Goal: Task Accomplishment & Management: Use online tool/utility

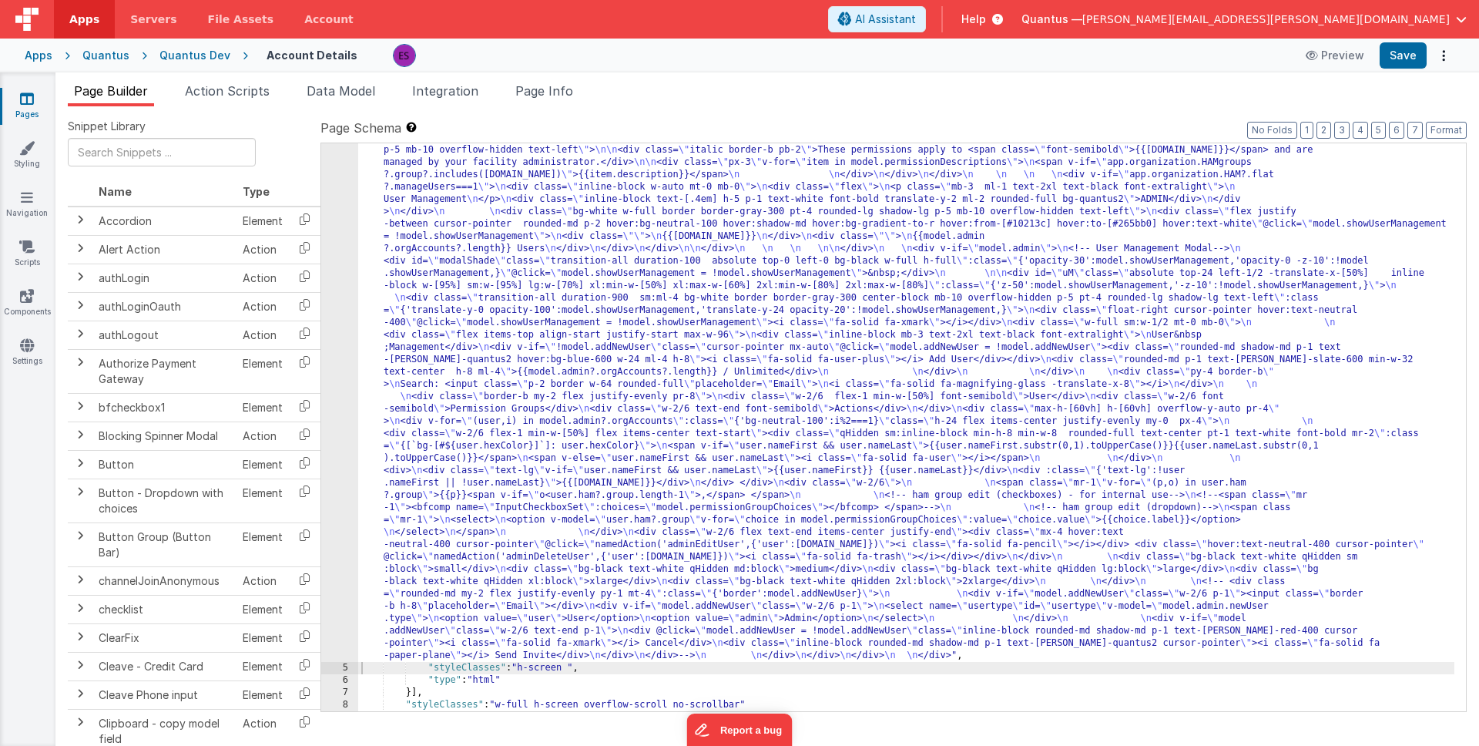
click at [467, 306] on div ""html" : "<div class= \" z-40 flex flex-wrap overflow-scroll no-scrollbar \" > …" at bounding box center [906, 539] width 1096 height 1406
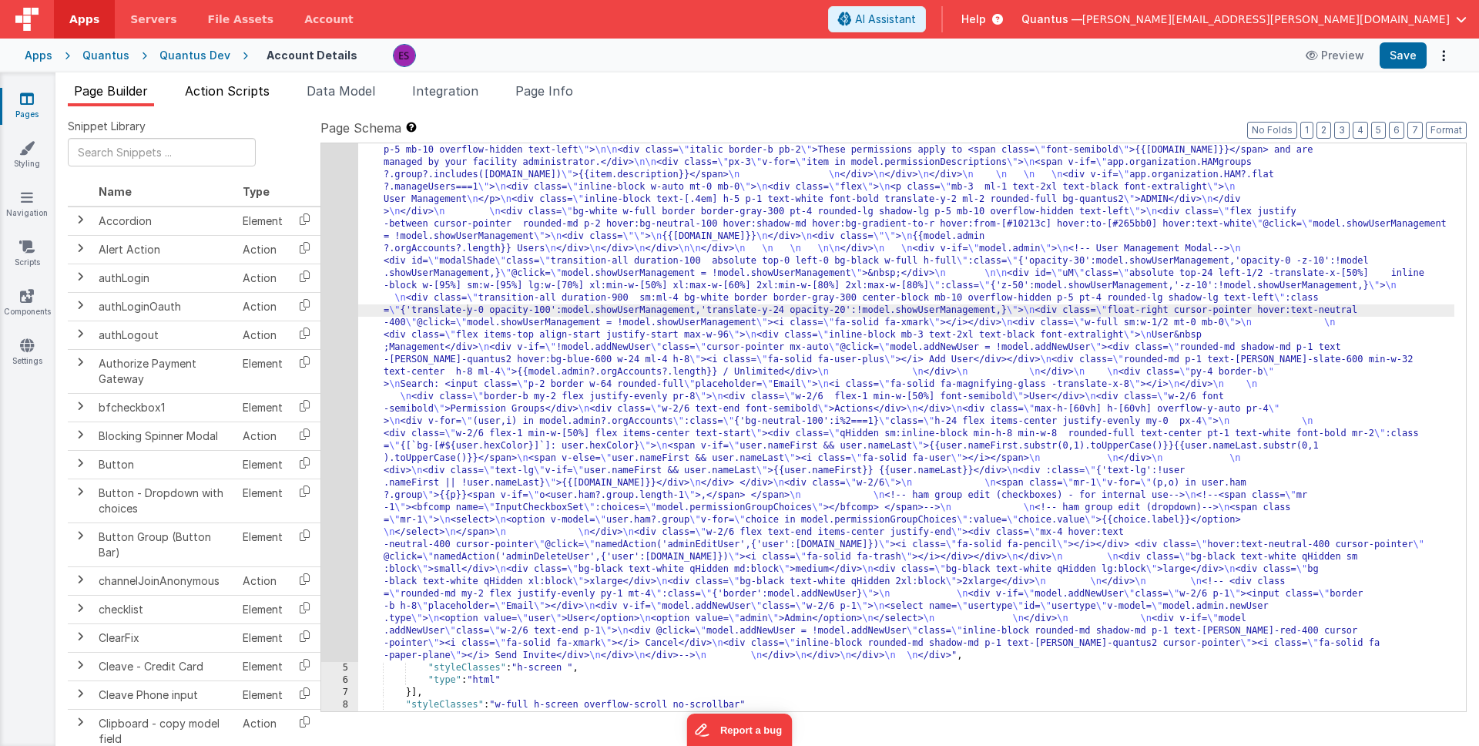
click at [242, 93] on span "Action Scripts" at bounding box center [227, 90] width 85 height 15
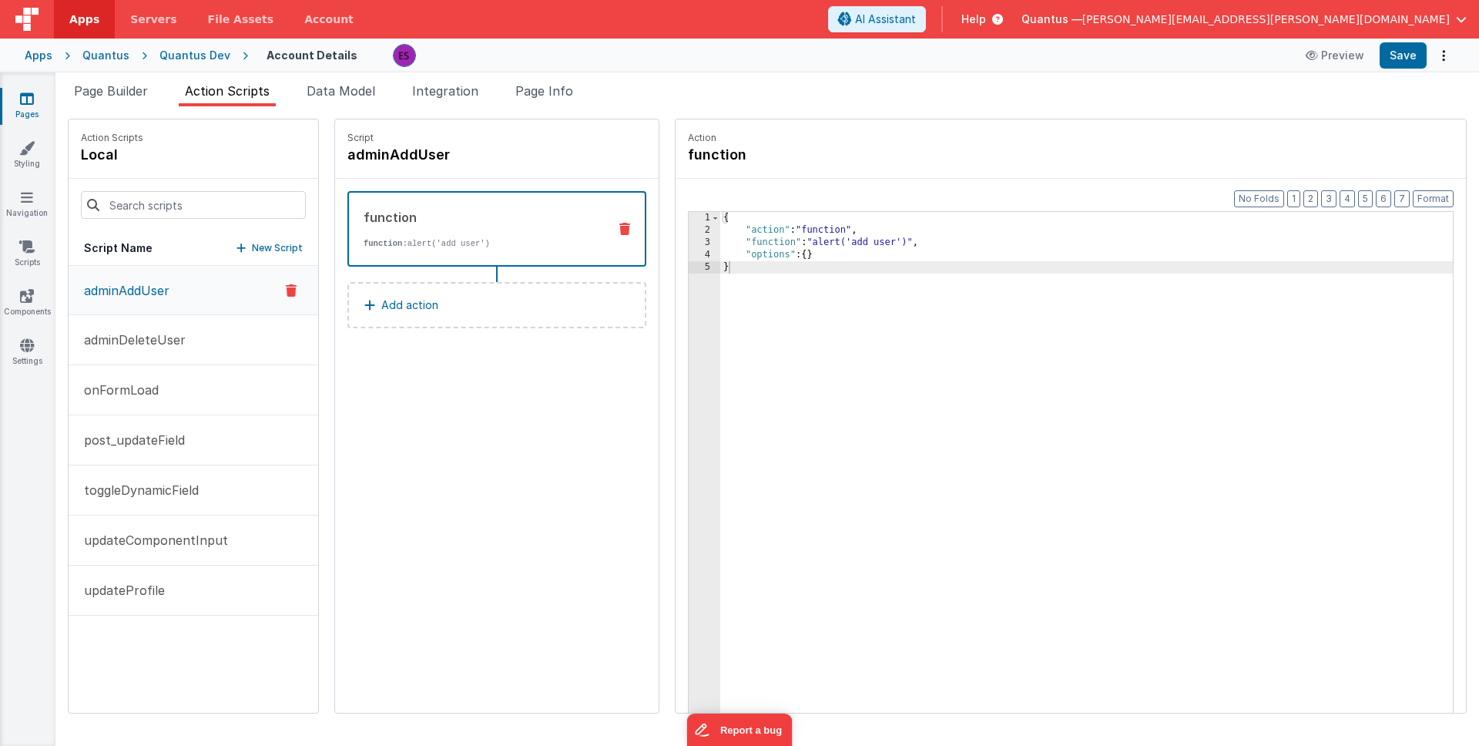
click at [812, 458] on div "{ "action" : "function" , "function" : "alert('add user')" , "options" : { } }" at bounding box center [1106, 498] width 773 height 573
click at [131, 391] on p "onFormLoad" at bounding box center [117, 390] width 84 height 18
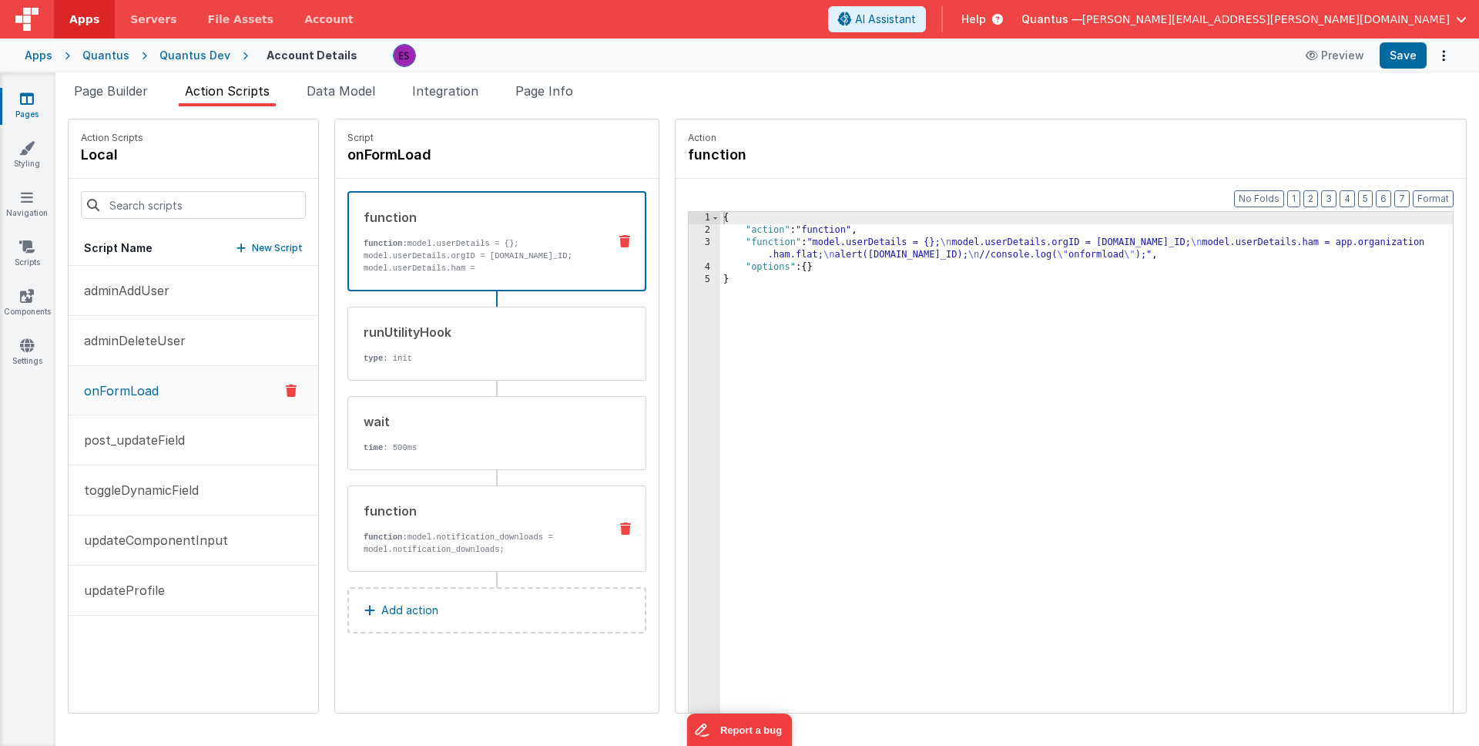
click at [402, 526] on div "function function: model.notification_downloads = model.notification_downloads;" at bounding box center [472, 529] width 248 height 54
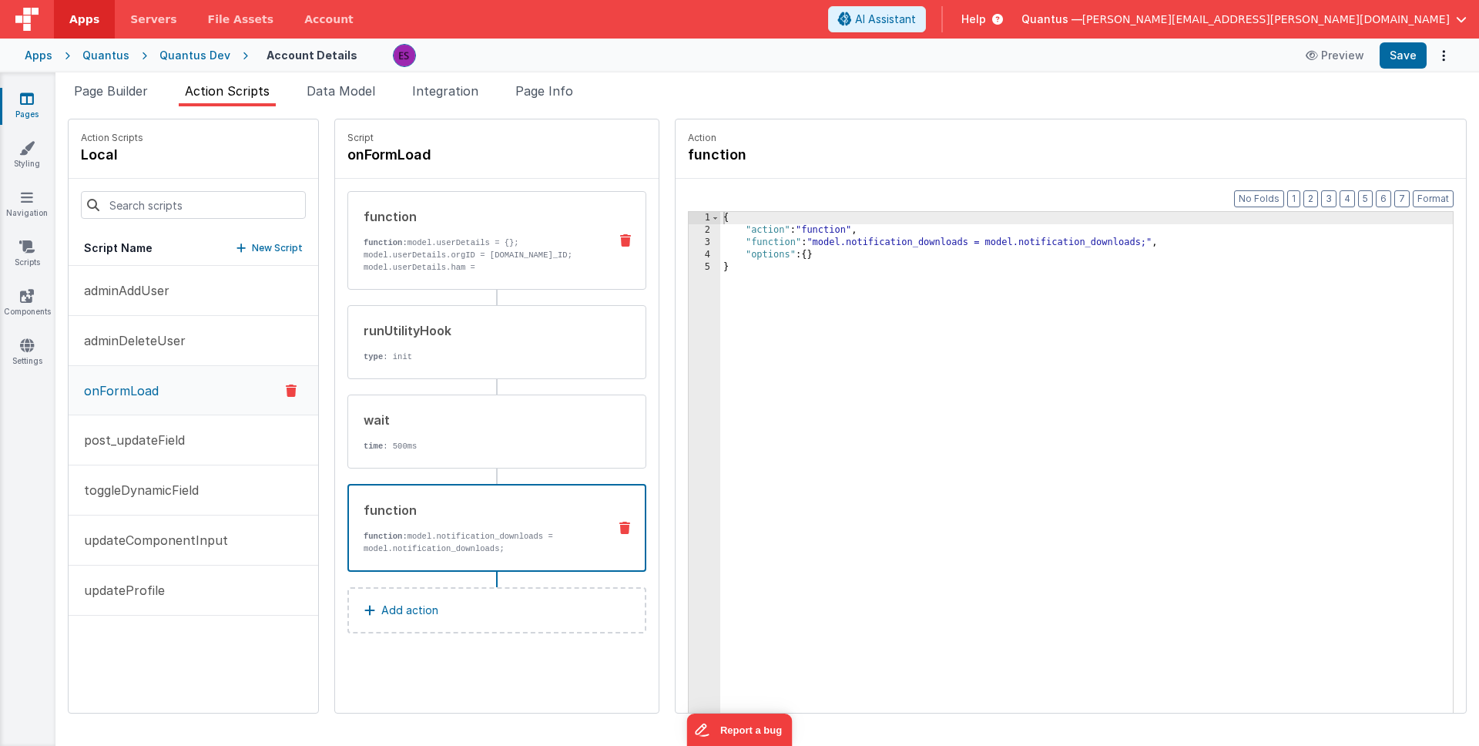
click at [445, 267] on p "function: model.userDetails = {}; model.userDetails.orgID = [DOMAIN_NAME]_ID; m…" at bounding box center [480, 274] width 233 height 74
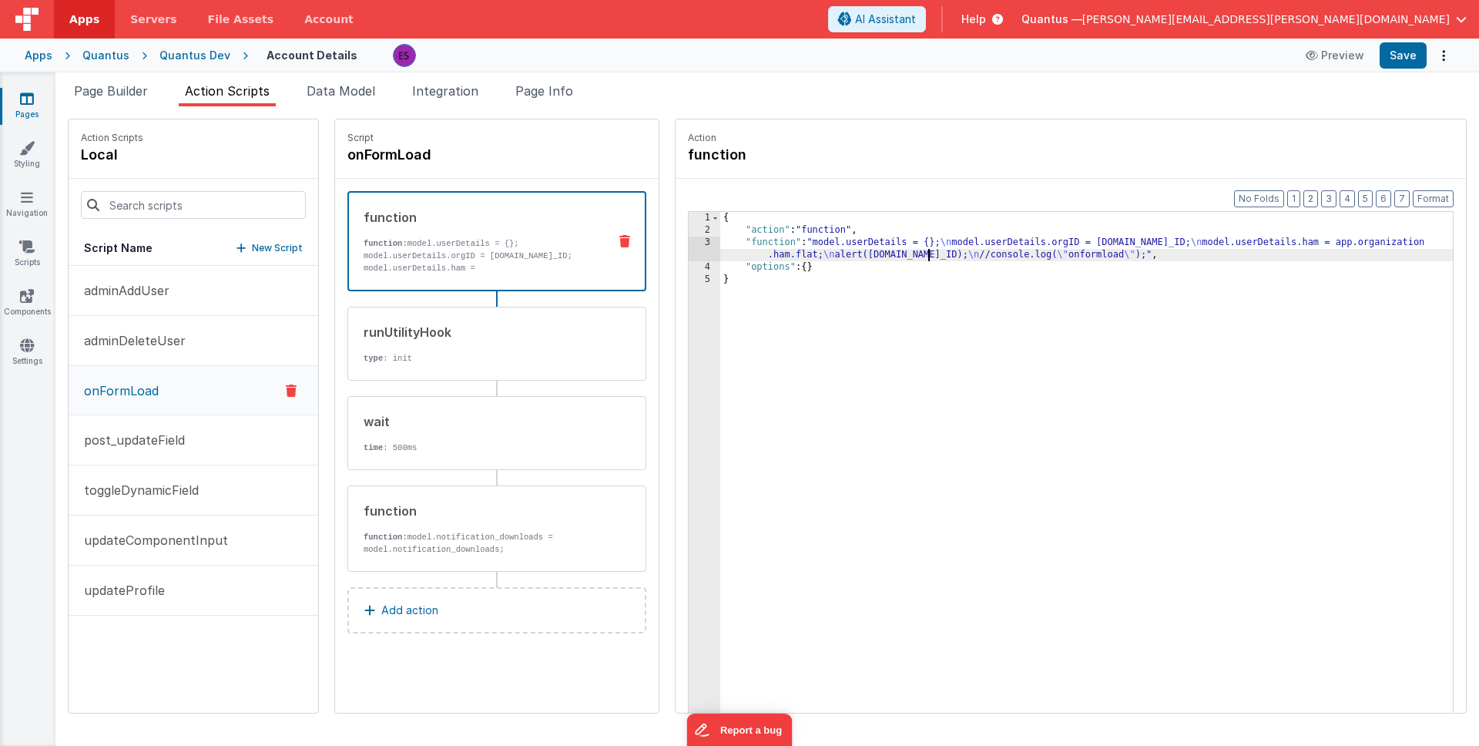
click at [892, 249] on div "{ "action" : "function" , "function" : "model.userDetails = {}; \n model.userDe…" at bounding box center [1106, 498] width 773 height 573
click at [113, 287] on p "adminAddUser" at bounding box center [122, 290] width 95 height 18
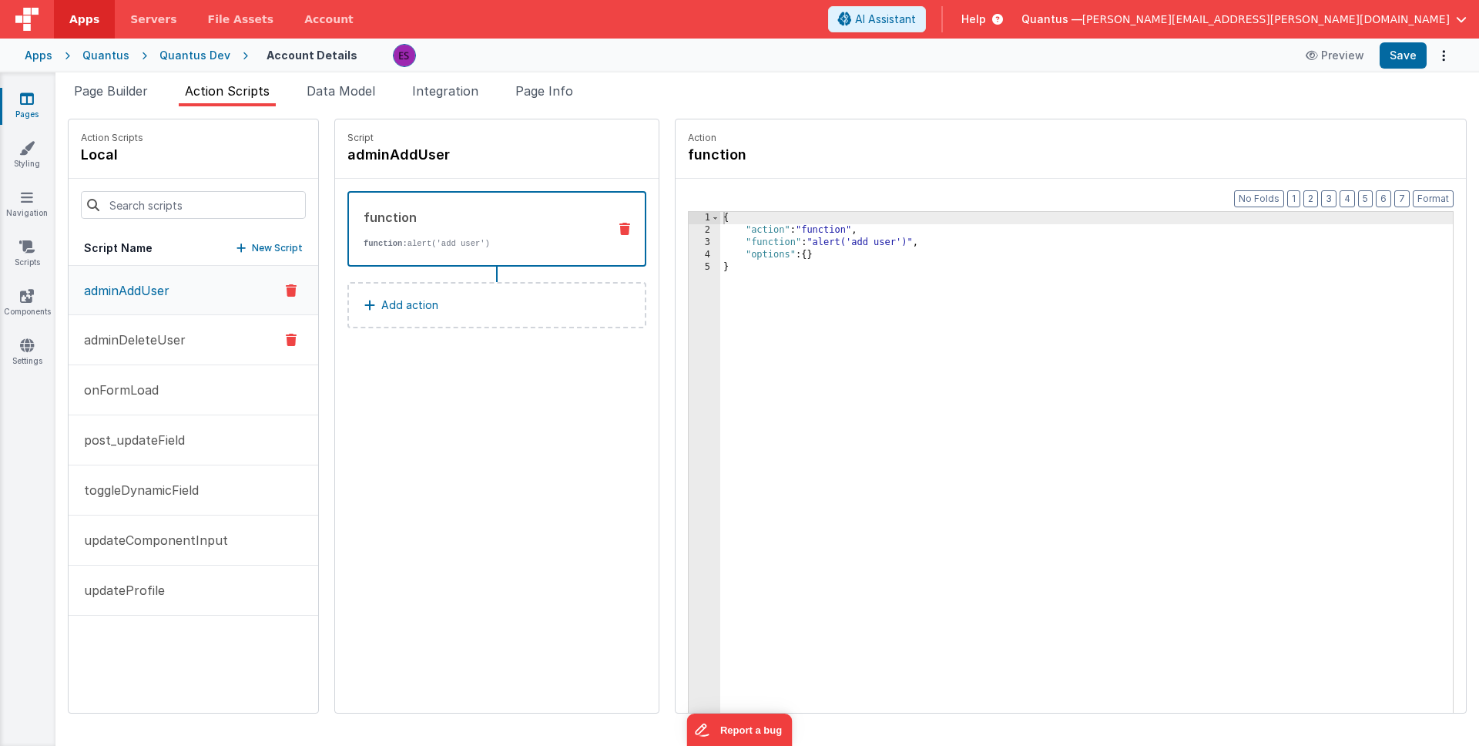
click at [111, 324] on button "adminDeleteUser" at bounding box center [194, 340] width 250 height 50
click at [252, 246] on p "New Script" at bounding box center [277, 247] width 51 height 15
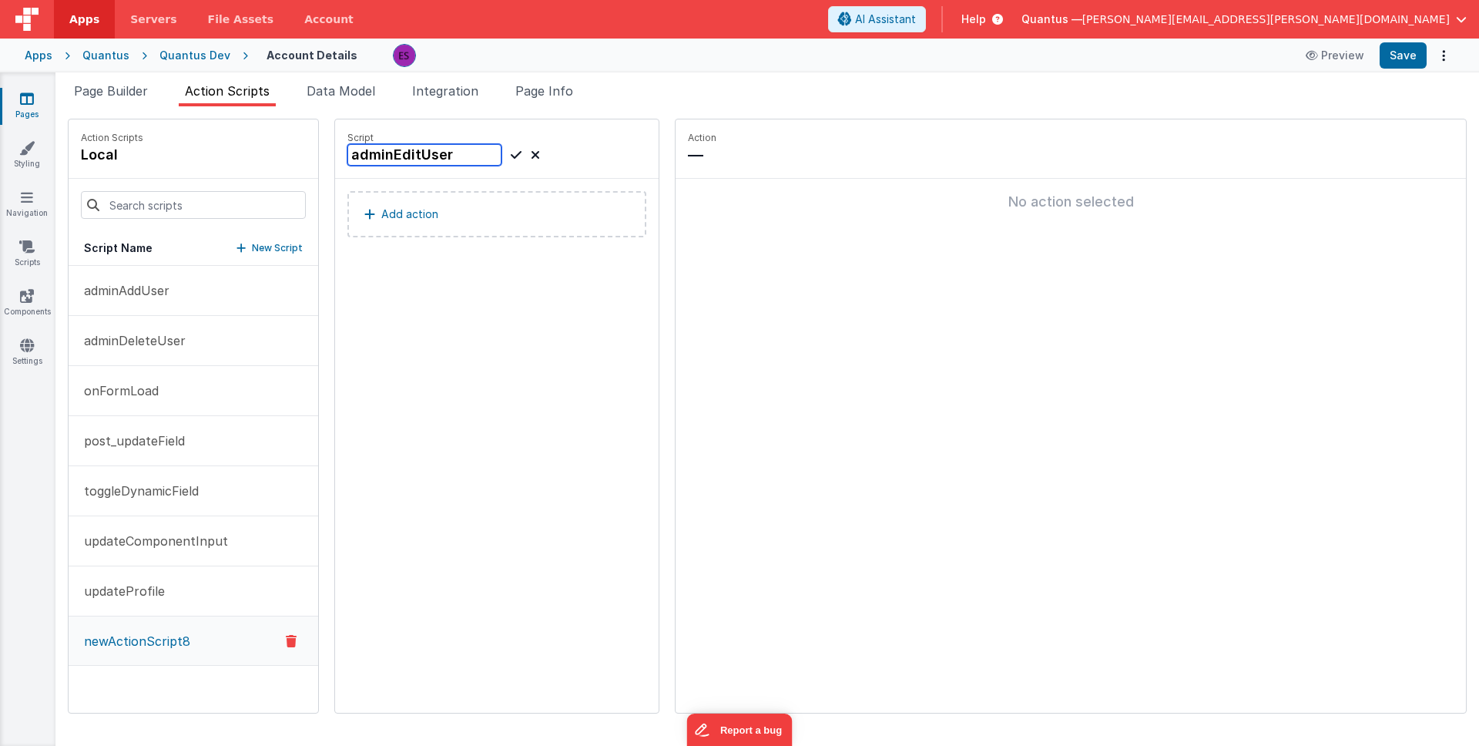
type input "adminEditUser"
click at [511, 154] on icon at bounding box center [516, 155] width 11 height 18
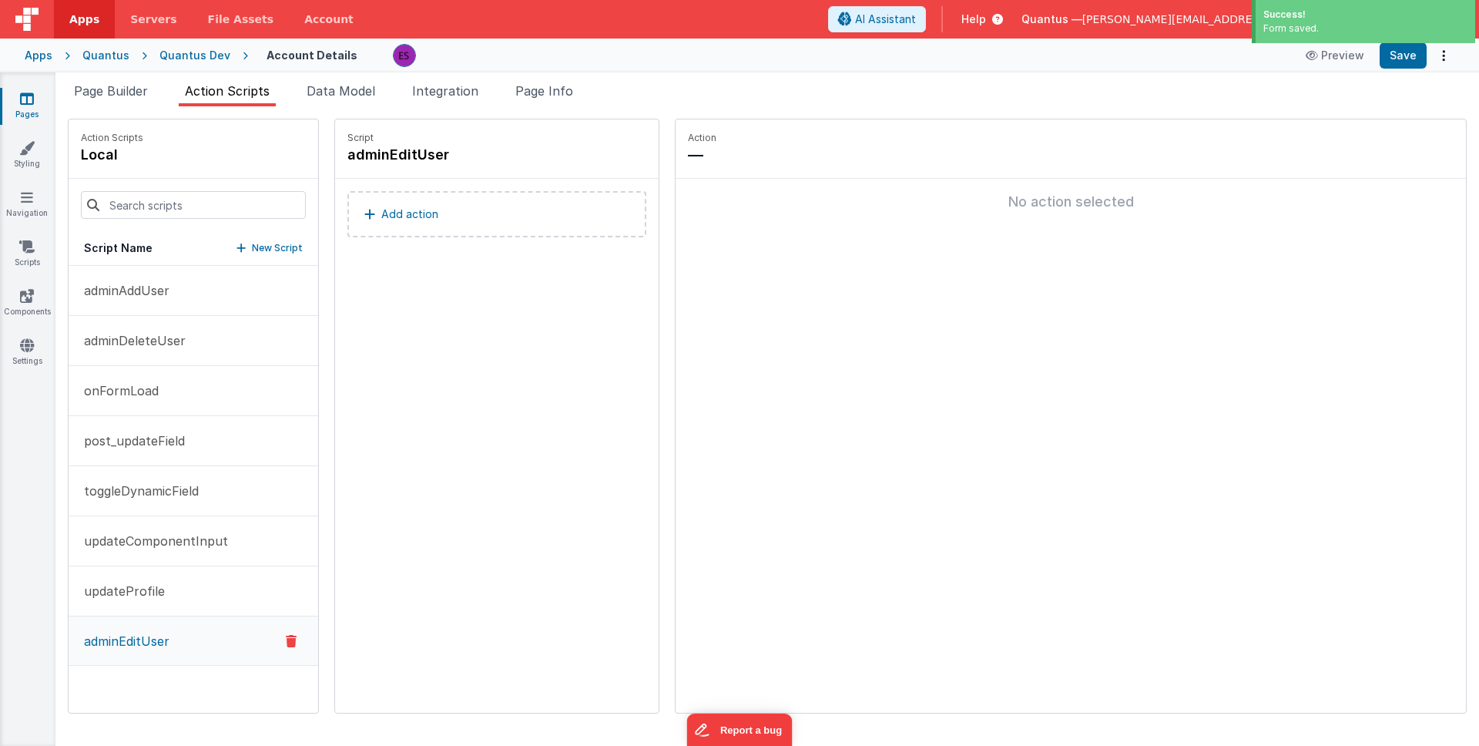
click at [386, 209] on p "Add action" at bounding box center [409, 214] width 57 height 18
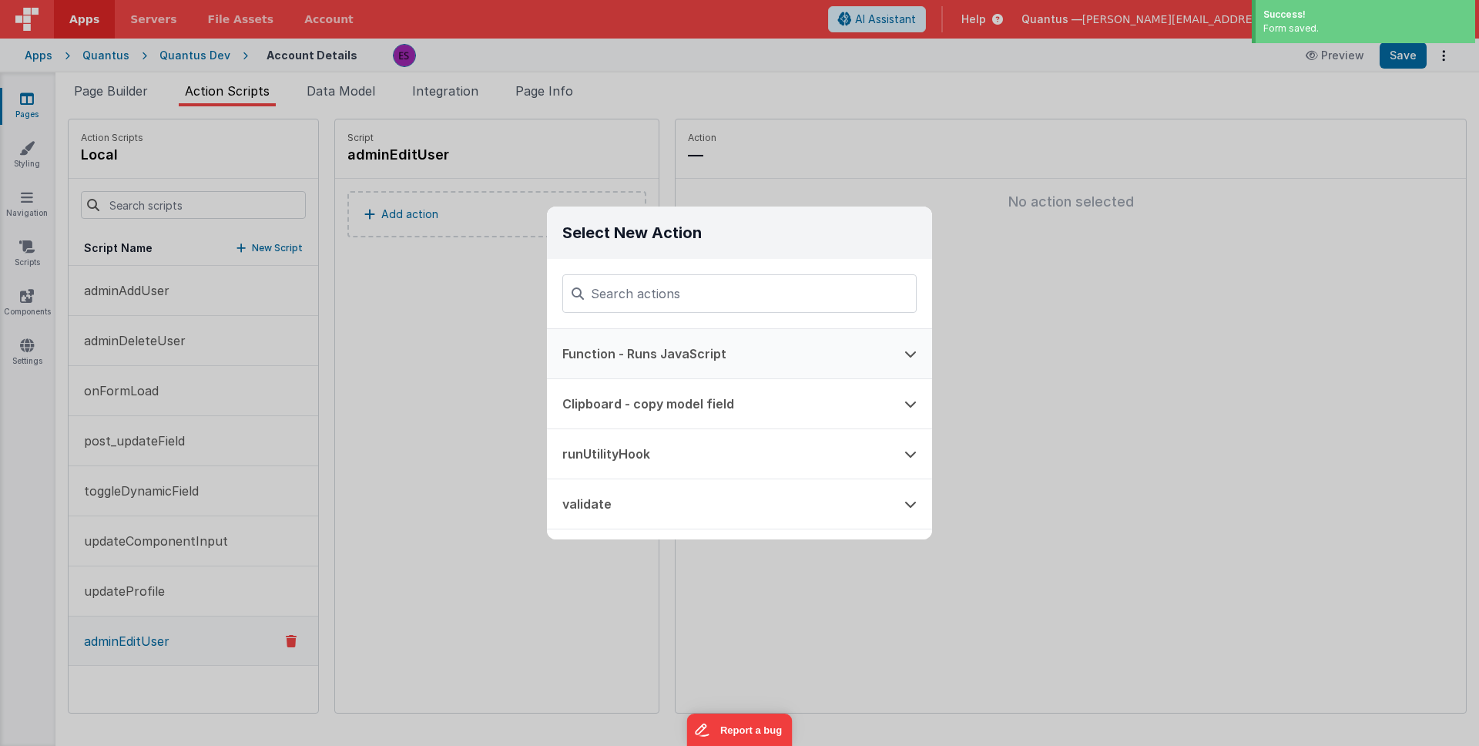
click at [606, 337] on button "Function - Runs JavaScript" at bounding box center [718, 353] width 342 height 49
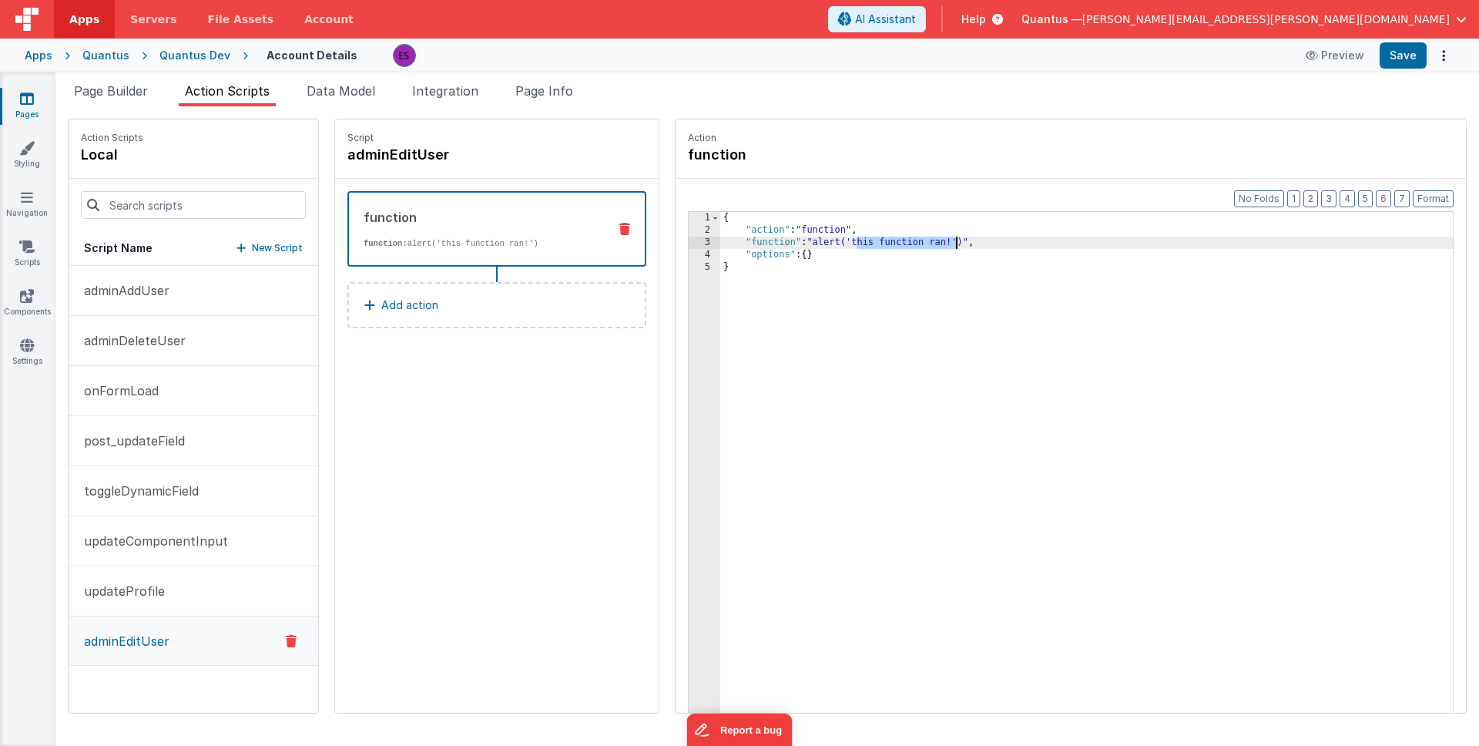
drag, startPoint x: 821, startPoint y: 243, endPoint x: 915, endPoint y: 240, distance: 94.0
click at [915, 240] on div "{ "action" : "function" , "function" : "alert('this function ran!')" , "options…" at bounding box center [1106, 498] width 773 height 573
click at [156, 399] on p "onFormLoad" at bounding box center [117, 390] width 84 height 18
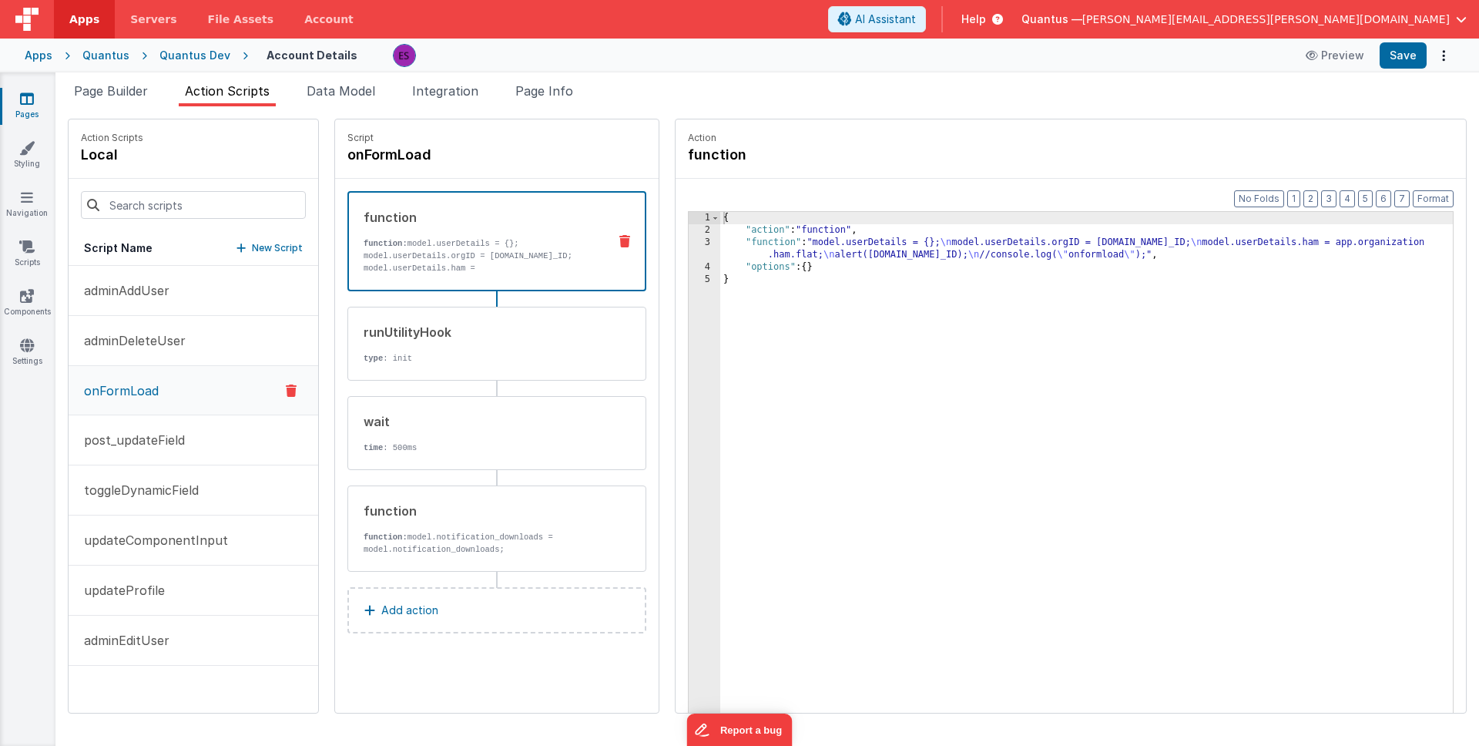
click at [383, 605] on p "Add action" at bounding box center [409, 610] width 57 height 18
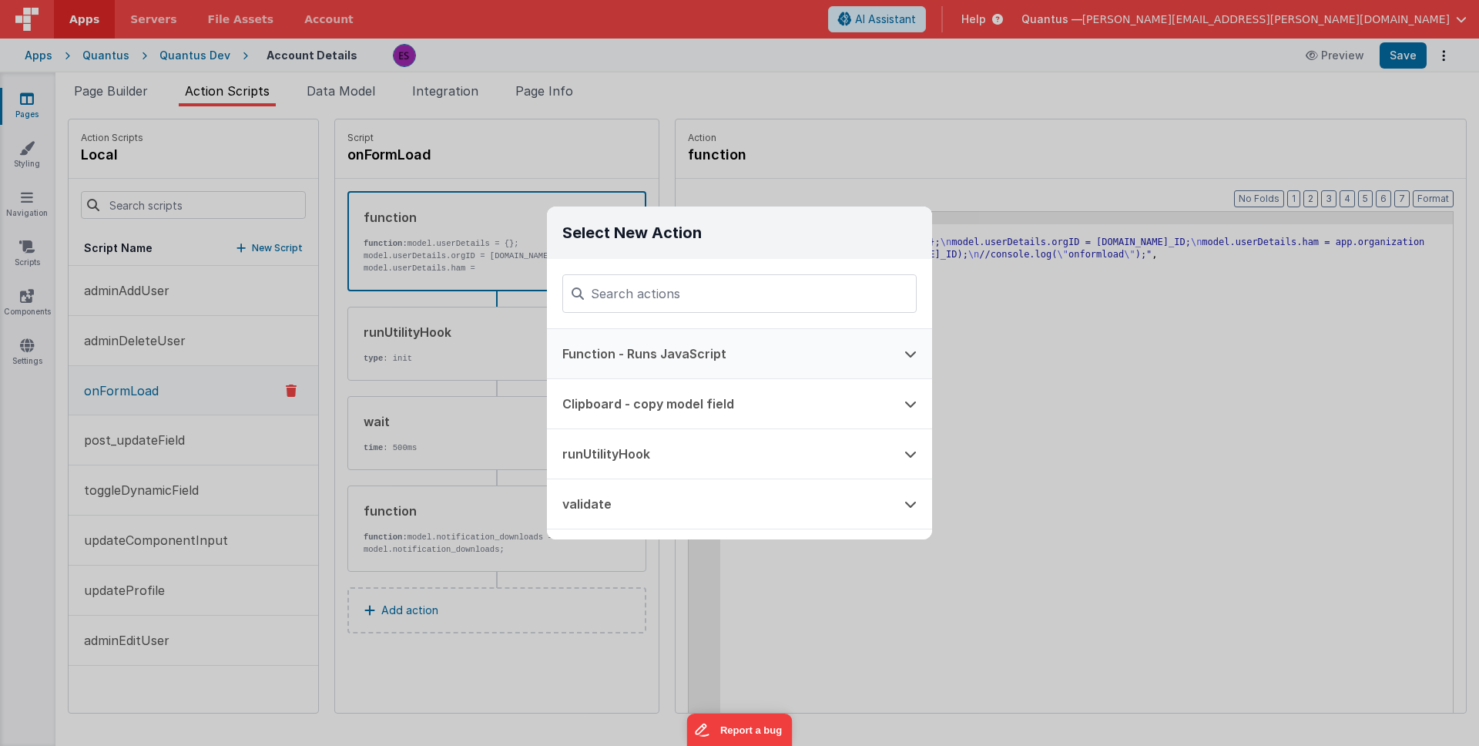
click at [708, 363] on button "Function - Runs JavaScript" at bounding box center [718, 353] width 342 height 49
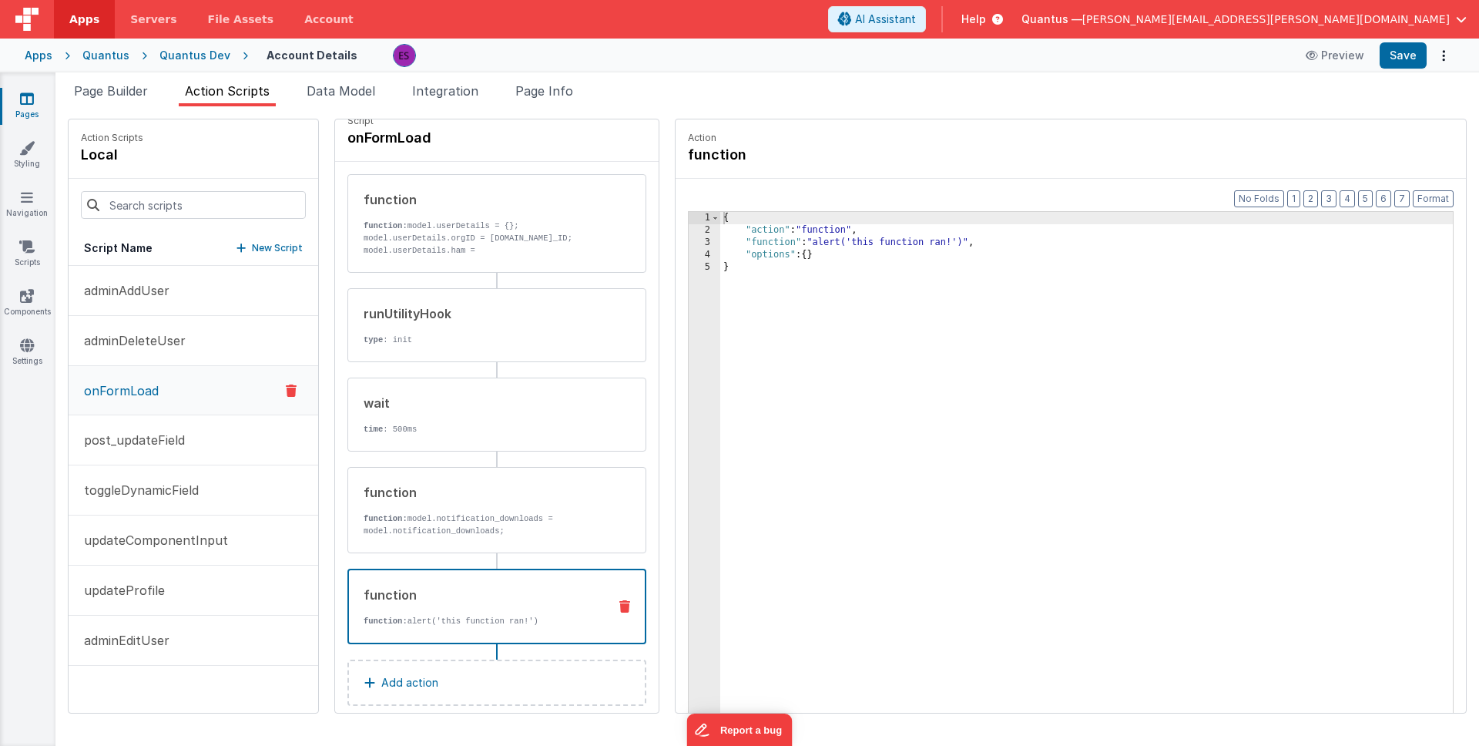
scroll to position [18, 0]
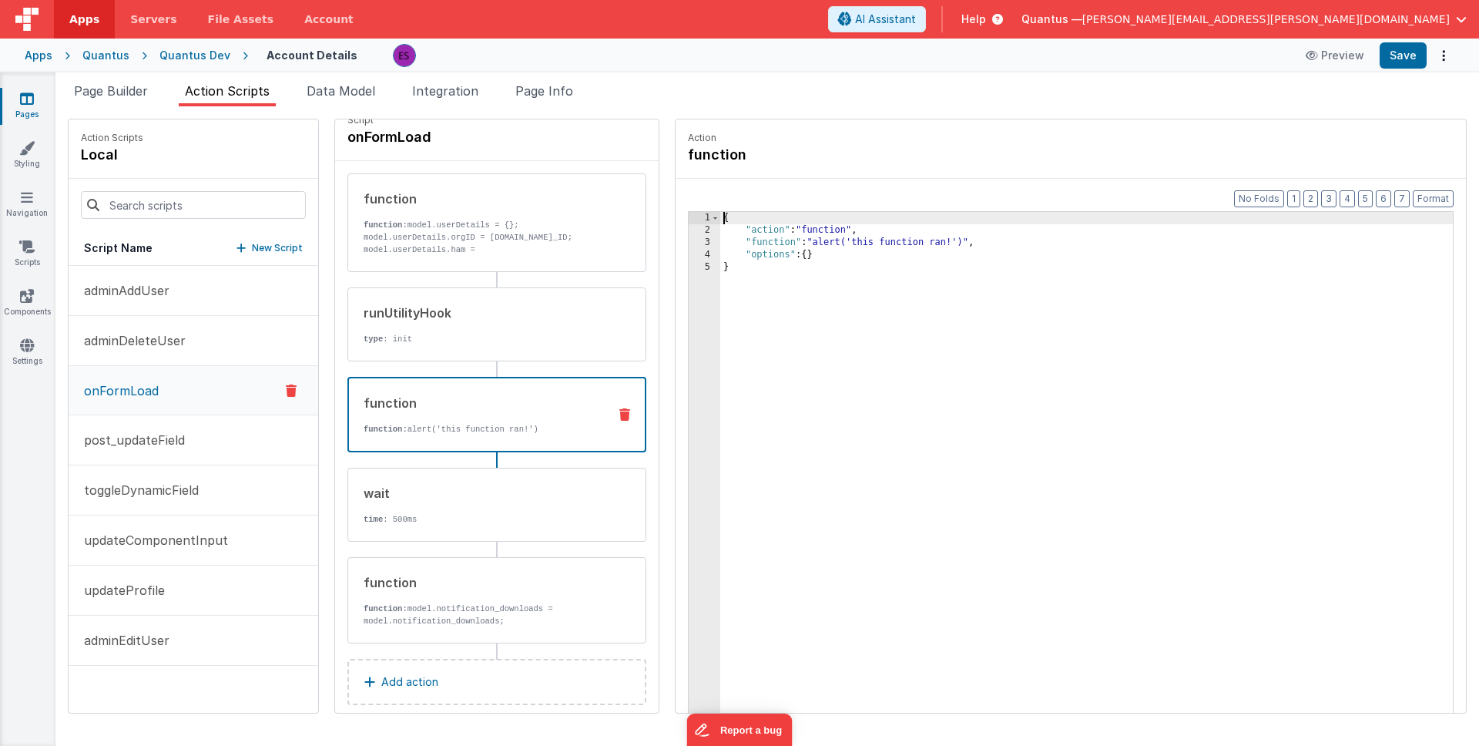
click at [689, 241] on div "3" at bounding box center [705, 243] width 32 height 12
click at [689, 243] on div "3" at bounding box center [705, 243] width 32 height 12
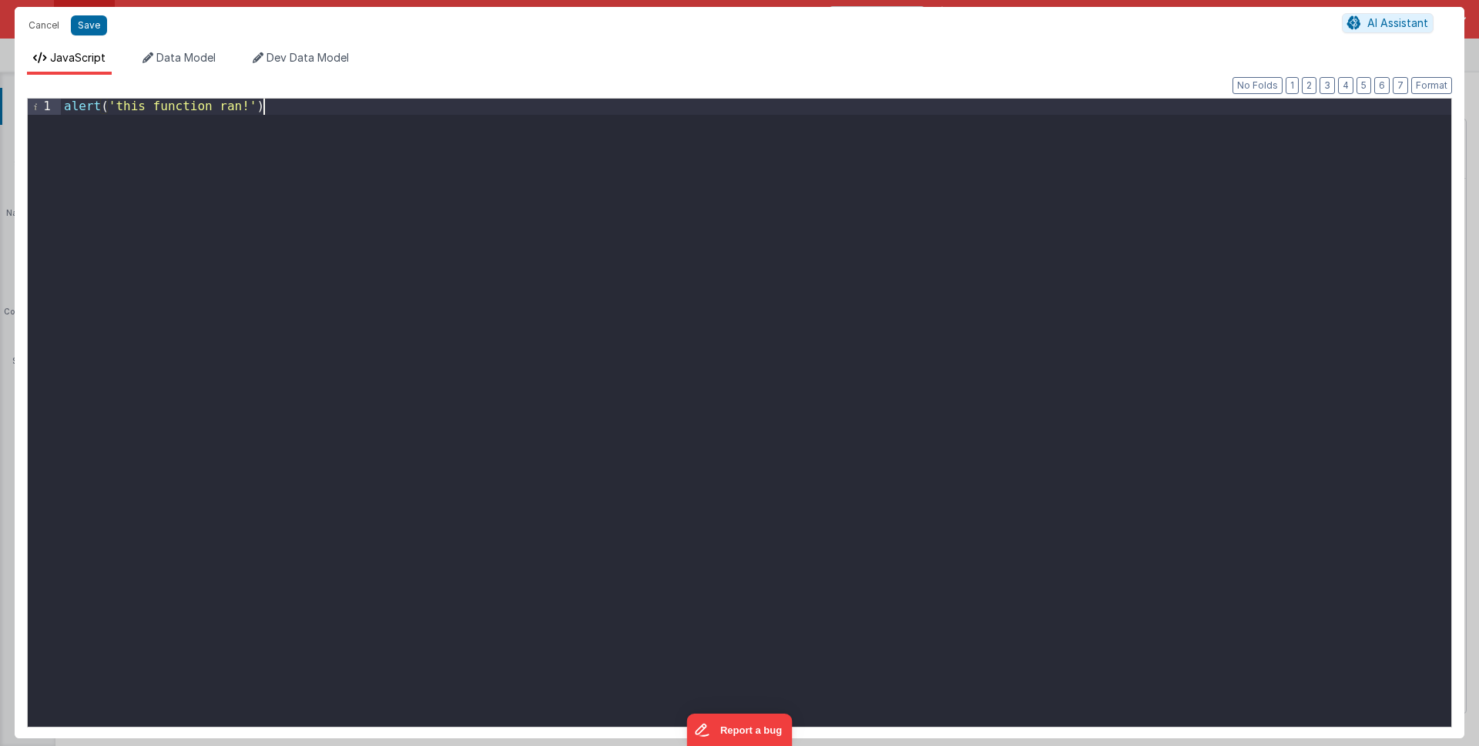
drag, startPoint x: 929, startPoint y: 280, endPoint x: 447, endPoint y: 92, distance: 517.7
click at [455, 93] on div "Format 7 6 5 4 3 2 1 No Folds 1 alert ( 'this function ran!' ) XXXXXXXXXXXXXXXX…" at bounding box center [740, 406] width 1426 height 639
drag, startPoint x: 556, startPoint y: 213, endPoint x: 281, endPoint y: 65, distance: 312.7
click at [281, 65] on div "JavaScript Data Model Dev Data Model Format 7 6 5 4 3 2 1 No Folds 1 alert ( 't…" at bounding box center [740, 394] width 1450 height 688
click at [411, 218] on div "model . admin . orgAccountsDisplay = model . admin . orgAccounts ;" at bounding box center [756, 429] width 1391 height 660
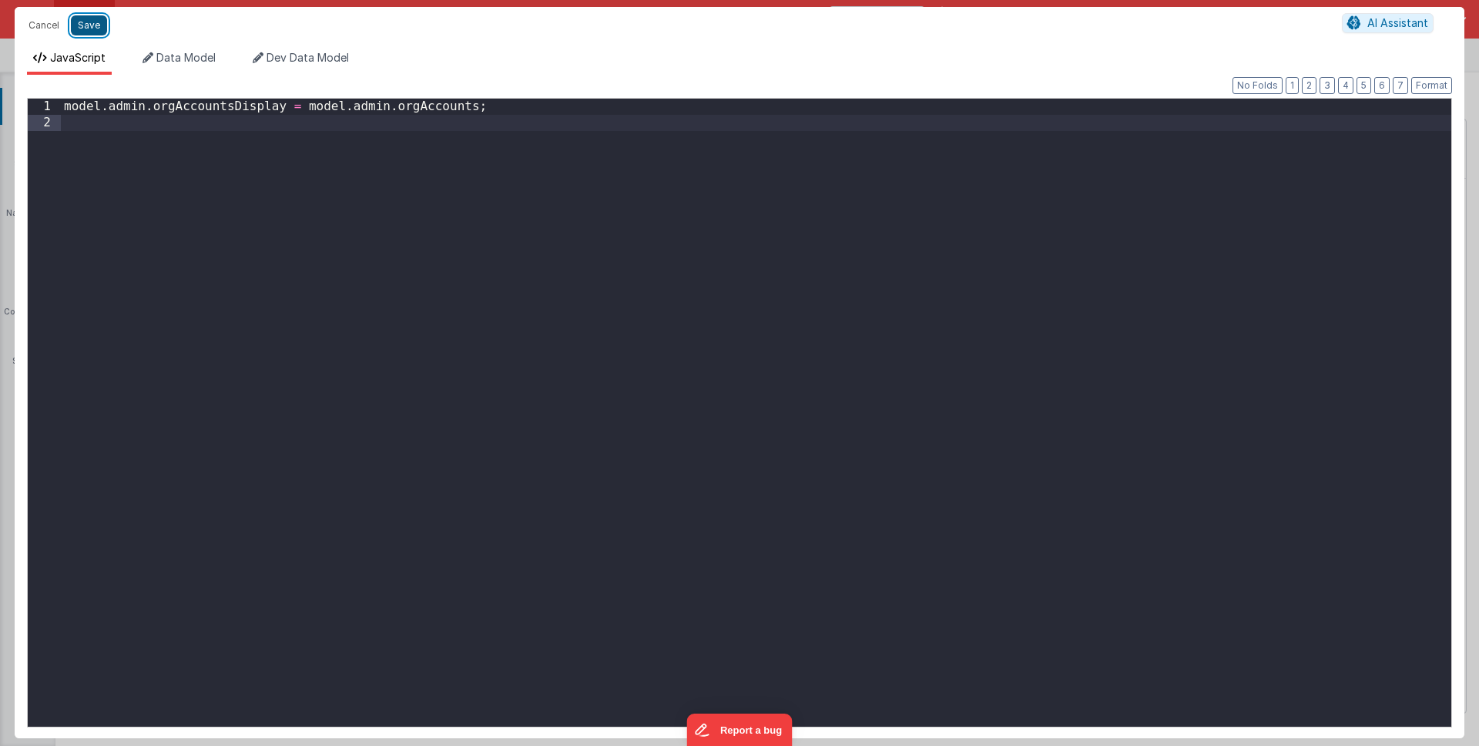
click at [84, 27] on button "Save" at bounding box center [89, 25] width 36 height 20
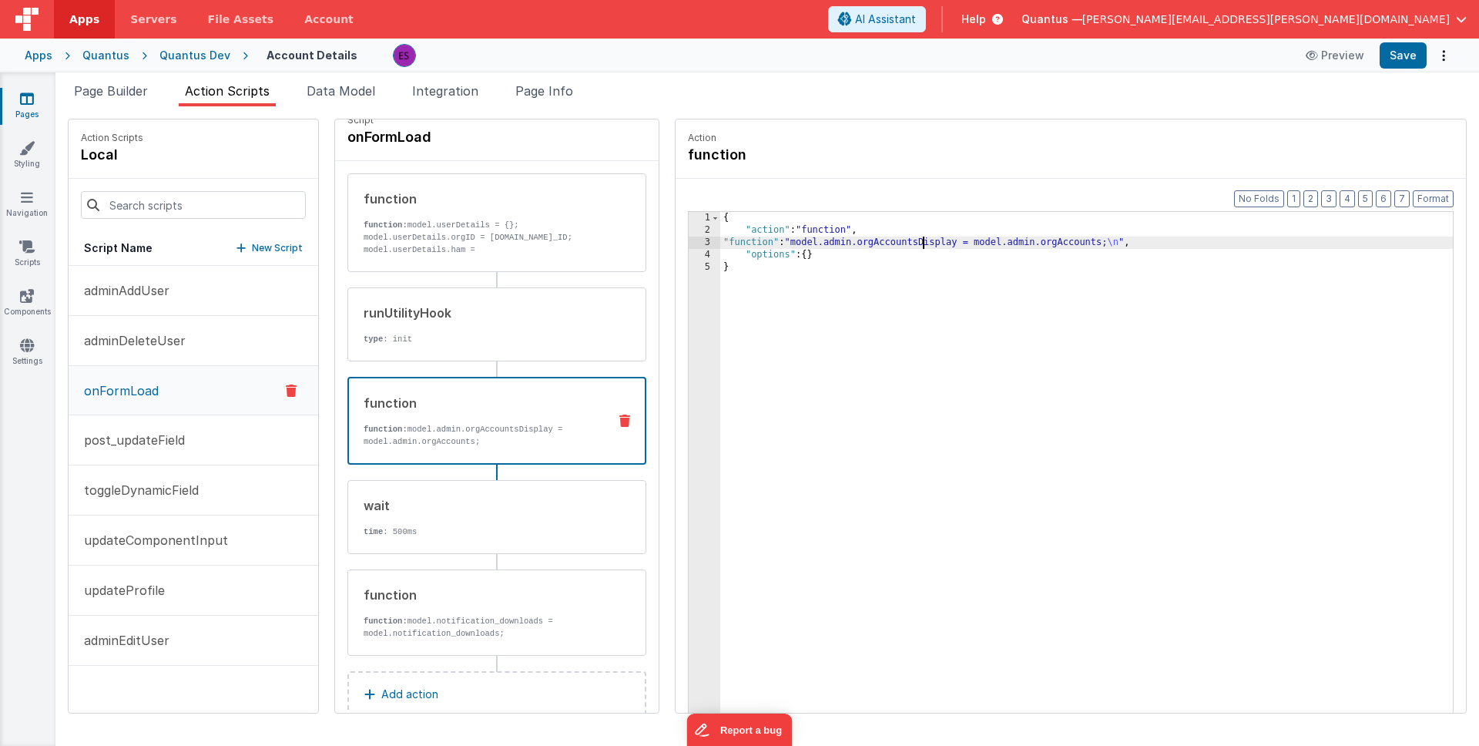
click at [882, 241] on div "{ "action" : "function" , "function" : "model.admin.orgAccountsDisplay = model.…" at bounding box center [1106, 498] width 773 height 573
click at [118, 96] on span "Page Builder" at bounding box center [111, 90] width 74 height 15
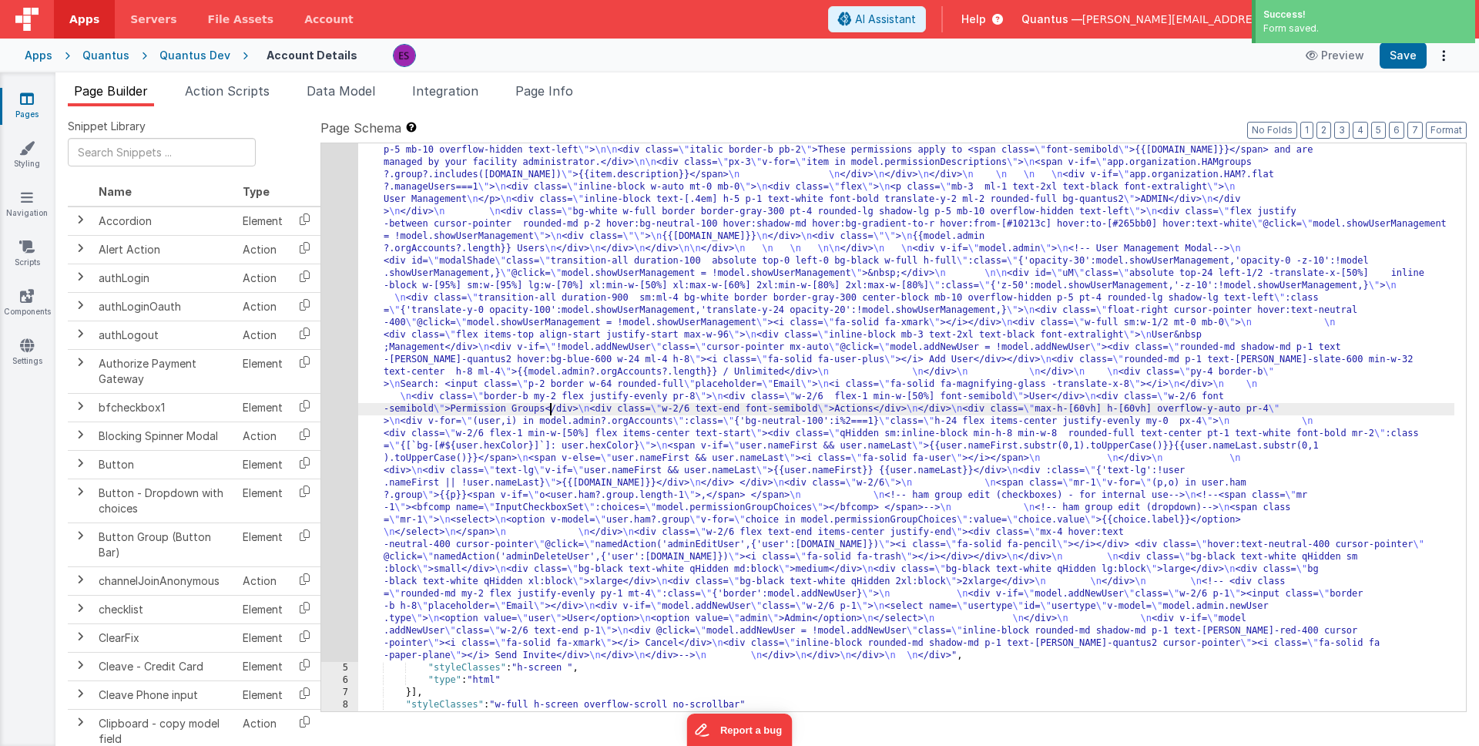
click at [549, 404] on div ""html" : "<div class= \" z-40 flex flex-wrap overflow-scroll no-scrollbar \" > …" at bounding box center [906, 539] width 1096 height 1406
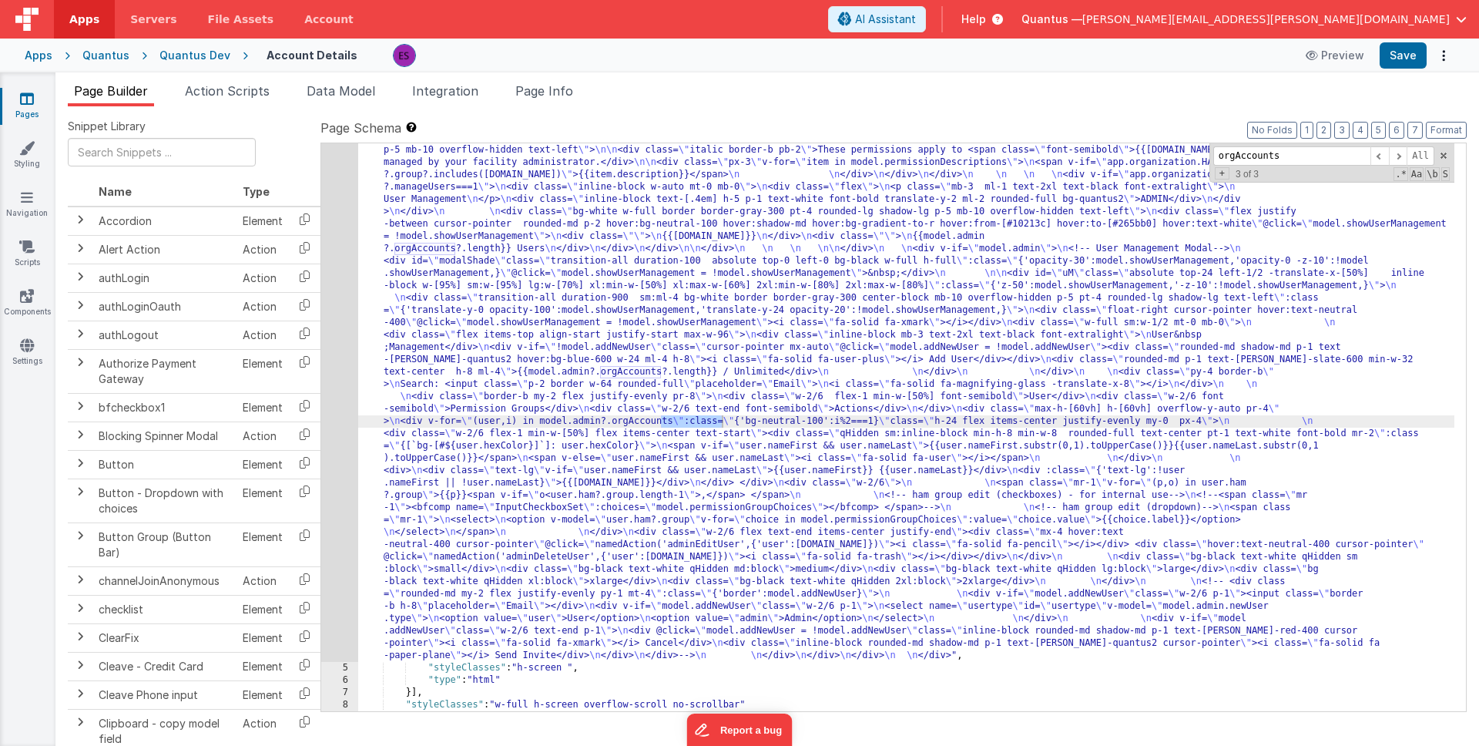
type input "orgAccounts"
click at [722, 422] on div ""html" : "<div class= \" z-40 flex flex-wrap overflow-scroll no-scrollbar \" > …" at bounding box center [906, 539] width 1096 height 1406
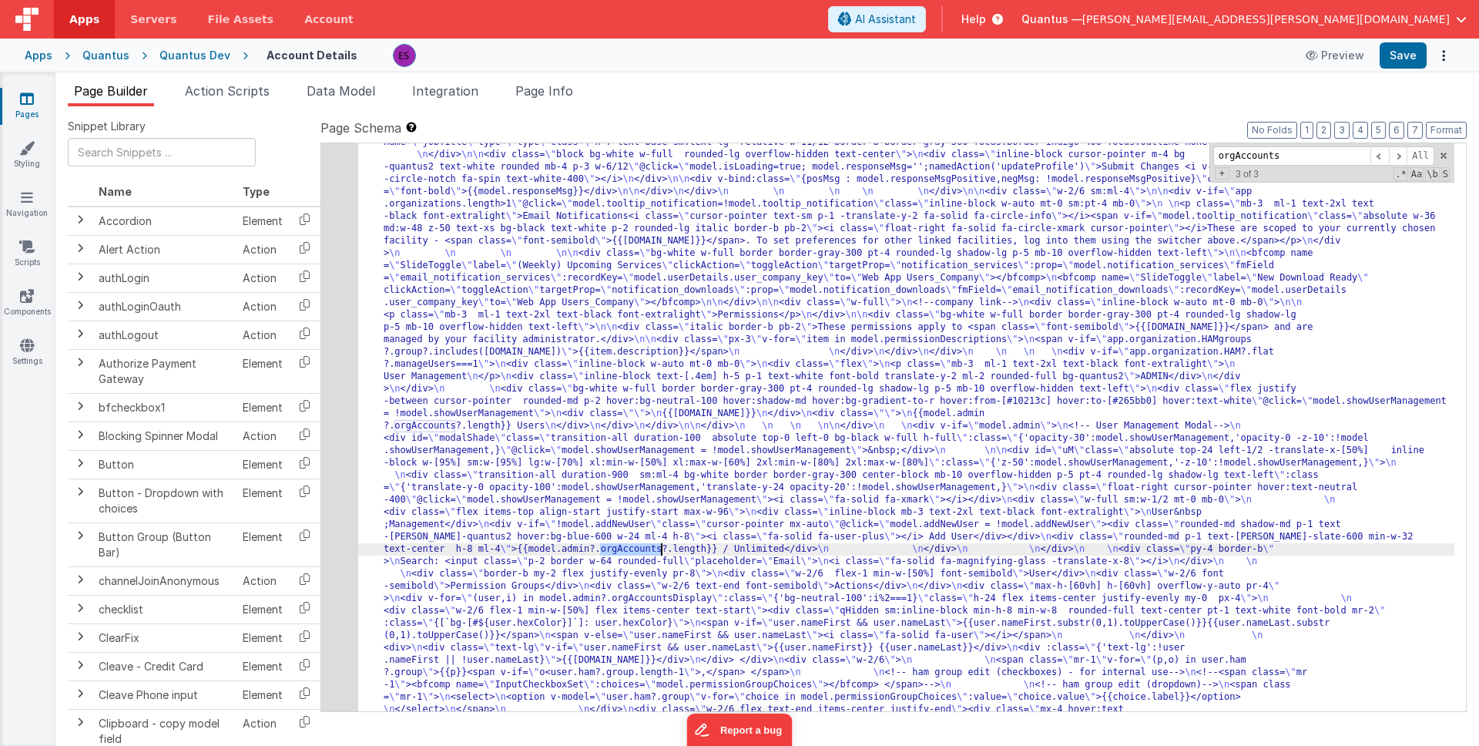
scroll to position [369, 0]
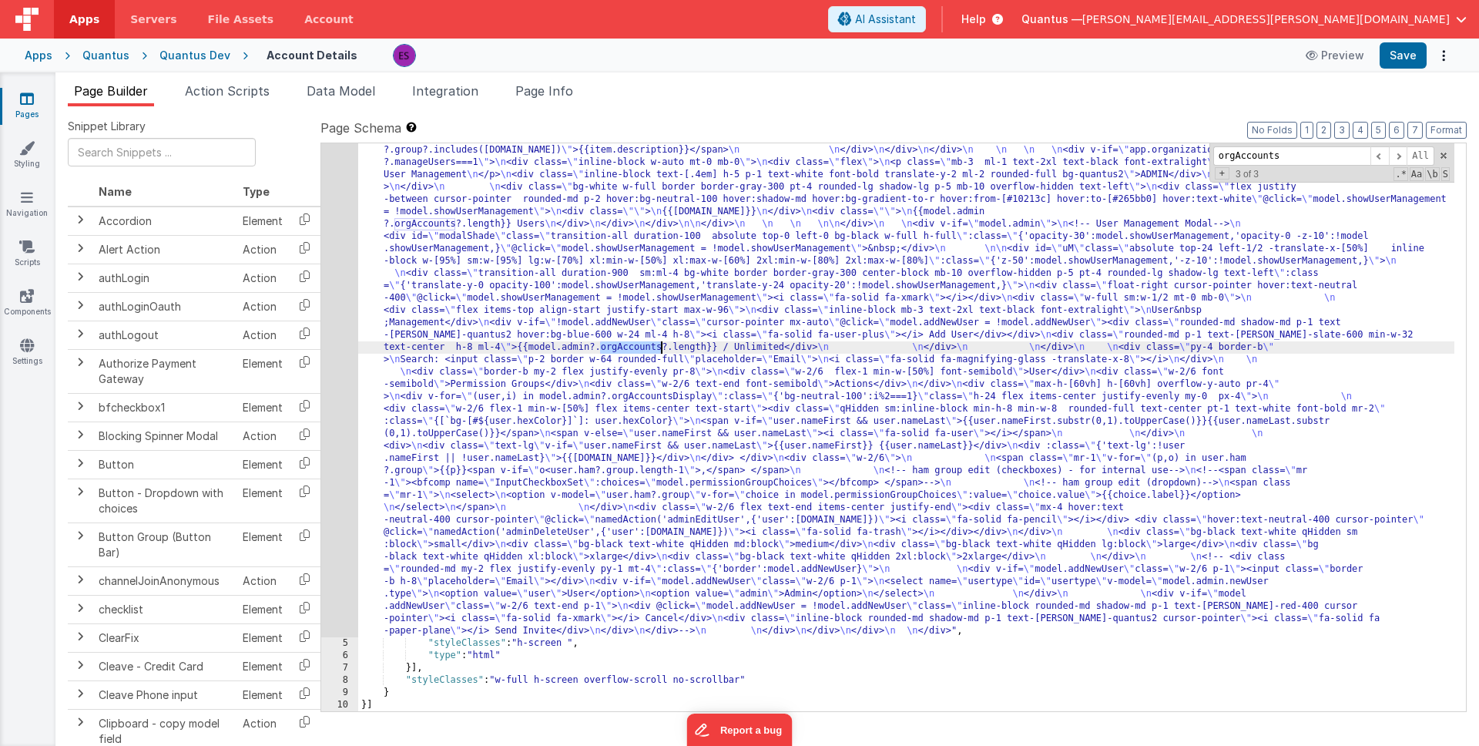
click at [757, 530] on div ""html" : "<div class= \" z-40 flex flex-wrap overflow-scroll no-scrollbar \" > …" at bounding box center [906, 514] width 1096 height 1406
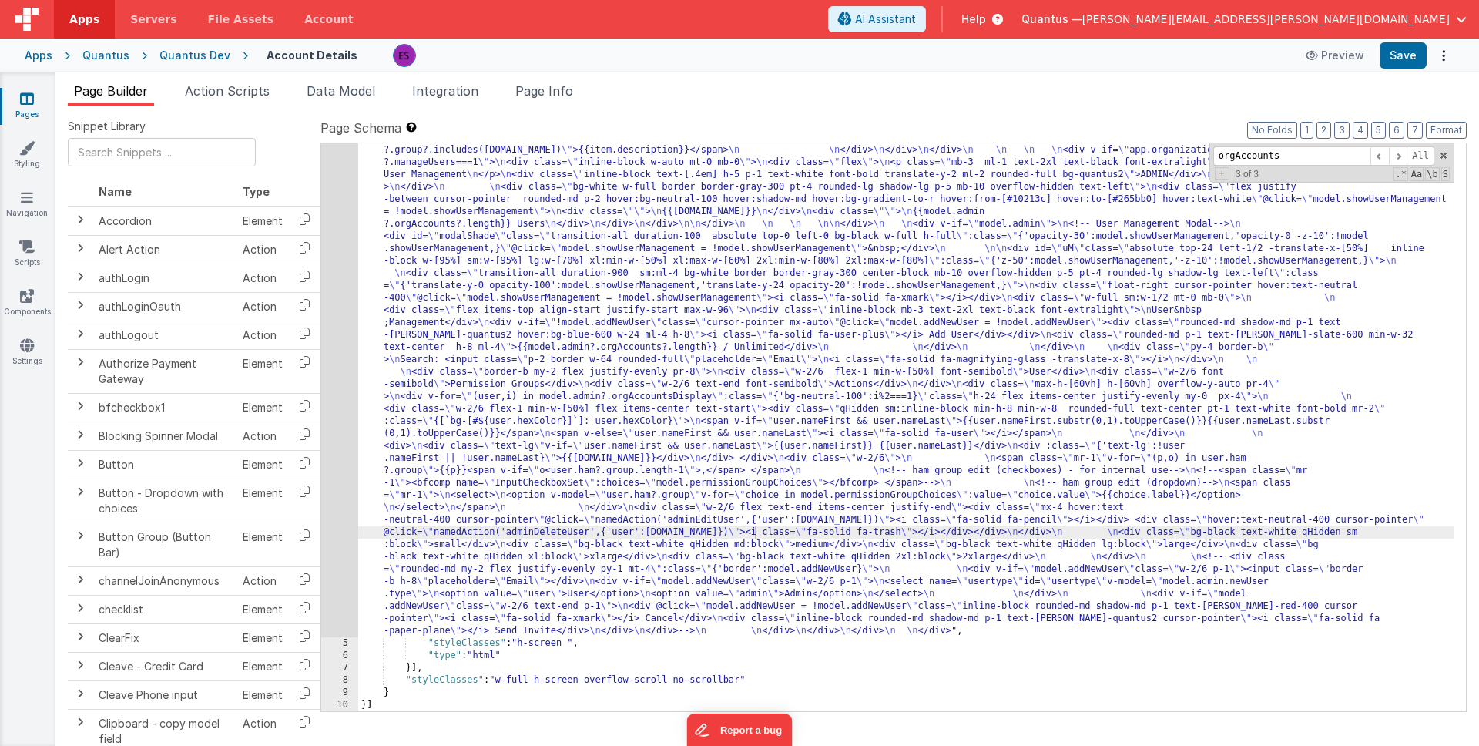
drag, startPoint x: 337, startPoint y: 88, endPoint x: 975, endPoint y: 130, distance: 639.4
click at [338, 88] on span "Data Model" at bounding box center [341, 90] width 69 height 15
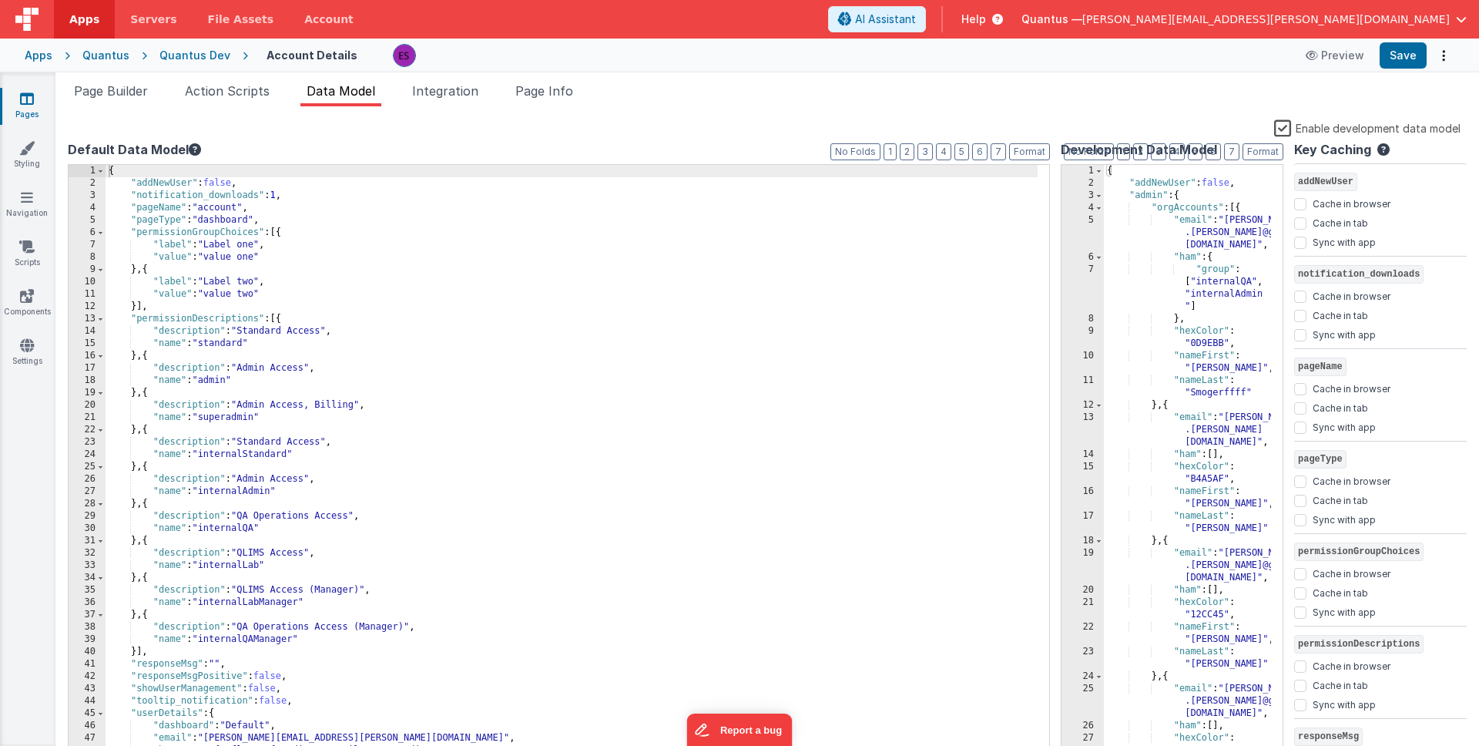
click at [1288, 130] on label "Enable development data model" at bounding box center [1367, 128] width 186 height 18
click at [0, 0] on input "Enable development data model" at bounding box center [0, 0] width 0 height 0
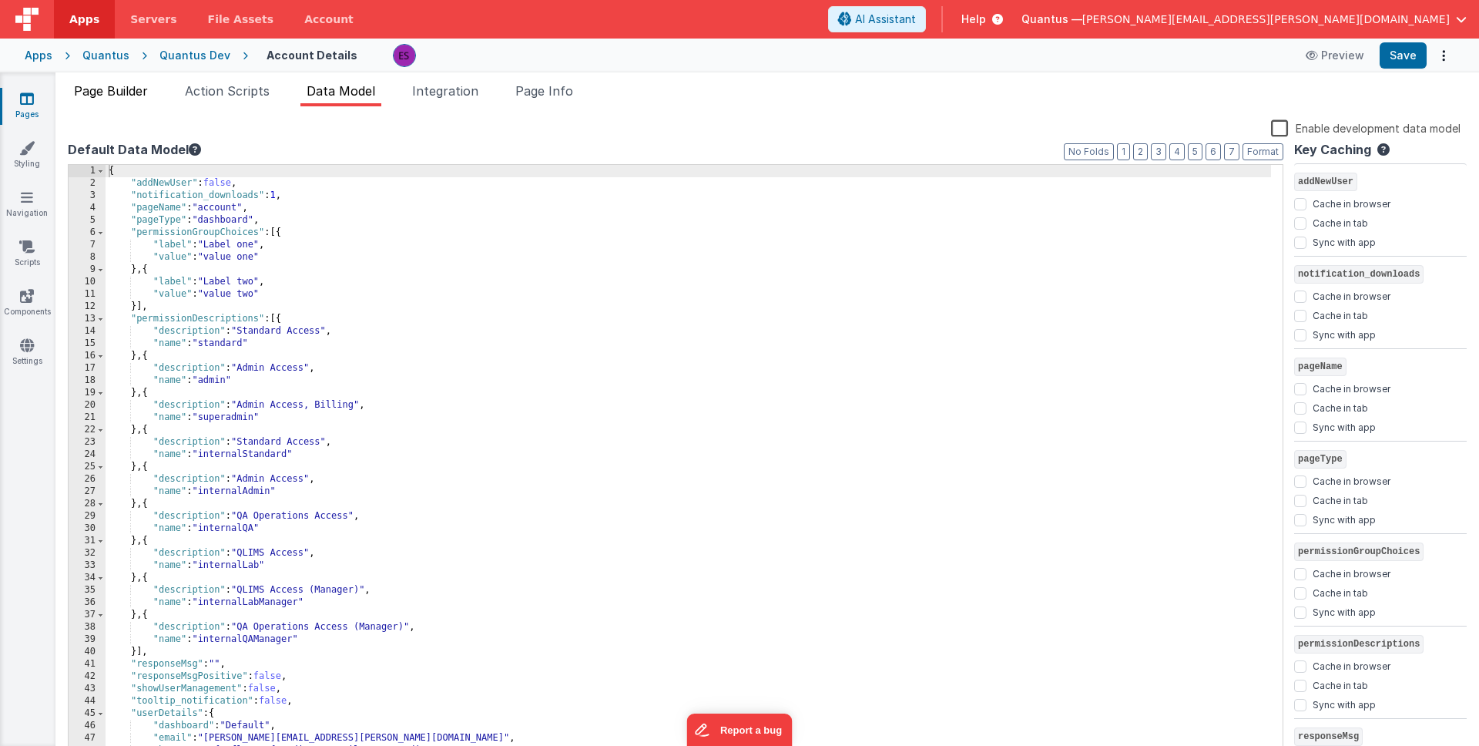
click at [111, 98] on span "Page Builder" at bounding box center [111, 90] width 74 height 15
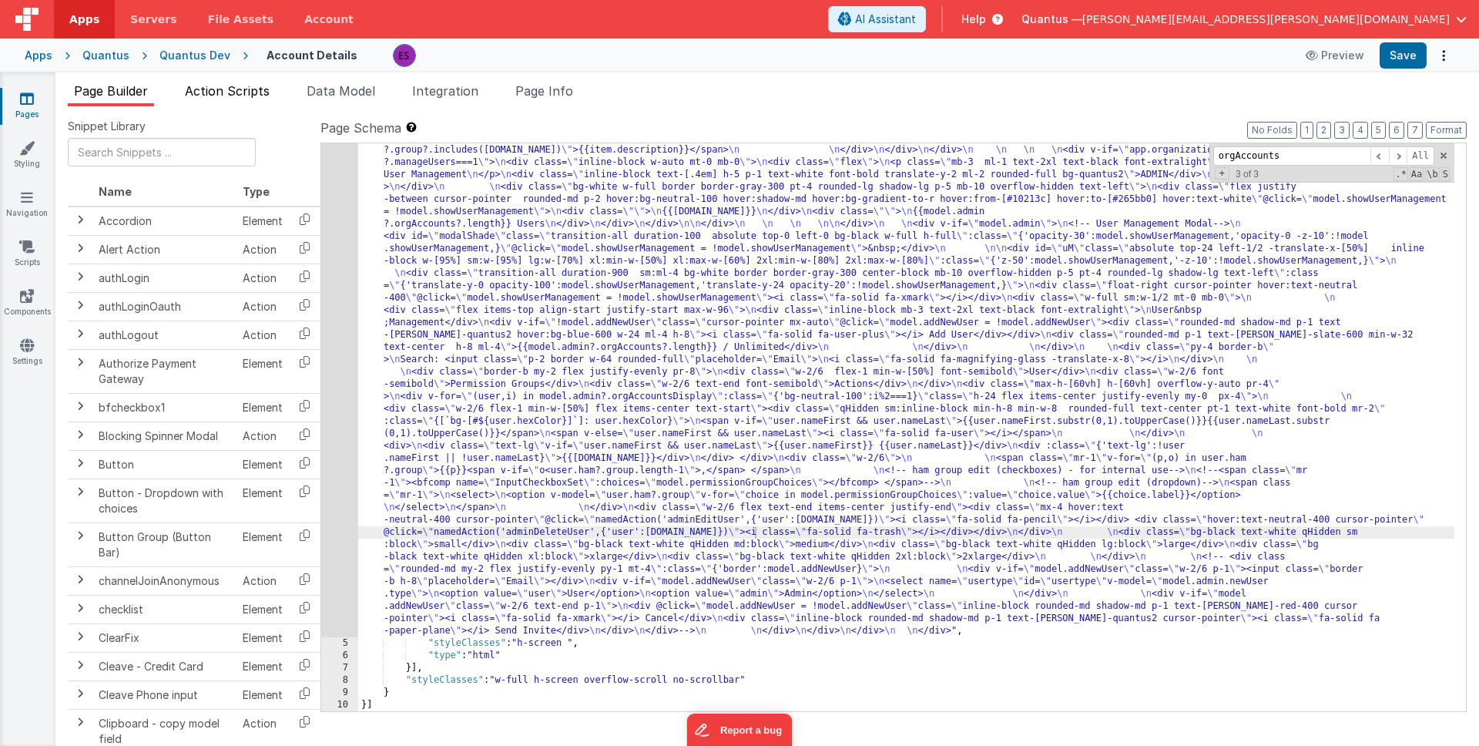
click at [257, 91] on span "Action Scripts" at bounding box center [227, 90] width 85 height 15
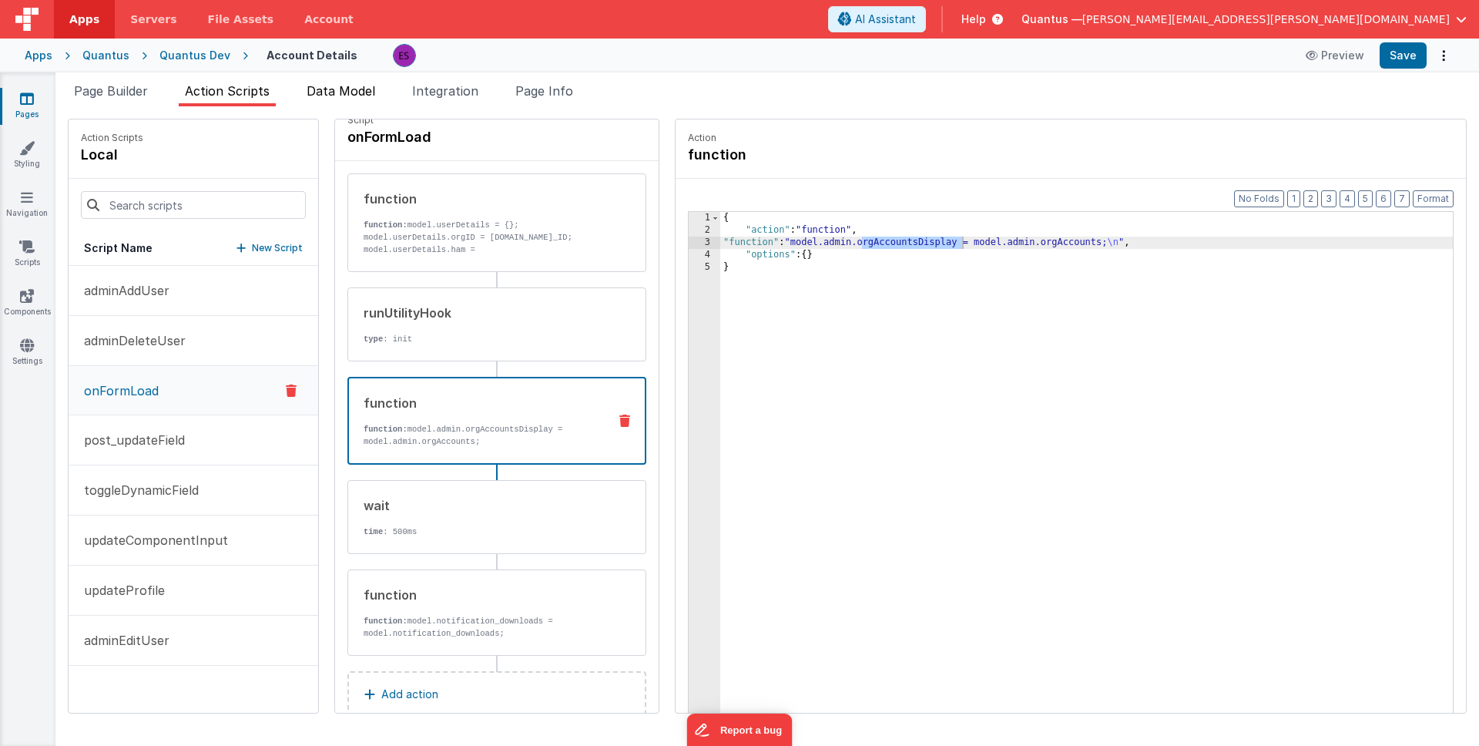
click at [330, 91] on span "Data Model" at bounding box center [341, 90] width 69 height 15
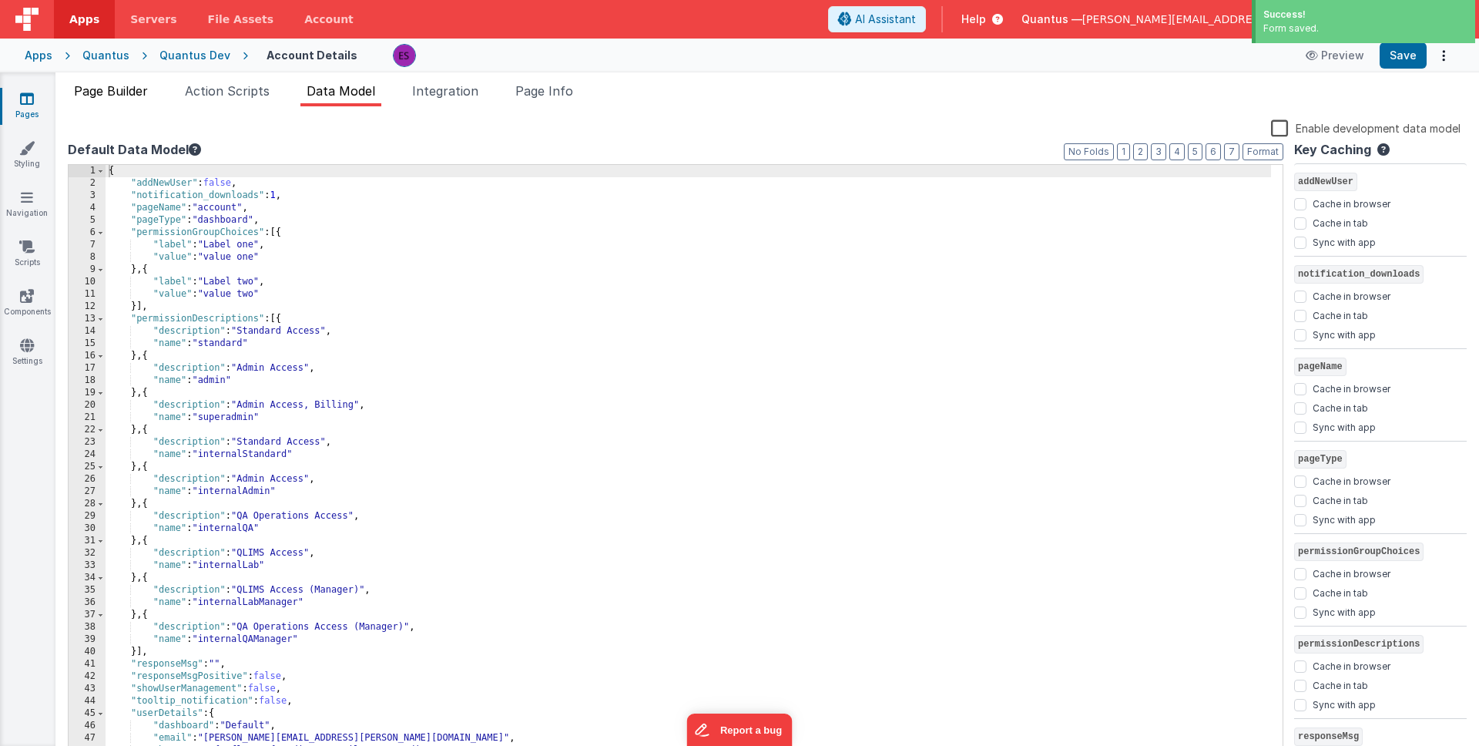
click at [124, 93] on span "Page Builder" at bounding box center [111, 90] width 74 height 15
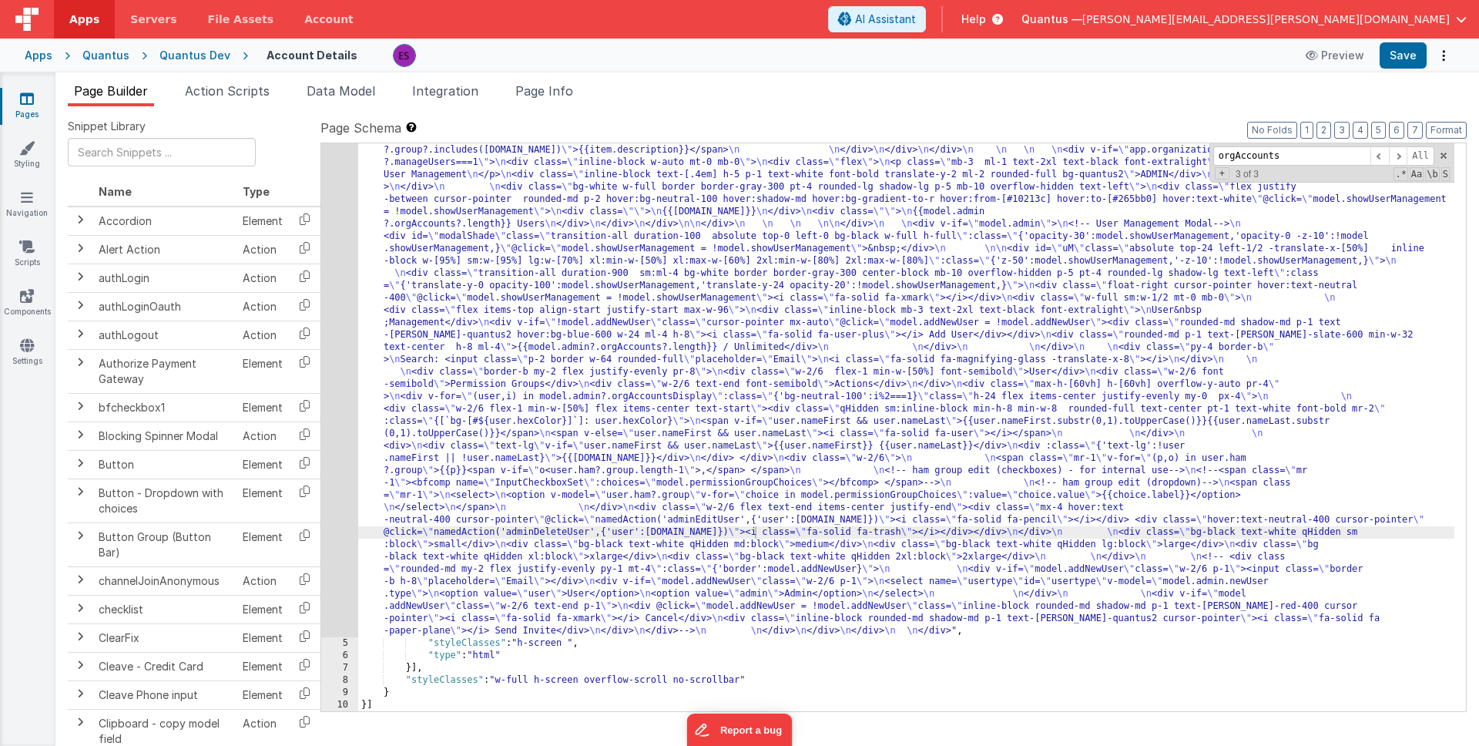
click at [40, 108] on link "Pages" at bounding box center [26, 106] width 55 height 31
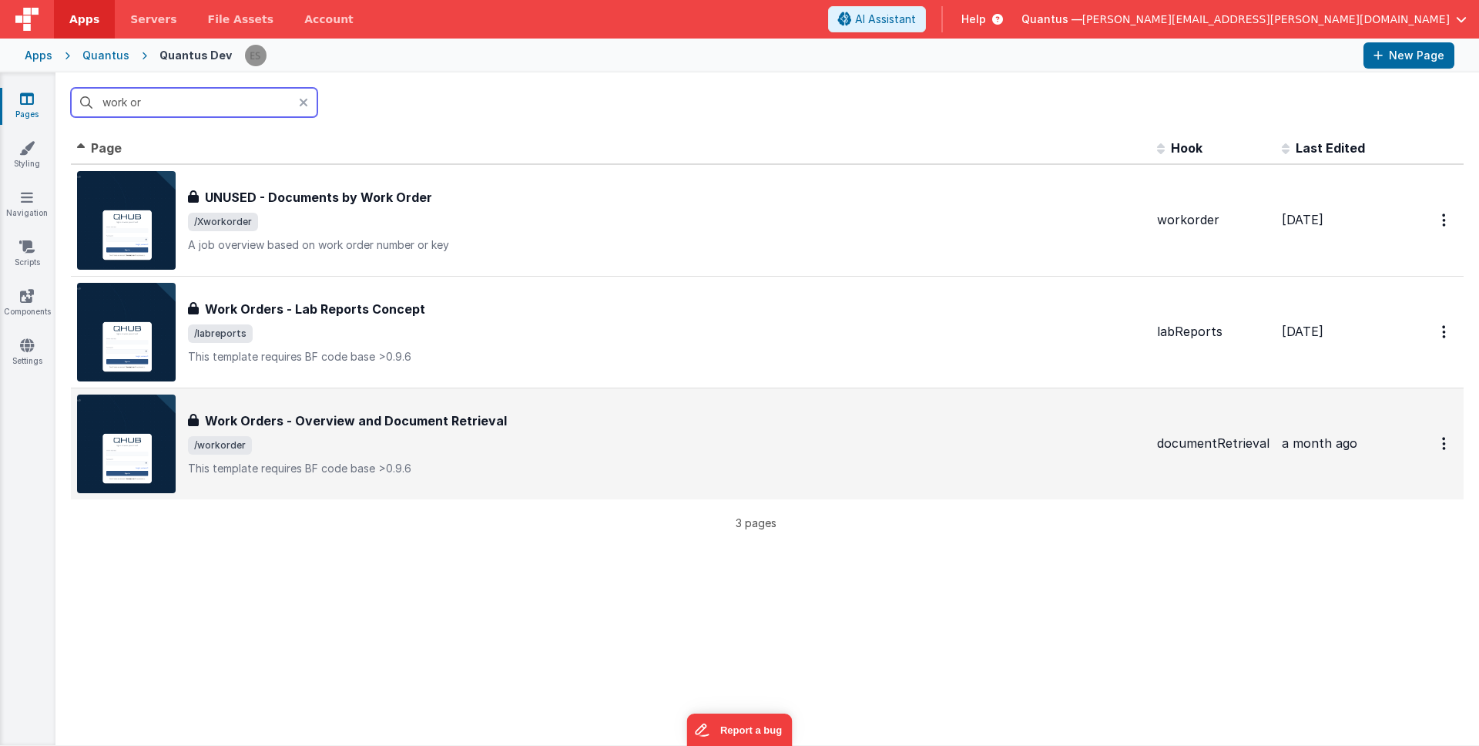
type input "work or"
click at [525, 415] on div "Work Orders - Overview and Document Retrieval" at bounding box center [666, 420] width 957 height 18
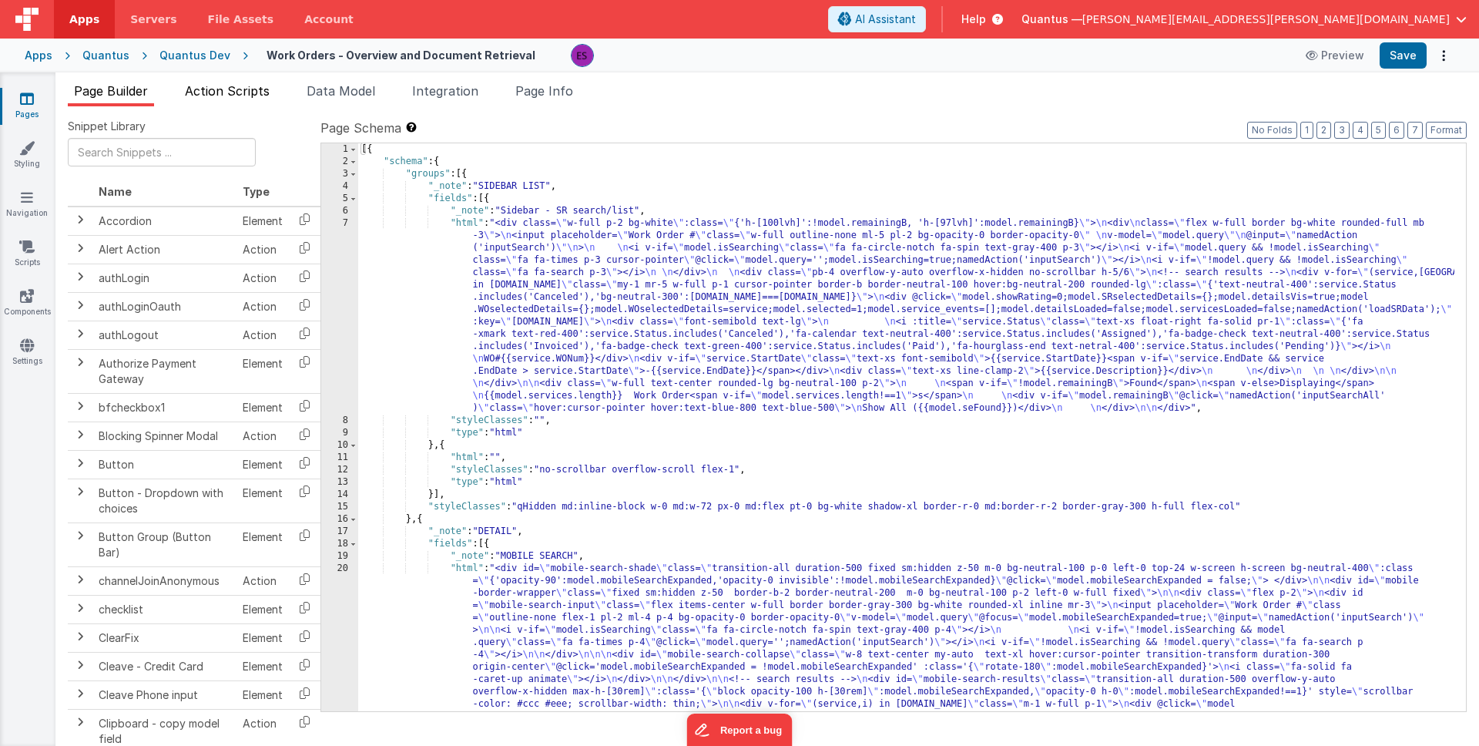
click at [207, 95] on span "Action Scripts" at bounding box center [227, 90] width 85 height 15
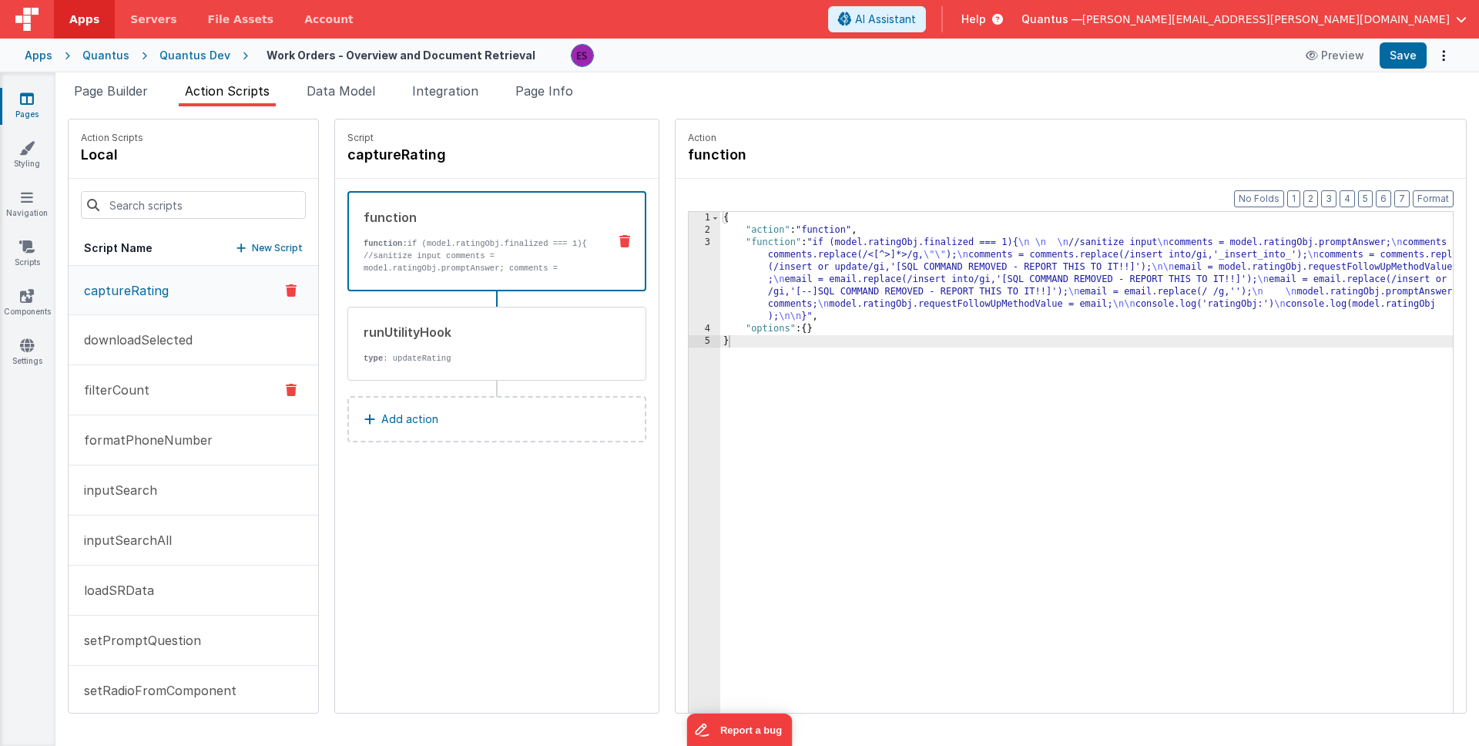
click at [132, 393] on p "filterCount" at bounding box center [112, 390] width 75 height 18
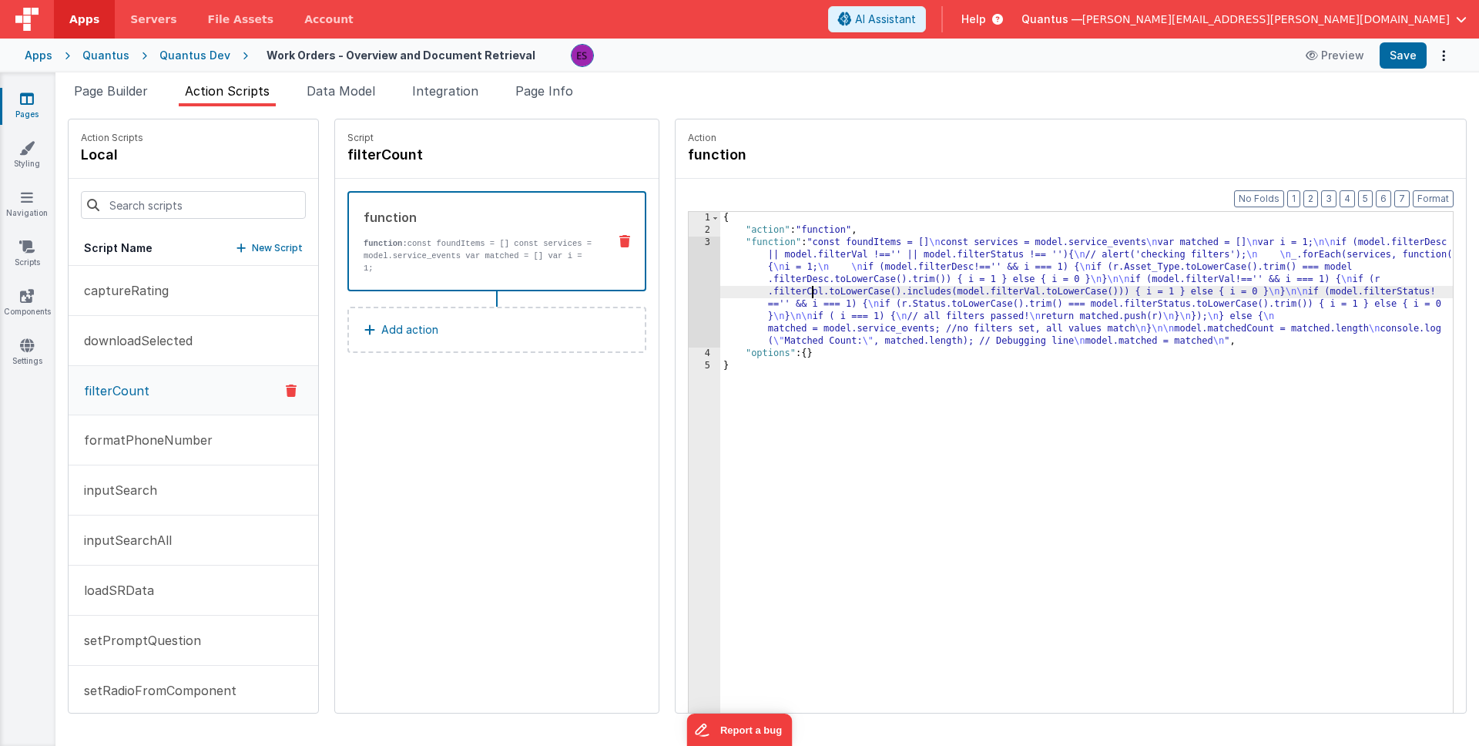
click at [774, 292] on div "{ "action" : "function" , "function" : "const foundItems = [] \n const services…" at bounding box center [1105, 498] width 771 height 573
click at [689, 285] on div "3" at bounding box center [705, 292] width 32 height 111
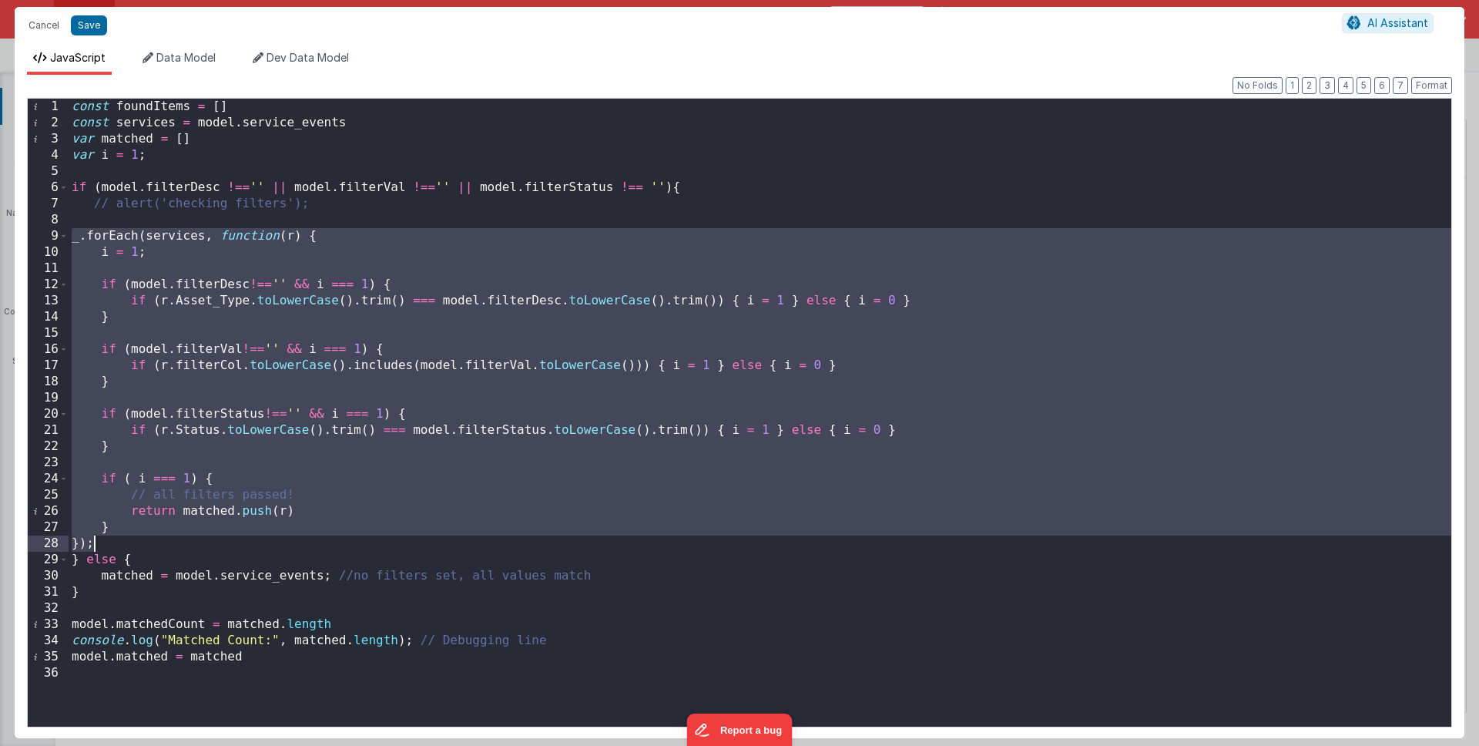
drag, startPoint x: 72, startPoint y: 237, endPoint x: 183, endPoint y: 540, distance: 322.8
click at [183, 540] on div "const foundItems = [ ] const services = model . service_events var matched = [ …" at bounding box center [760, 429] width 1383 height 660
click at [42, 31] on button "Cancel" at bounding box center [44, 26] width 46 height 22
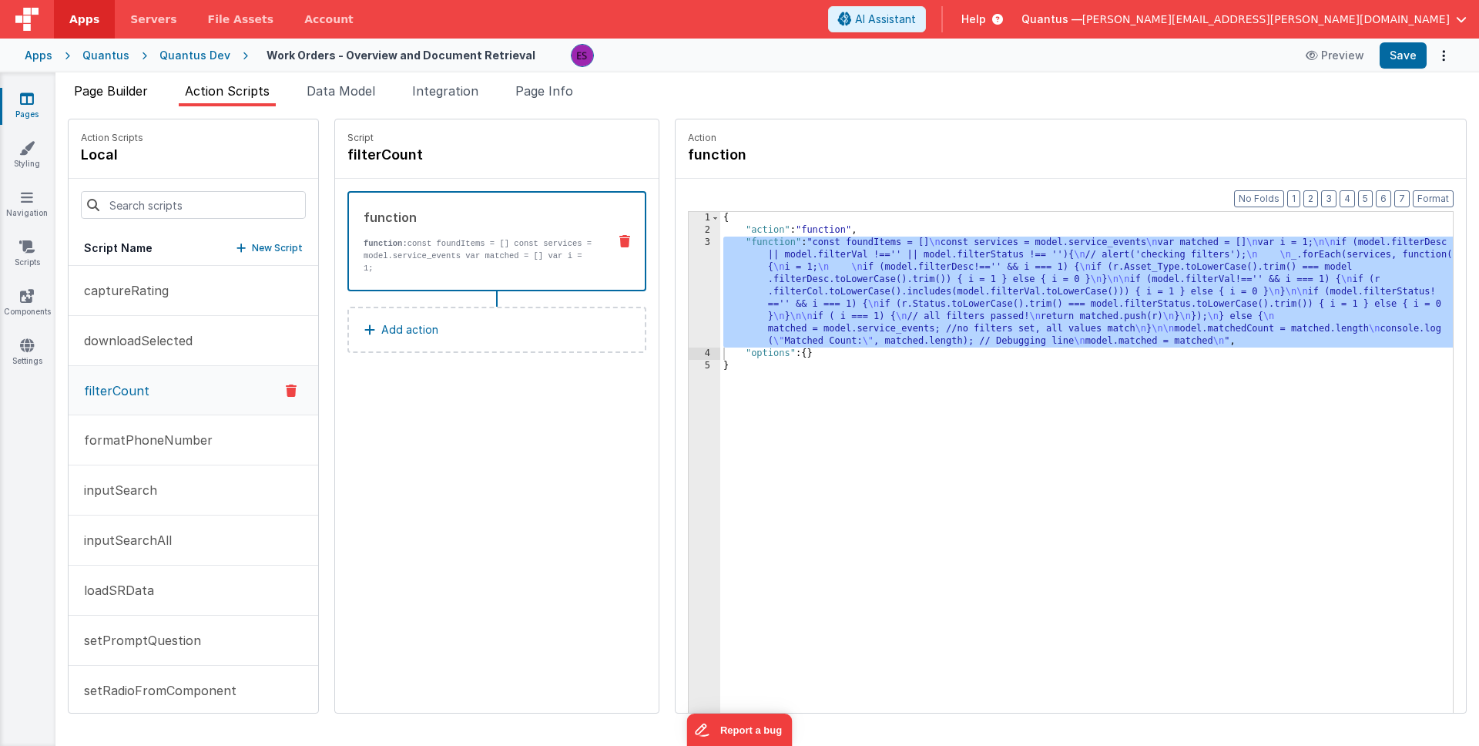
click at [125, 86] on span "Page Builder" at bounding box center [111, 90] width 74 height 15
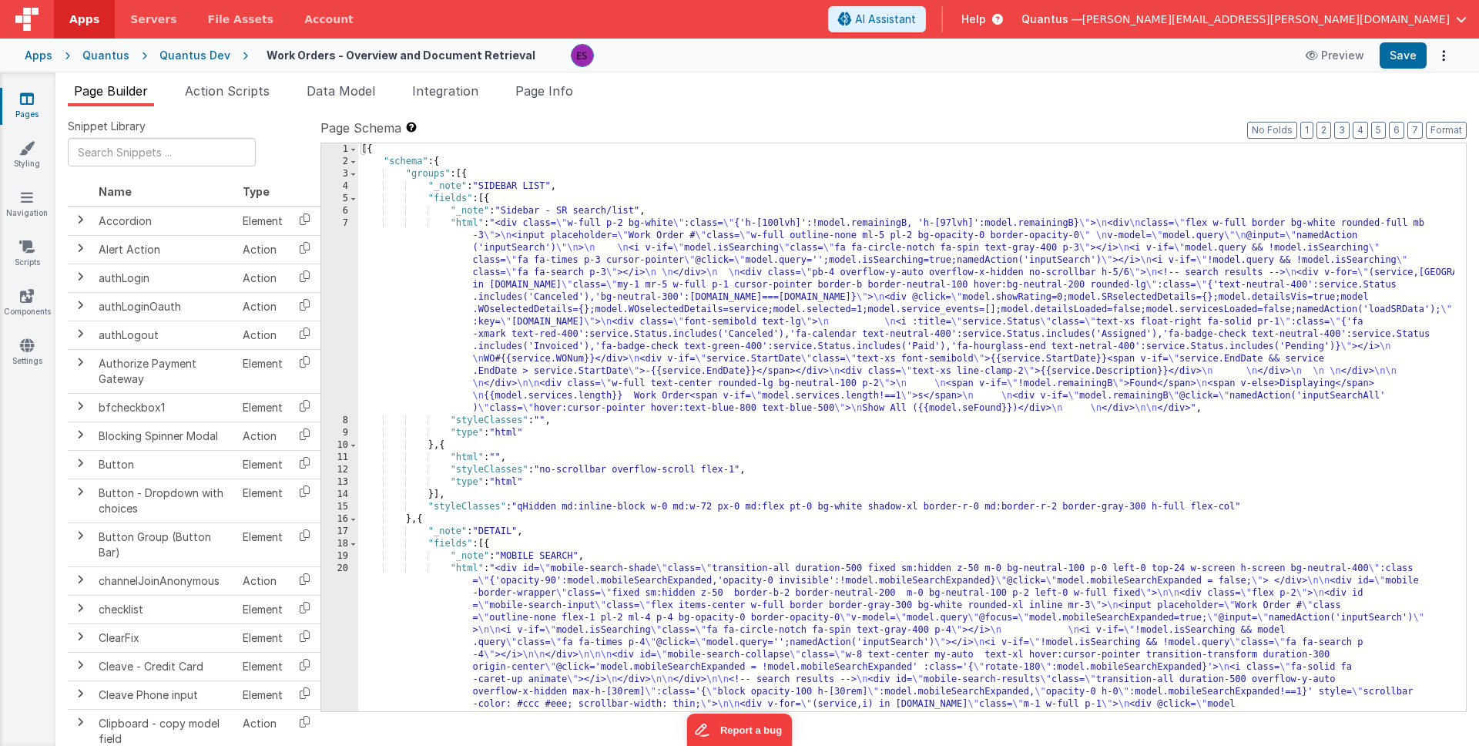
click at [28, 111] on link "Pages" at bounding box center [26, 106] width 55 height 31
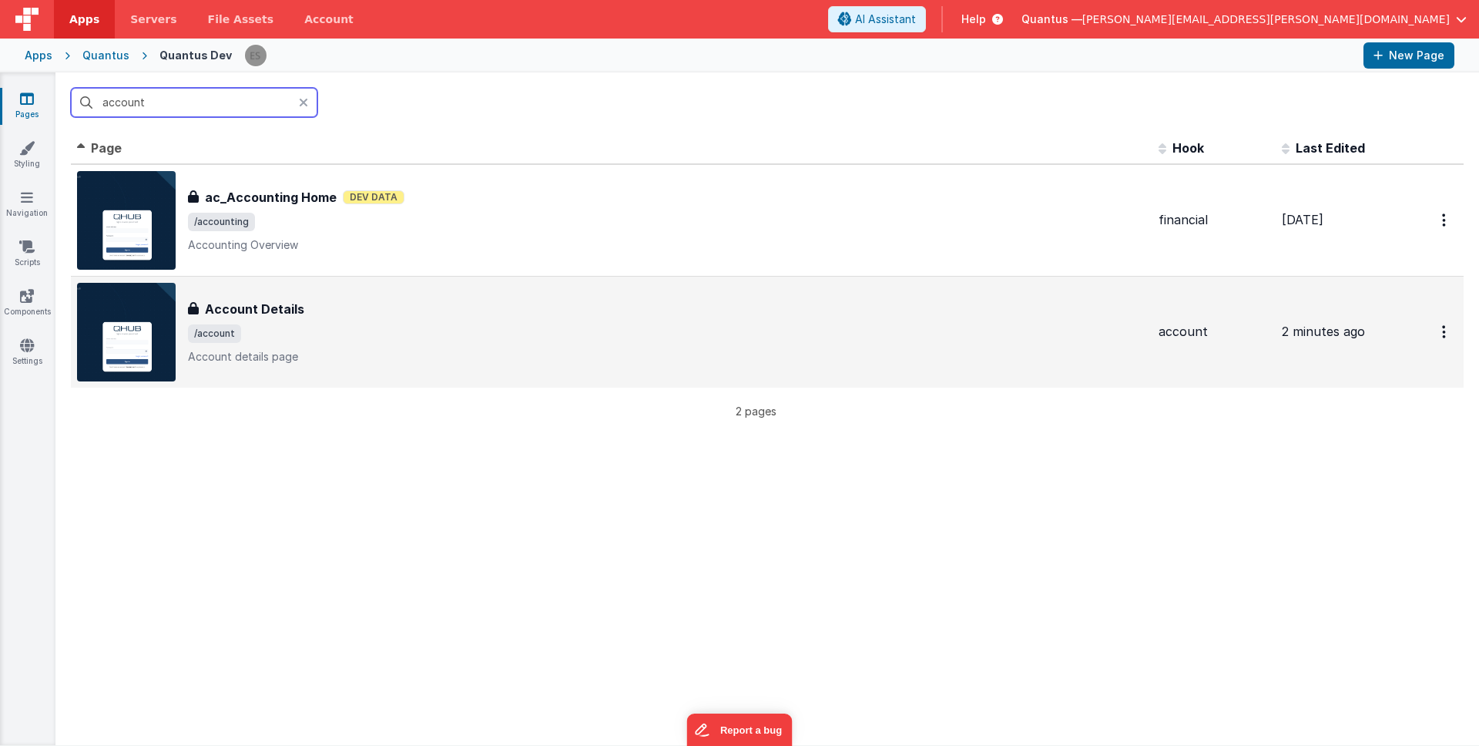
type input "account"
click at [365, 352] on p "Account details page" at bounding box center [667, 356] width 959 height 15
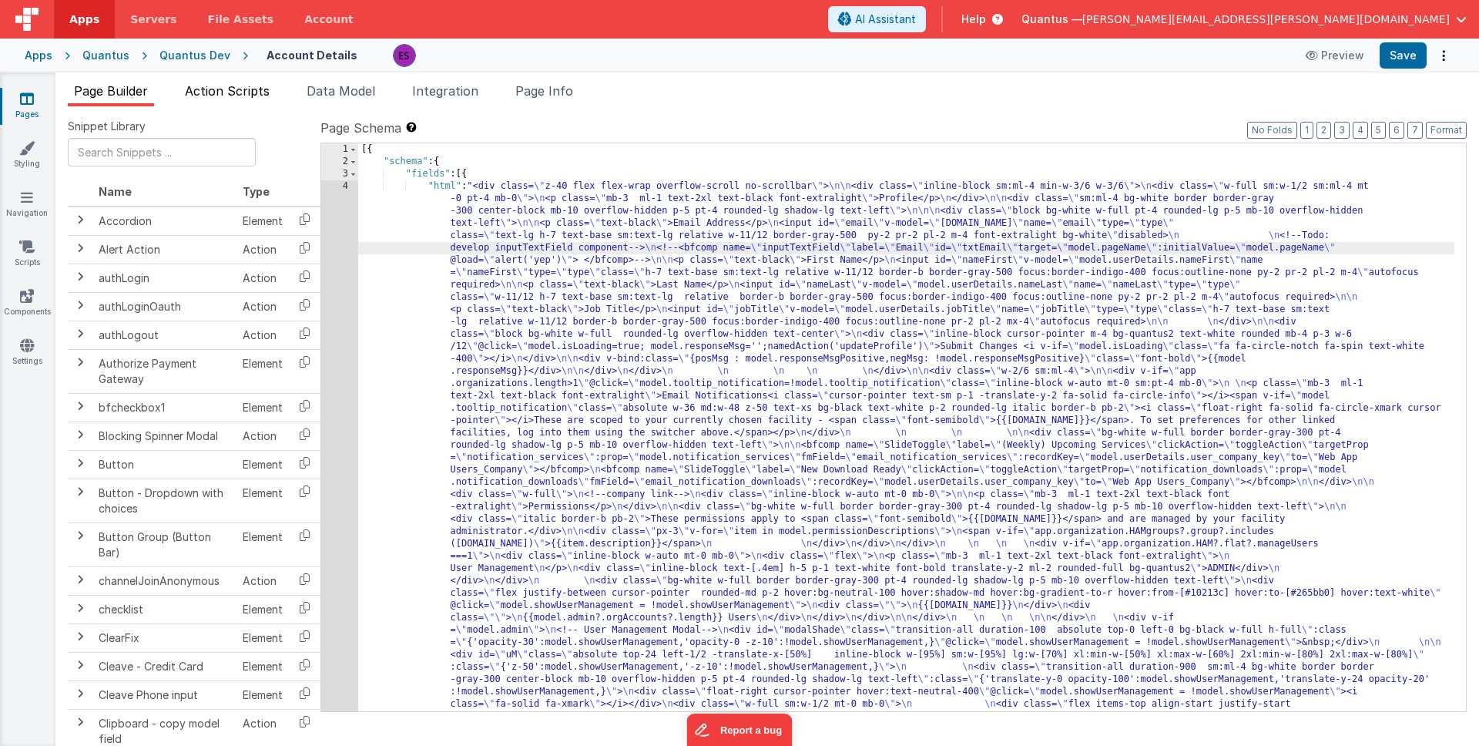
click at [219, 87] on span "Action Scripts" at bounding box center [227, 90] width 85 height 15
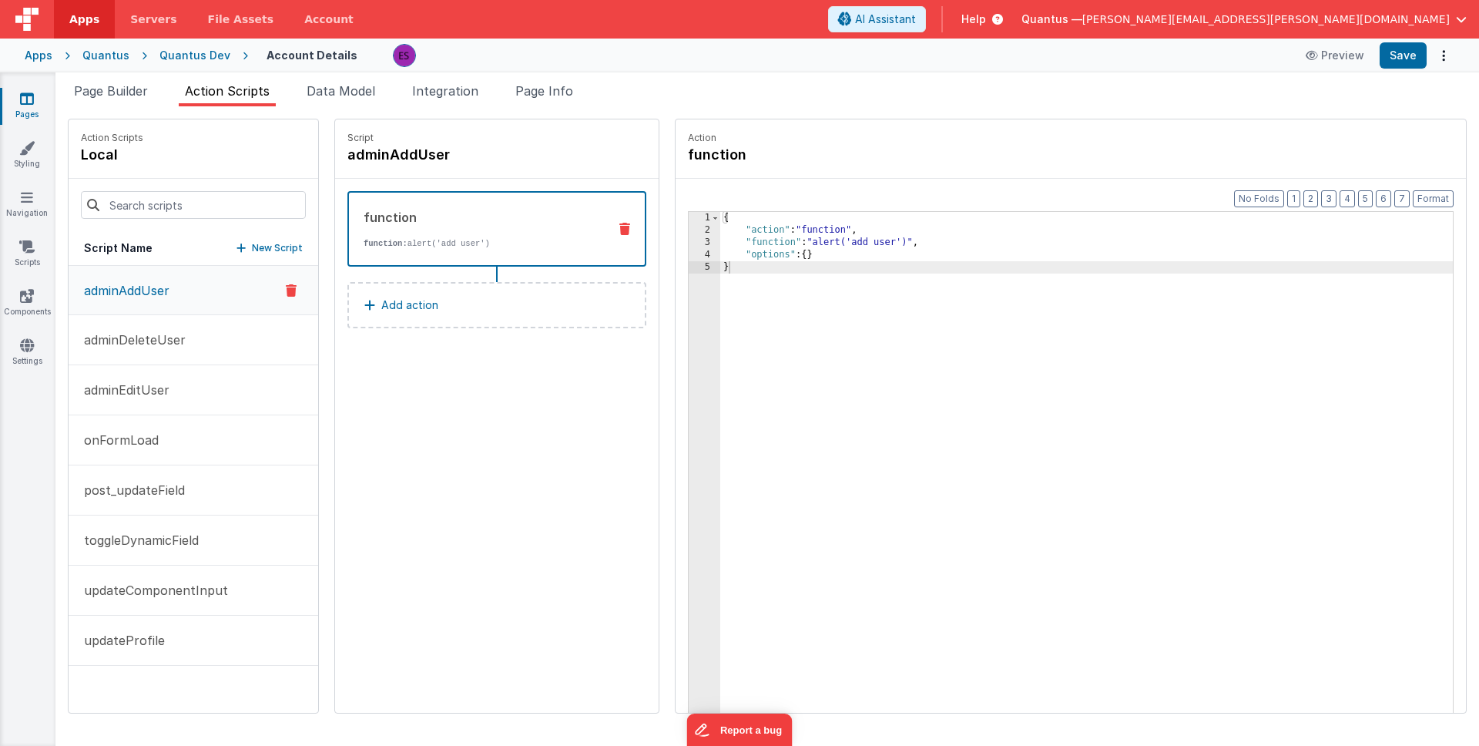
click at [237, 250] on icon at bounding box center [241, 248] width 9 height 11
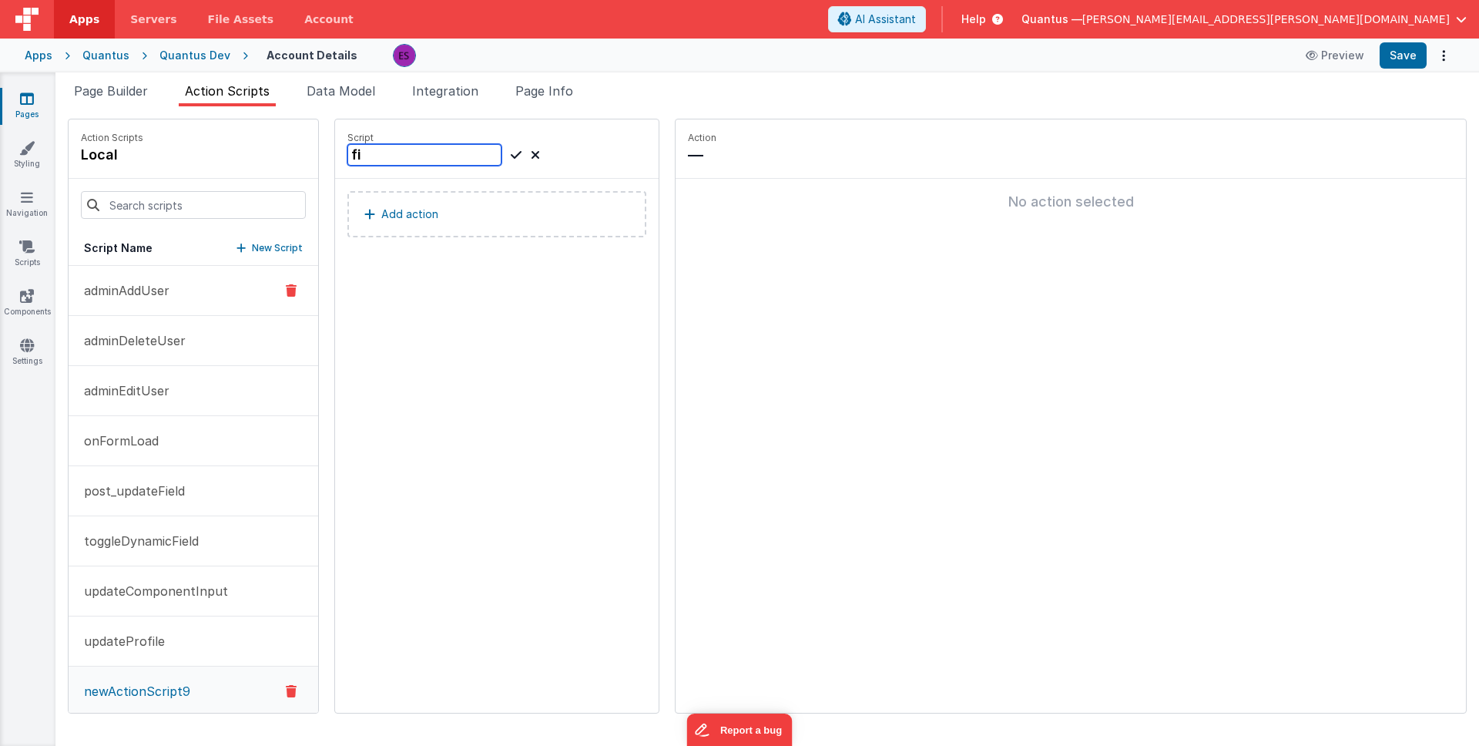
type input "f"
type input "adminFilterUsers"
click at [483, 155] on div "adminFilterUsers" at bounding box center [444, 155] width 193 height 22
click at [511, 155] on icon at bounding box center [516, 155] width 11 height 18
click at [381, 207] on p "Add action" at bounding box center [409, 214] width 57 height 18
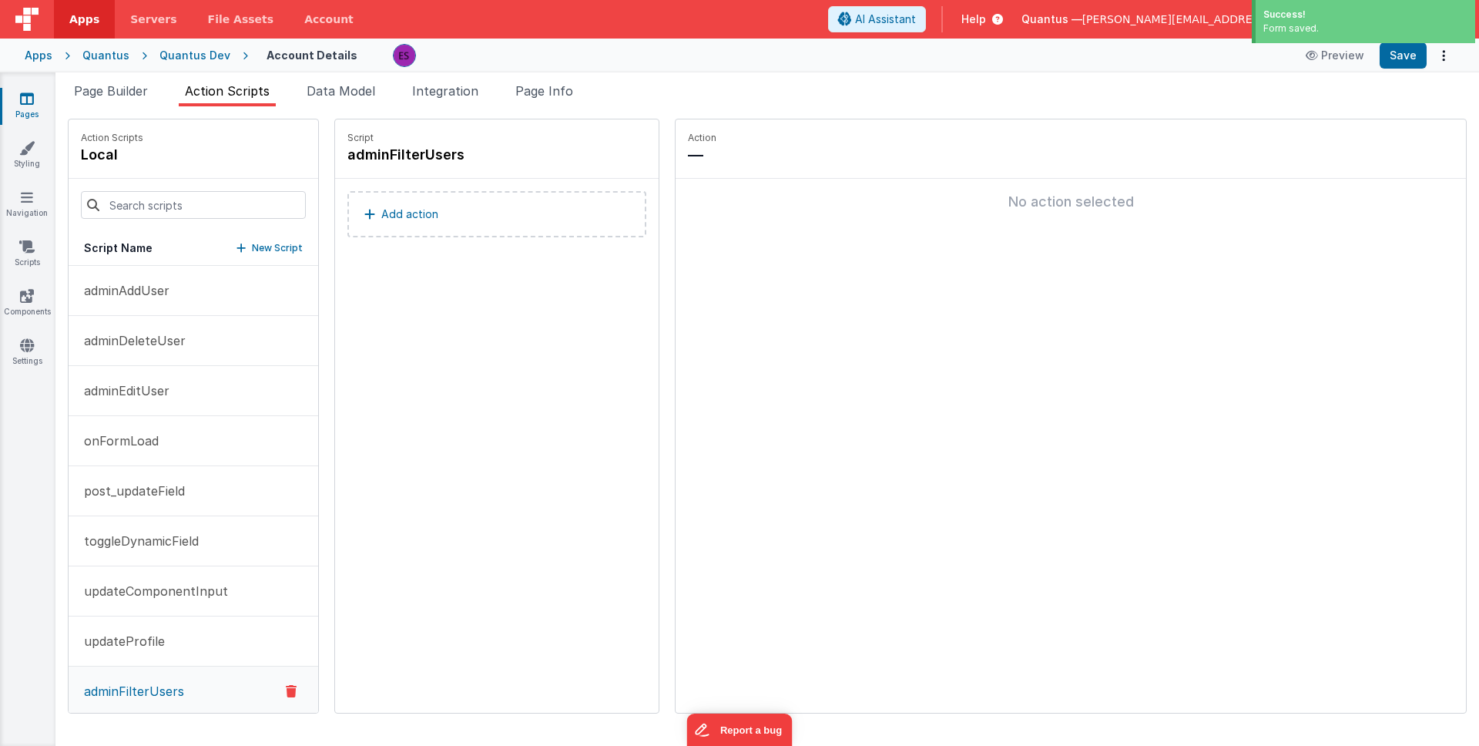
click at [381, 211] on p "Add action" at bounding box center [409, 214] width 57 height 18
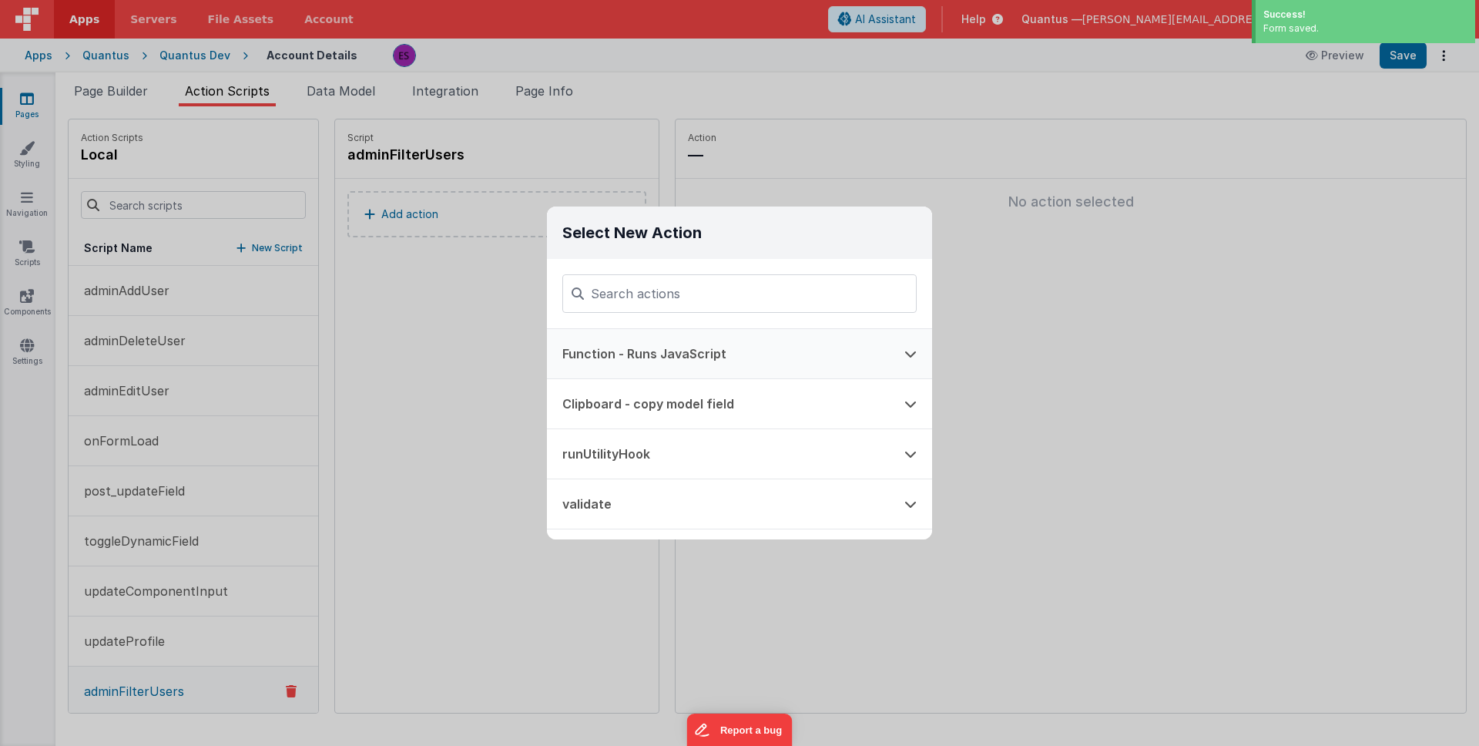
click at [629, 361] on button "Function - Runs JavaScript" at bounding box center [718, 353] width 342 height 49
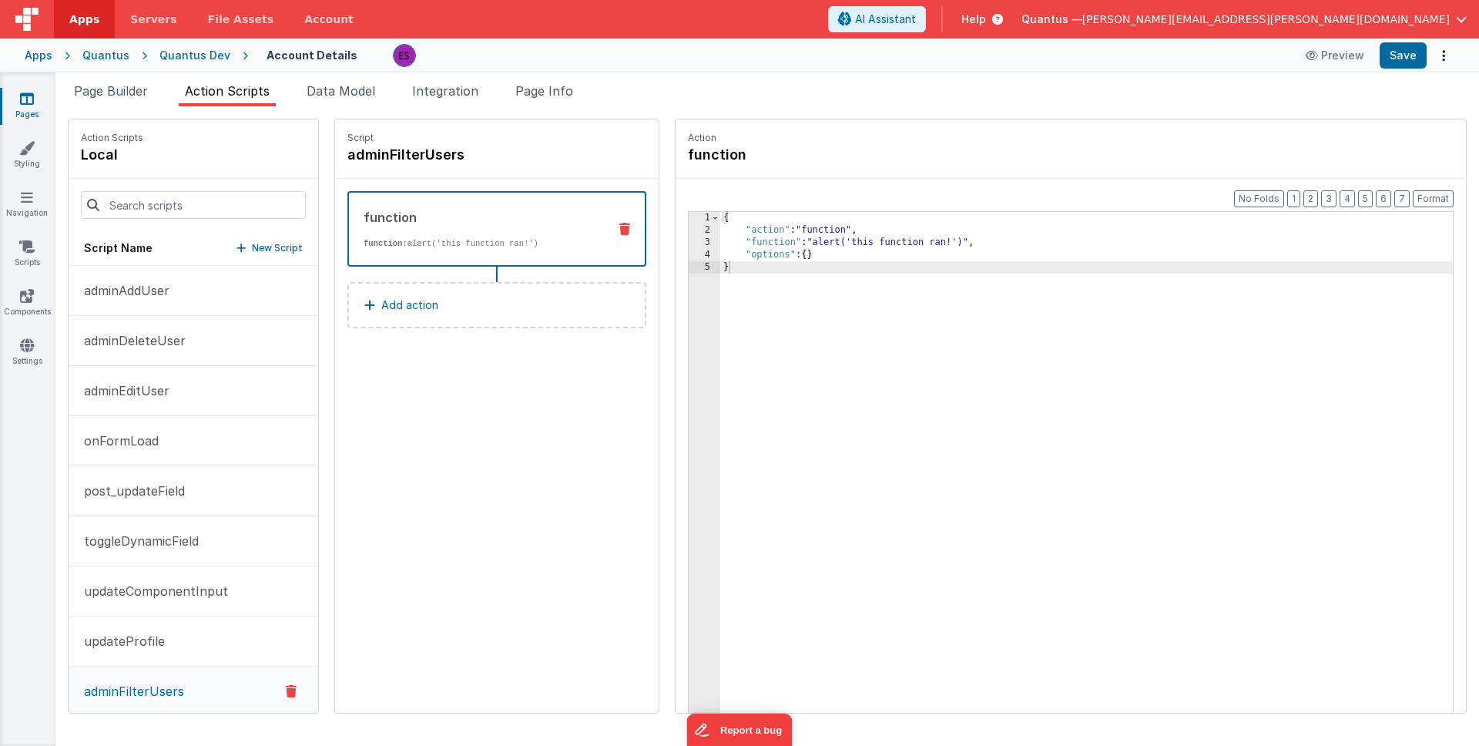
click at [689, 241] on div "3" at bounding box center [705, 243] width 32 height 12
click at [689, 242] on div "3" at bounding box center [705, 243] width 32 height 12
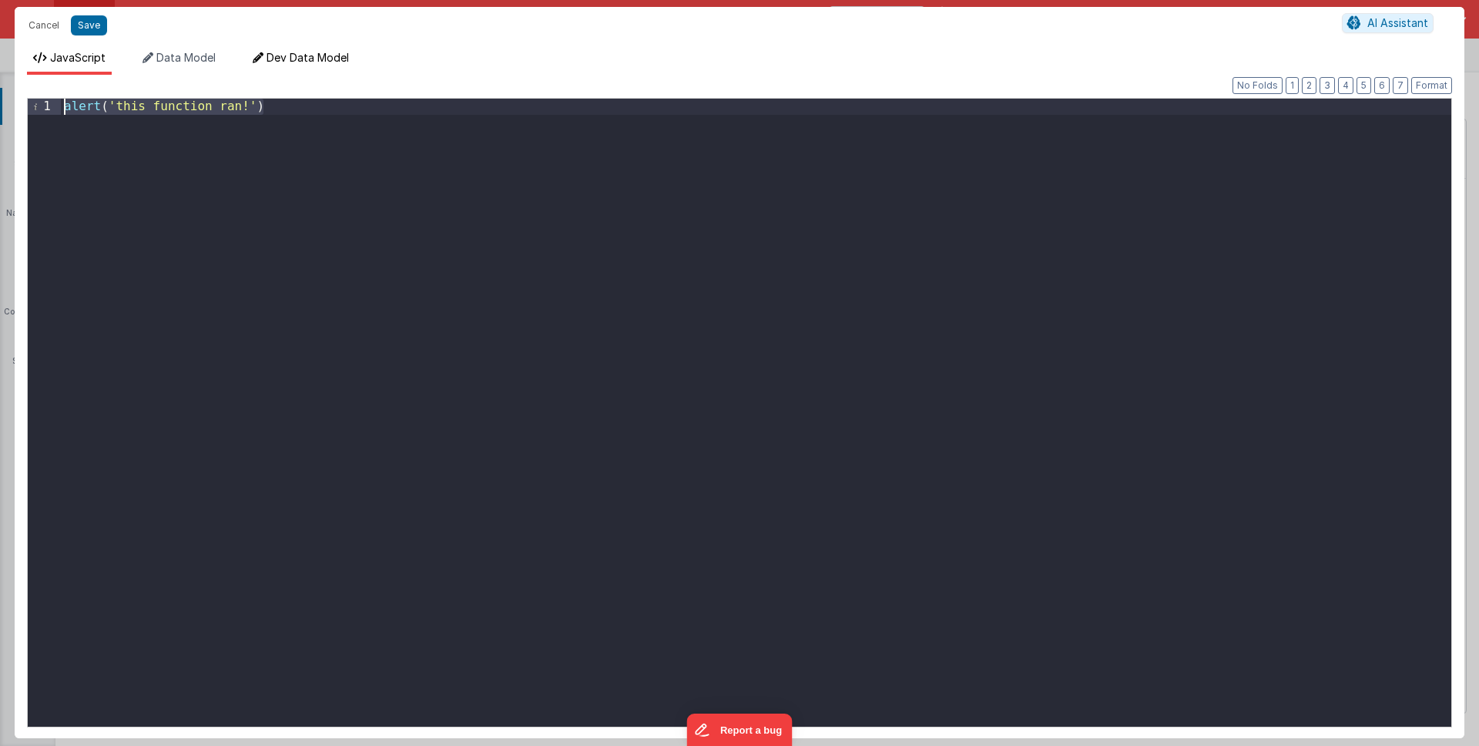
drag, startPoint x: 846, startPoint y: 388, endPoint x: 301, endPoint y: 69, distance: 632.0
click at [301, 69] on div "JavaScript Data Model Dev Data Model Format 7 6 5 4 3 2 1 No Folds 1 alert ( 't…" at bounding box center [740, 394] width 1450 height 688
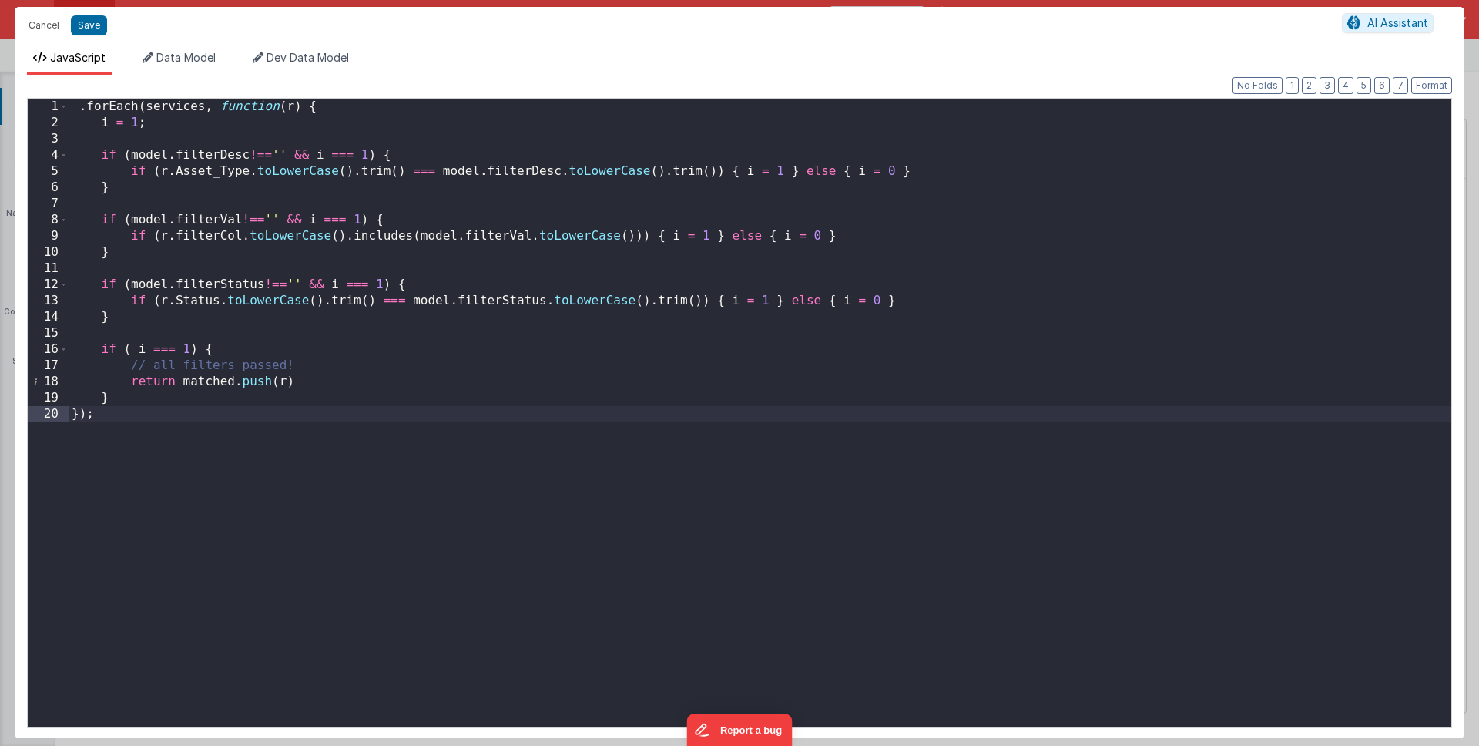
click at [187, 108] on div "_ . forEach ( services , function ( r ) { i = 1 ; if ( model . filterDesc !== '…" at bounding box center [760, 429] width 1383 height 660
click at [71, 111] on div "_ . forEach ( services , function ( r ) { i = 1 ; if ( model . filterDesc !== '…" at bounding box center [760, 429] width 1383 height 660
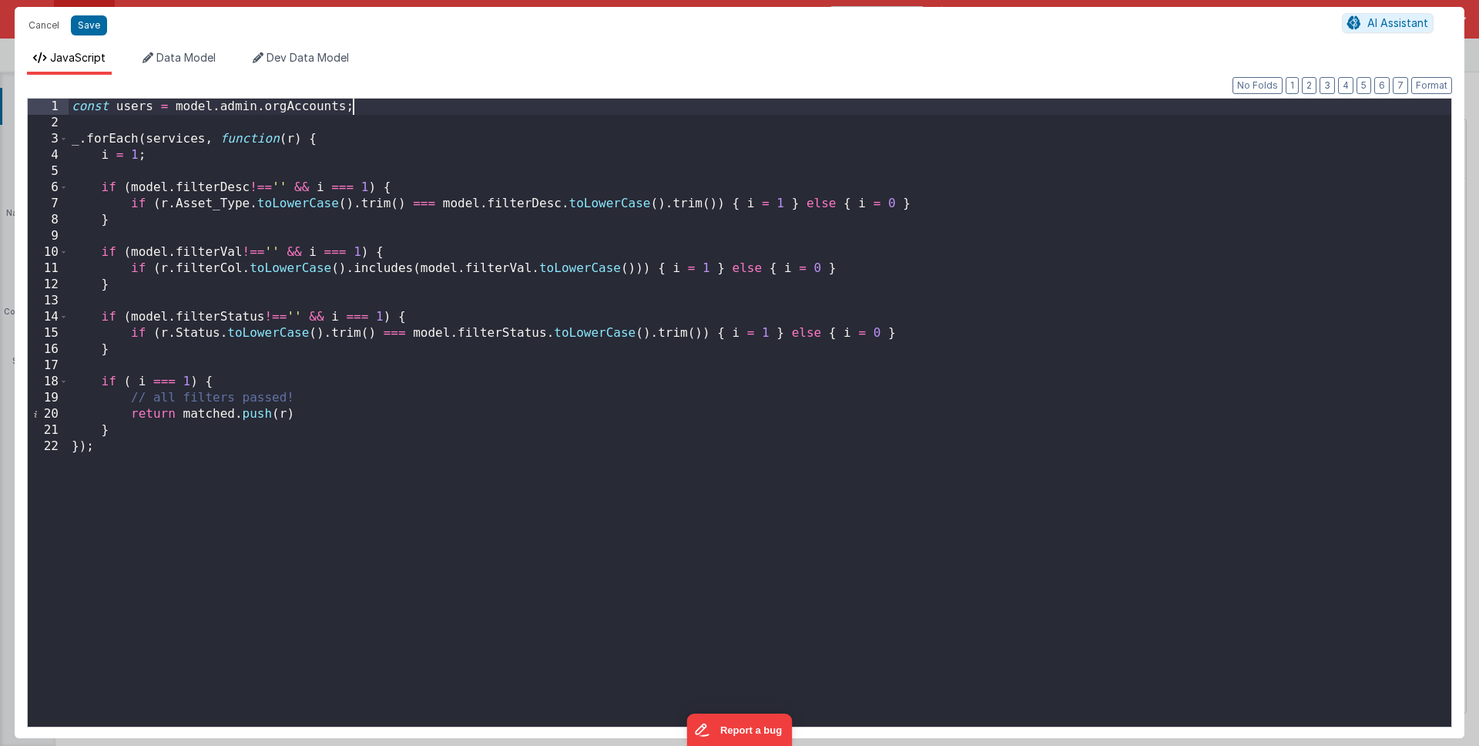
click at [168, 141] on div "const users = model . admin . orgAccounts ; _ . forEach ( services , function (…" at bounding box center [760, 429] width 1383 height 660
click at [267, 142] on div "const users = model . admin . orgAccounts ; _ . forEach ( users , function ( r …" at bounding box center [760, 429] width 1383 height 660
drag, startPoint x: 174, startPoint y: 202, endPoint x: 250, endPoint y: 200, distance: 75.5
click at [250, 200] on div "const users = model . admin . orgAccounts ; _ . forEach ( users , function ( r …" at bounding box center [760, 429] width 1383 height 660
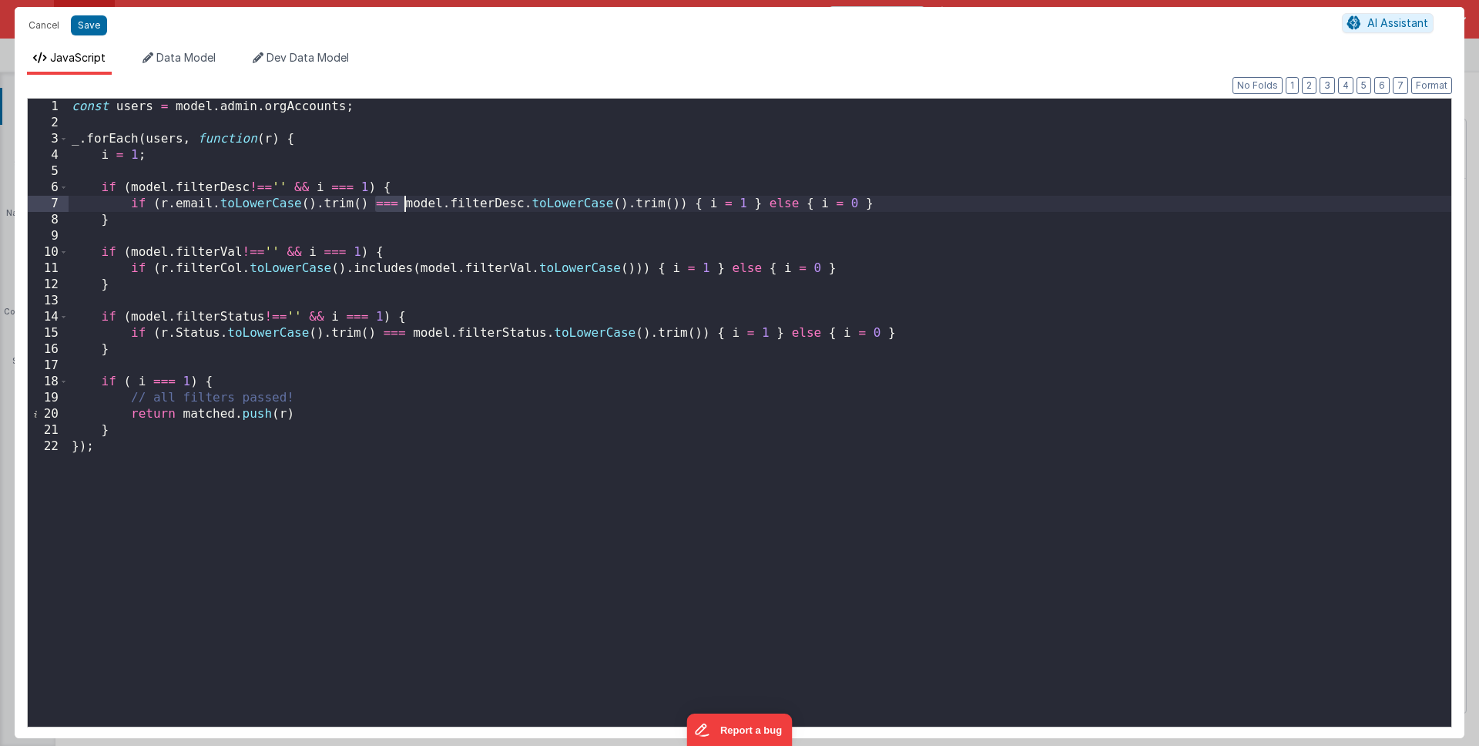
drag, startPoint x: 371, startPoint y: 203, endPoint x: 403, endPoint y: 202, distance: 31.6
click at [403, 202] on div "const users = model . admin . orgAccounts ; _ . forEach ( users , function ( r …" at bounding box center [760, 429] width 1383 height 660
click at [702, 231] on div "const users = model . admin . orgAccounts ; _ . forEach ( users , function ( r …" at bounding box center [760, 429] width 1383 height 660
click at [377, 203] on div "const users = model . admin . orgAccounts ; _ . forEach ( users , function ( r …" at bounding box center [760, 429] width 1383 height 660
click at [723, 202] on div "const users = model . admin . orgAccounts ; _ . forEach ( users , function ( r …" at bounding box center [760, 429] width 1383 height 660
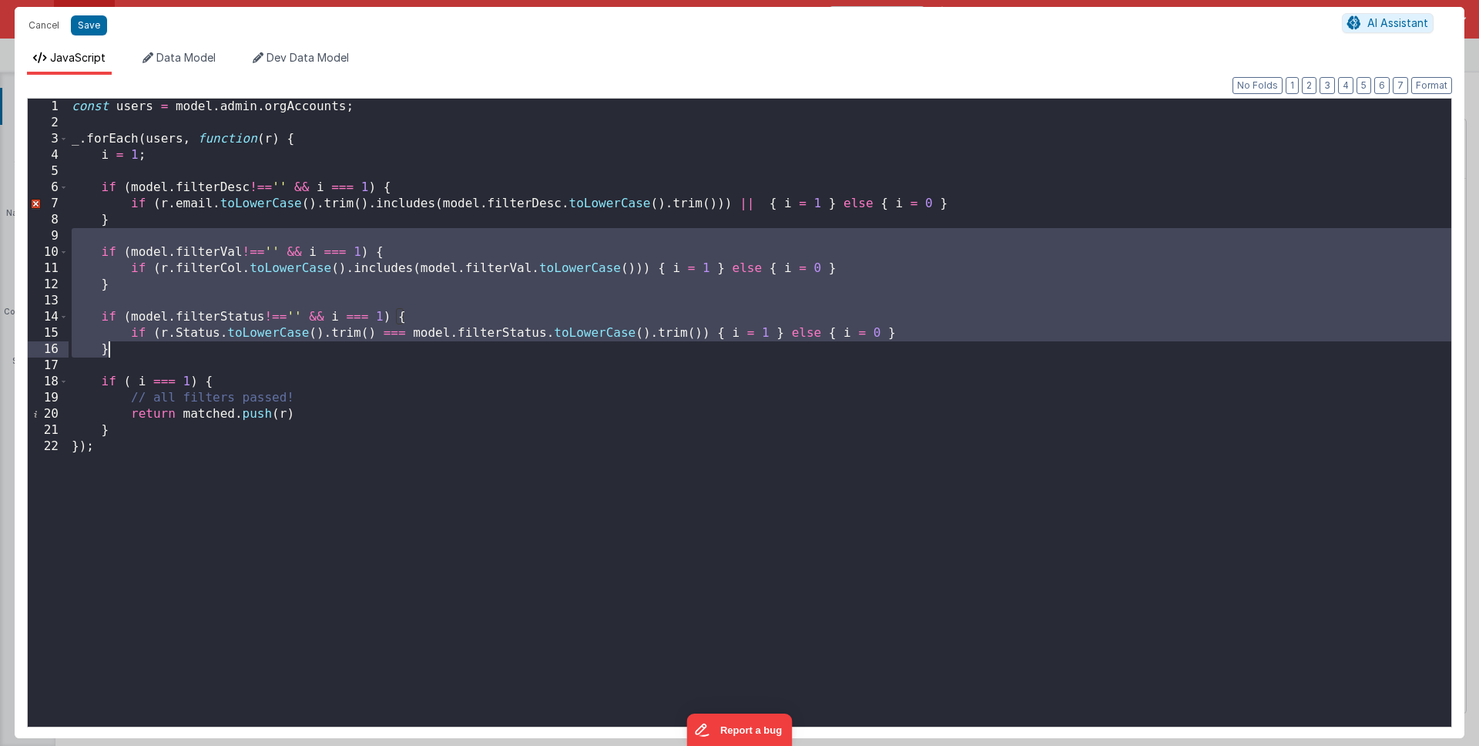
drag, startPoint x: 112, startPoint y: 236, endPoint x: 121, endPoint y: 350, distance: 114.4
click at [122, 350] on div "const users = model . admin . orgAccounts ; _ . forEach ( users , function ( r …" at bounding box center [760, 429] width 1383 height 660
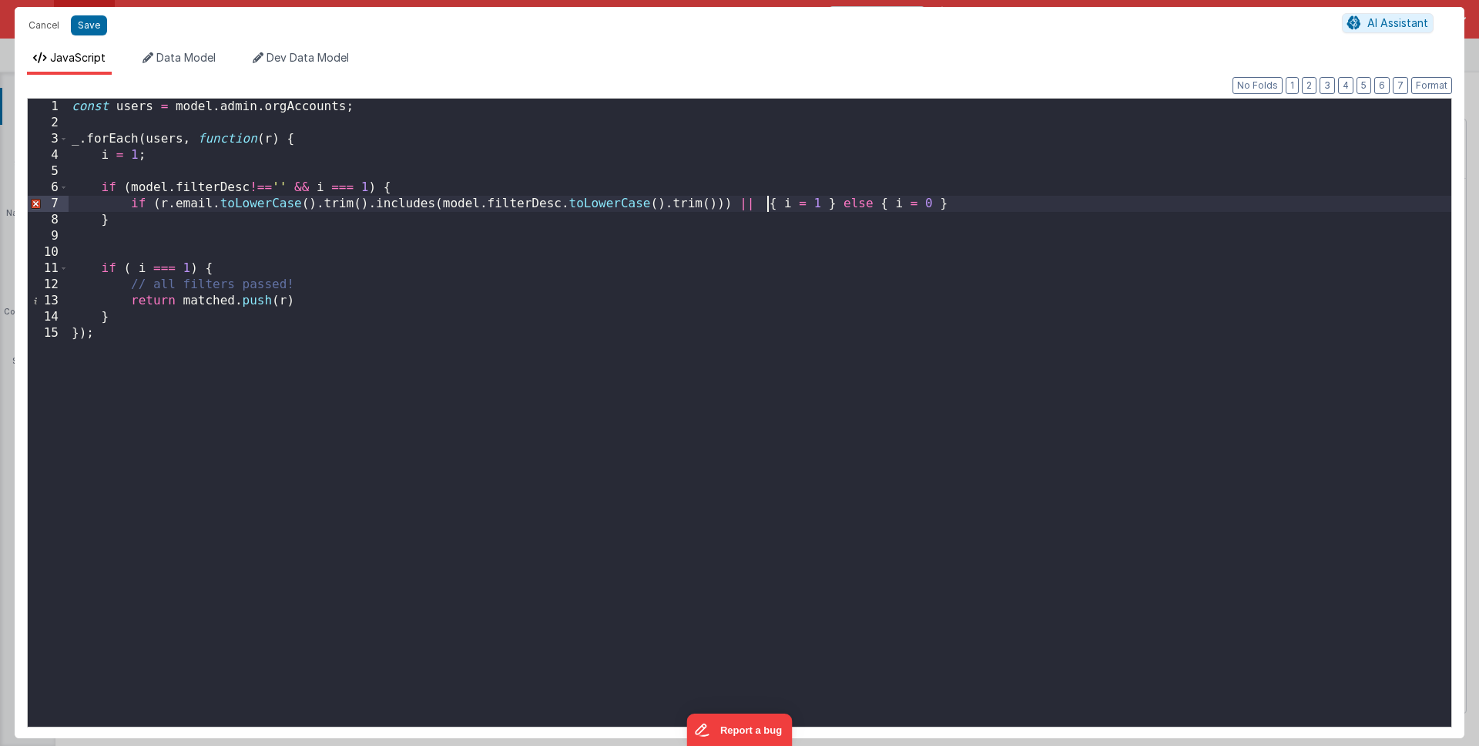
drag, startPoint x: 766, startPoint y: 200, endPoint x: 758, endPoint y: 224, distance: 25.1
click at [766, 201] on div "const users = model . admin . orgAccounts ; _ . forEach ( users , function ( r …" at bounding box center [760, 429] width 1383 height 660
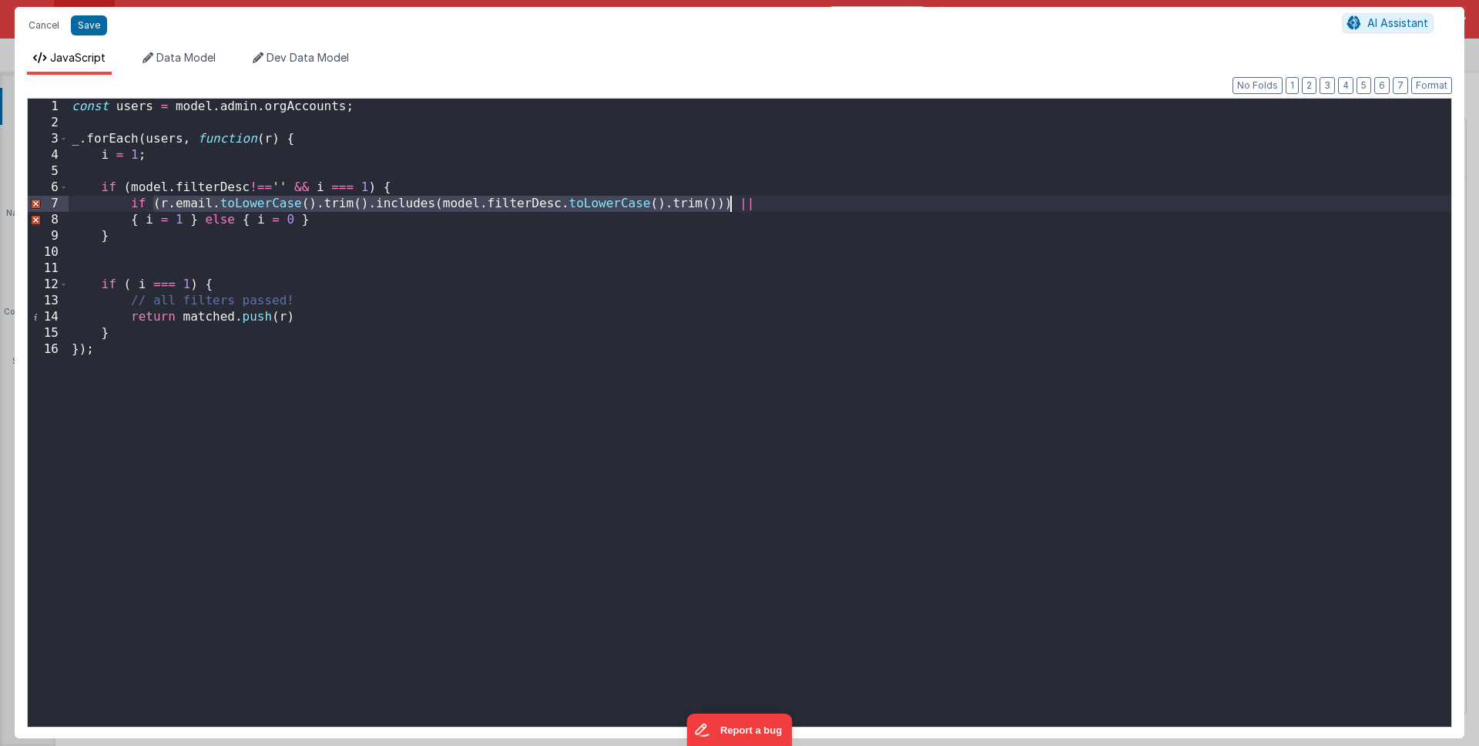
drag, startPoint x: 153, startPoint y: 201, endPoint x: 730, endPoint y: 206, distance: 577.9
click at [730, 206] on div "const users = model . admin . orgAccounts ; _ . forEach ( users , function ( r …" at bounding box center [760, 429] width 1383 height 660
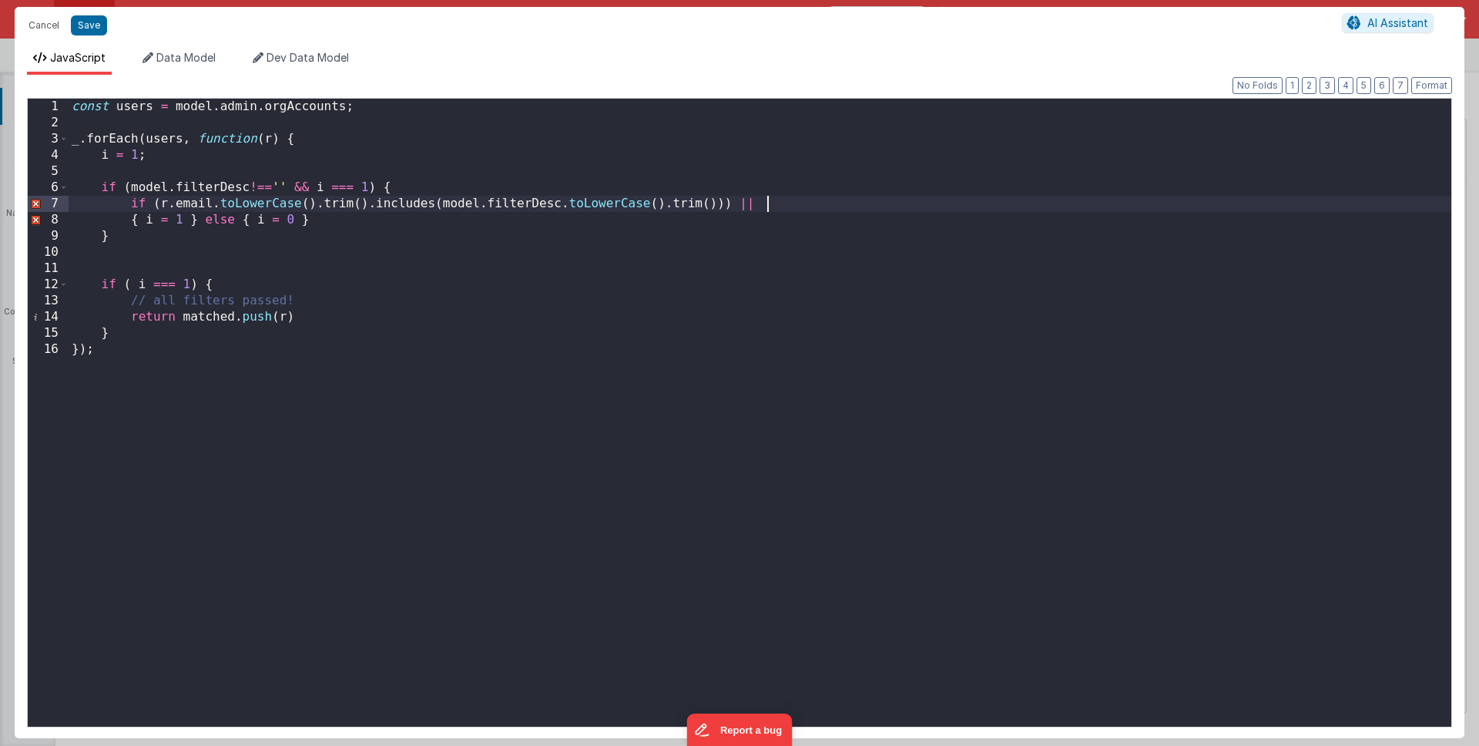
click at [793, 203] on div "const users = model . admin . orgAccounts ; _ . forEach ( users , function ( r …" at bounding box center [760, 429] width 1383 height 660
paste textarea
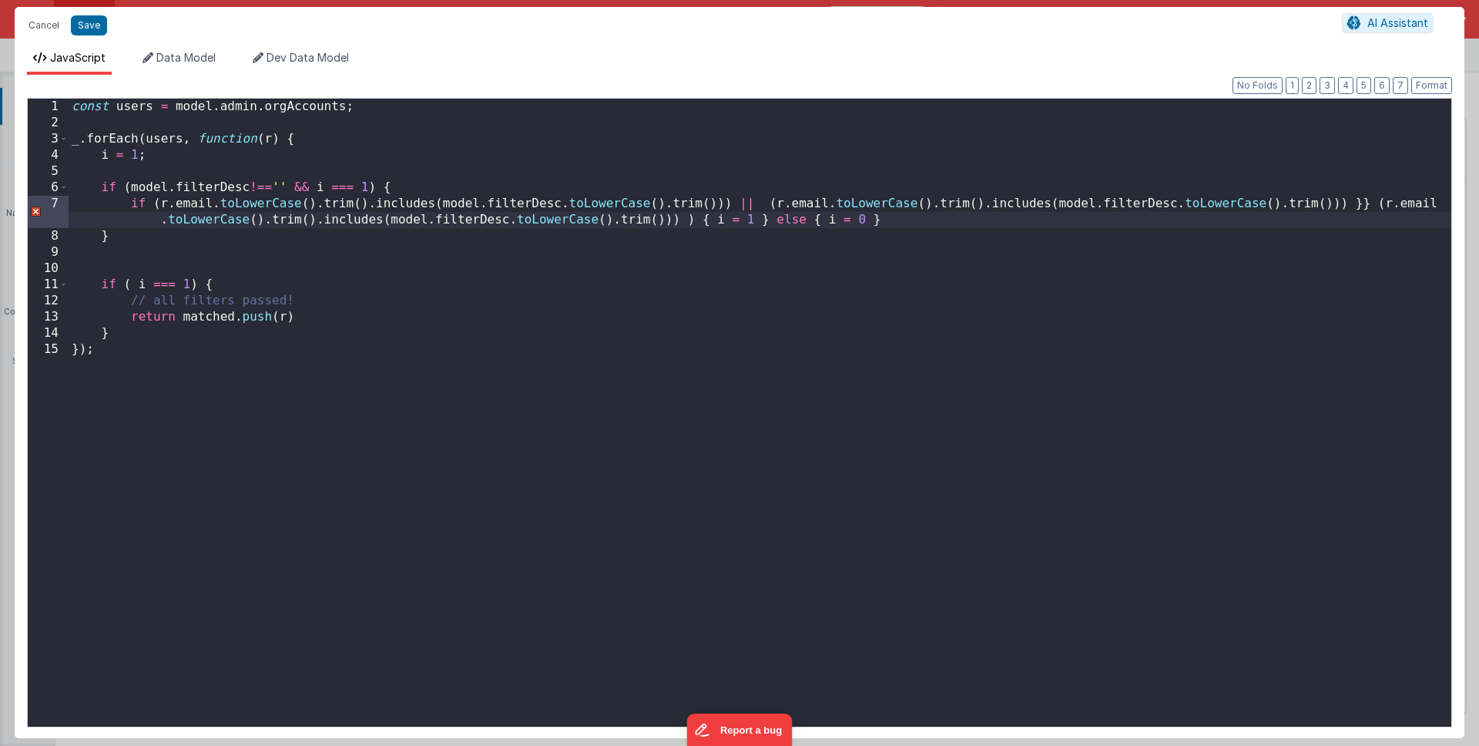
click at [152, 203] on div "const users = model . admin . orgAccounts ; _ . forEach ( users , function ( r …" at bounding box center [760, 429] width 1383 height 660
click at [693, 217] on div "const users = model . admin . orgAccounts ; _ . forEach ( users , function ( r …" at bounding box center [760, 429] width 1383 height 660
click at [1346, 200] on div "const users = model . admin . orgAccounts ; _ . forEach ( users , function ( r …" at bounding box center [760, 429] width 1383 height 660
click at [153, 200] on div "const users = model . admin . orgAccounts ; _ . forEach ( users , function ( r …" at bounding box center [760, 429] width 1383 height 660
click at [678, 220] on div "const users = model . admin . orgAccounts ; _ . forEach ( users , function ( r …" at bounding box center [760, 429] width 1383 height 660
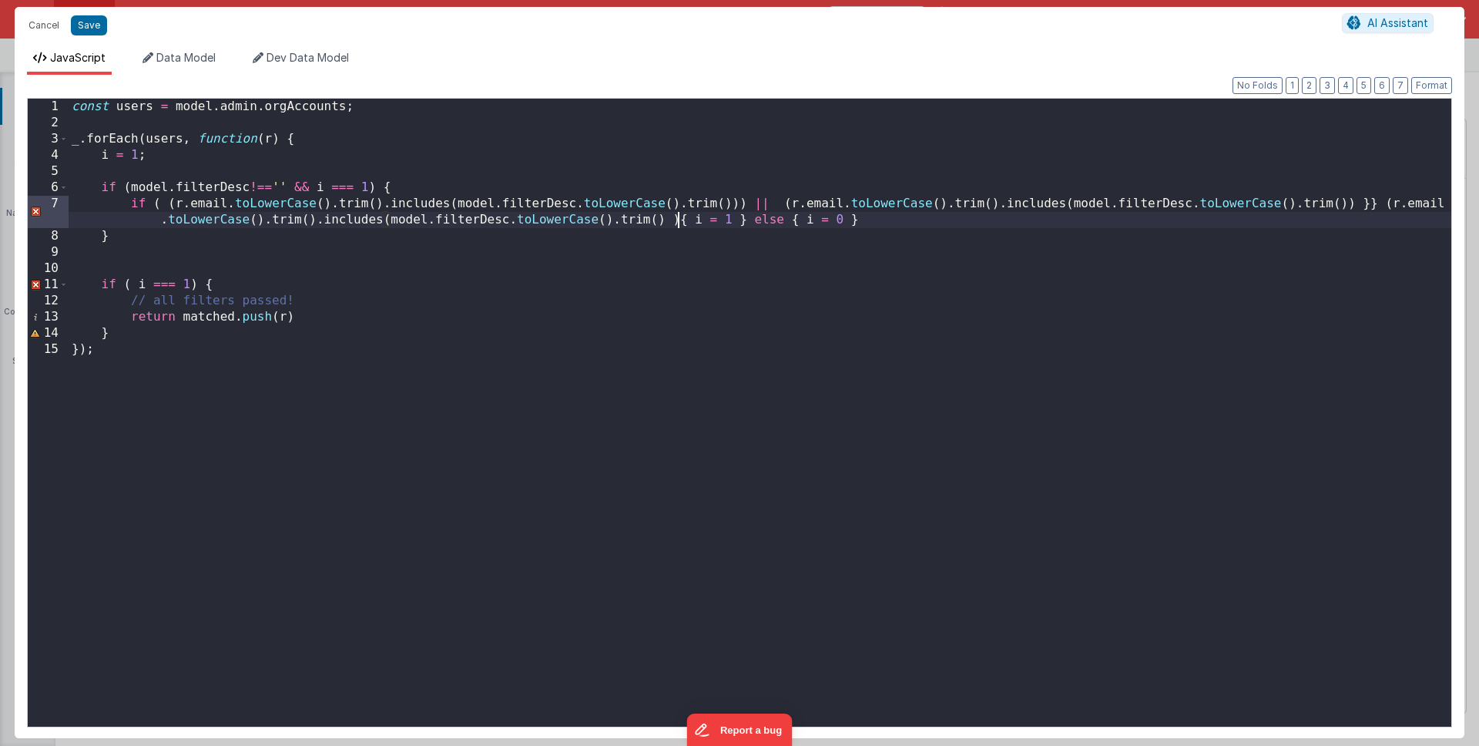
click at [748, 204] on div "const users = model . admin . orgAccounts ; _ . forEach ( users , function ( r …" at bounding box center [760, 429] width 1383 height 660
click at [1355, 198] on div "const users = model . admin . orgAccounts ; _ . forEach ( users , function ( r …" at bounding box center [760, 429] width 1383 height 660
click at [663, 217] on div "const users = model . admin . orgAccounts ; _ . forEach ( users , function ( r …" at bounding box center [760, 429] width 1383 height 660
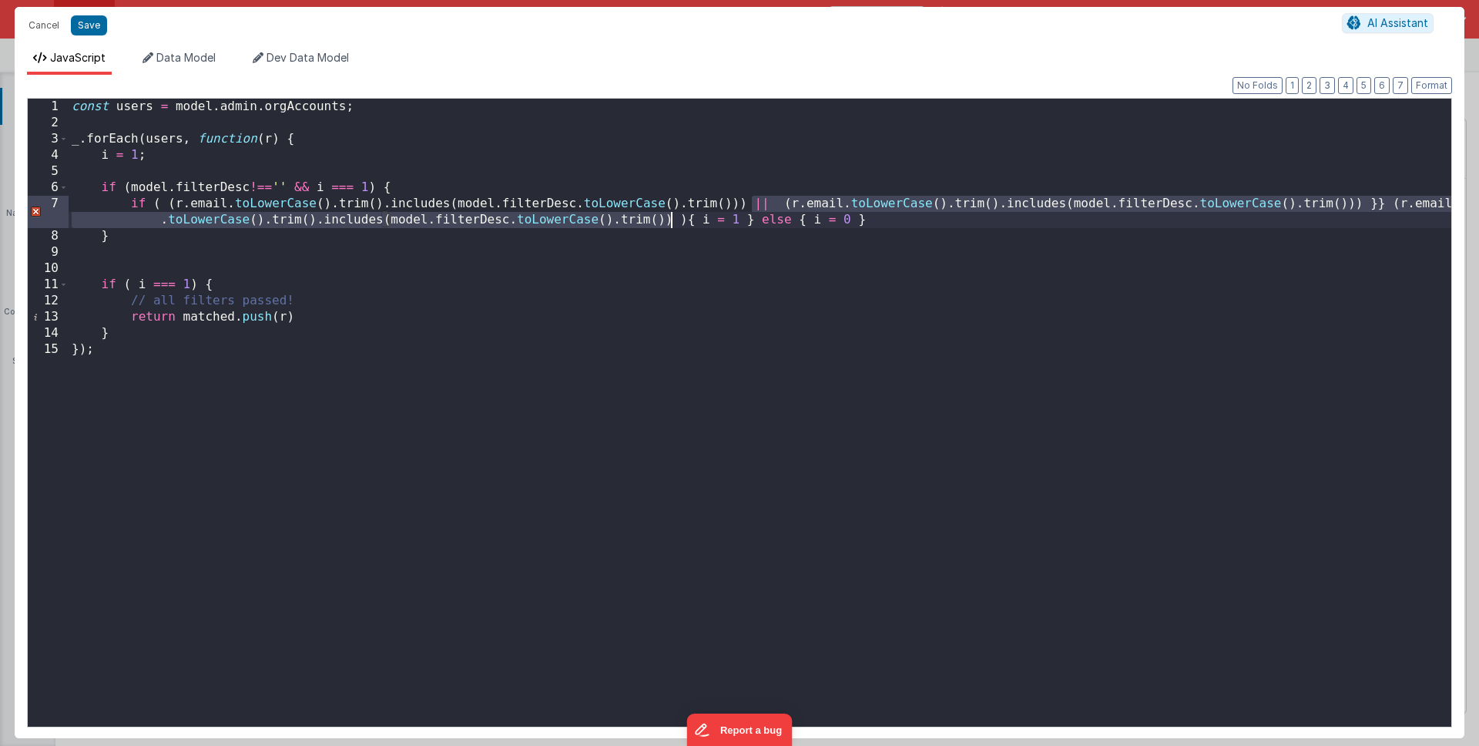
drag, startPoint x: 751, startPoint y: 201, endPoint x: 672, endPoint y: 218, distance: 80.4
click at [672, 218] on div "const users = model . admin . orgAccounts ; _ . forEach ( users , function ( r …" at bounding box center [760, 429] width 1383 height 660
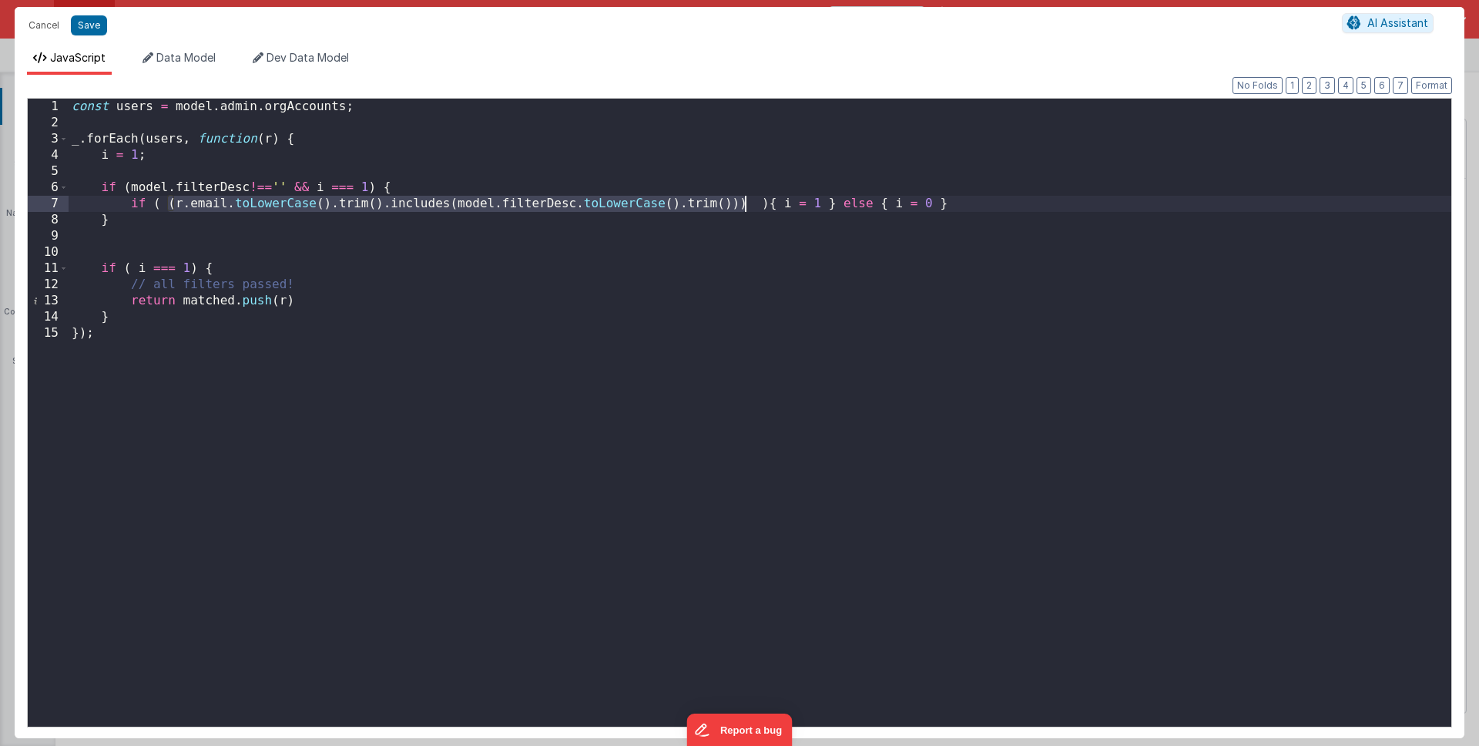
drag, startPoint x: 166, startPoint y: 200, endPoint x: 744, endPoint y: 203, distance: 577.2
click at [744, 203] on div "const users = model . admin . orgAccounts ; _ . forEach ( users , function ( r …" at bounding box center [760, 429] width 1383 height 660
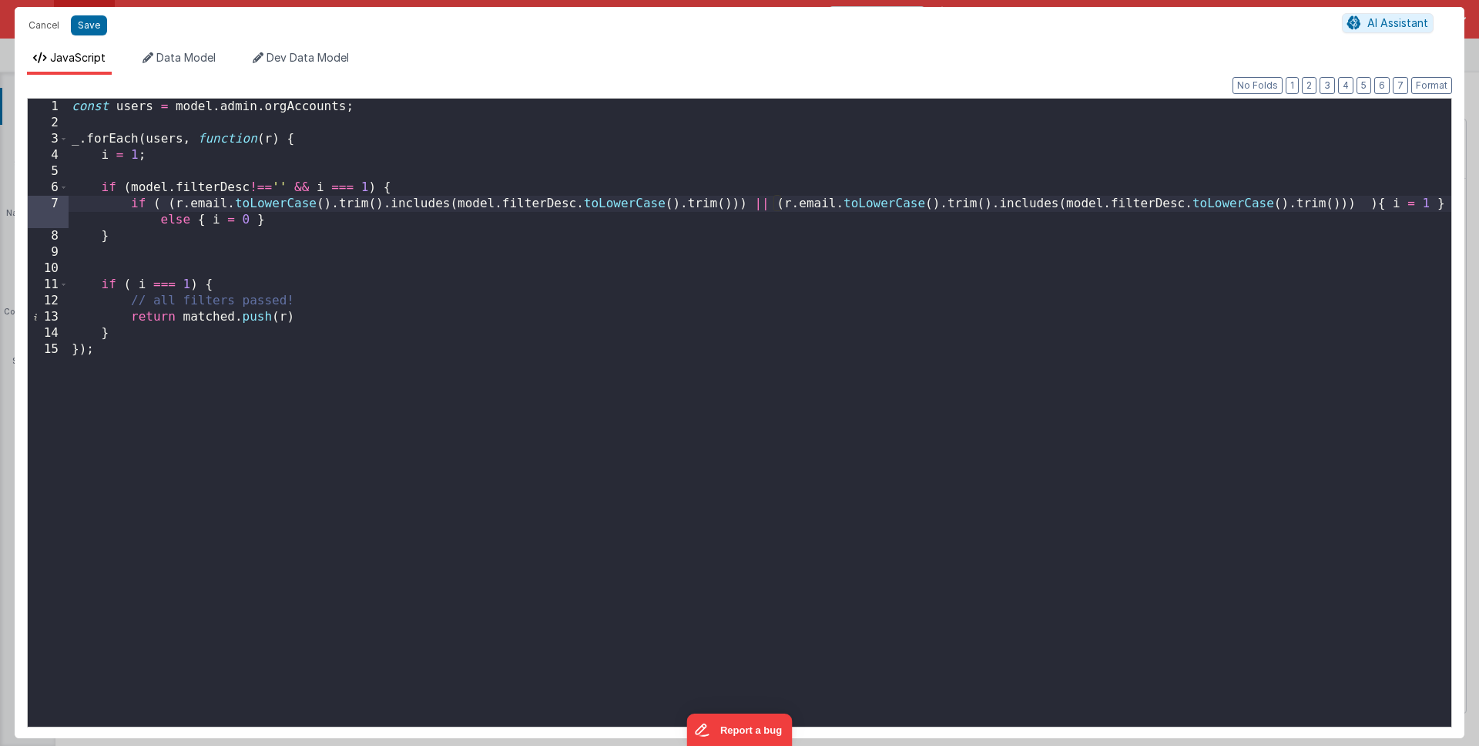
click at [820, 207] on div "const users = model . admin . orgAccounts ; _ . forEach ( users , function ( r …" at bounding box center [760, 429] width 1383 height 660
click at [1402, 203] on div "const users = model . admin . orgAccounts ; _ . forEach ( users , function ( r …" at bounding box center [760, 429] width 1383 height 660
paste textarea
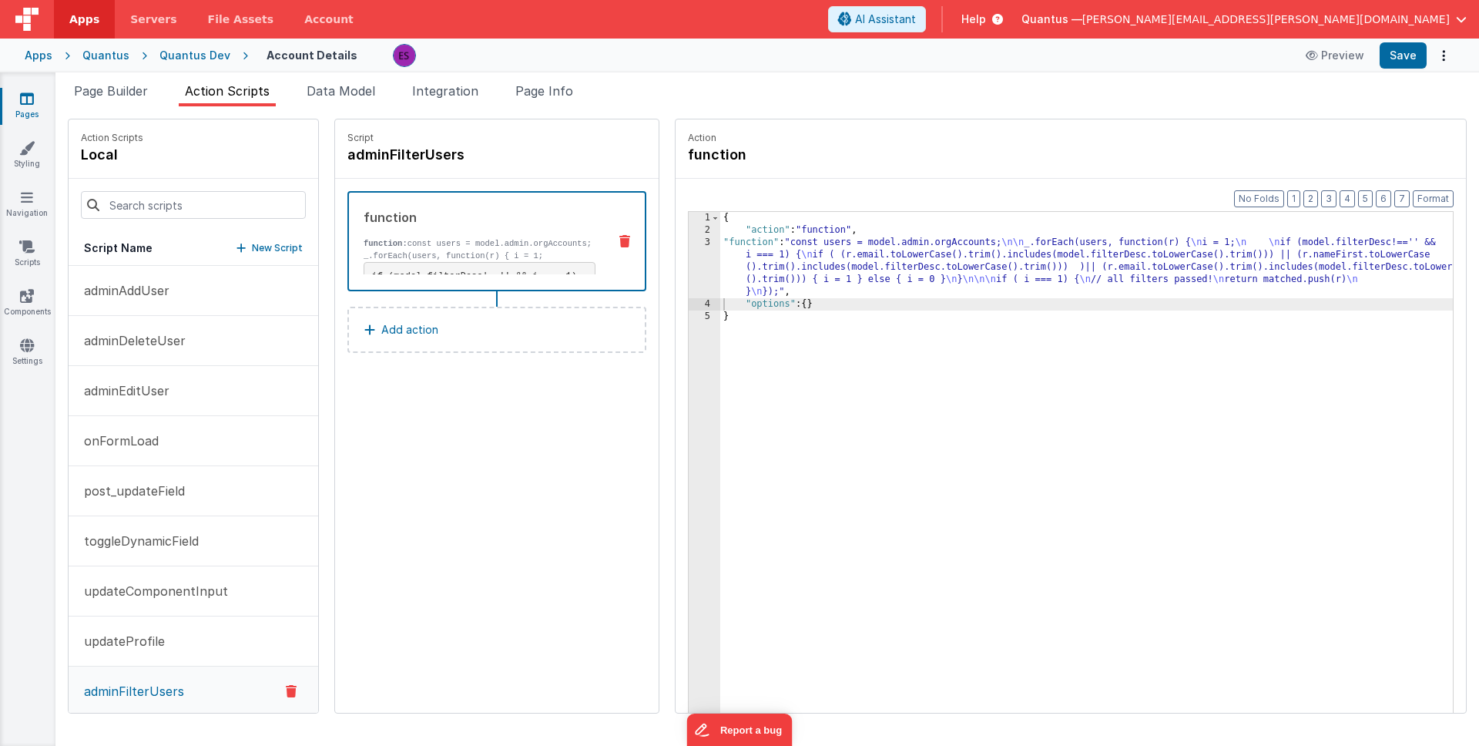
click at [933, 260] on div "{ "action" : "function" , "function" : "const users = model.admin.orgAccounts; …" at bounding box center [1106, 498] width 773 height 573
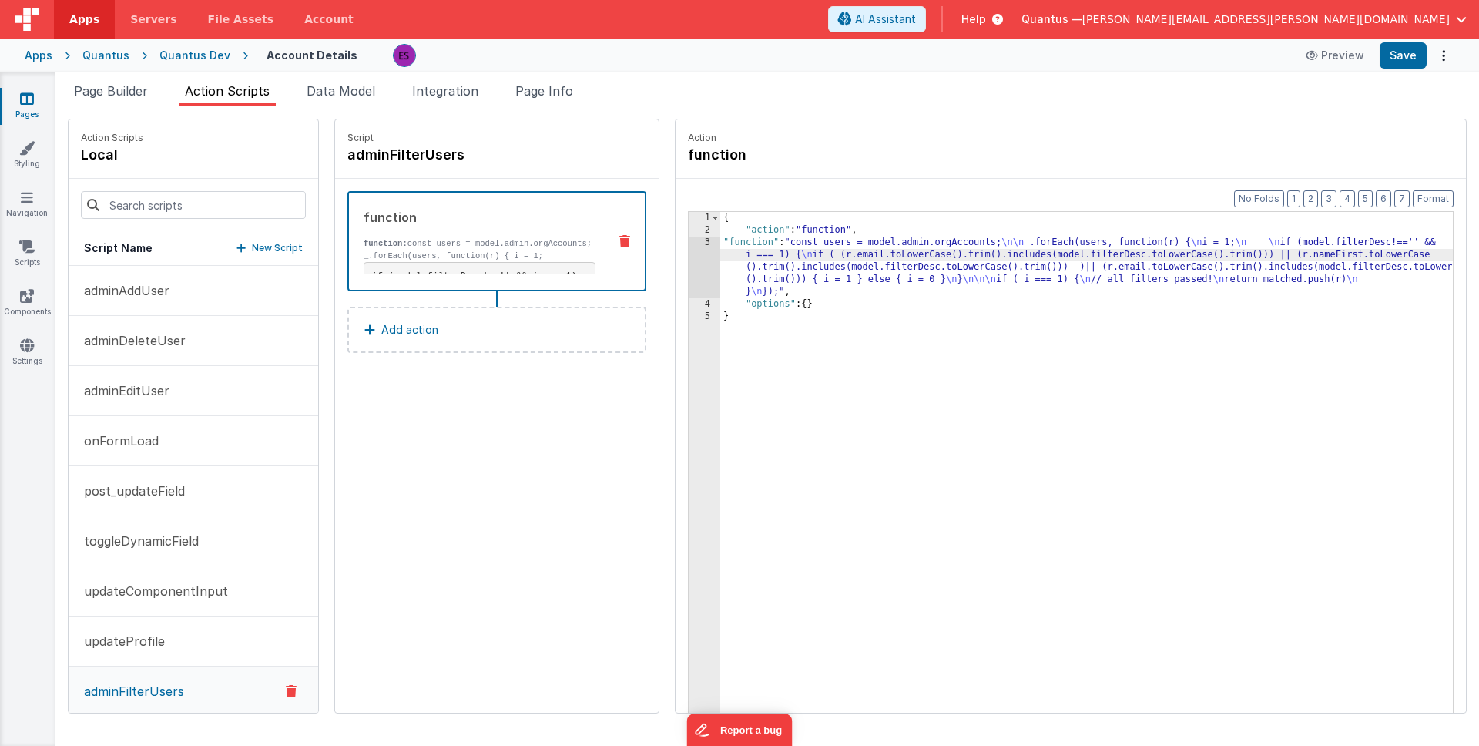
click at [689, 266] on div "3" at bounding box center [705, 268] width 32 height 62
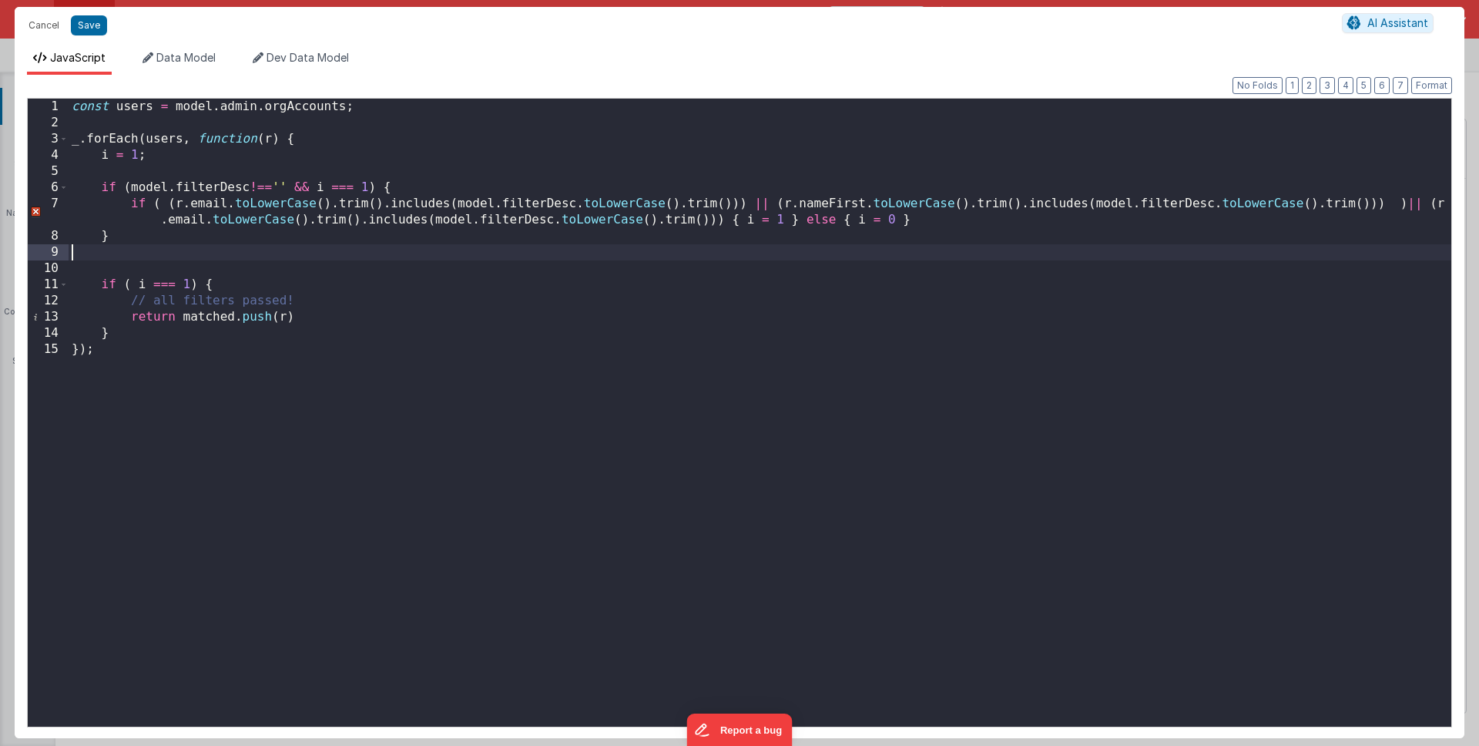
click at [1170, 252] on div "const users = model . admin . orgAccounts ; _ . forEach ( users , function ( r …" at bounding box center [760, 429] width 1383 height 660
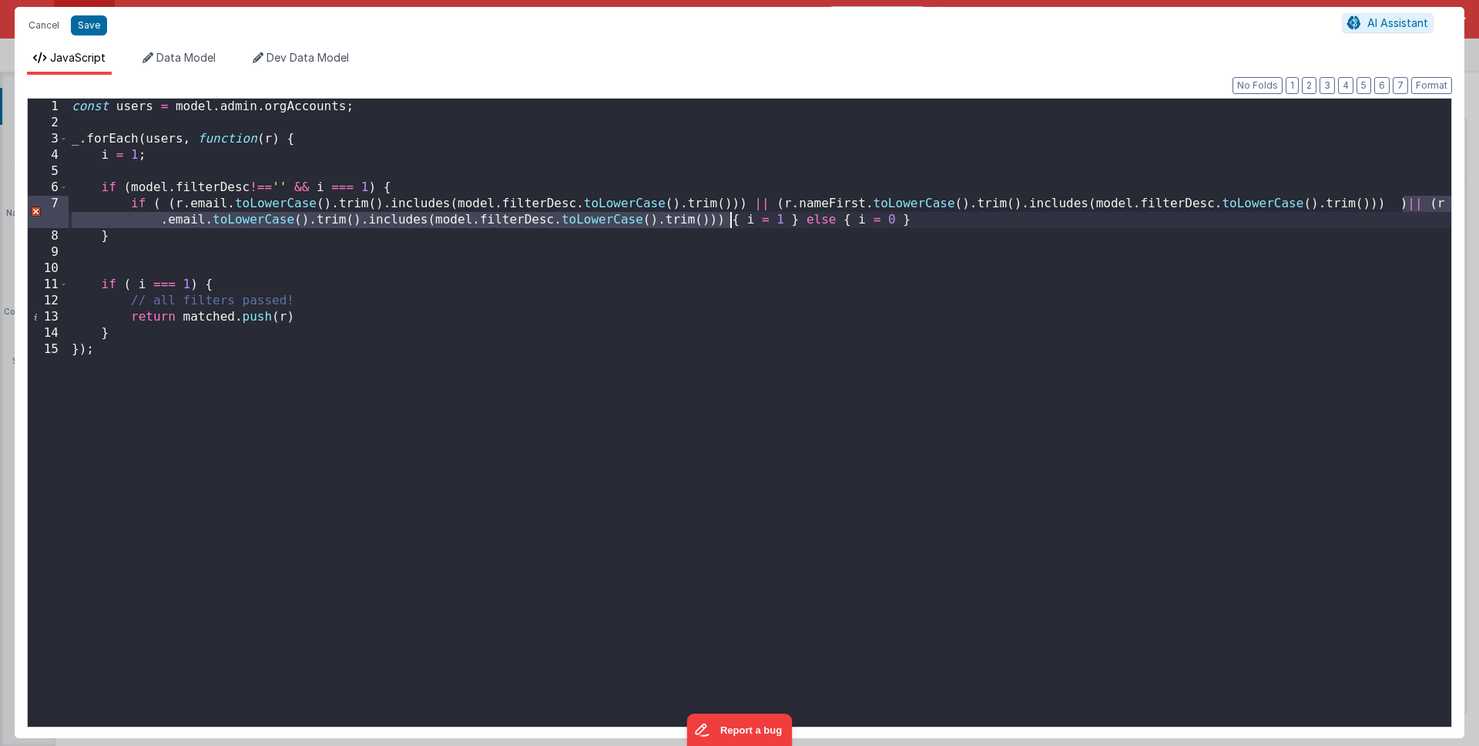
drag, startPoint x: 1402, startPoint y: 198, endPoint x: 733, endPoint y: 223, distance: 670.1
click at [733, 223] on div "const users = model . admin . orgAccounts ; _ . forEach ( users , function ( r …" at bounding box center [760, 429] width 1383 height 660
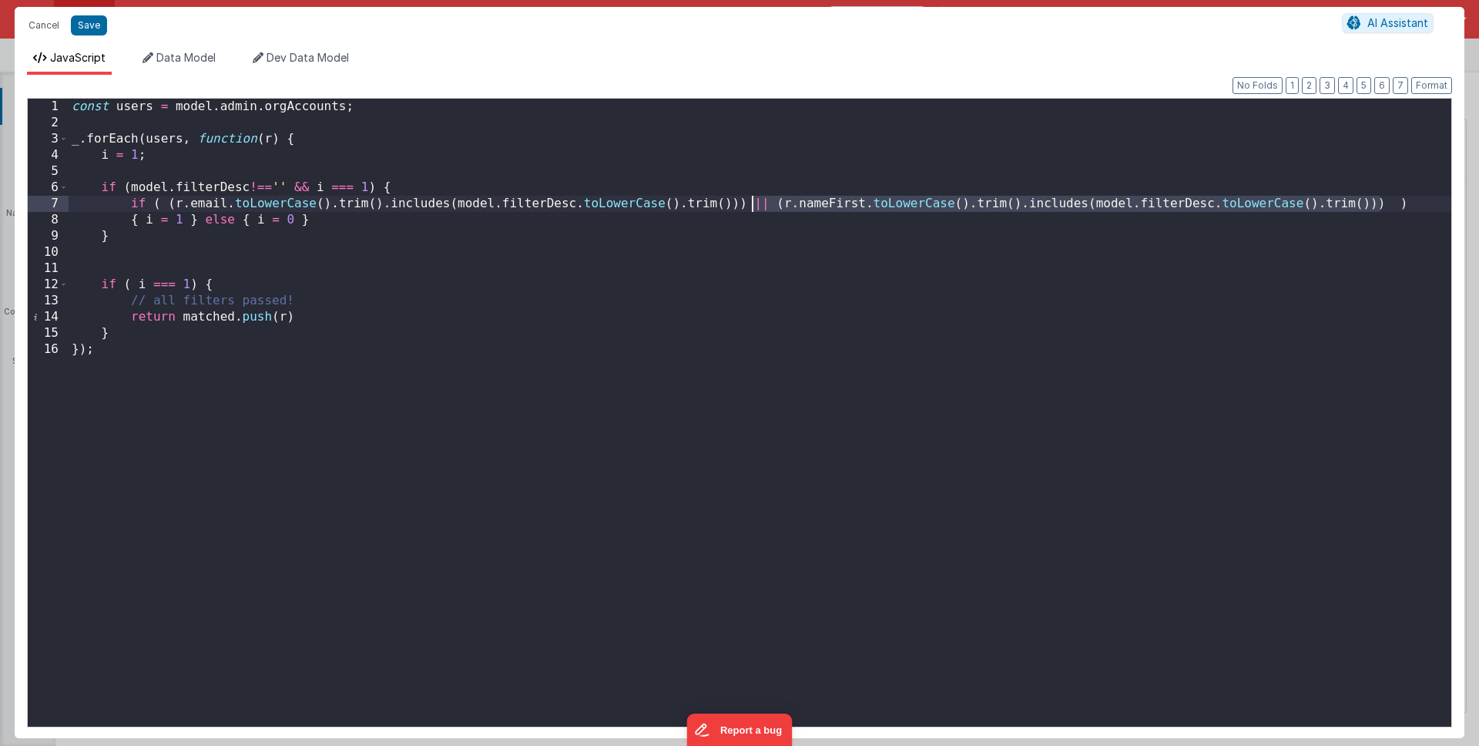
drag, startPoint x: 1385, startPoint y: 203, endPoint x: 756, endPoint y: 204, distance: 628.8
click at [756, 204] on div "const users = model . admin . orgAccounts ; _ . forEach ( users , function ( r …" at bounding box center [760, 429] width 1383 height 660
click at [1382, 203] on div "const users = model . admin . orgAccounts ; _ . forEach ( users , function ( r …" at bounding box center [760, 429] width 1383 height 660
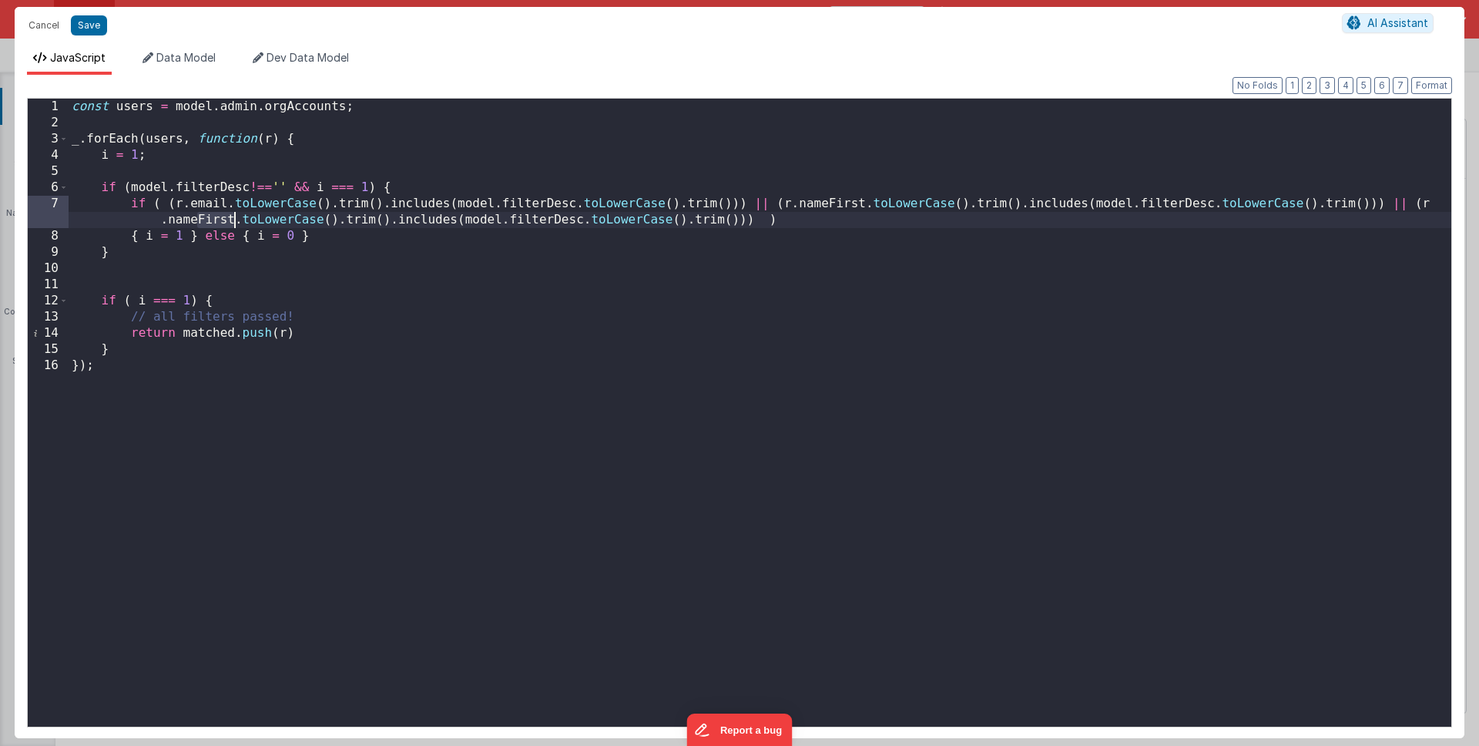
drag, startPoint x: 199, startPoint y: 217, endPoint x: 233, endPoint y: 219, distance: 34.7
click at [233, 219] on div "const users = model . admin . orgAccounts ; _ . forEach ( users , function ( r …" at bounding box center [760, 429] width 1383 height 660
click at [196, 510] on div "const users = model . admin . orgAccounts ; _ . forEach ( users , function ( r …" at bounding box center [760, 429] width 1383 height 660
click at [109, 121] on div "const users = model . admin . orgAccounts ; _ . forEach ( users , function ( r …" at bounding box center [760, 429] width 1383 height 660
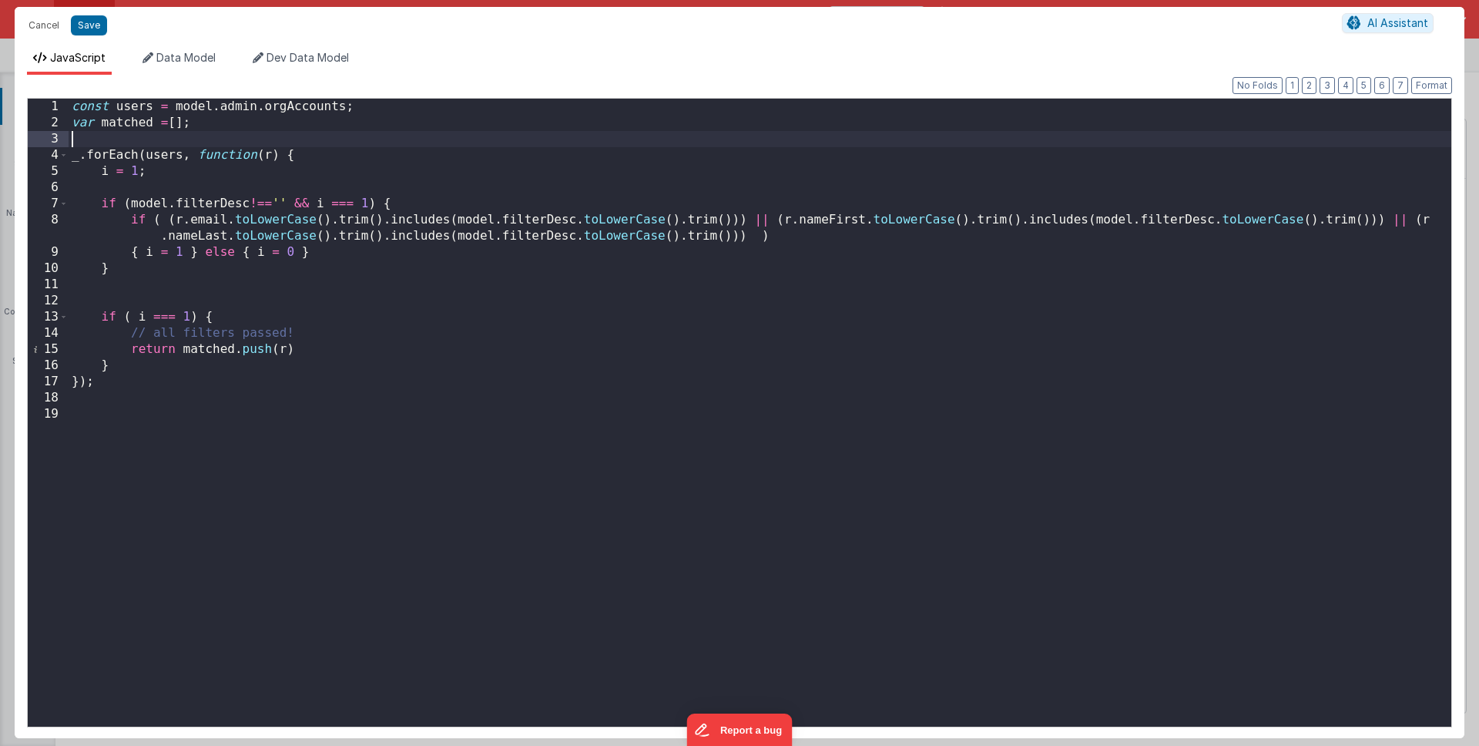
click at [226, 453] on div "const users = model . admin . orgAccounts ; var matched = [ ] ; _ . forEach ( u…" at bounding box center [760, 429] width 1383 height 660
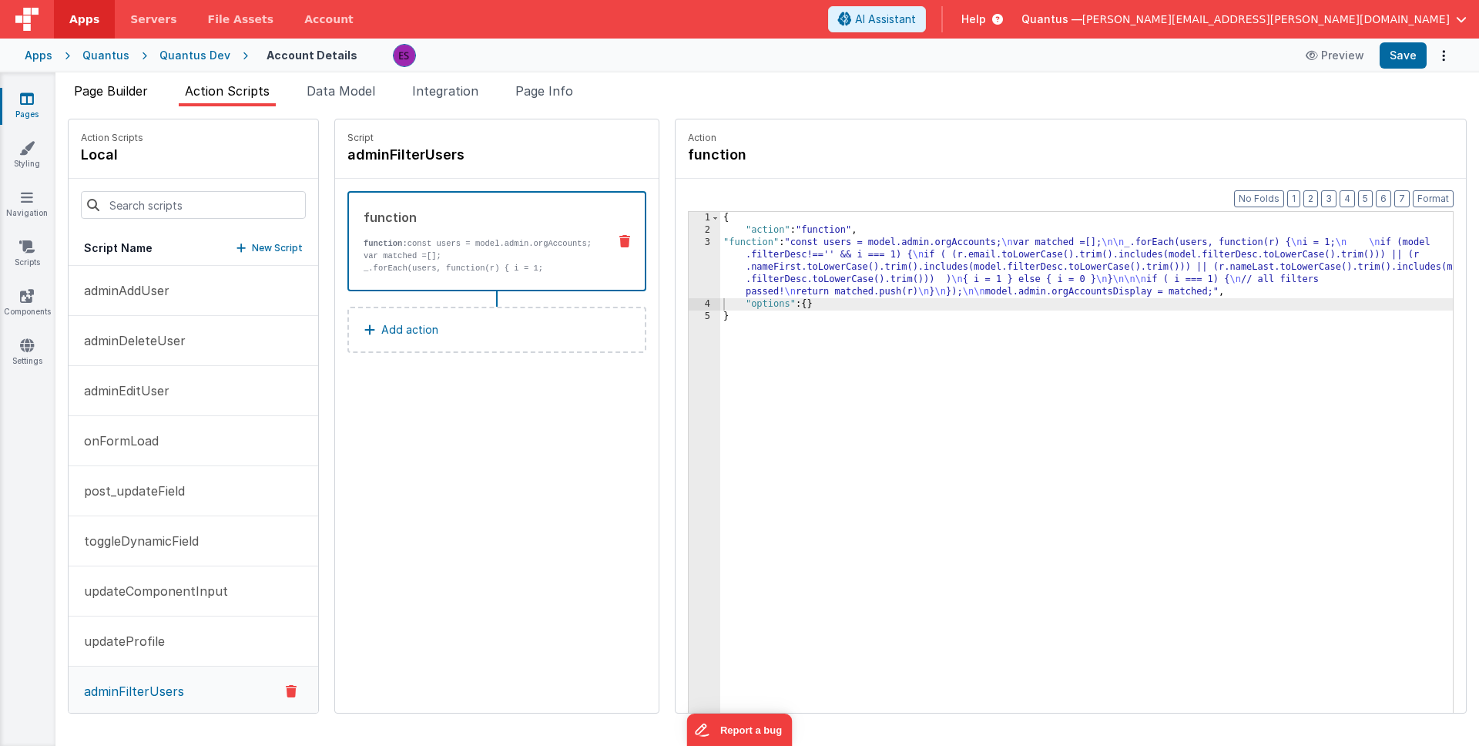
click at [125, 85] on li "Page Builder" at bounding box center [111, 94] width 86 height 25
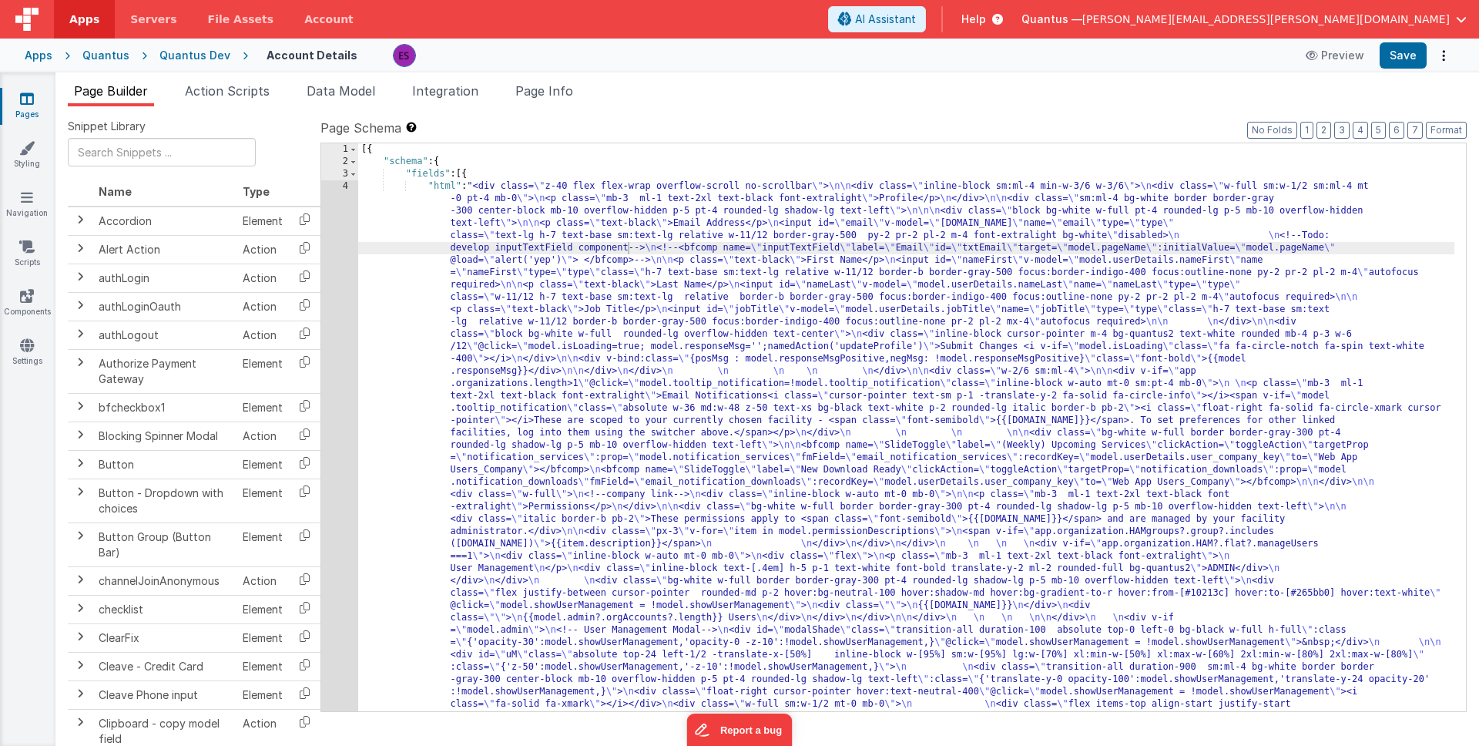
drag, startPoint x: 650, startPoint y: 305, endPoint x: 478, endPoint y: 294, distance: 172.9
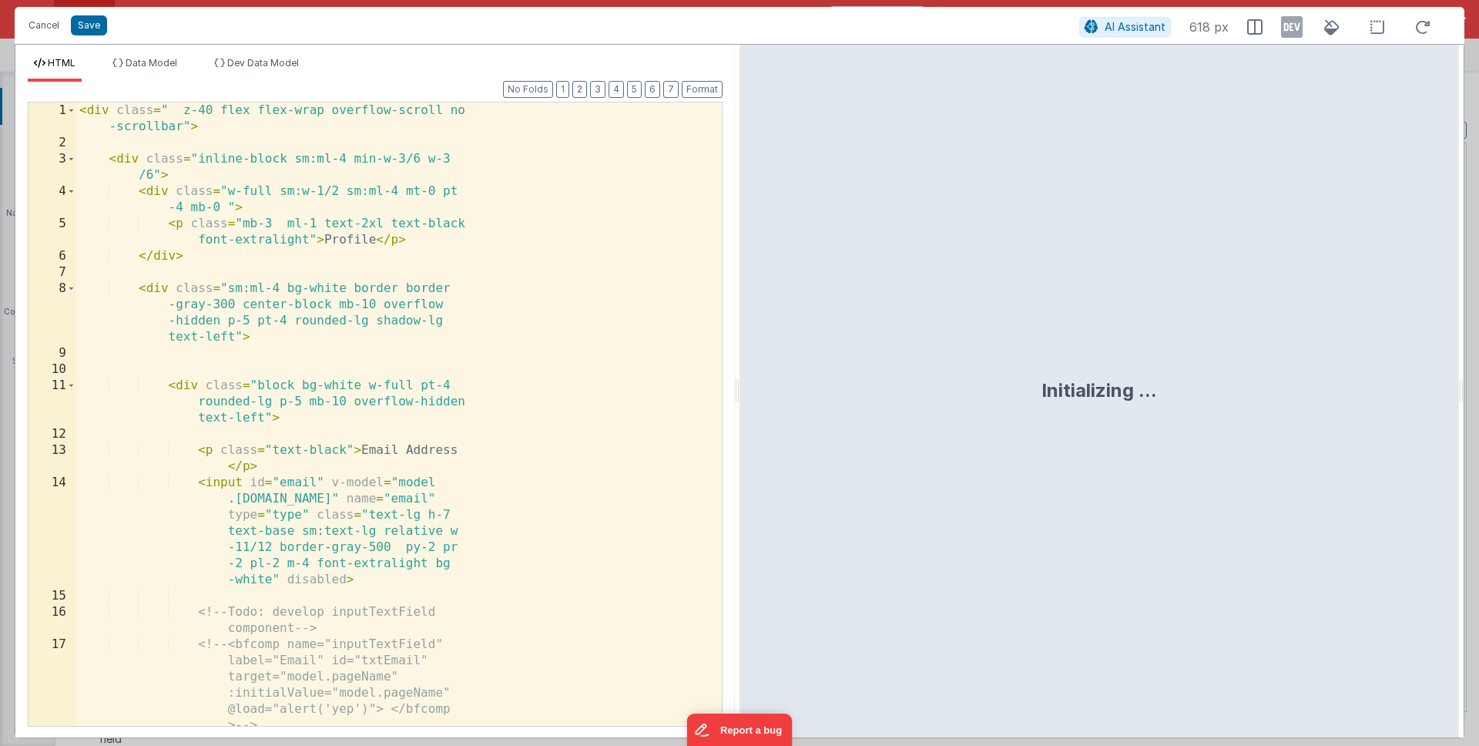
scroll to position [369, 0]
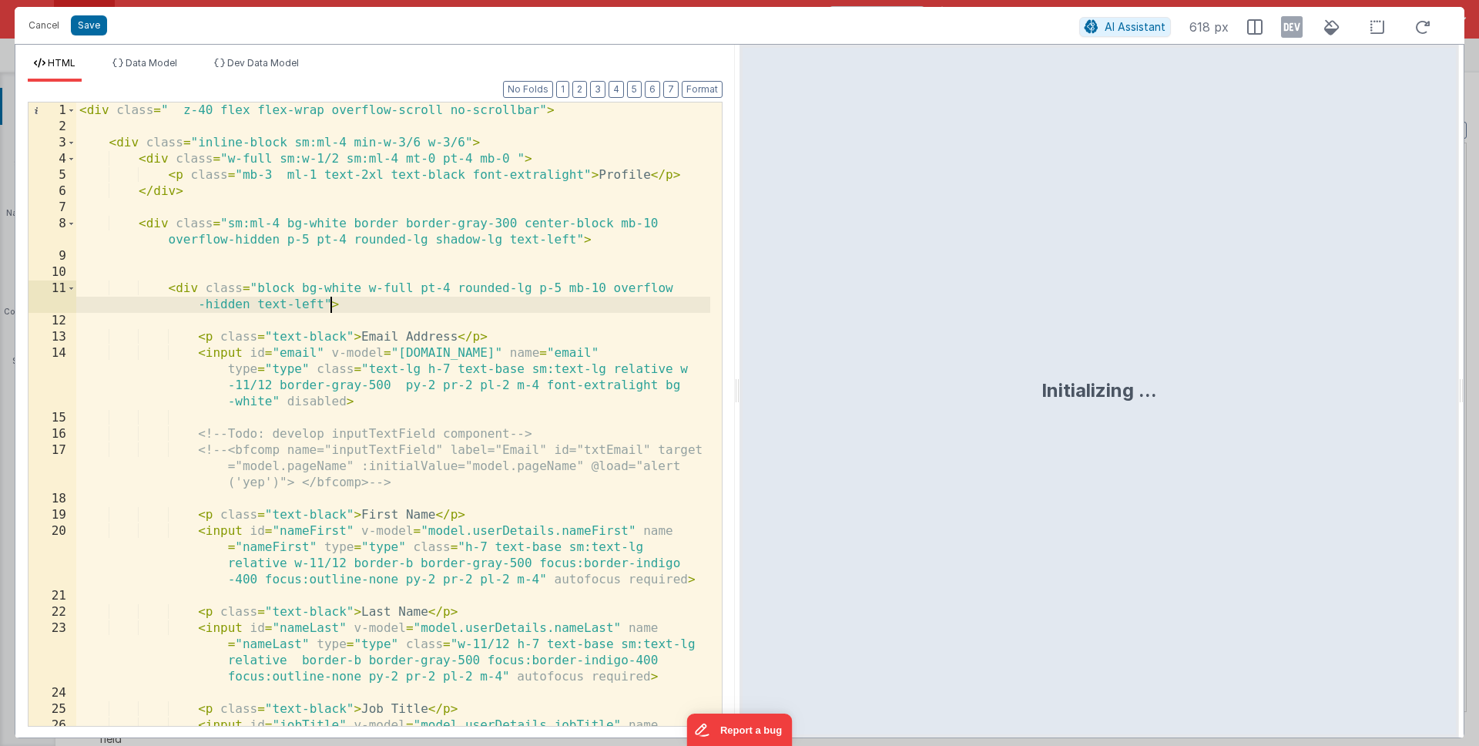
click at [333, 299] on div "< div class = " z-40 flex flex-wrap overflow-scroll no-scrollbar" > < div class…" at bounding box center [393, 454] width 634 height 704
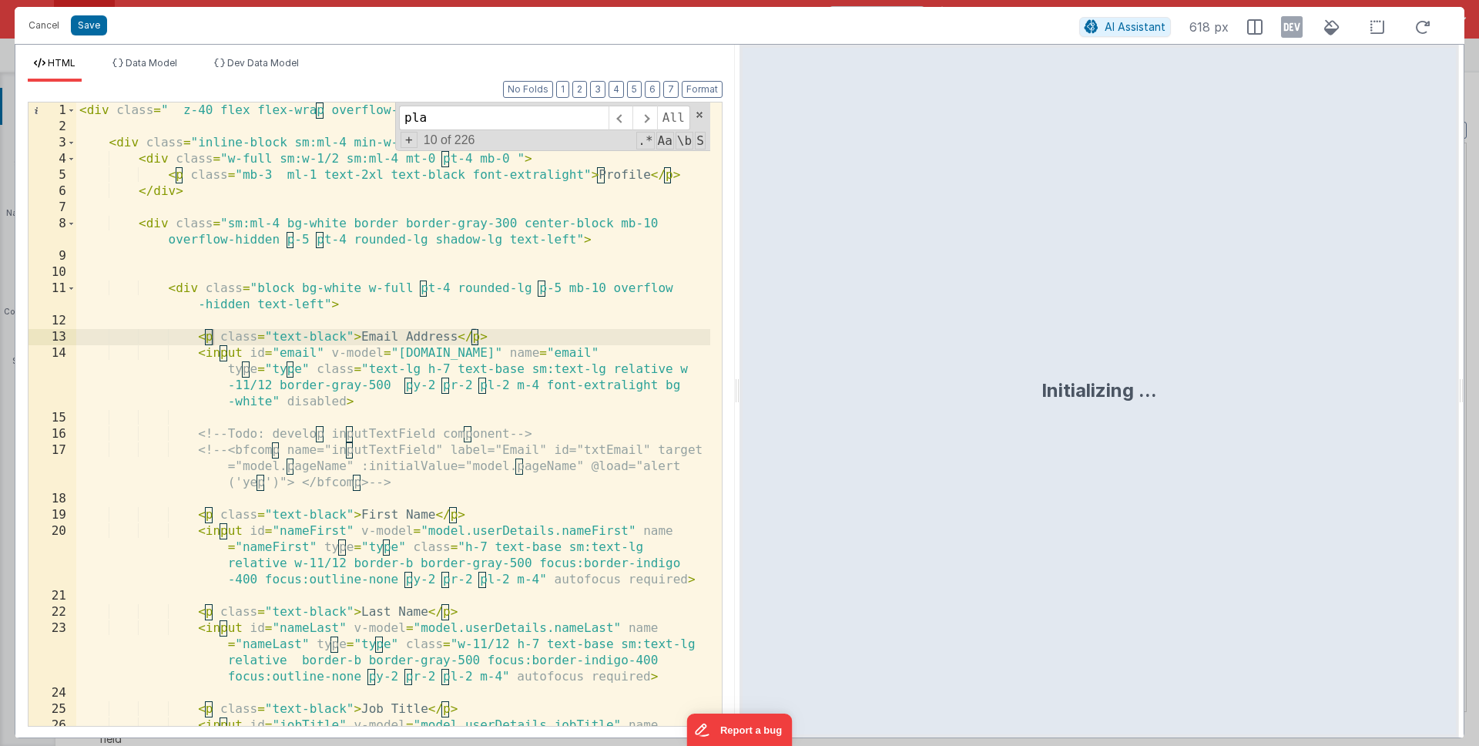
scroll to position [2941, 0]
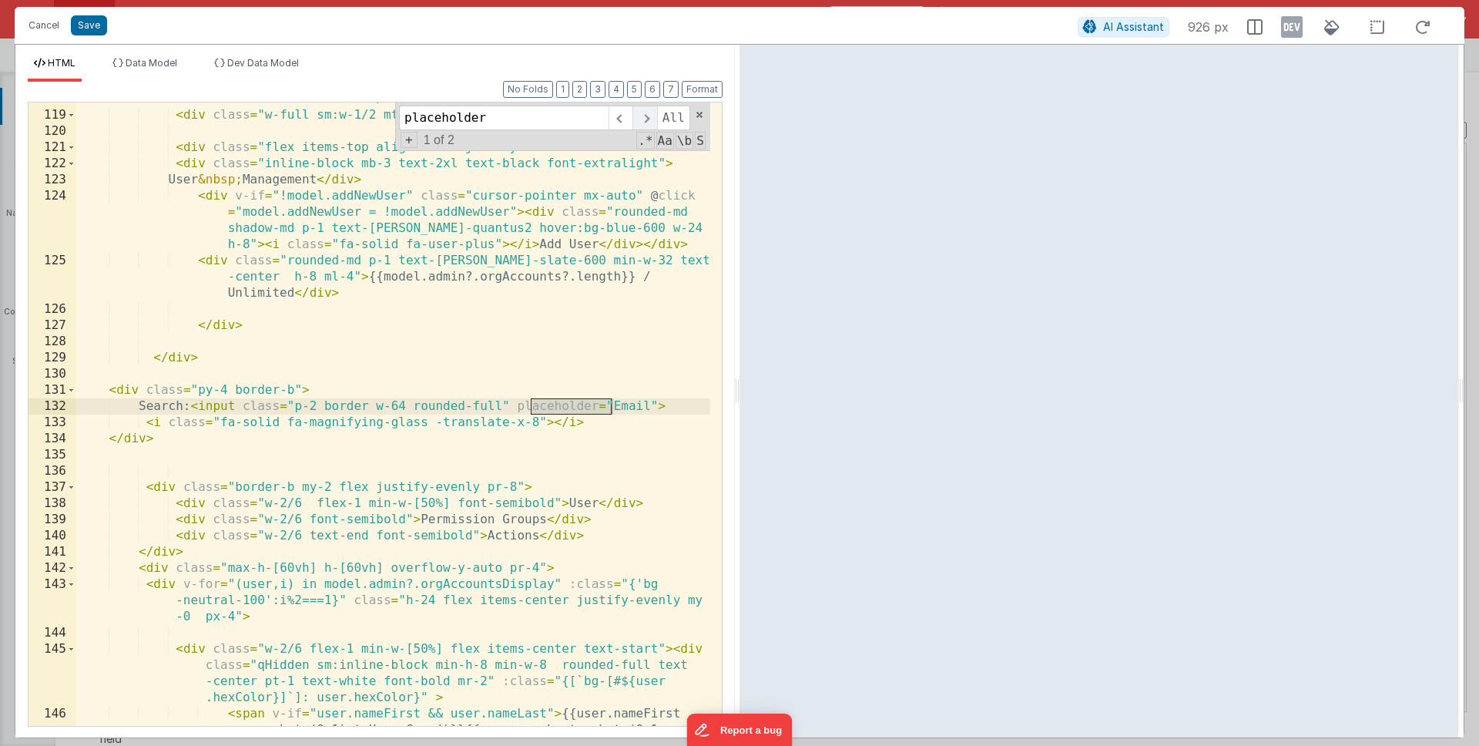
type input "placeholder"
click at [642, 126] on span at bounding box center [645, 118] width 24 height 25
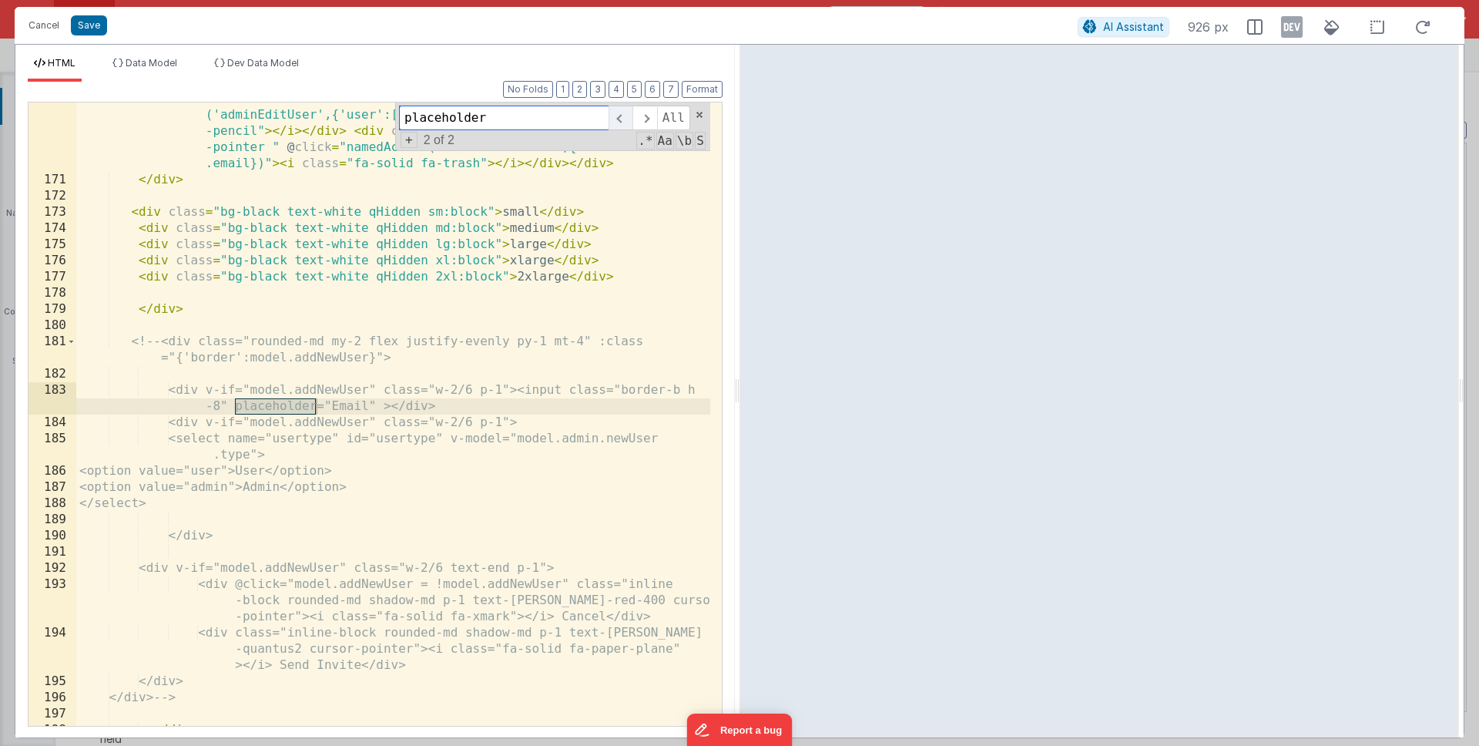
click at [626, 123] on span at bounding box center [621, 118] width 24 height 25
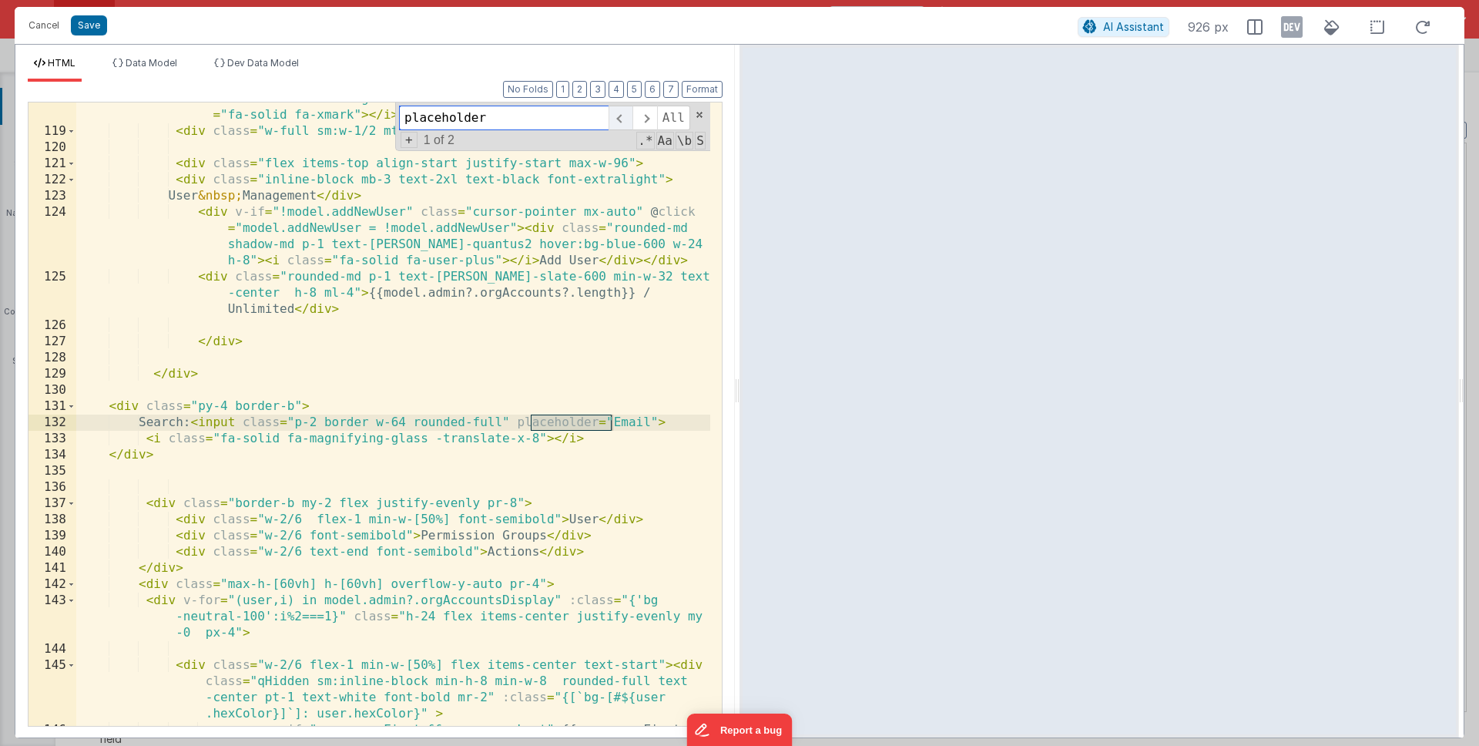
scroll to position [2925, 0]
click at [412, 468] on div "< div class = "float-right cursor-pointer hover:text-neutral-400" @ click = "mo…" at bounding box center [393, 435] width 634 height 720
drag, startPoint x: 671, startPoint y: 418, endPoint x: 616, endPoint y: 458, distance: 68.4
click at [670, 422] on div "< div class = "float-right cursor-pointer hover:text-neutral-400" @ click = "mo…" at bounding box center [393, 435] width 634 height 720
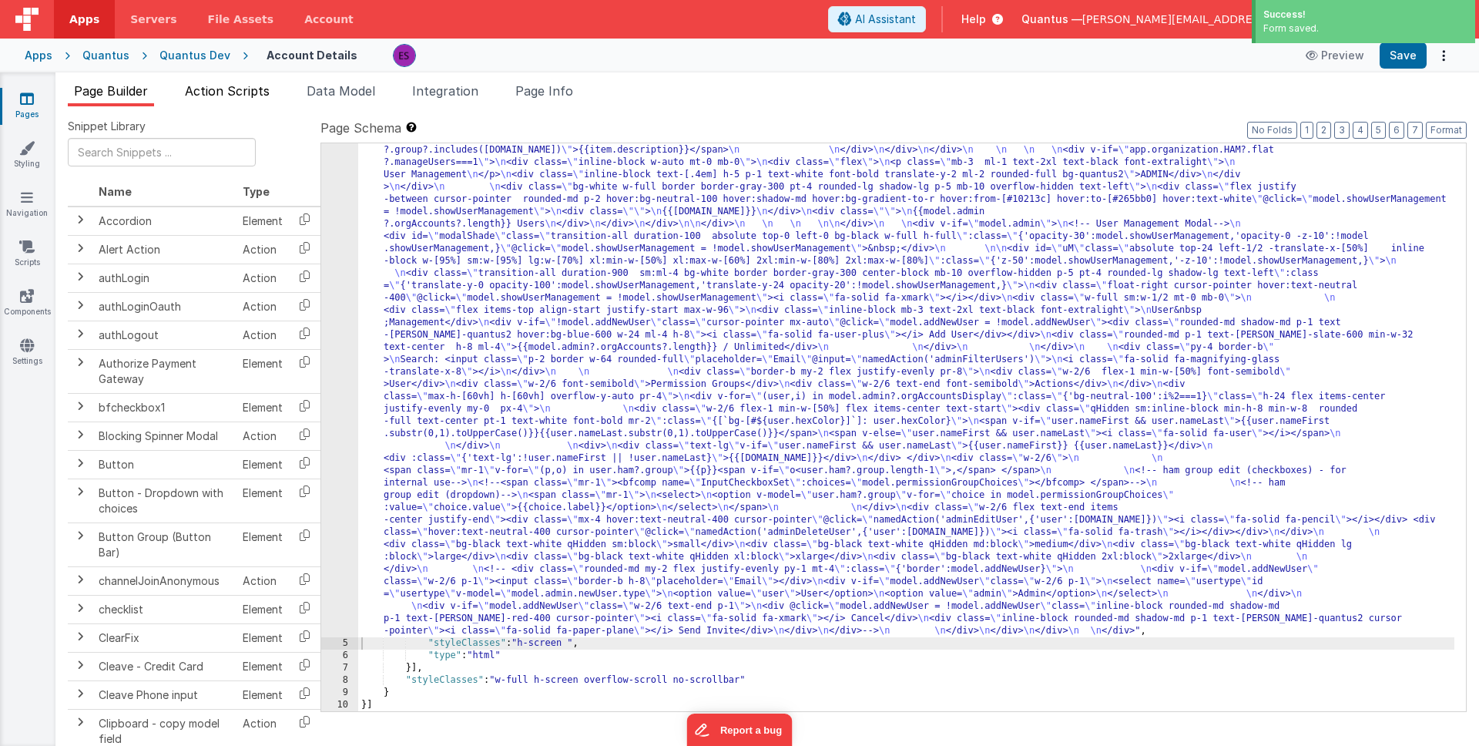
click at [257, 95] on span "Action Scripts" at bounding box center [227, 90] width 85 height 15
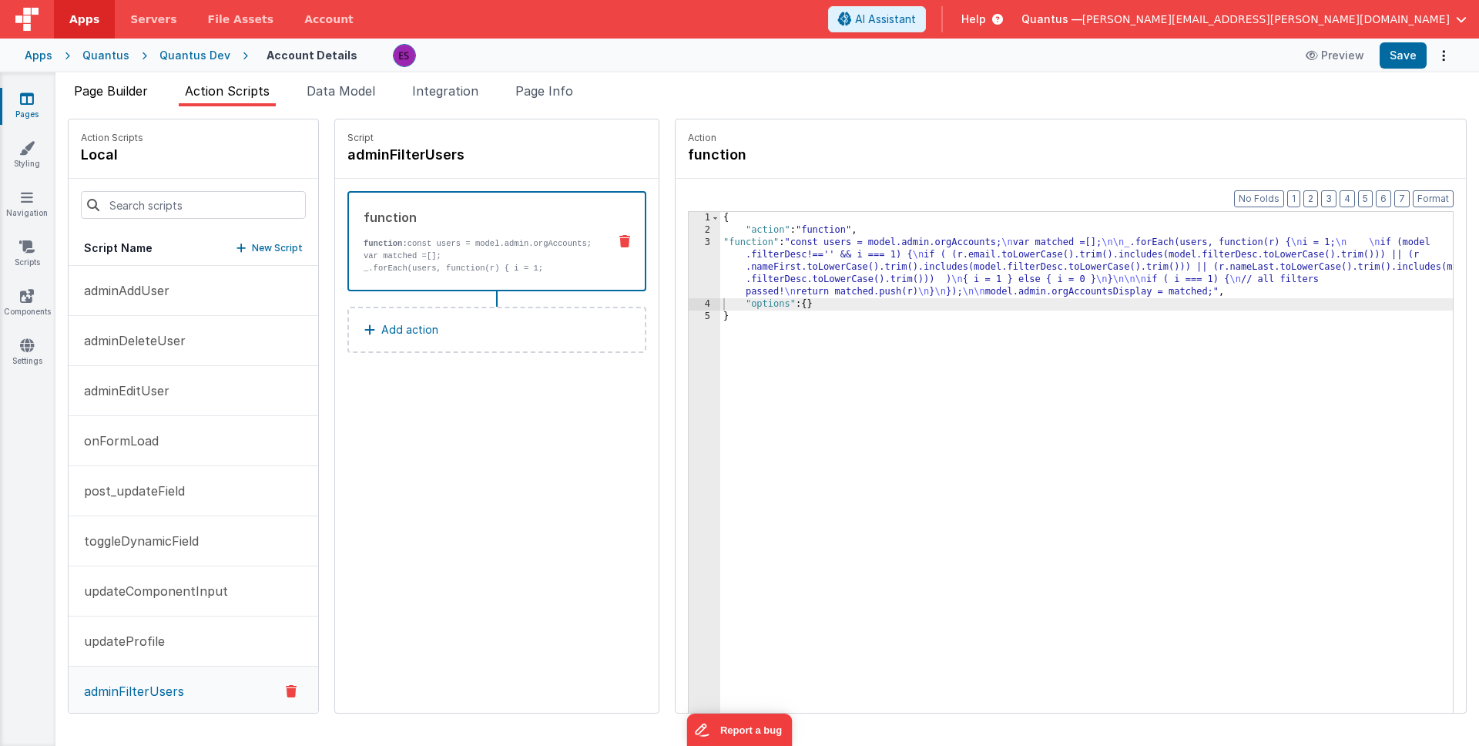
click at [142, 82] on li "Page Builder" at bounding box center [111, 94] width 86 height 25
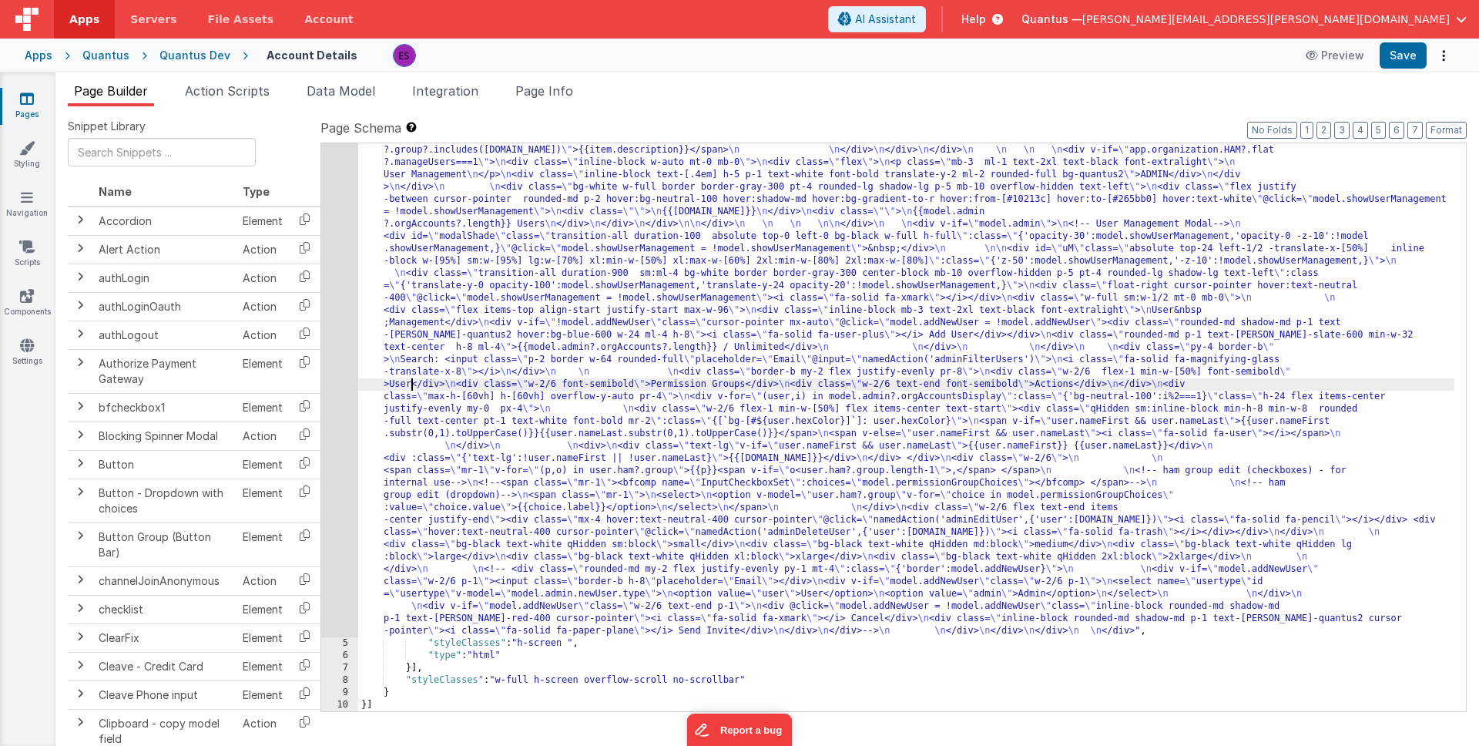
click at [410, 380] on div ""html" : "<div class= \" z-40 flex flex-wrap overflow-scroll no-scrollbar \" > …" at bounding box center [906, 514] width 1096 height 1406
click at [238, 103] on li "Action Scripts" at bounding box center [227, 94] width 97 height 25
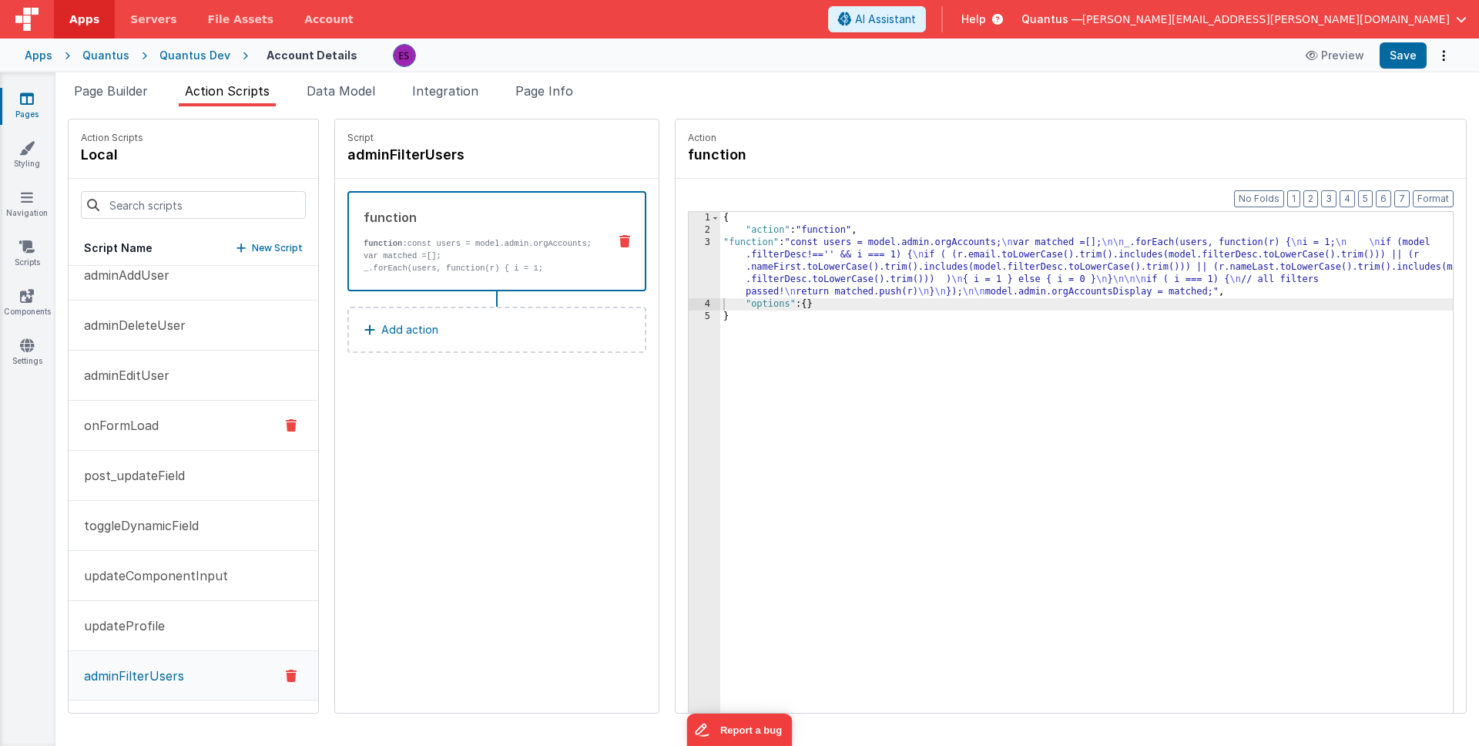
scroll to position [0, 0]
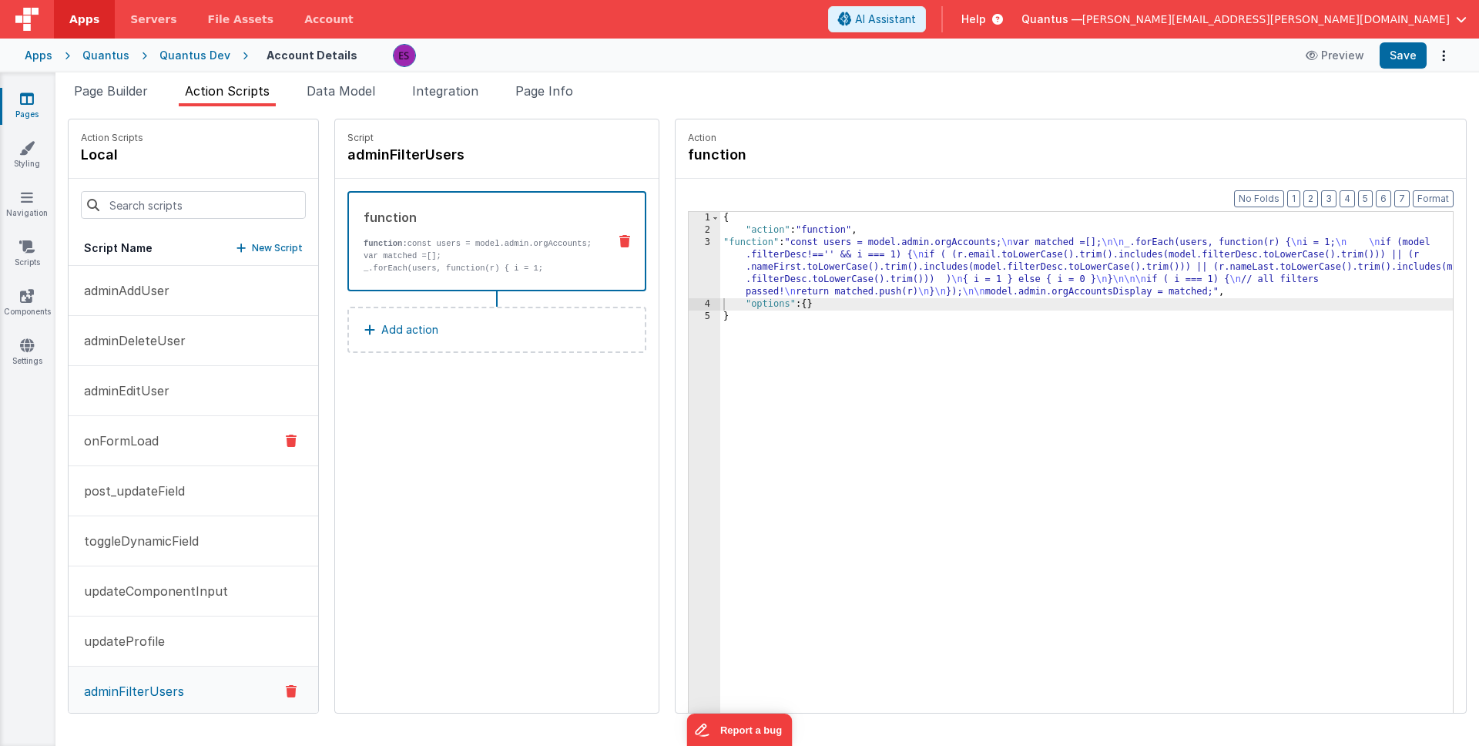
click at [149, 445] on p "onFormLoad" at bounding box center [117, 441] width 84 height 18
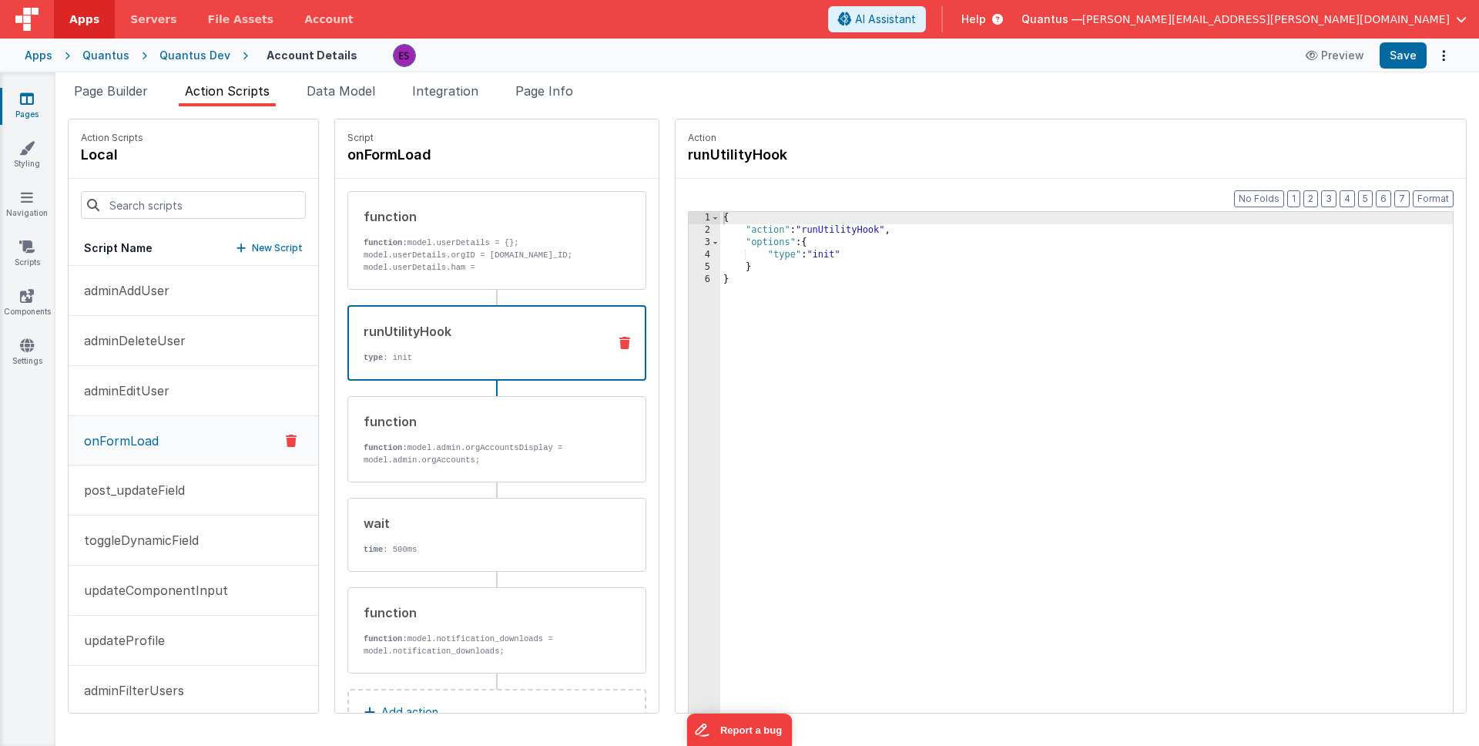
click at [414, 364] on div "runUtilityHook type : init" at bounding box center [497, 343] width 299 height 76
click at [424, 450] on p "function: model.admin.orgAccountsDisplay = model.admin.orgAccounts;" at bounding box center [480, 454] width 233 height 25
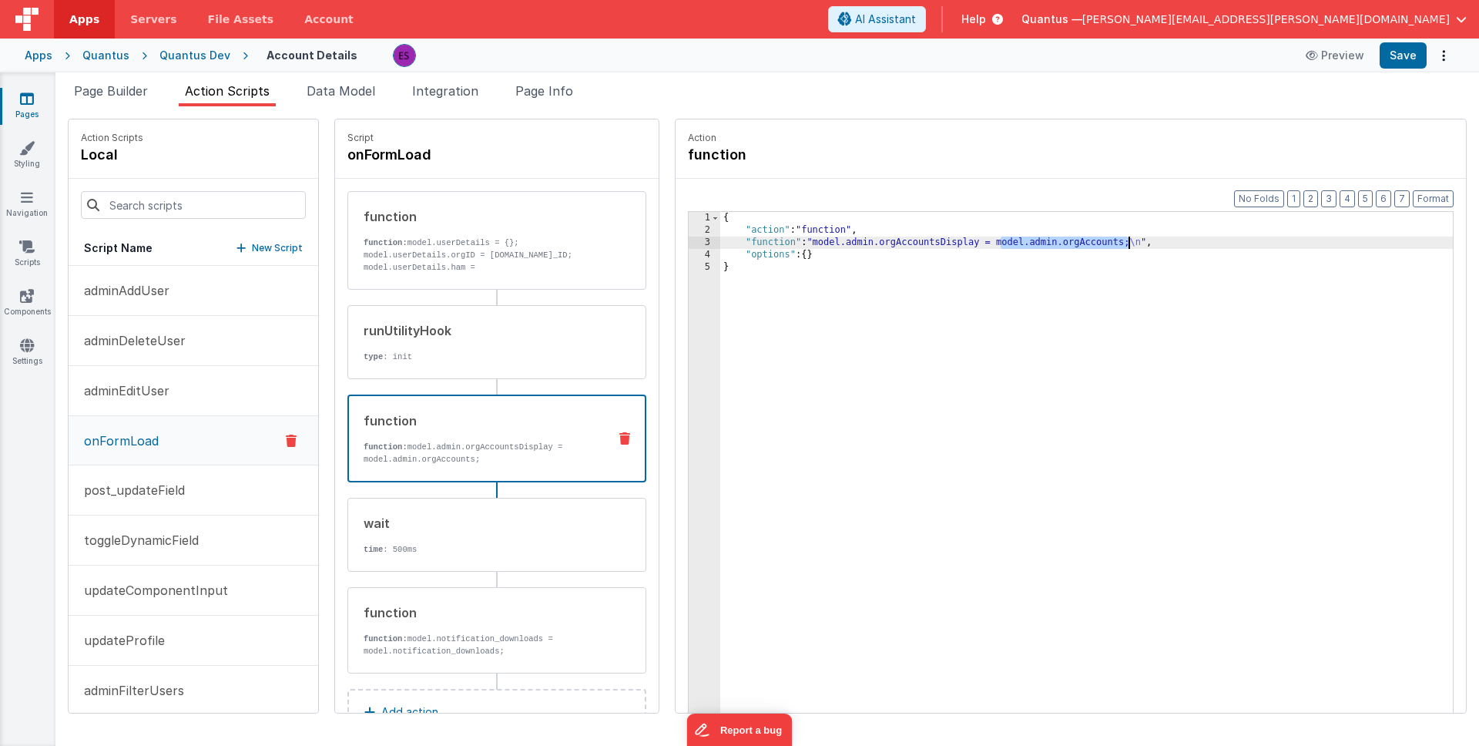
drag, startPoint x: 963, startPoint y: 239, endPoint x: 1087, endPoint y: 241, distance: 124.1
click at [1087, 241] on div "{ "action" : "function" , "function" : "model.admin.orgAccountsDisplay = model.…" at bounding box center [1106, 498] width 773 height 573
click at [307, 87] on li "Data Model" at bounding box center [341, 94] width 81 height 25
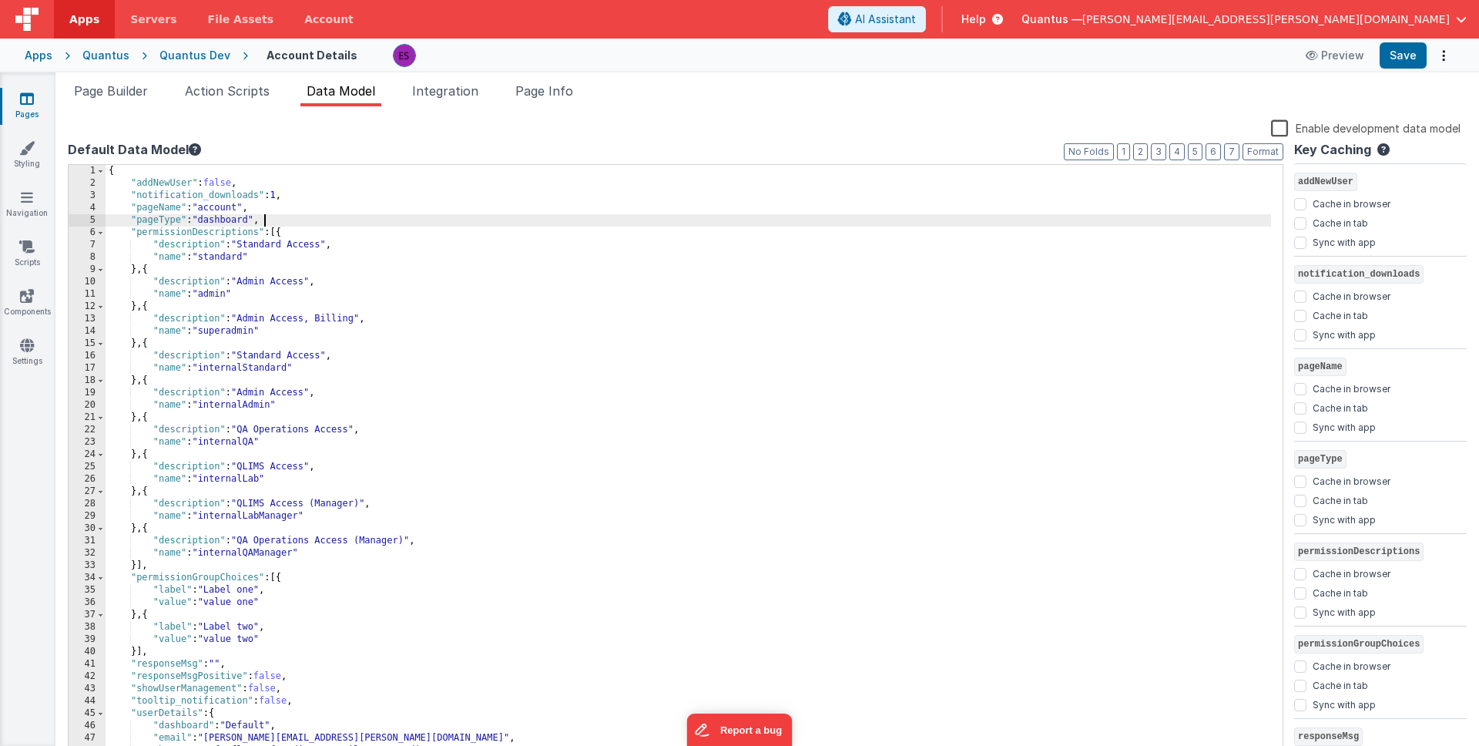
click at [314, 216] on div "{ "addNewUser" : false , "notification_downloads" : 1 , "pageName" : "account" …" at bounding box center [689, 474] width 1166 height 619
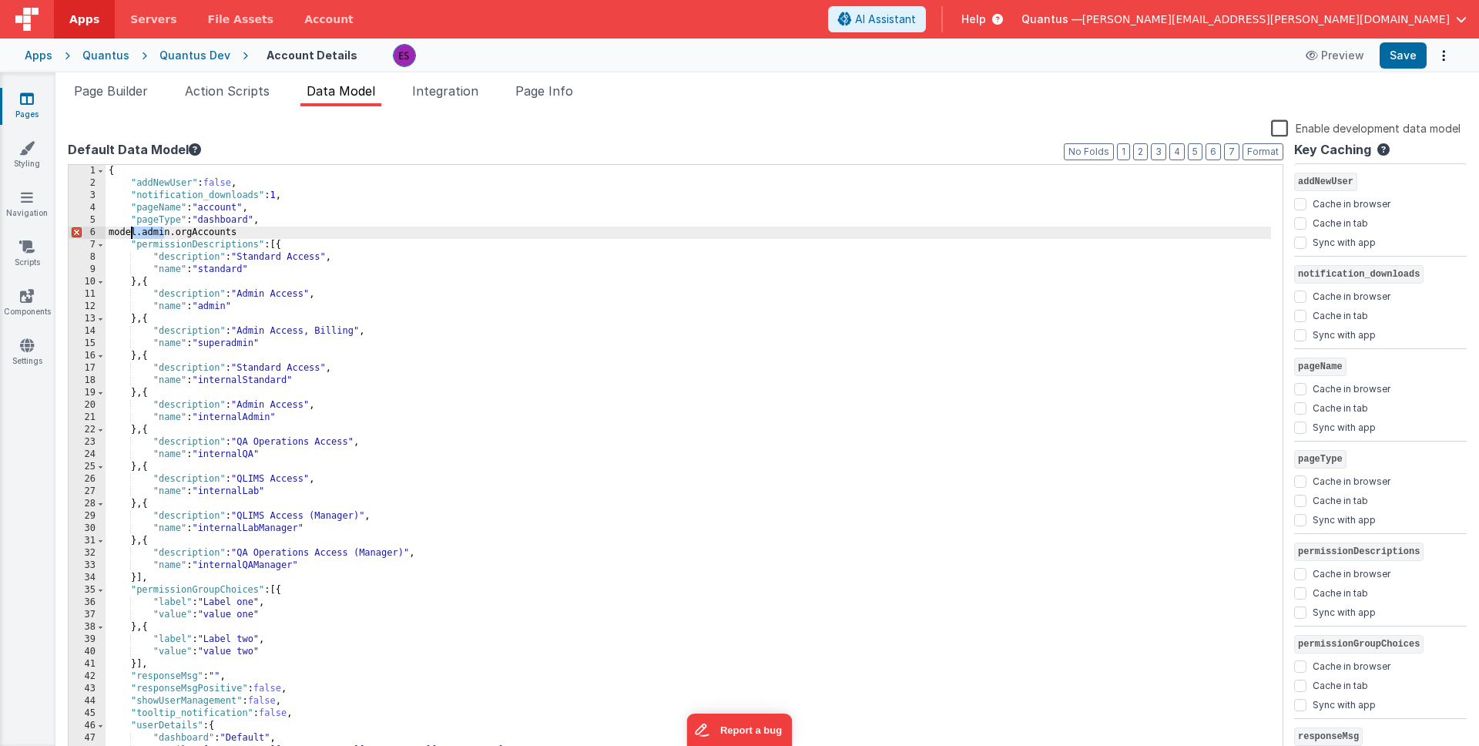
drag, startPoint x: 163, startPoint y: 230, endPoint x: 132, endPoint y: 231, distance: 31.6
click at [132, 231] on div "{ "addNewUser" : false , "notification_downloads" : 1 , "pageName" : "account" …" at bounding box center [689, 474] width 1166 height 619
click at [195, 97] on span "Action Scripts" at bounding box center [227, 90] width 85 height 15
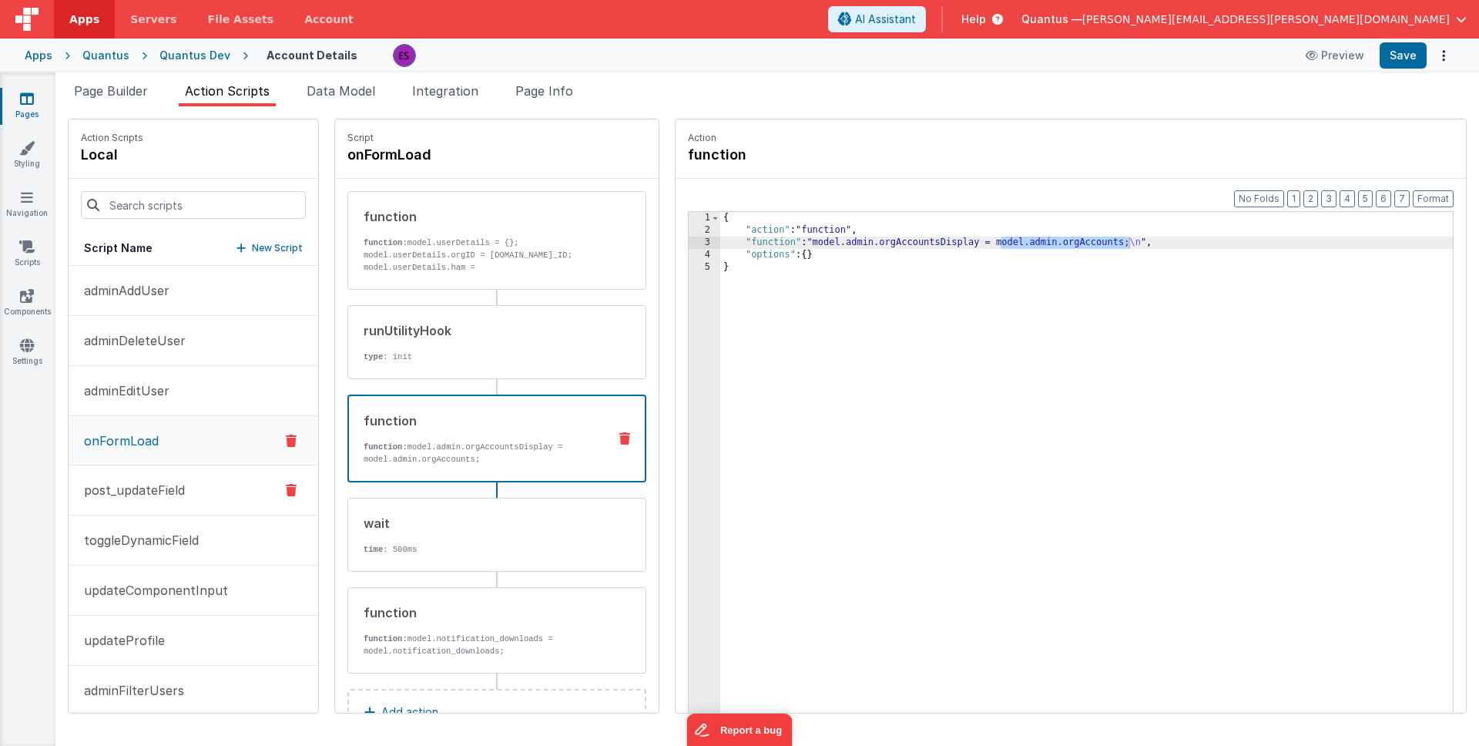
scroll to position [15, 0]
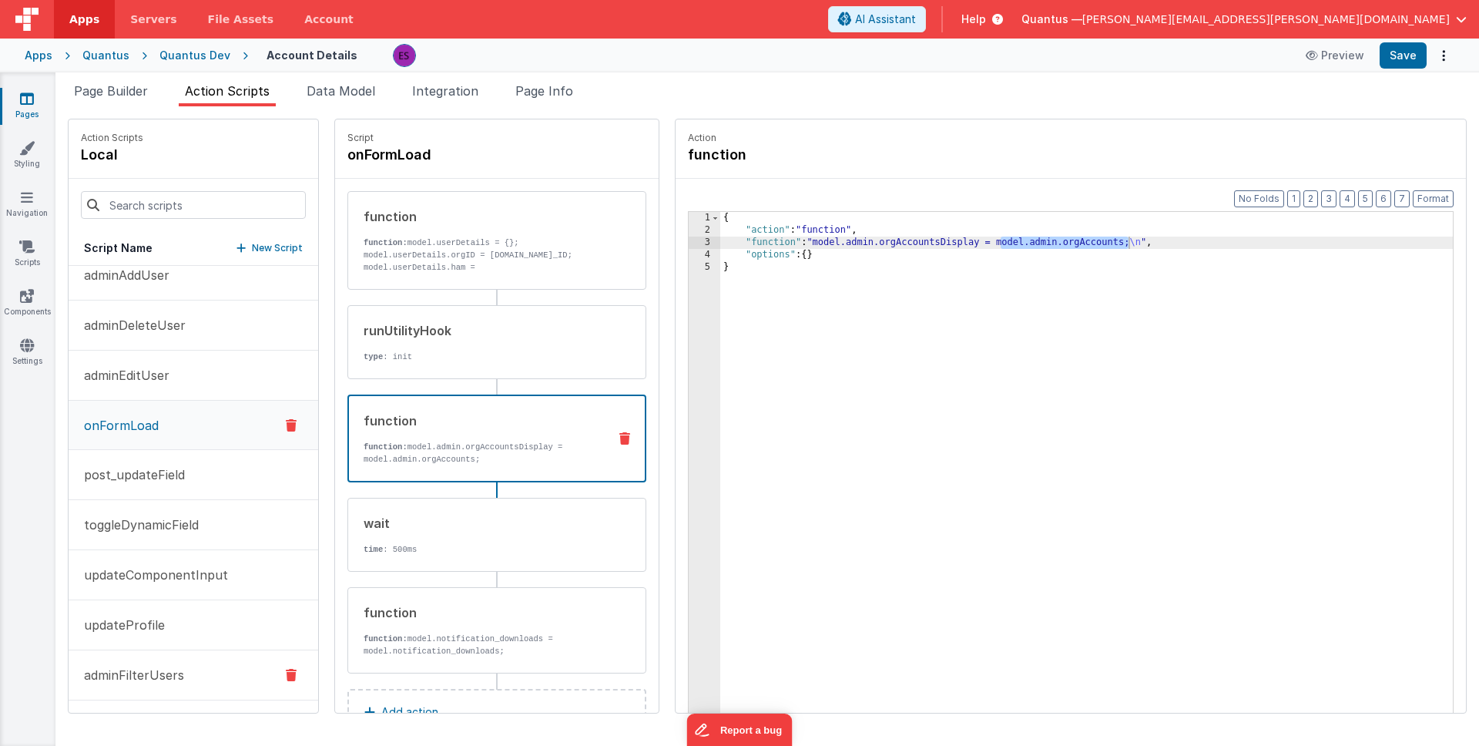
click at [109, 668] on p "adminFilterUsers" at bounding box center [129, 675] width 109 height 18
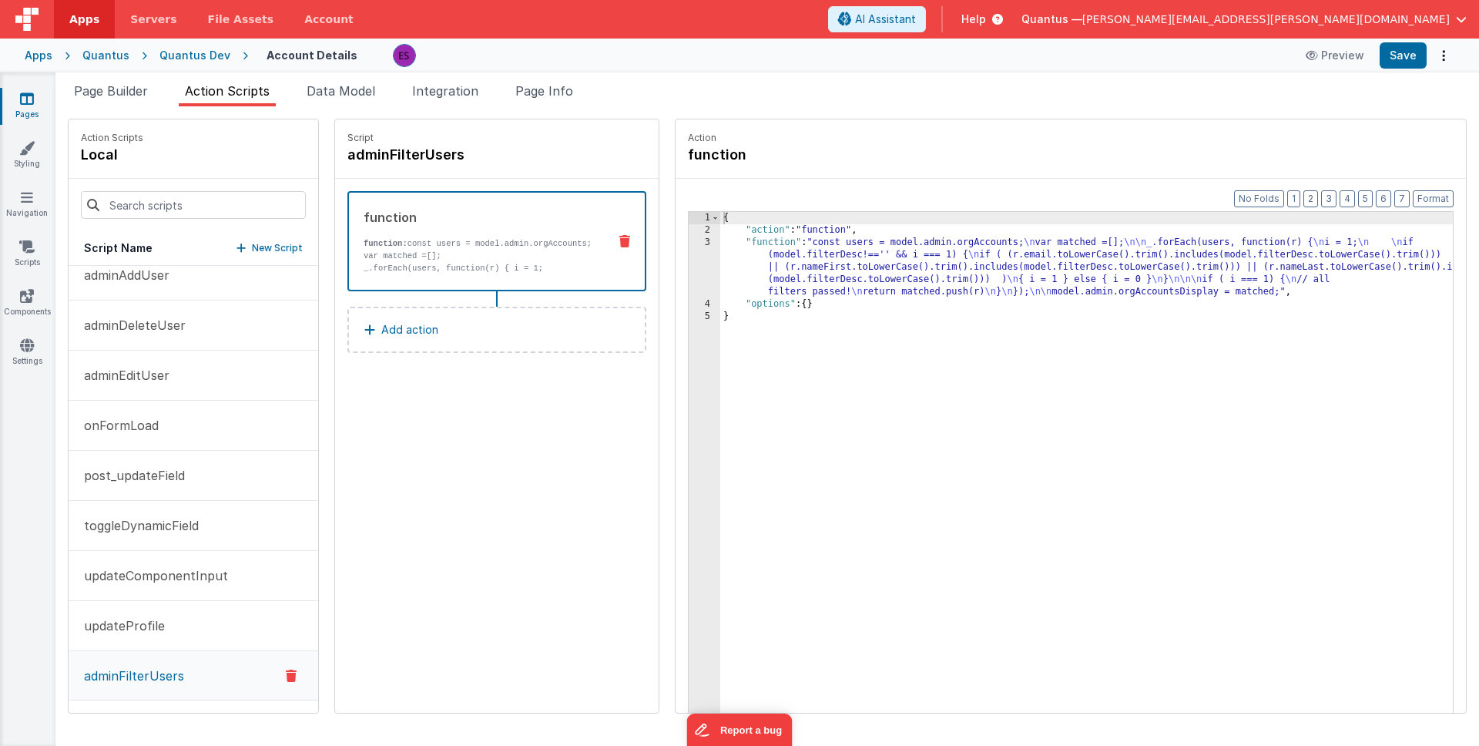
click at [764, 257] on div "{ "action" : "function" , "function" : "const users = model.admin.orgAccounts; …" at bounding box center [1106, 498] width 773 height 573
click at [796, 255] on div "{ "action" : "function" , "function" : "const users = model.admin.orgAccounts; …" at bounding box center [1106, 498] width 773 height 573
click at [113, 92] on span "Page Builder" at bounding box center [111, 90] width 74 height 15
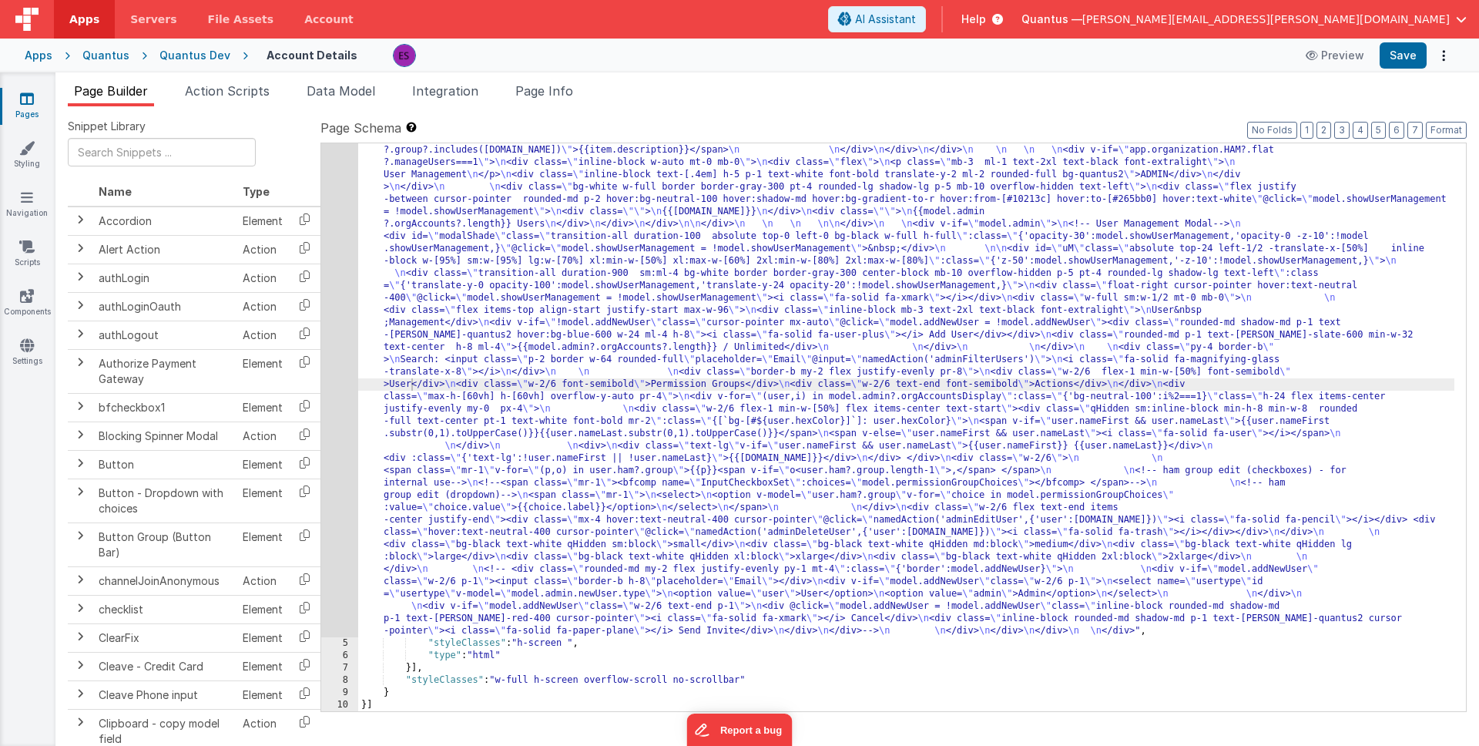
click at [426, 288] on div ""html" : "<div class= \" z-40 flex flex-wrap overflow-scroll no-scrollbar \" > …" at bounding box center [906, 514] width 1096 height 1406
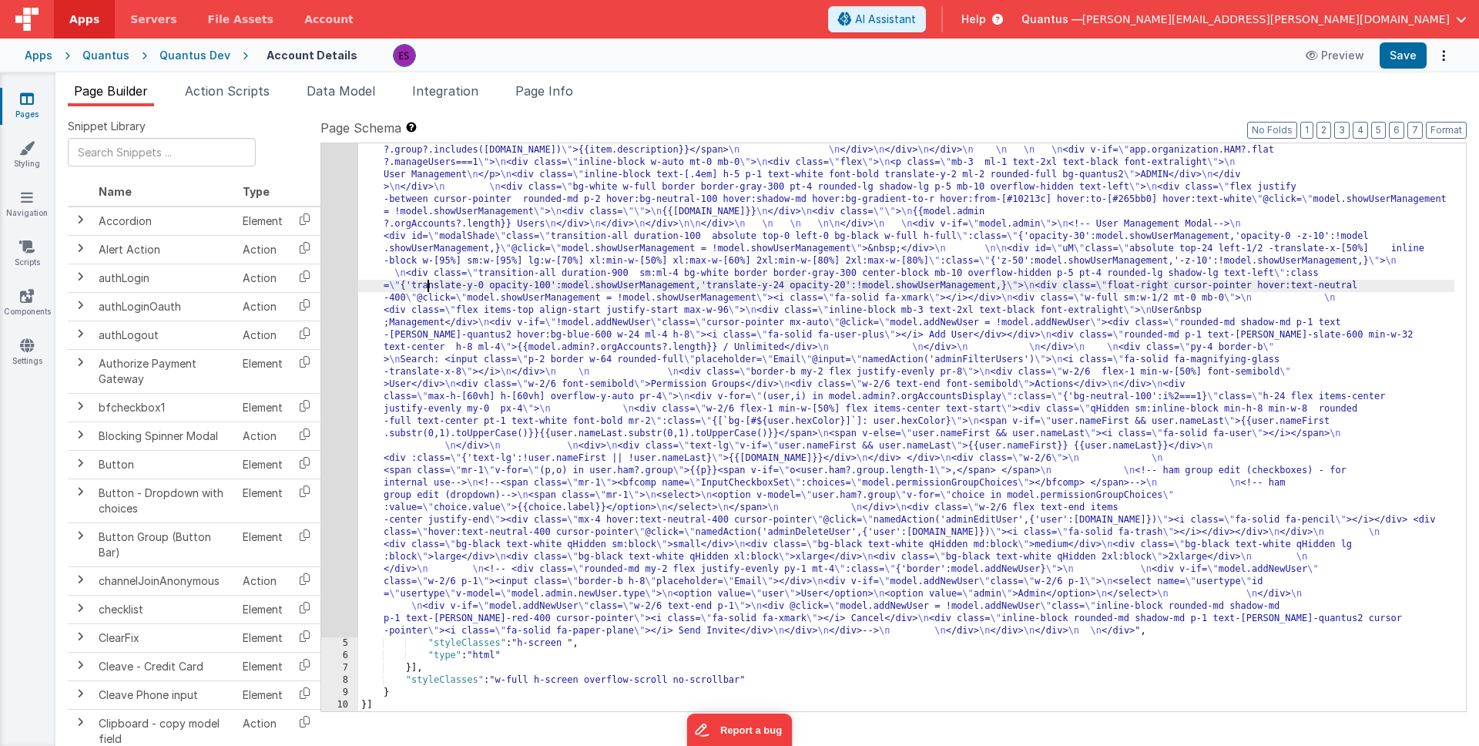
click at [351, 373] on div "4" at bounding box center [339, 224] width 37 height 826
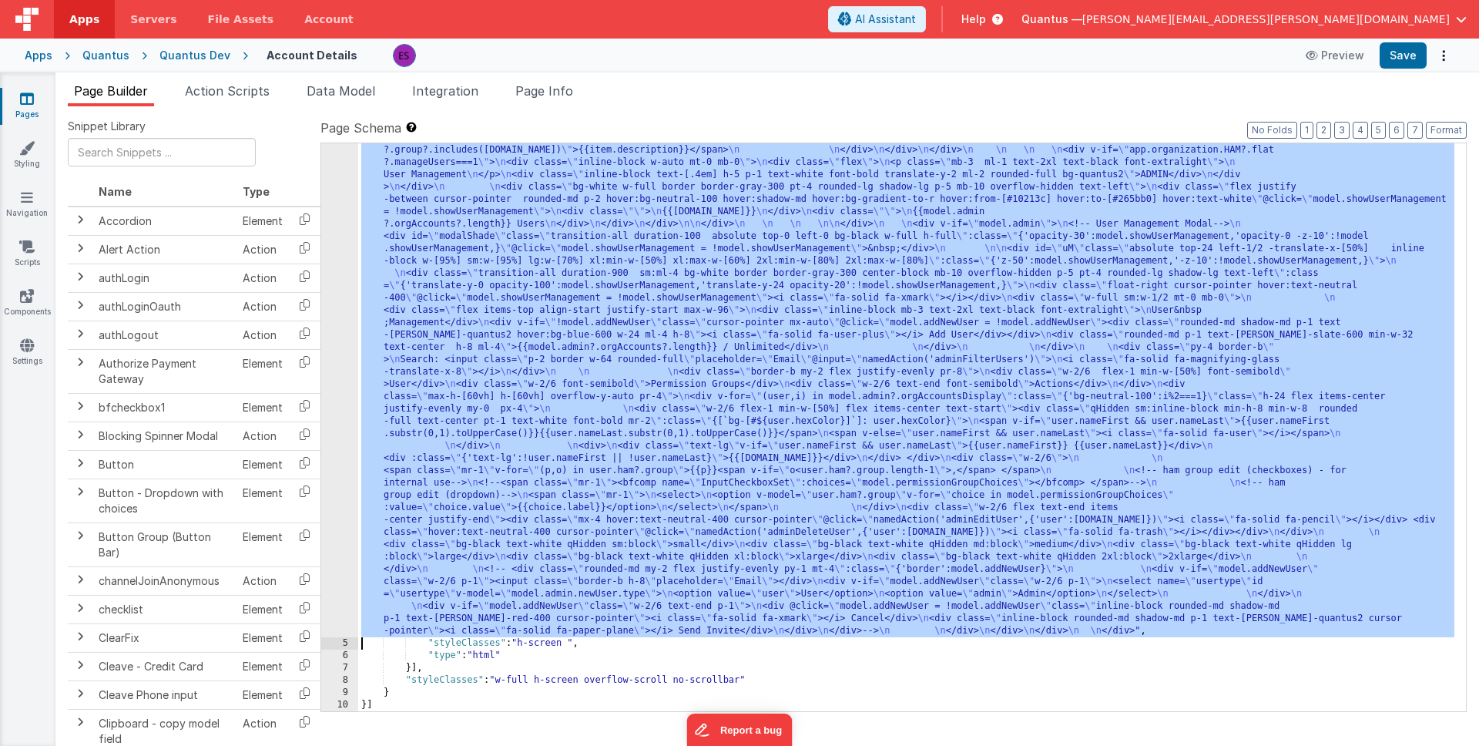
click at [342, 381] on div "4" at bounding box center [339, 224] width 37 height 826
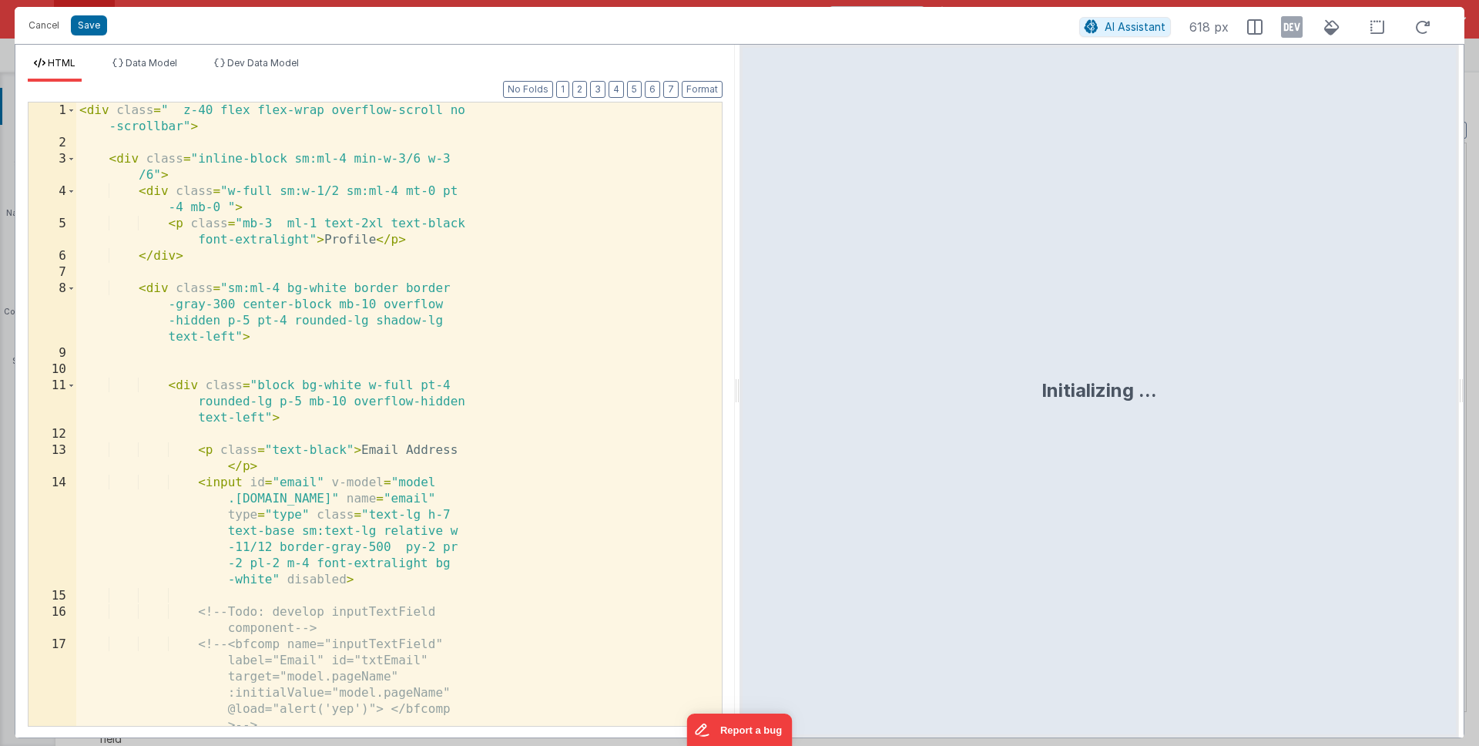
click at [346, 380] on div "< div class = " z-40 flex flex-wrap overflow-scroll no -scrollbar" > < div clas…" at bounding box center [393, 438] width 634 height 672
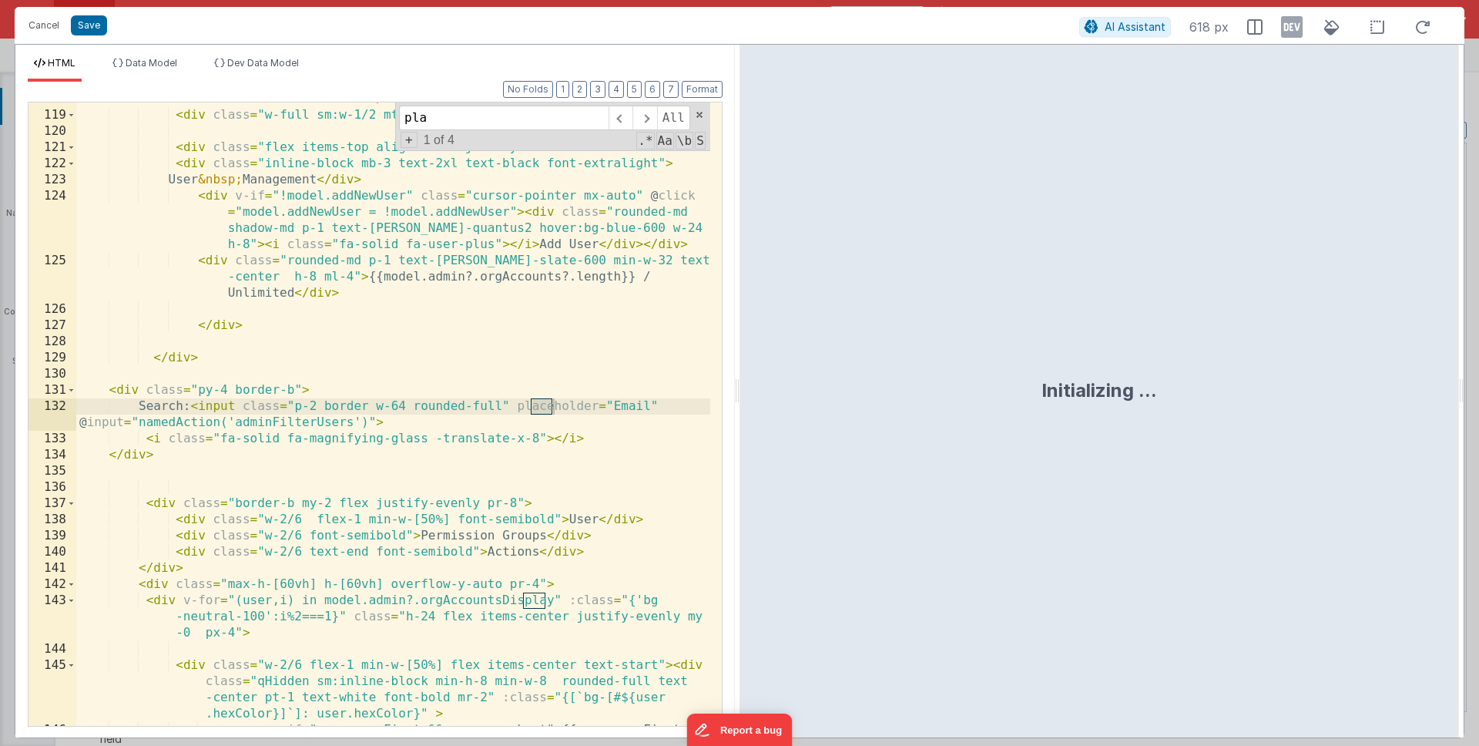
scroll to position [2941, 0]
type input "placehold"
click at [255, 406] on div "< div class = "float-right cursor-pointer hover:text-neutral-400" @ click = "mo…" at bounding box center [393, 419] width 634 height 720
paste textarea
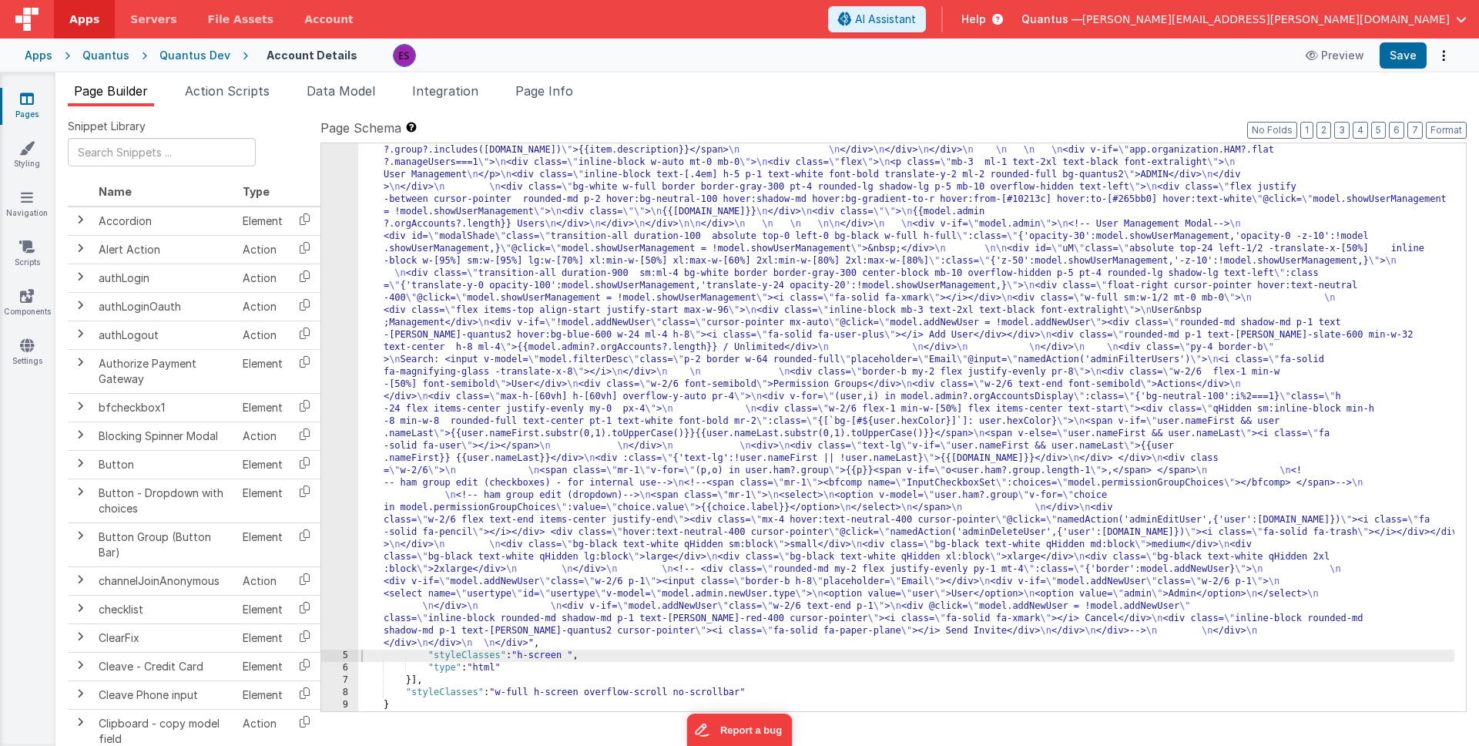
click at [495, 365] on div ""html" : "<div class= \" z-40 flex flex-wrap overflow-scroll no-scrollbar \" > …" at bounding box center [906, 520] width 1096 height 1419
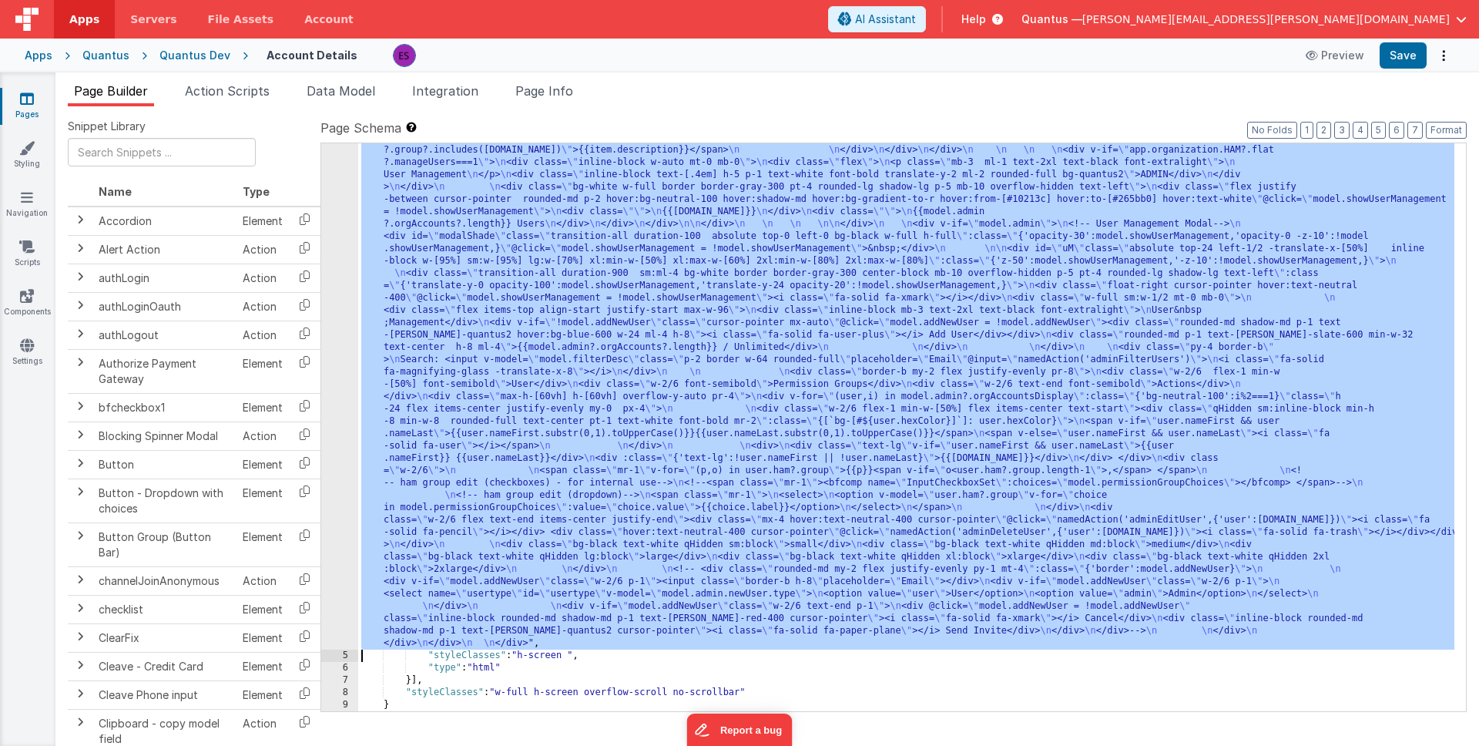
click at [342, 405] on div "4" at bounding box center [339, 230] width 37 height 838
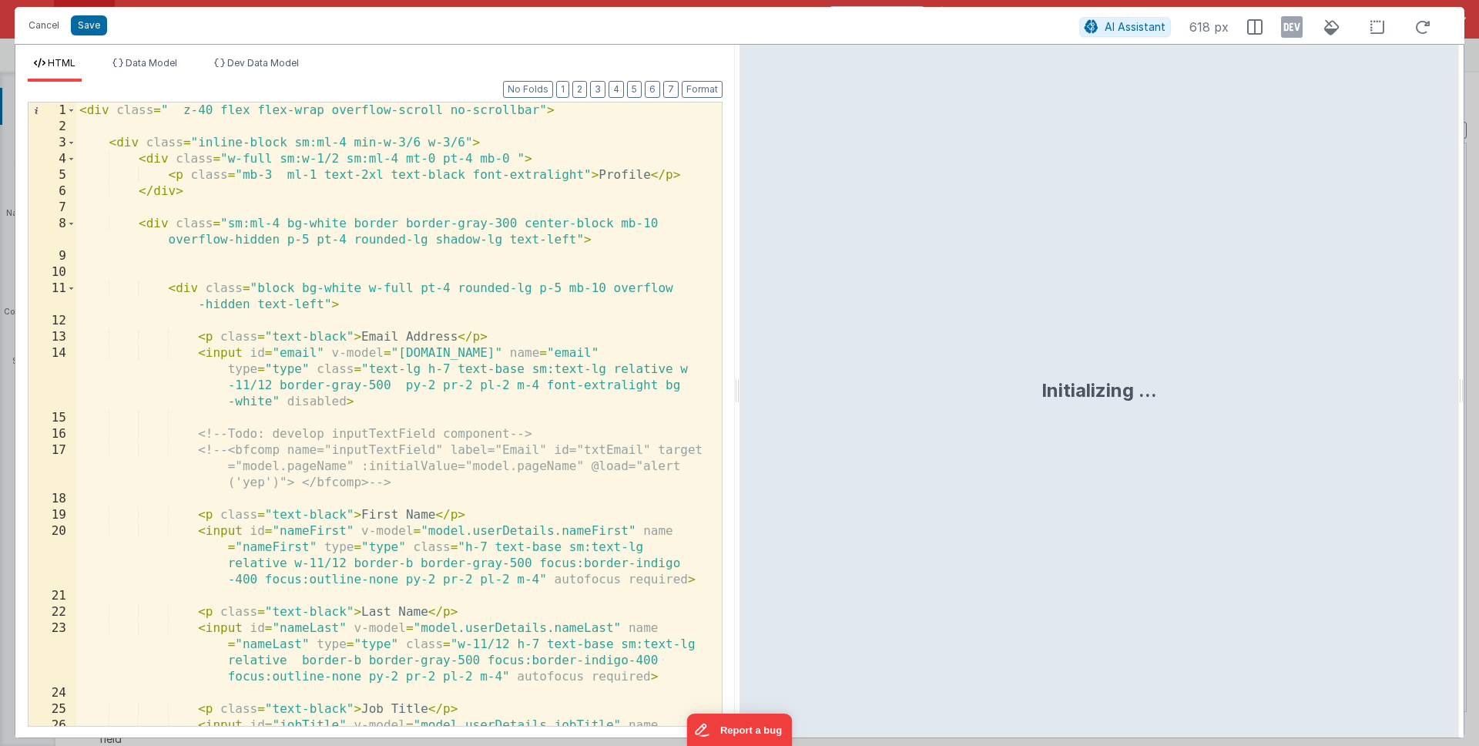
click at [393, 341] on div "< div class = " z-40 flex flex-wrap overflow-scroll no-scrollbar" > < div class…" at bounding box center [393, 454] width 634 height 704
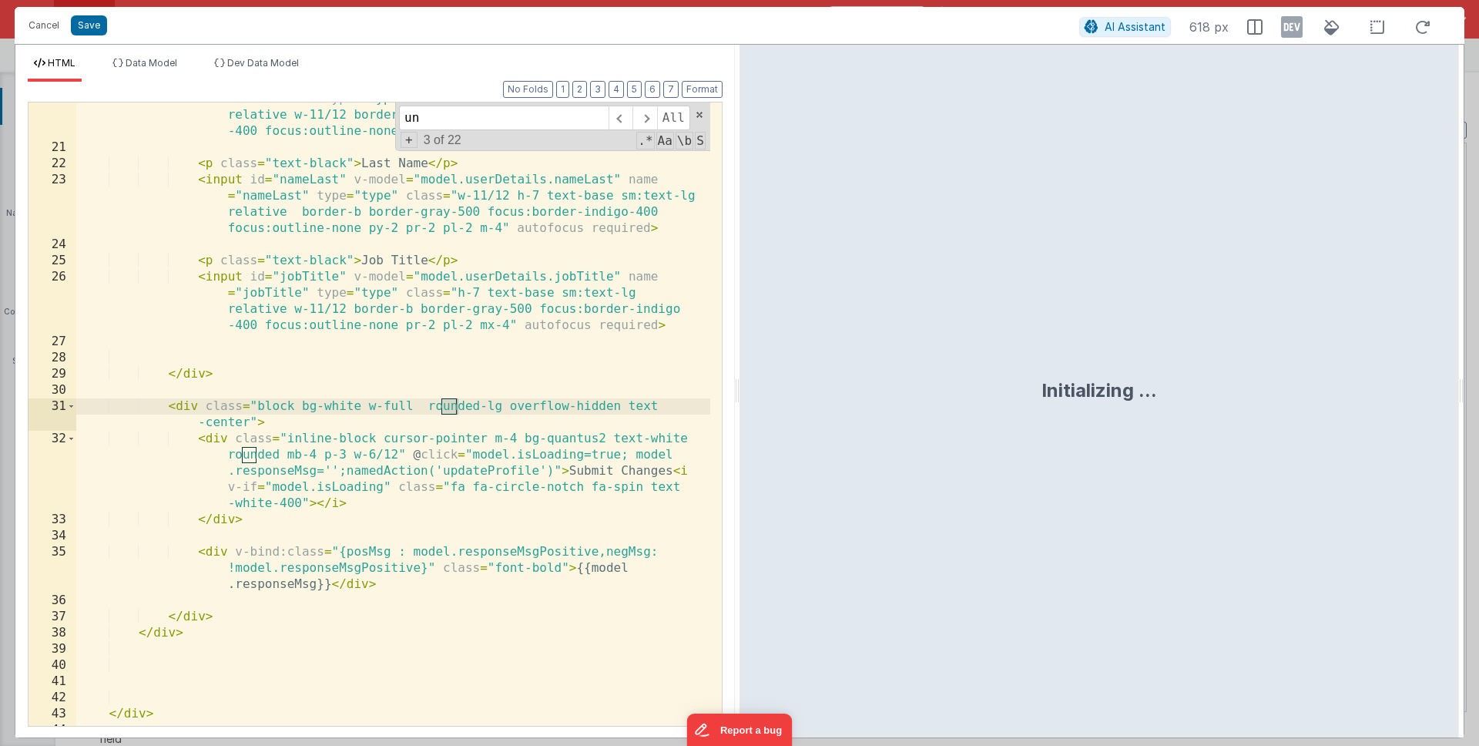
scroll to position [2828, 0]
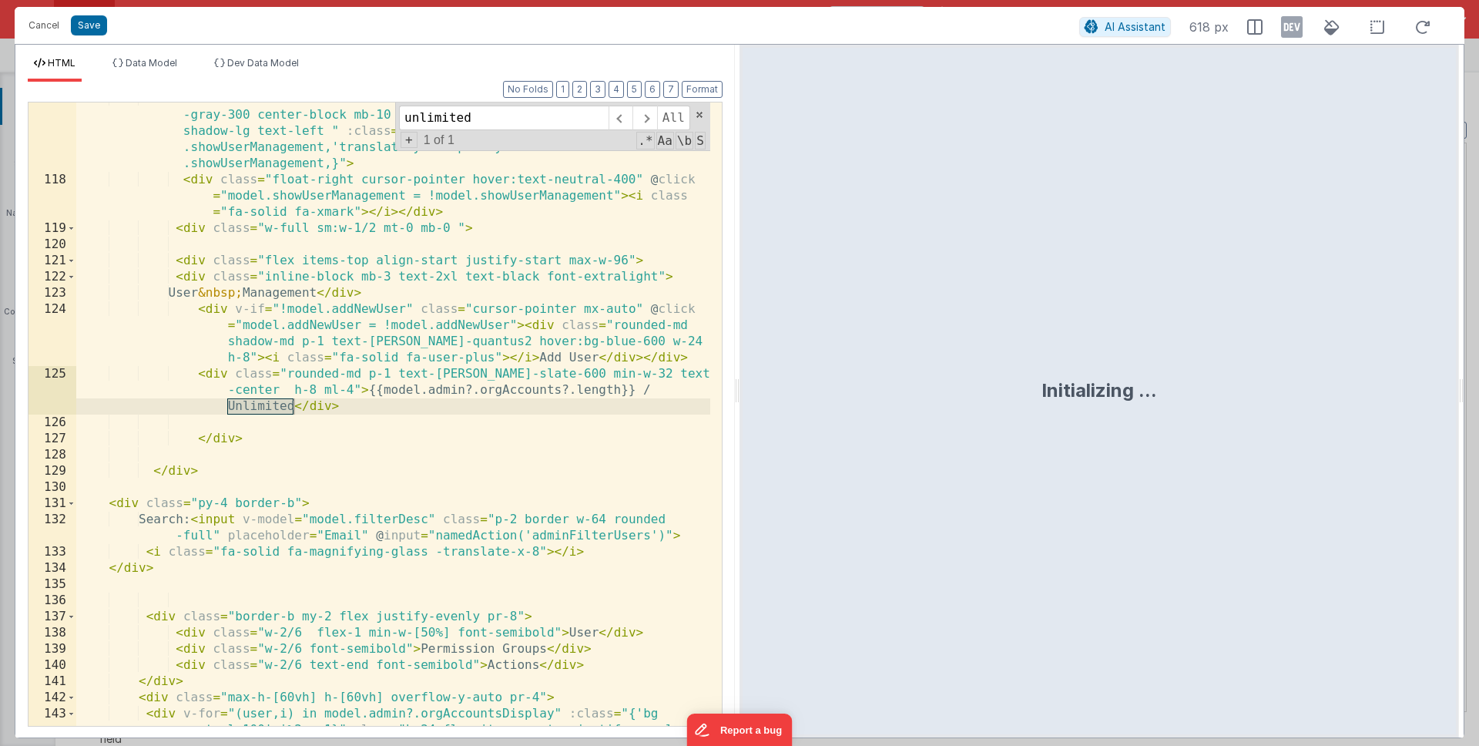
type input "unlimited"
click at [362, 408] on div "< div class = "transition-all duration-900 sm:ml-4 bg-white border border -gray…" at bounding box center [393, 467] width 634 height 753
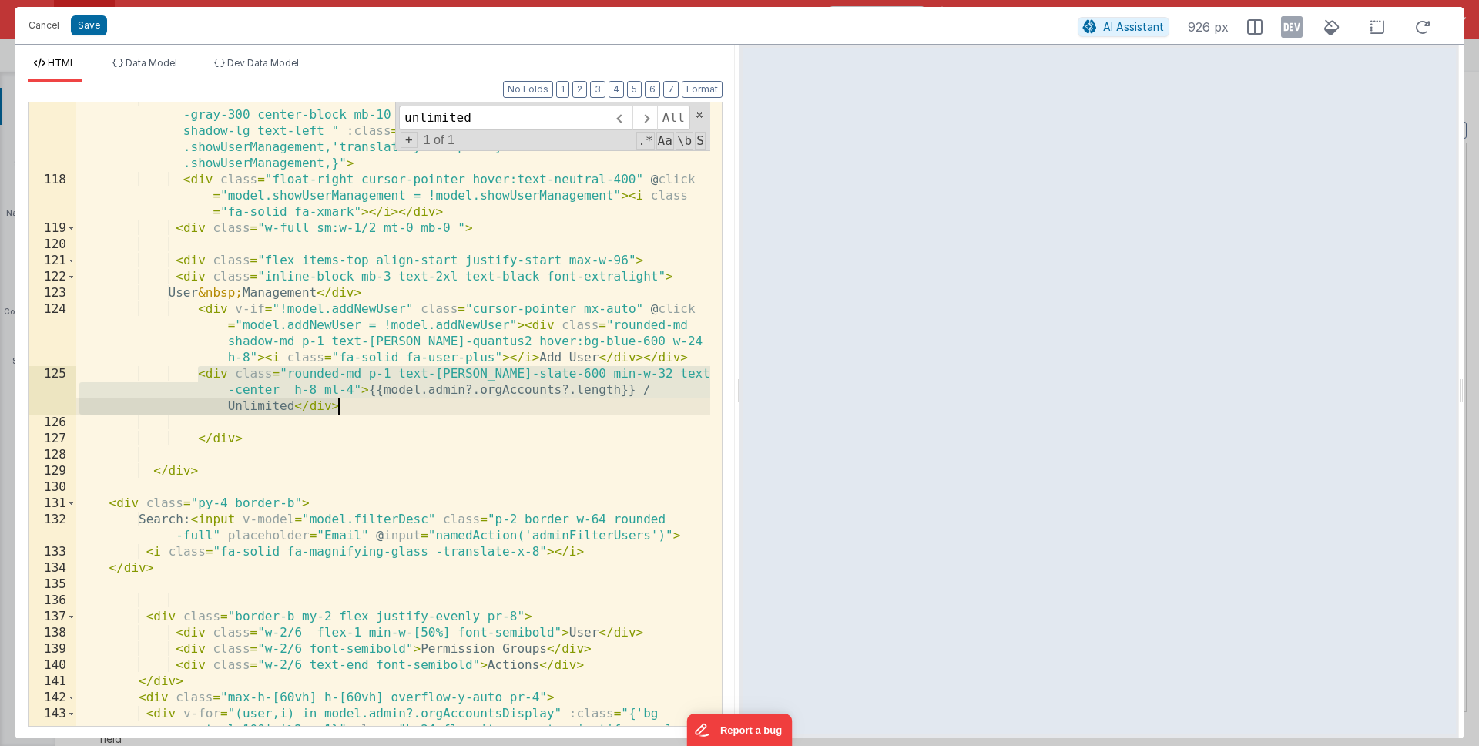
drag, startPoint x: 196, startPoint y: 374, endPoint x: 352, endPoint y: 399, distance: 157.6
click at [351, 400] on div "< div class = "transition-all duration-900 sm:ml-4 bg-white border border -gray…" at bounding box center [393, 467] width 634 height 753
click at [352, 399] on div "< div class = "transition-all duration-900 sm:ml-4 bg-white border border -gray…" at bounding box center [393, 467] width 634 height 753
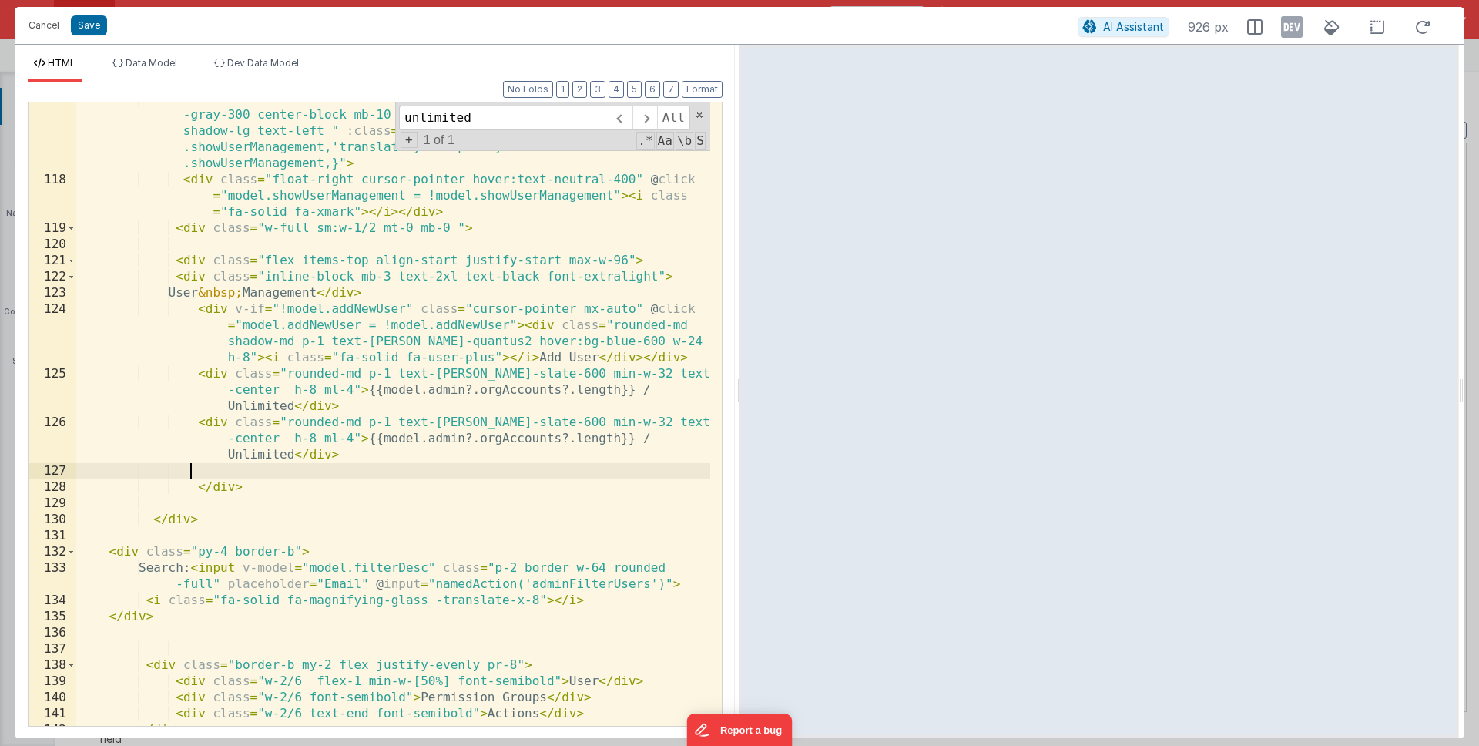
click at [319, 471] on div "< div class = "transition-all duration-900 sm:ml-4 bg-white border border -gray…" at bounding box center [393, 451] width 634 height 720
click at [274, 453] on div "< div class = "transition-all duration-900 sm:ml-4 bg-white border border -gray…" at bounding box center [393, 451] width 634 height 720
click at [648, 435] on div "< div class = "transition-all duration-900 sm:ml-4 bg-white border border -gray…" at bounding box center [393, 451] width 634 height 720
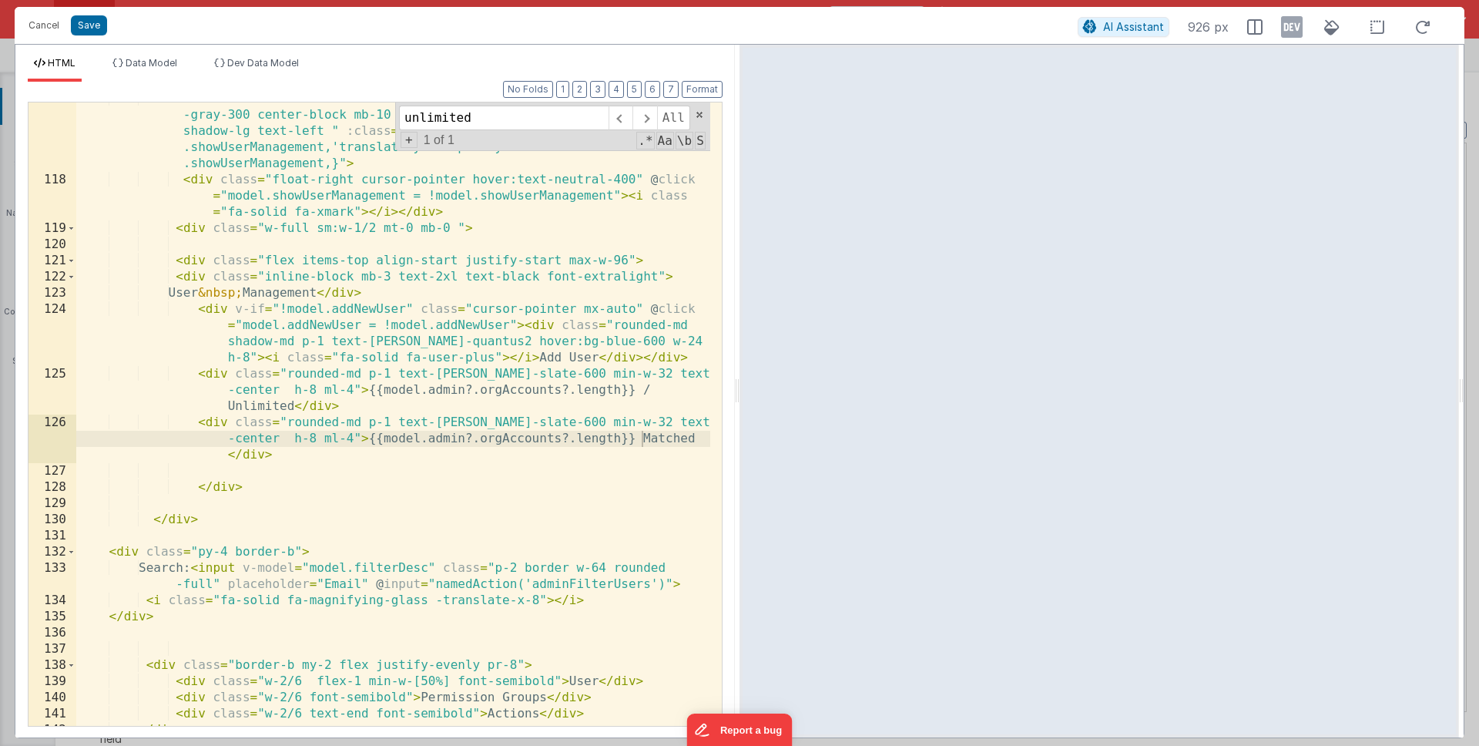
click at [537, 527] on div "< div class = "transition-all duration-900 sm:ml-4 bg-white border border -gray…" at bounding box center [393, 451] width 634 height 720
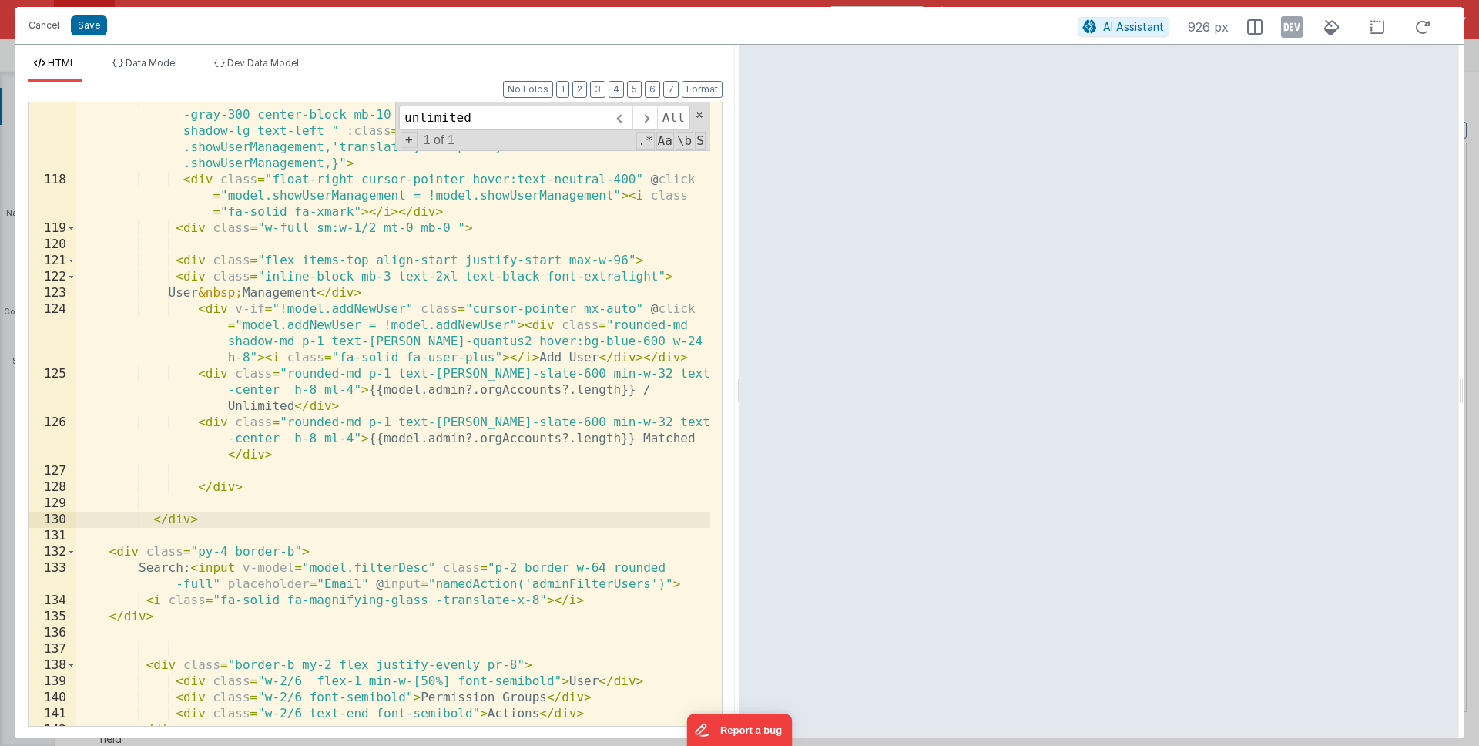
click at [563, 435] on div "< div class = "transition-all duration-900 sm:ml-4 bg-white border border -gray…" at bounding box center [393, 451] width 634 height 720
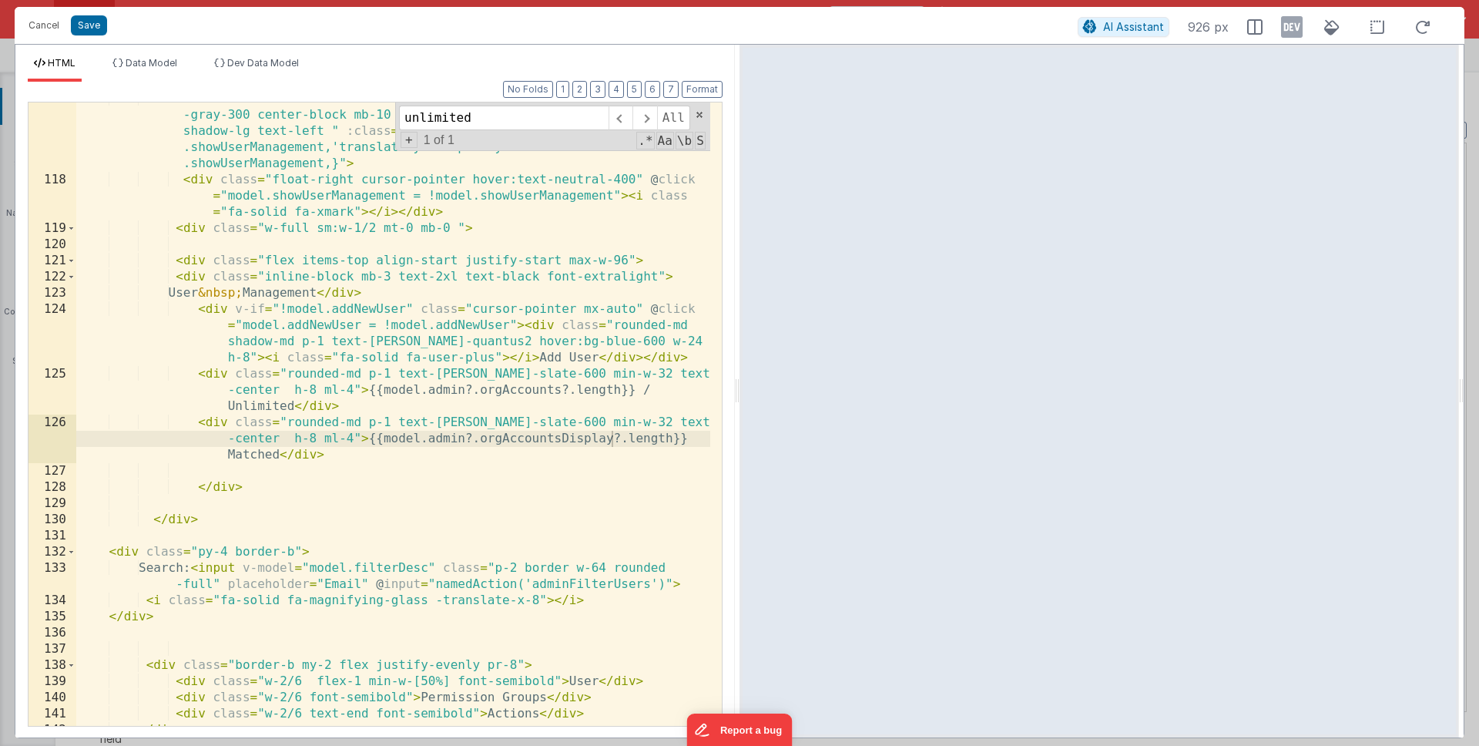
click at [646, 447] on div "< div class = "transition-all duration-900 sm:ml-4 bg-white border border -gray…" at bounding box center [393, 451] width 634 height 720
click at [235, 423] on div "< div class = "transition-all duration-900 sm:ml-4 bg-white border border -gray…" at bounding box center [393, 451] width 634 height 720
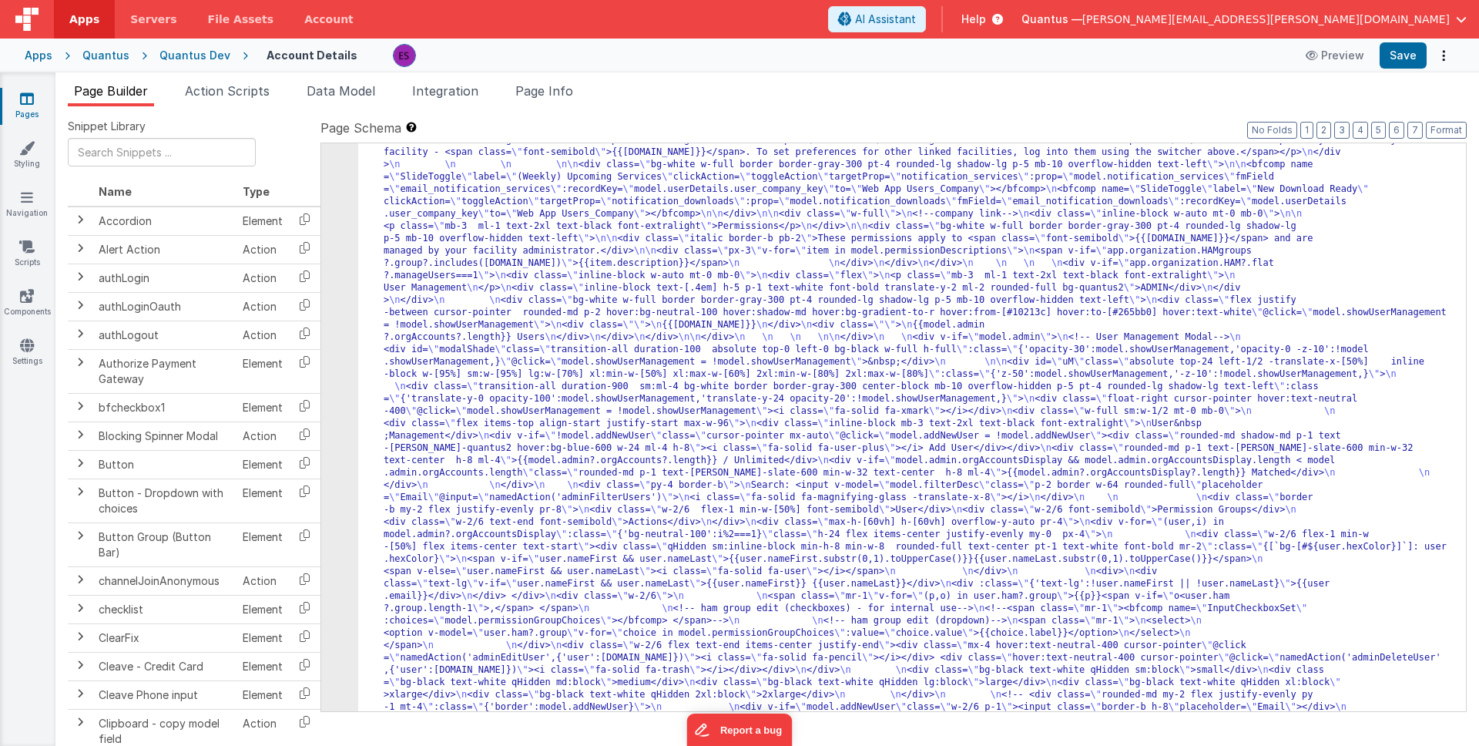
scroll to position [256, 0]
click at [338, 598] on div "4" at bounding box center [339, 349] width 37 height 851
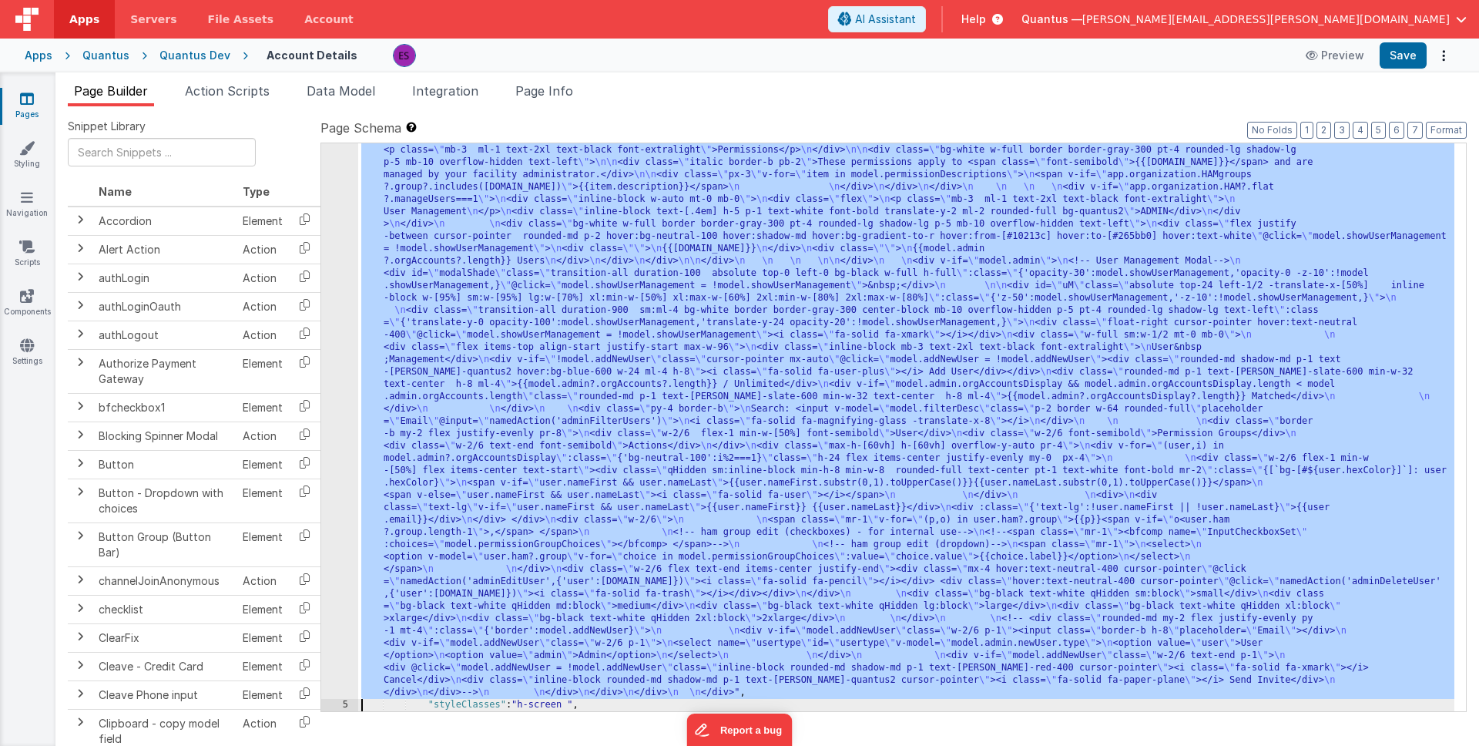
click at [336, 581] on div "4" at bounding box center [339, 273] width 37 height 851
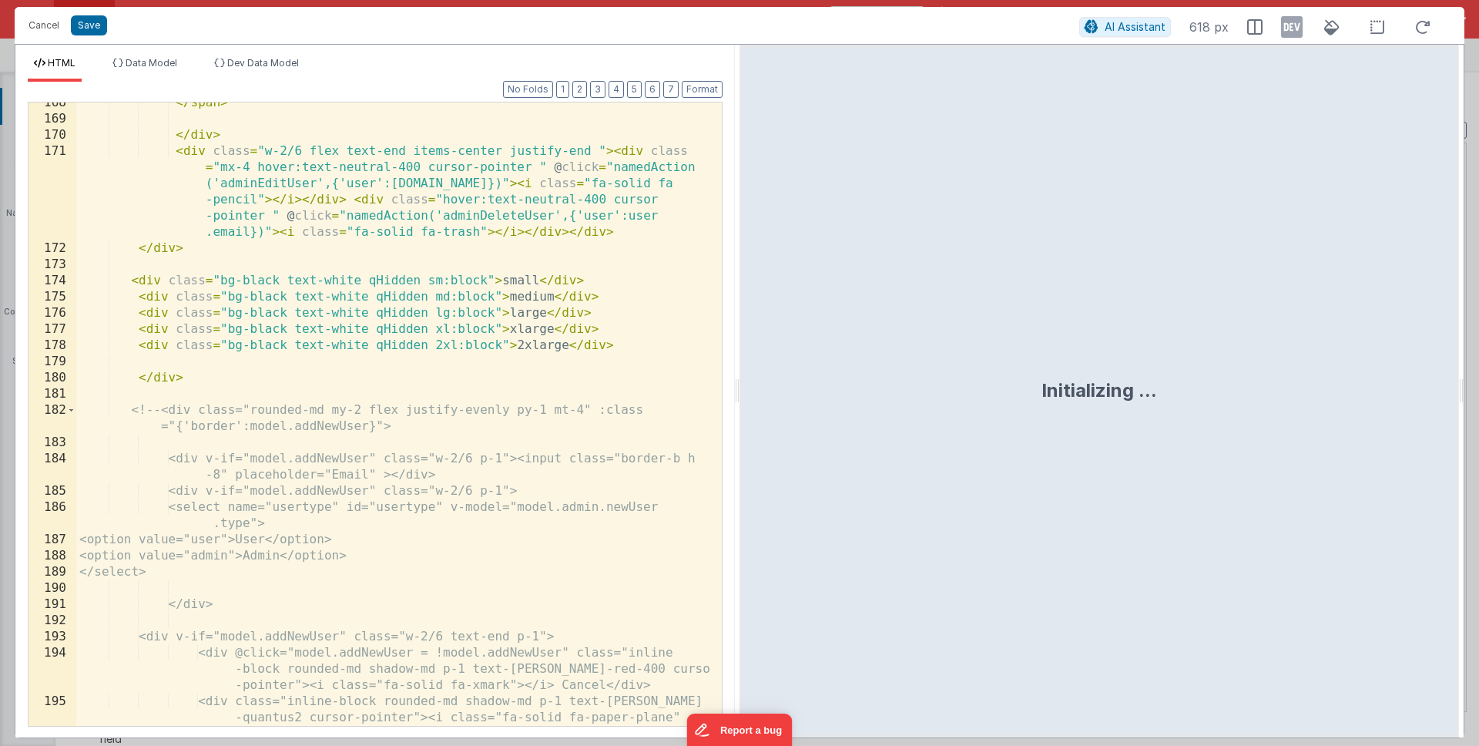
scroll to position [4131, 0]
click at [123, 281] on div "</ span > </ div > < div class = "w-2/6 flex text-end items-center justify-end …" at bounding box center [393, 443] width 634 height 688
click at [133, 274] on div "</ span > </ div > < div class = "w-2/6 flex text-end items-center justify-end …" at bounding box center [393, 443] width 634 height 688
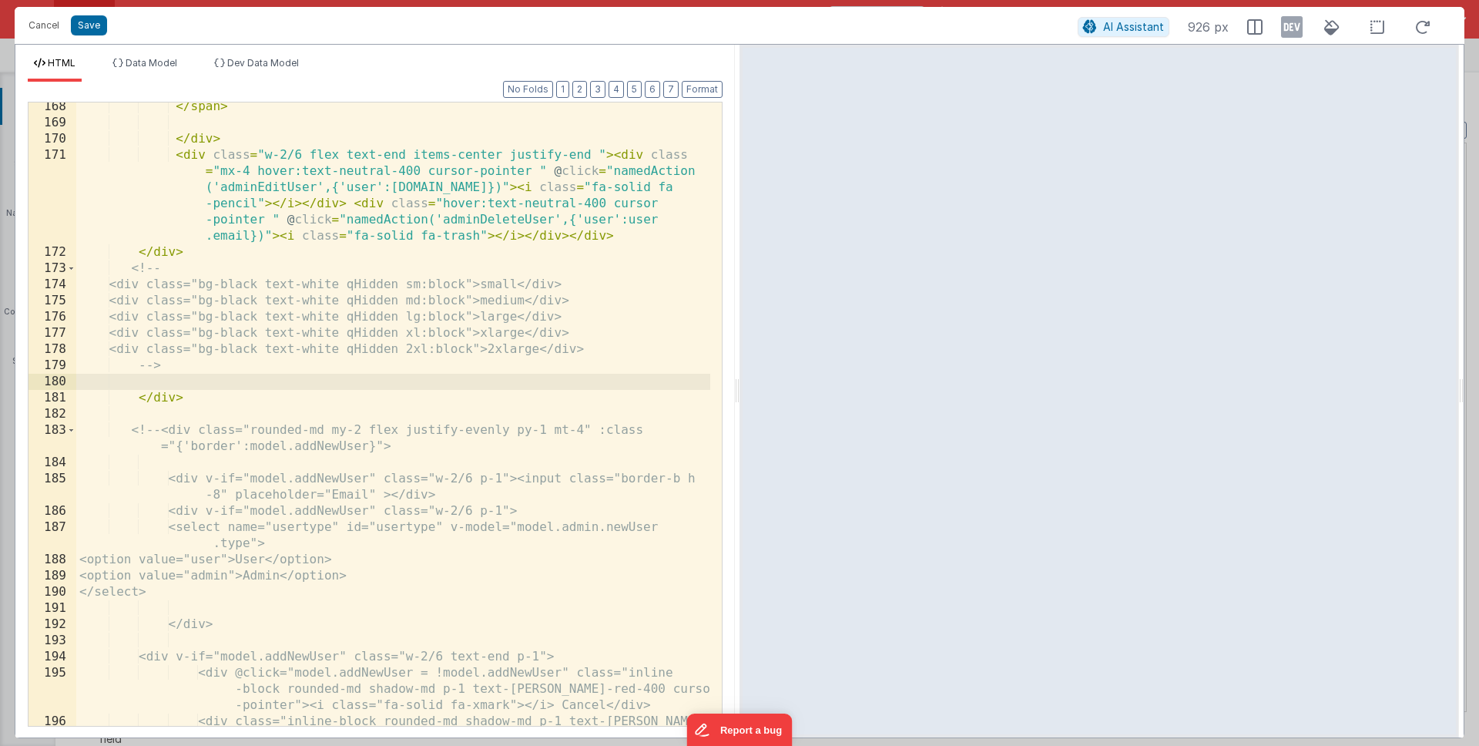
click at [133, 269] on div "</ span > </ div > < div class = "w-2/6 flex text-end items-center justify-end …" at bounding box center [393, 443] width 634 height 688
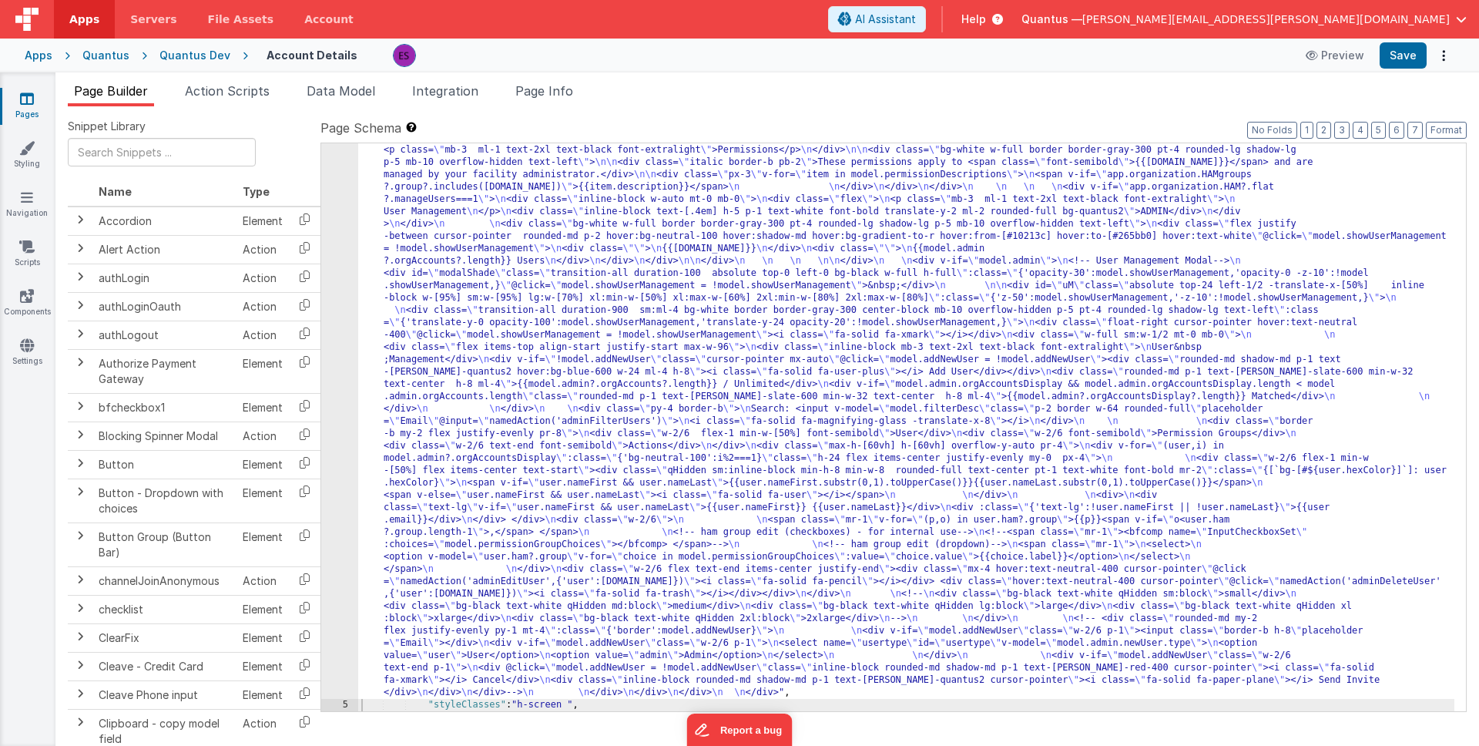
click at [442, 327] on div ""html" : "<div class= \" z-40 flex flex-wrap overflow-scroll no-scrollbar \" > …" at bounding box center [906, 563] width 1096 height 1431
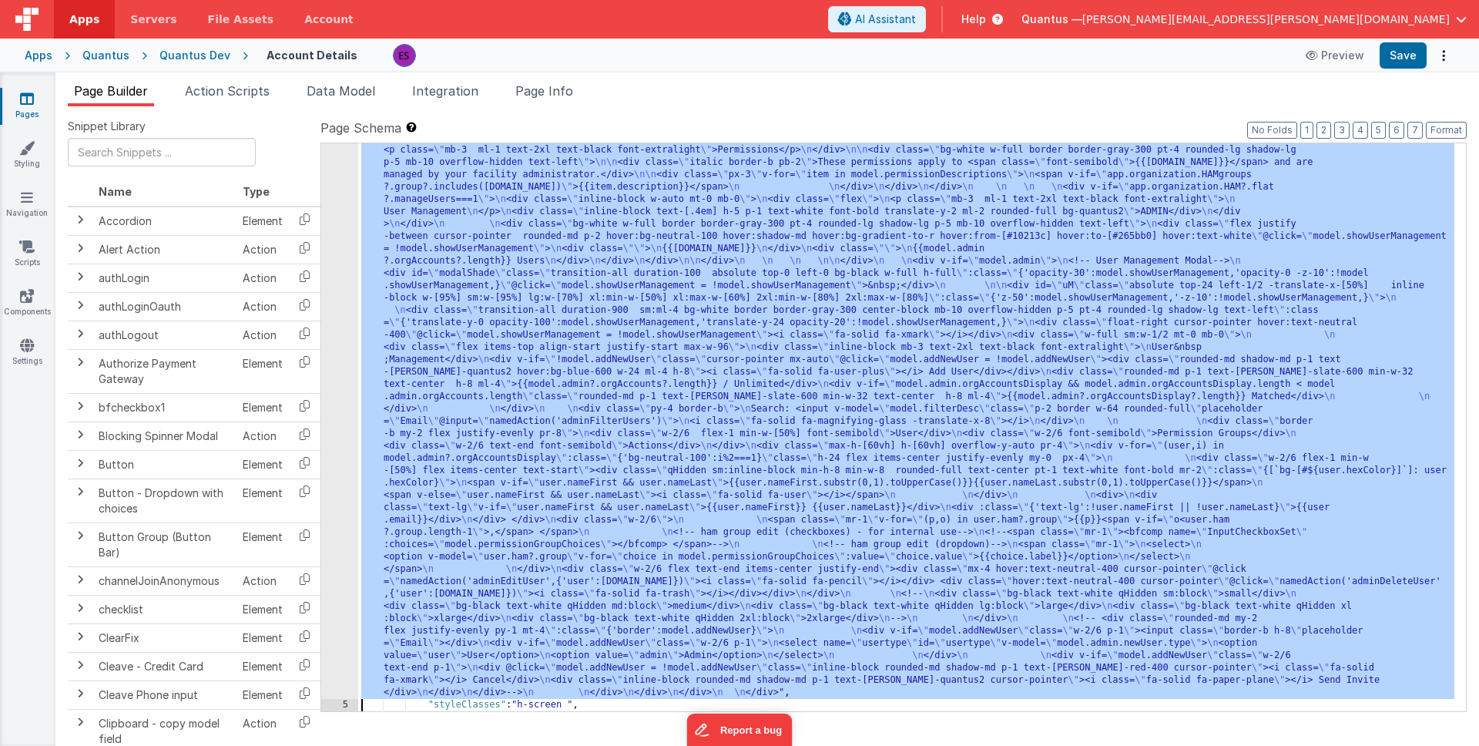
click at [339, 358] on div "4" at bounding box center [339, 273] width 37 height 851
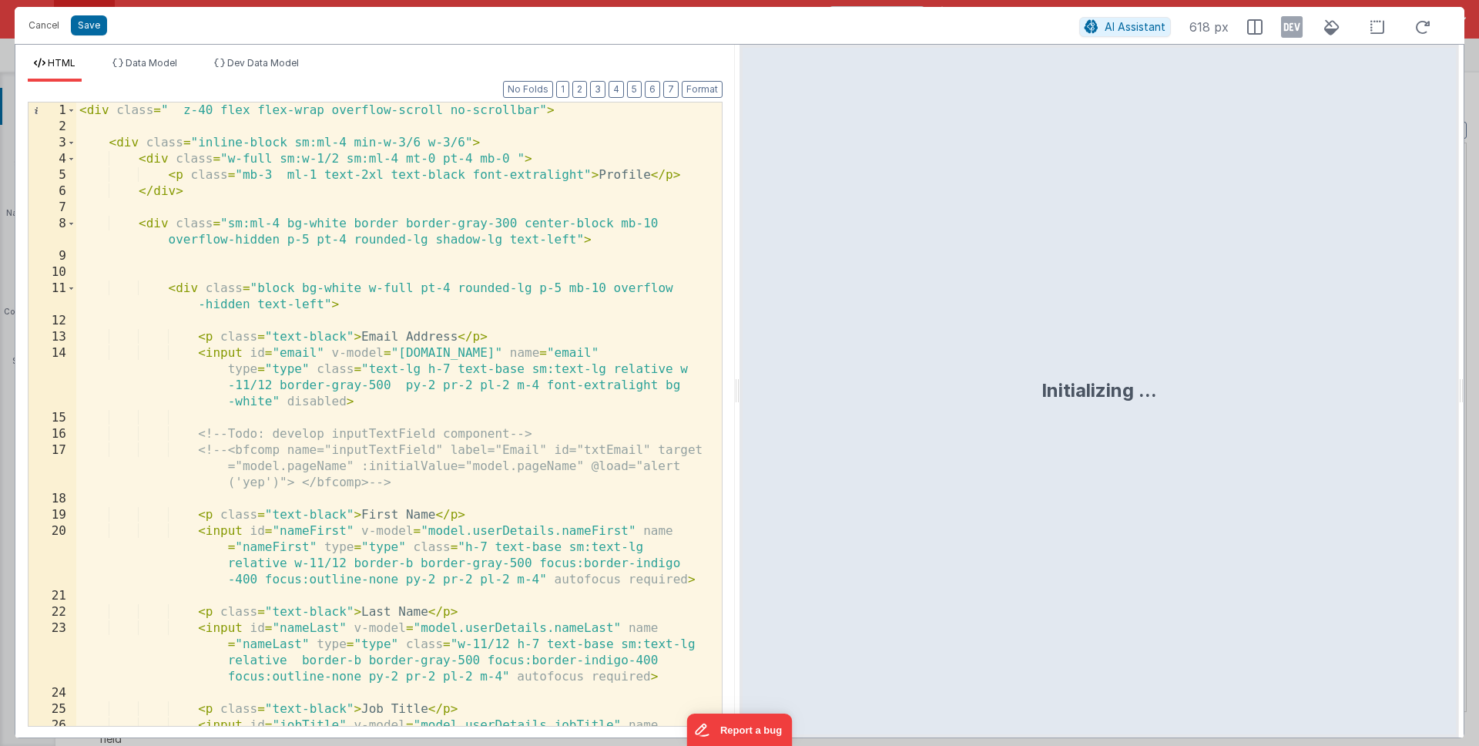
click at [339, 358] on div "< div class = " z-40 flex flex-wrap overflow-scroll no-scrollbar" > < div class…" at bounding box center [393, 454] width 634 height 704
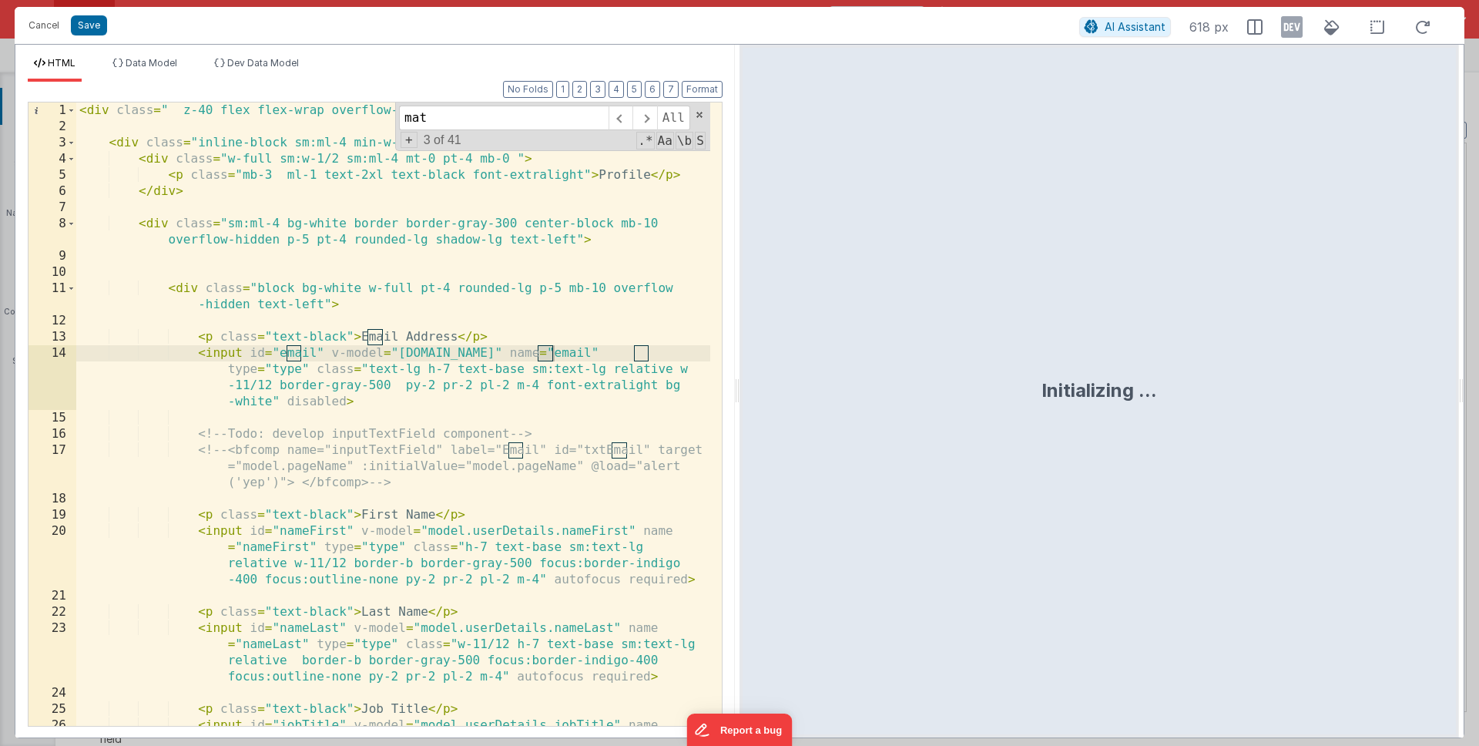
scroll to position [2909, 0]
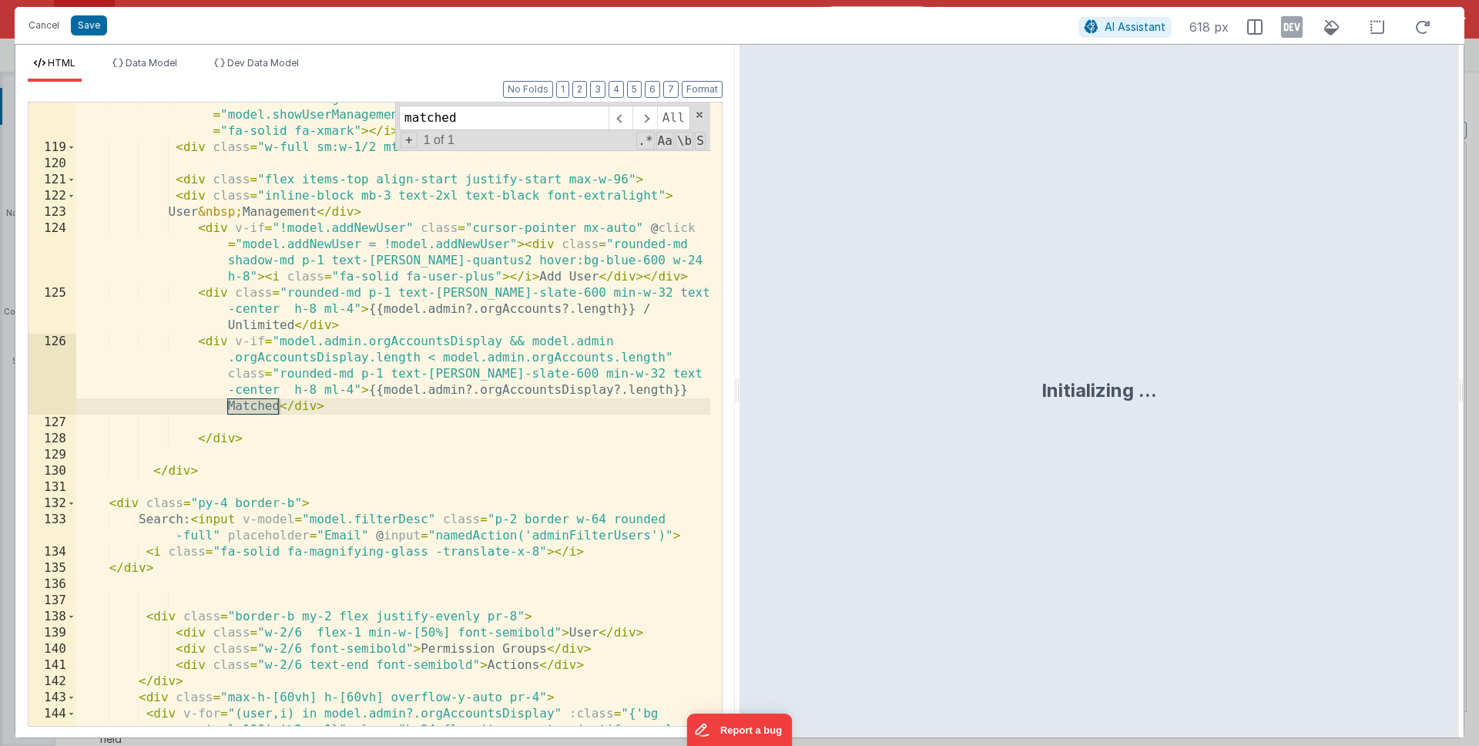
type input "matched"
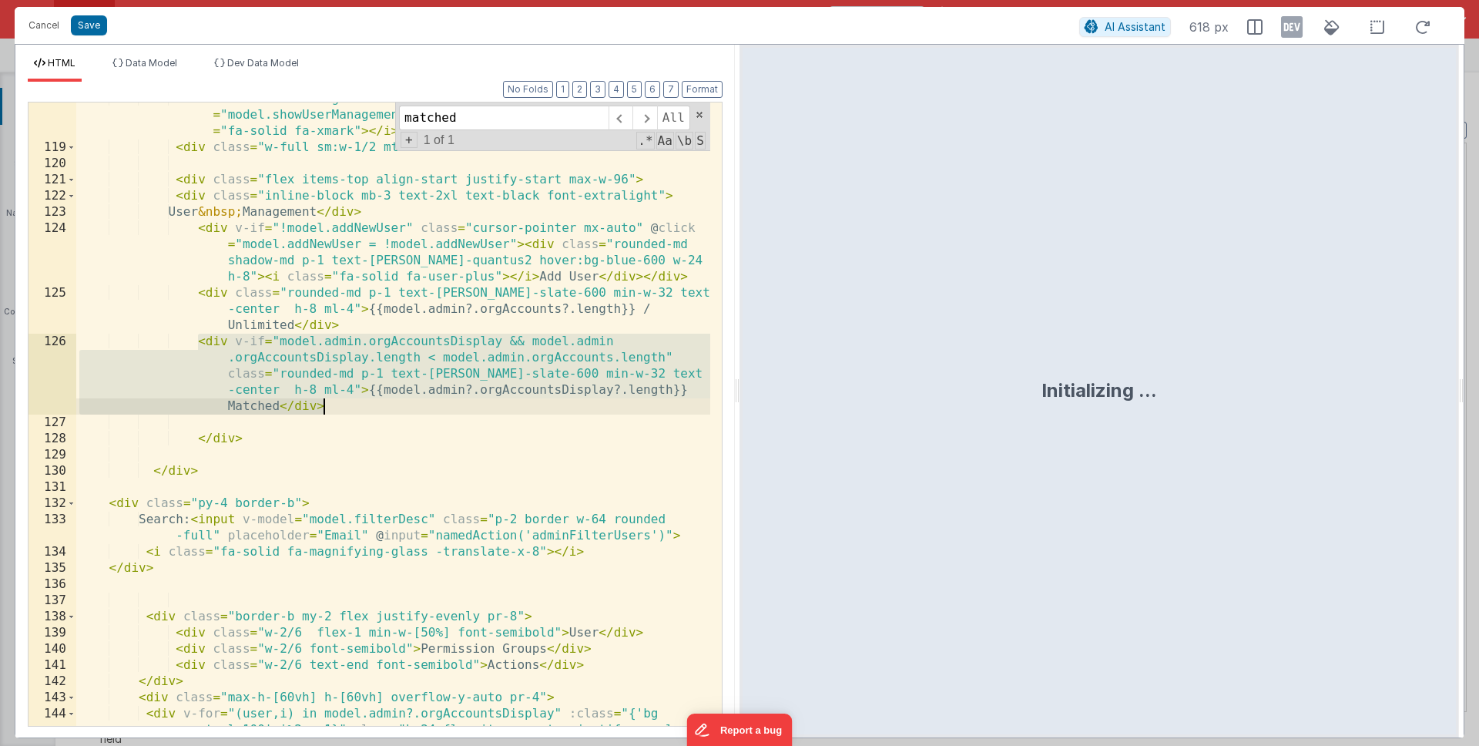
drag, startPoint x: 200, startPoint y: 344, endPoint x: 336, endPoint y: 408, distance: 150.3
click at [336, 408] on div "< div class = "float-right cursor-pointer hover:text-neutral-400" @ click = "mo…" at bounding box center [393, 451] width 634 height 720
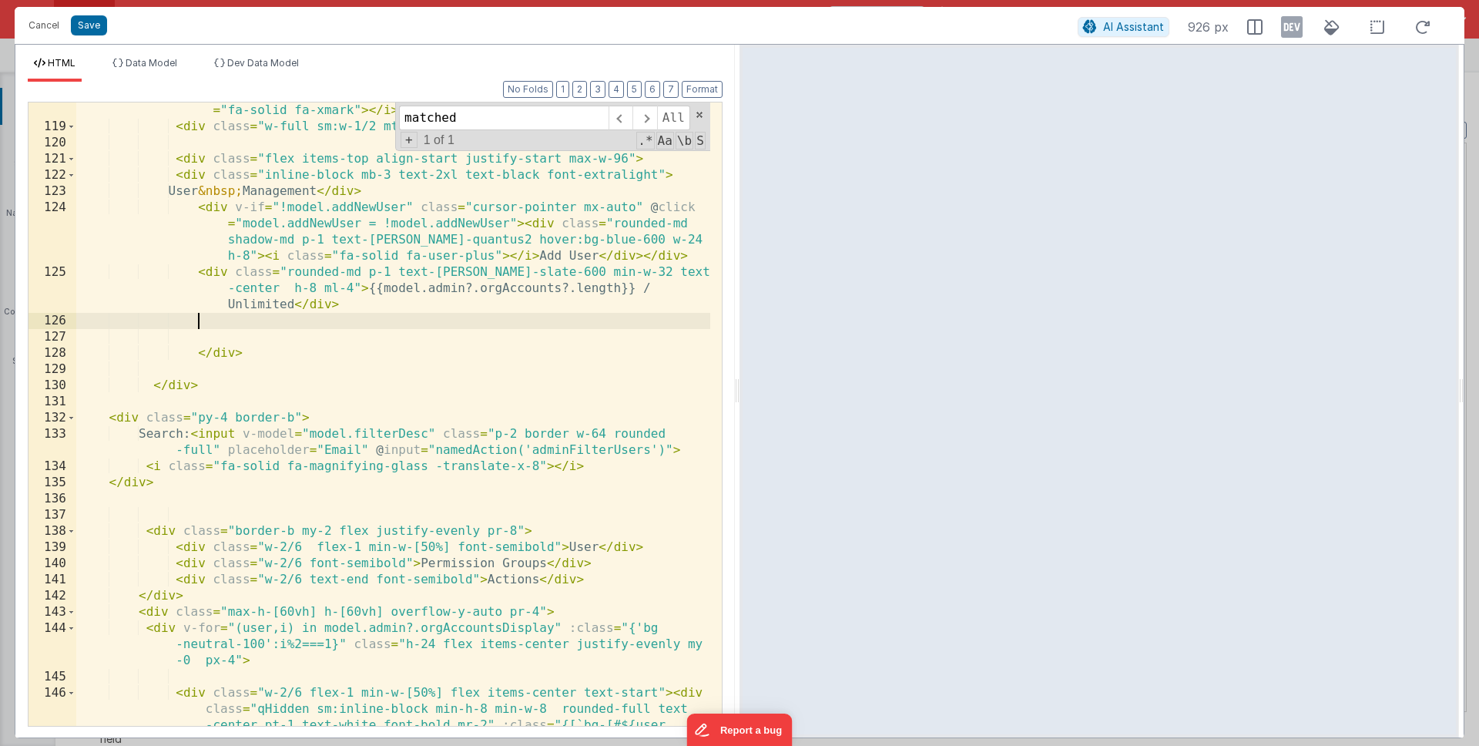
scroll to position [2930, 0]
click at [184, 476] on div "< div class = "float-right cursor-pointer hover:text-neutral-400" @ click = "mo…" at bounding box center [393, 437] width 634 height 737
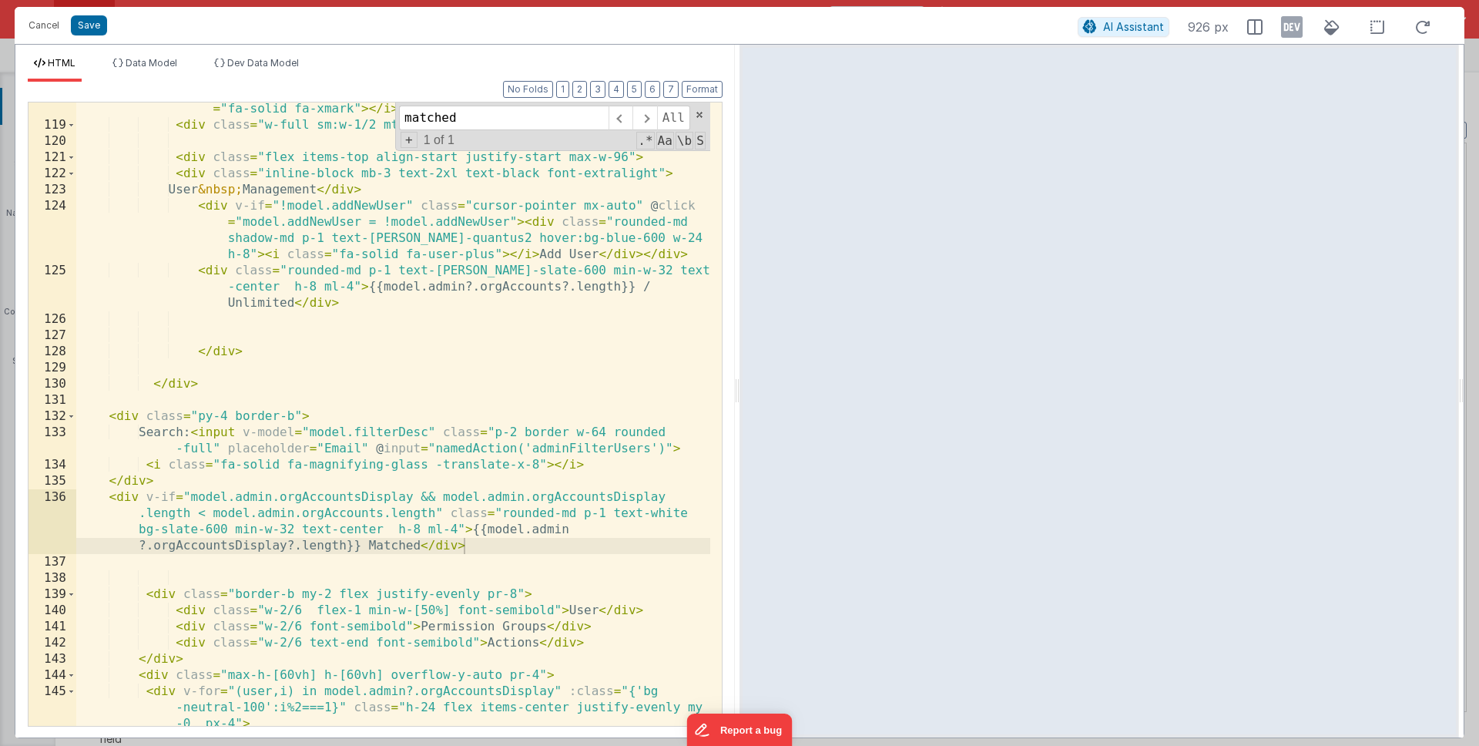
click at [465, 398] on div "< div class = "float-right cursor-pointer hover:text-neutral-400" @ click = "mo…" at bounding box center [393, 413] width 634 height 688
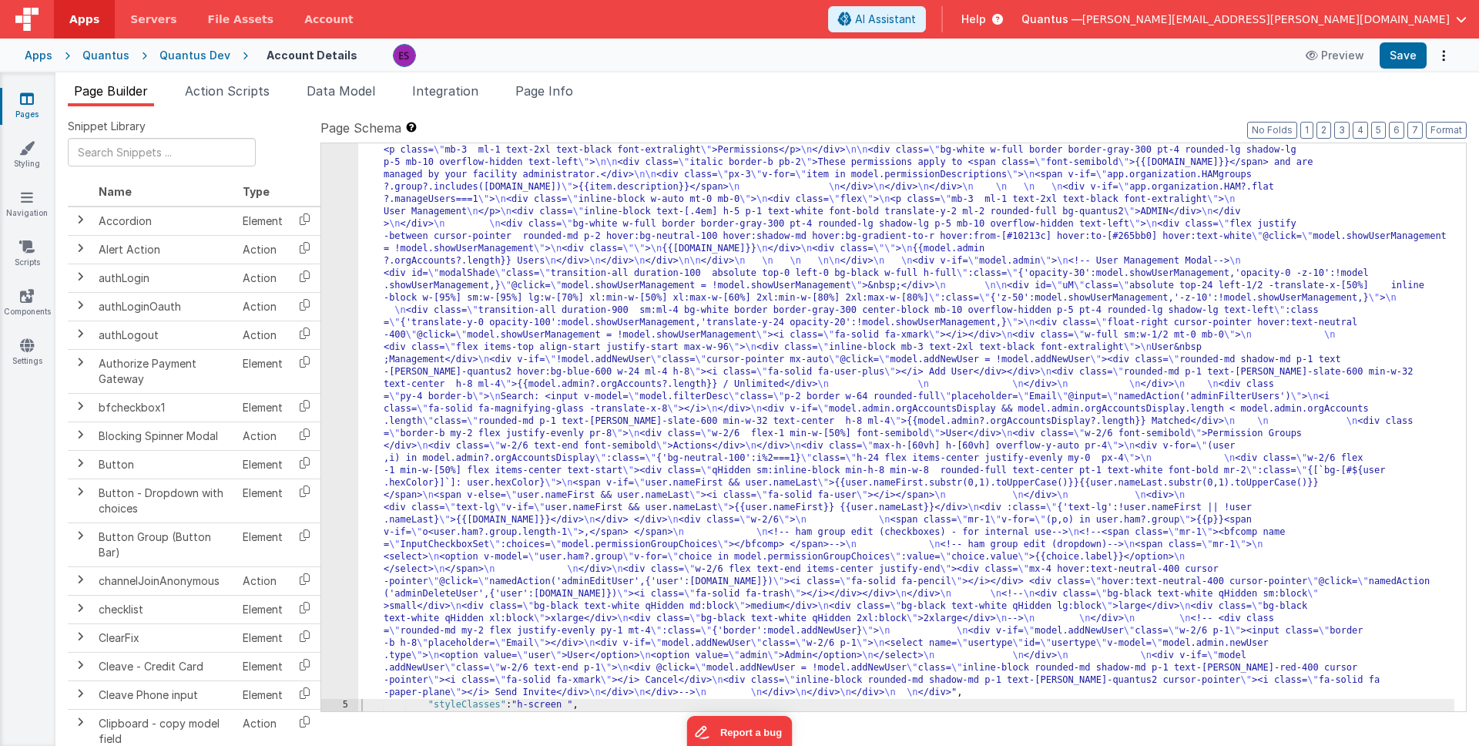
click at [424, 341] on div ""html" : "<div class= \" z-40 flex flex-wrap overflow-scroll no-scrollbar \" > …" at bounding box center [906, 563] width 1096 height 1431
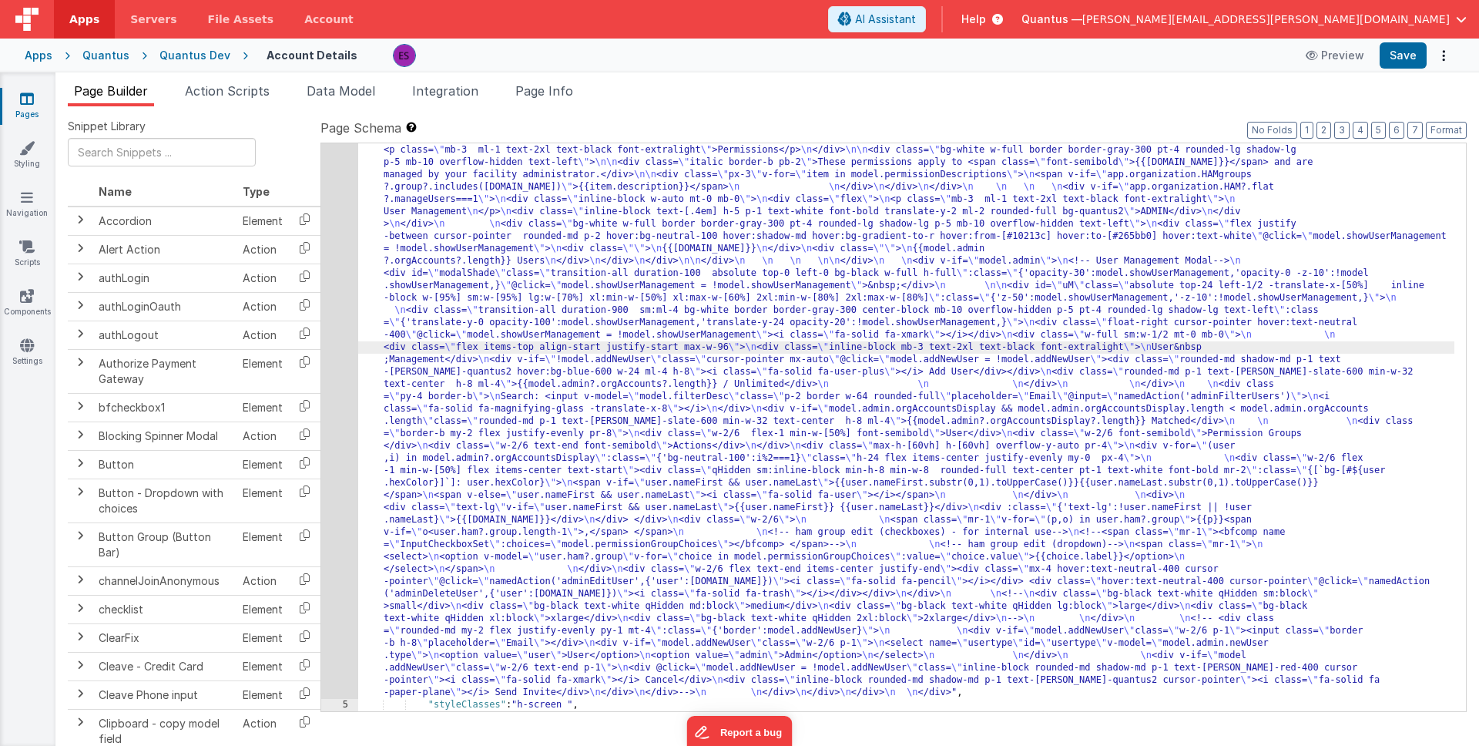
click at [326, 405] on div "4" at bounding box center [339, 273] width 37 height 851
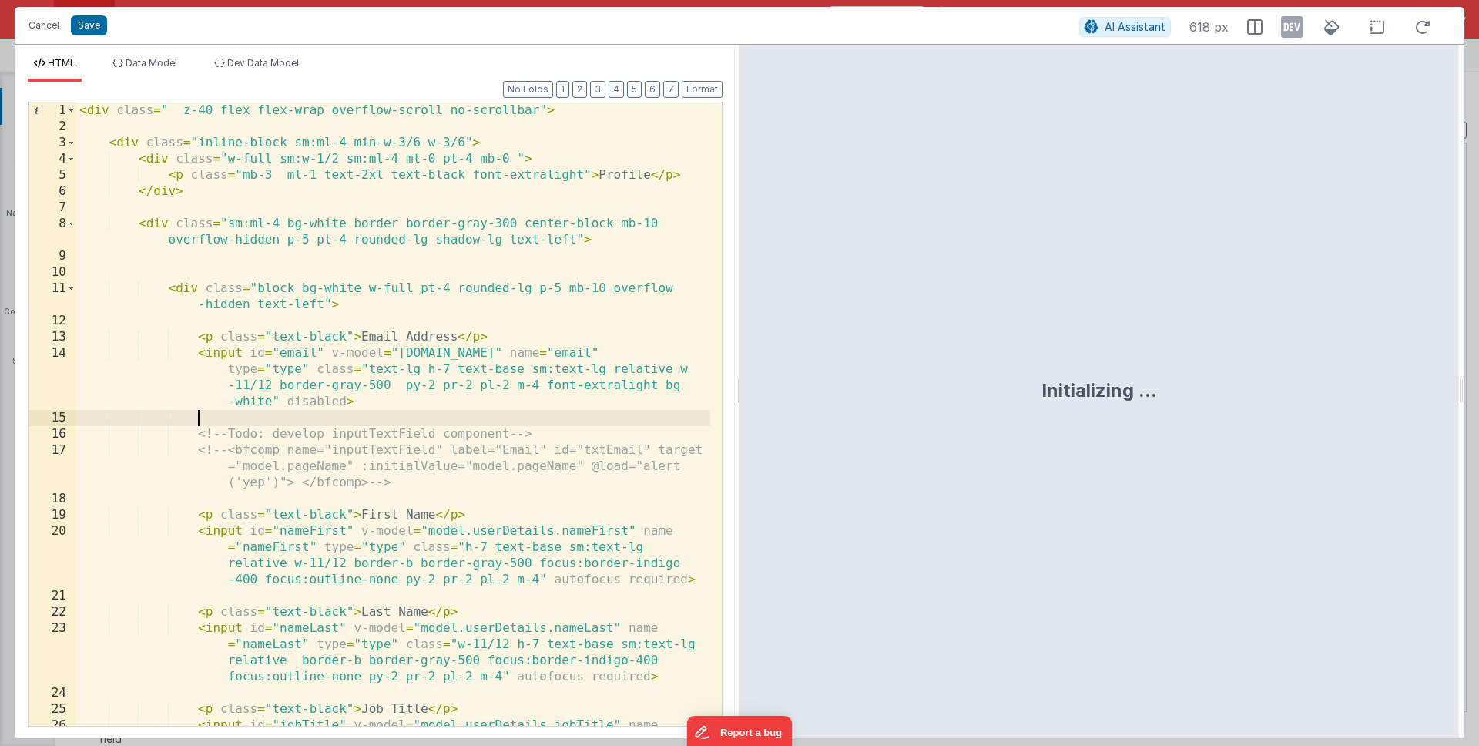
click at [321, 423] on div "< div class = " z-40 flex flex-wrap overflow-scroll no-scrollbar" > < div class…" at bounding box center [393, 454] width 634 height 704
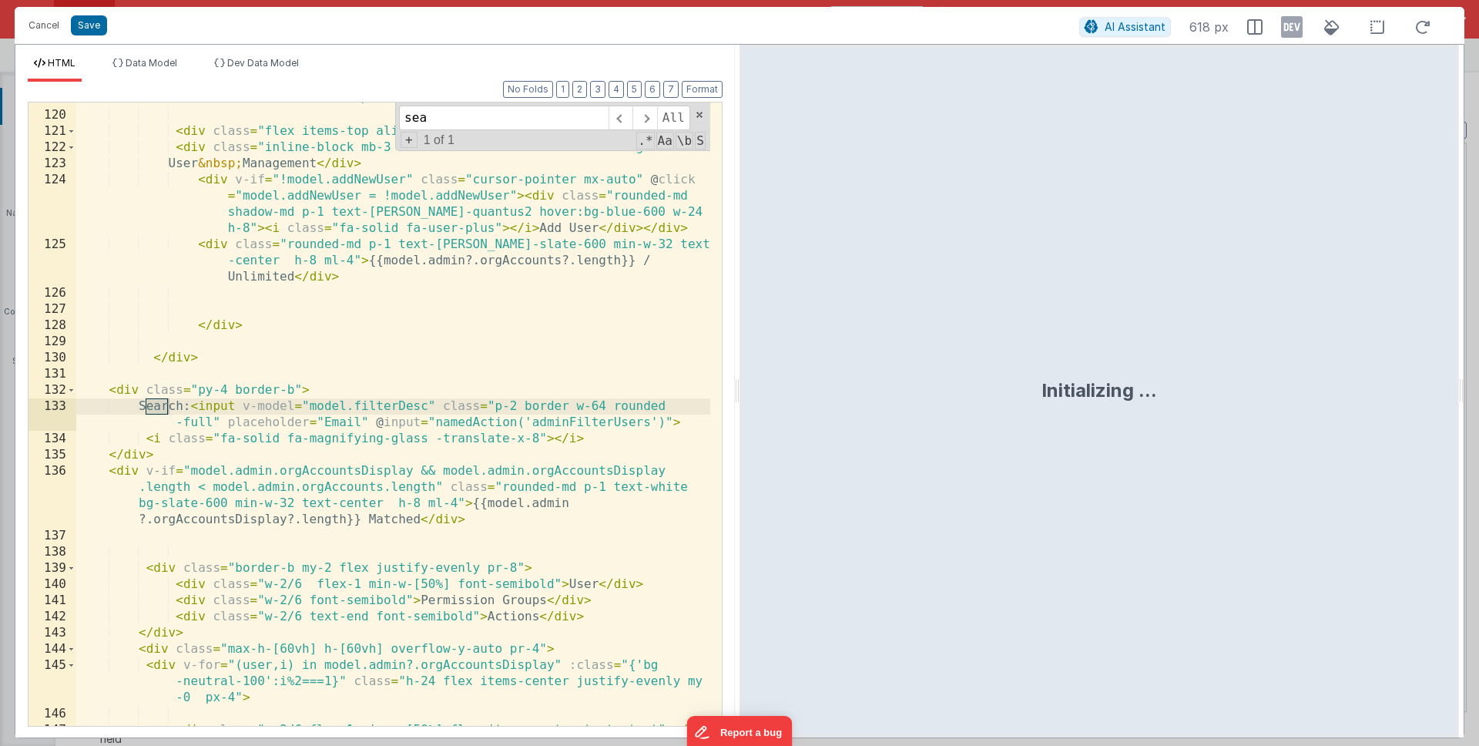
scroll to position [2957, 0]
type input "search"
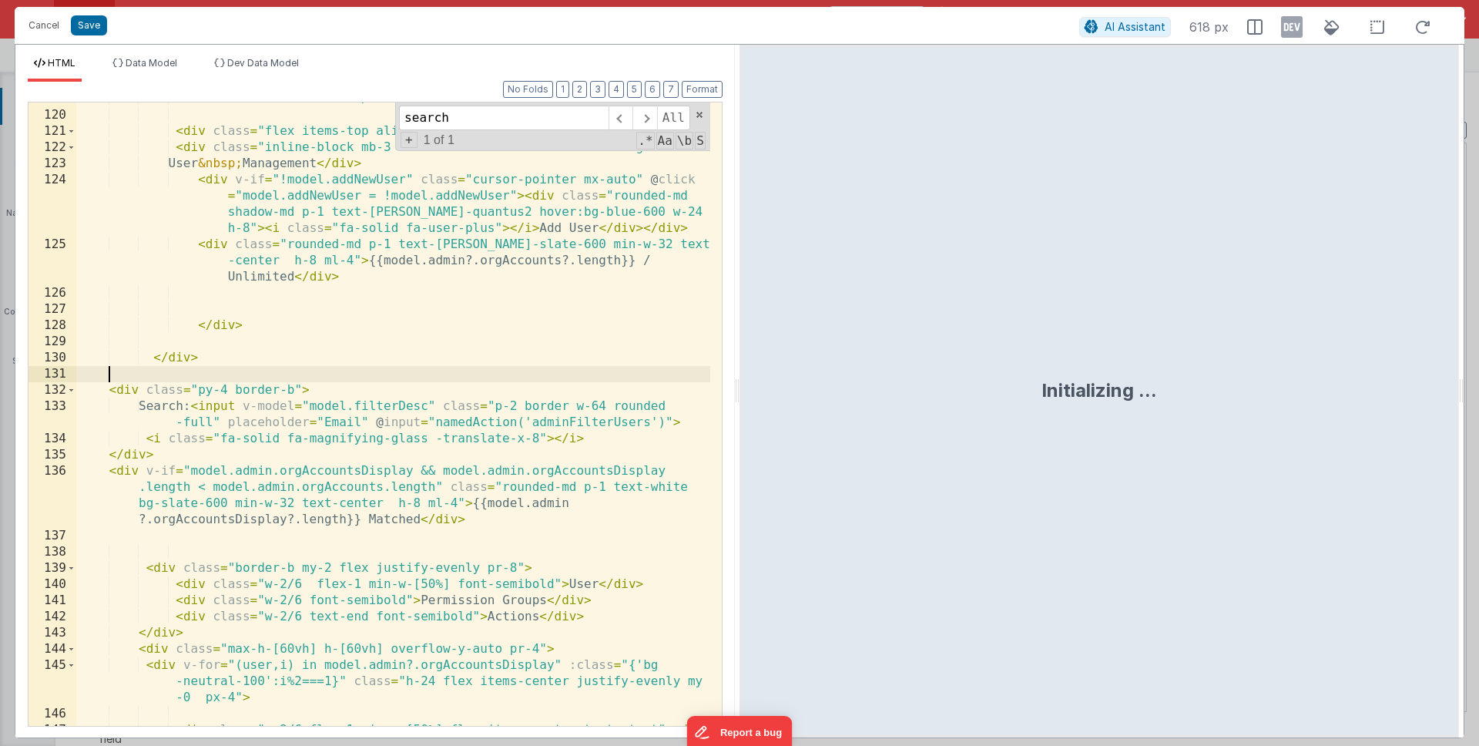
click at [126, 381] on div "< div class = "w-full sm:w-1/2 mt-0 mb-0 " > < div class = "flex items-top alig…" at bounding box center [393, 443] width 634 height 704
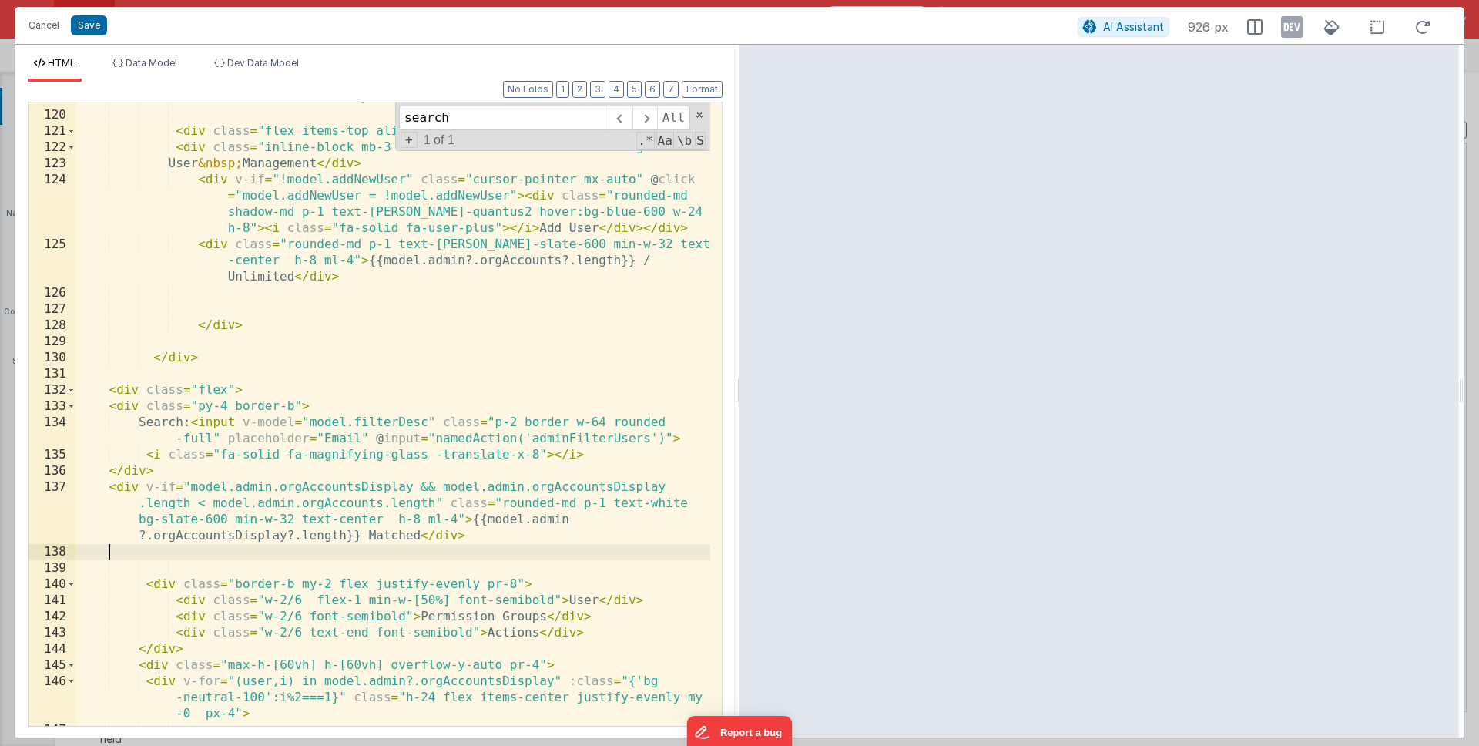
click at [131, 552] on div "< div class = "w-full sm:w-1/2 mt-0 mb-0 " > < div class = "flex items-top alig…" at bounding box center [393, 419] width 634 height 656
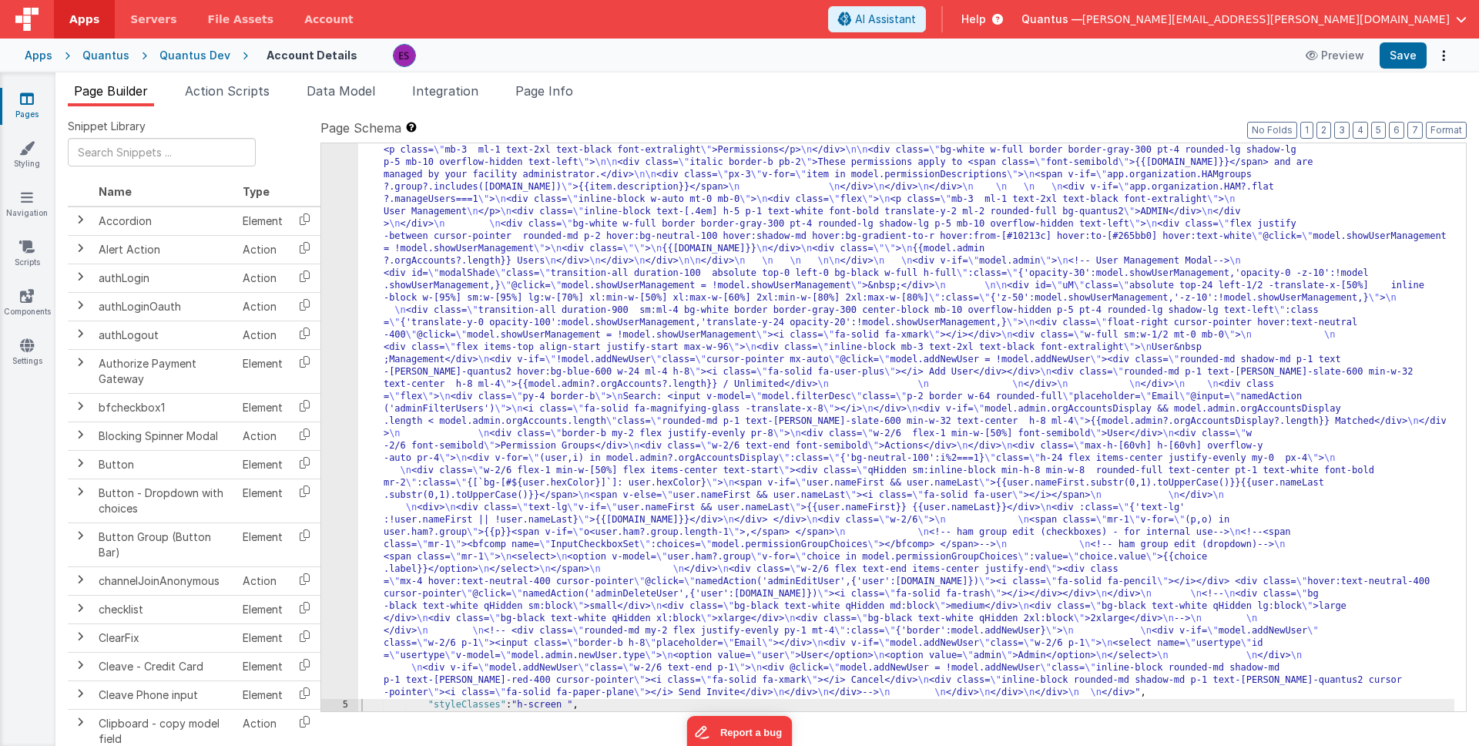
click at [416, 524] on div ""html" : "<div class= \" z-40 flex flex-wrap overflow-scroll no-scrollbar \" > …" at bounding box center [906, 563] width 1096 height 1431
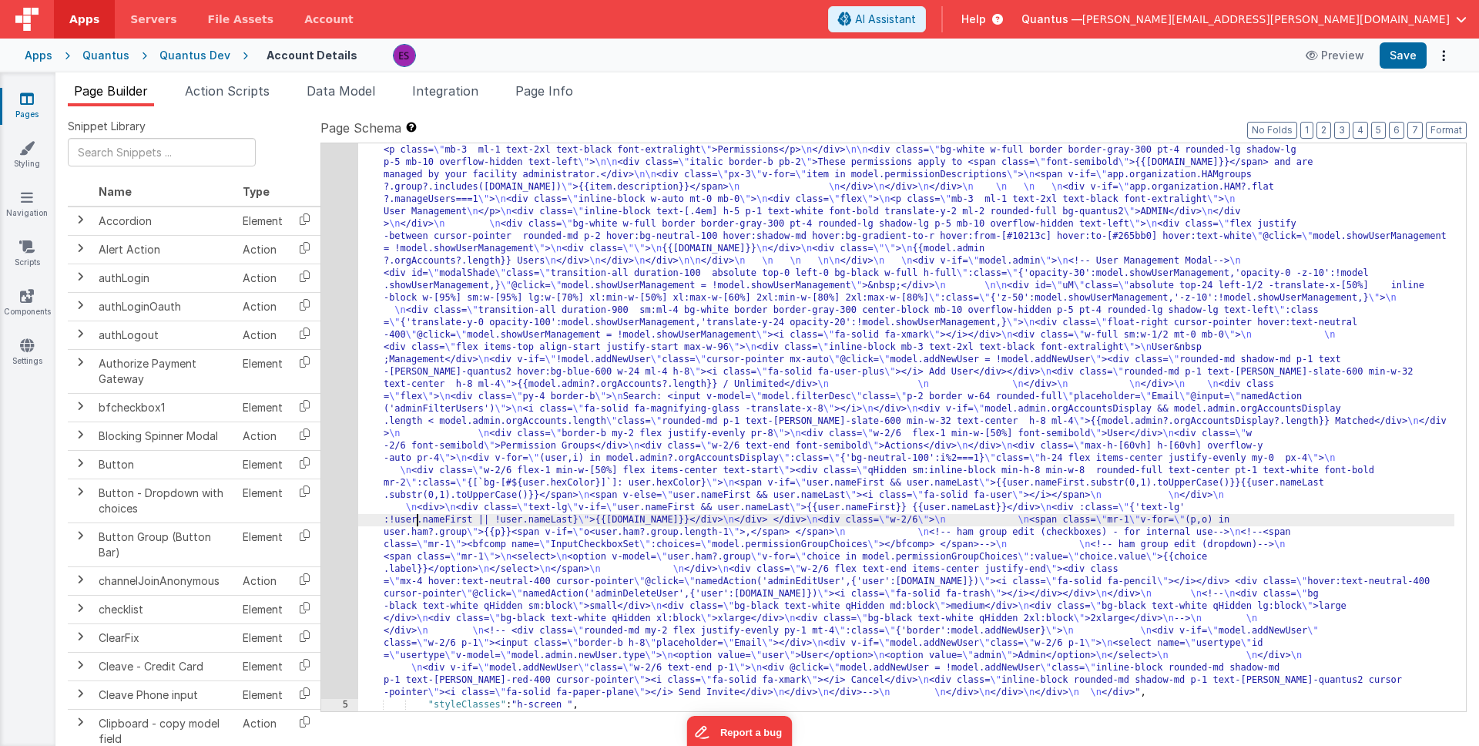
click at [347, 556] on div "4" at bounding box center [339, 273] width 37 height 851
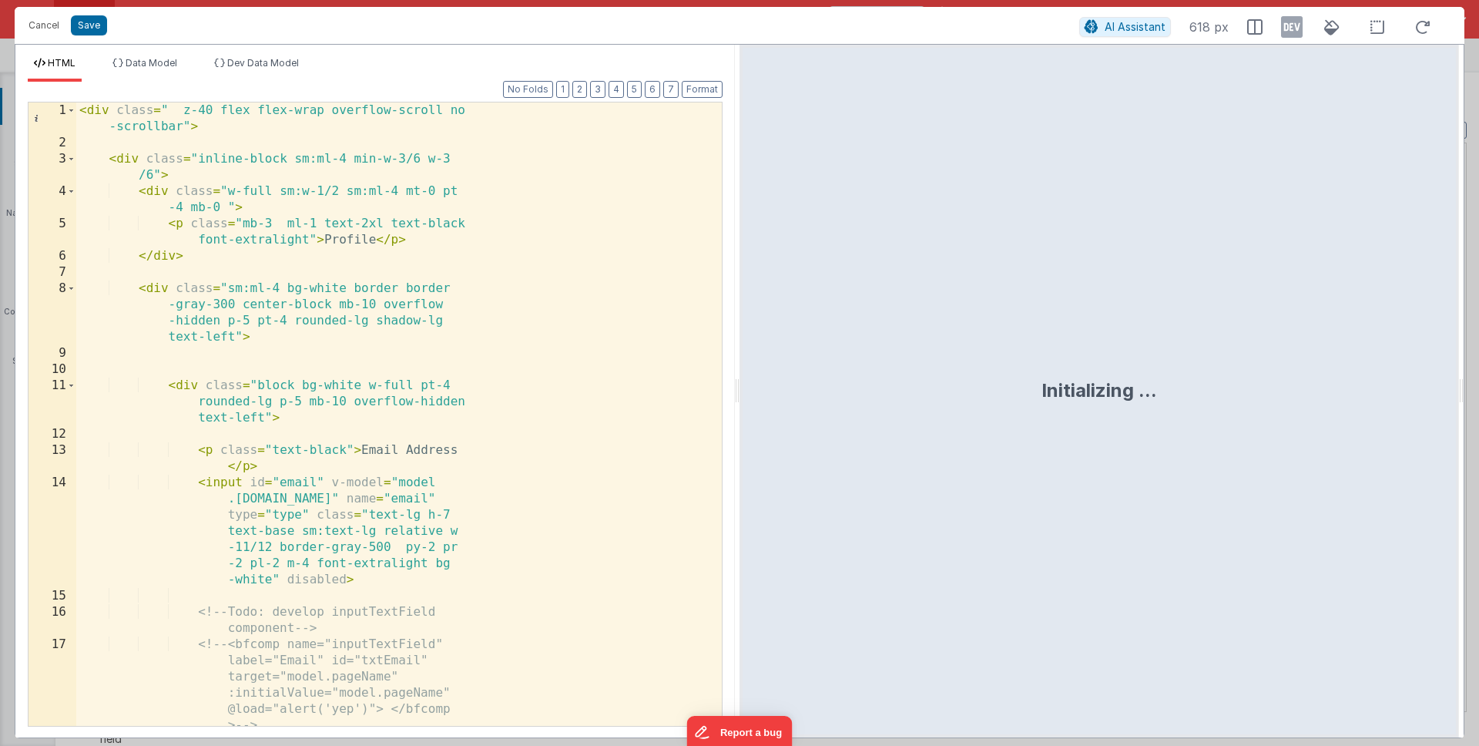
click at [327, 567] on div "< div class = " z-40 flex flex-wrap overflow-scroll no -scrollbar" > < div clas…" at bounding box center [393, 438] width 634 height 672
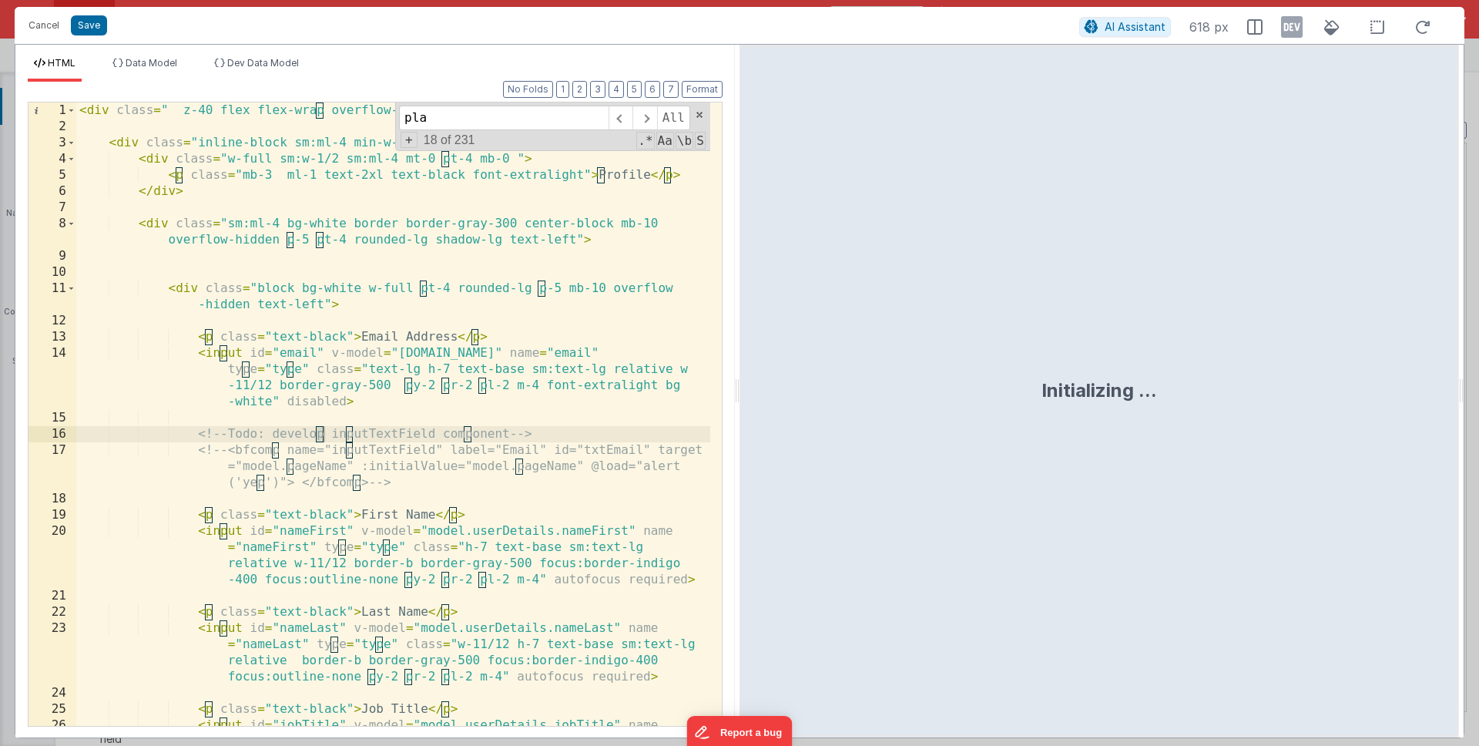
scroll to position [2990, 0]
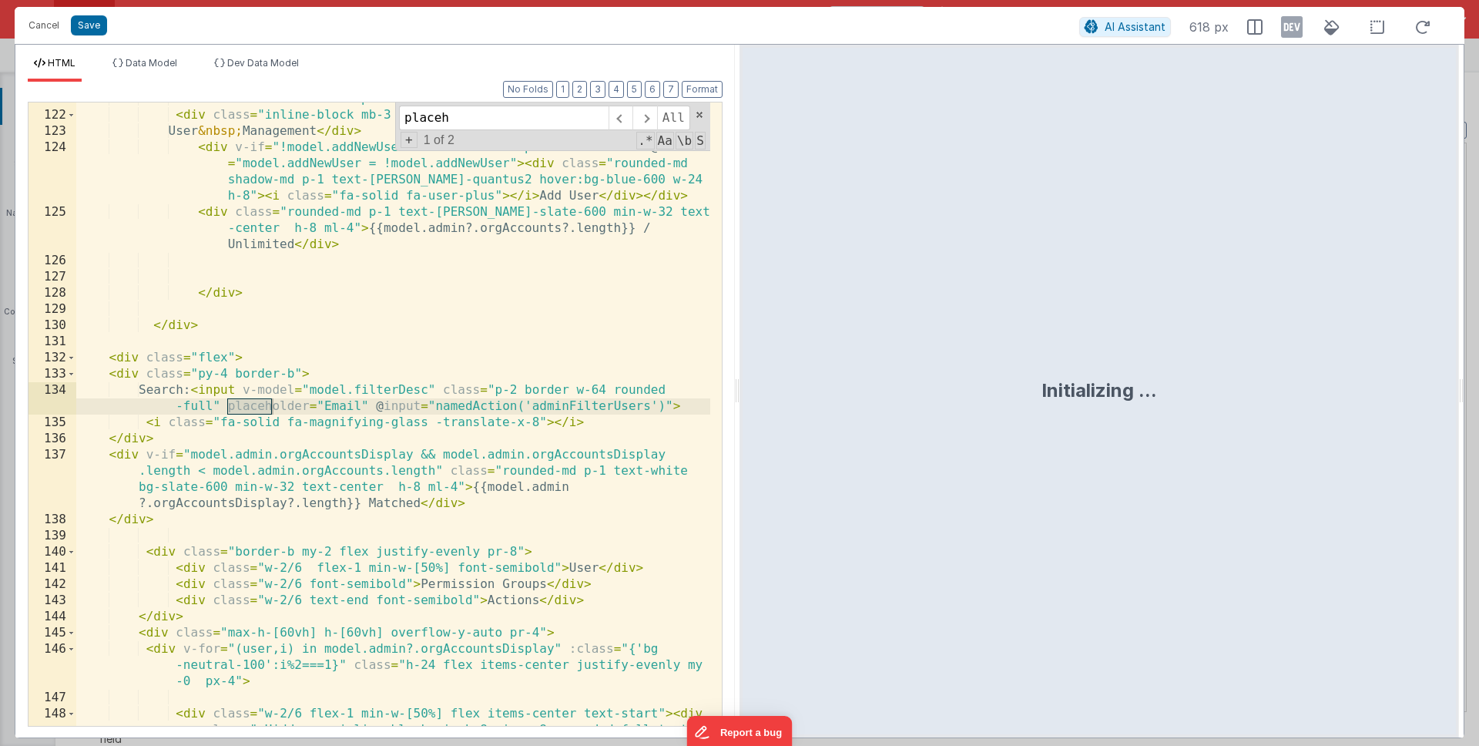
type input "placeh"
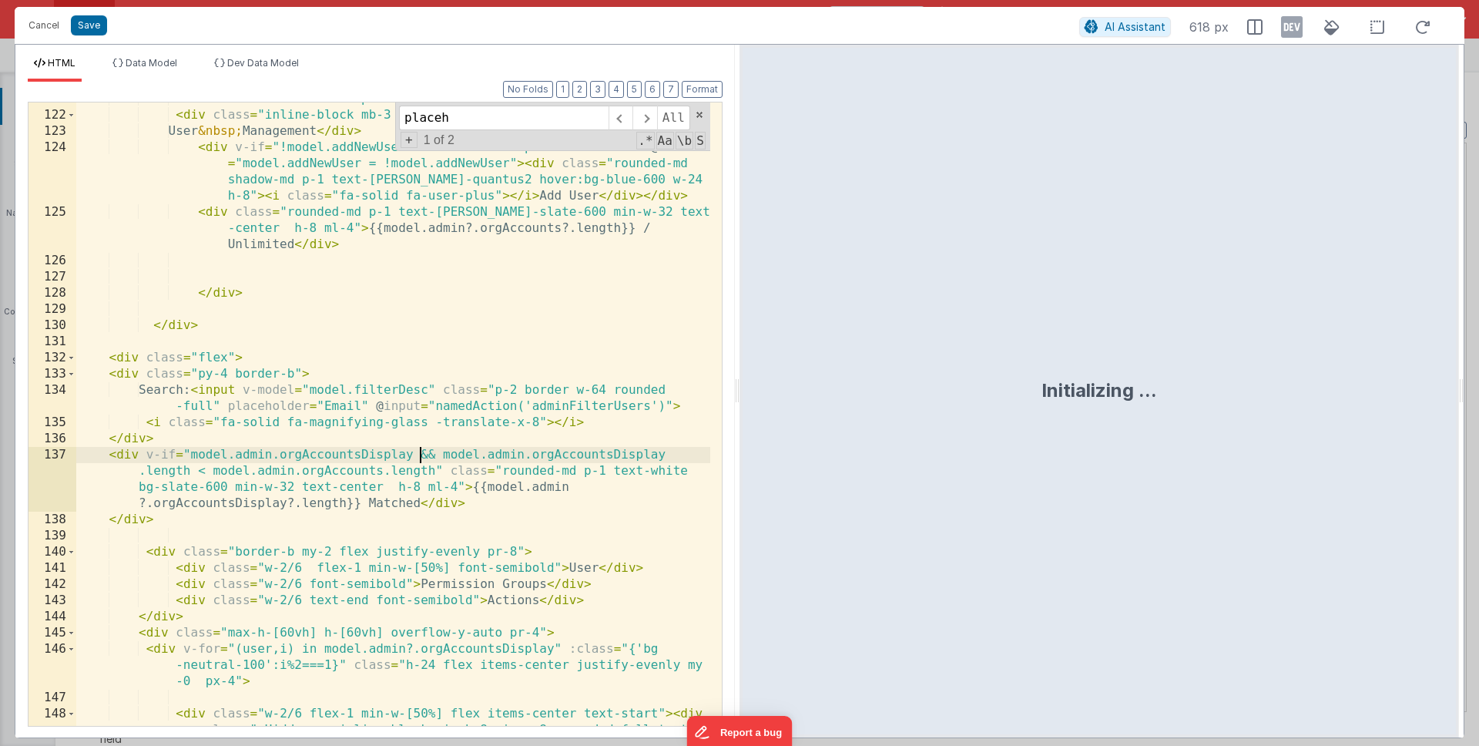
click at [416, 454] on div "< div class = "flex items-top align-start justify-start max-w-96" > < div class…" at bounding box center [393, 443] width 634 height 704
click at [225, 357] on div "< div class = "flex items-top align-start justify-start max-w-96" > < div class…" at bounding box center [393, 443] width 634 height 704
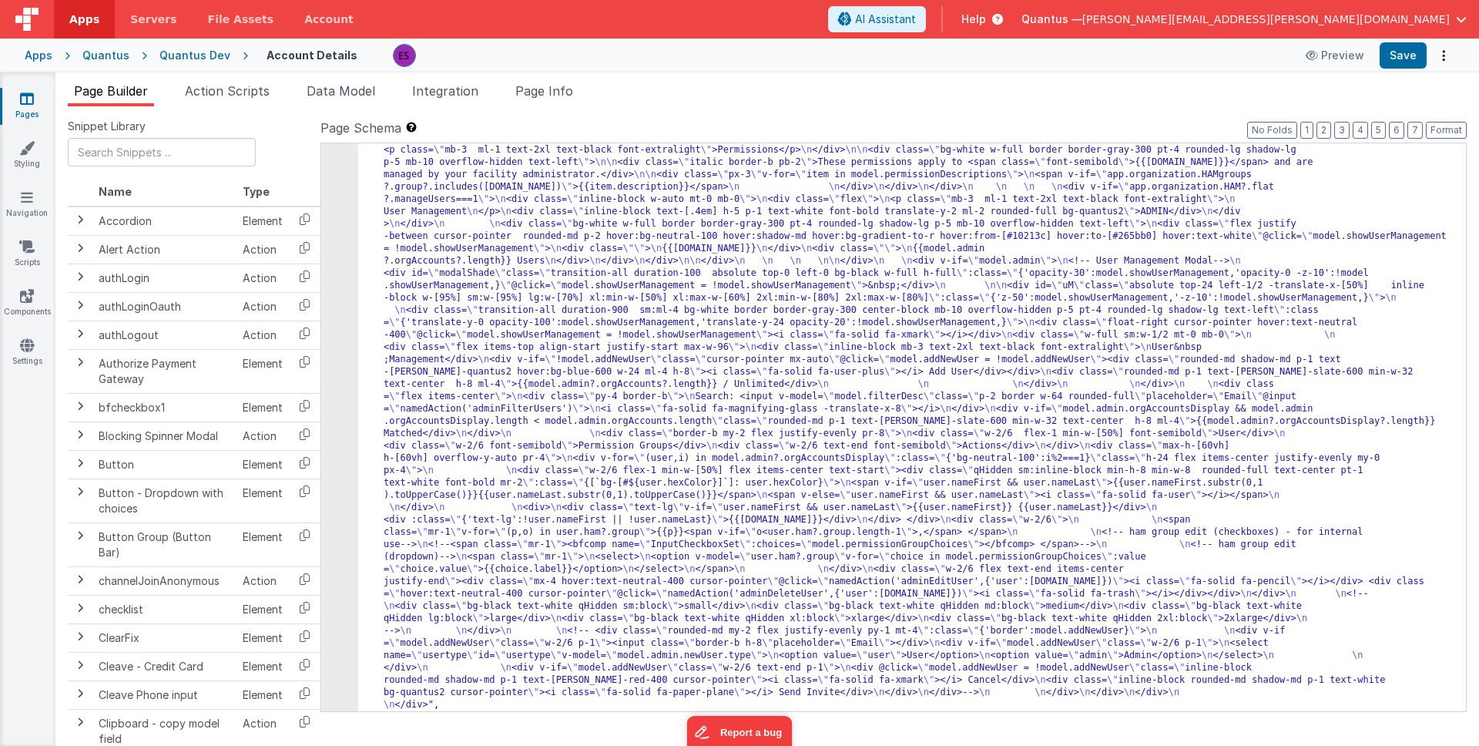
click at [539, 560] on div ""html" : "<div class= \" z-40 flex flex-wrap overflow-scroll no-scrollbar \" > …" at bounding box center [906, 569] width 1096 height 1443
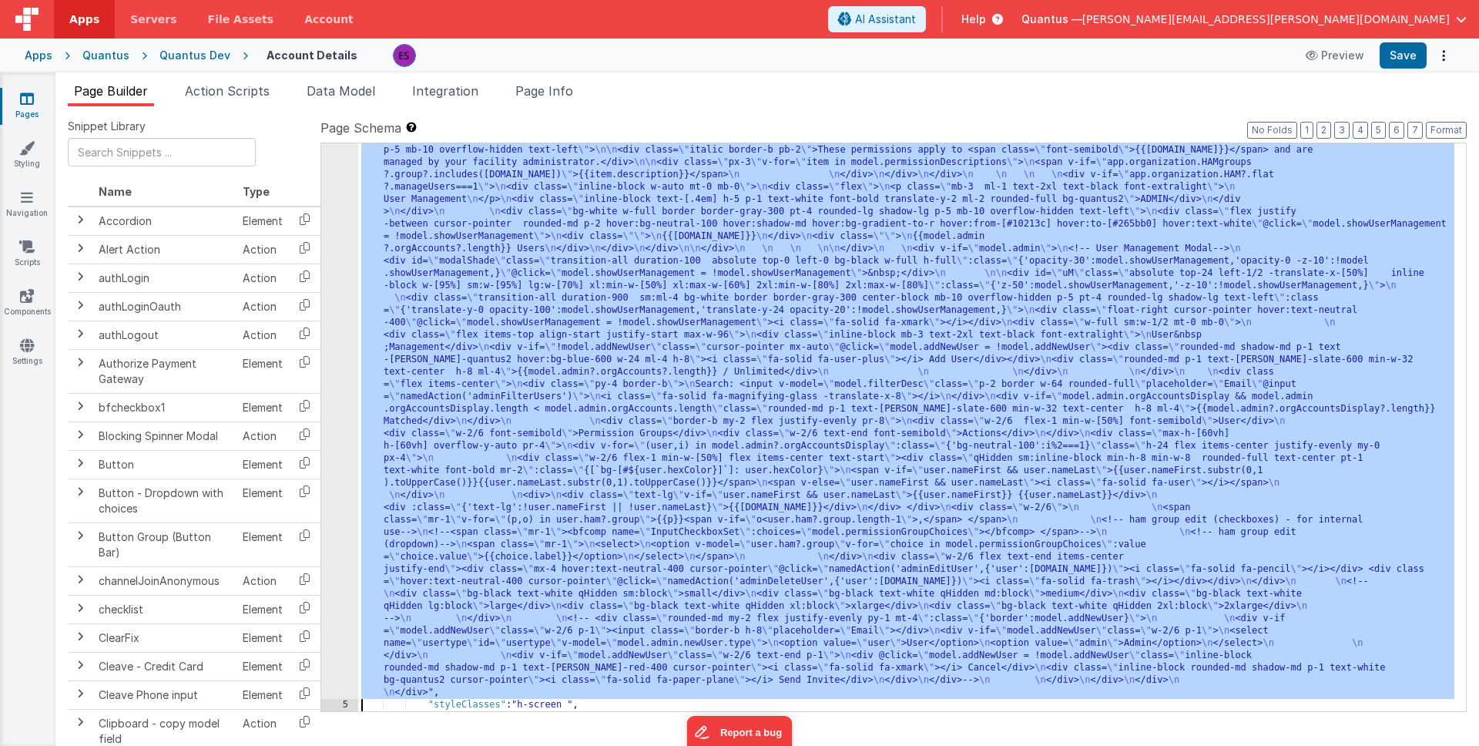
click at [325, 589] on div "4" at bounding box center [339, 267] width 37 height 863
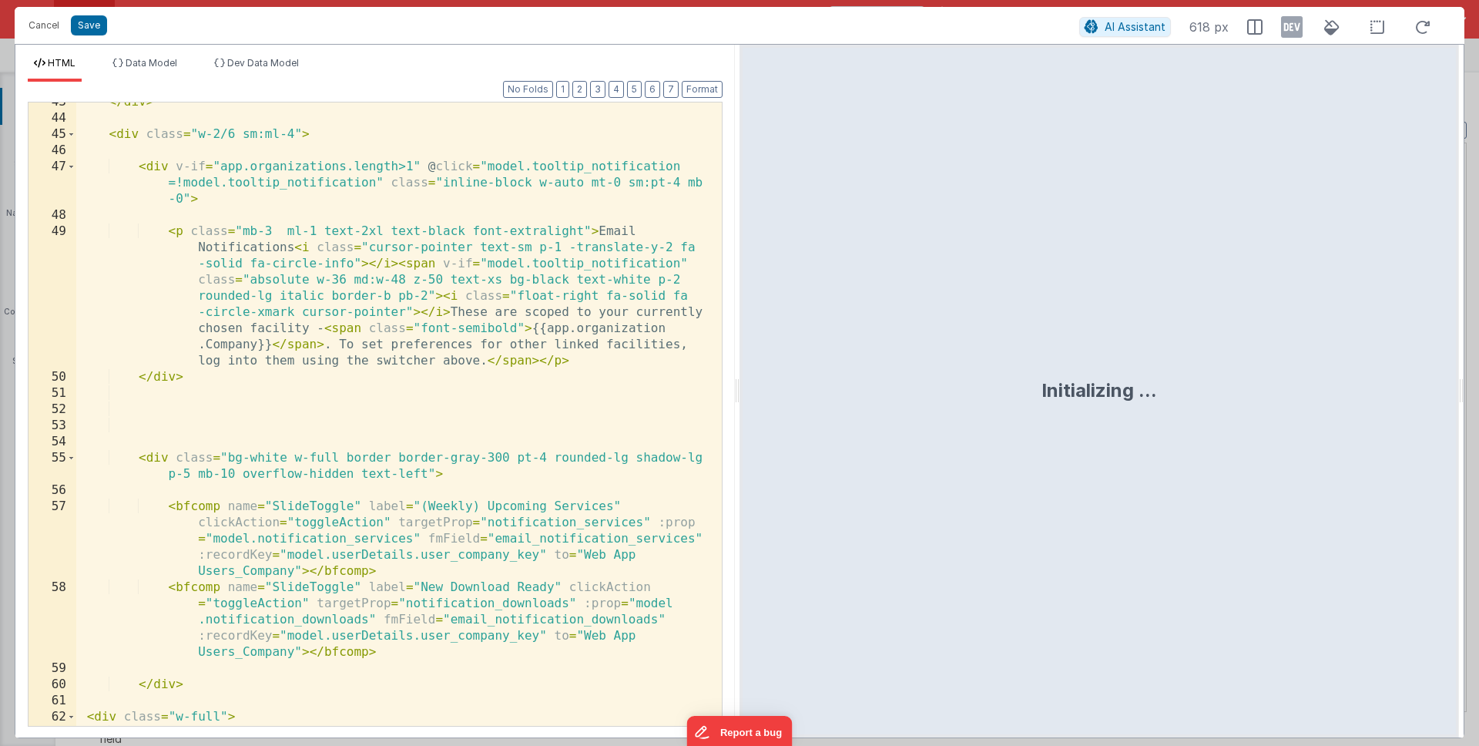
scroll to position [1322, 0]
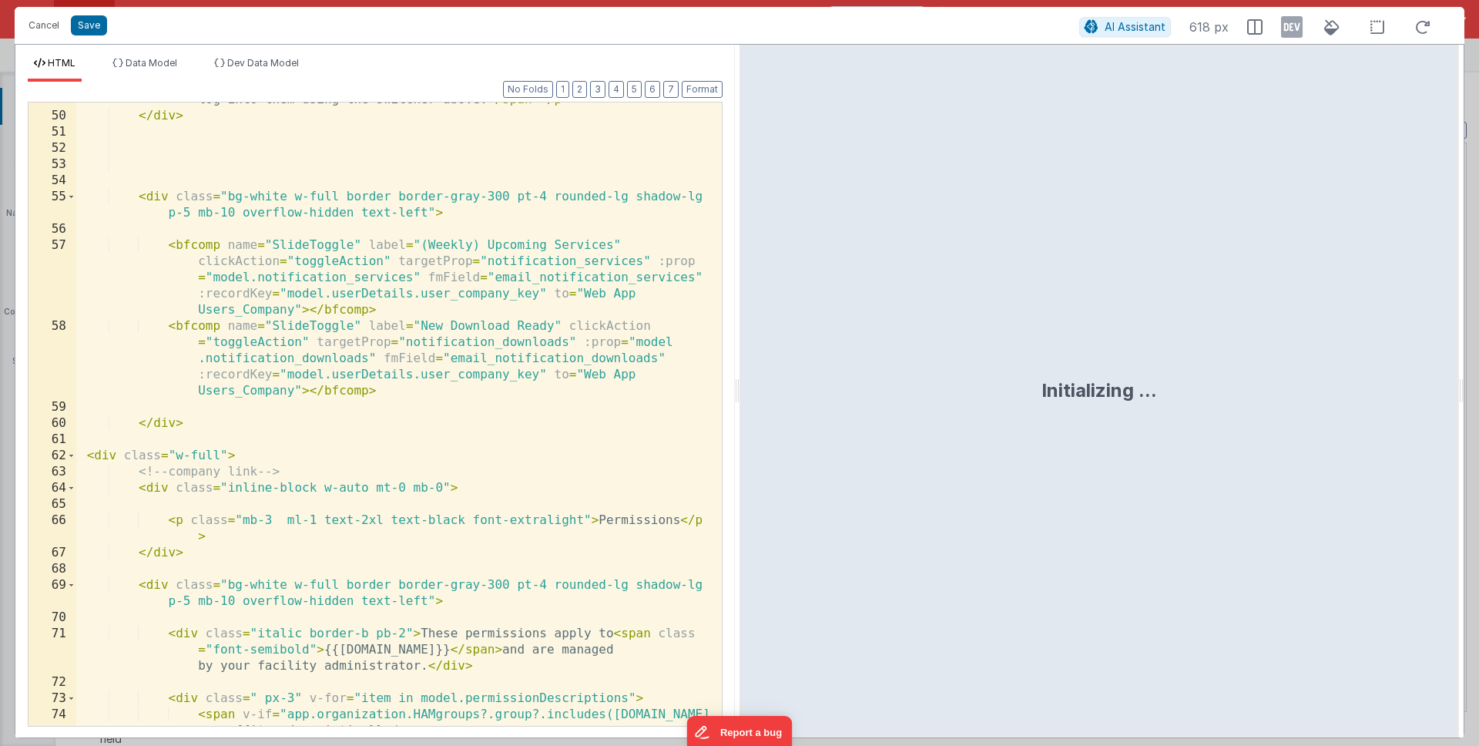
click at [332, 586] on div "< p class = "mb-3 ml-1 text-2xl text-black font-extralight" > Email Notificatio…" at bounding box center [393, 362] width 634 height 801
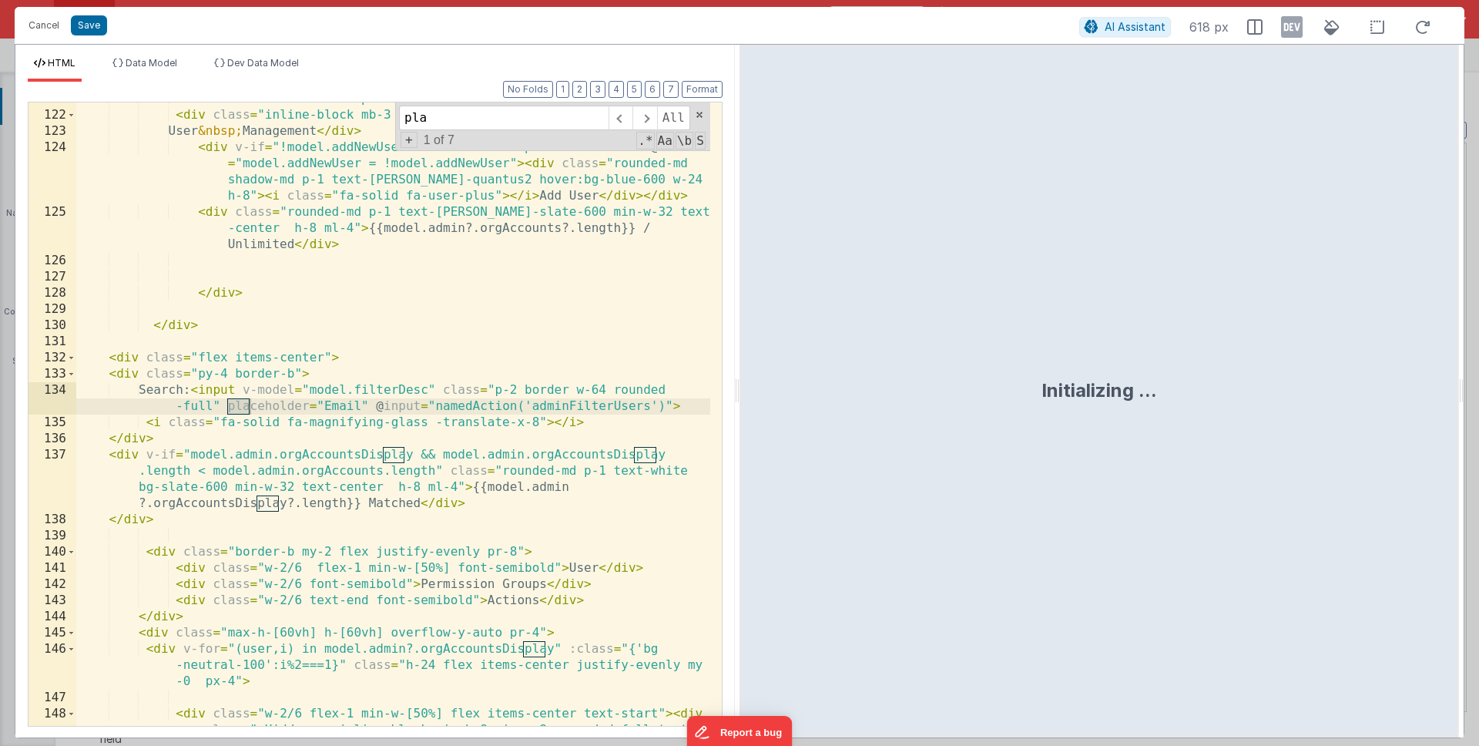
scroll to position [2990, 0]
type input "placeh"
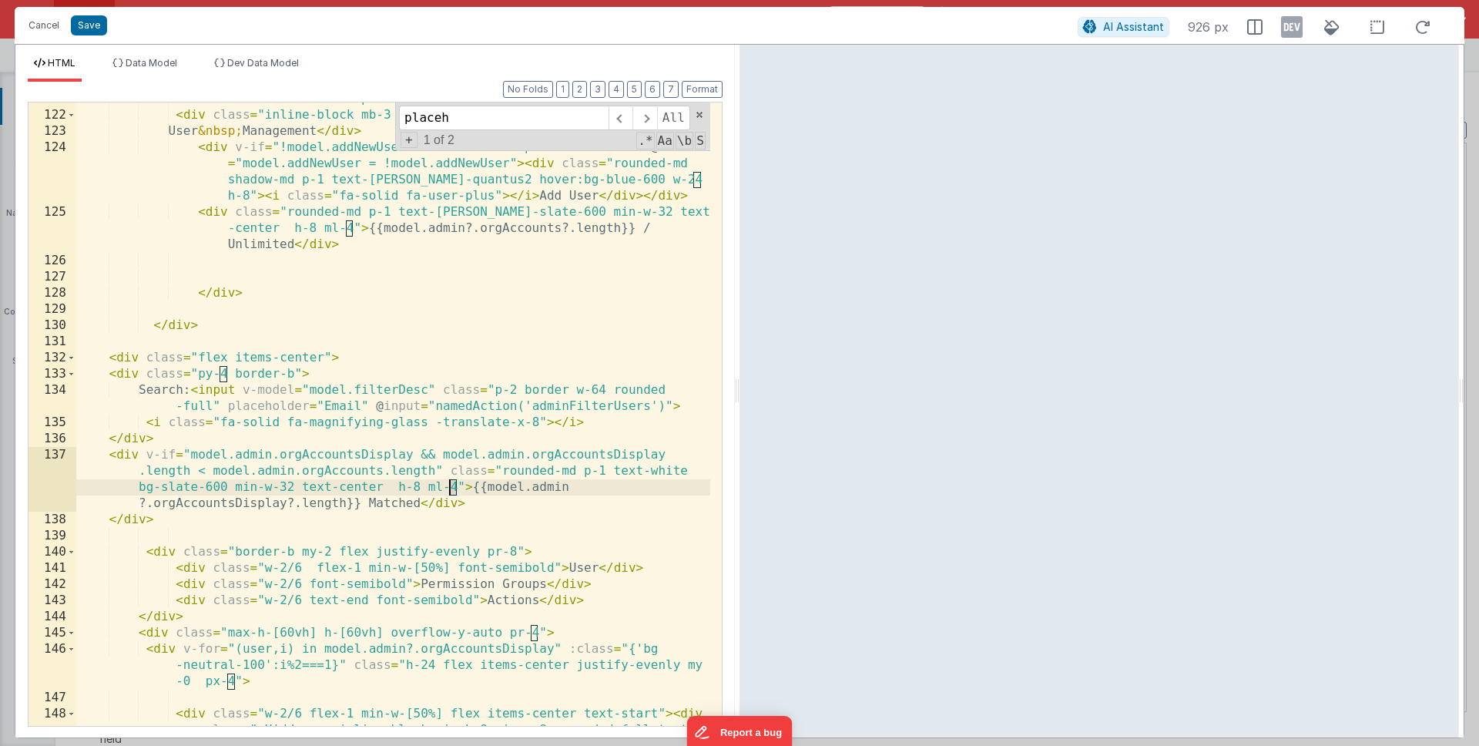
click at [450, 488] on div "< div class = "flex items-top align-start justify-start max-w-96" > < div class…" at bounding box center [393, 443] width 634 height 704
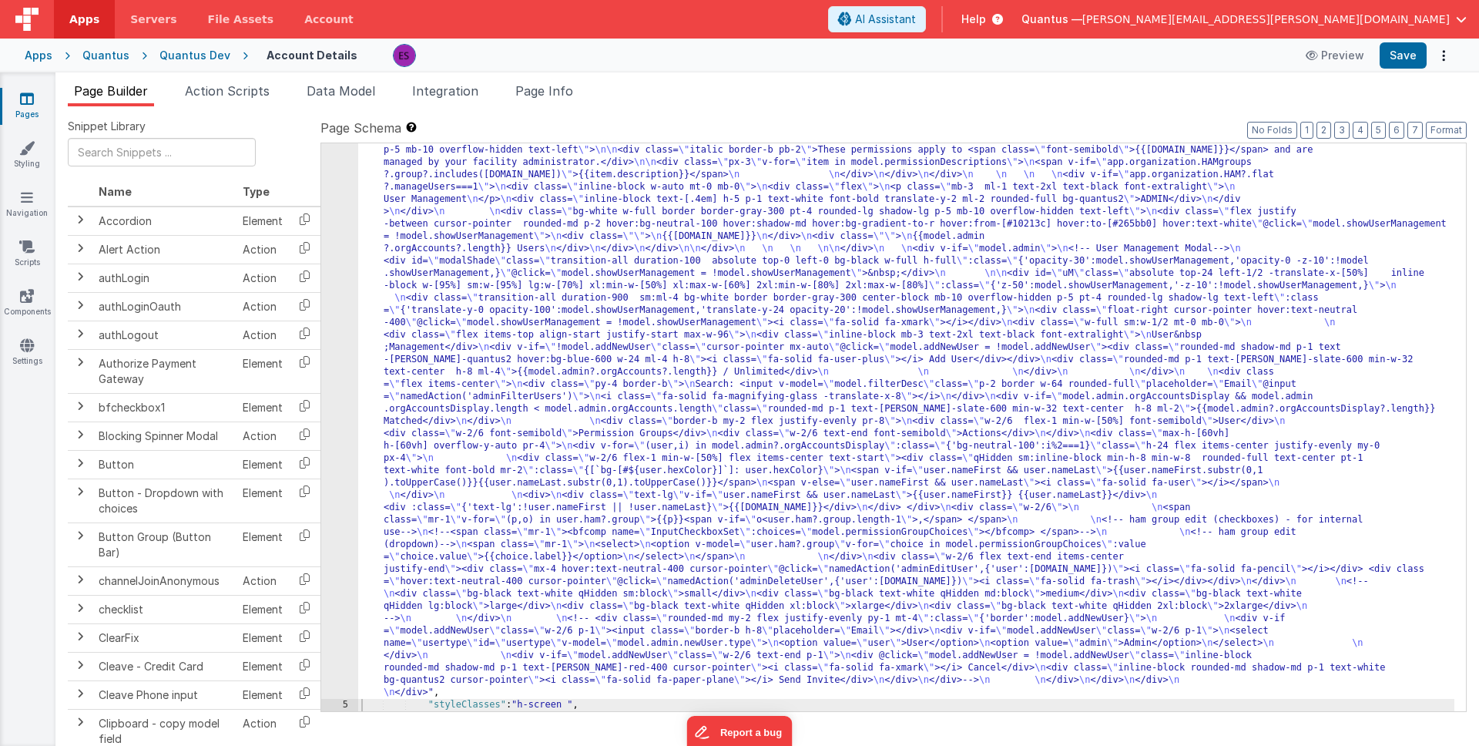
click at [411, 432] on div ""html" : "<div class= \" z-40 flex flex-wrap overflow-scroll no-scrollbar \" > …" at bounding box center [906, 557] width 1096 height 1443
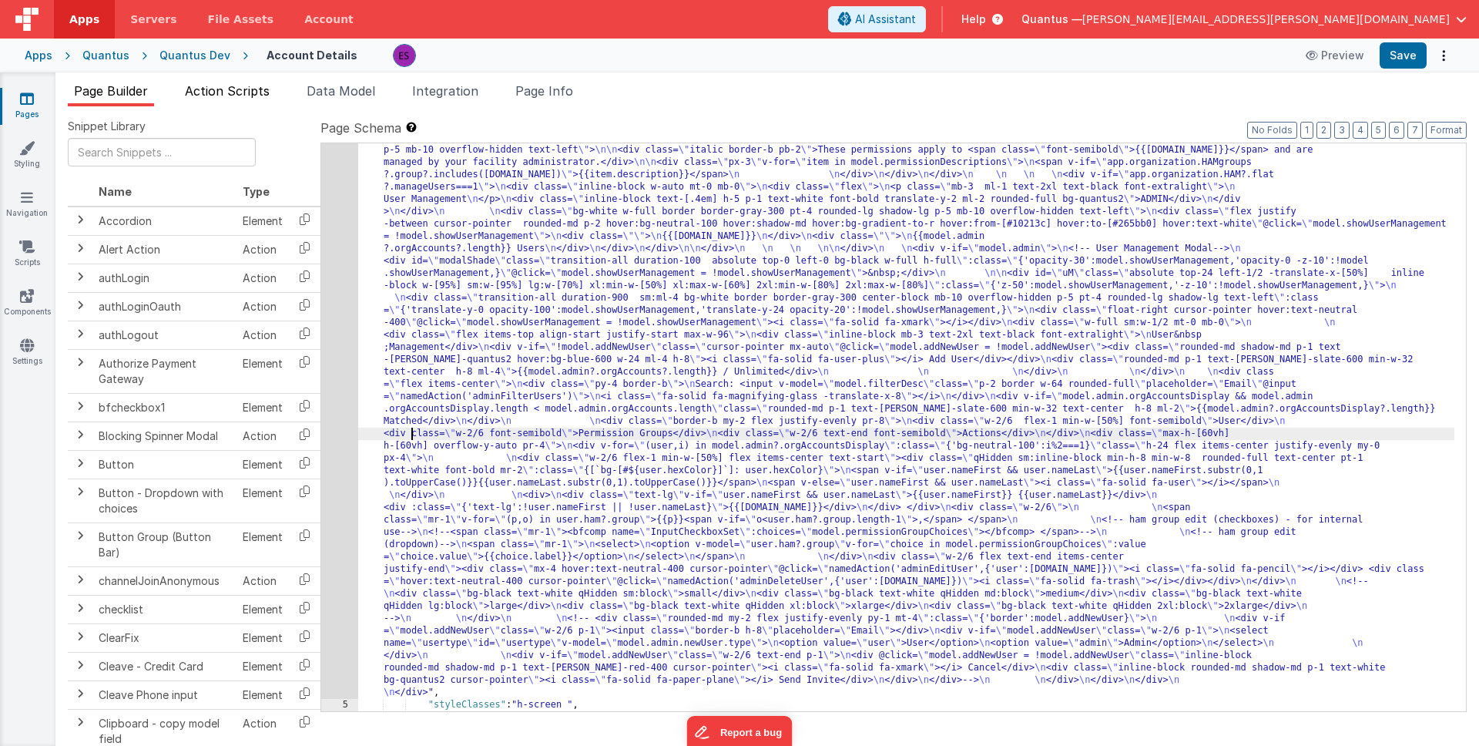
click at [237, 96] on span "Action Scripts" at bounding box center [227, 90] width 85 height 15
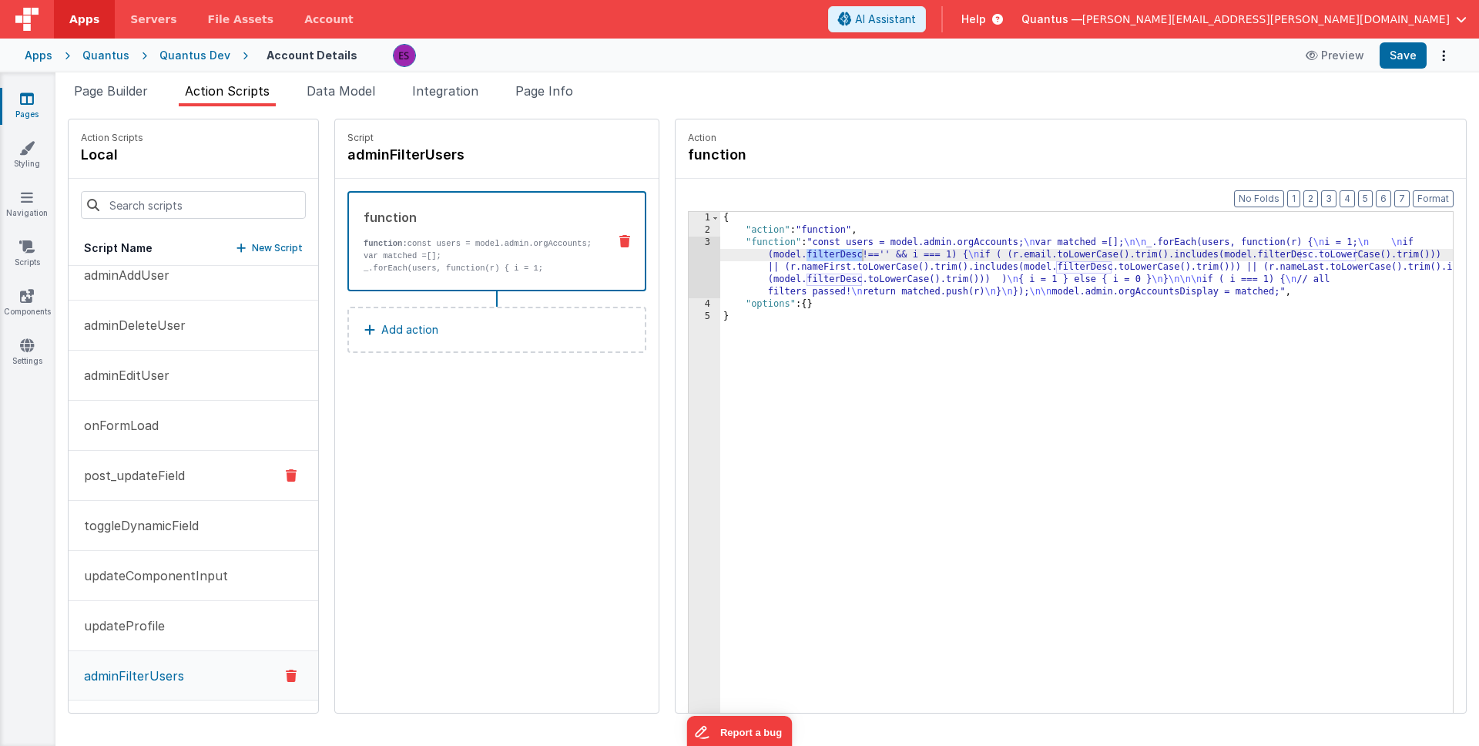
scroll to position [0, 0]
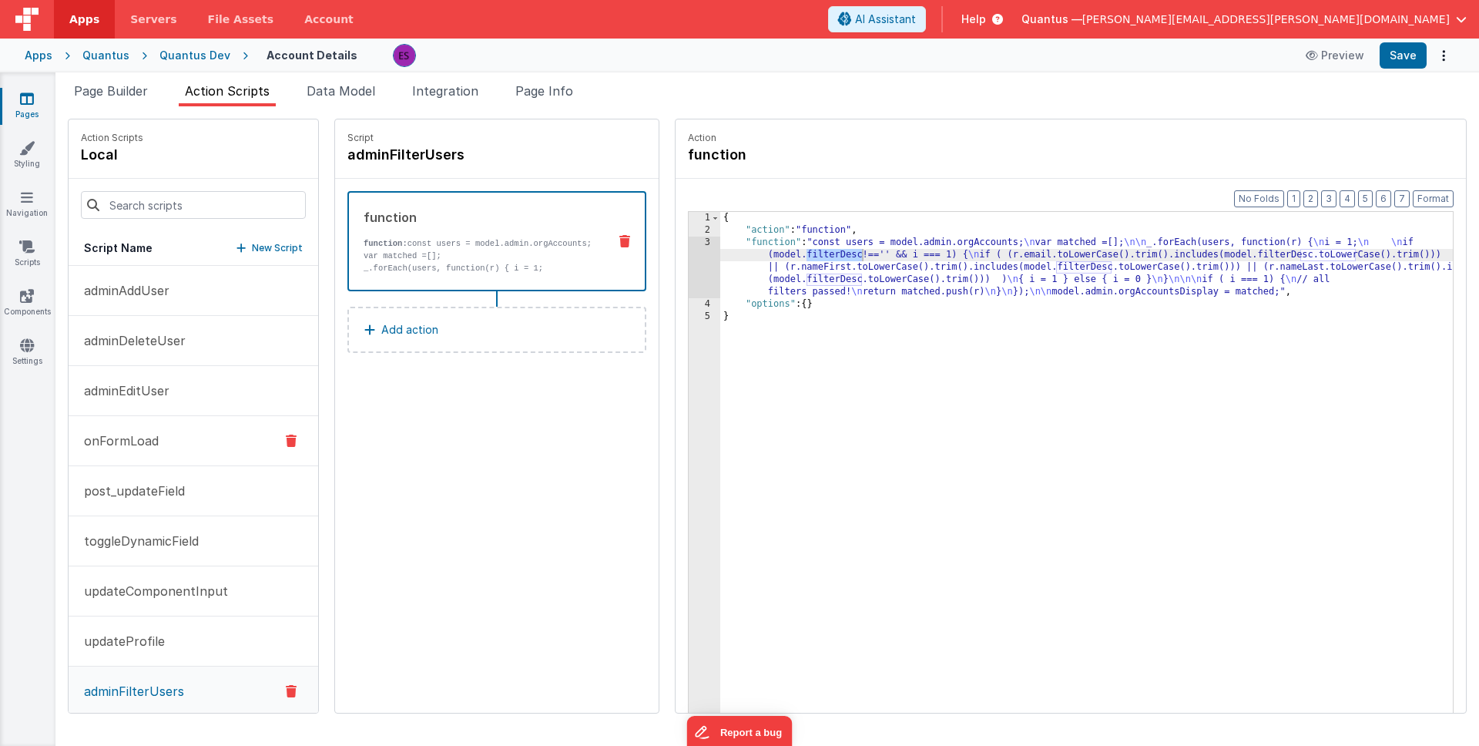
click at [115, 448] on p "onFormLoad" at bounding box center [117, 441] width 84 height 18
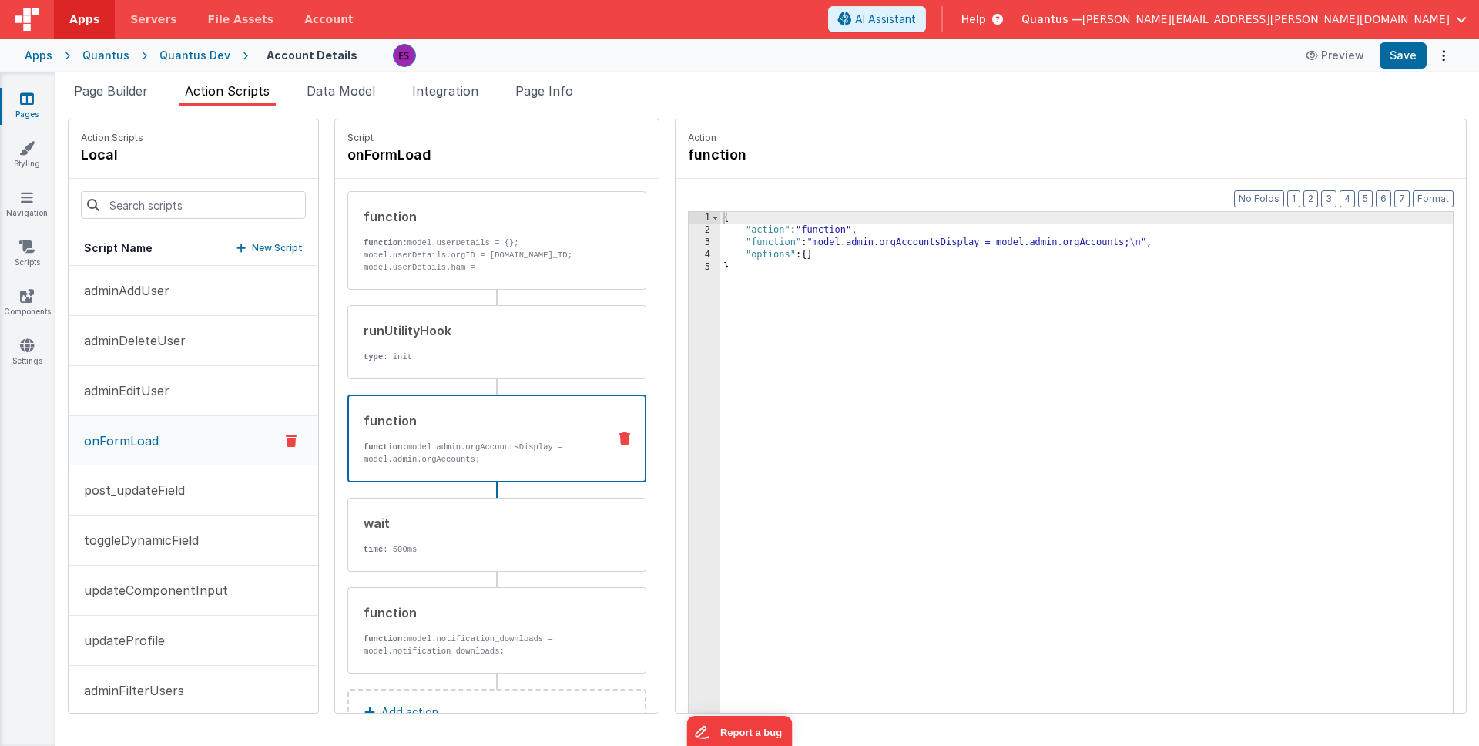
click at [431, 454] on p "function: model.admin.orgAccountsDisplay = model.admin.orgAccounts;" at bounding box center [480, 453] width 232 height 25
click at [807, 241] on div "{ "action" : "function" , "function" : "model.admin.orgAccountsDisplay = model.…" at bounding box center [1106, 498] width 773 height 573
click at [689, 239] on div "3" at bounding box center [705, 243] width 32 height 12
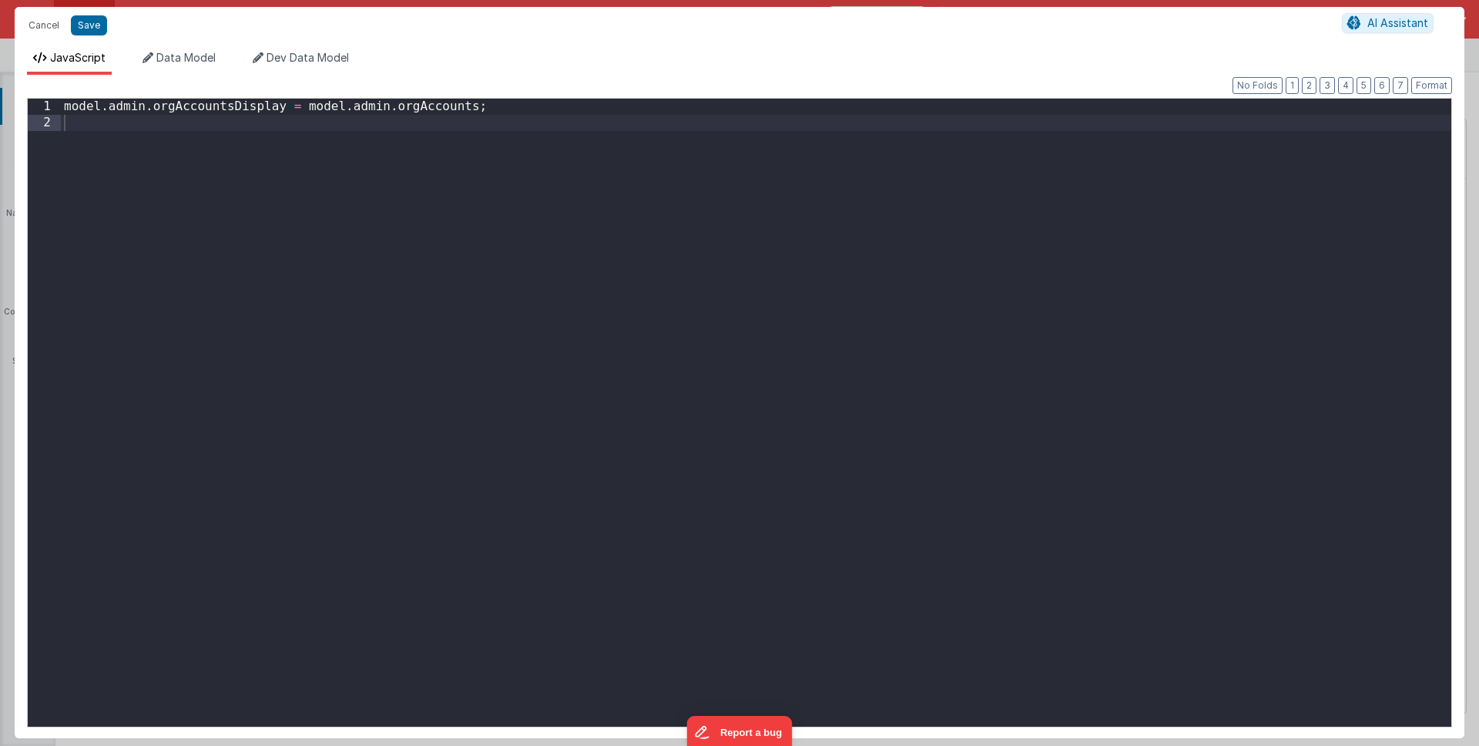
click at [321, 170] on div "model . admin . orgAccountsDisplay = model . admin . orgAccounts ;" at bounding box center [756, 429] width 1391 height 660
paste textarea
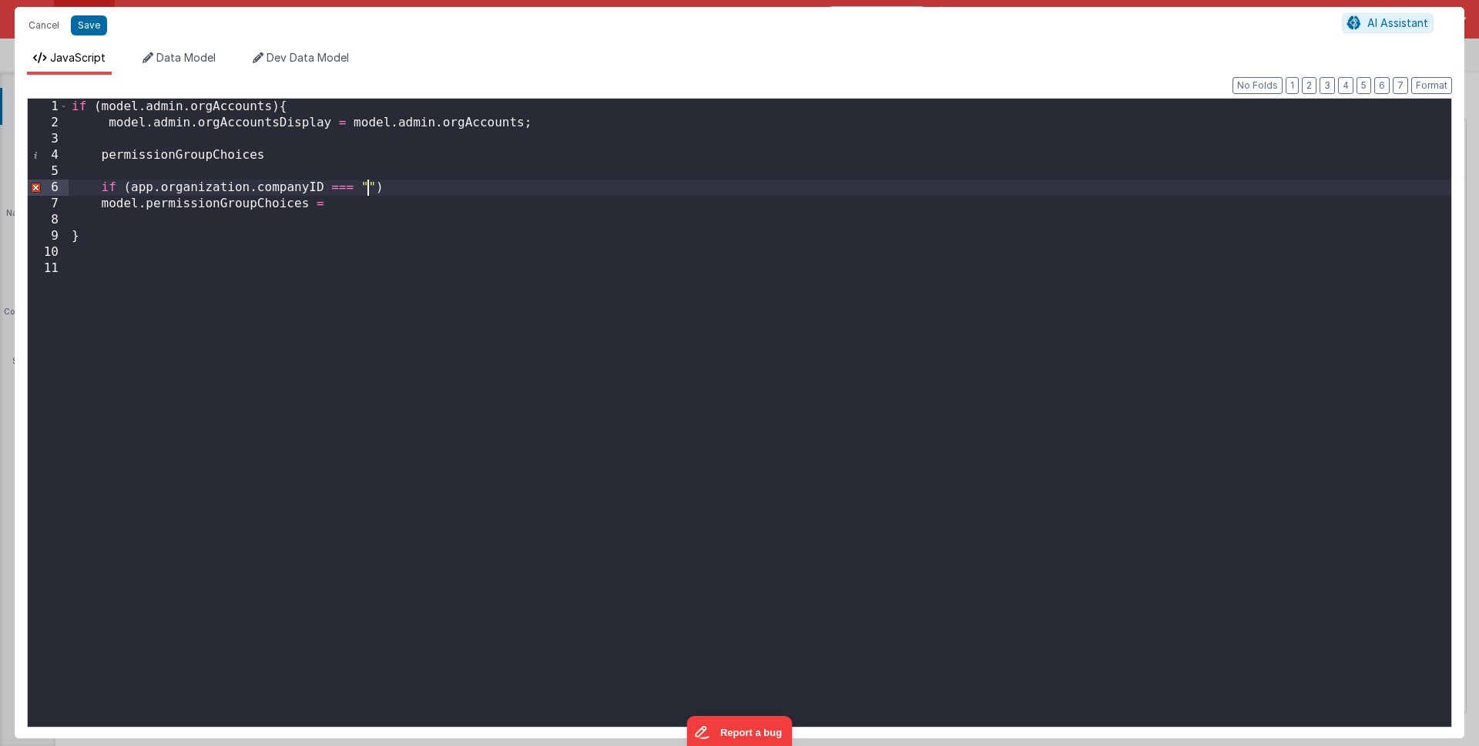
paste textarea
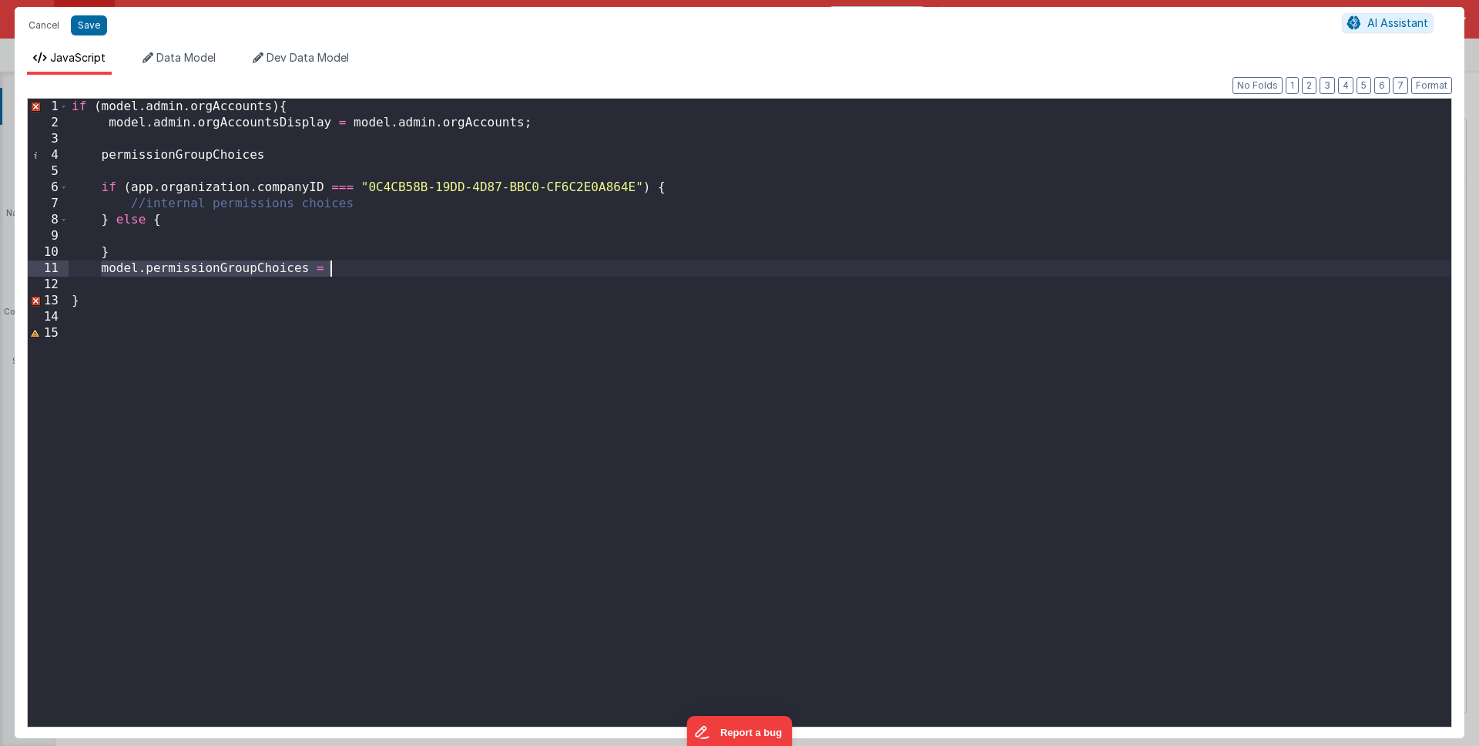
drag, startPoint x: 99, startPoint y: 265, endPoint x: 346, endPoint y: 264, distance: 246.6
click at [346, 264] on div "if ( model . admin . orgAccounts ) { model . admin . orgAccountsDisplay = model…" at bounding box center [760, 429] width 1383 height 660
click at [178, 236] on div "if ( model . admin . orgAccounts ) { model . admin . orgAccountsDisplay = model…" at bounding box center [760, 429] width 1383 height 660
paste textarea
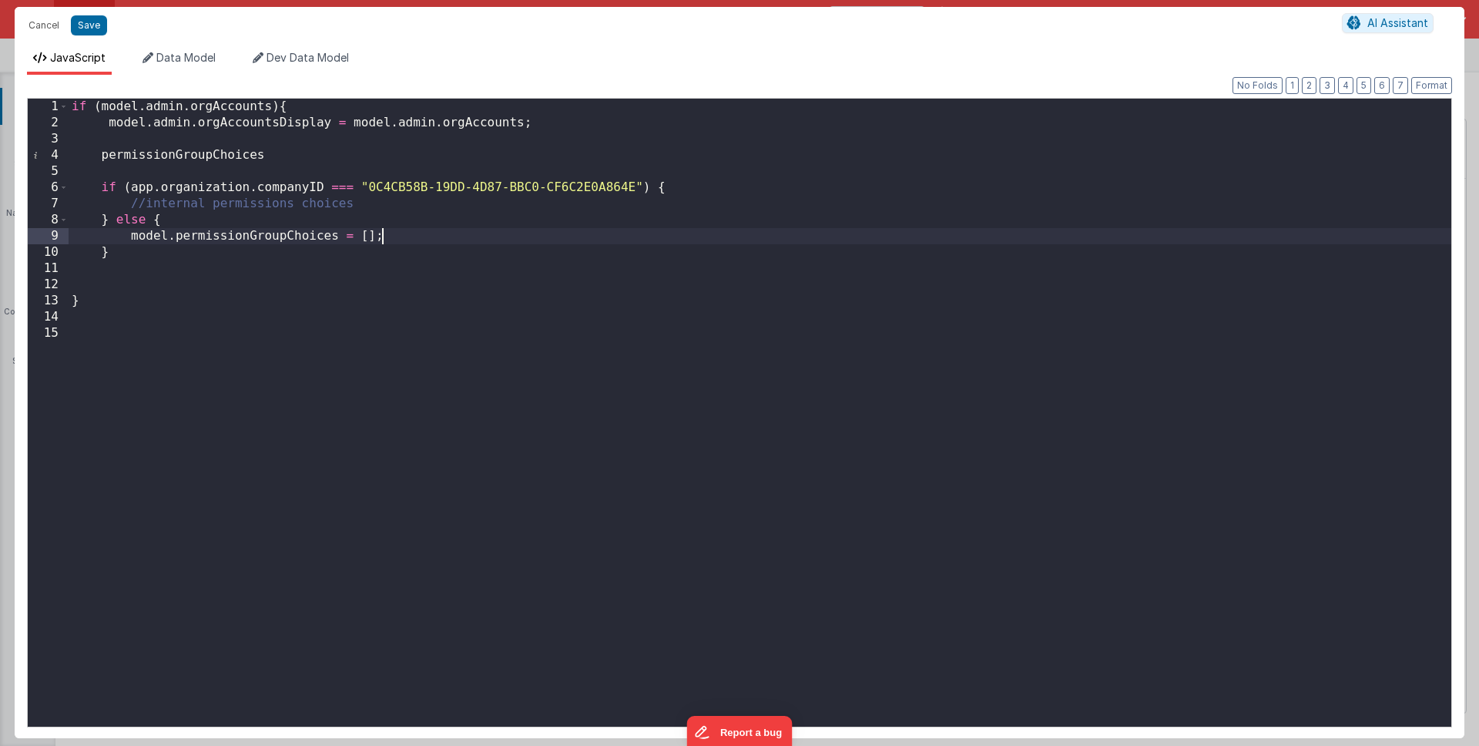
click at [344, 219] on div "if ( model . admin . orgAccounts ) { model . admin . orgAccountsDisplay = model…" at bounding box center [760, 429] width 1383 height 660
paste textarea
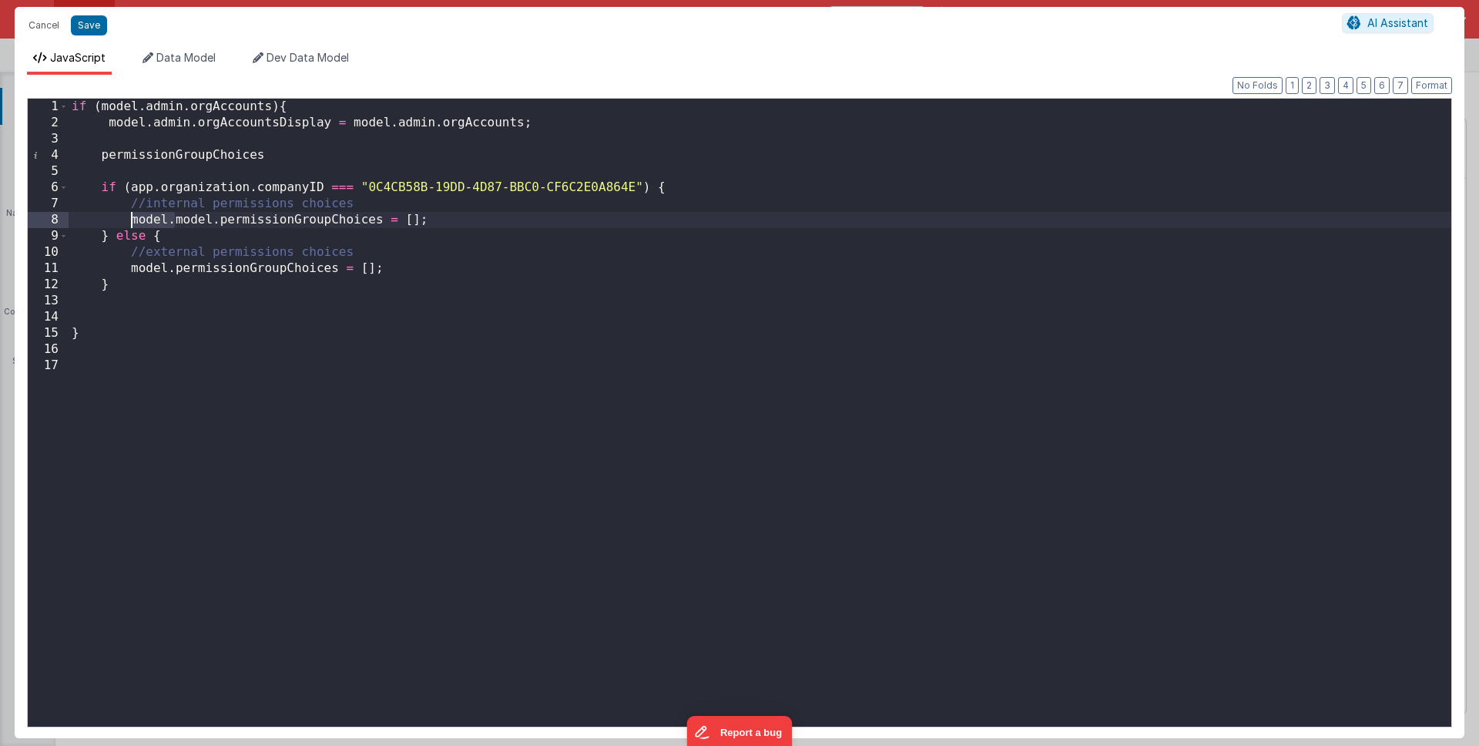
drag, startPoint x: 176, startPoint y: 221, endPoint x: 129, endPoint y: 217, distance: 46.4
click at [129, 217] on div "if ( model . admin . orgAccounts ) { model . admin . orgAccountsDisplay = model…" at bounding box center [760, 429] width 1383 height 660
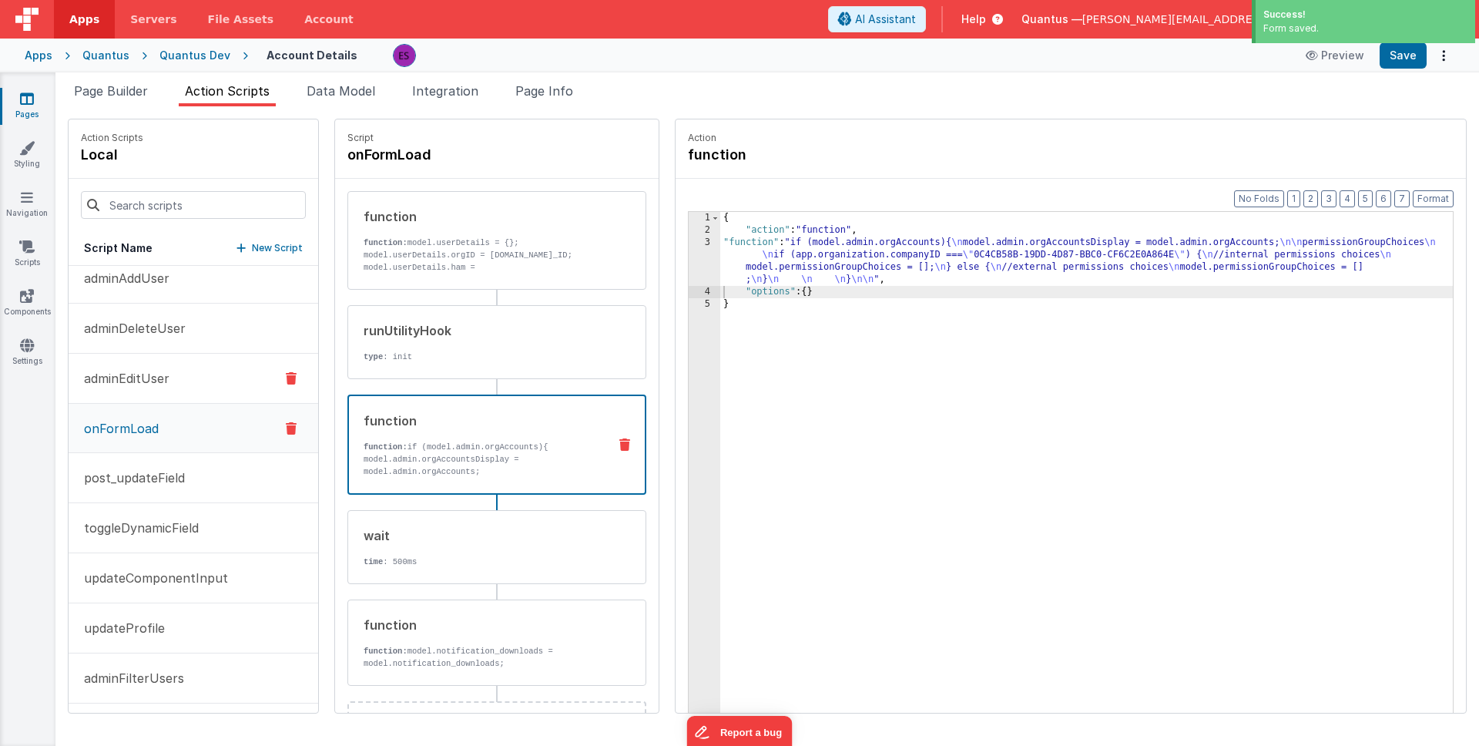
scroll to position [15, 0]
drag, startPoint x: 167, startPoint y: 677, endPoint x: 219, endPoint y: 643, distance: 61.8
click at [167, 677] on p "adminFilterUsers" at bounding box center [129, 675] width 109 height 18
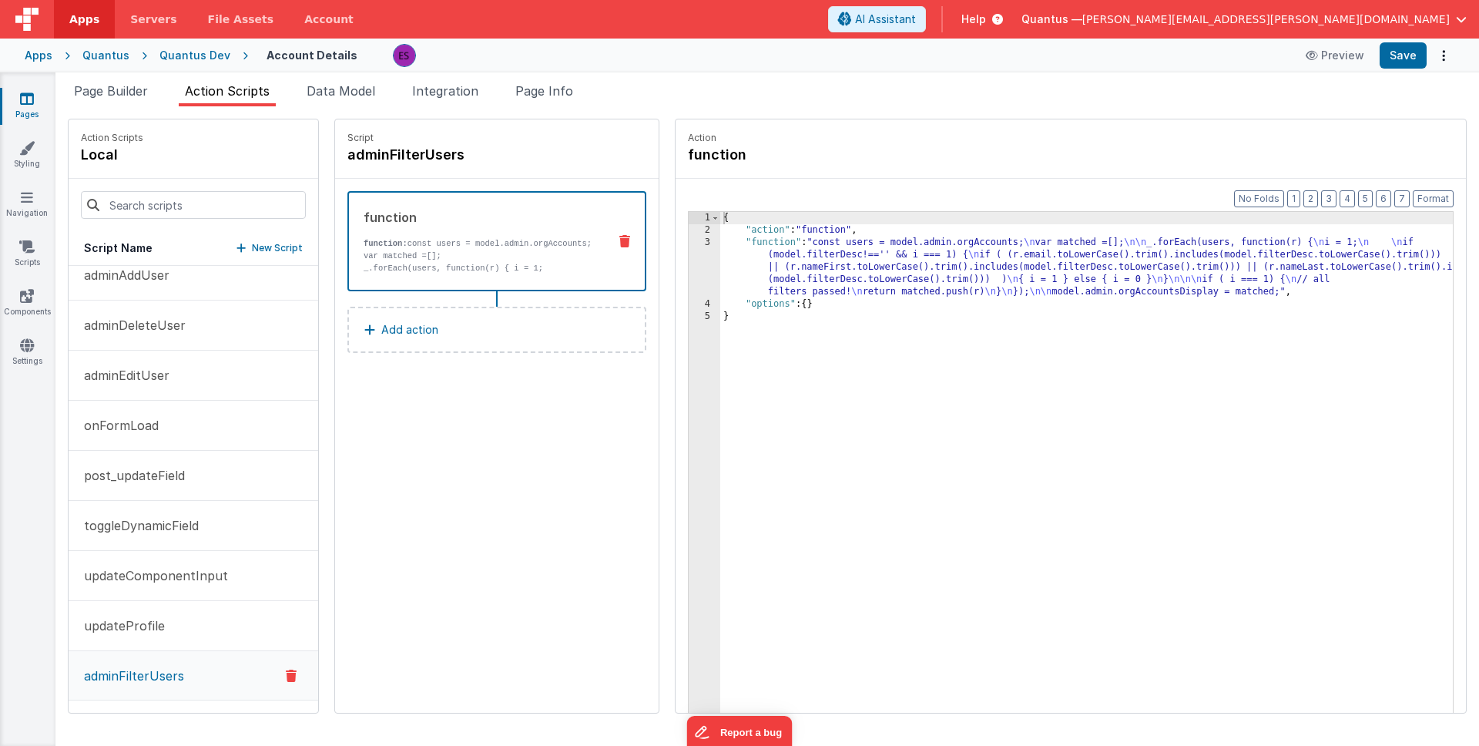
click at [736, 260] on div "{ "action" : "function" , "function" : "const users = model.admin.orgAccounts; …" at bounding box center [1106, 498] width 773 height 573
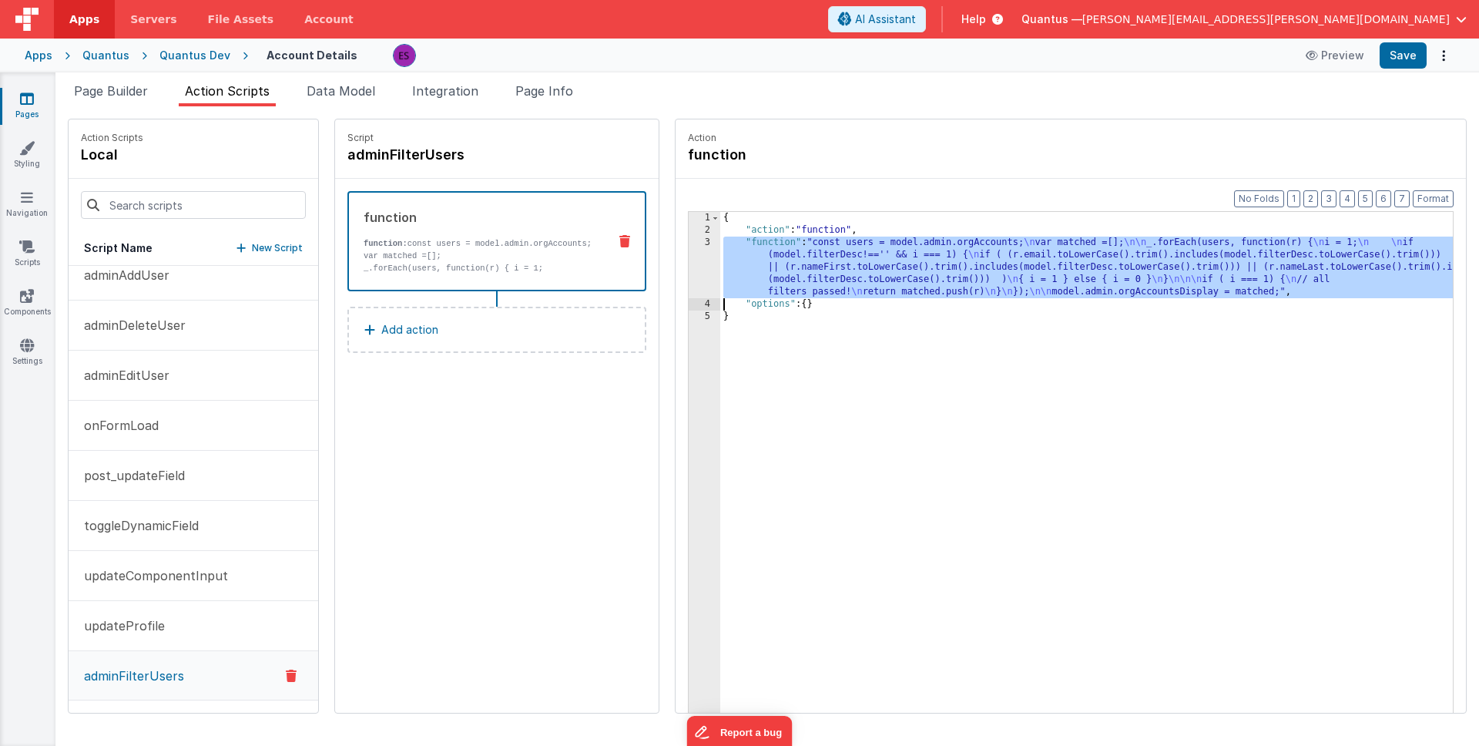
click at [689, 270] on div "3" at bounding box center [705, 268] width 32 height 62
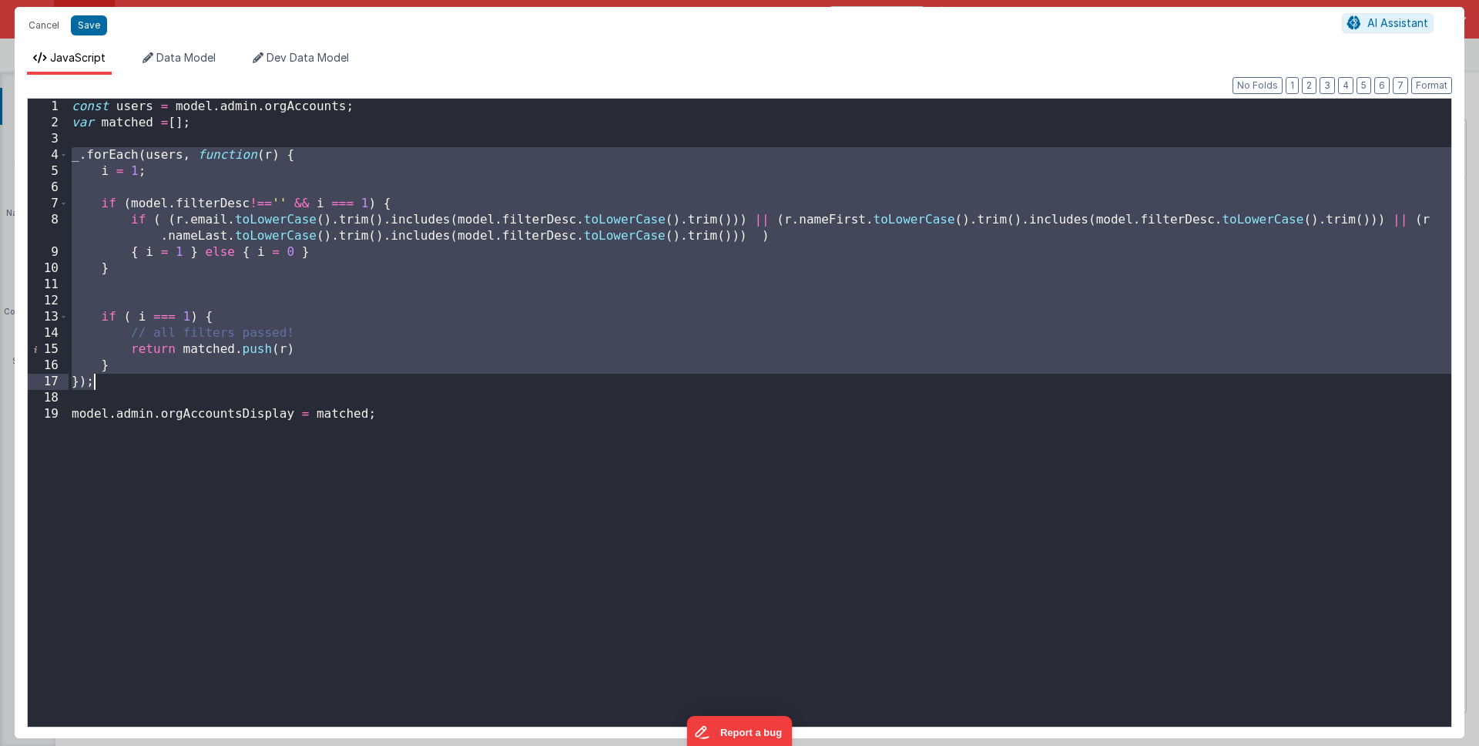
drag, startPoint x: 70, startPoint y: 160, endPoint x: 154, endPoint y: 385, distance: 239.4
click at [154, 385] on div "const users = model . admin . orgAccounts ; var matched = [ ] ; _ . forEach ( u…" at bounding box center [760, 429] width 1383 height 660
click at [35, 25] on button "Cancel" at bounding box center [44, 26] width 46 height 22
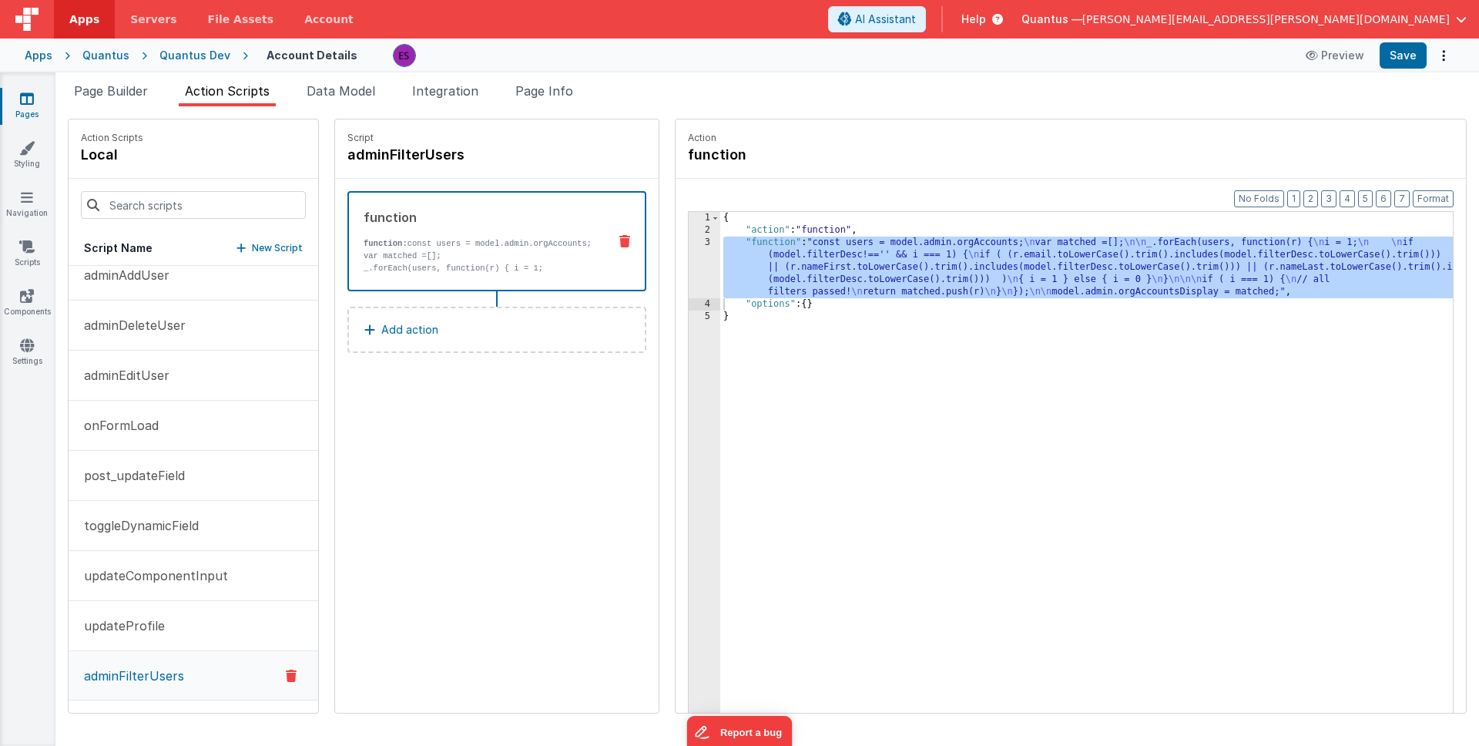
click at [842, 447] on div "{ "action" : "function" , "function" : "const users = model.admin.orgAccounts; …" at bounding box center [1106, 498] width 773 height 573
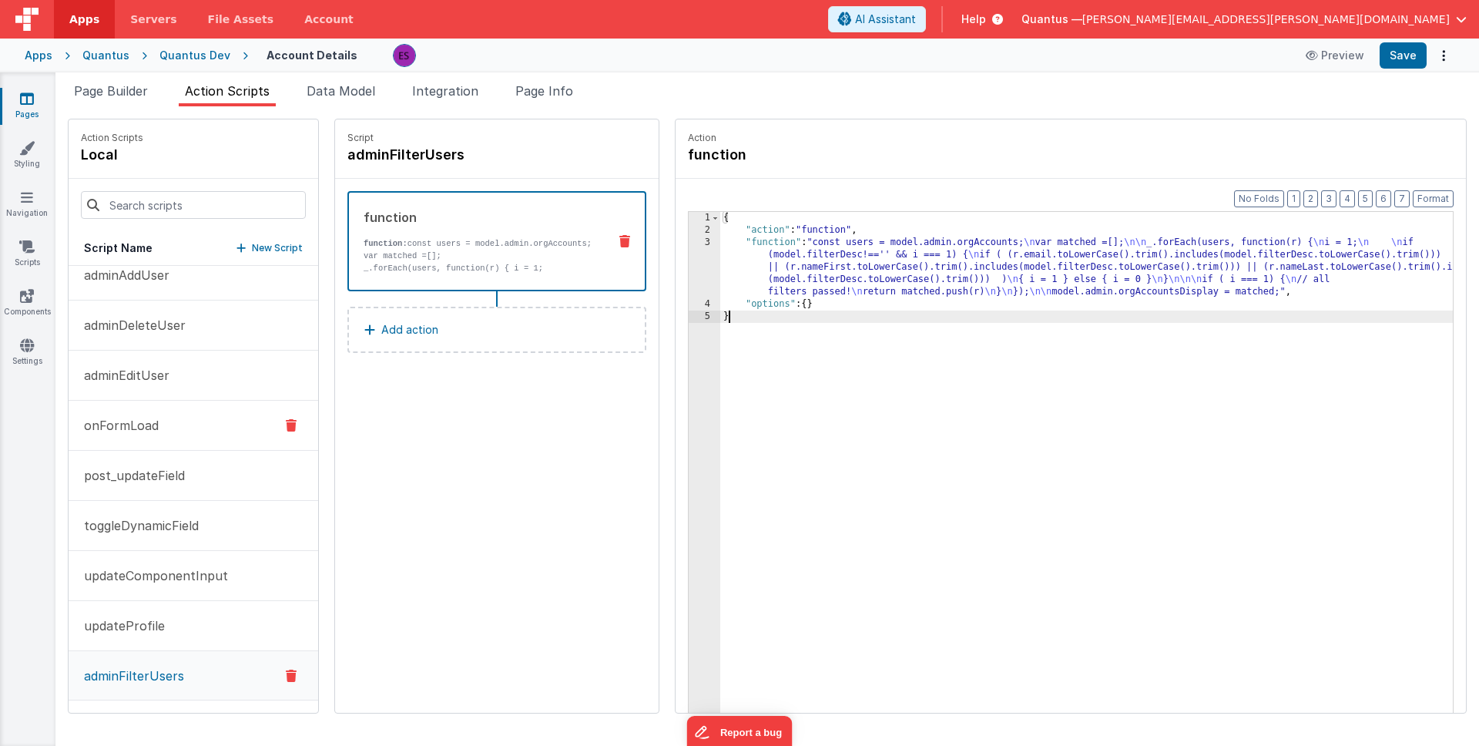
click at [121, 428] on p "onFormLoad" at bounding box center [117, 425] width 84 height 18
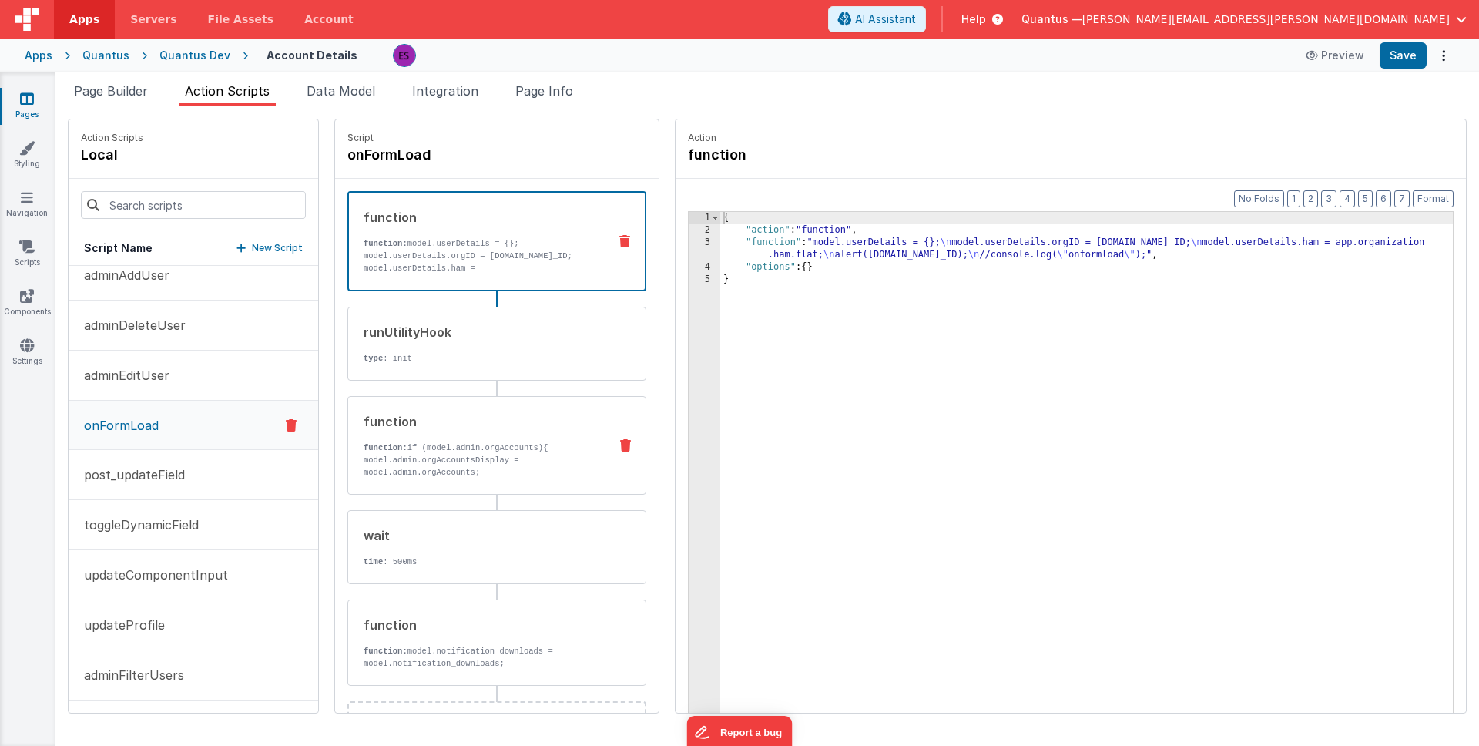
drag, startPoint x: 401, startPoint y: 428, endPoint x: 445, endPoint y: 432, distance: 44.0
click at [401, 428] on div "function" at bounding box center [480, 421] width 233 height 18
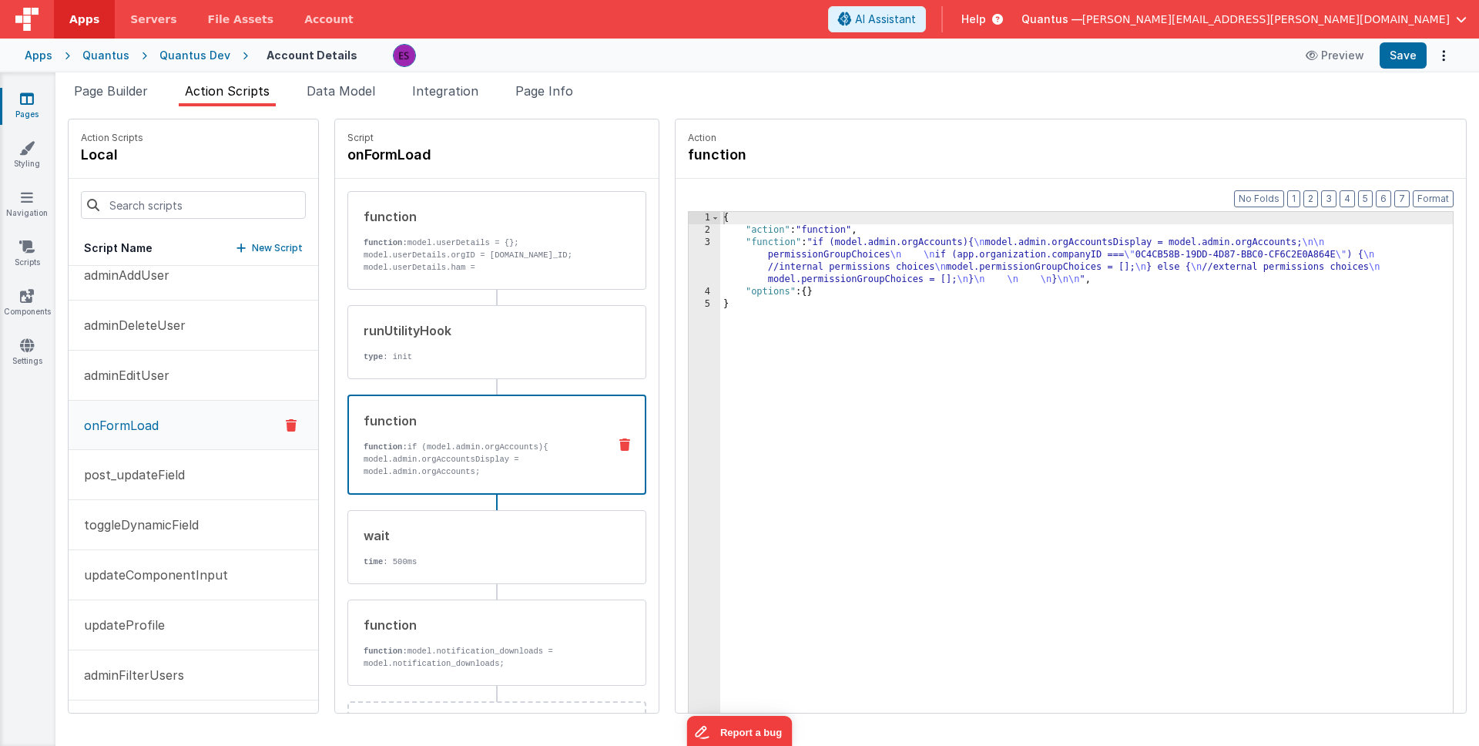
click at [753, 268] on div "{ "action" : "function" , "function" : "if (model.admin.orgAccounts){ \n model.…" at bounding box center [1106, 498] width 773 height 573
click at [689, 265] on div "3" at bounding box center [705, 261] width 32 height 49
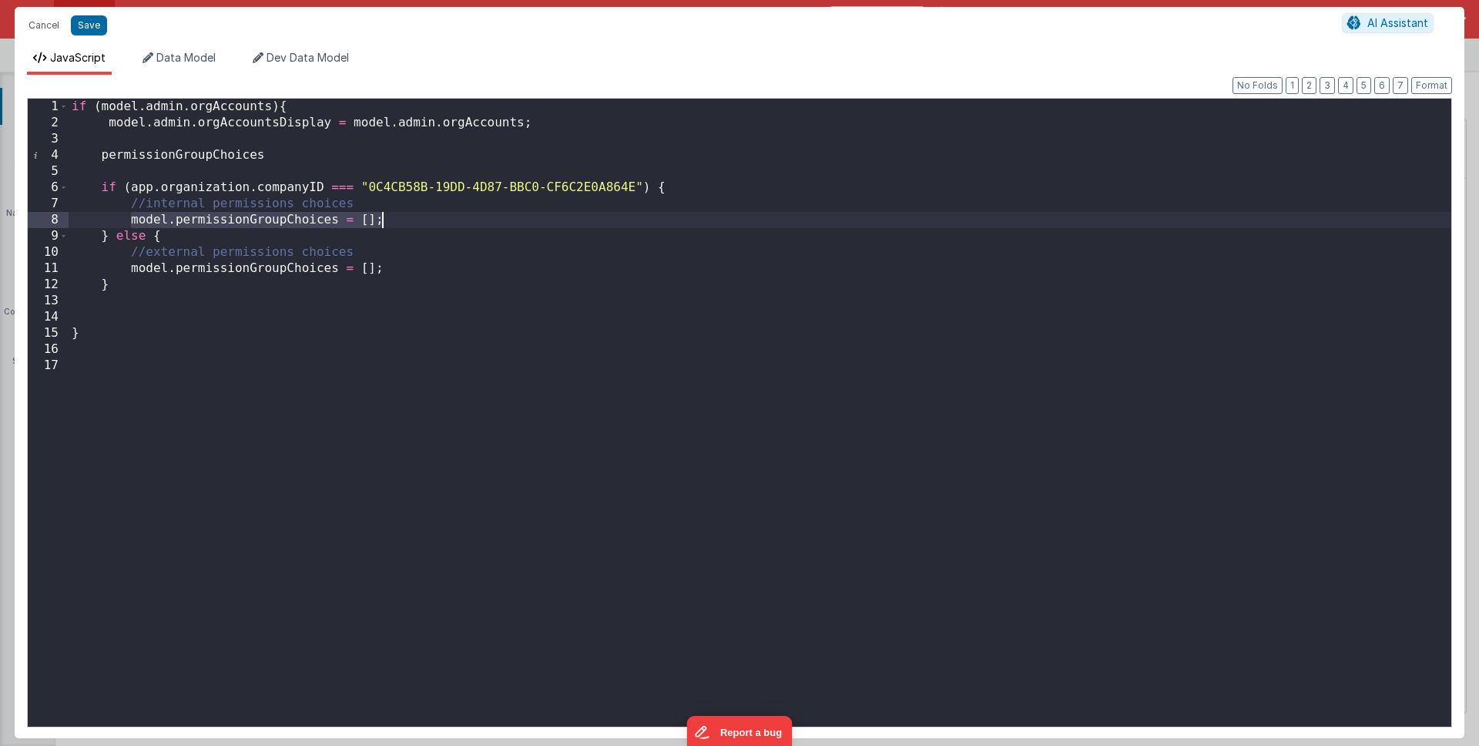
drag, startPoint x: 130, startPoint y: 223, endPoint x: 458, endPoint y: 212, distance: 327.7
click at [458, 212] on div "if ( model . admin . orgAccounts ) { model . admin . orgAccountsDisplay = model…" at bounding box center [760, 429] width 1383 height 660
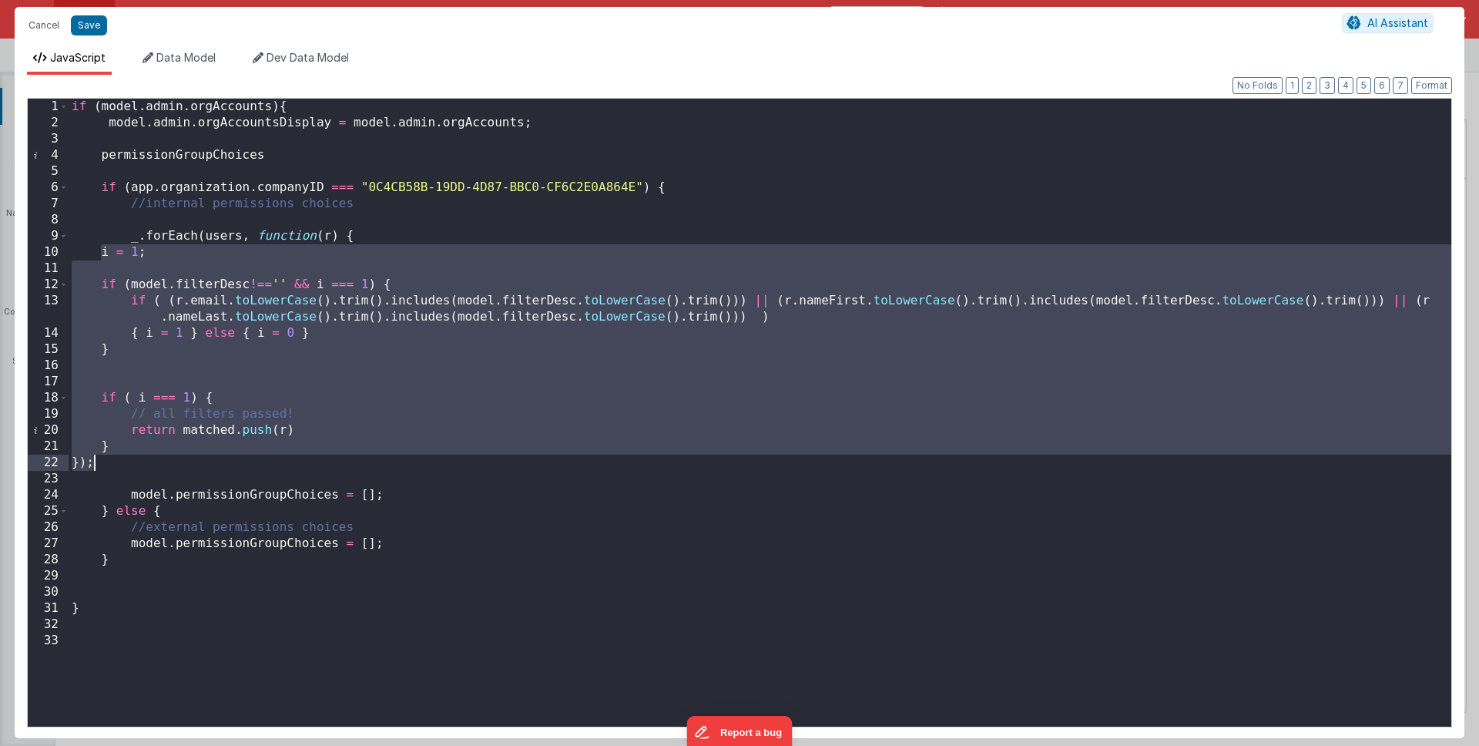
drag, startPoint x: 102, startPoint y: 252, endPoint x: 150, endPoint y: 460, distance: 213.6
click at [140, 458] on div "if ( model . admin . orgAccounts ) { model . admin . orgAccountsDisplay = model…" at bounding box center [760, 429] width 1383 height 660
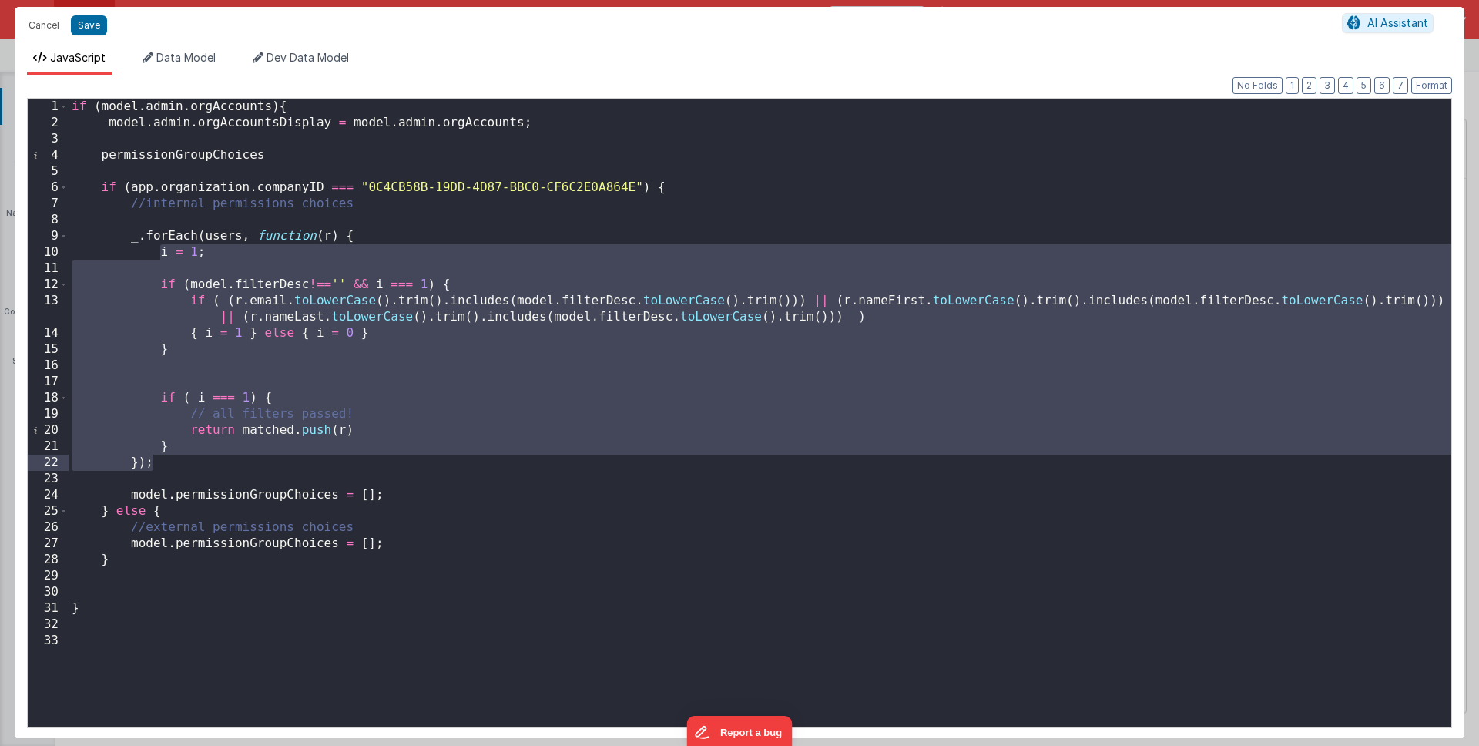
click at [237, 469] on div "if ( model . admin . orgAccounts ) { model . admin . orgAccountsDisplay = model…" at bounding box center [760, 429] width 1383 height 660
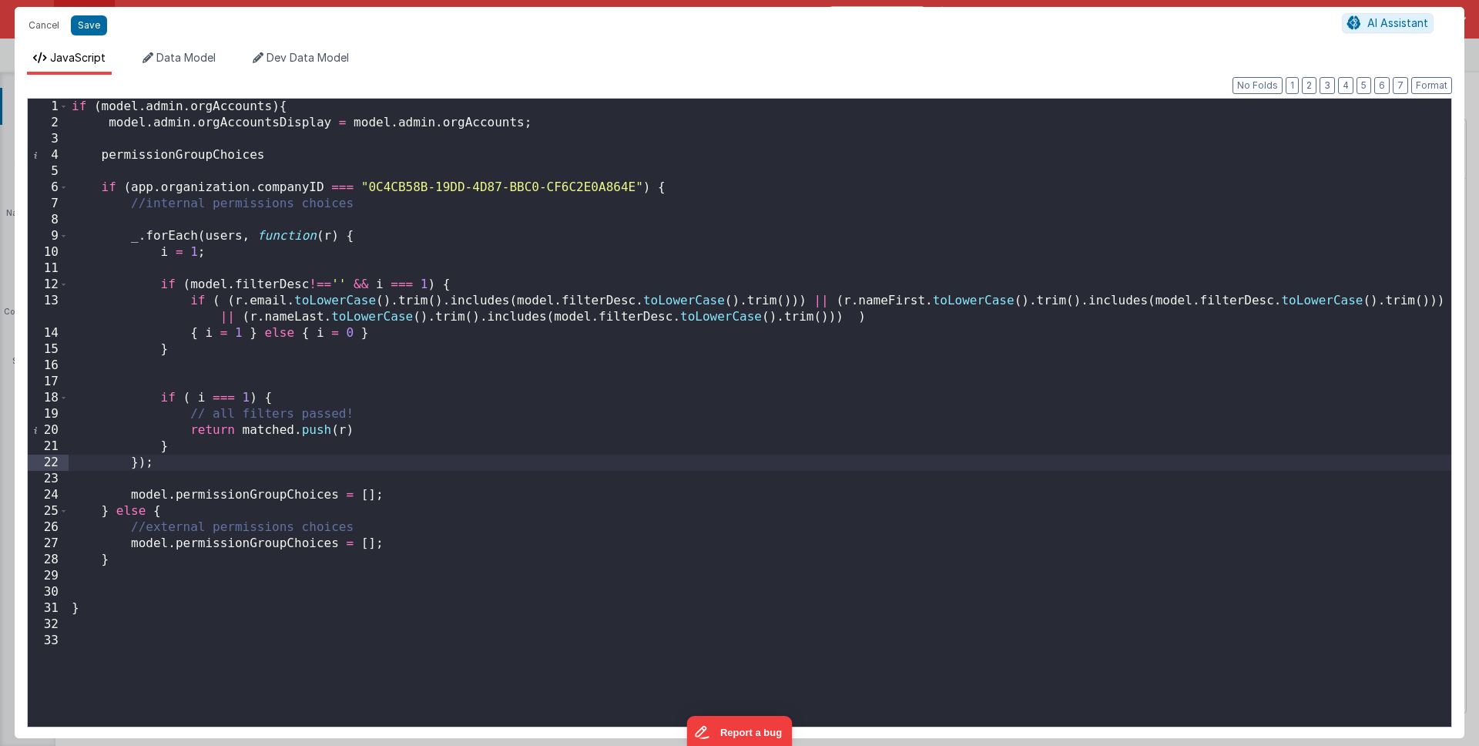
click at [220, 235] on div "if ( model . admin . orgAccounts ) { model . admin . orgAccountsDisplay = model…" at bounding box center [760, 429] width 1383 height 660
click at [227, 233] on div "if ( model . admin . orgAccounts ) { model . admin . orgAccountsDisplay = model…" at bounding box center [760, 429] width 1383 height 660
click at [273, 233] on div "if ( model . admin . orgAccounts ) { model . admin . orgAccountsDisplay = model…" at bounding box center [760, 429] width 1383 height 660
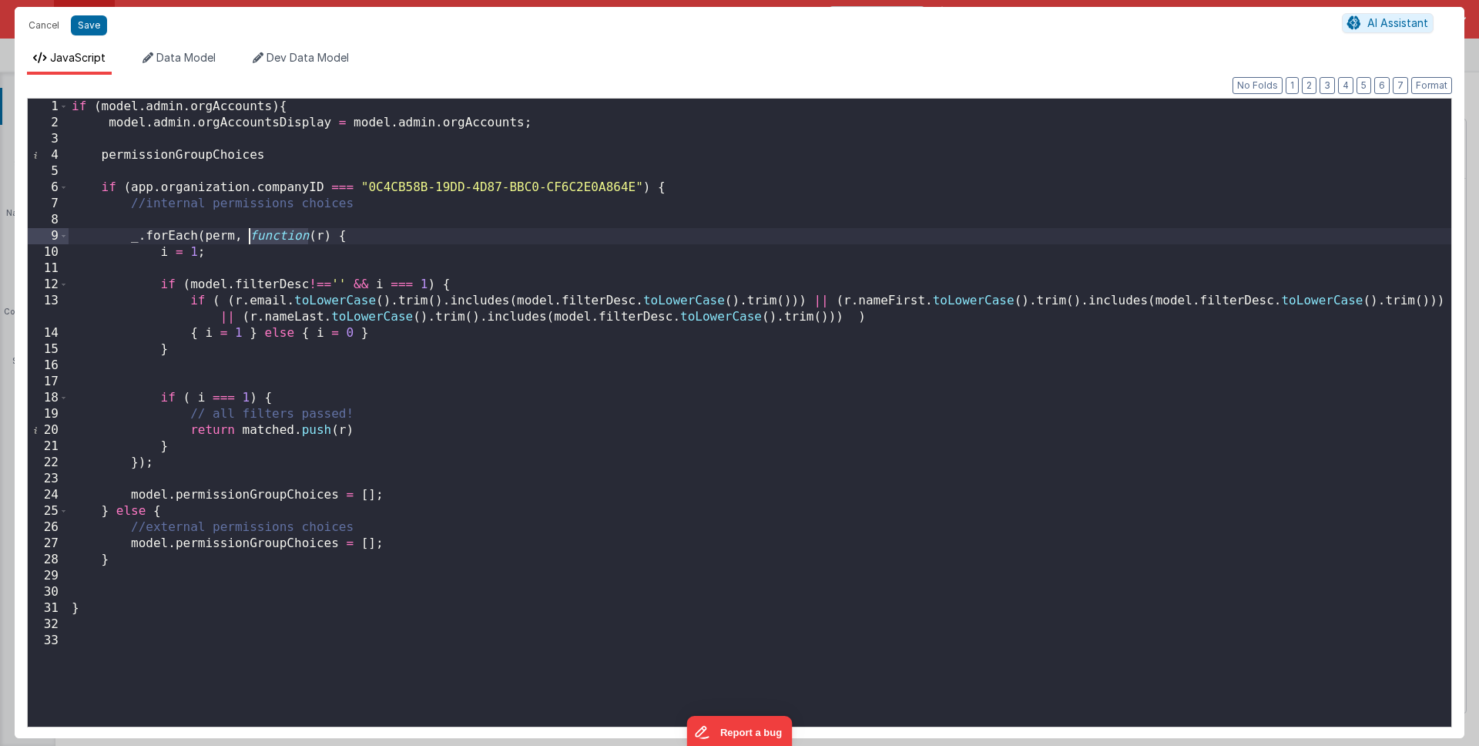
click at [273, 233] on div "if ( model . admin . orgAccounts ) { model . admin . orgAccountsDisplay = model…" at bounding box center [760, 429] width 1383 height 660
click at [324, 233] on div "if ( model . admin . orgAccounts ) { model . admin . orgAccountsDisplay = model…" at bounding box center [760, 429] width 1383 height 660
click at [221, 210] on div "if ( model . admin . orgAccounts ) { model . admin . orgAccountsDisplay = model…" at bounding box center [760, 429] width 1383 height 660
click at [213, 221] on div "if ( model . admin . orgAccounts ) { model . admin . orgAccountsDisplay = model…" at bounding box center [760, 429] width 1383 height 660
click at [445, 221] on div "if ( model . admin . orgAccounts ) { model . admin . orgAccountsDisplay = model…" at bounding box center [760, 429] width 1383 height 660
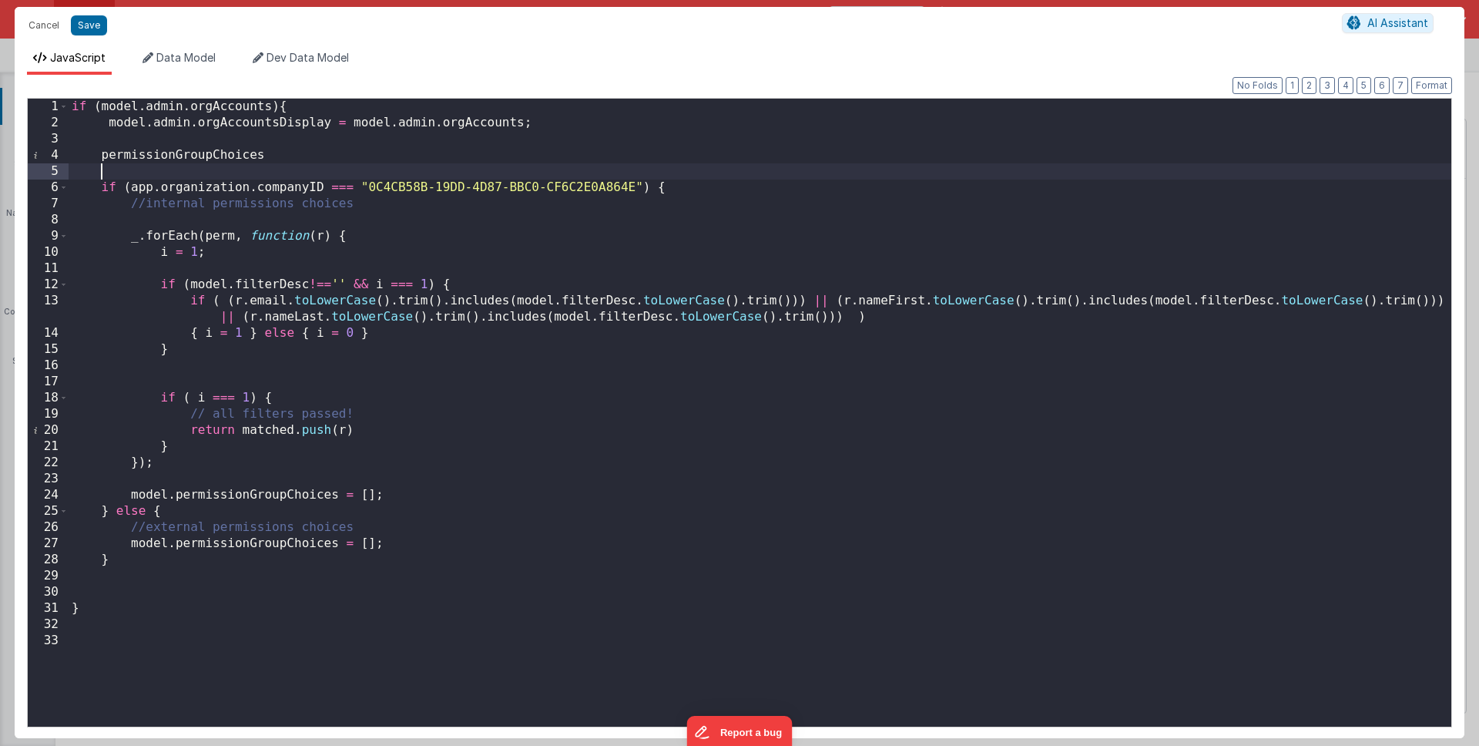
click at [206, 174] on div "if ( model . admin . orgAccounts ) { model . admin . orgAccountsDisplay = model…" at bounding box center [760, 429] width 1383 height 660
click at [272, 147] on div "if ( model . admin . orgAccounts ) { model . admin . orgAccountsDisplay = model…" at bounding box center [760, 429] width 1383 height 660
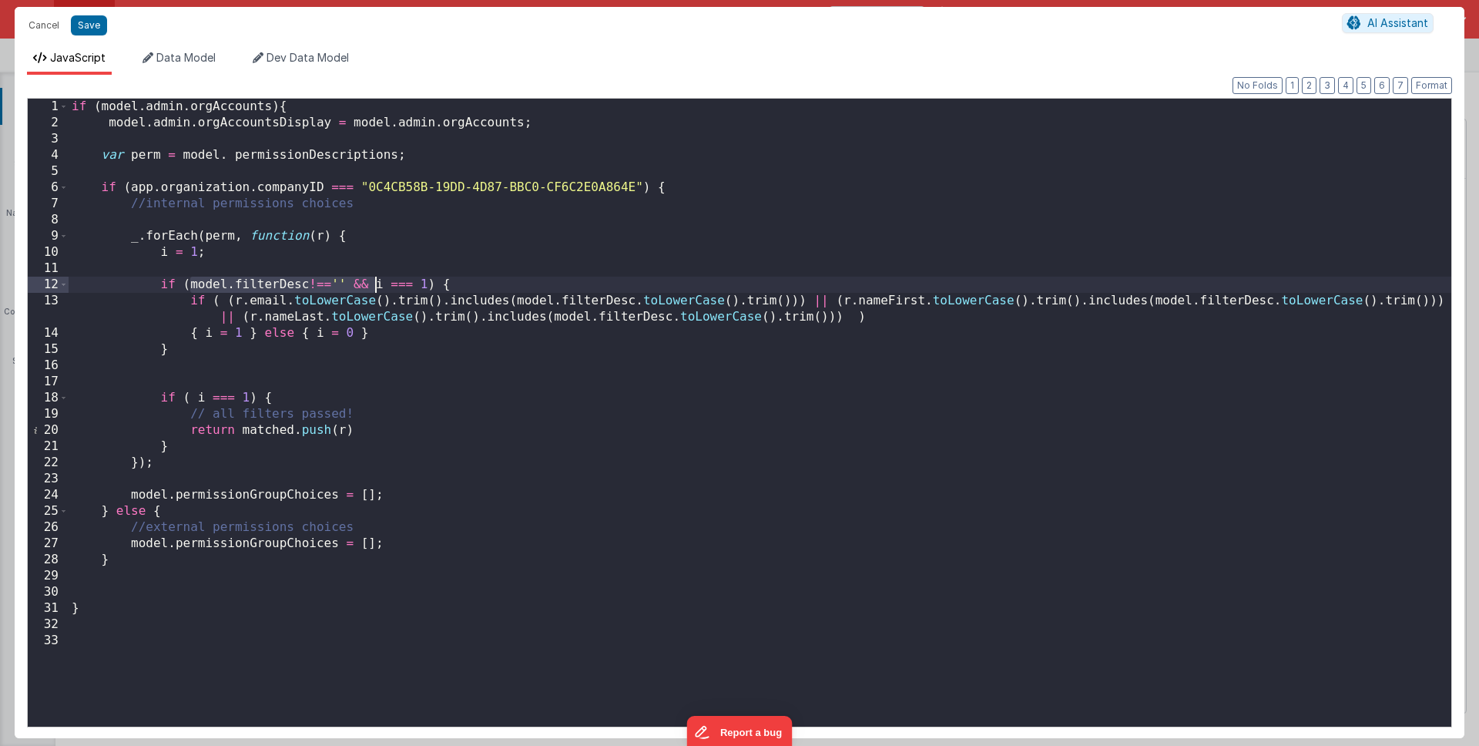
drag, startPoint x: 188, startPoint y: 284, endPoint x: 373, endPoint y: 281, distance: 185.0
click at [373, 281] on div "if ( model . admin . orgAccounts ) { model . admin . orgAccountsDisplay = model…" at bounding box center [760, 429] width 1383 height 660
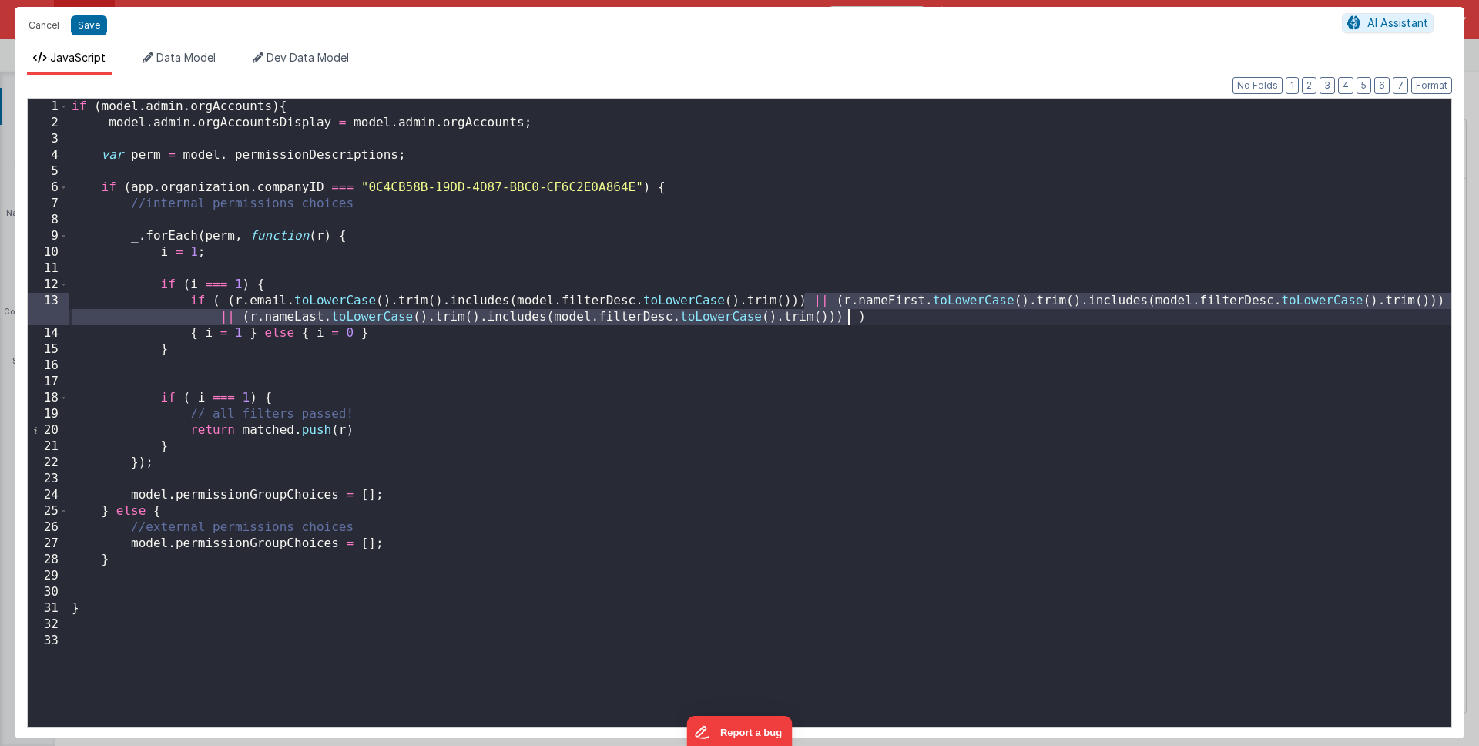
drag, startPoint x: 808, startPoint y: 300, endPoint x: 849, endPoint y: 315, distance: 44.4
click at [849, 315] on div "if ( model . admin . orgAccounts ) { model . admin . orgAccountsDisplay = model…" at bounding box center [760, 429] width 1383 height 660
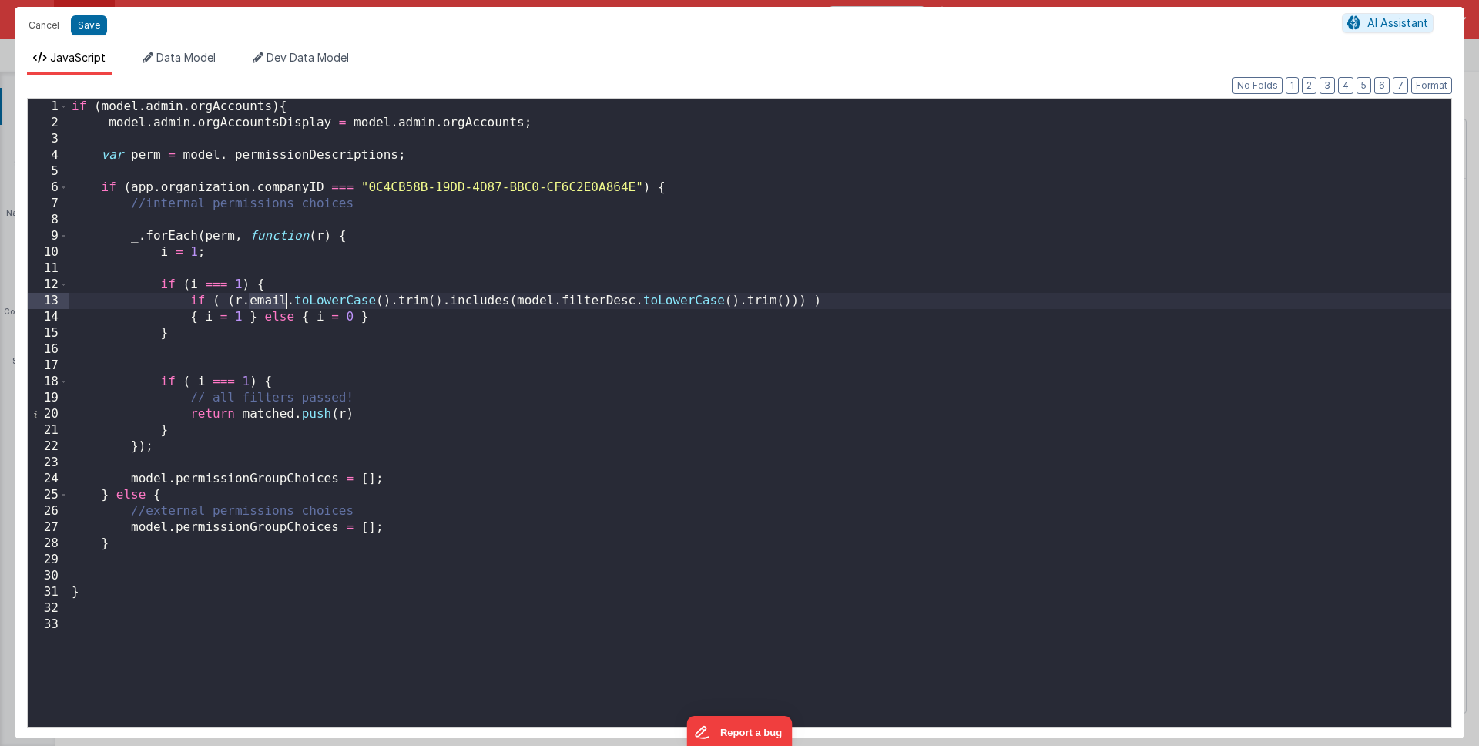
drag, startPoint x: 248, startPoint y: 299, endPoint x: 286, endPoint y: 300, distance: 37.8
click at [286, 300] on div "if ( model . admin . orgAccounts ) { model . admin . orgAccountsDisplay = model…" at bounding box center [760, 429] width 1383 height 660
drag, startPoint x: 511, startPoint y: 301, endPoint x: 782, endPoint y: 303, distance: 271.2
click at [782, 303] on div "if ( model . admin . orgAccounts ) { model . admin . orgAccountsDisplay = model…" at bounding box center [760, 429] width 1383 height 660
click at [619, 299] on div "if ( model . admin . orgAccounts ) { model . admin . orgAccountsDisplay = model…" at bounding box center [760, 429] width 1383 height 660
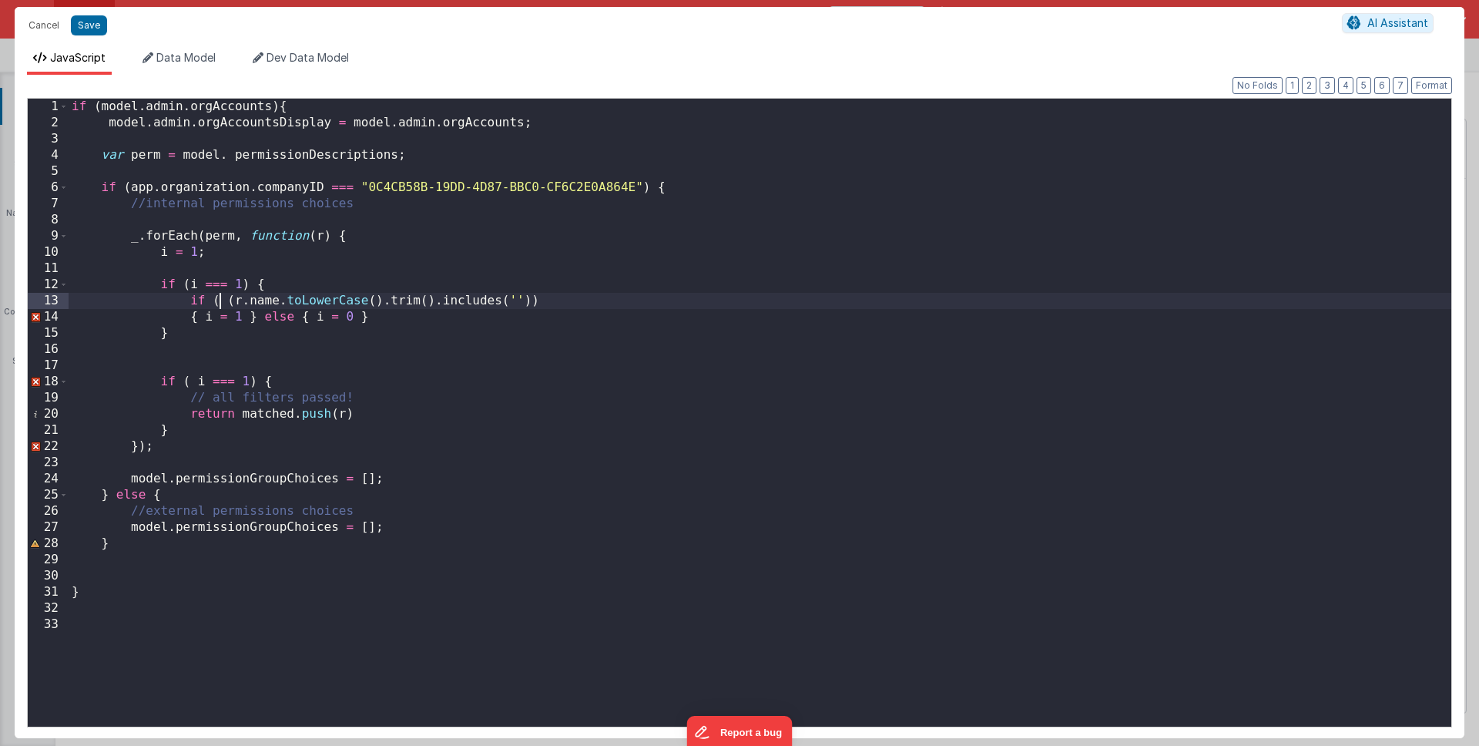
click at [220, 297] on div "if ( model . admin . orgAccounts ) { model . admin . orgAccountsDisplay = model…" at bounding box center [760, 429] width 1383 height 660
click at [507, 299] on div "if ( model . admin . orgAccounts ) { model . admin . orgAccountsDisplay = model…" at bounding box center [760, 429] width 1383 height 660
drag, startPoint x: 363, startPoint y: 479, endPoint x: 376, endPoint y: 480, distance: 13.2
click at [376, 480] on div "if ( model . admin . orgAccounts ) { model . admin . orgAccountsDisplay = model…" at bounding box center [760, 429] width 1383 height 660
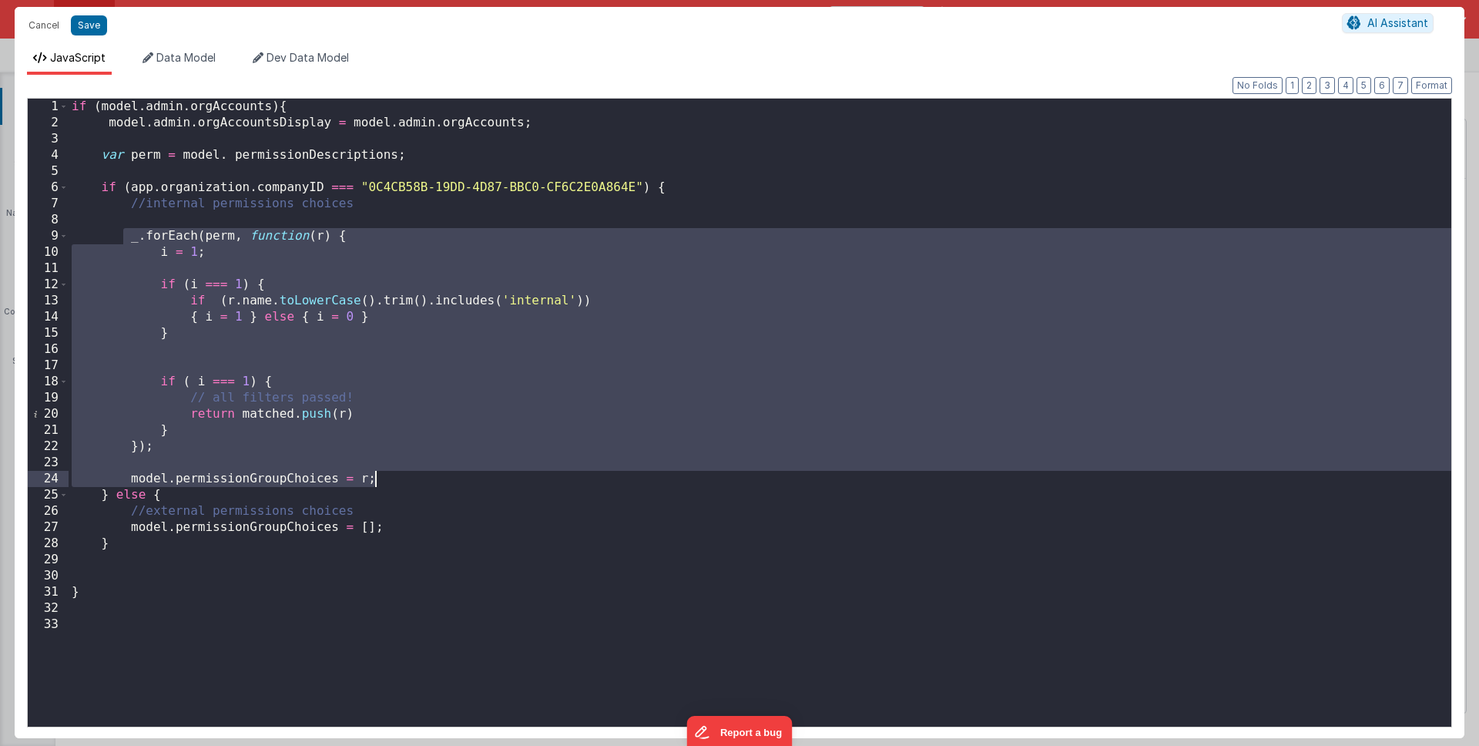
drag, startPoint x: 126, startPoint y: 237, endPoint x: 466, endPoint y: 480, distance: 417.6
click at [466, 480] on div "if ( model . admin . orgAccounts ) { model . admin . orgAccountsDisplay = model…" at bounding box center [760, 429] width 1383 height 660
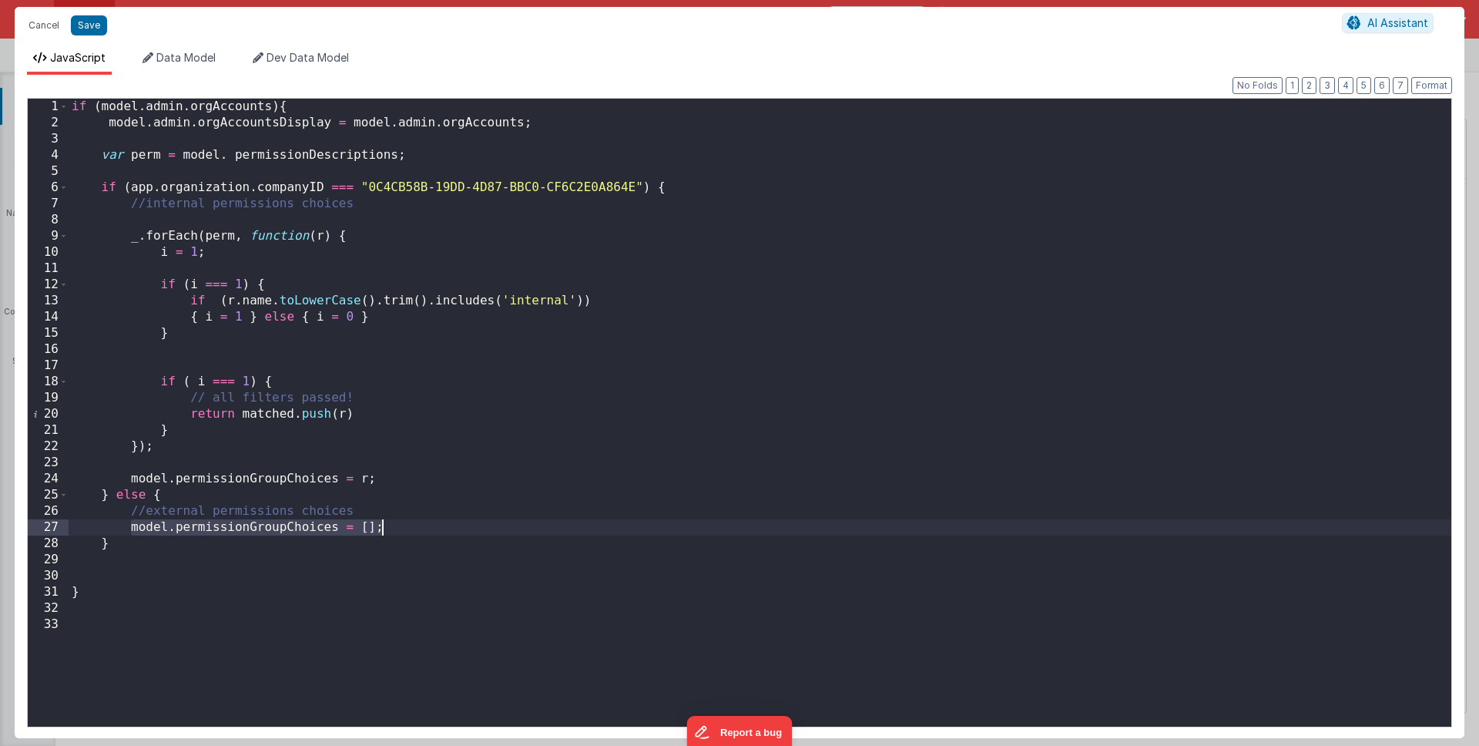
drag, startPoint x: 129, startPoint y: 527, endPoint x: 438, endPoint y: 530, distance: 309.0
click at [438, 530] on div "if ( model . admin . orgAccounts ) { model . admin . orgAccountsDisplay = model…" at bounding box center [760, 429] width 1383 height 660
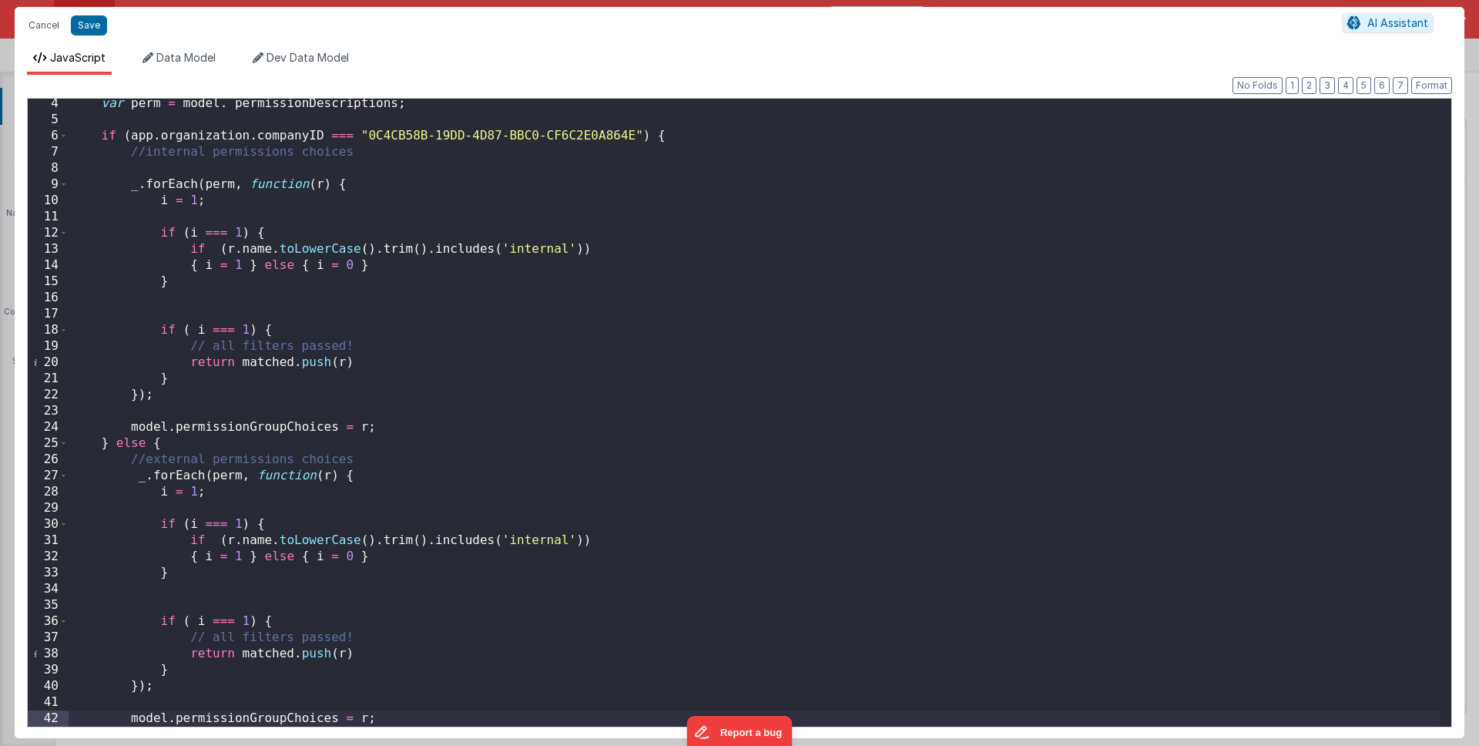
drag, startPoint x: 220, startPoint y: 542, endPoint x: 197, endPoint y: 556, distance: 26.7
click at [220, 542] on div "var perm = model . permissionDescriptions ; if ( app . organization . companyID…" at bounding box center [755, 426] width 1372 height 660
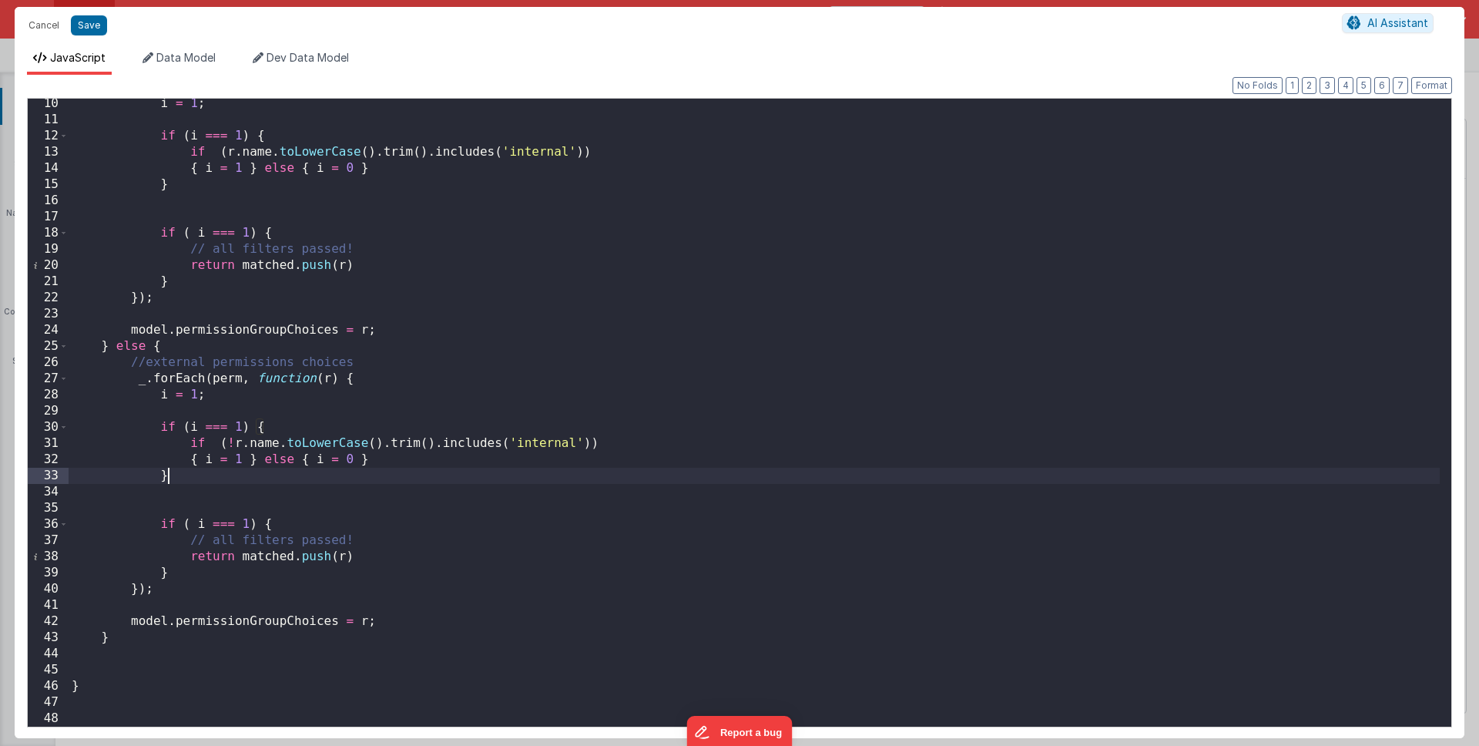
scroll to position [149, 0]
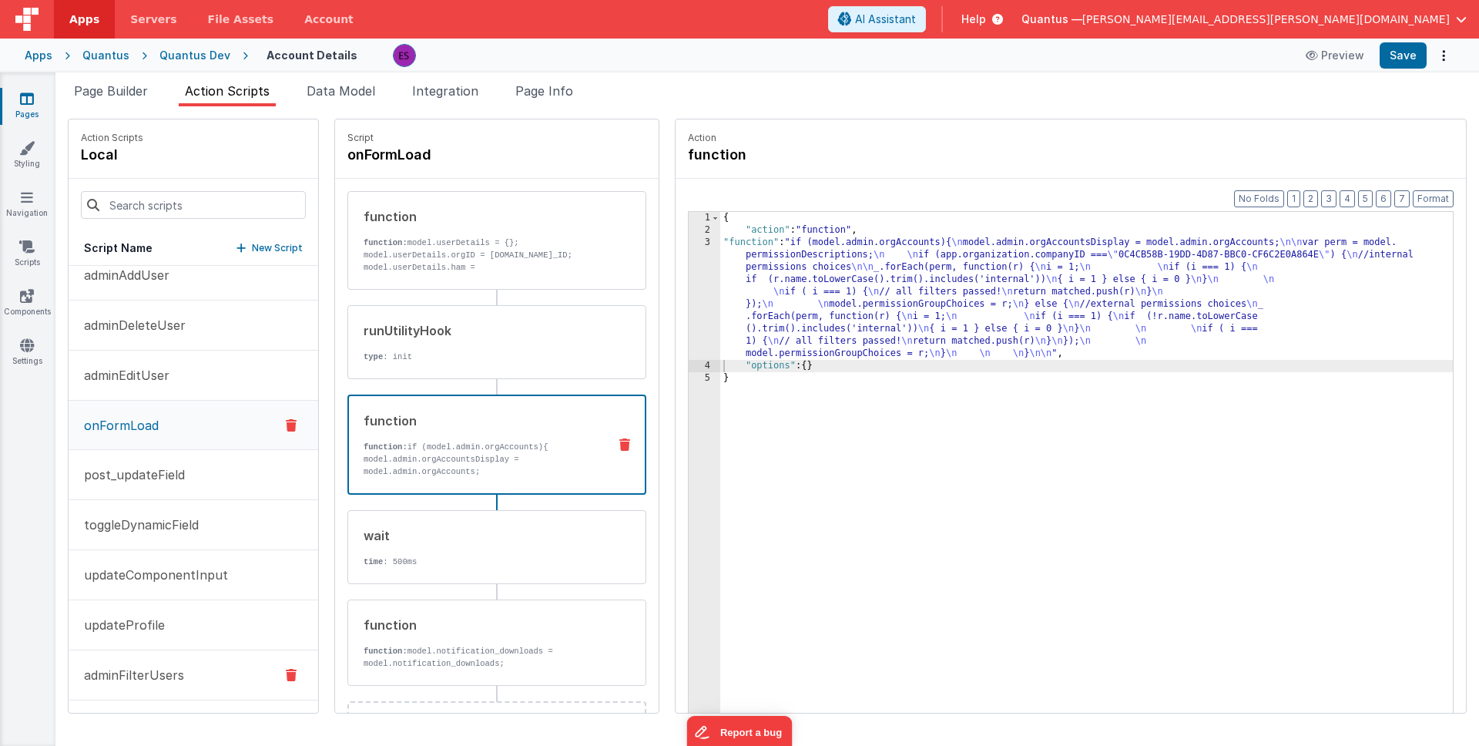
click at [149, 670] on p "adminFilterUsers" at bounding box center [129, 675] width 109 height 18
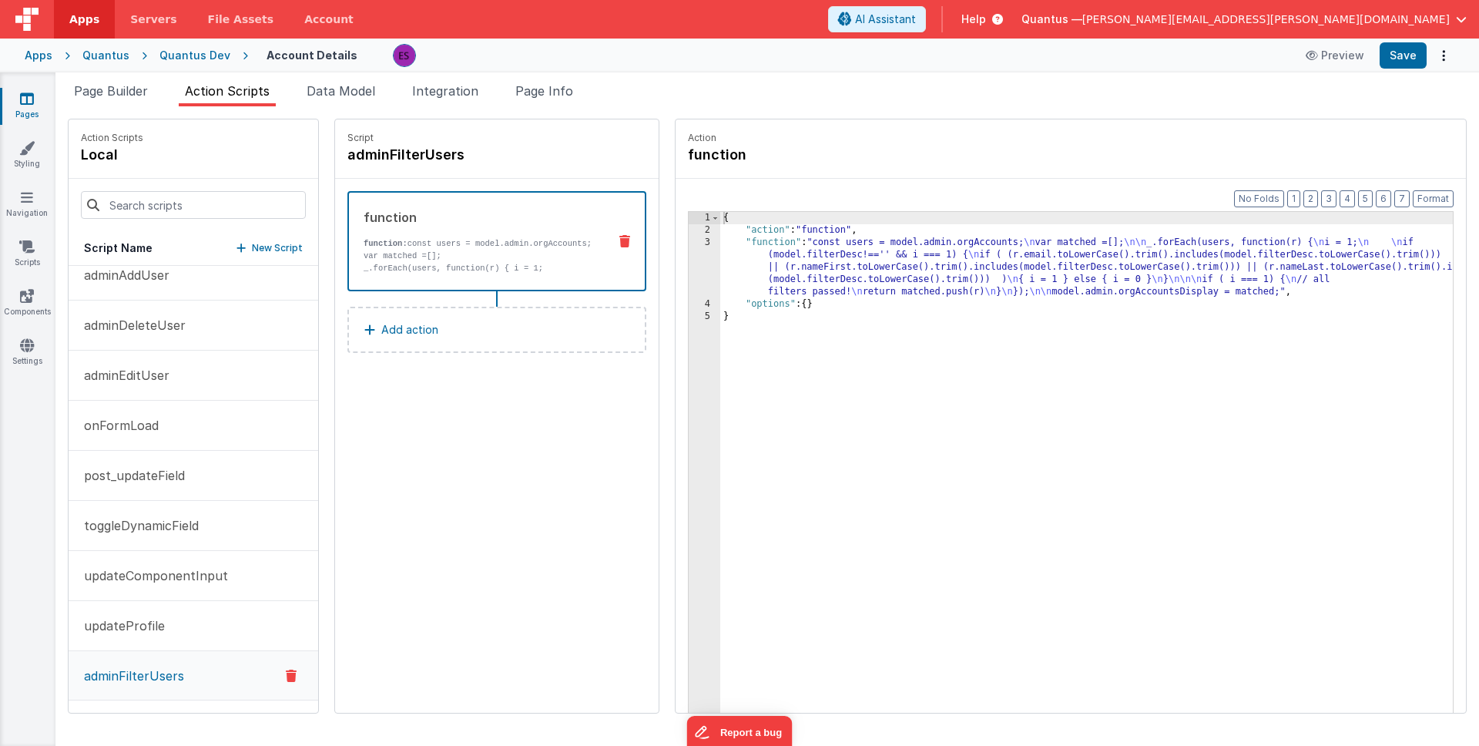
click at [798, 254] on div "{ "action" : "function" , "function" : "const users = model.admin.orgAccounts; …" at bounding box center [1106, 498] width 773 height 573
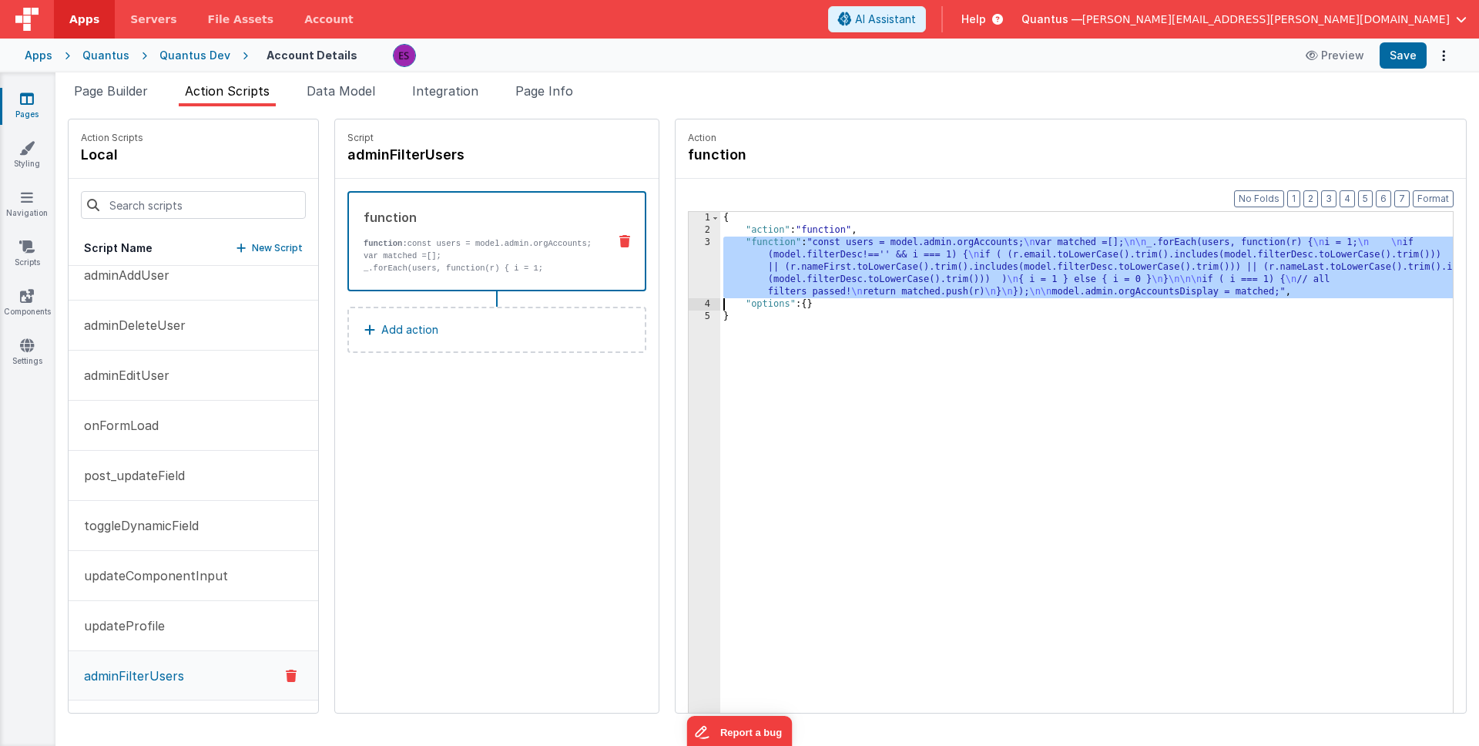
click at [689, 270] on div "3" at bounding box center [705, 268] width 32 height 62
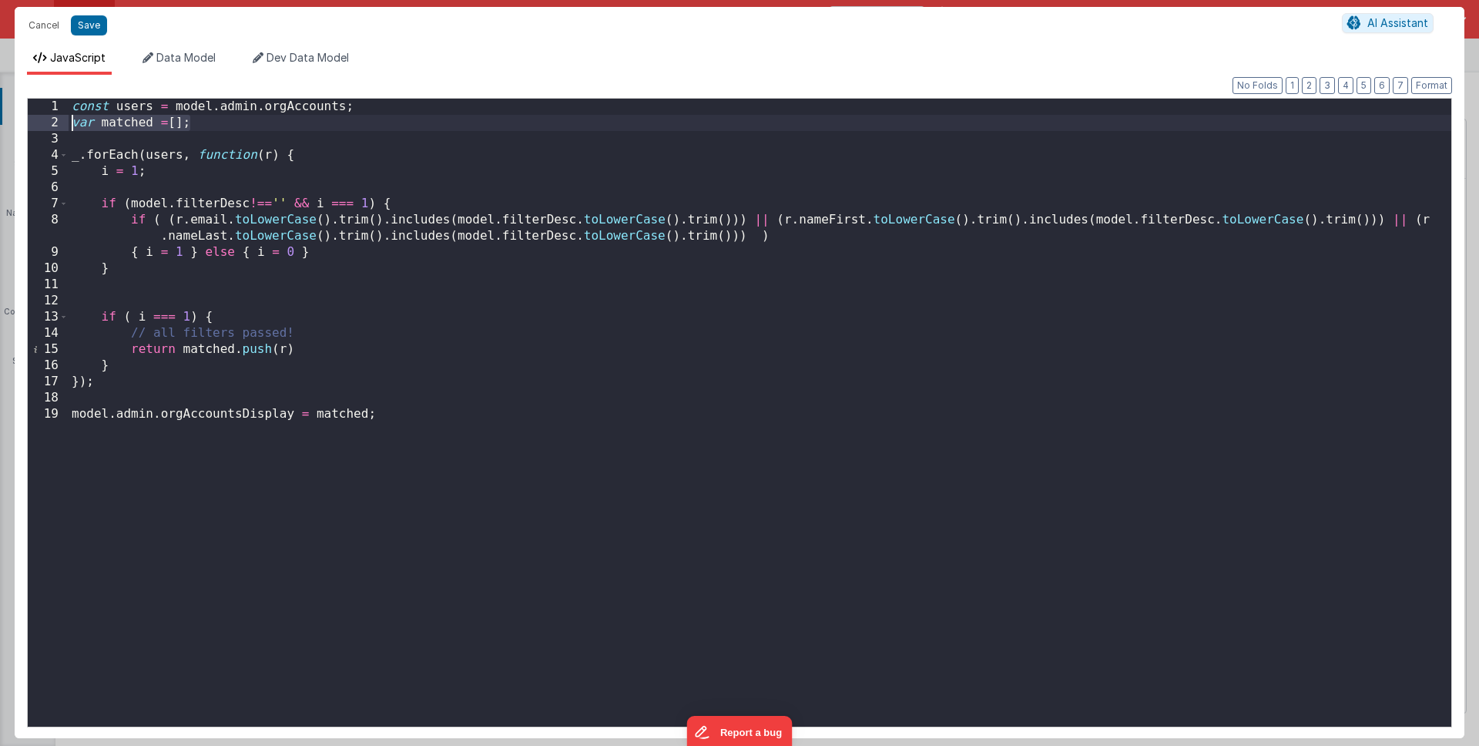
drag, startPoint x: 194, startPoint y: 126, endPoint x: 68, endPoint y: 125, distance: 126.4
click at [68, 125] on div "1 2 3 4 5 6 7 8 9 10 11 12 13 14 15 16 17 18 19 const users = model . admin . o…" at bounding box center [740, 413] width 1426 height 630
click at [41, 31] on button "Cancel" at bounding box center [44, 26] width 46 height 22
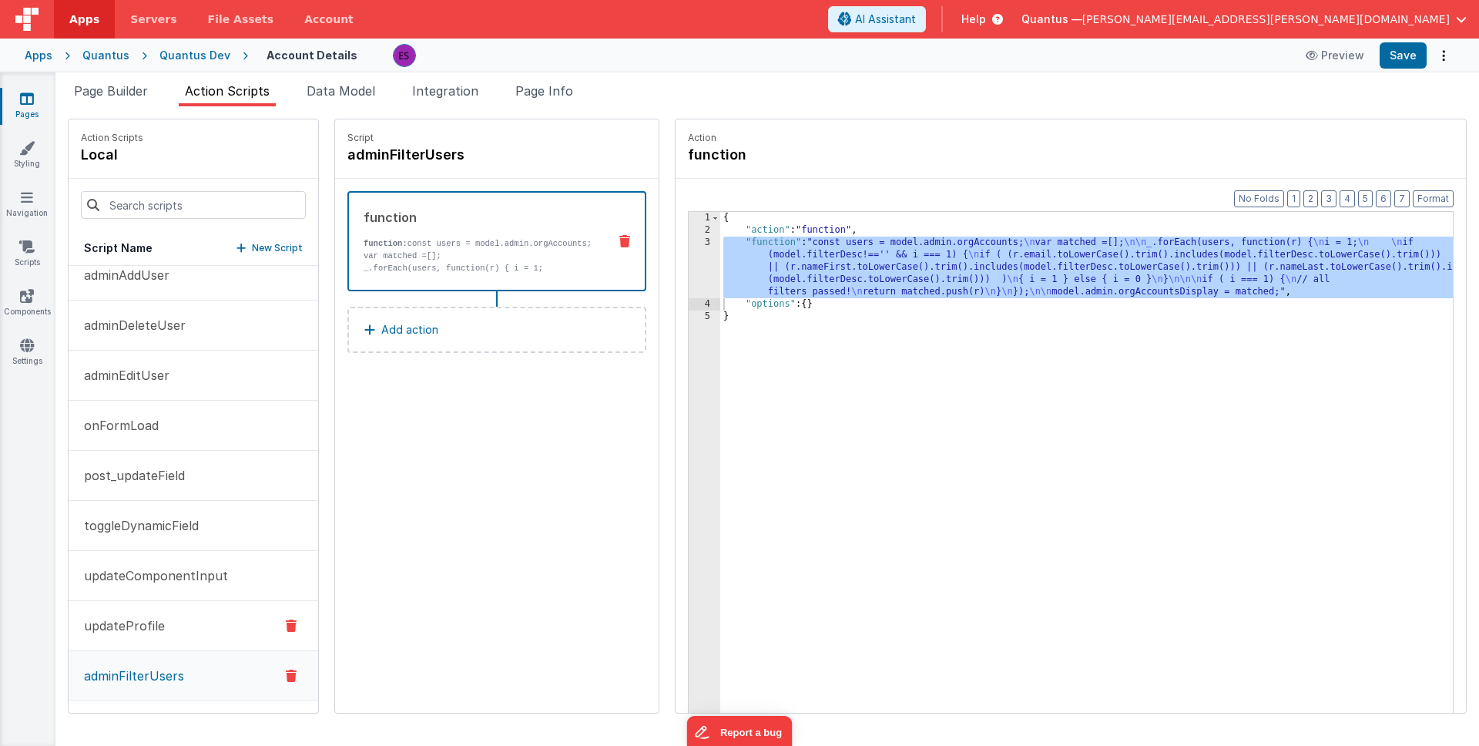
scroll to position [0, 0]
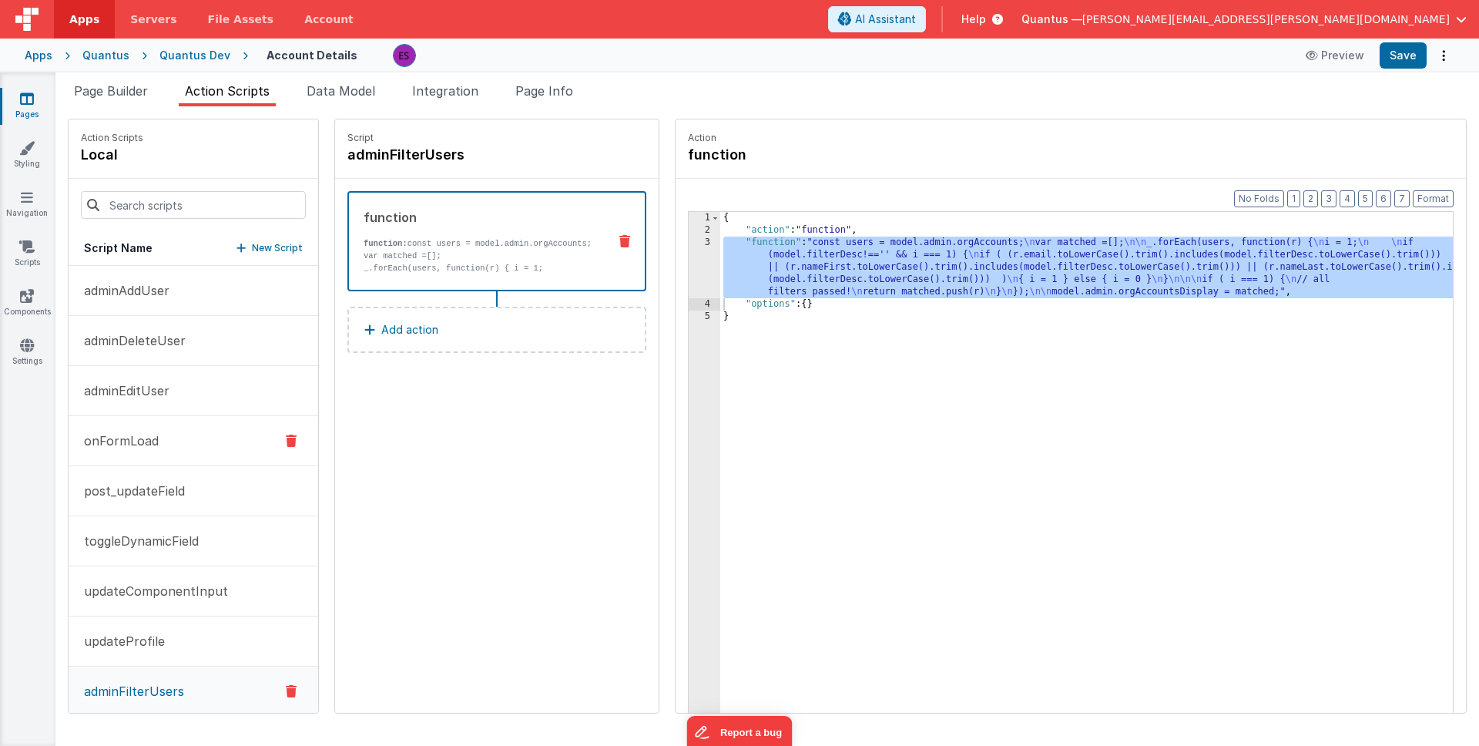
click at [126, 426] on button "onFormLoad" at bounding box center [194, 441] width 250 height 50
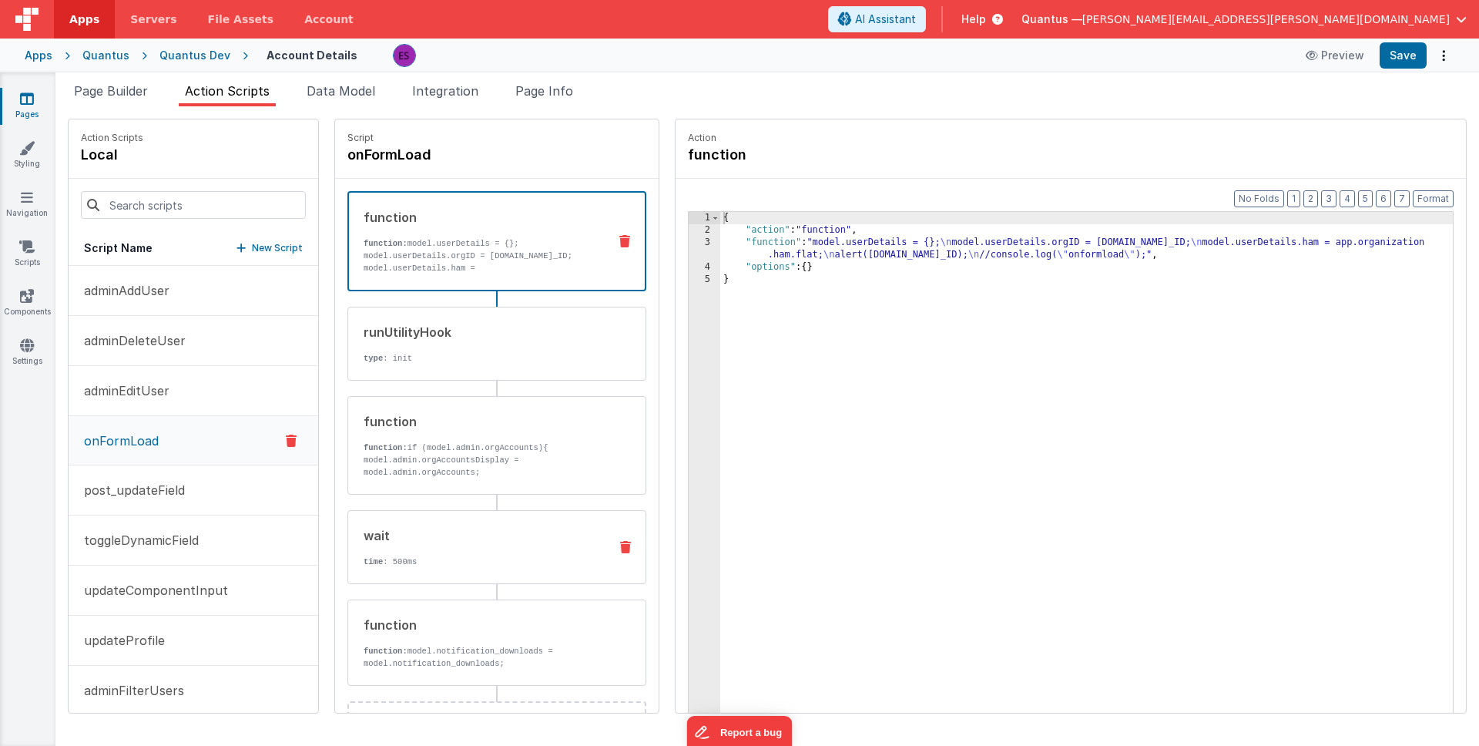
scroll to position [2, 0]
click at [410, 453] on p "function: if (model.admin.orgAccounts){ model.admin.orgAccountsDisplay = model.…" at bounding box center [480, 457] width 233 height 37
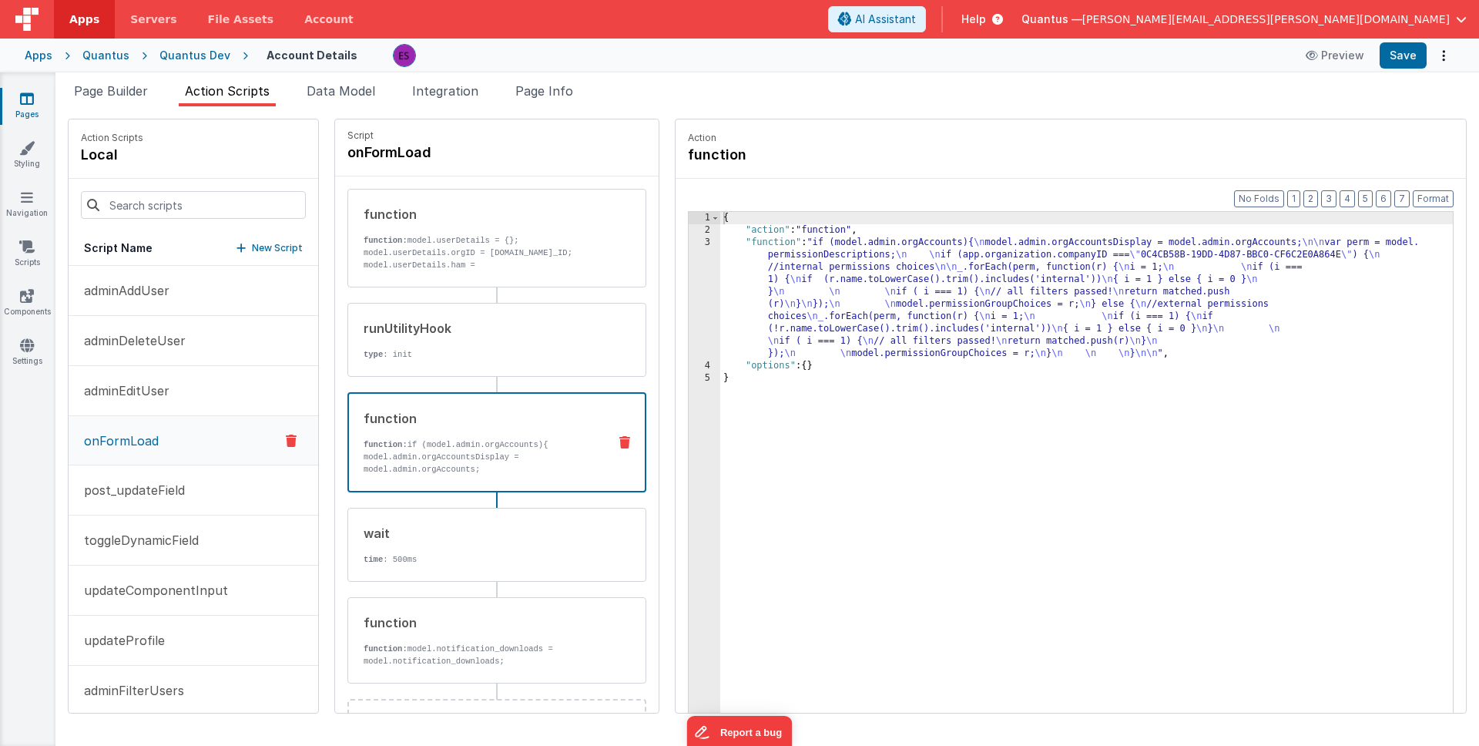
click at [796, 458] on div "{ "action" : "function" , "function" : "if (model.admin.orgAccounts){ \n model.…" at bounding box center [1106, 498] width 773 height 573
click at [770, 295] on div "{ "action" : "function" , "function" : "if (model.admin.orgAccounts){ \n model.…" at bounding box center [1106, 498] width 773 height 573
click at [689, 306] on div "3" at bounding box center [705, 298] width 32 height 123
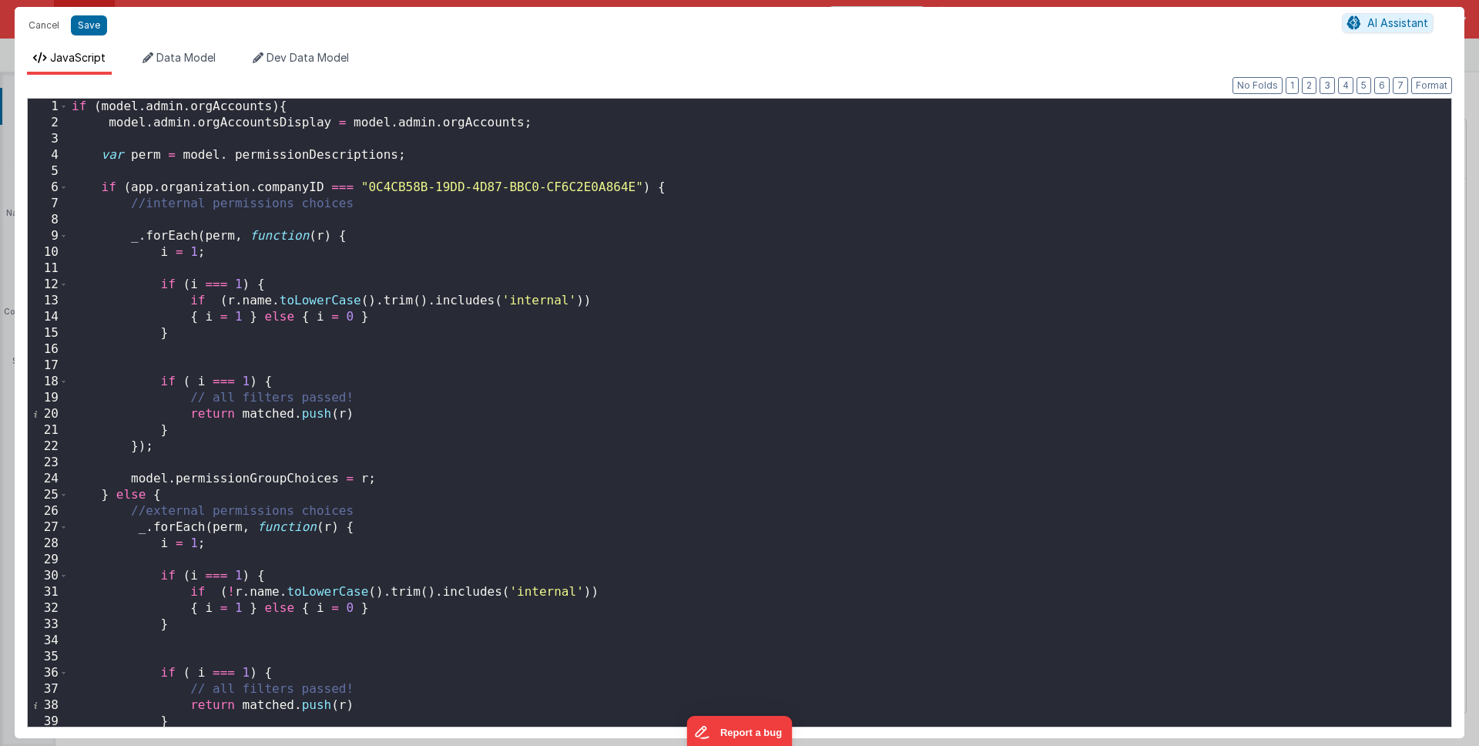
click at [162, 173] on div "if ( model . admin . orgAccounts ) { model . admin . orgAccountsDisplay = model…" at bounding box center [755, 429] width 1372 height 660
paste textarea
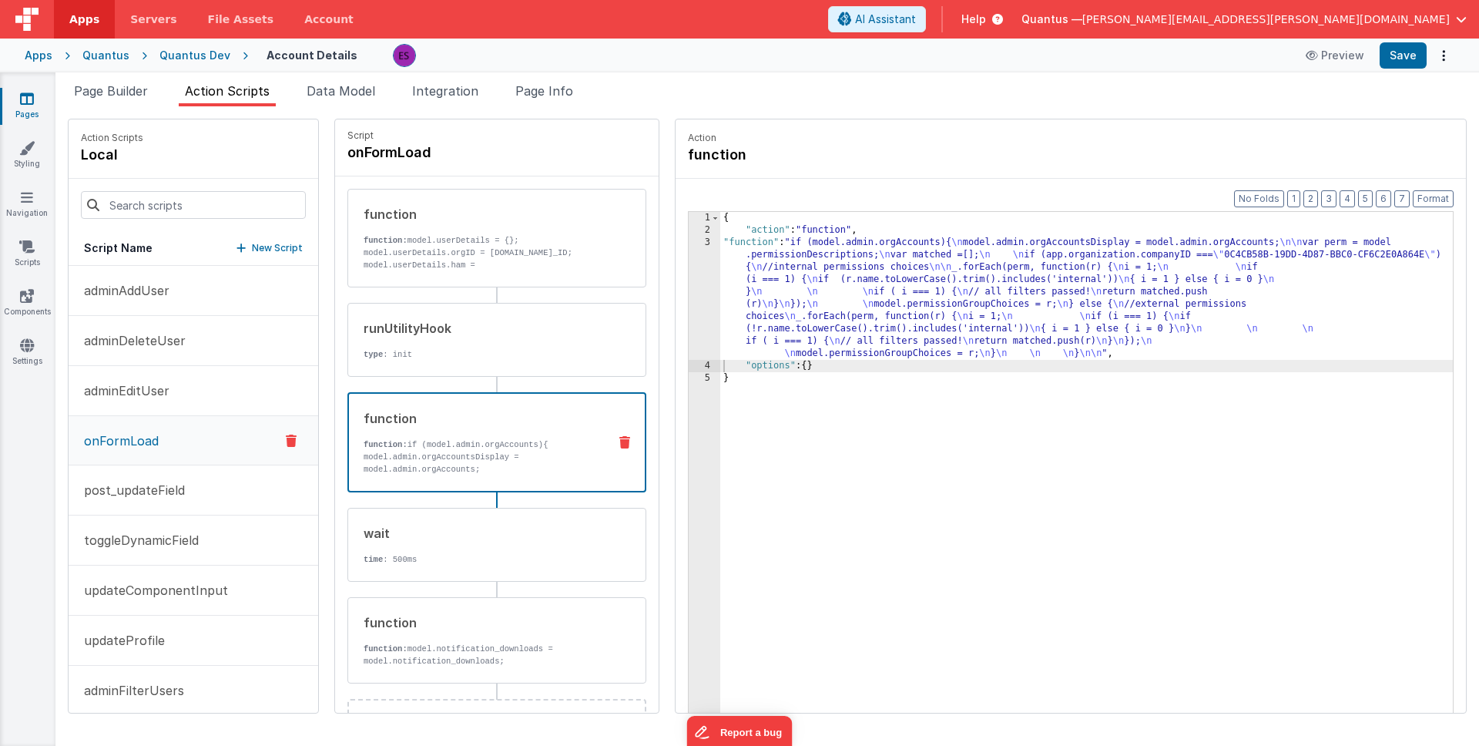
click at [720, 291] on div "{ "action" : "function" , "function" : "if (model.admin.orgAccounts){ \n model.…" at bounding box center [1106, 498] width 773 height 573
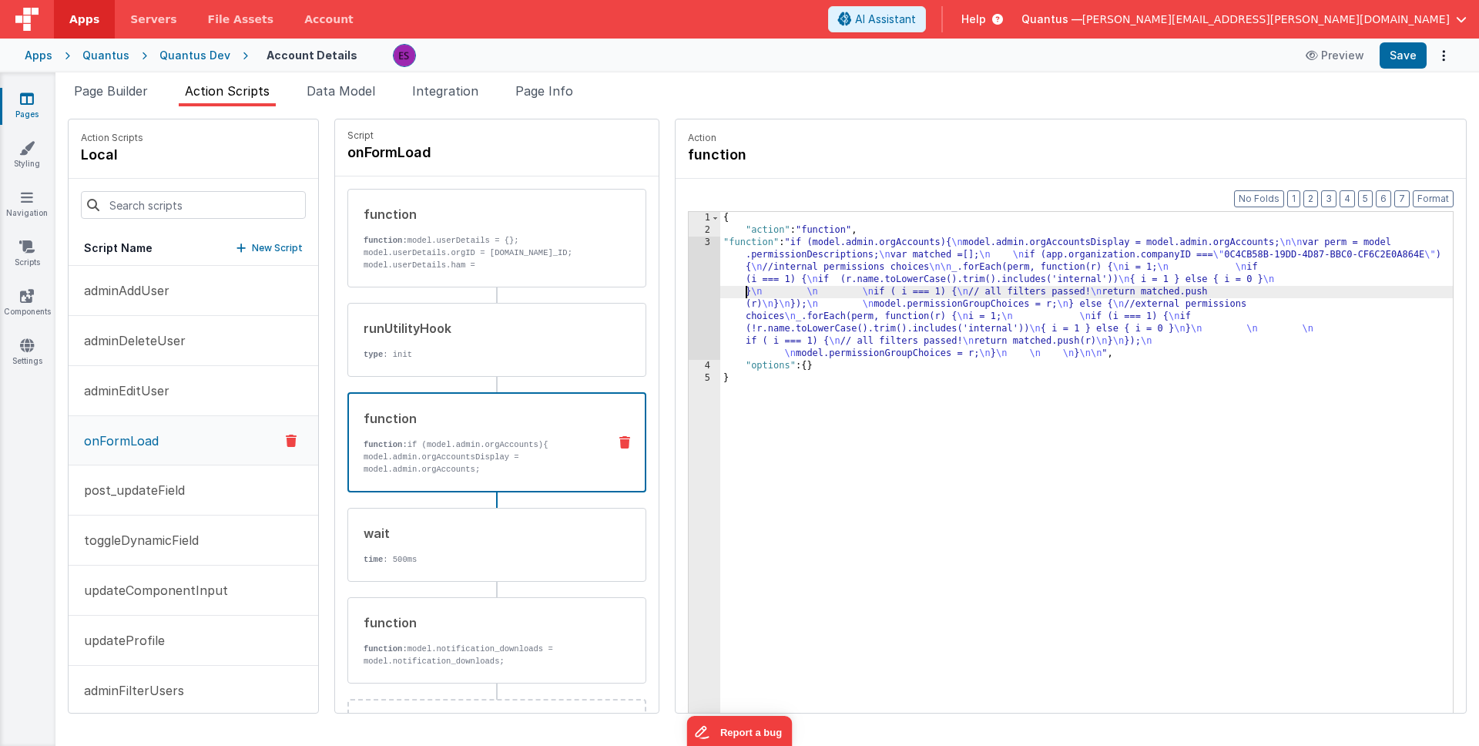
click at [689, 294] on div "3" at bounding box center [705, 298] width 32 height 123
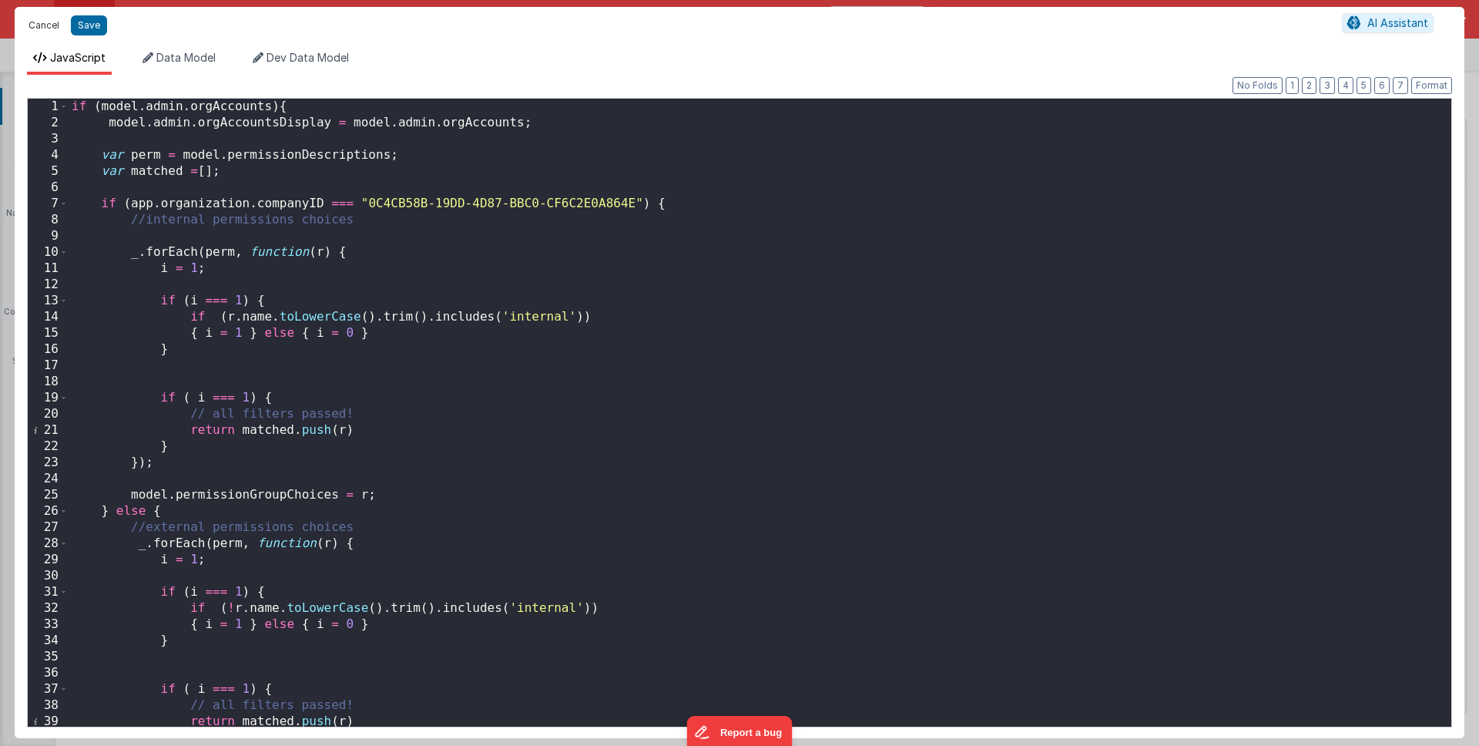
click at [35, 26] on button "Cancel" at bounding box center [44, 26] width 46 height 22
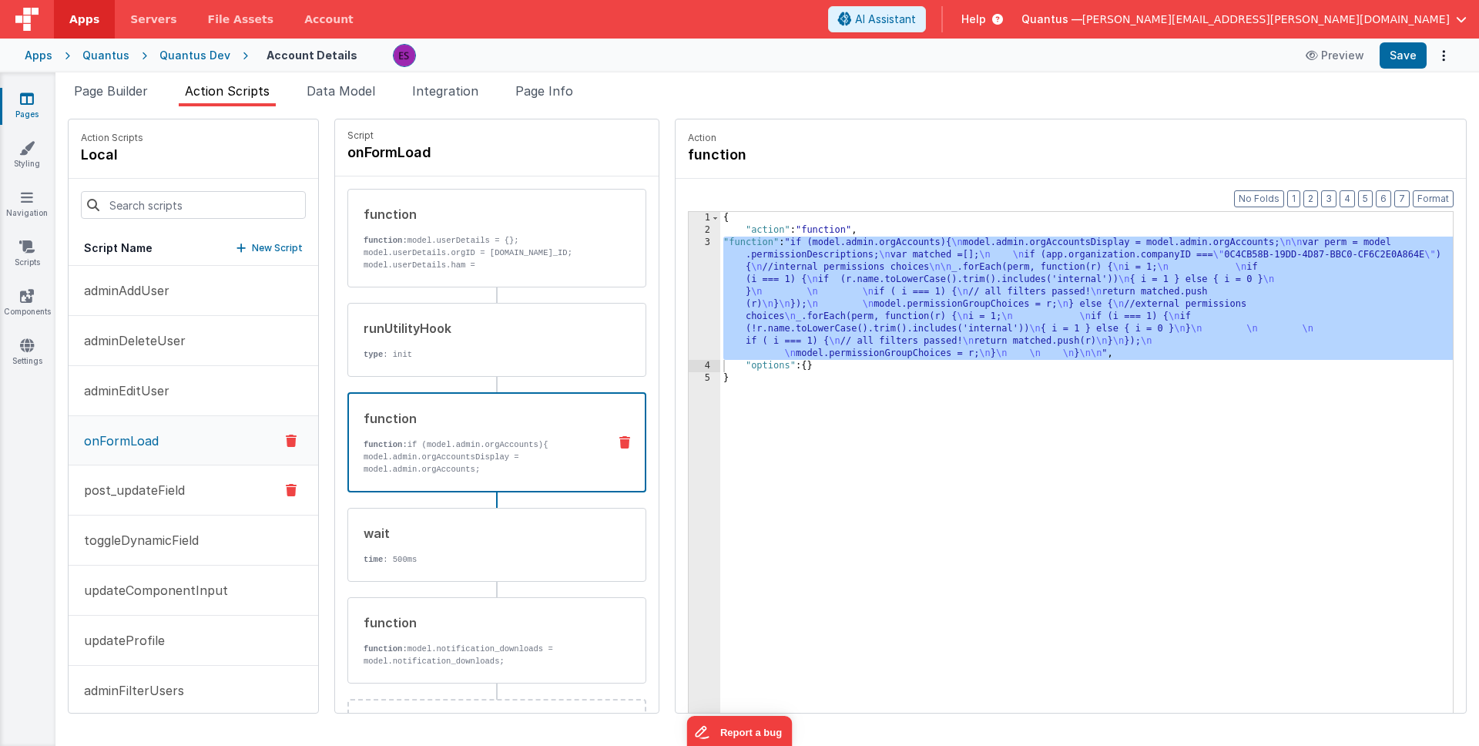
scroll to position [15, 0]
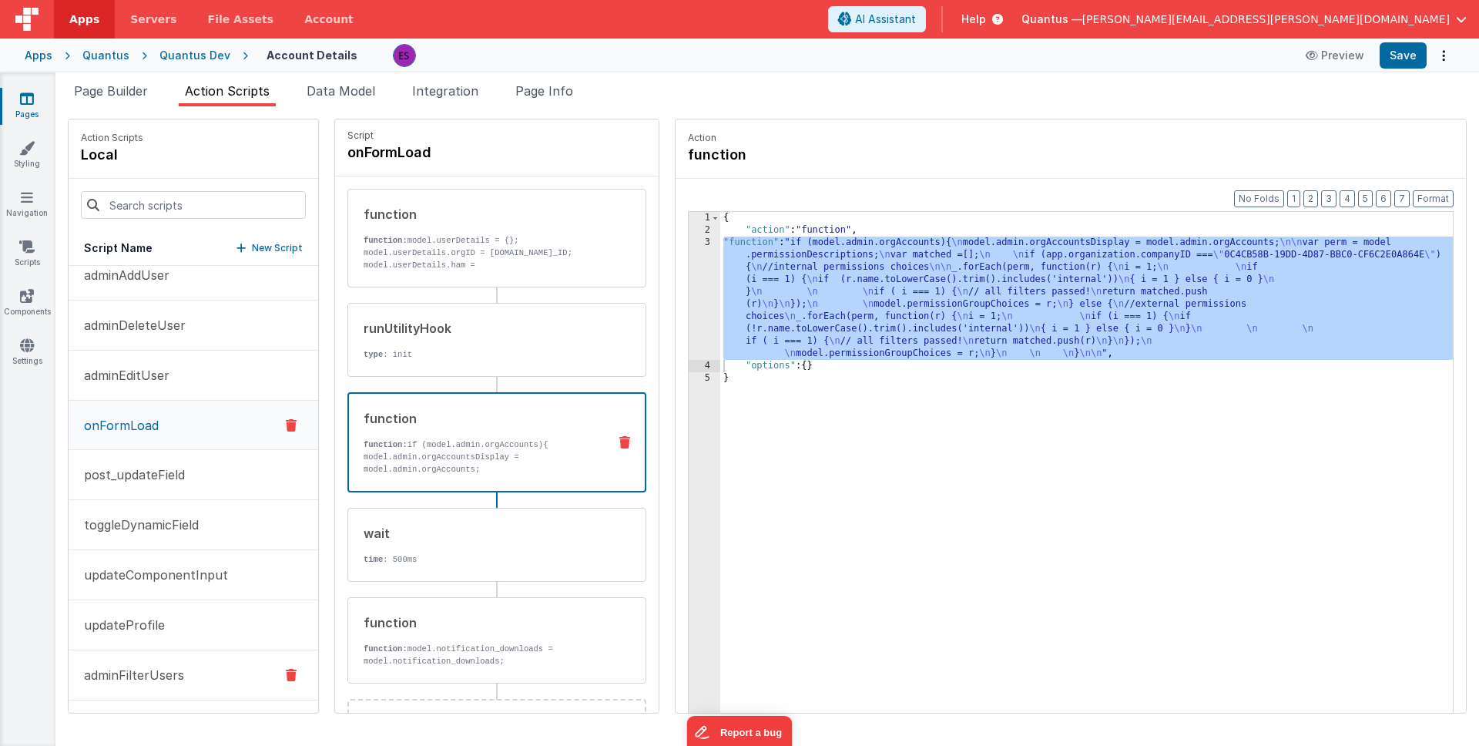
click at [123, 687] on button "adminFilterUsers" at bounding box center [194, 675] width 250 height 50
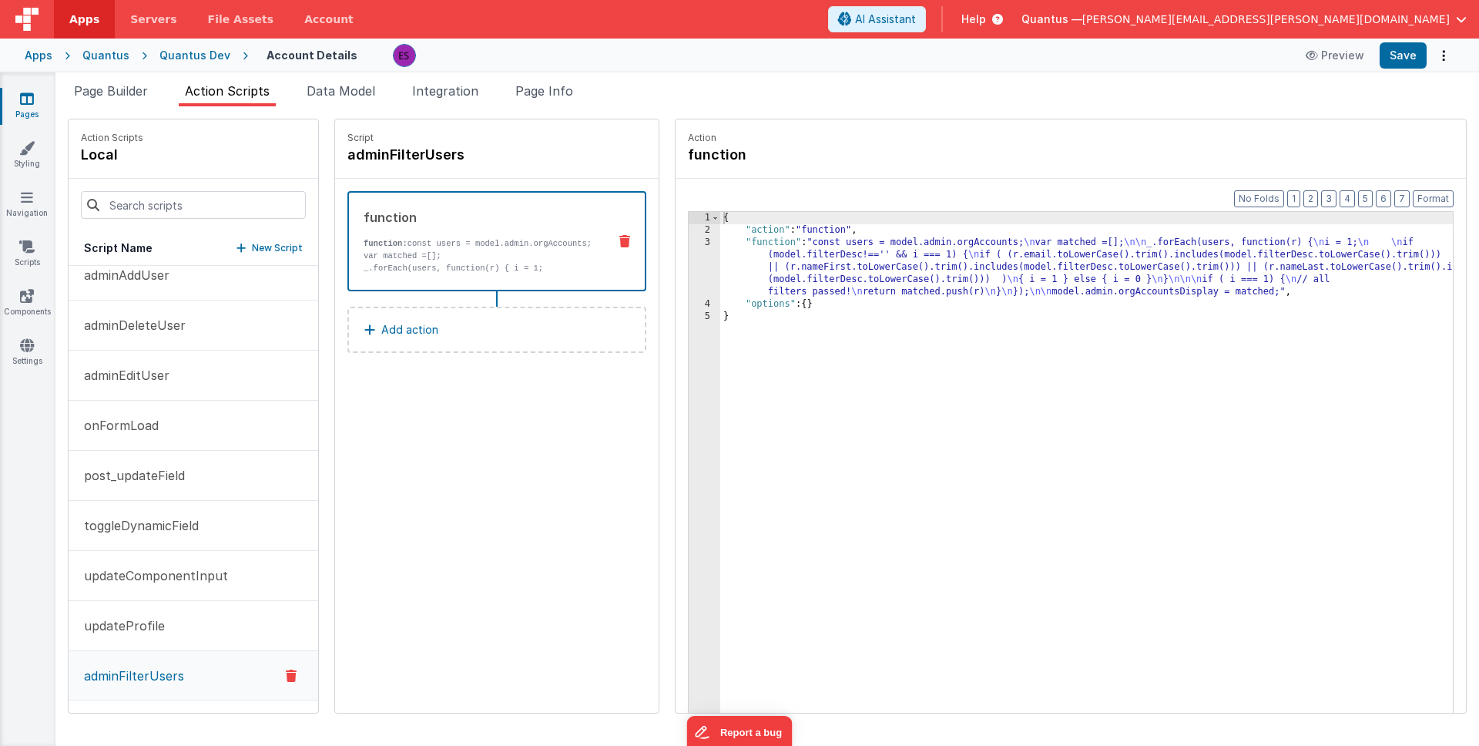
scroll to position [0, 0]
click at [724, 277] on div "{ "action" : "function" , "function" : "const users = model.admin.orgAccounts; …" at bounding box center [1106, 498] width 773 height 573
click at [689, 277] on div "3" at bounding box center [705, 268] width 32 height 62
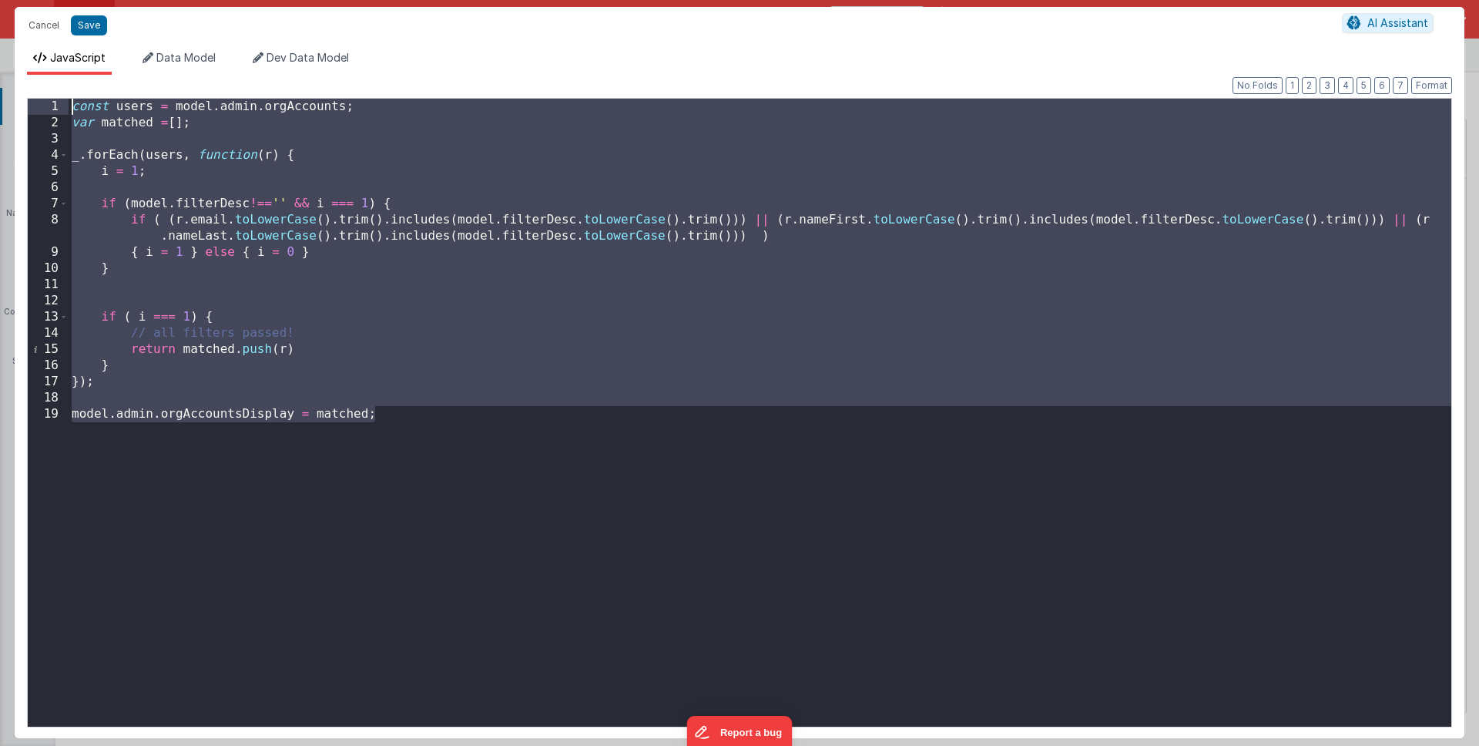
drag, startPoint x: 529, startPoint y: 455, endPoint x: 59, endPoint y: 102, distance: 587.9
click at [59, 102] on div "1 2 3 4 5 6 7 8 9 10 11 12 13 14 15 16 17 18 19 const users = model . admin . o…" at bounding box center [740, 413] width 1426 height 630
click at [31, 22] on button "Cancel" at bounding box center [44, 26] width 46 height 22
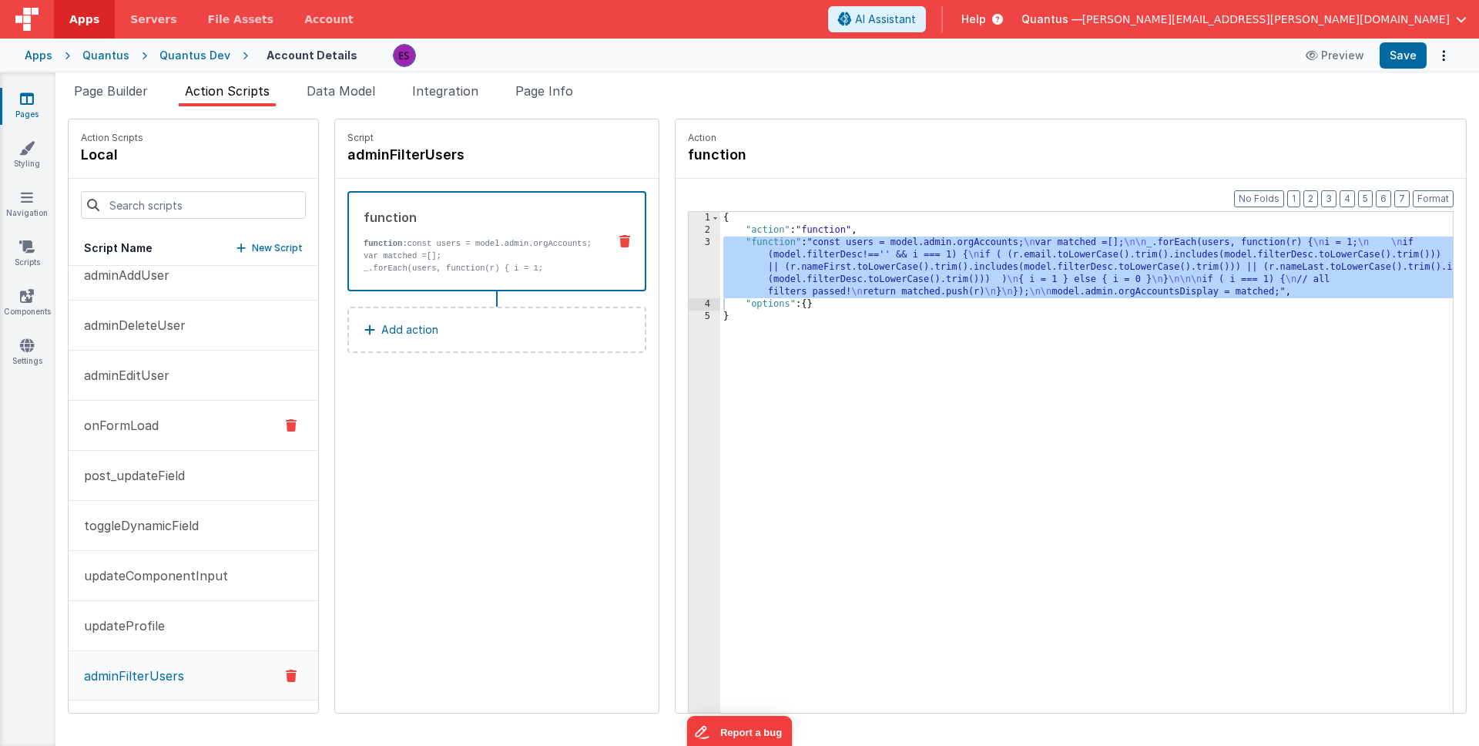
click at [114, 428] on p "onFormLoad" at bounding box center [117, 425] width 84 height 18
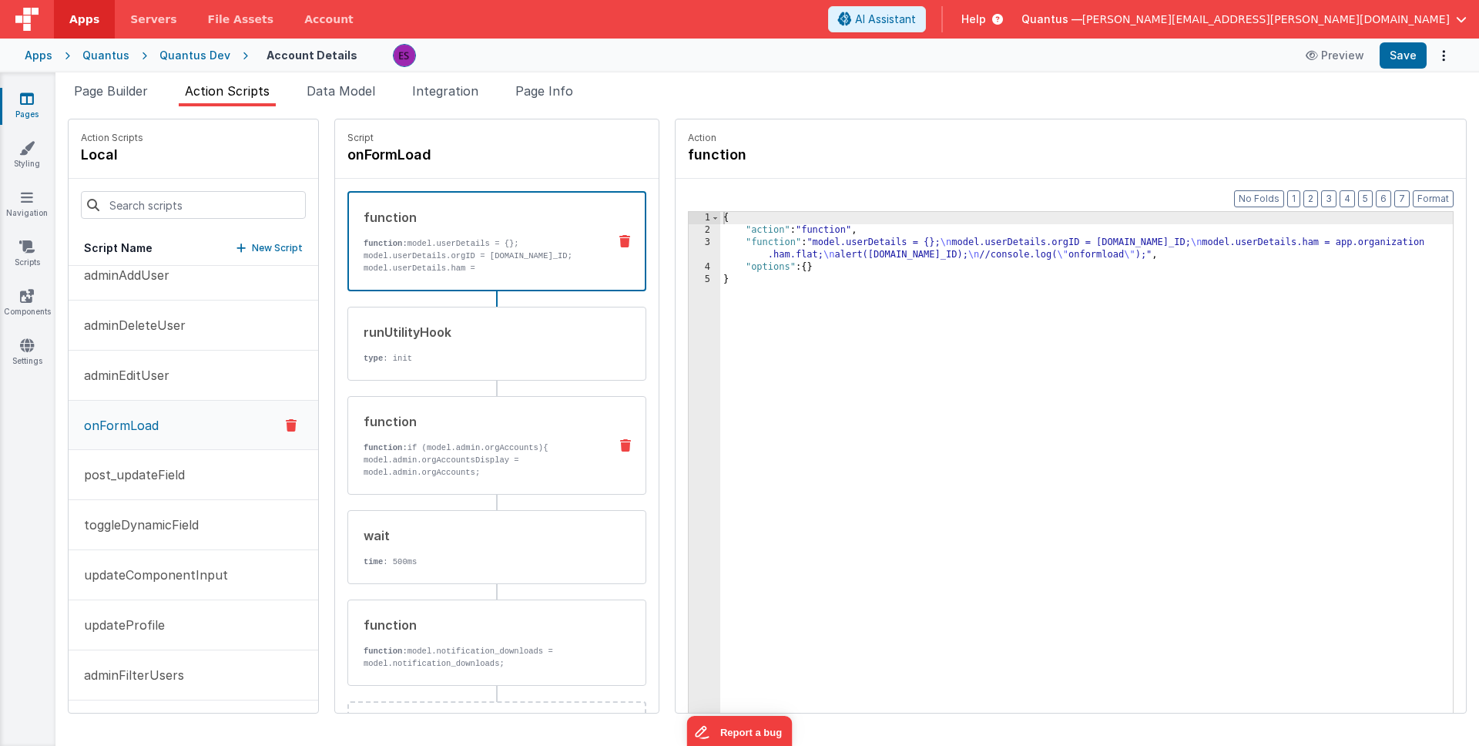
click at [425, 462] on p "function: if (model.admin.orgAccounts){ model.admin.orgAccountsDisplay = model.…" at bounding box center [480, 460] width 233 height 37
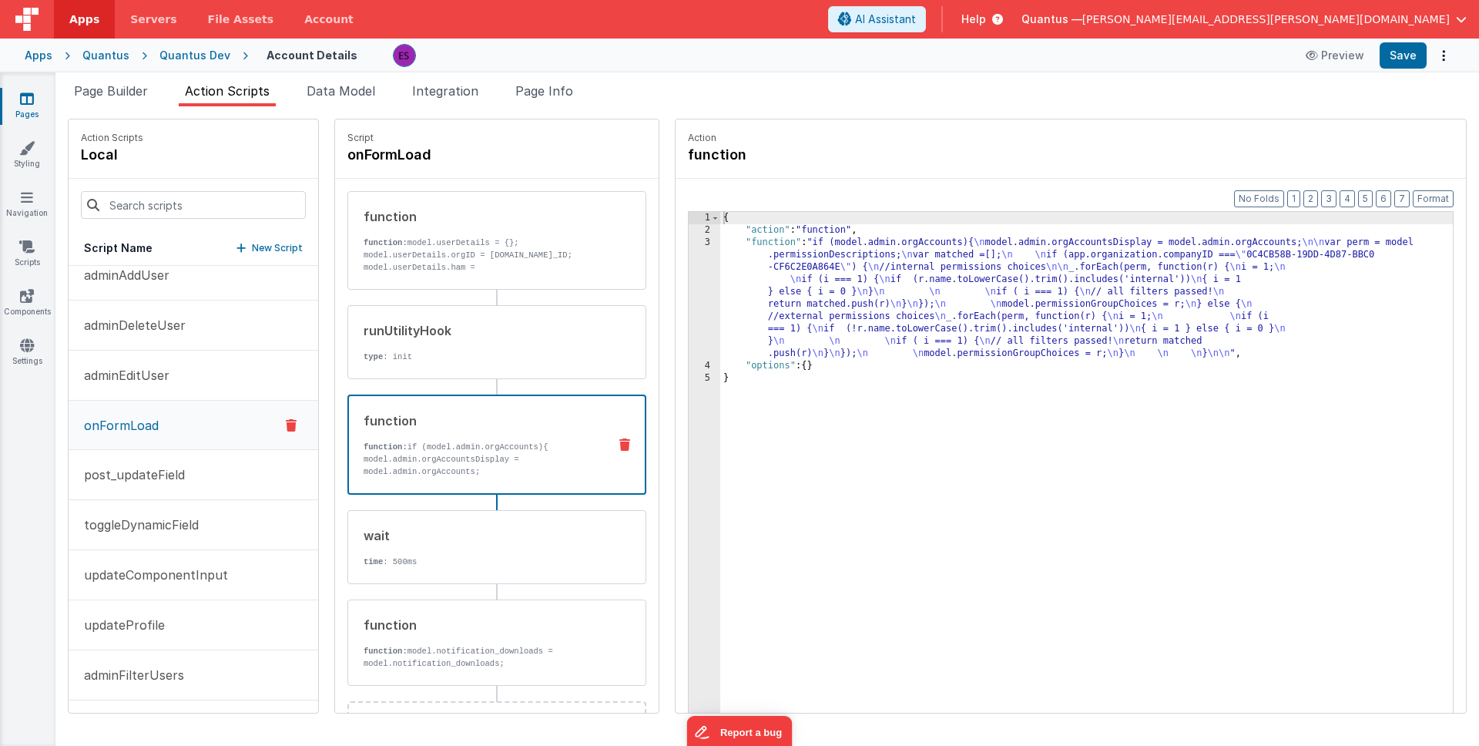
drag, startPoint x: 721, startPoint y: 316, endPoint x: 690, endPoint y: 314, distance: 31.7
click at [720, 315] on div "{ "action" : "function" , "function" : "if (model.admin.orgAccounts){ \n model.…" at bounding box center [1106, 498] width 773 height 573
click at [689, 317] on div "3" at bounding box center [705, 298] width 32 height 123
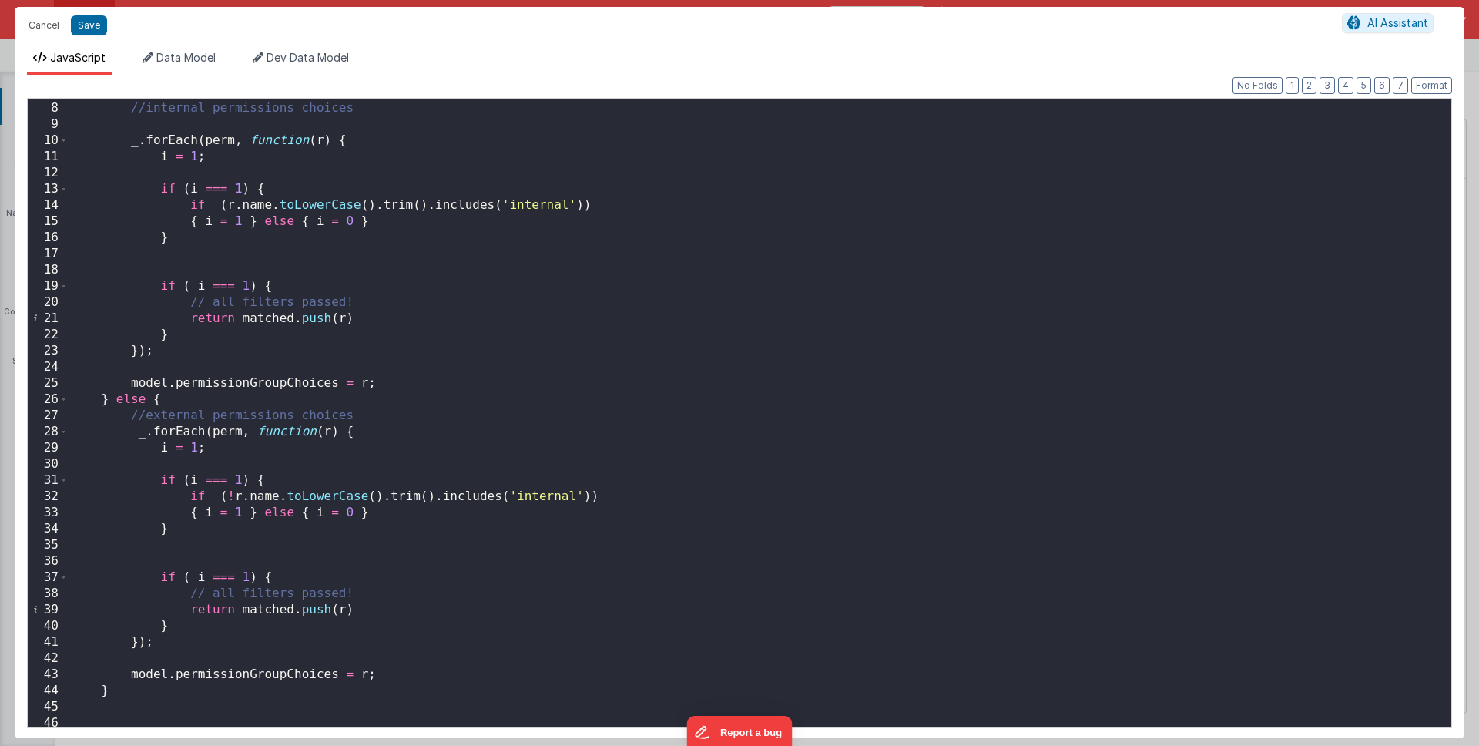
scroll to position [165, 0]
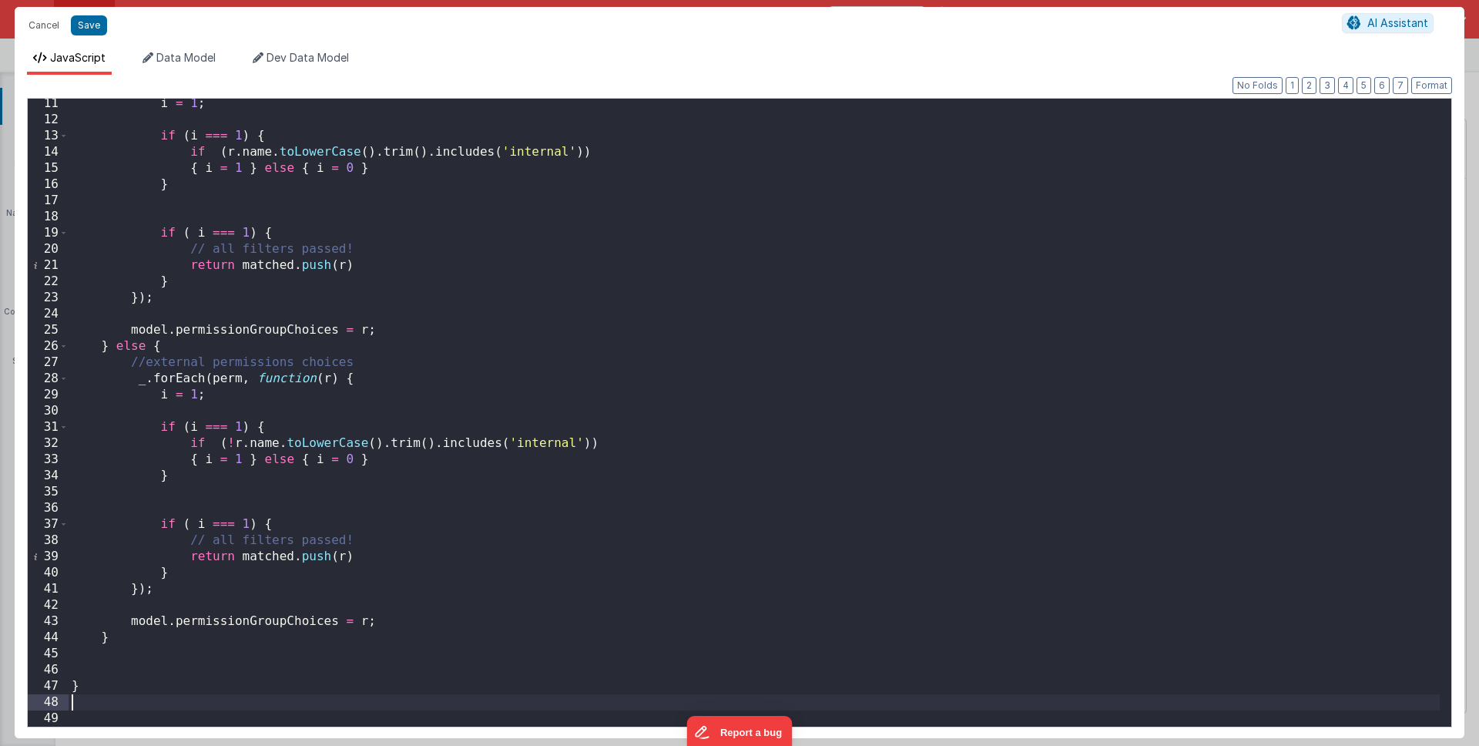
click at [432, 707] on div "i = 1 ; if ( i === 1 ) { if ( r . name . toLowerCase ( ) . trim ( ) . includes …" at bounding box center [755, 426] width 1372 height 660
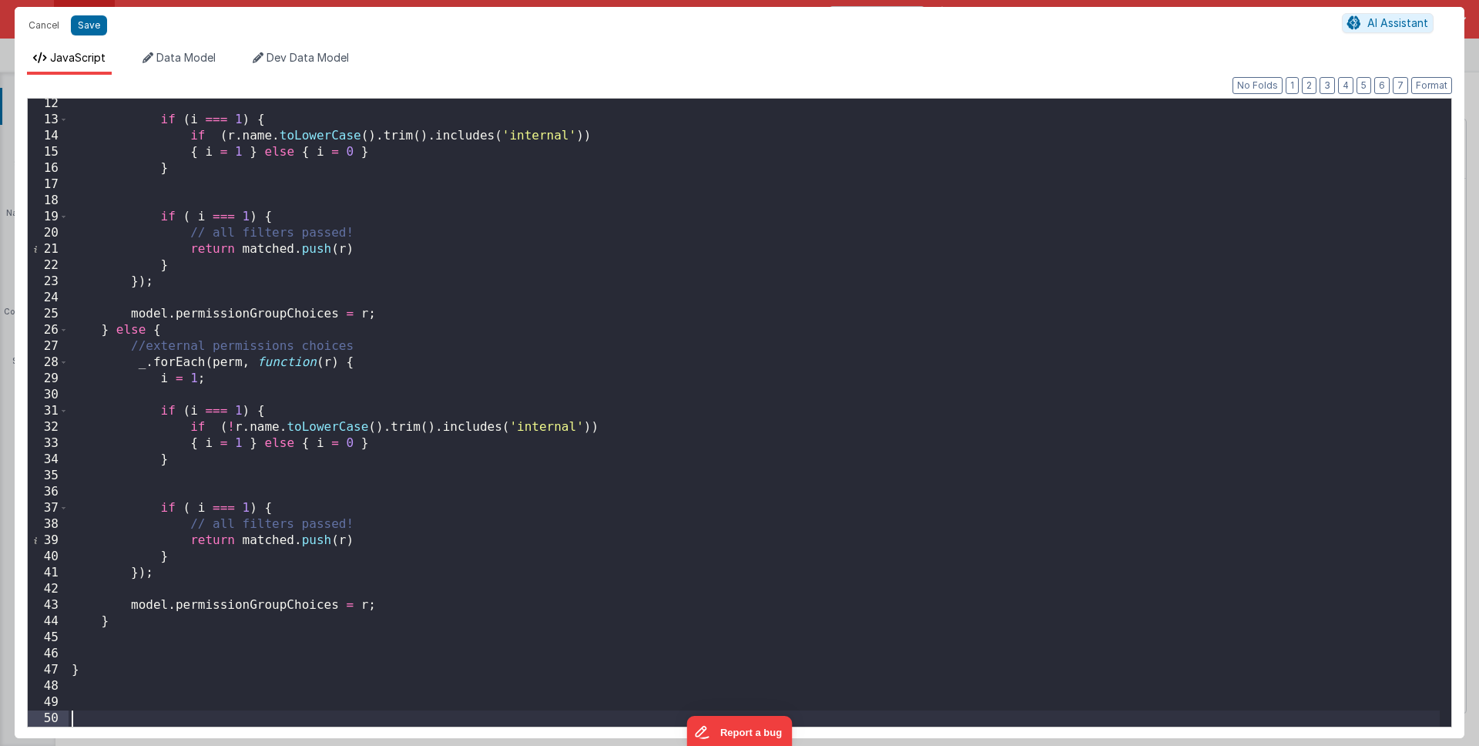
scroll to position [181, 0]
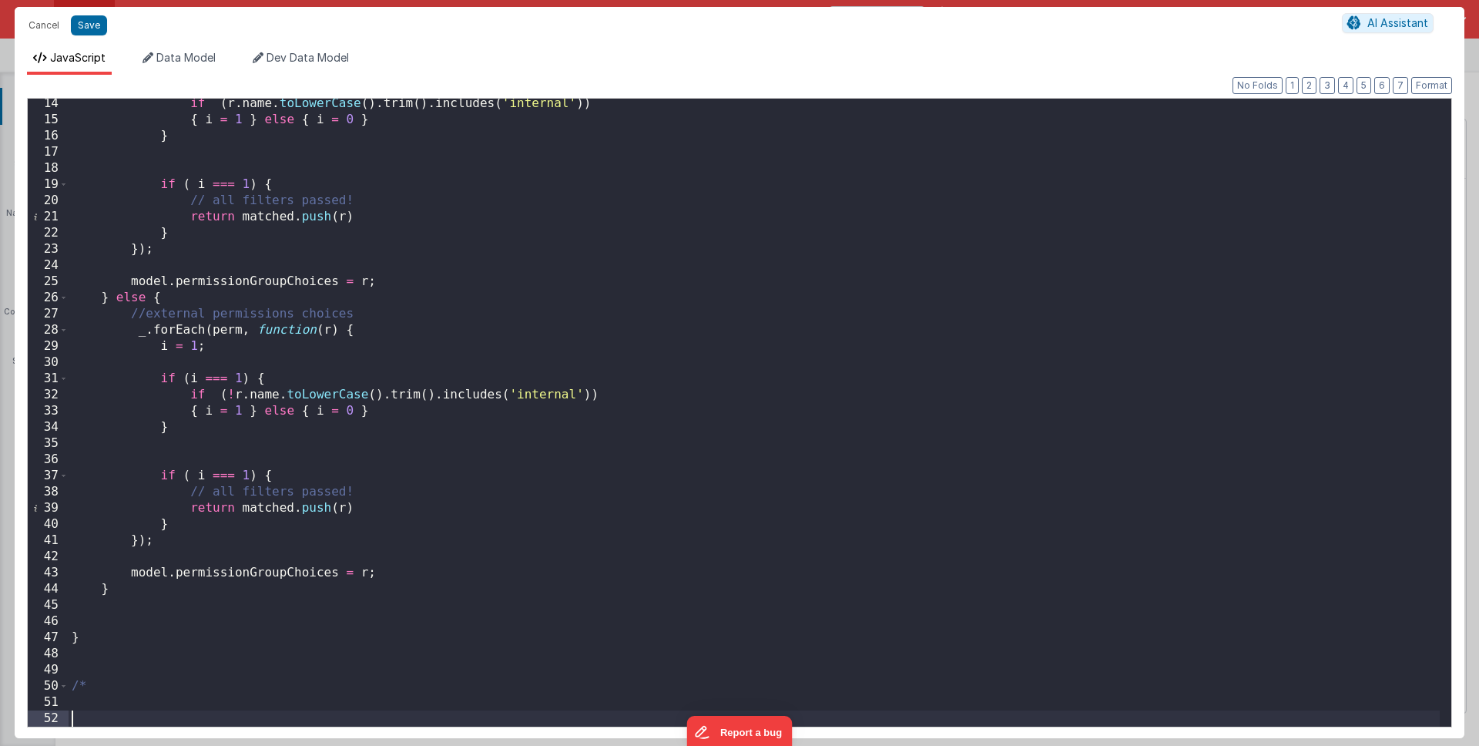
paste textarea
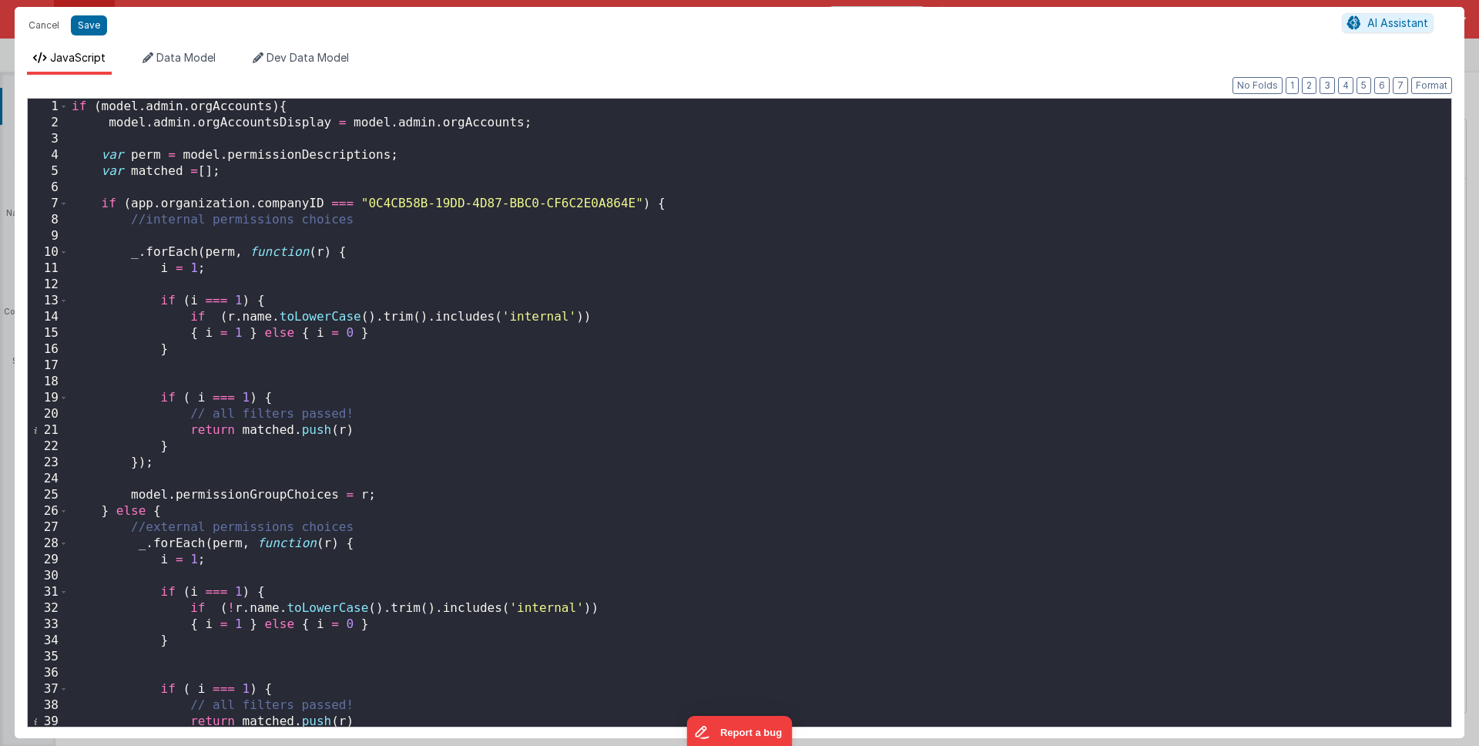
scroll to position [0, 0]
click at [246, 315] on div "if ( model . admin . orgAccounts ) { model . admin . orgAccountsDisplay = model…" at bounding box center [755, 429] width 1372 height 660
click at [302, 238] on div "if ( model . admin . orgAccounts ) { model . admin . orgAccountsDisplay = model…" at bounding box center [755, 429] width 1372 height 660
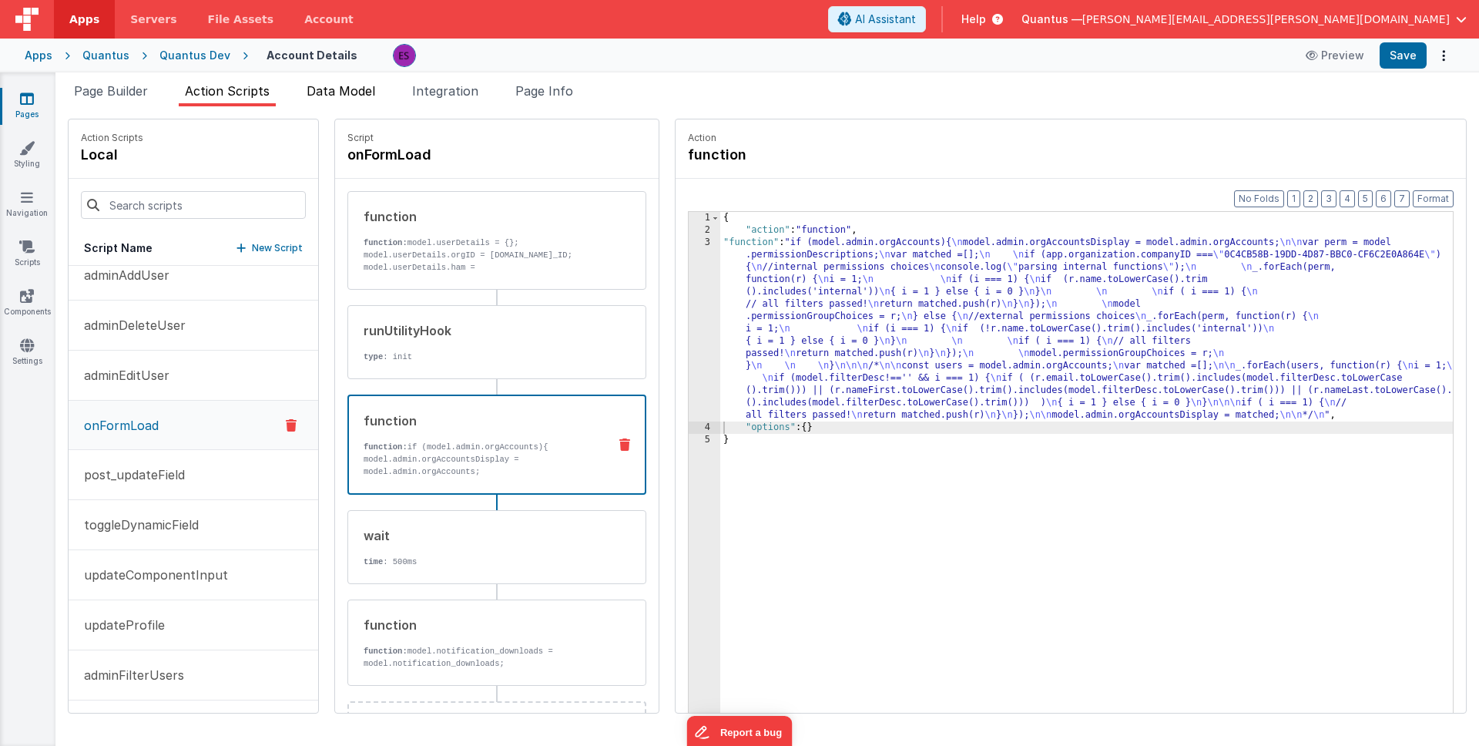
click at [308, 97] on li "Data Model" at bounding box center [341, 94] width 81 height 25
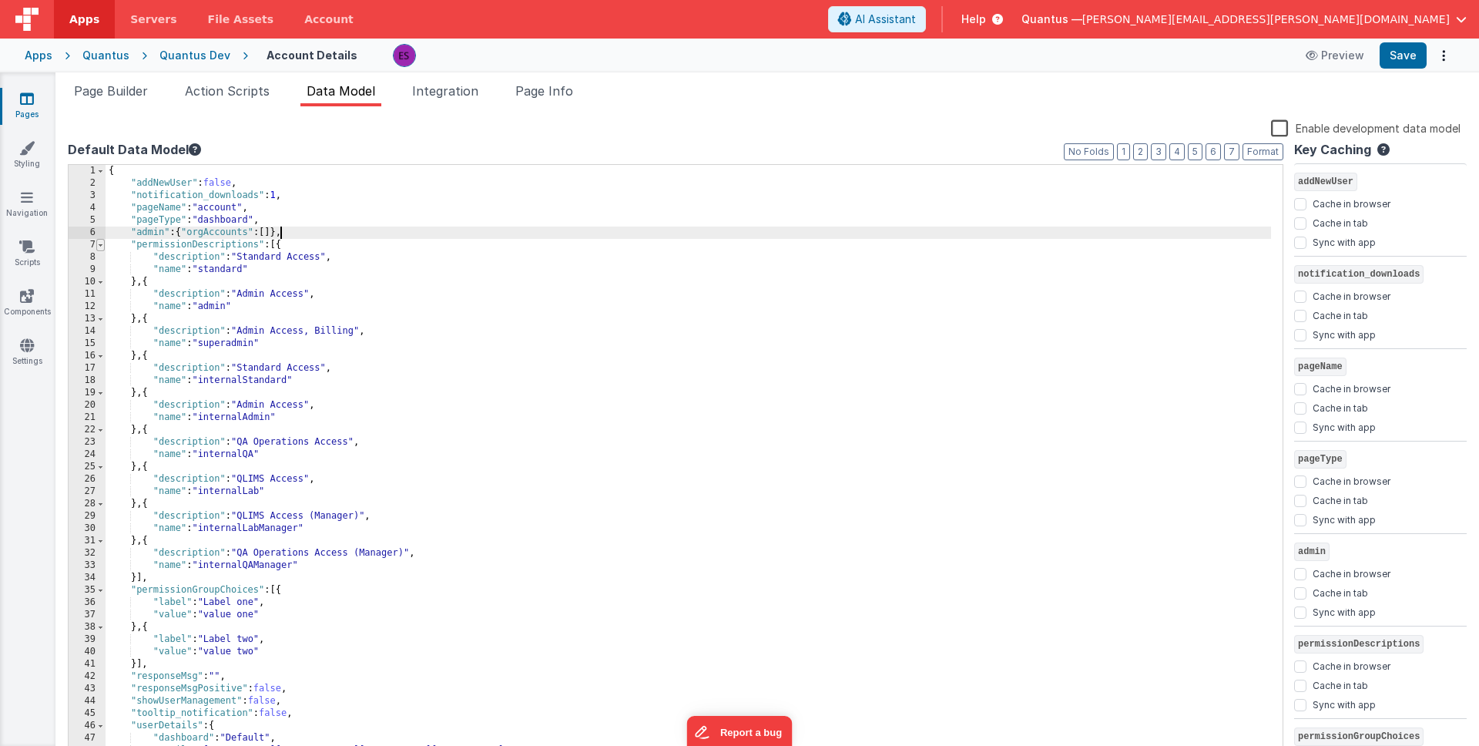
click at [99, 242] on span at bounding box center [100, 245] width 8 height 12
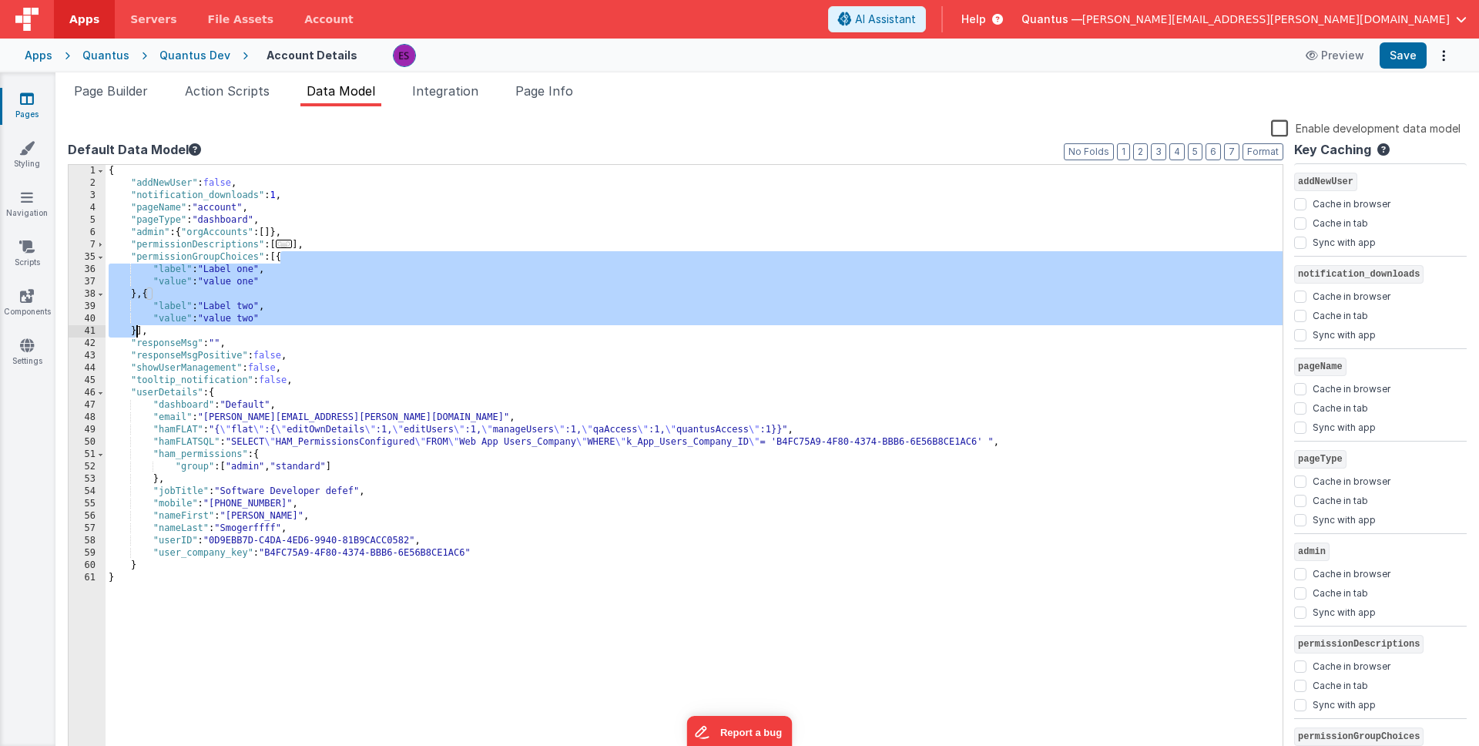
drag, startPoint x: 280, startPoint y: 260, endPoint x: 136, endPoint y: 327, distance: 158.9
click at [136, 327] on div "{ "addNewUser" : false , "notification_downloads" : 1 , "pageName" : "account" …" at bounding box center [694, 474] width 1177 height 619
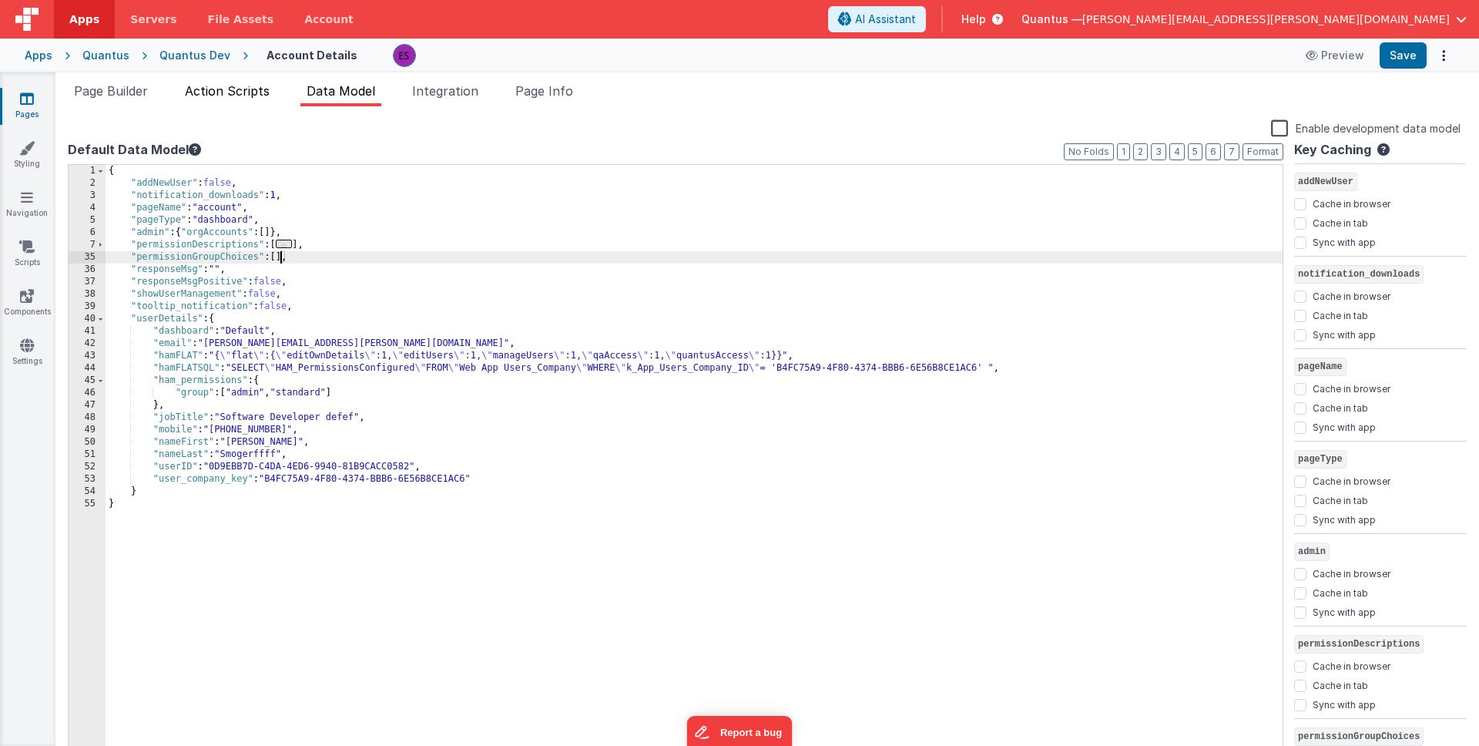
click at [214, 89] on span "Action Scripts" at bounding box center [227, 90] width 85 height 15
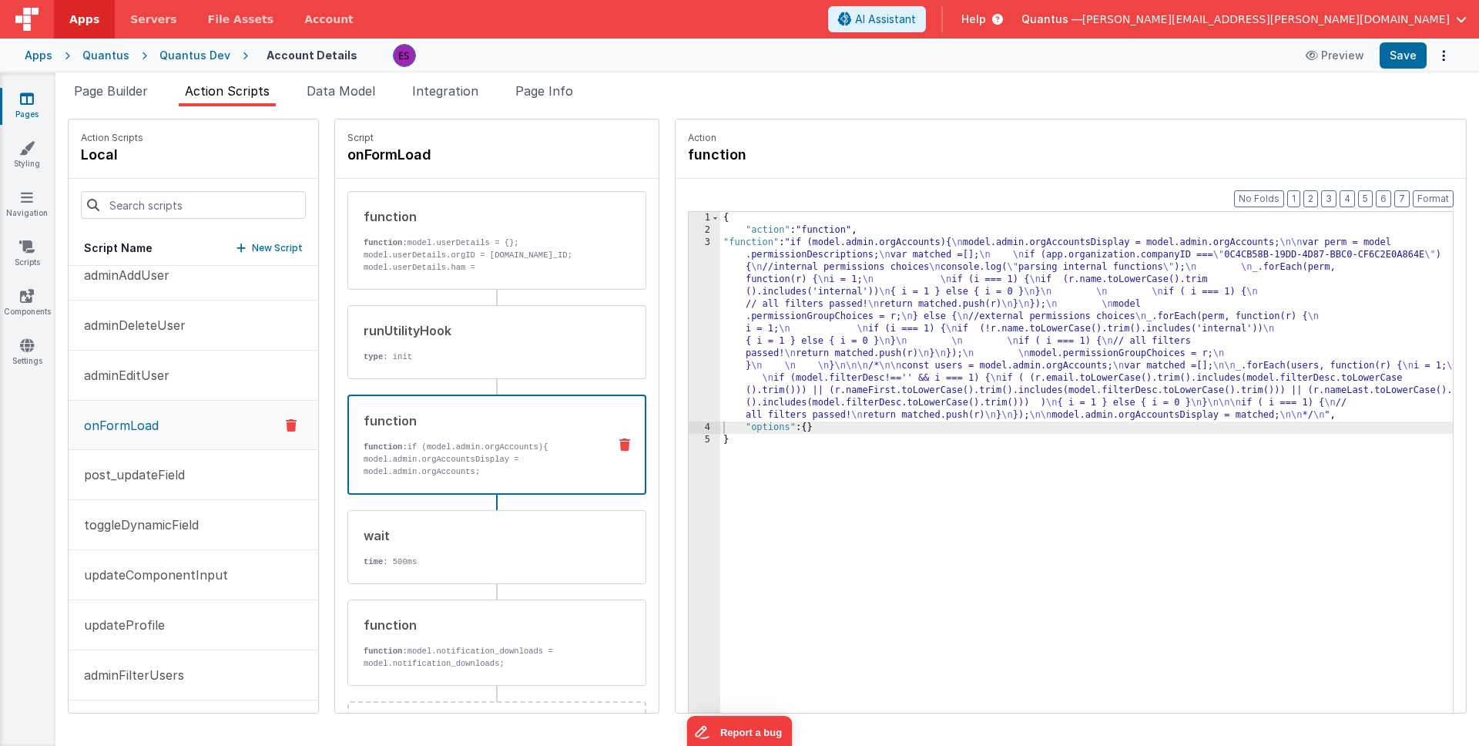
click at [754, 301] on div "{ "action" : "function" , "function" : "if (model.admin.orgAccounts){ \n model.…" at bounding box center [1106, 498] width 773 height 573
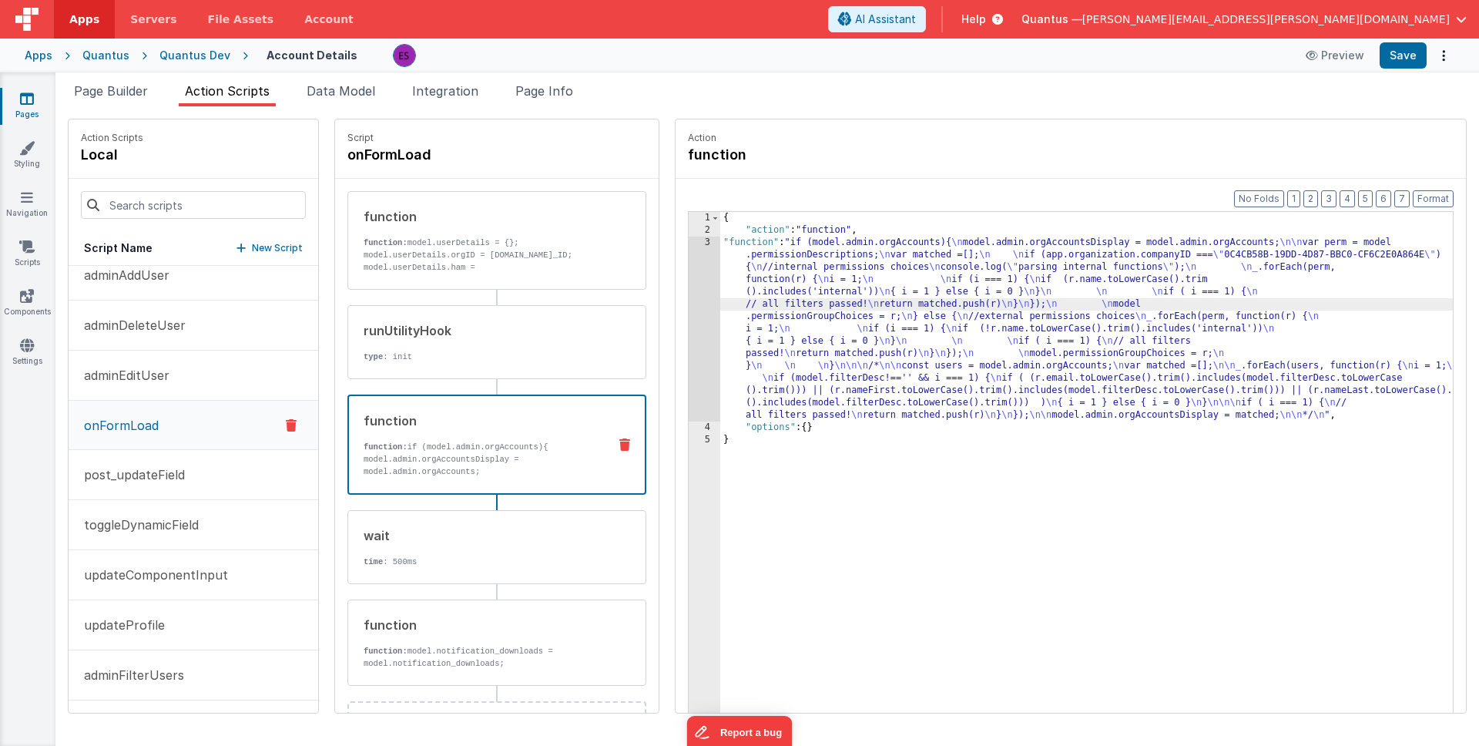
click at [689, 330] on div "3" at bounding box center [705, 329] width 32 height 185
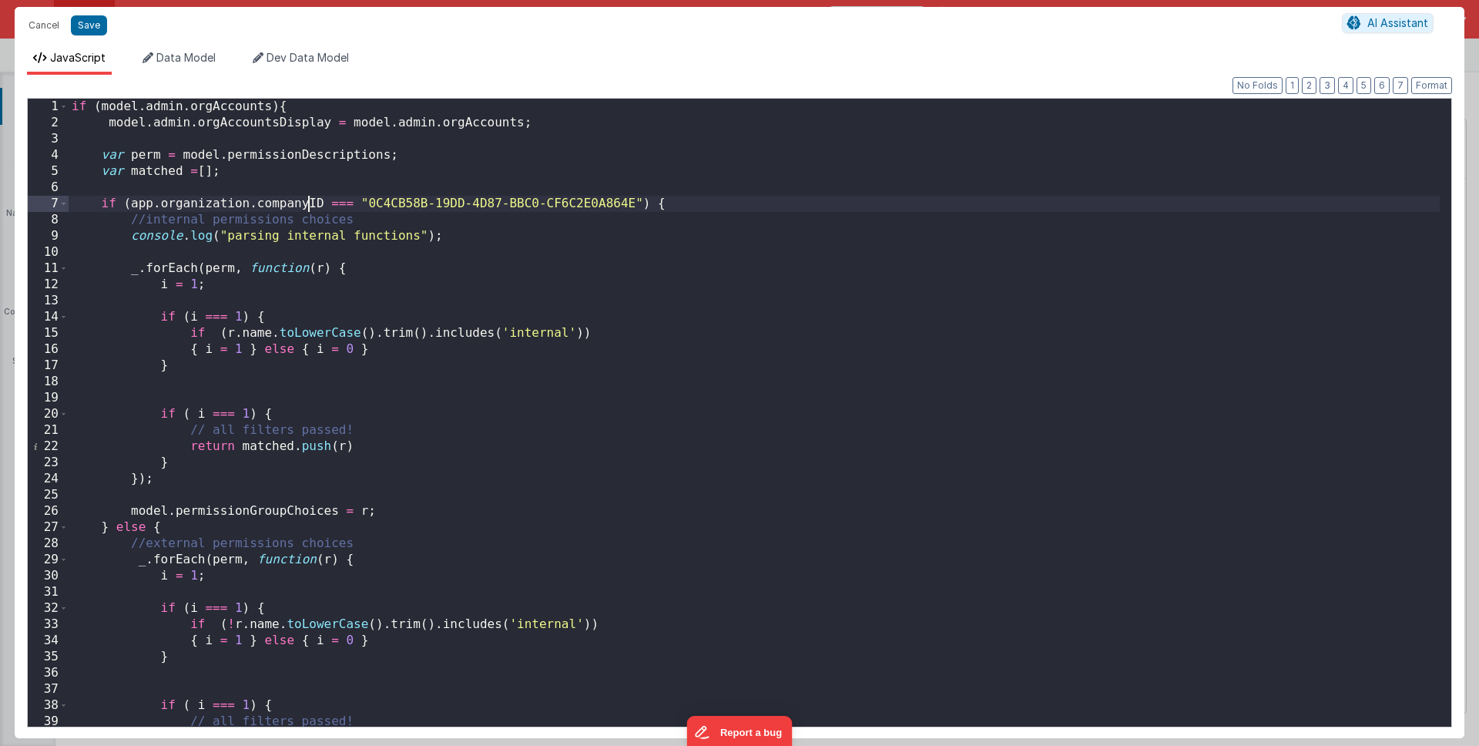
click at [309, 200] on div "if ( model . admin . orgAccounts ) { model . admin . orgAccountsDisplay = model…" at bounding box center [755, 429] width 1372 height 660
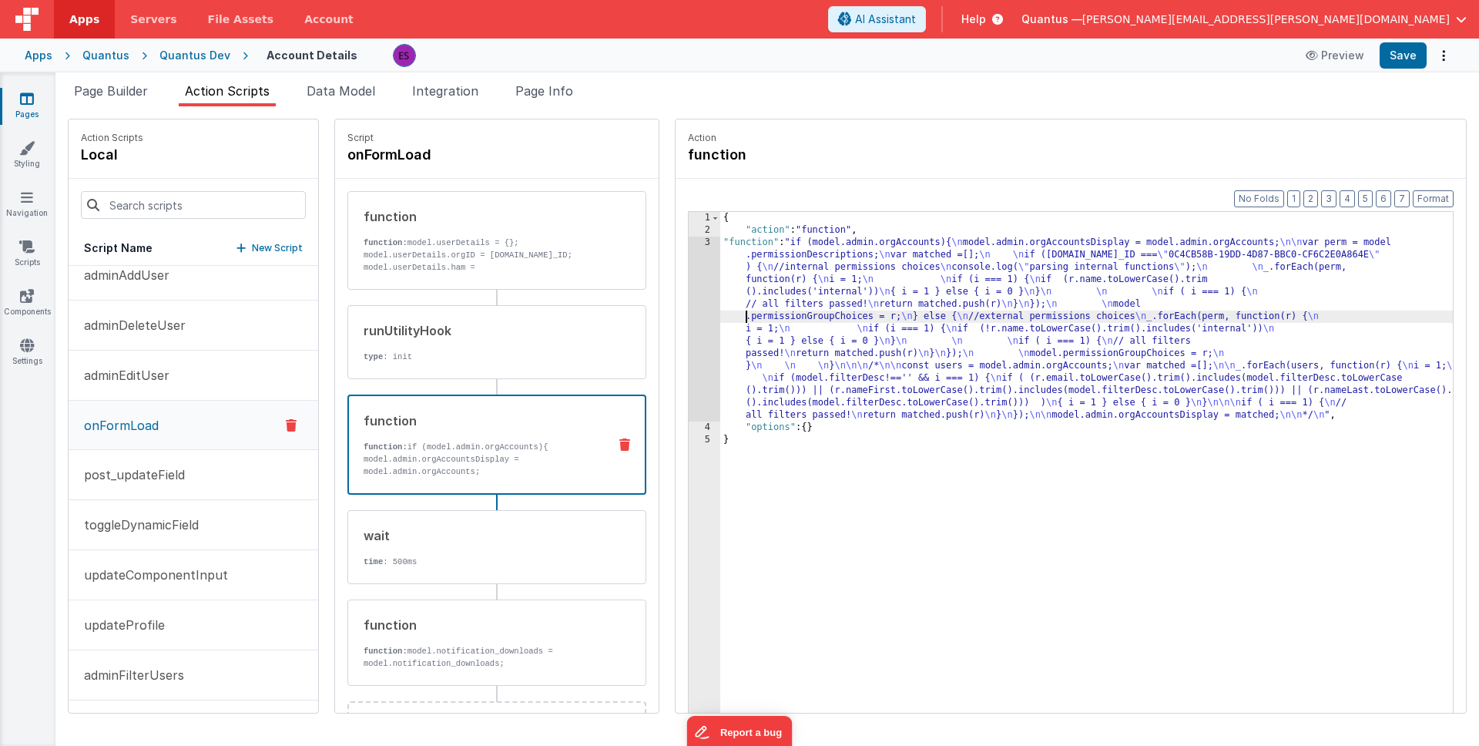
click at [720, 312] on div "{ "action" : "function" , "function" : "if (model.admin.orgAccounts){ \n model.…" at bounding box center [1106, 498] width 773 height 573
click at [689, 314] on div "3" at bounding box center [705, 329] width 32 height 185
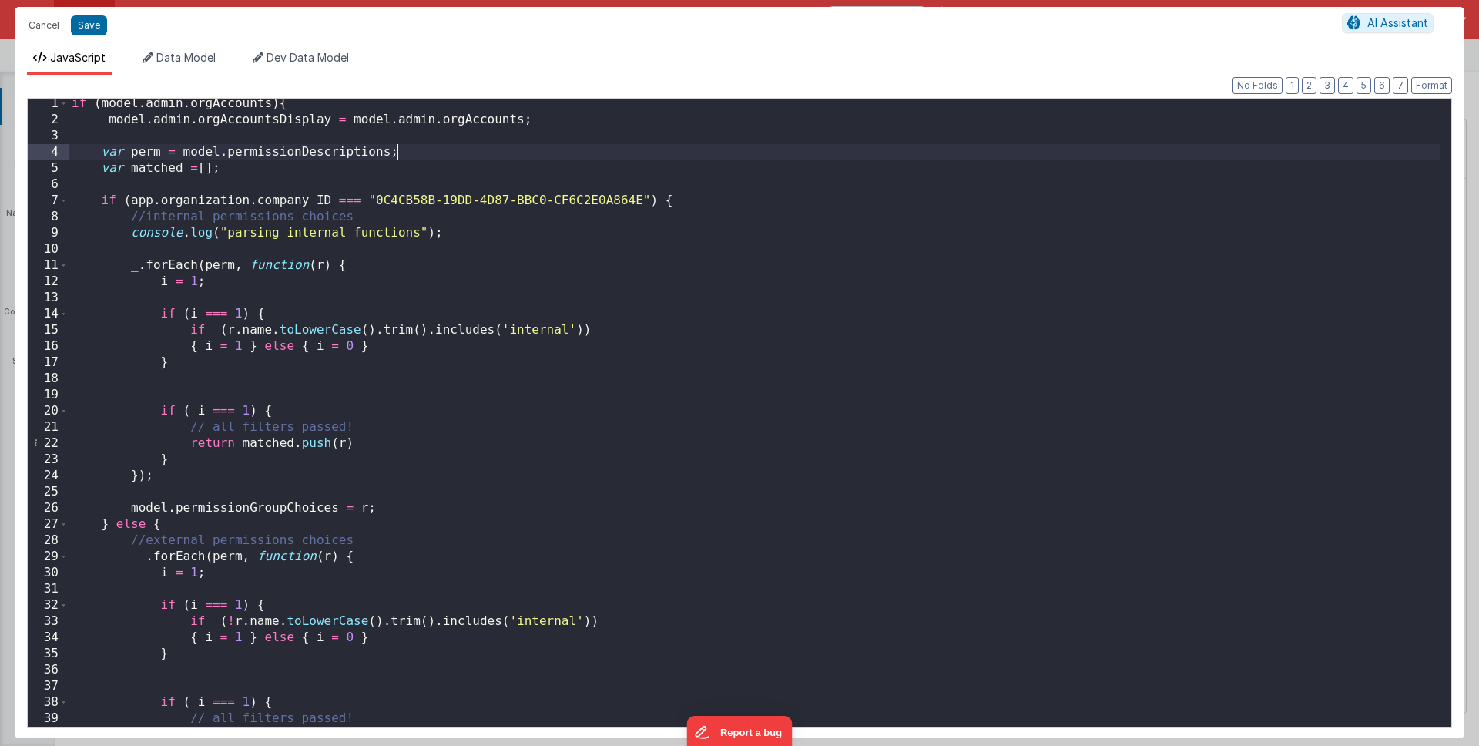
click at [657, 152] on div "if ( model . admin . orgAccounts ) { model . admin . orgAccountsDisplay = model…" at bounding box center [755, 426] width 1372 height 660
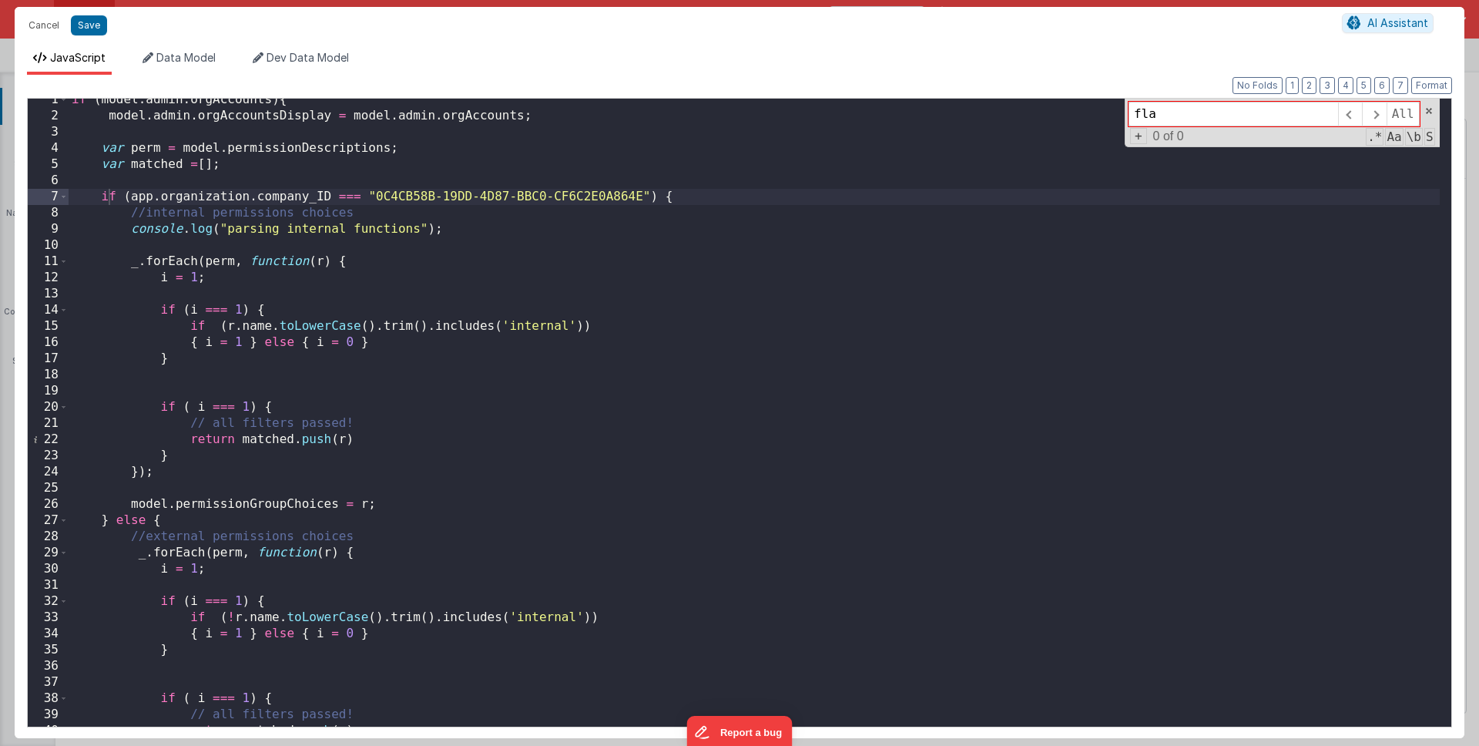
type input "flat"
click at [470, 356] on div "if ( model . admin . orgAccounts ) { model . admin . orgAccountsDisplay = model…" at bounding box center [755, 422] width 1372 height 660
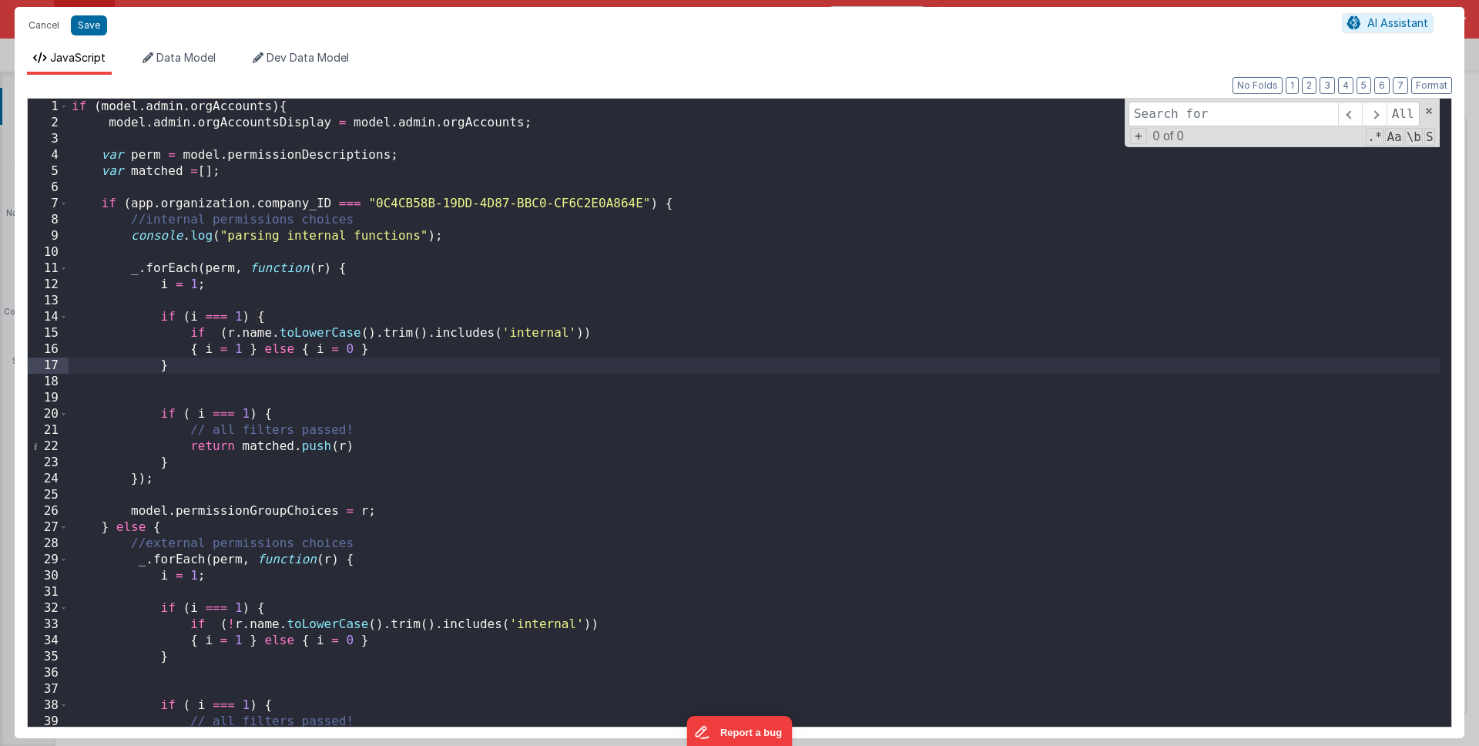
click at [114, 146] on div "if ( model . admin . orgAccounts ) { model . admin . orgAccountsDisplay = model…" at bounding box center [755, 429] width 1372 height 660
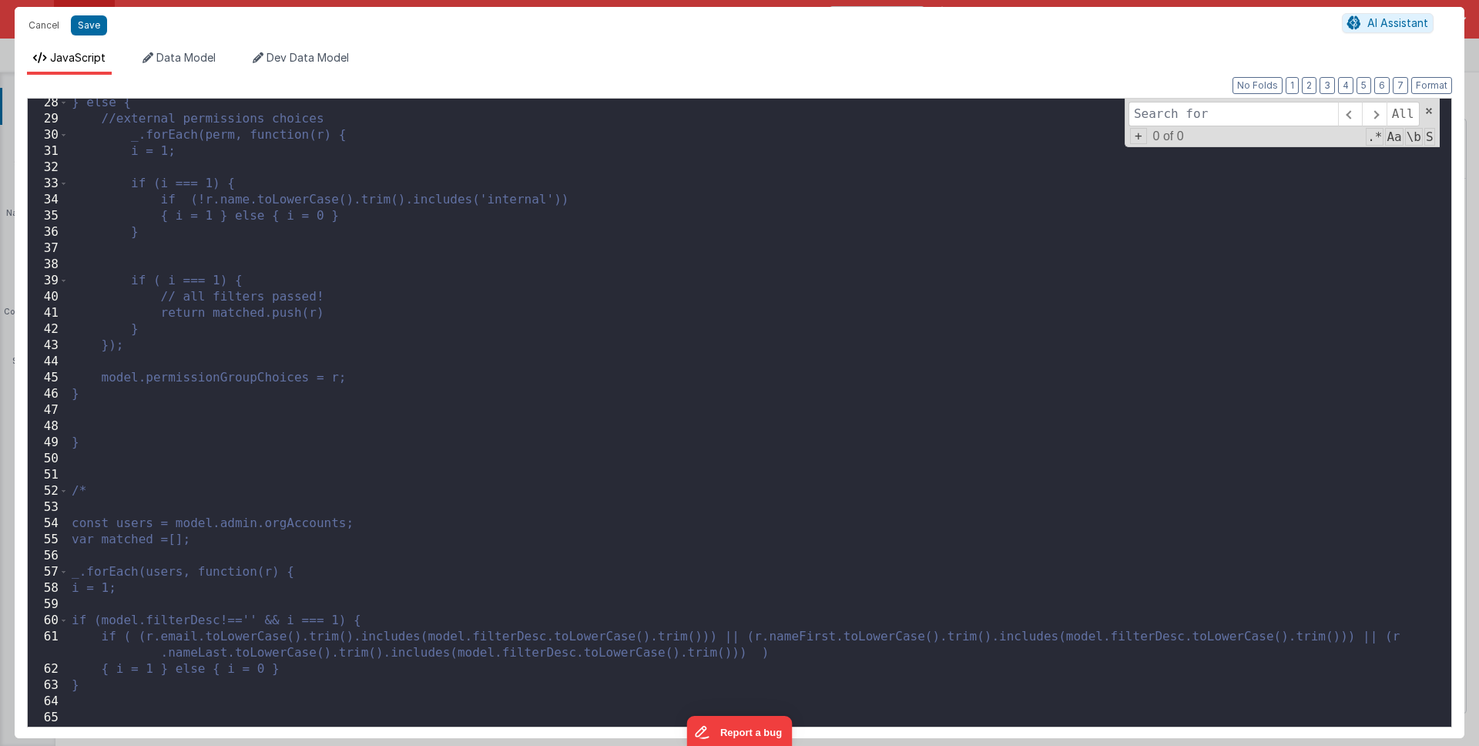
scroll to position [449, 0]
click at [166, 405] on div "} else { //external permissions choices _.forEach(perm, function(r) { i = 1; if…" at bounding box center [755, 416] width 1372 height 660
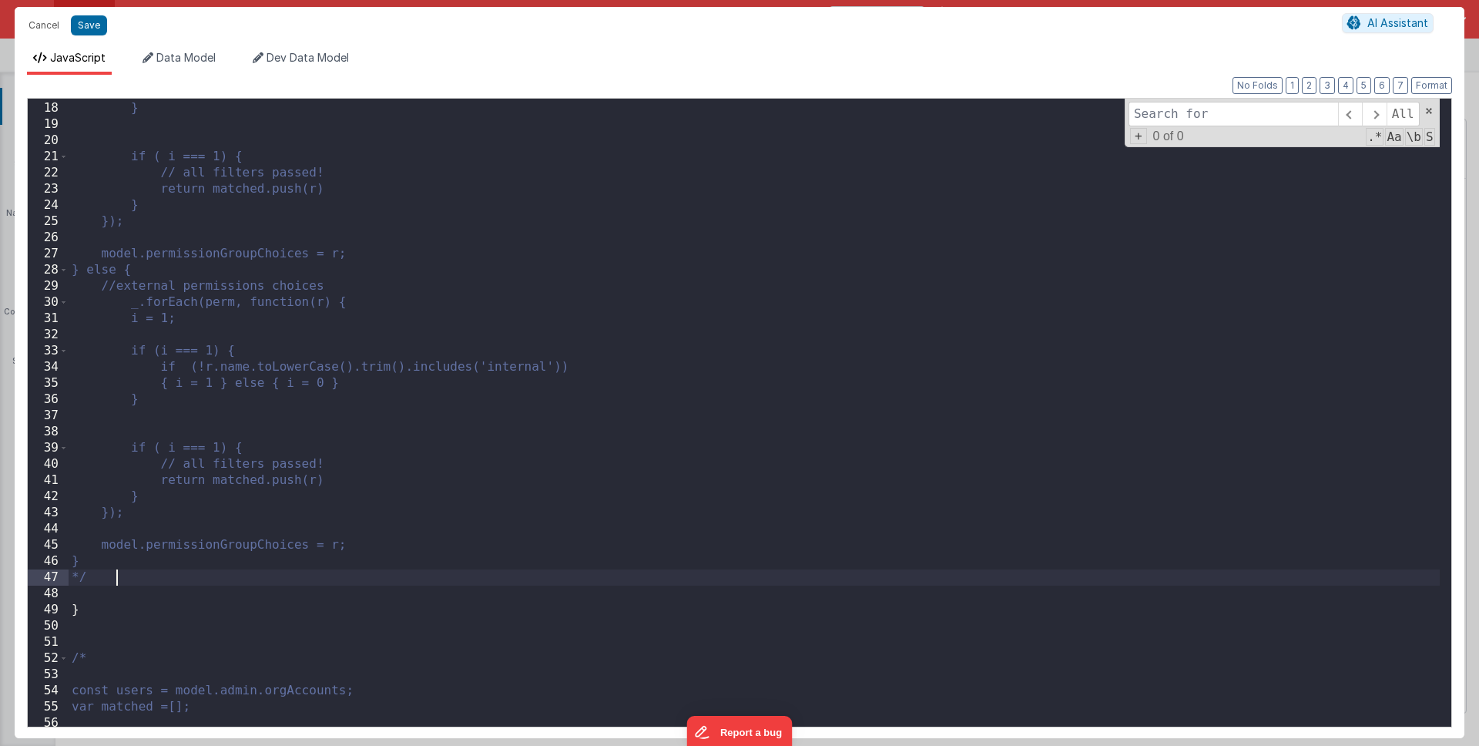
scroll to position [0, 0]
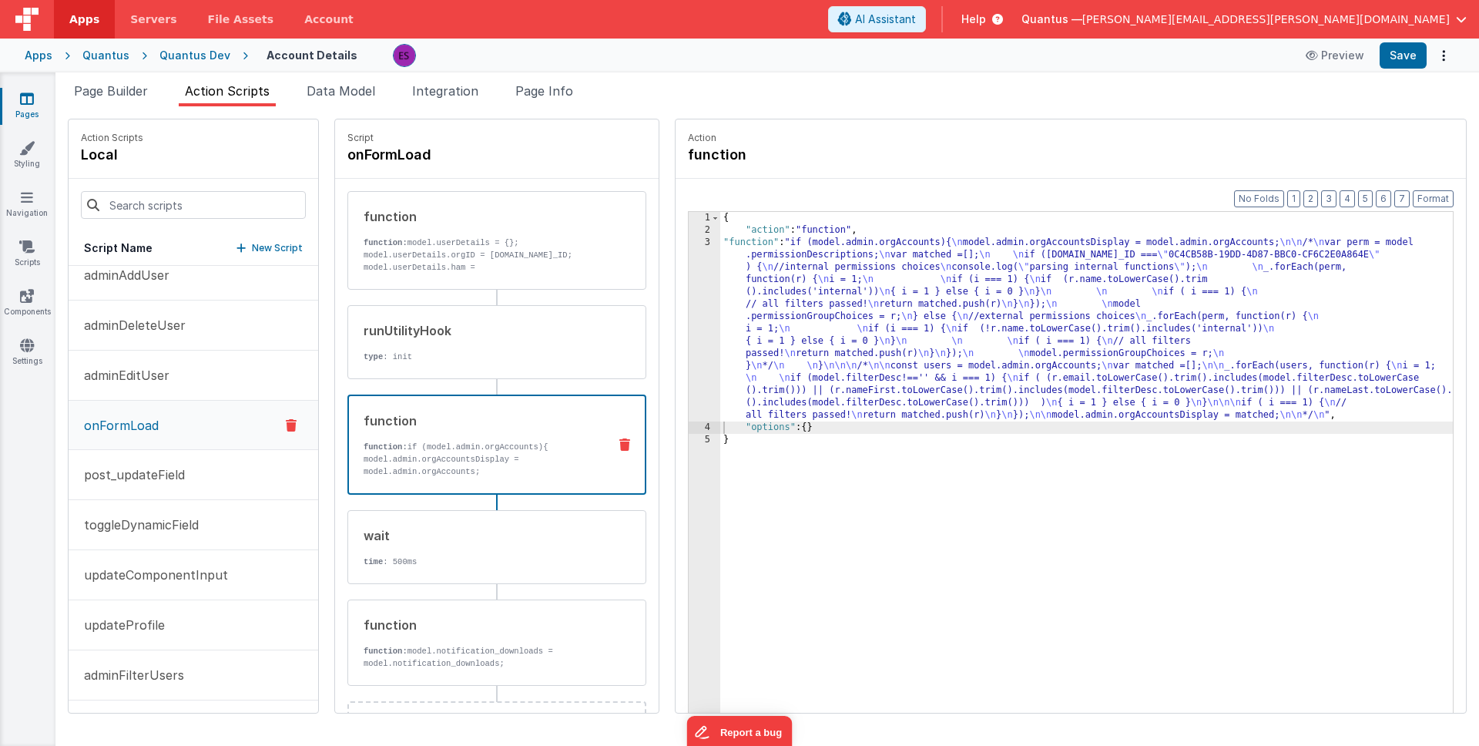
click at [720, 367] on div "{ "action" : "function" , "function" : "if (model.admin.orgAccounts){ \n model.…" at bounding box center [1106, 498] width 773 height 573
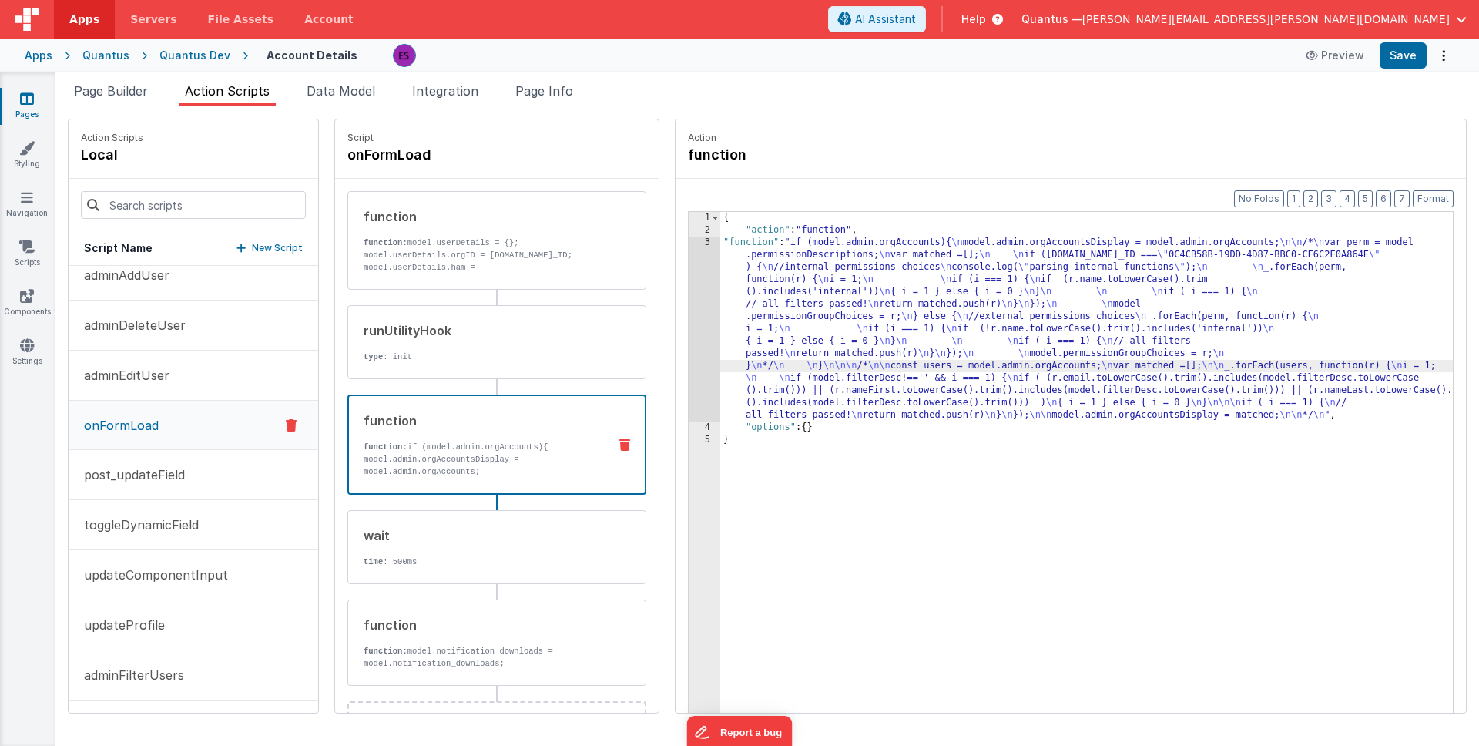
click at [676, 347] on div "Format 7 6 5 4 3 2 1 No Folds 1 2 3 4 5 { "action" : "function" , "function" : …" at bounding box center [1071, 475] width 791 height 593
click at [689, 338] on div "3" at bounding box center [705, 329] width 32 height 185
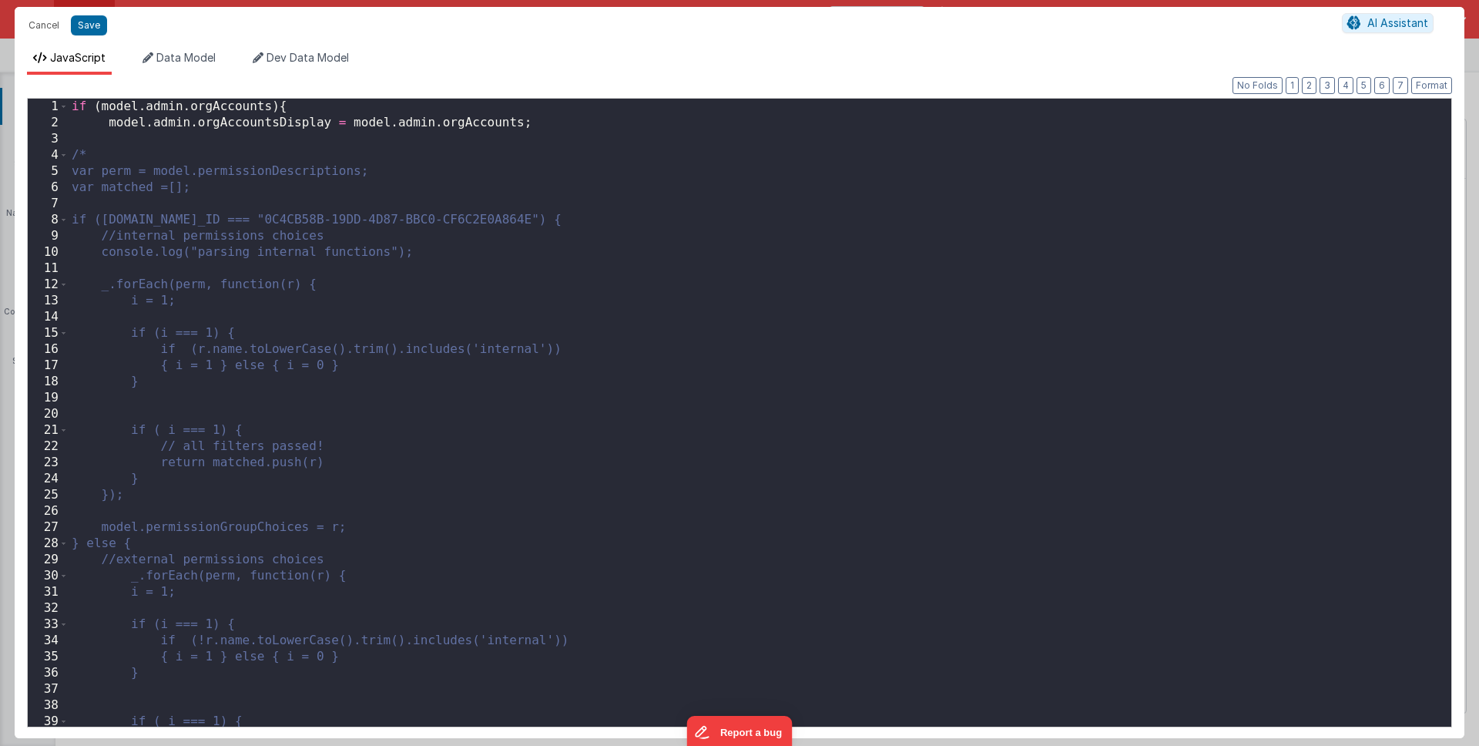
click at [177, 157] on div "if ( model . admin . orgAccounts ) { model . admin . orgAccountsDisplay = model…" at bounding box center [755, 429] width 1372 height 660
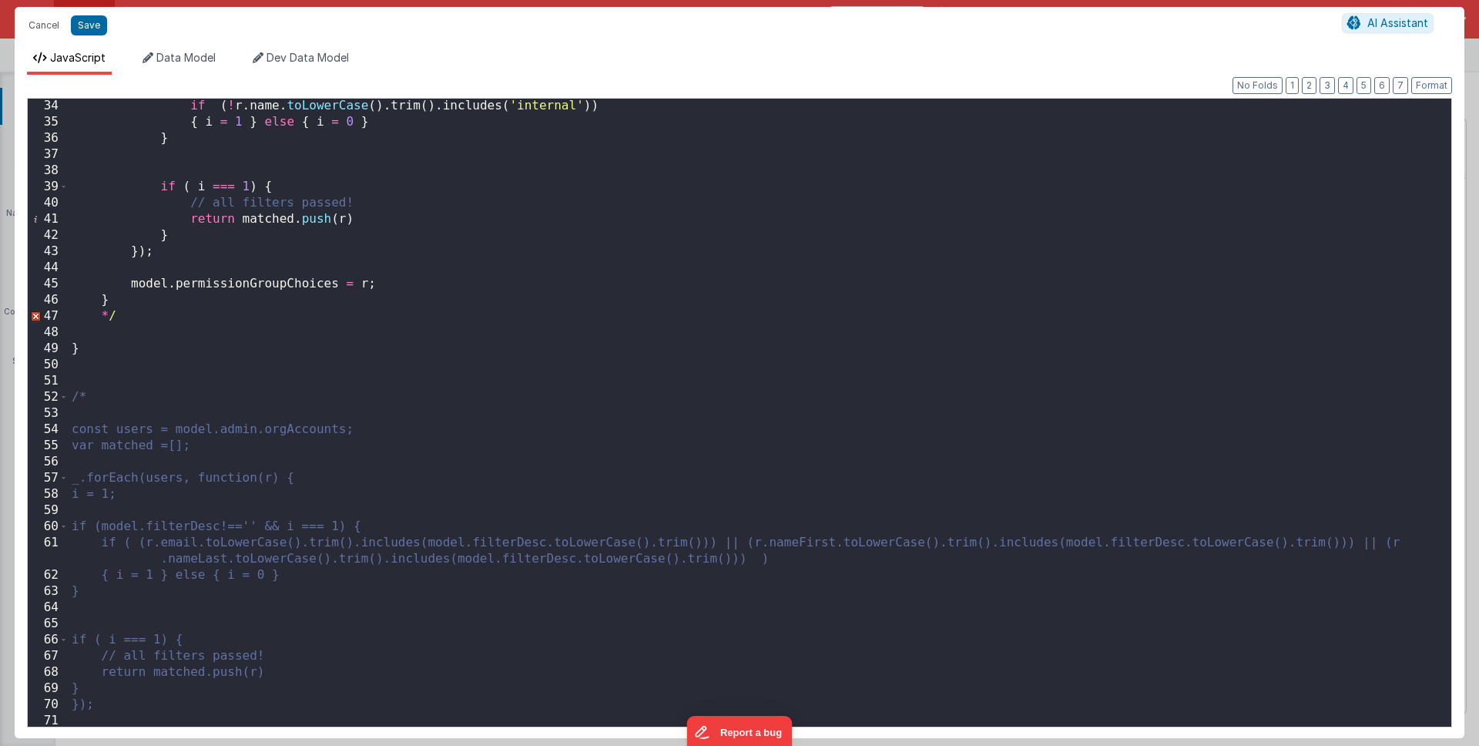
scroll to position [602, 0]
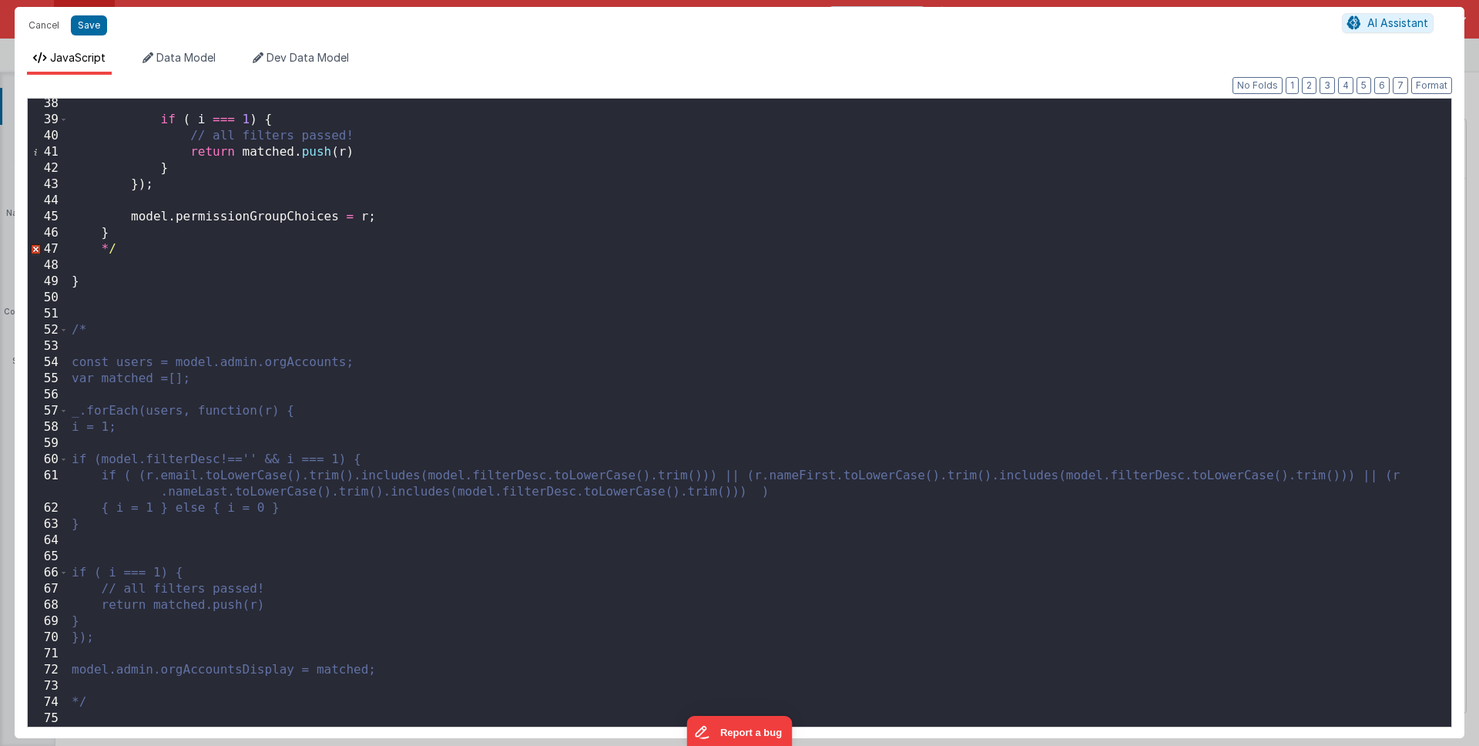
click at [138, 329] on div "if ( i === 1 ) { // all filters passed! return matched . push ( r ) } }) ; mode…" at bounding box center [755, 426] width 1372 height 660
drag, startPoint x: 116, startPoint y: 249, endPoint x: 94, endPoint y: 245, distance: 22.7
click at [94, 245] on div "if ( i === 1 ) { // all filters passed! return matched . push ( r ) } }) ; mode…" at bounding box center [755, 426] width 1372 height 660
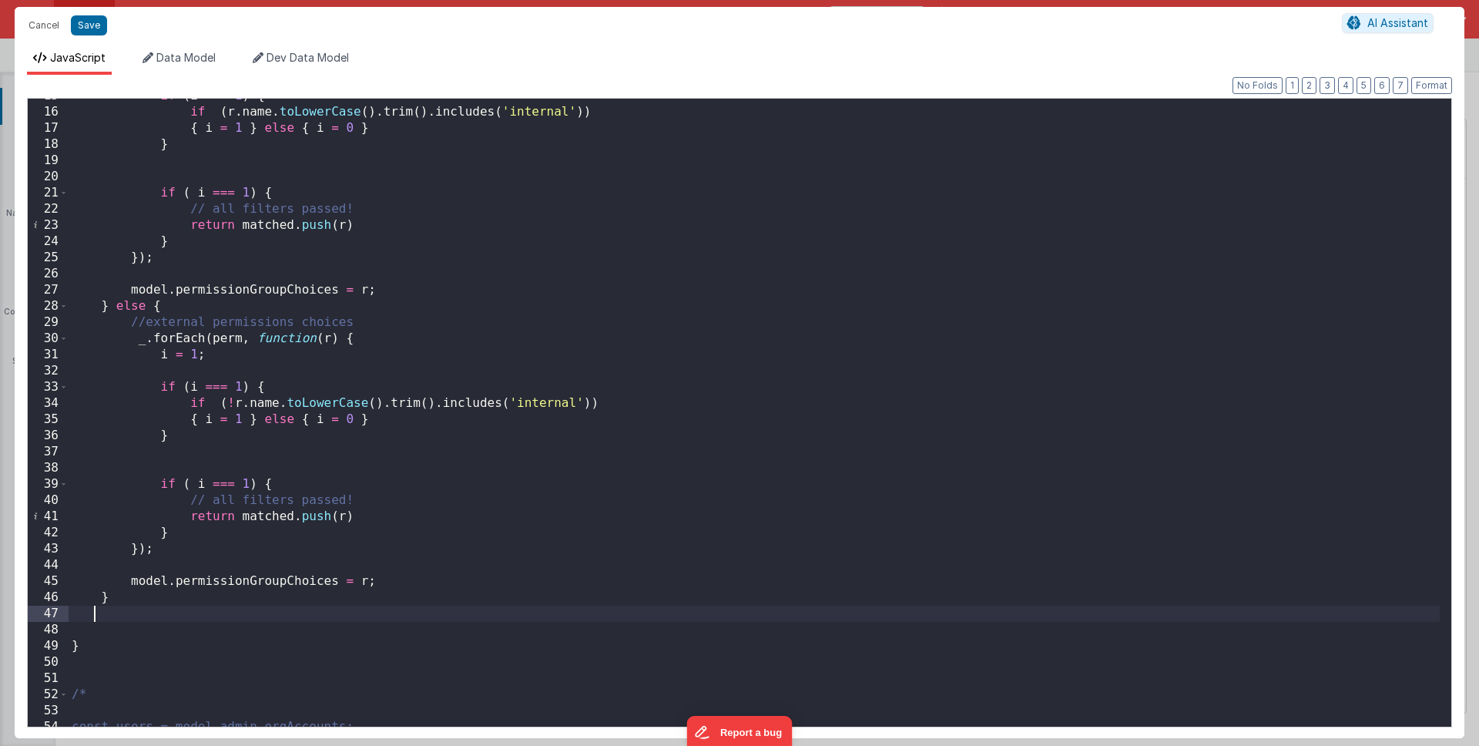
scroll to position [236, 0]
click at [366, 582] on div "if ( i === 1 ) { if ( r . name . toLowerCase ( ) . trim ( ) . includes ( 'inter…" at bounding box center [755, 420] width 1372 height 660
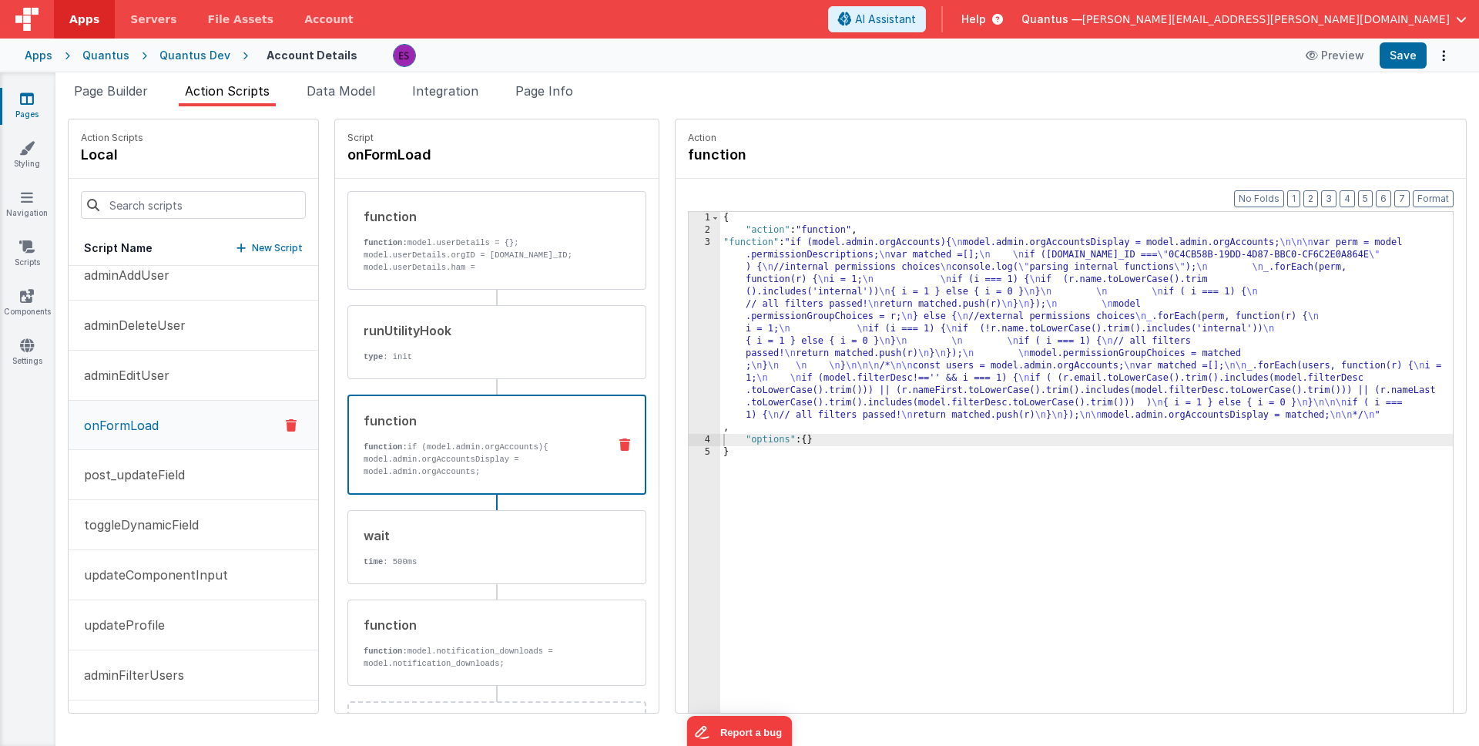
click at [720, 336] on div "{ "action" : "function" , "function" : "if (model.admin.orgAccounts){ \n model.…" at bounding box center [1106, 498] width 773 height 573
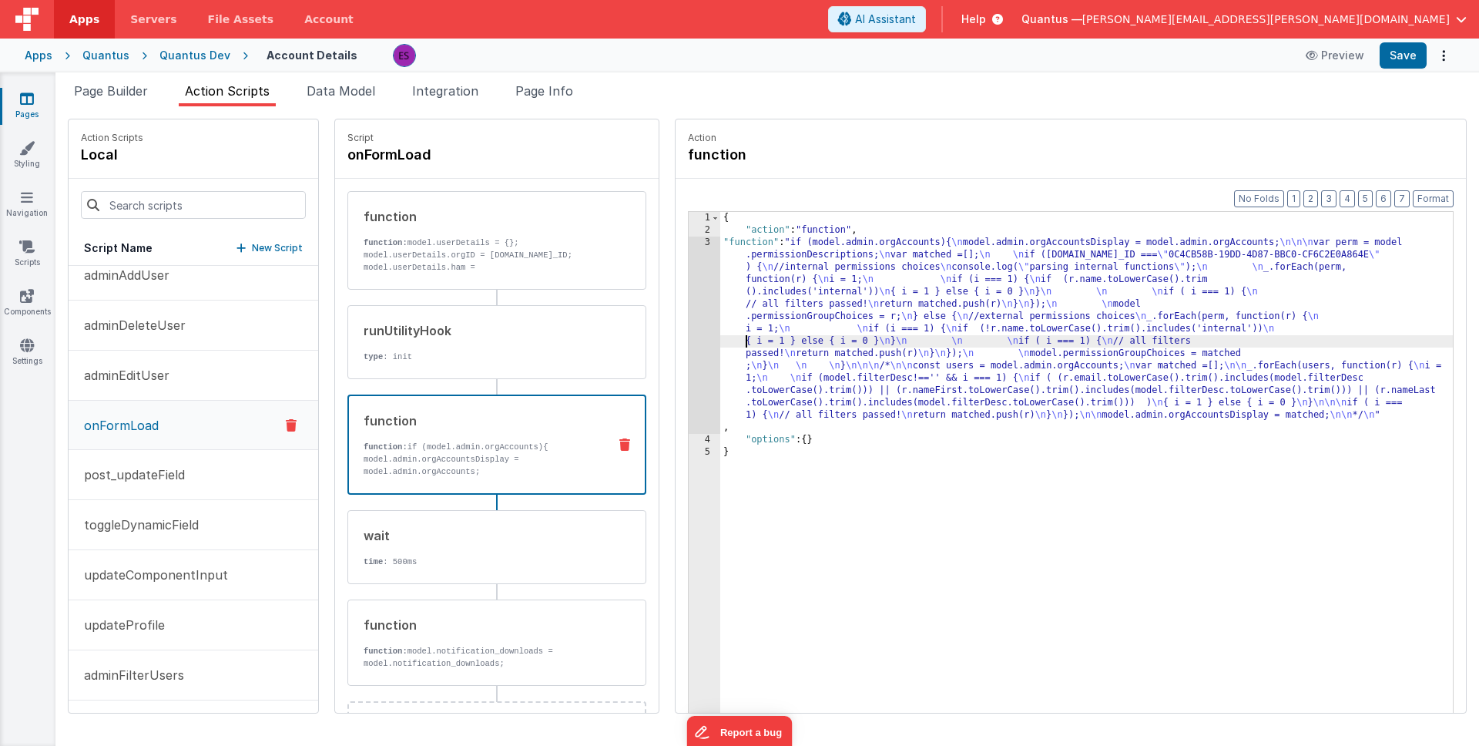
click at [689, 342] on div "3" at bounding box center [705, 335] width 32 height 197
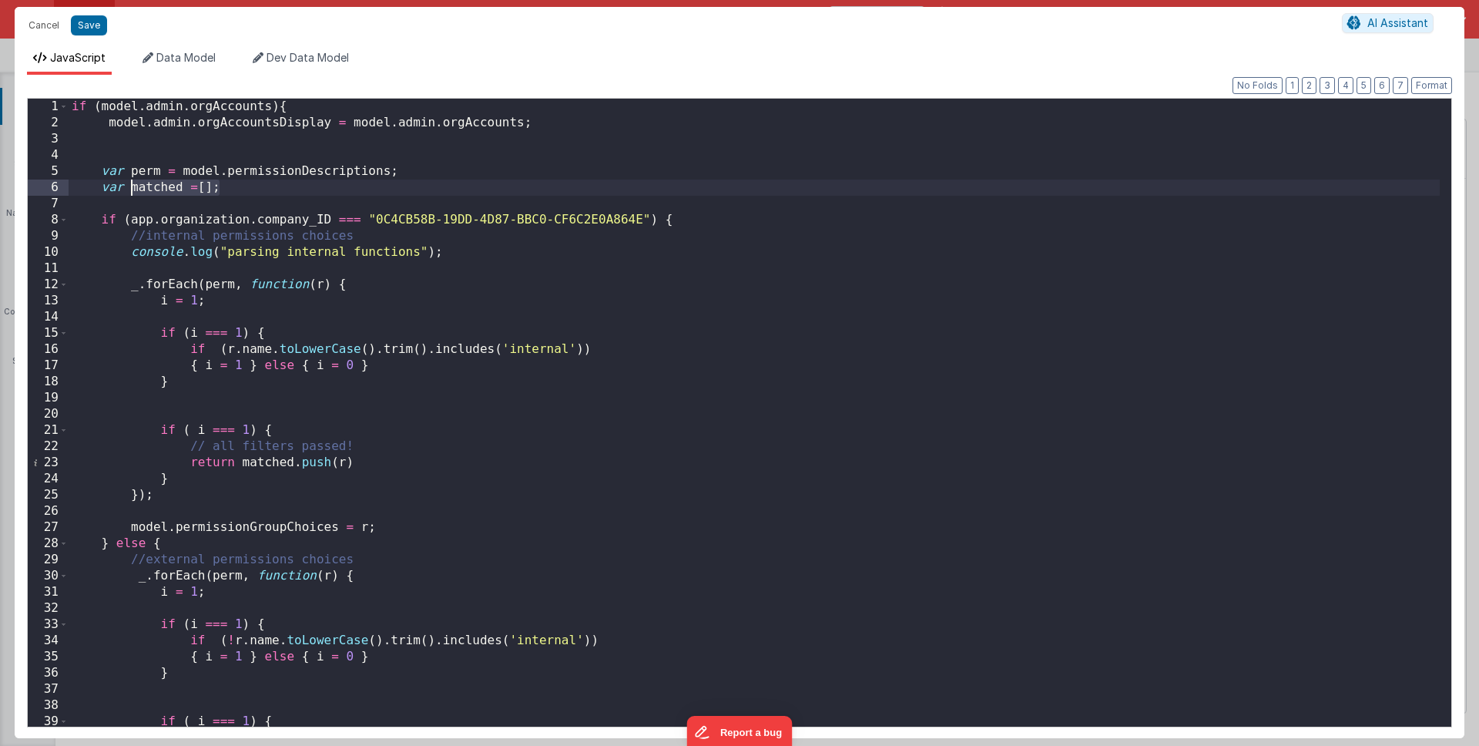
drag, startPoint x: 250, startPoint y: 185, endPoint x: 130, endPoint y: 192, distance: 120.4
click at [130, 192] on div "if ( model . admin . orgAccounts ) { model . admin . orgAccountsDisplay = model…" at bounding box center [755, 429] width 1372 height 660
click at [127, 247] on div "if ( model . admin . orgAccounts ) { model . admin . orgAccountsDisplay = model…" at bounding box center [755, 429] width 1372 height 660
paste textarea
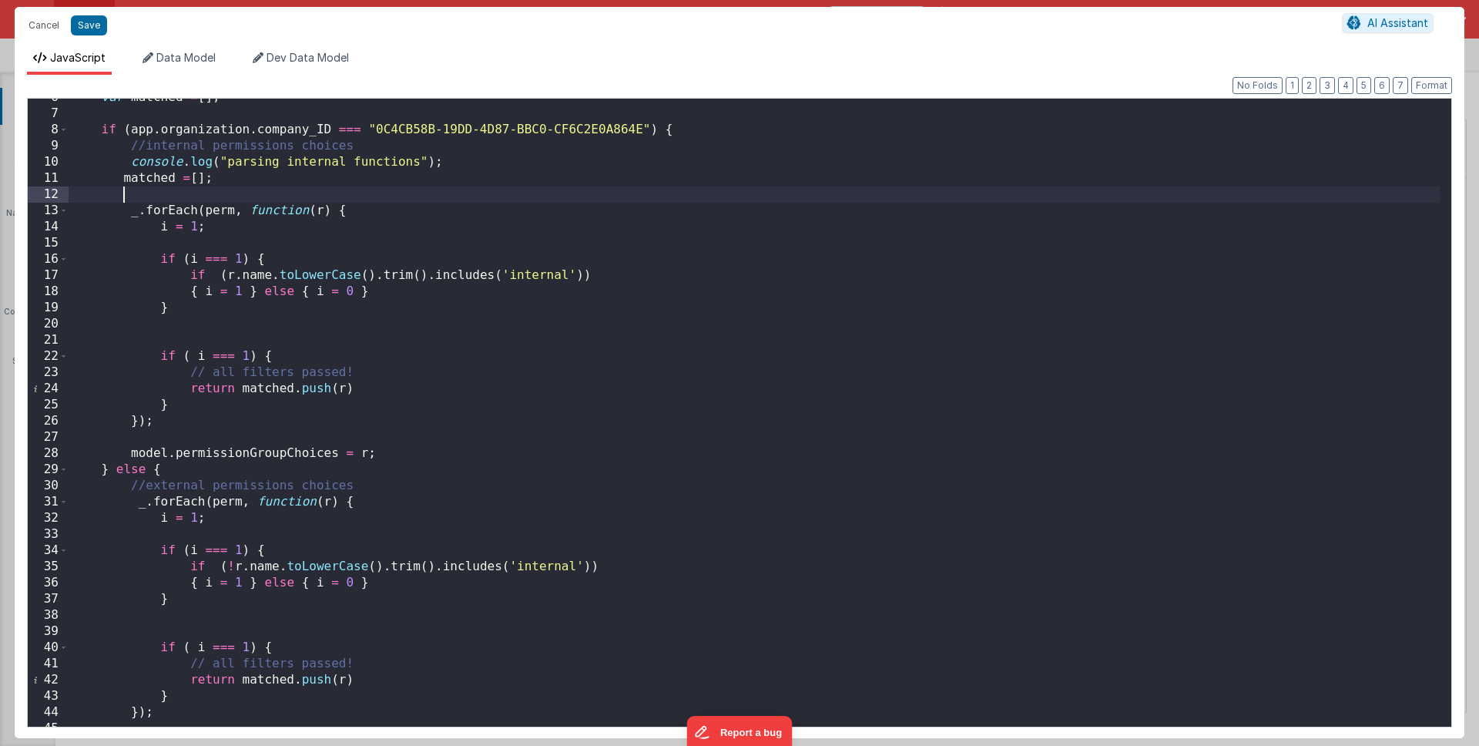
scroll to position [113, 0]
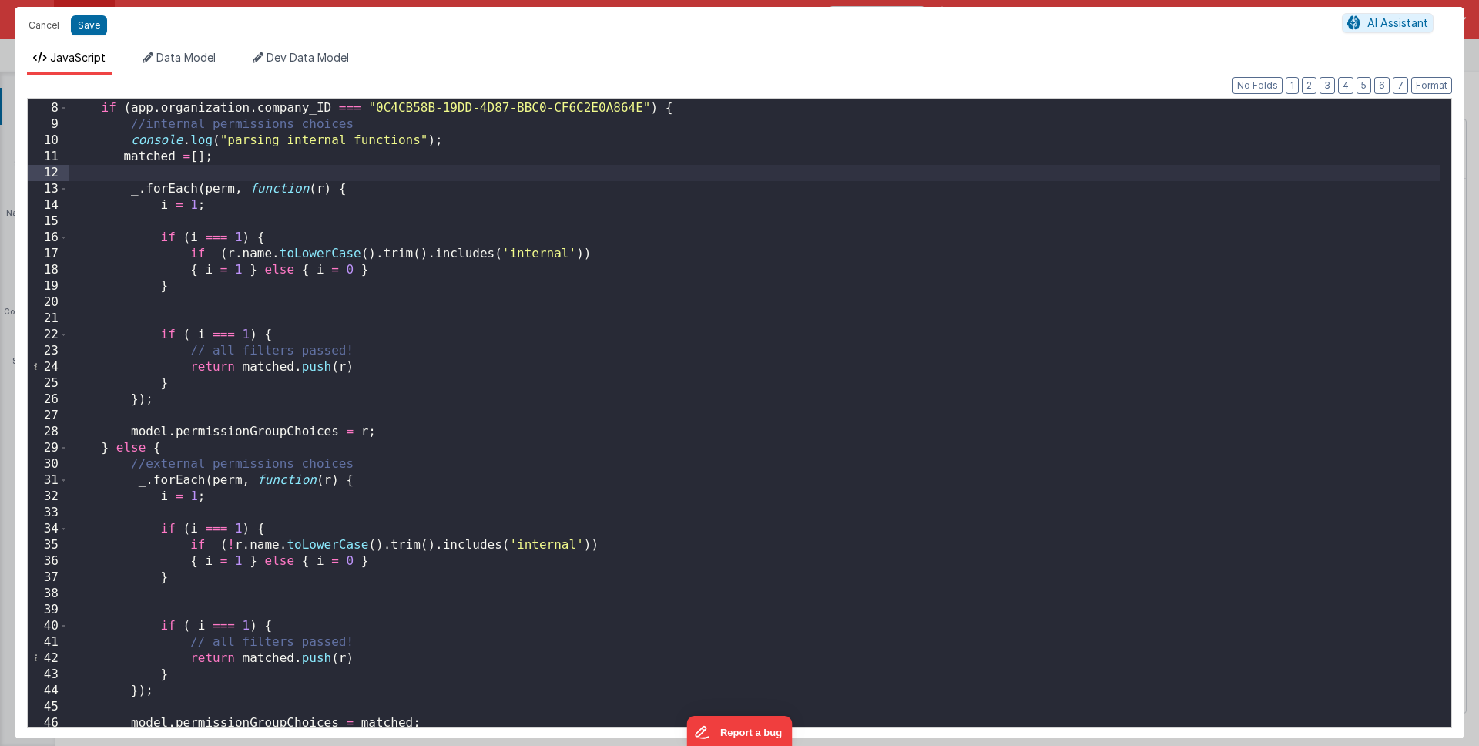
click at [384, 468] on div "if ( app . organization . company_ID === "0C4CB58B-19DD-4D87-BBC0-CF6C2E0A864E"…" at bounding box center [755, 414] width 1372 height 660
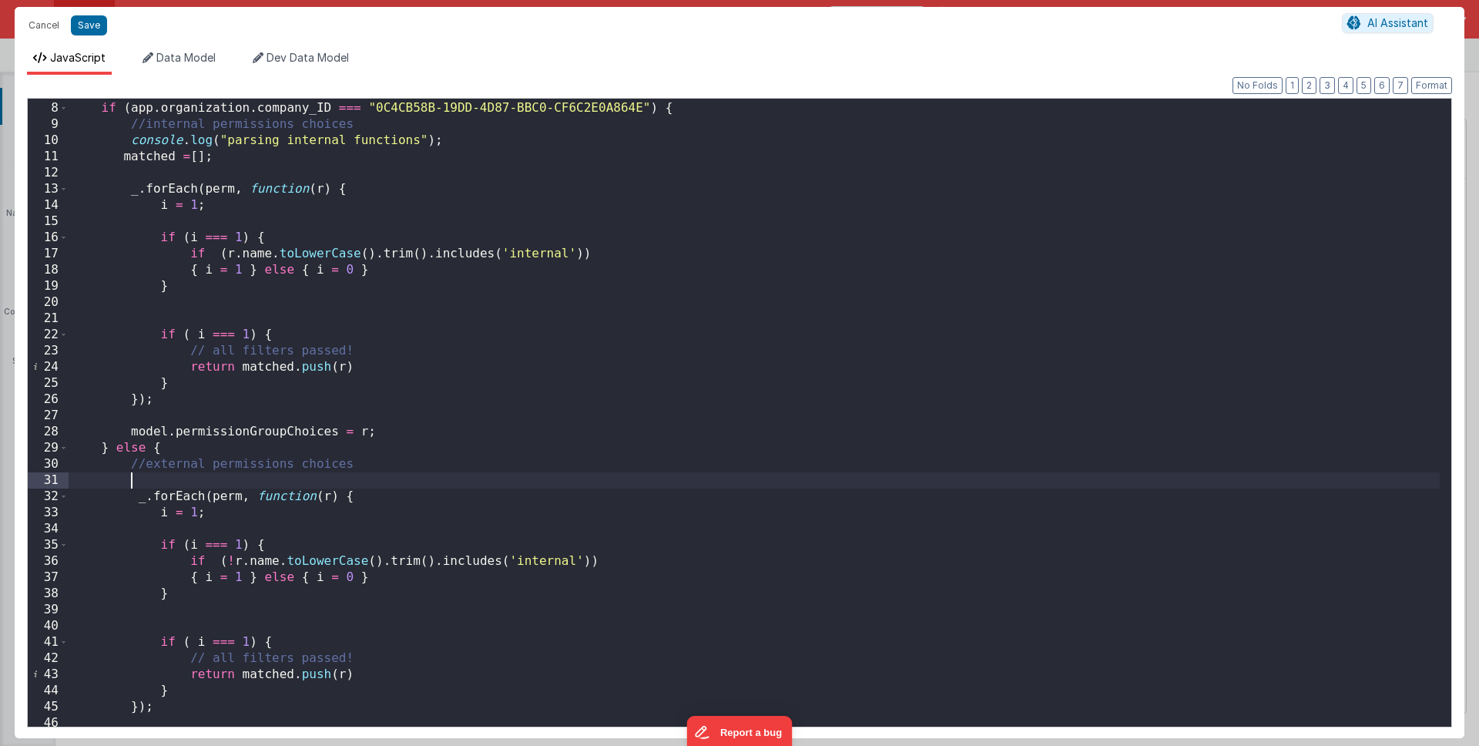
paste textarea
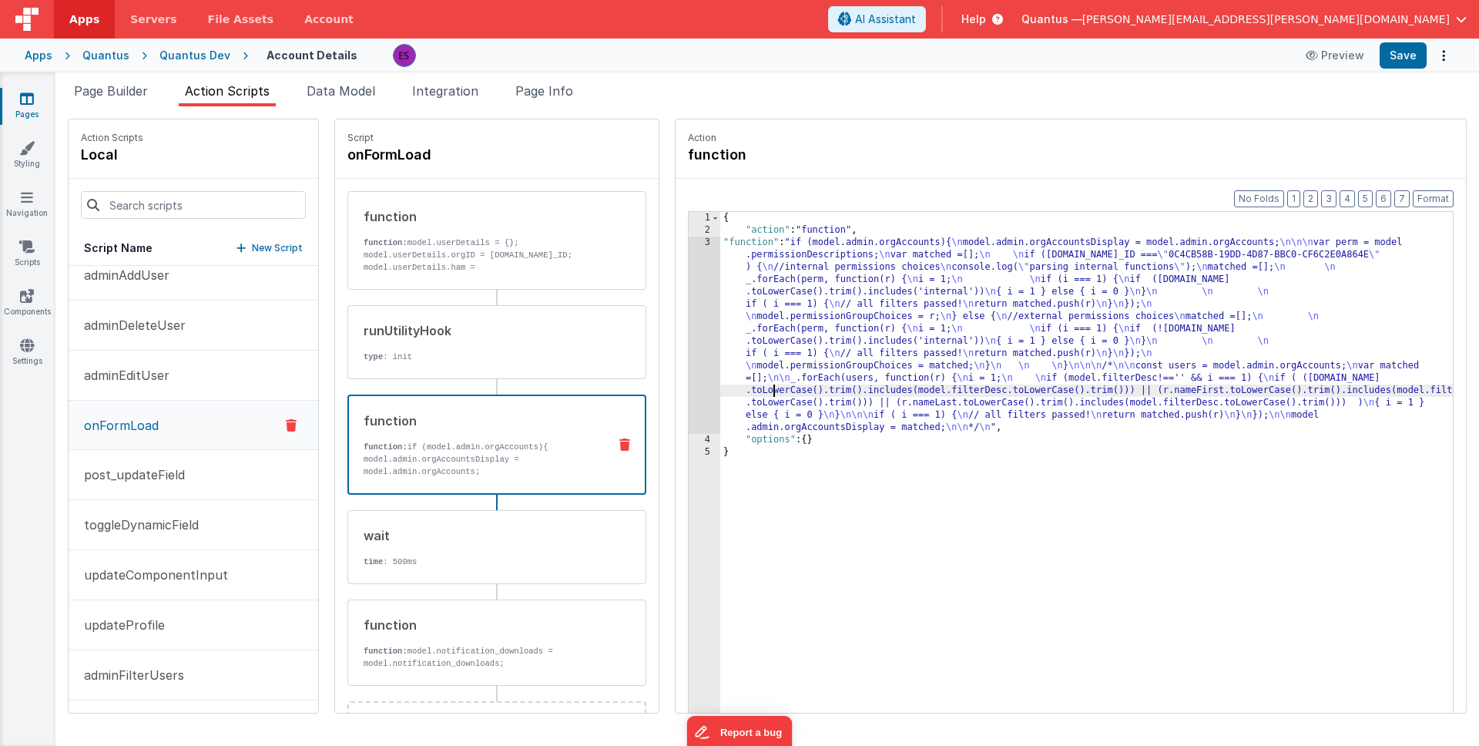
drag, startPoint x: 732, startPoint y: 385, endPoint x: 657, endPoint y: 385, distance: 74.7
click at [732, 385] on div "{ "action" : "function" , "function" : "if (model.admin.orgAccounts){ \n model.…" at bounding box center [1106, 498] width 773 height 573
click at [689, 384] on div "3" at bounding box center [705, 335] width 32 height 197
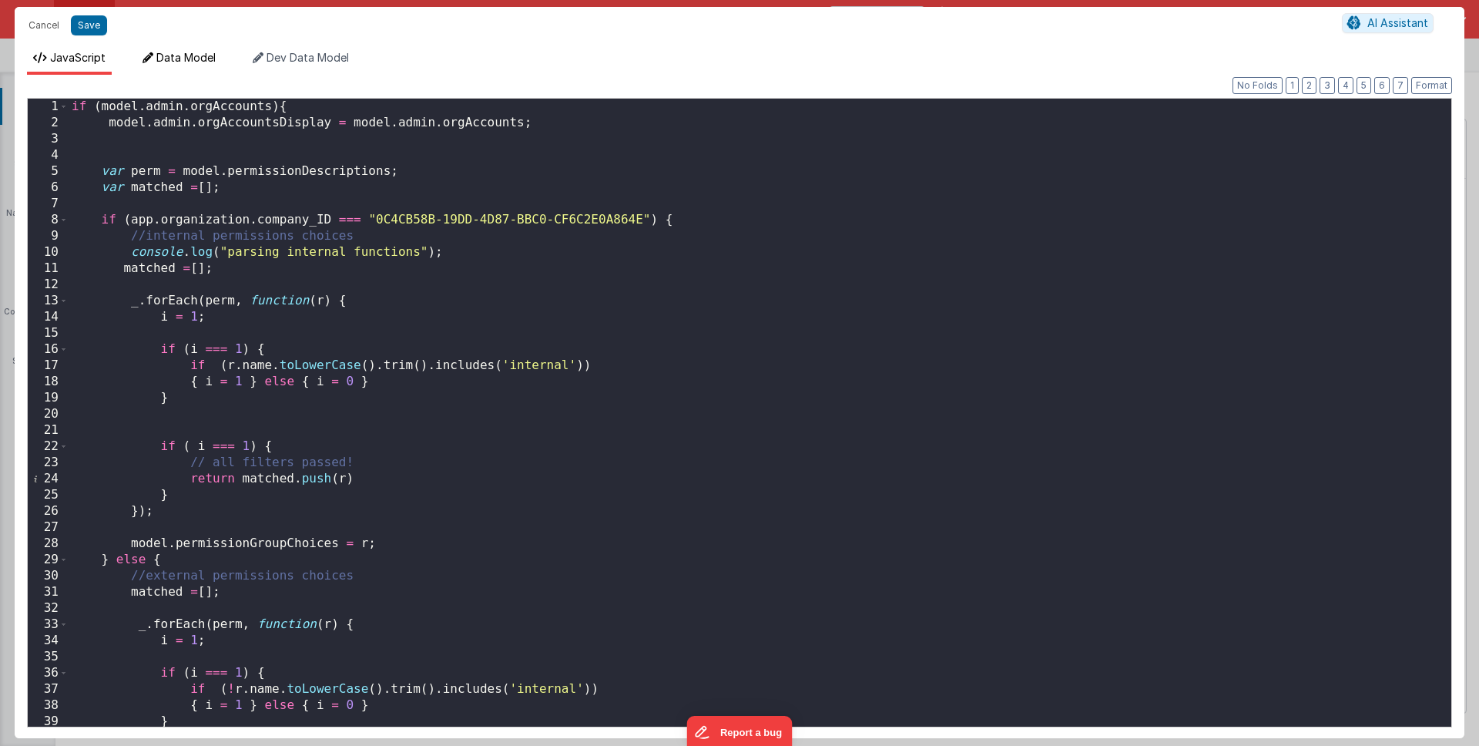
click at [170, 58] on span "Data Model" at bounding box center [185, 57] width 59 height 13
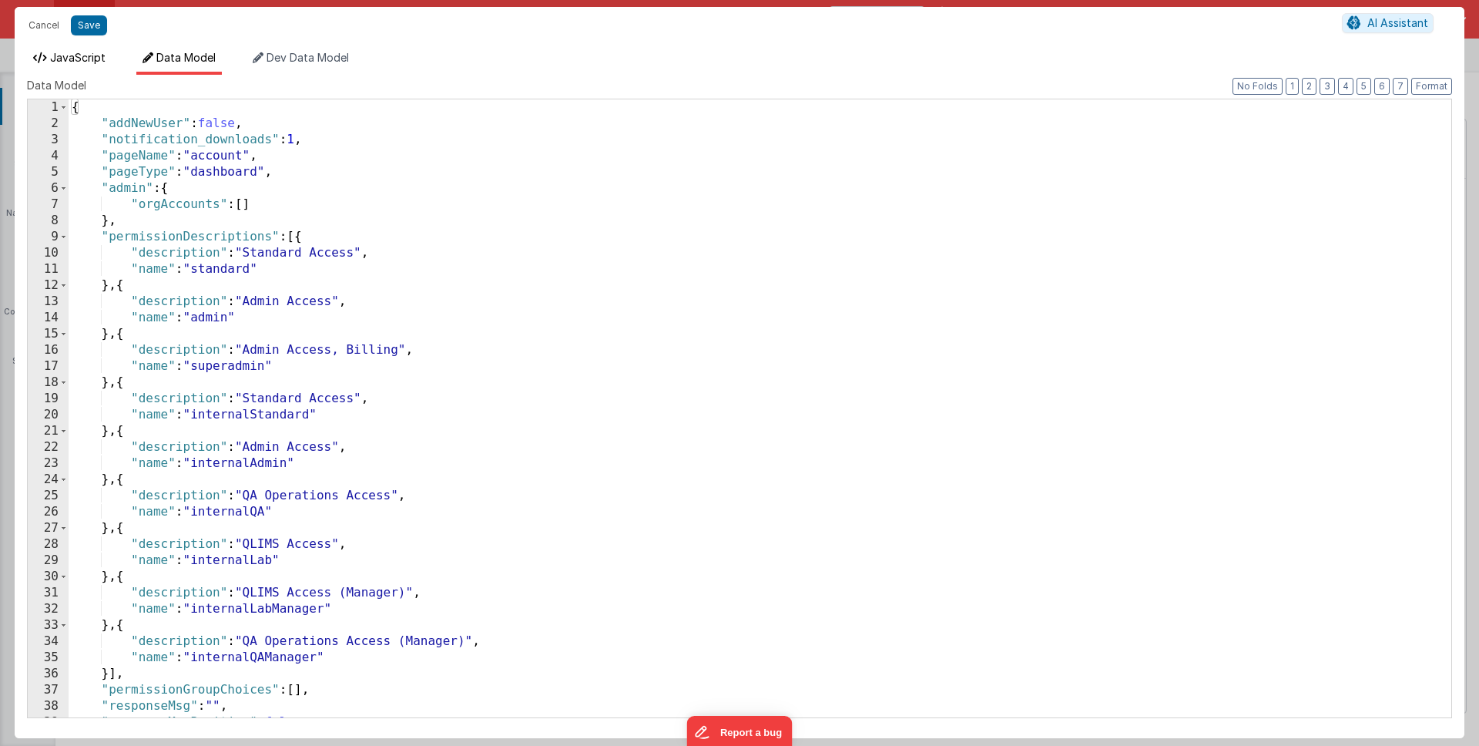
click at [102, 62] on span "JavaScript" at bounding box center [77, 57] width 55 height 13
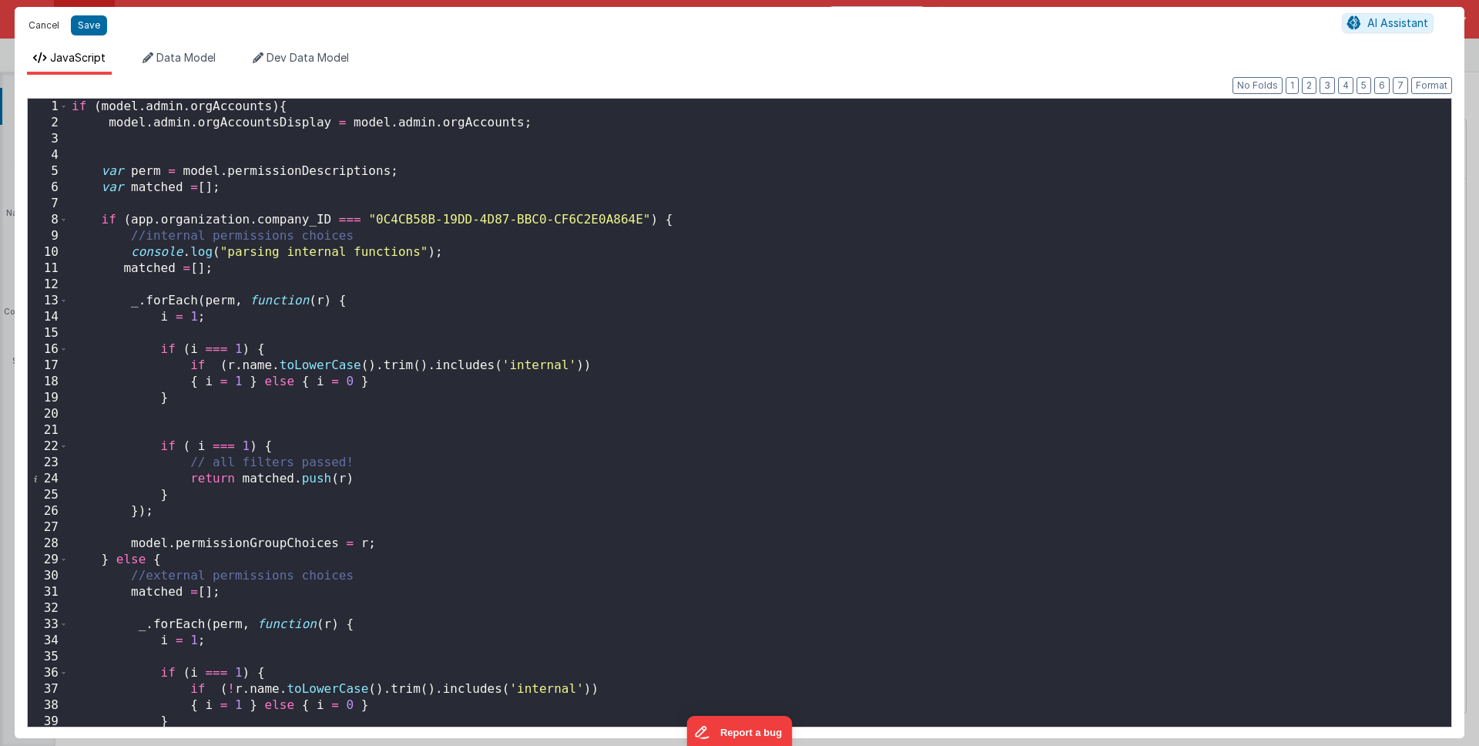
click at [47, 22] on button "Cancel" at bounding box center [44, 26] width 46 height 22
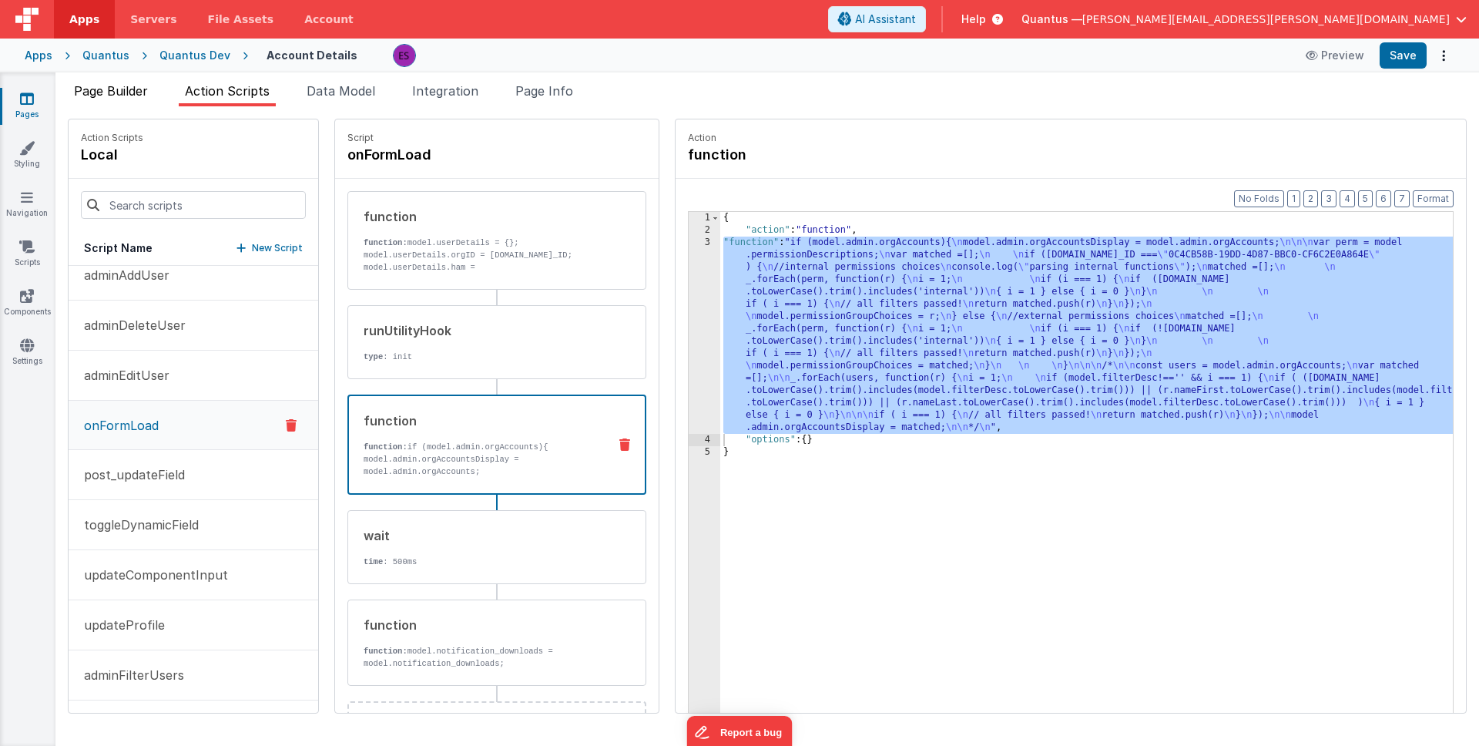
click at [143, 89] on span "Page Builder" at bounding box center [111, 90] width 74 height 15
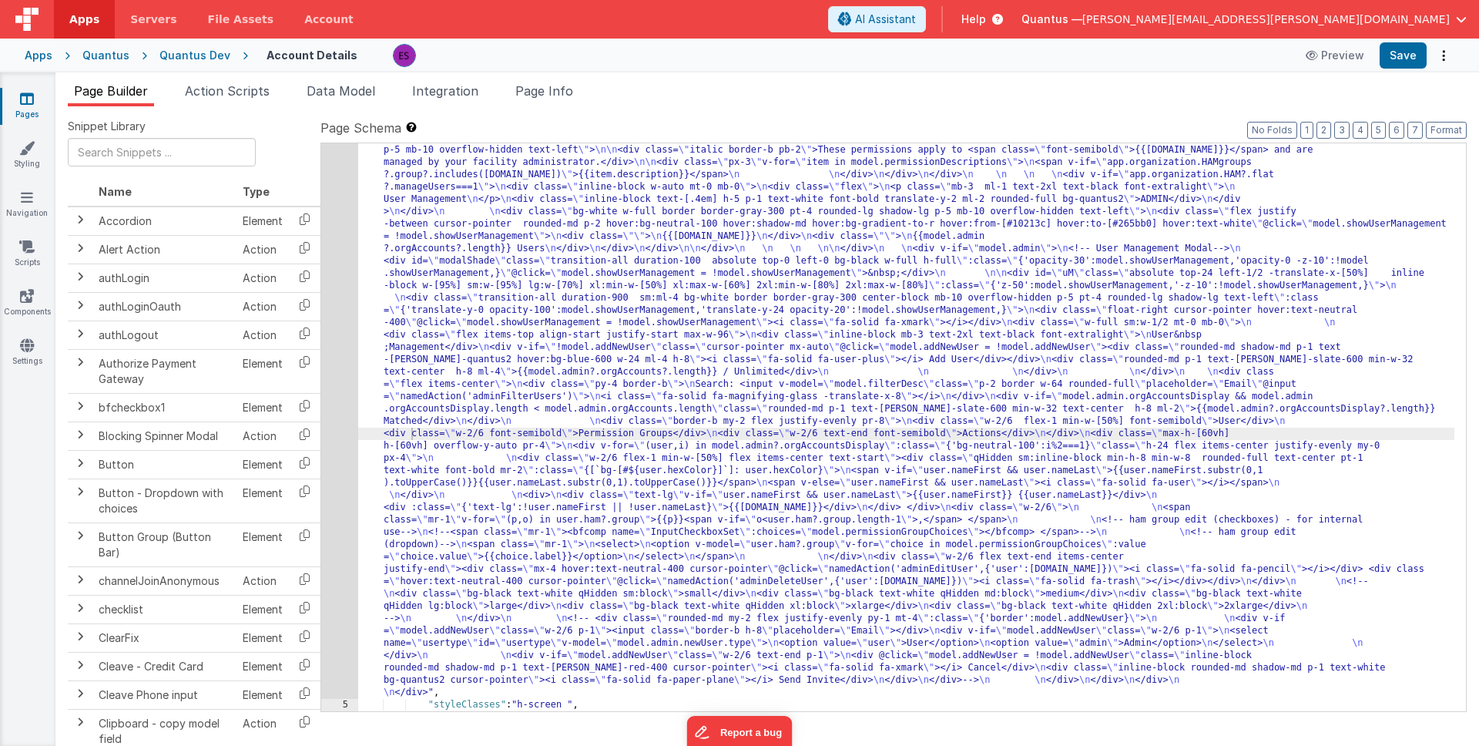
click at [582, 351] on div ""html" : "<div class= \" z-40 flex flex-wrap overflow-scroll no-scrollbar \" > …" at bounding box center [906, 557] width 1096 height 1443
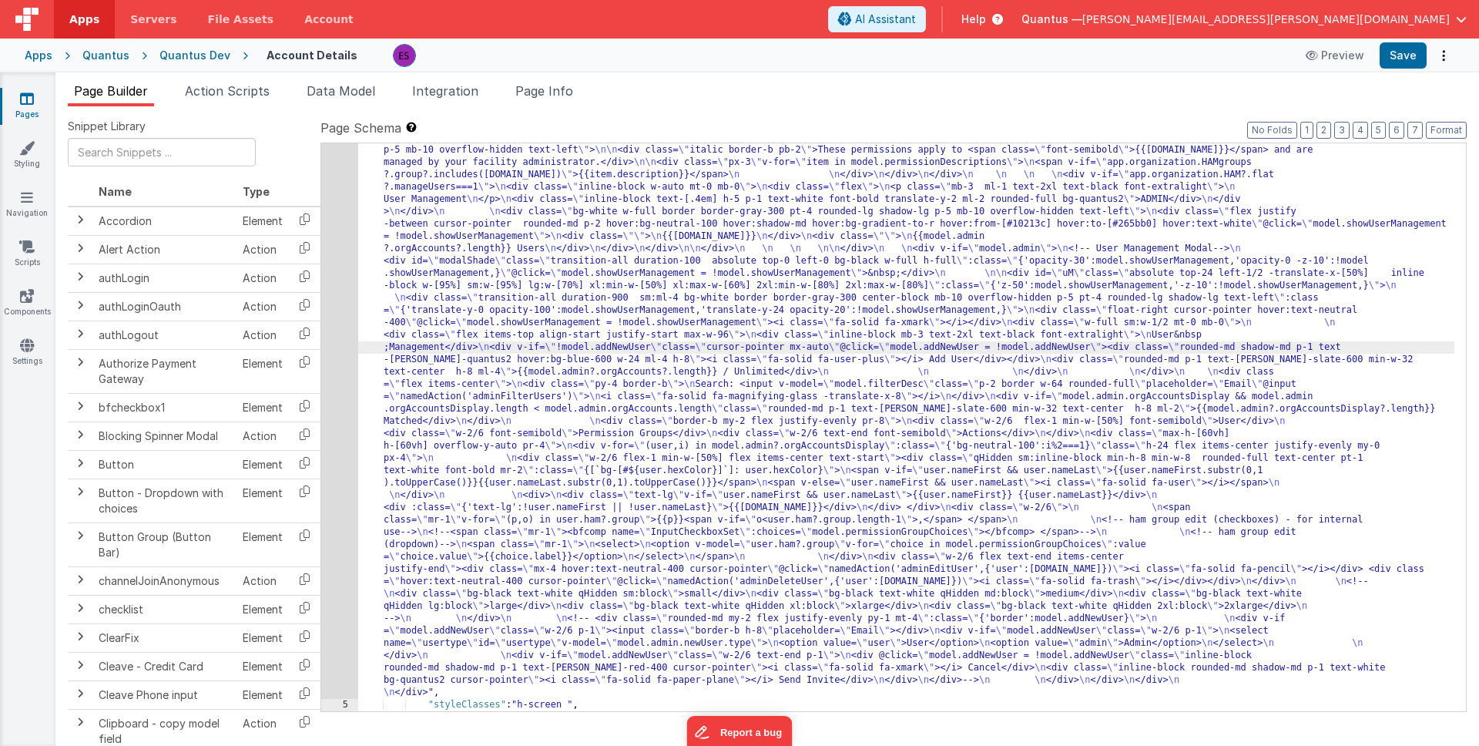
click at [327, 377] on div "4" at bounding box center [339, 267] width 37 height 863
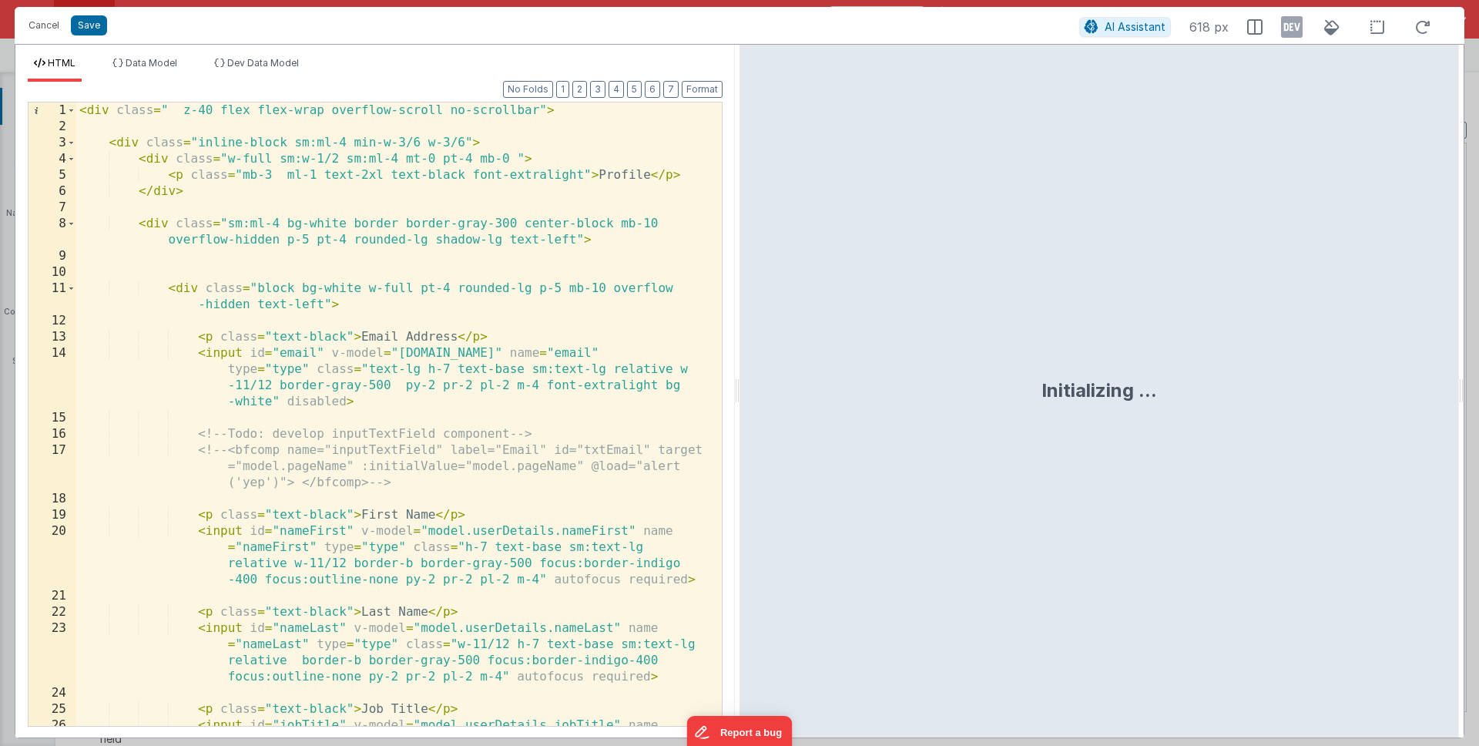
click at [327, 377] on div "< div class = " z-40 flex flex-wrap overflow-scroll no-scrollbar" > < div class…" at bounding box center [393, 454] width 634 height 704
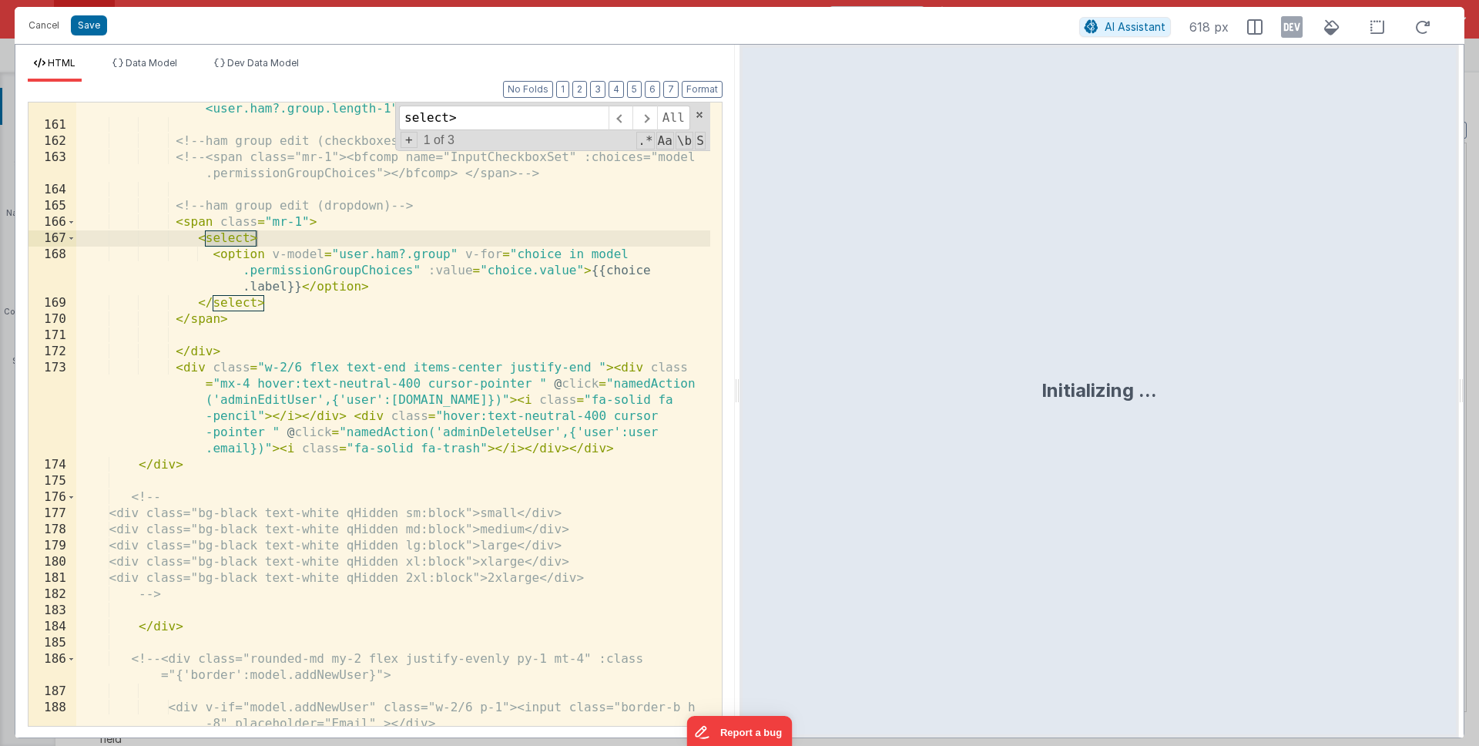
scroll to position [3935, 0]
type input "select>"
click at [550, 272] on div "< span class = "mr-1" v-for = "(p,o) in user.ham?.group" > {{p}} < span v-if = …" at bounding box center [393, 420] width 634 height 672
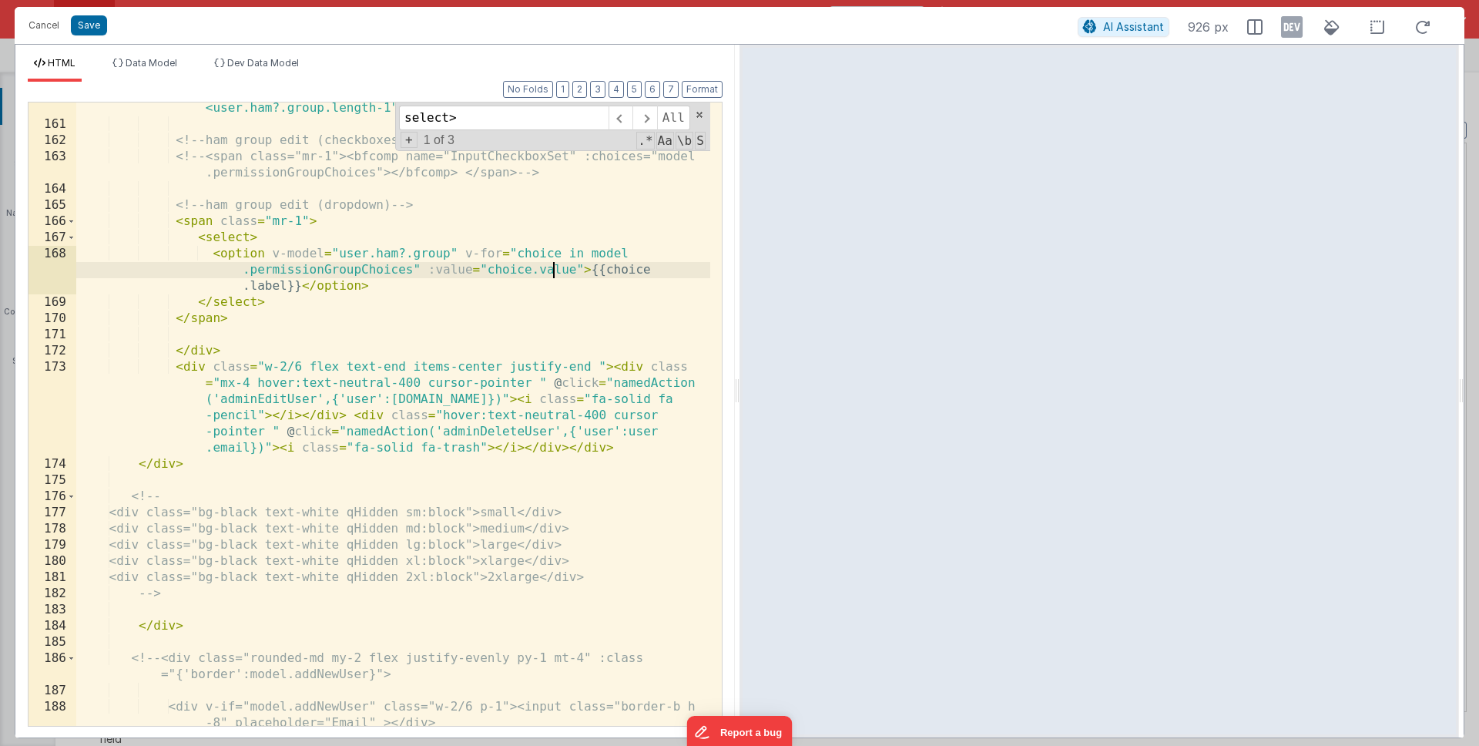
click at [550, 272] on div "< span class = "mr-1" v-for = "(p,o) in user.ham?.group" > {{p}} < span v-if = …" at bounding box center [393, 420] width 634 height 672
click at [674, 270] on div "< span class = "mr-1" v-for = "(p,o) in user.ham?.group" > {{p}} < span v-if = …" at bounding box center [393, 420] width 634 height 672
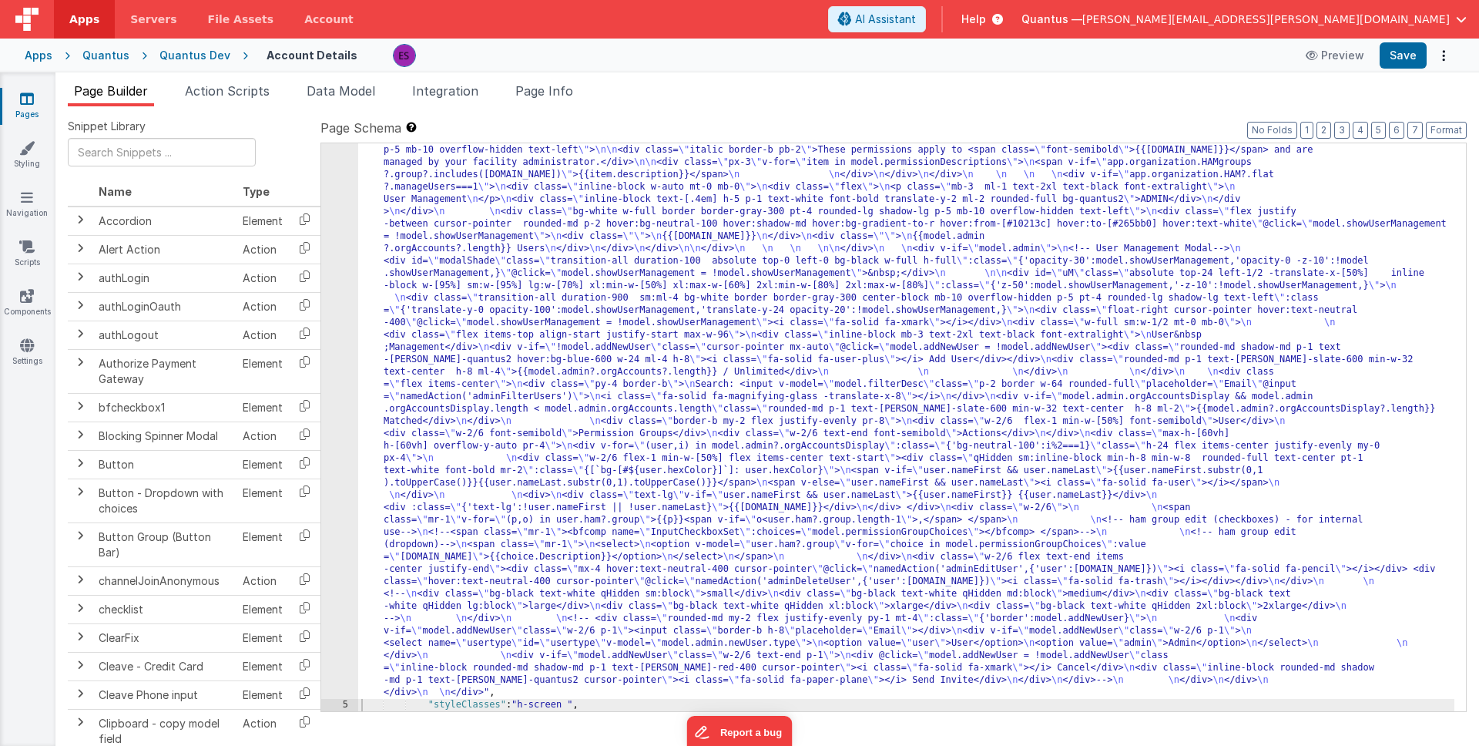
click at [418, 326] on div ""html" : "<div class= \" z-40 flex flex-wrap overflow-scroll no-scrollbar \" > …" at bounding box center [906, 557] width 1096 height 1443
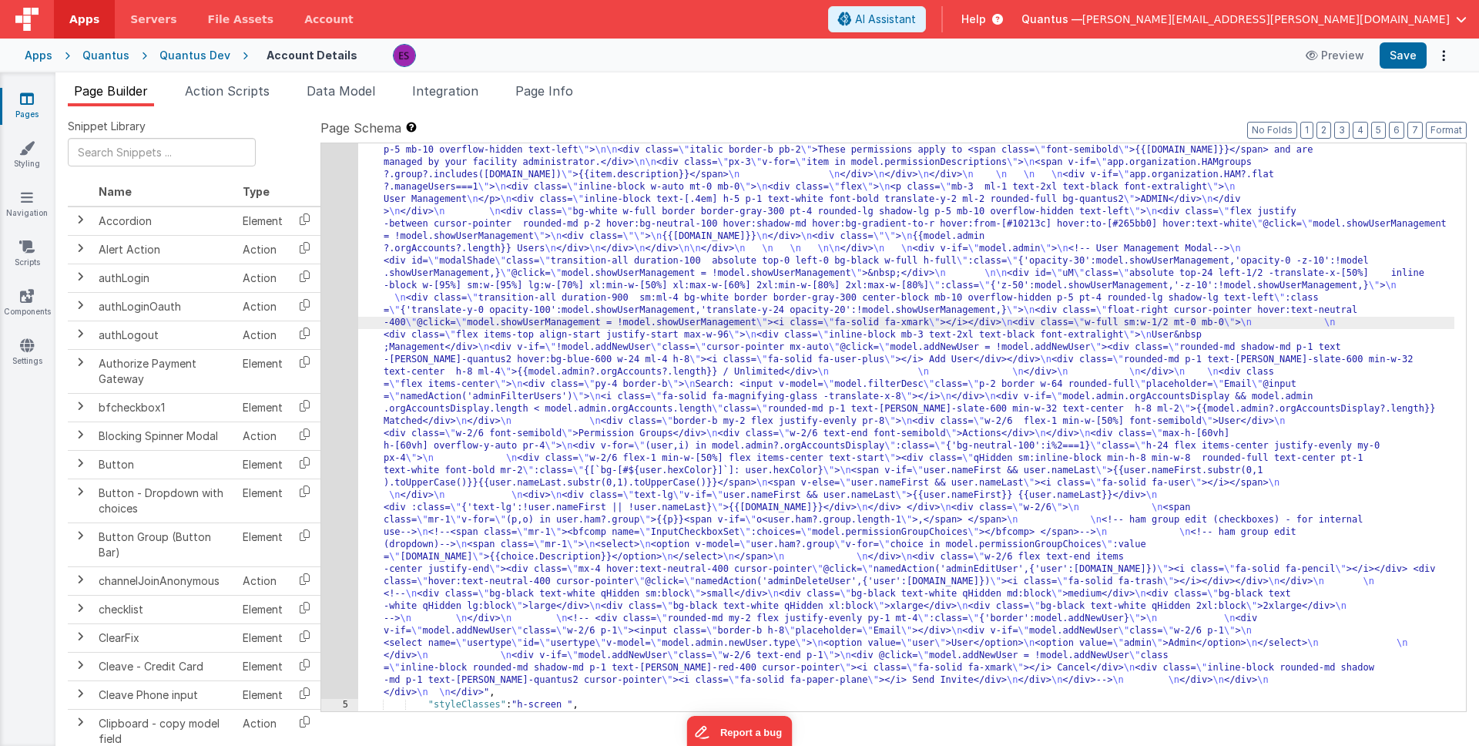
click at [340, 351] on div "4" at bounding box center [339, 267] width 37 height 863
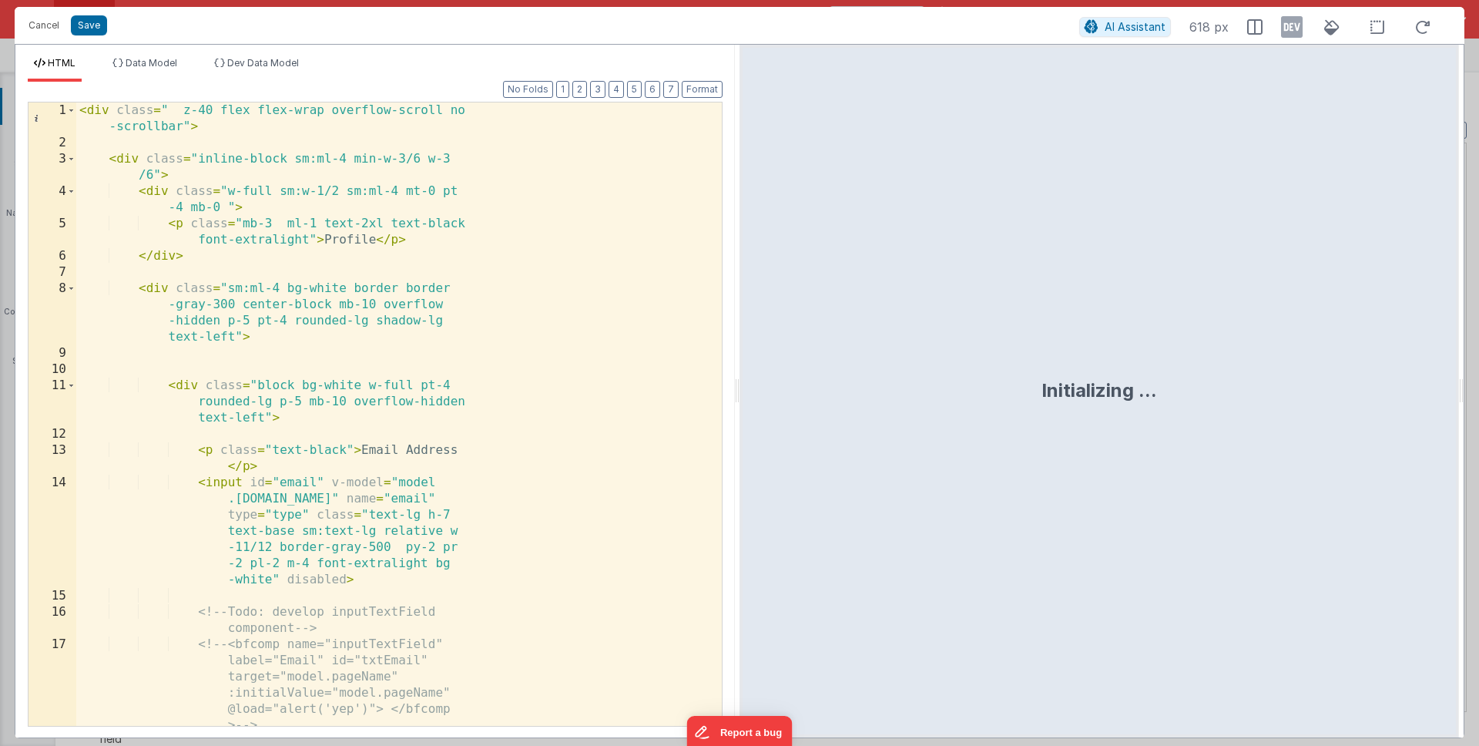
click at [347, 348] on div "< div class = " z-40 flex flex-wrap overflow-scroll no -scrollbar" > < div clas…" at bounding box center [393, 438] width 634 height 672
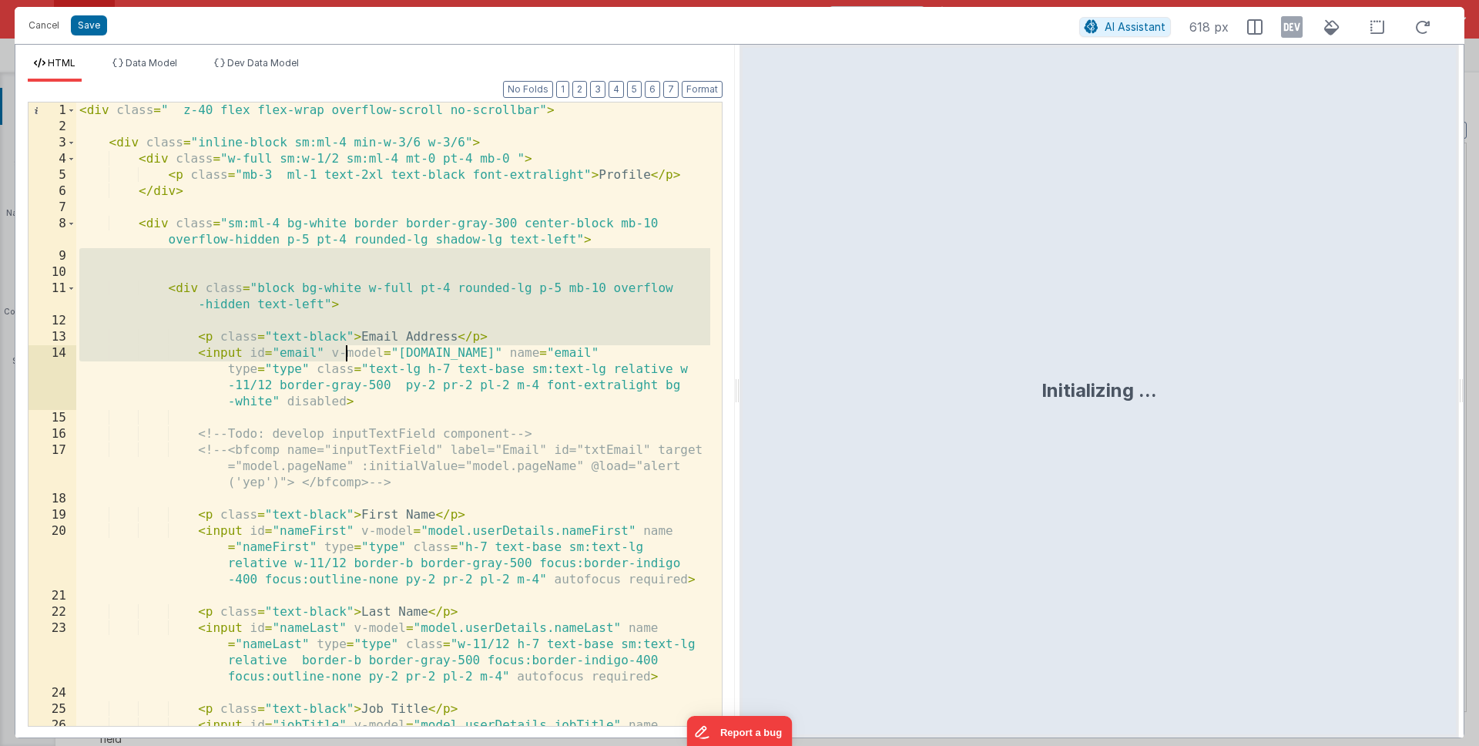
click at [347, 348] on div "< div class = " z-40 flex flex-wrap overflow-scroll no-scrollbar" > < div class…" at bounding box center [393, 454] width 634 height 704
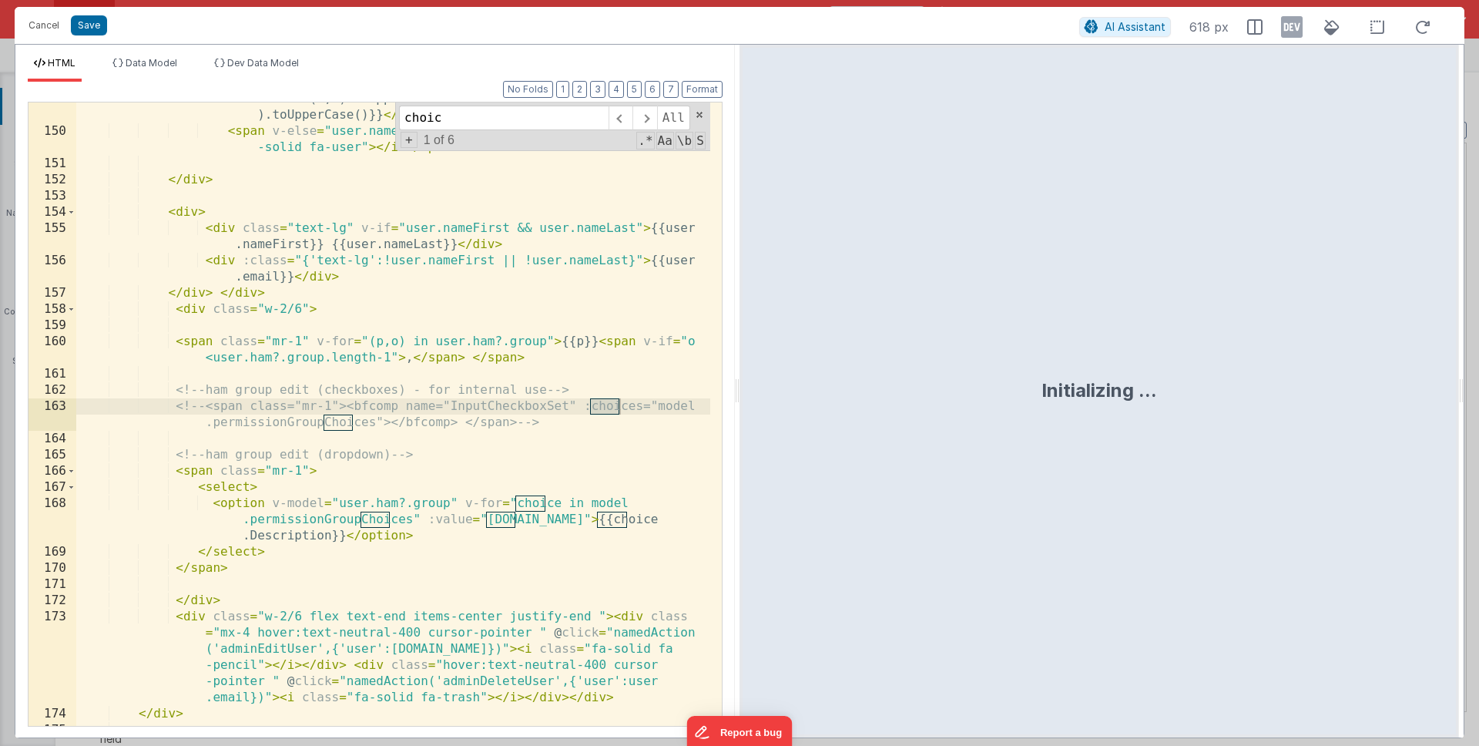
scroll to position [3686, 0]
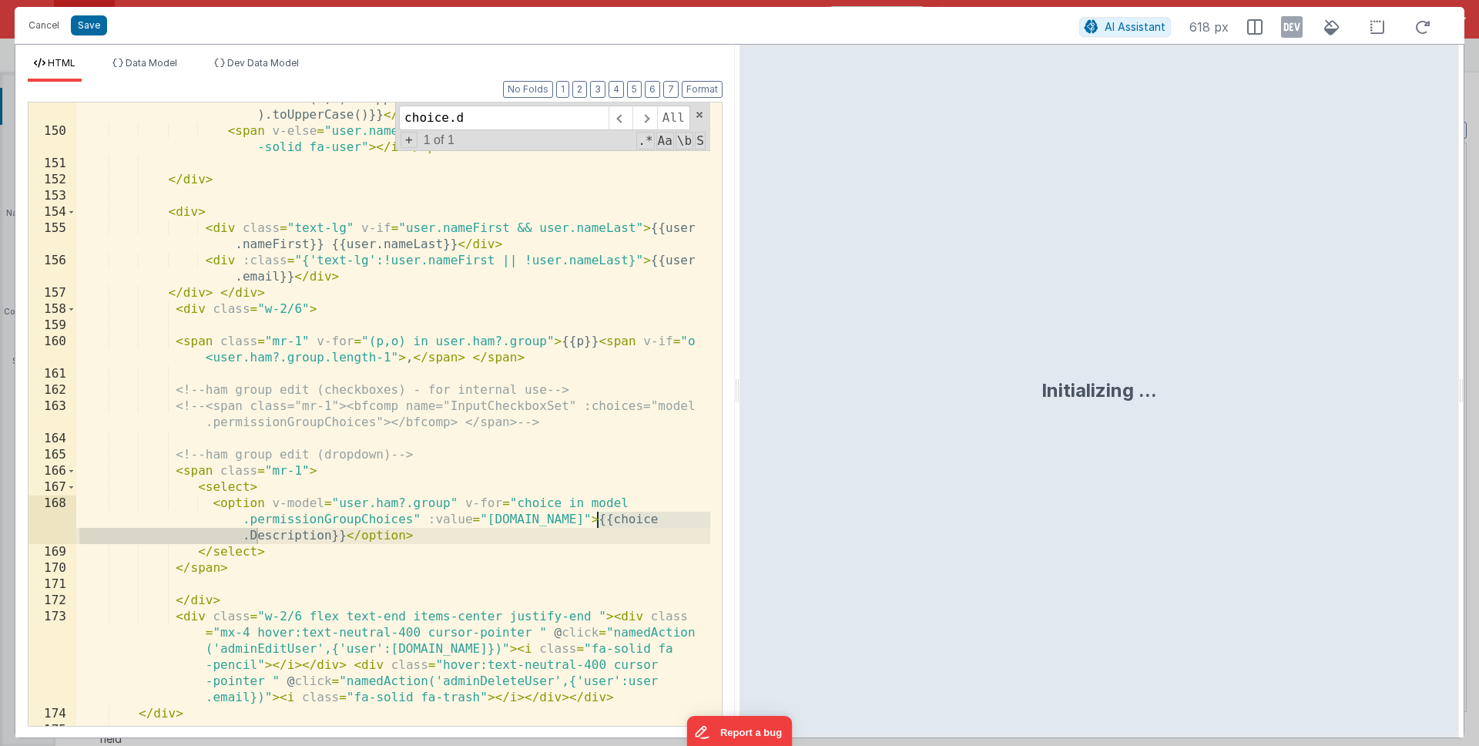
type input "choice.d"
click at [257, 535] on div "< span v-if = "user.nameFirst && user.nameLast" > {{user.nameFirst .substr(0,1)…" at bounding box center [393, 419] width 634 height 688
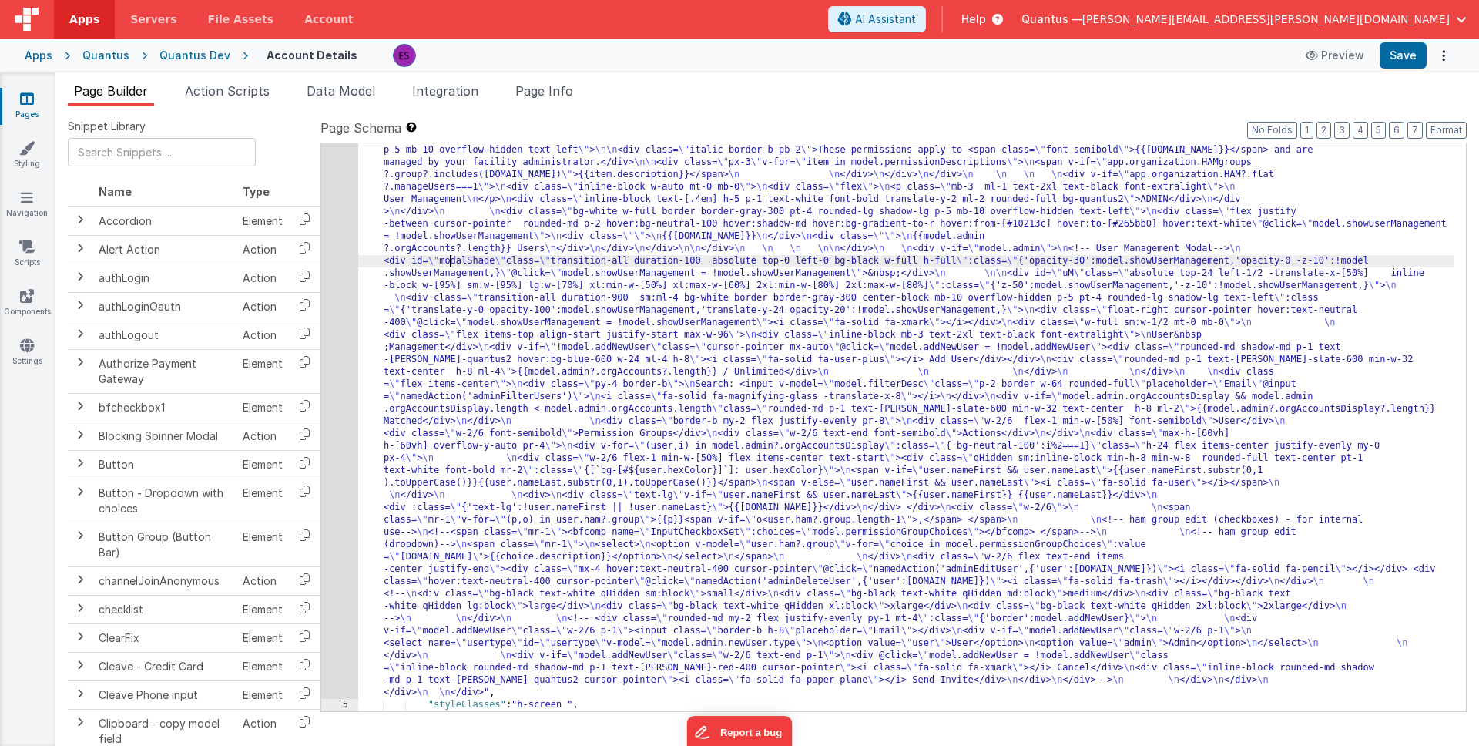
click at [448, 257] on div ""html" : "<div class= \" z-40 flex flex-wrap overflow-scroll no-scrollbar \" > …" at bounding box center [906, 557] width 1096 height 1443
click at [328, 89] on span "Data Model" at bounding box center [341, 90] width 69 height 15
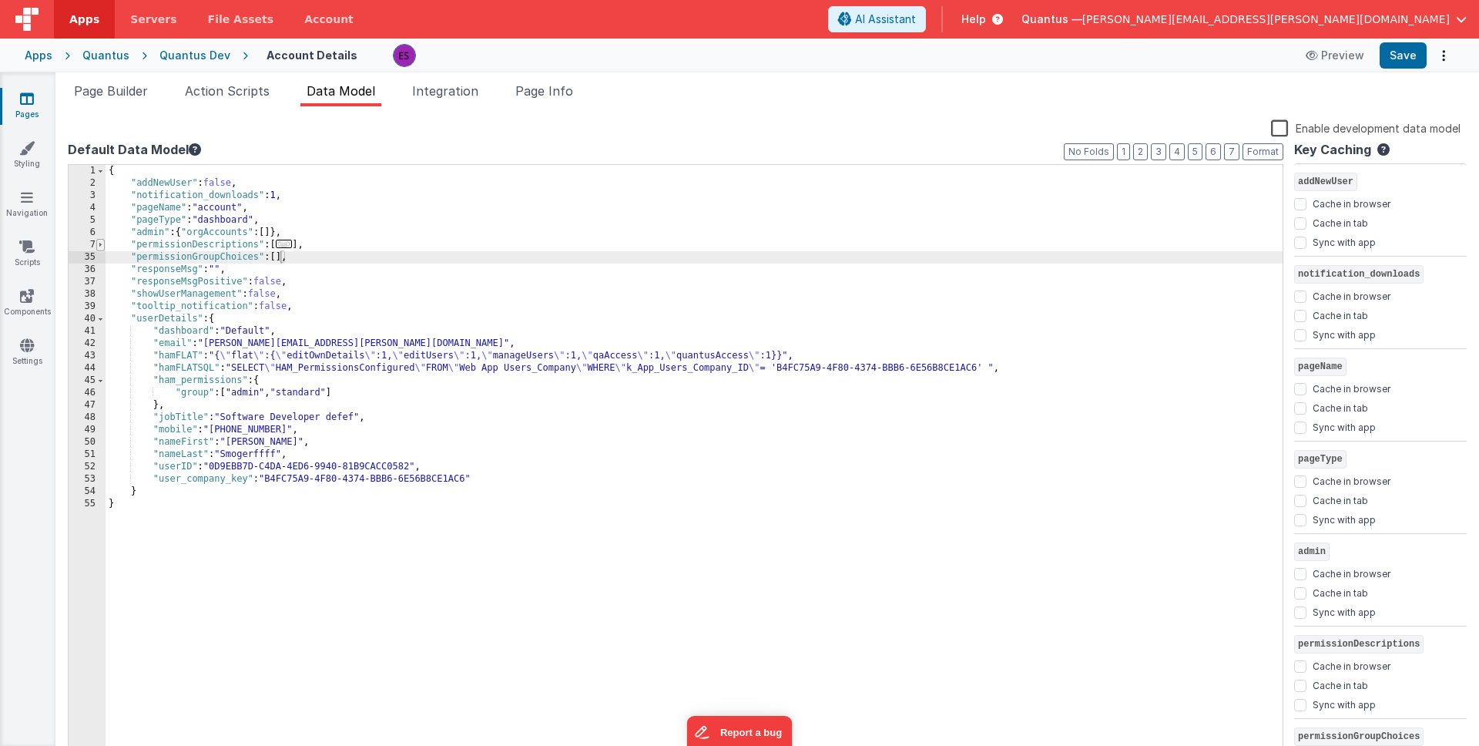
click at [102, 242] on span at bounding box center [100, 245] width 8 height 12
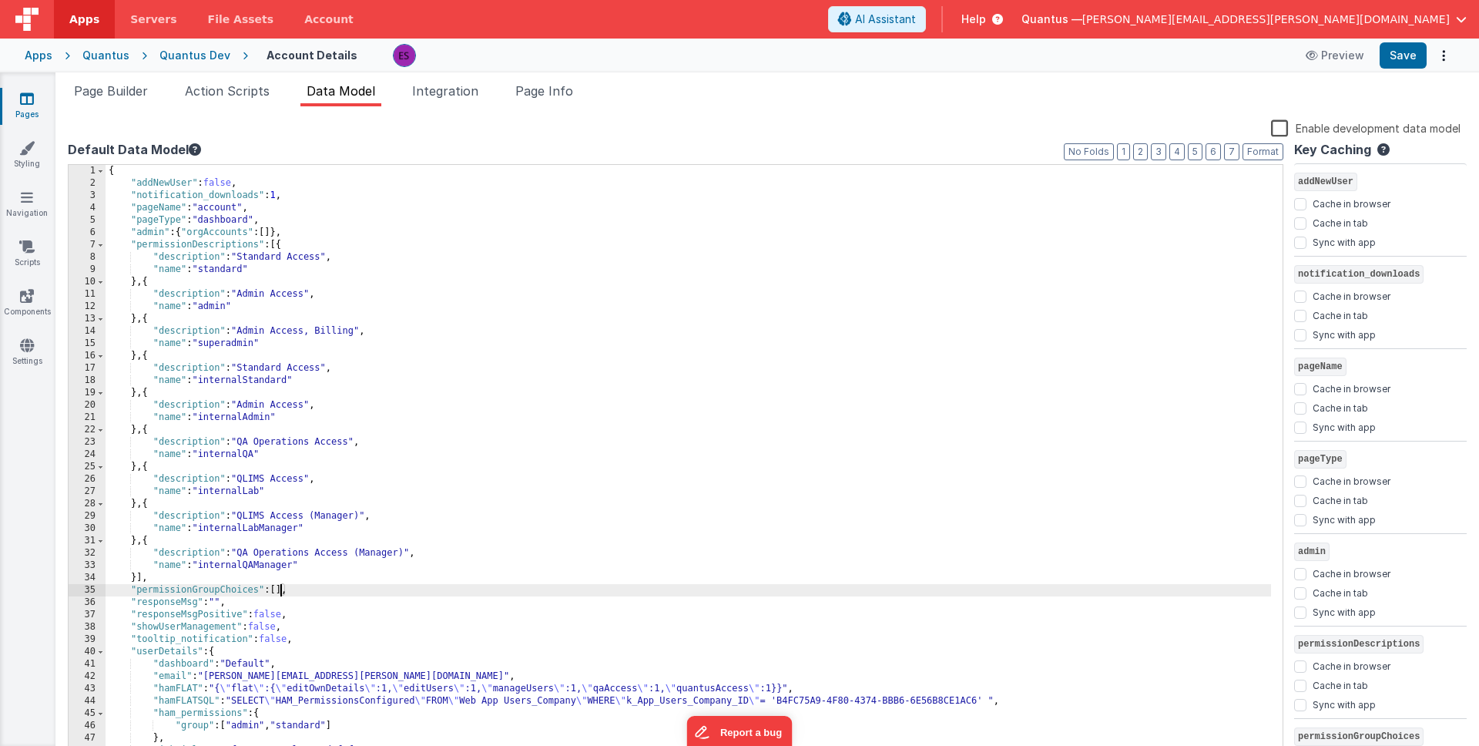
click at [313, 328] on div "{ "addNewUser" : false , "notification_downloads" : 1 , "pageName" : "account" …" at bounding box center [689, 474] width 1166 height 619
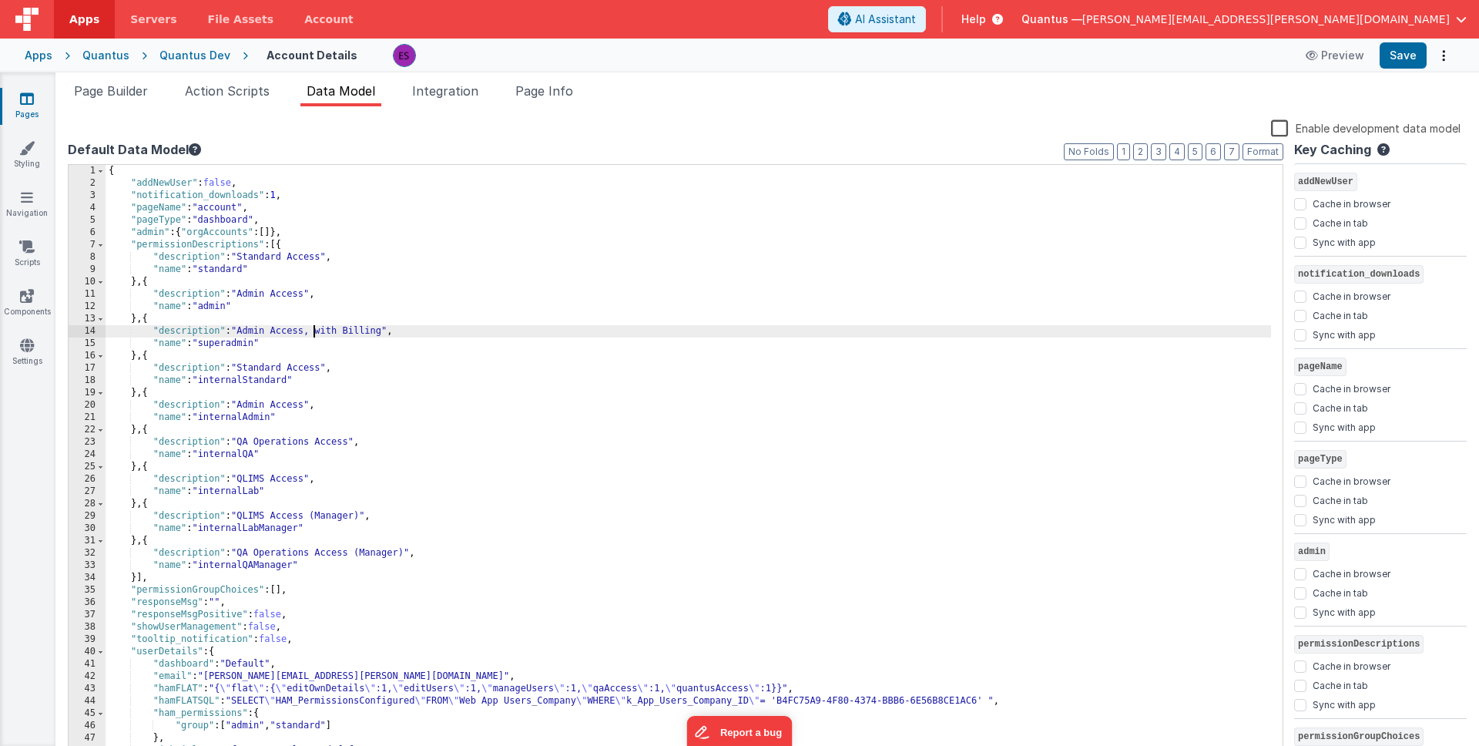
click at [312, 330] on div "{ "addNewUser" : false , "notification_downloads" : 1 , "pageName" : "account" …" at bounding box center [689, 474] width 1166 height 619
drag, startPoint x: 381, startPoint y: 329, endPoint x: 277, endPoint y: 331, distance: 104.0
click at [277, 331] on div "{ "addNewUser" : false , "notification_downloads" : 1 , "pageName" : "account" …" at bounding box center [689, 474] width 1166 height 619
click at [361, 428] on div "{ "addNewUser" : false , "notification_downloads" : 1 , "pageName" : "account" …" at bounding box center [689, 474] width 1166 height 619
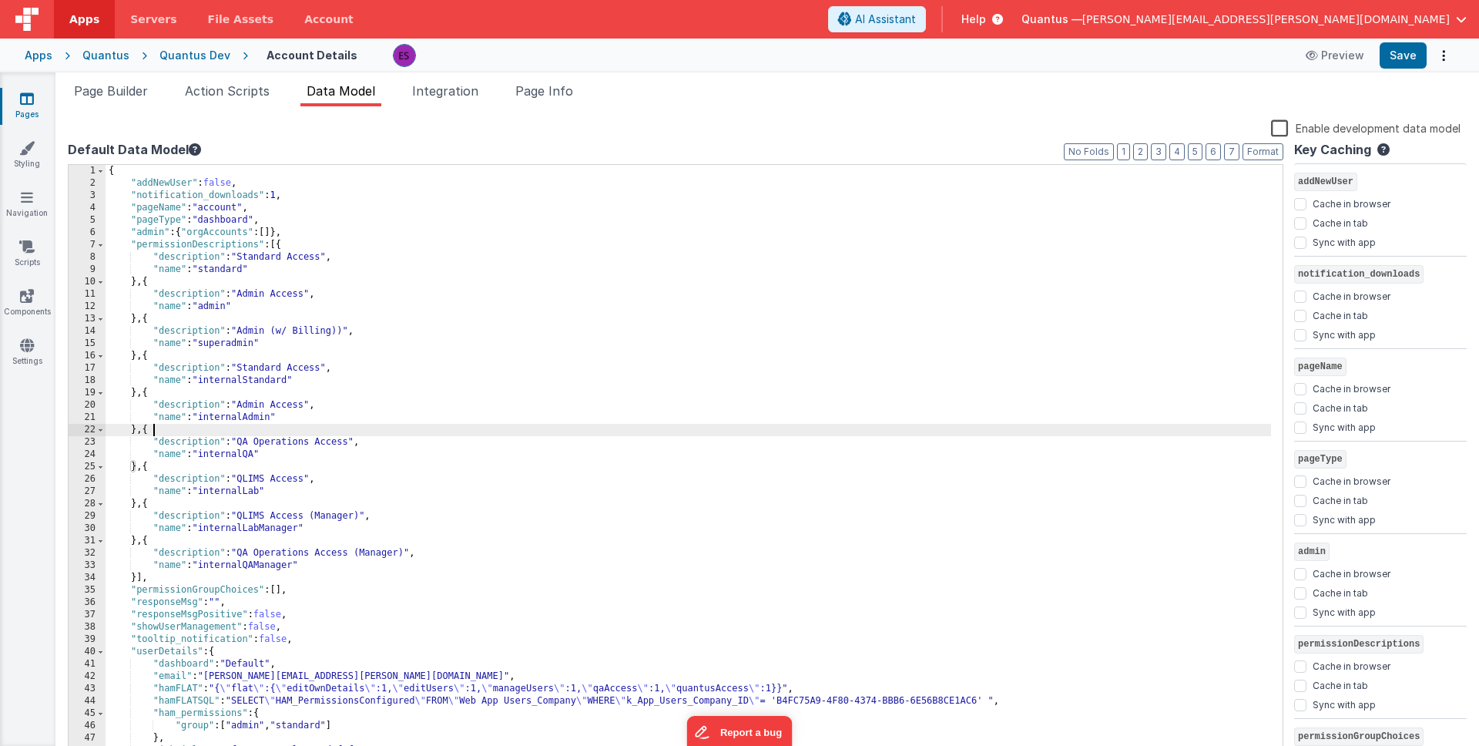
click at [287, 294] on div "{ "addNewUser" : false , "notification_downloads" : 1 , "pageName" : "account" …" at bounding box center [689, 474] width 1166 height 619
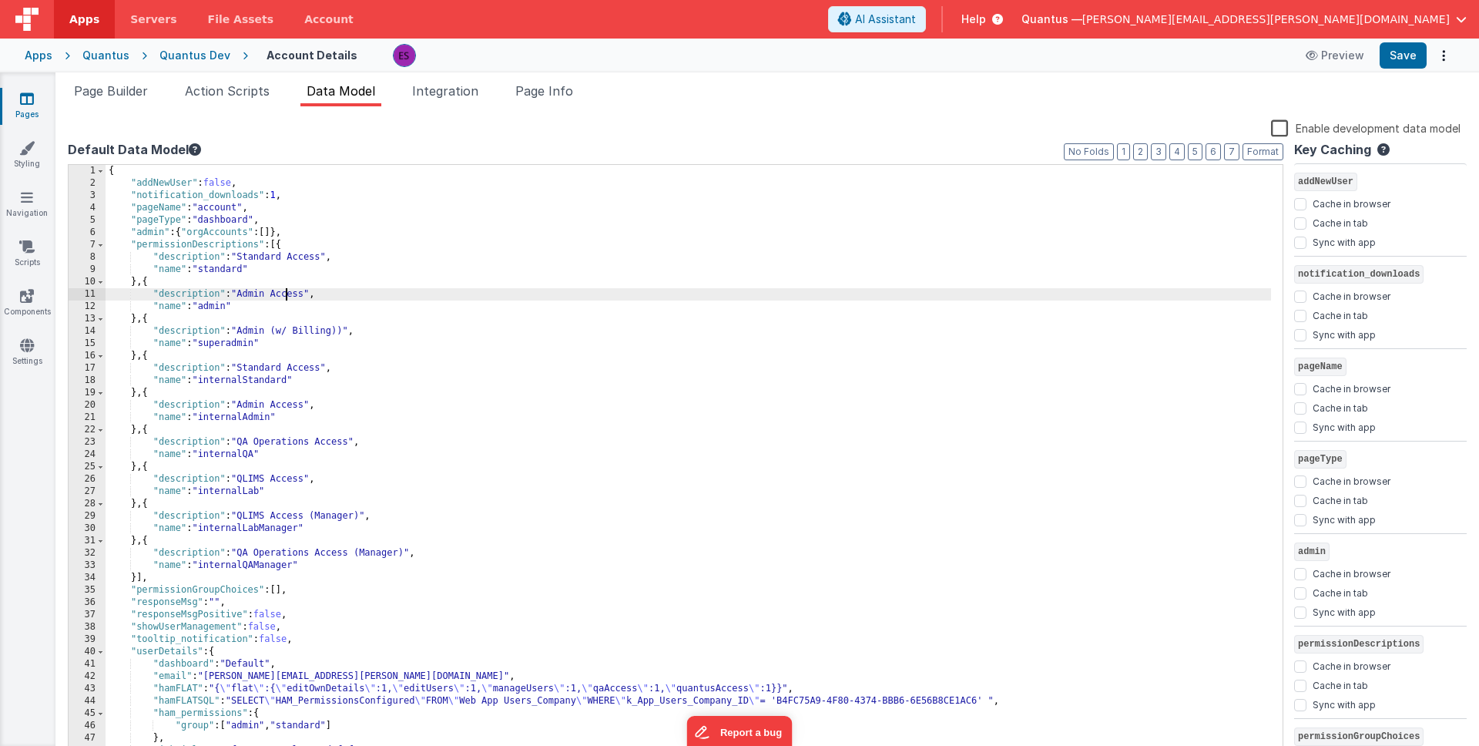
click at [288, 296] on div "{ "addNewUser" : false , "notification_downloads" : 1 , "pageName" : "account" …" at bounding box center [689, 474] width 1166 height 619
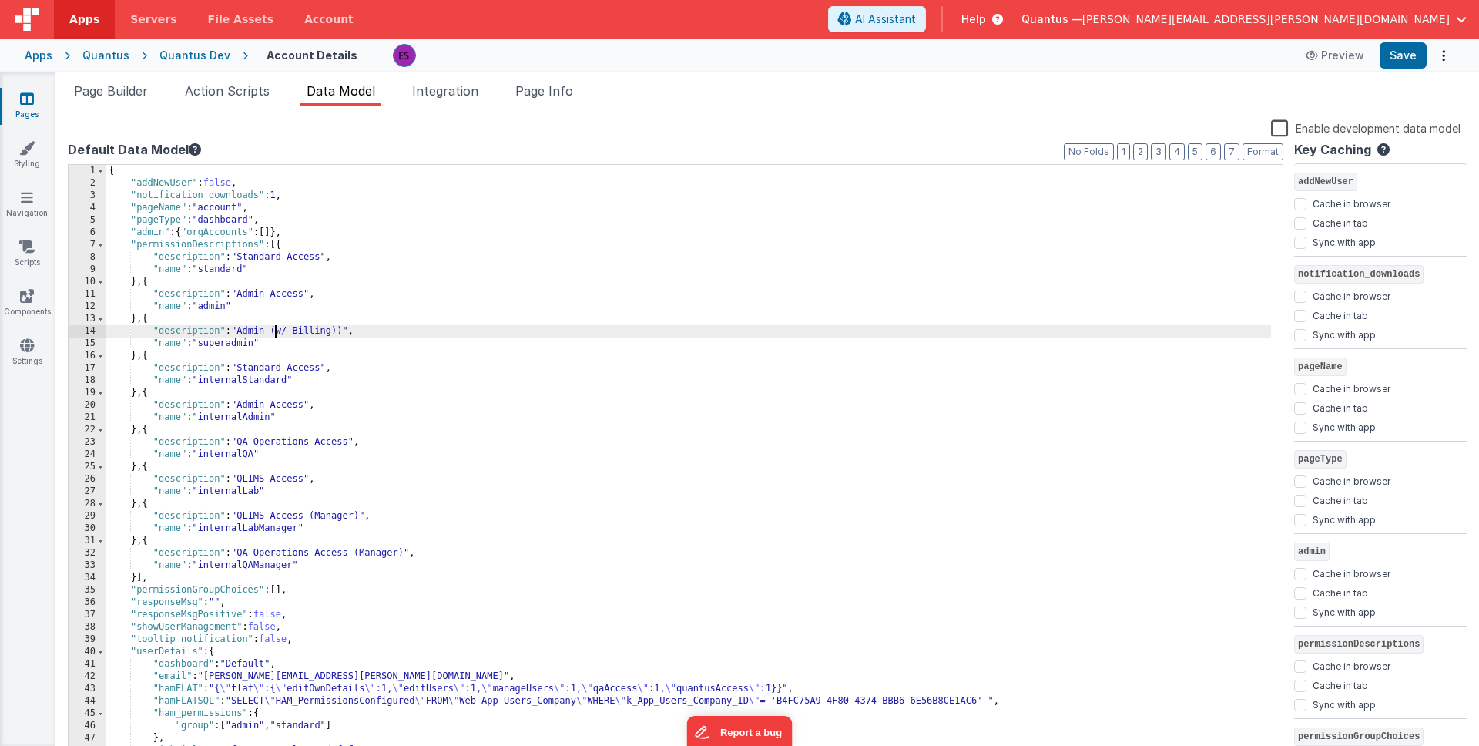
click at [273, 334] on div "{ "addNewUser" : false , "notification_downloads" : 1 , "pageName" : "account" …" at bounding box center [689, 474] width 1166 height 619
drag, startPoint x: 378, startPoint y: 327, endPoint x: 358, endPoint y: 351, distance: 31.2
click at [378, 327] on div "{ "addNewUser" : false , "notification_downloads" : 1 , "pageName" : "account" …" at bounding box center [689, 474] width 1166 height 619
drag, startPoint x: 252, startPoint y: 453, endPoint x: 227, endPoint y: 448, distance: 26.0
click at [251, 453] on div "{ "addNewUser" : false , "notification_downloads" : 1 , "pageName" : "account" …" at bounding box center [689, 474] width 1166 height 619
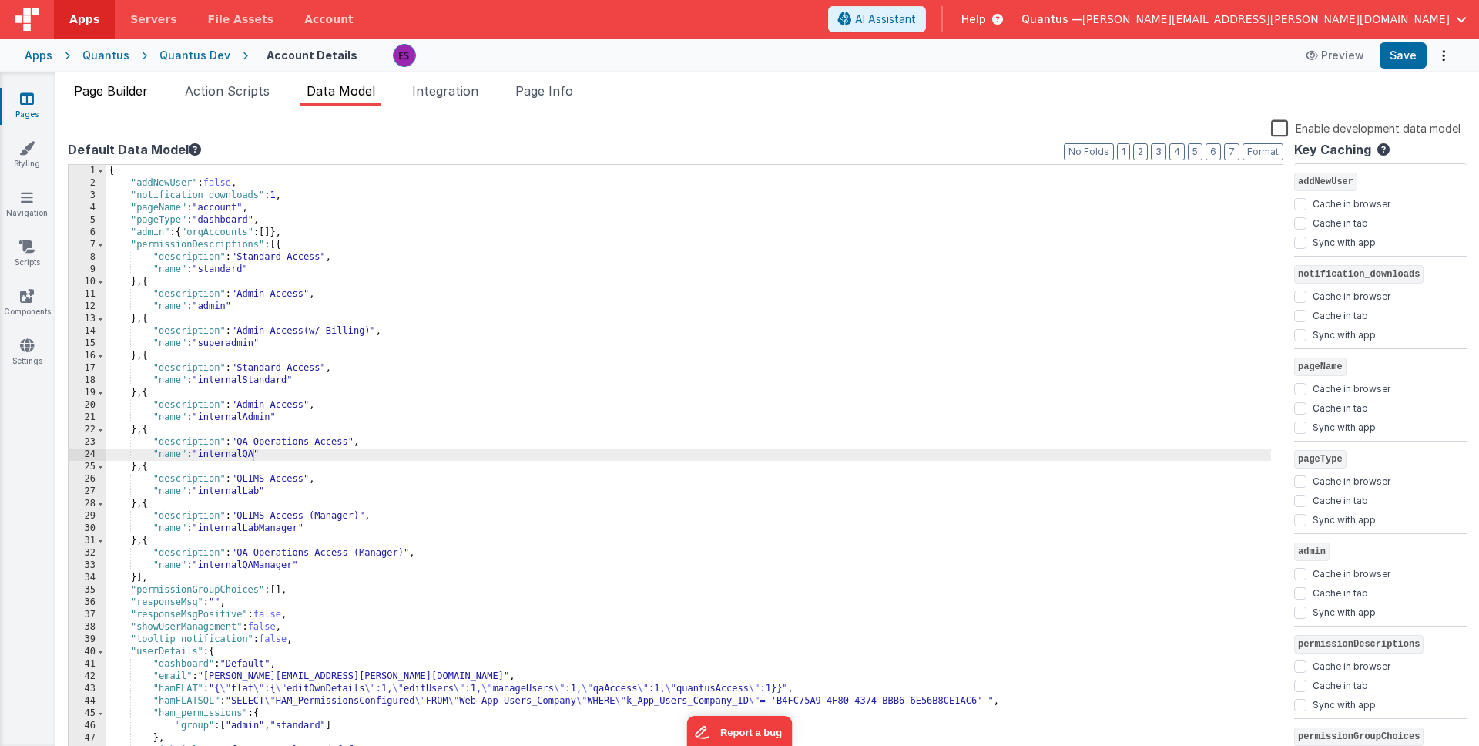
click at [102, 101] on li "Page Builder" at bounding box center [111, 94] width 86 height 25
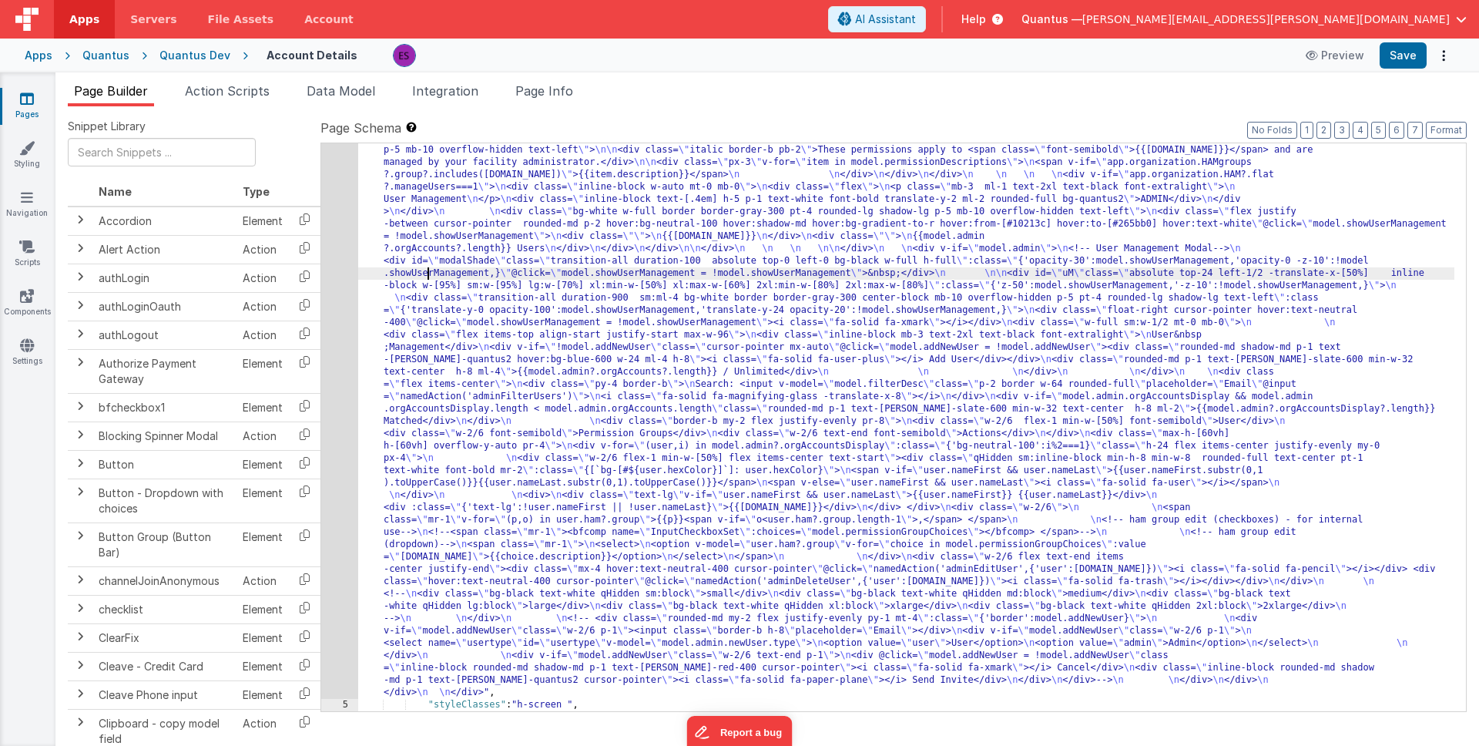
click at [427, 275] on div ""html" : "<div class= \" z-40 flex flex-wrap overflow-scroll no-scrollbar \" > …" at bounding box center [906, 557] width 1096 height 1443
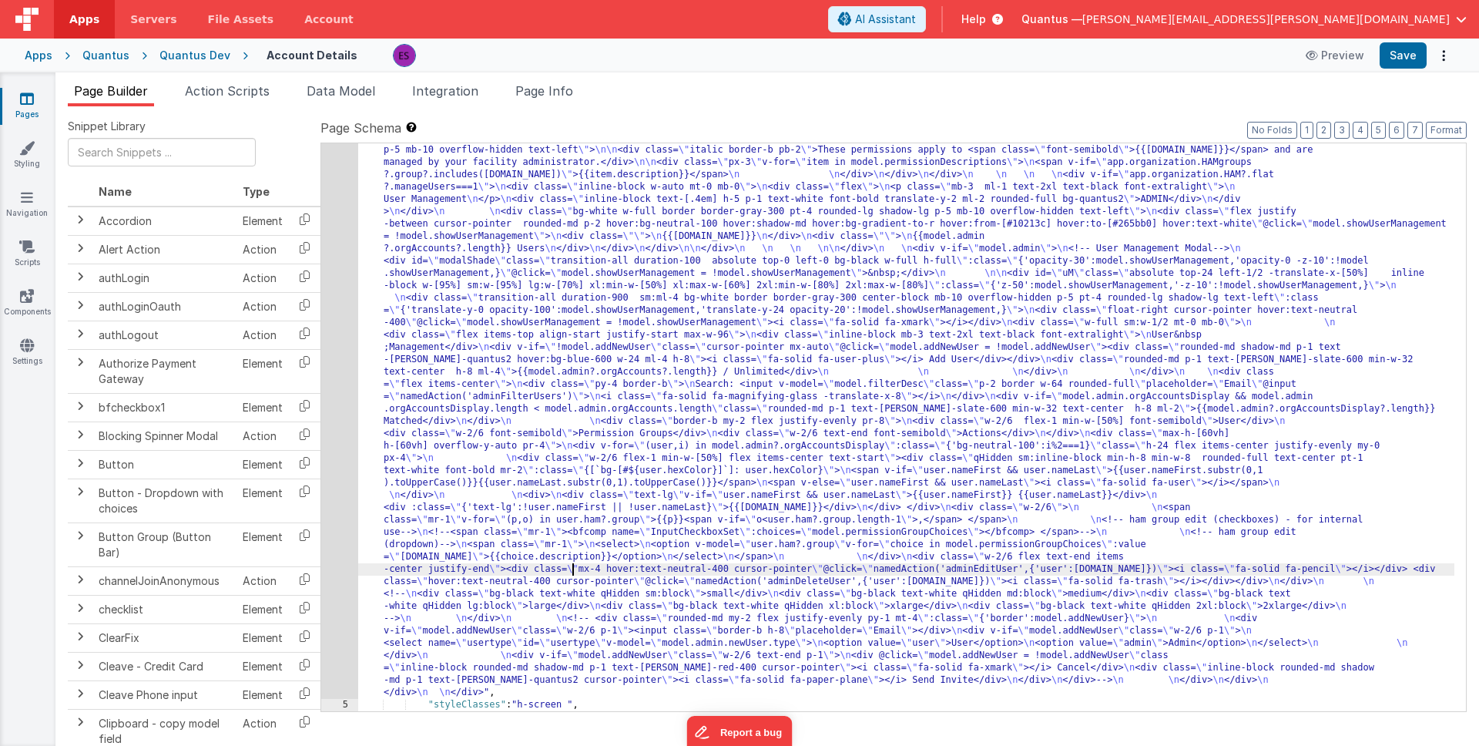
click at [571, 564] on div ""html" : "<div class= \" z-40 flex flex-wrap overflow-scroll no-scrollbar \" > …" at bounding box center [906, 557] width 1096 height 1443
click at [346, 565] on div "4" at bounding box center [339, 267] width 37 height 863
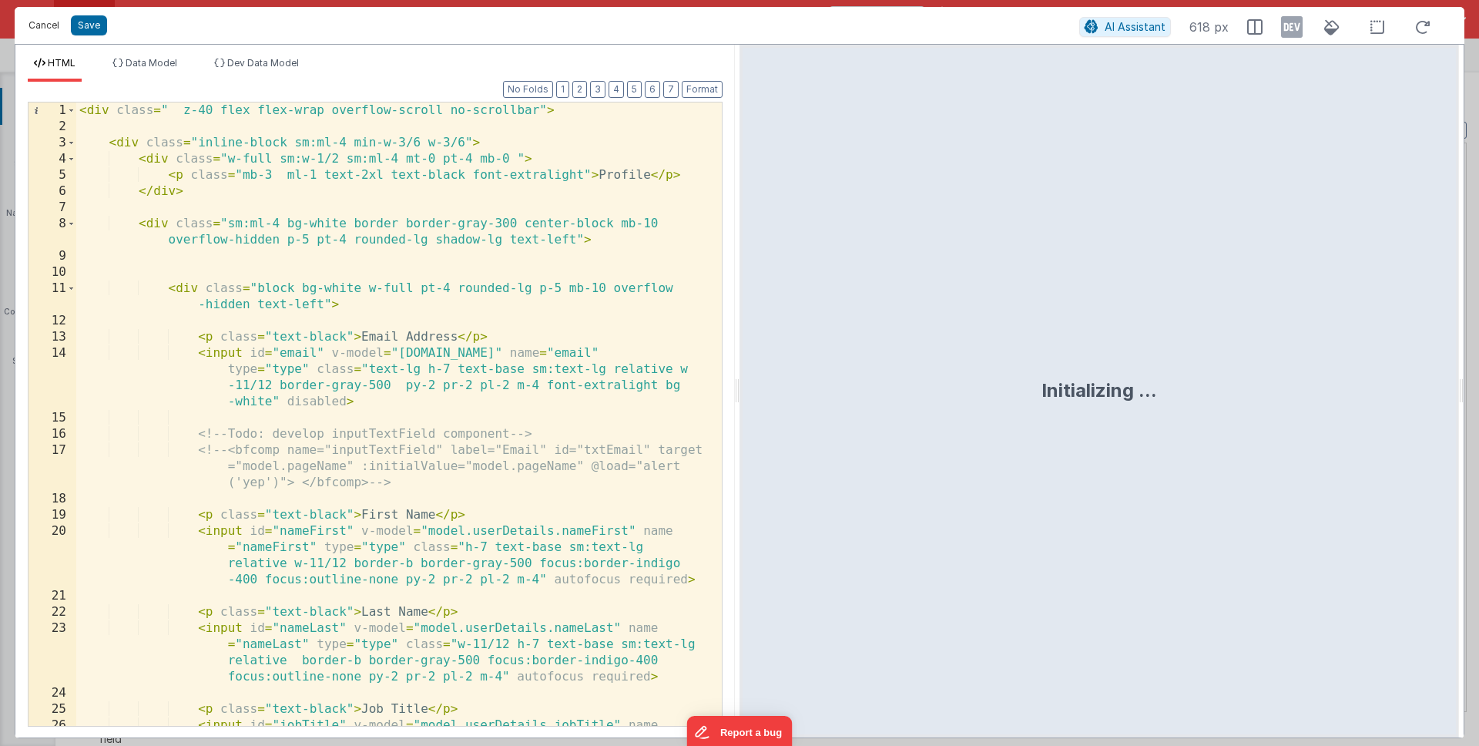
click at [47, 32] on button "Cancel" at bounding box center [44, 26] width 46 height 22
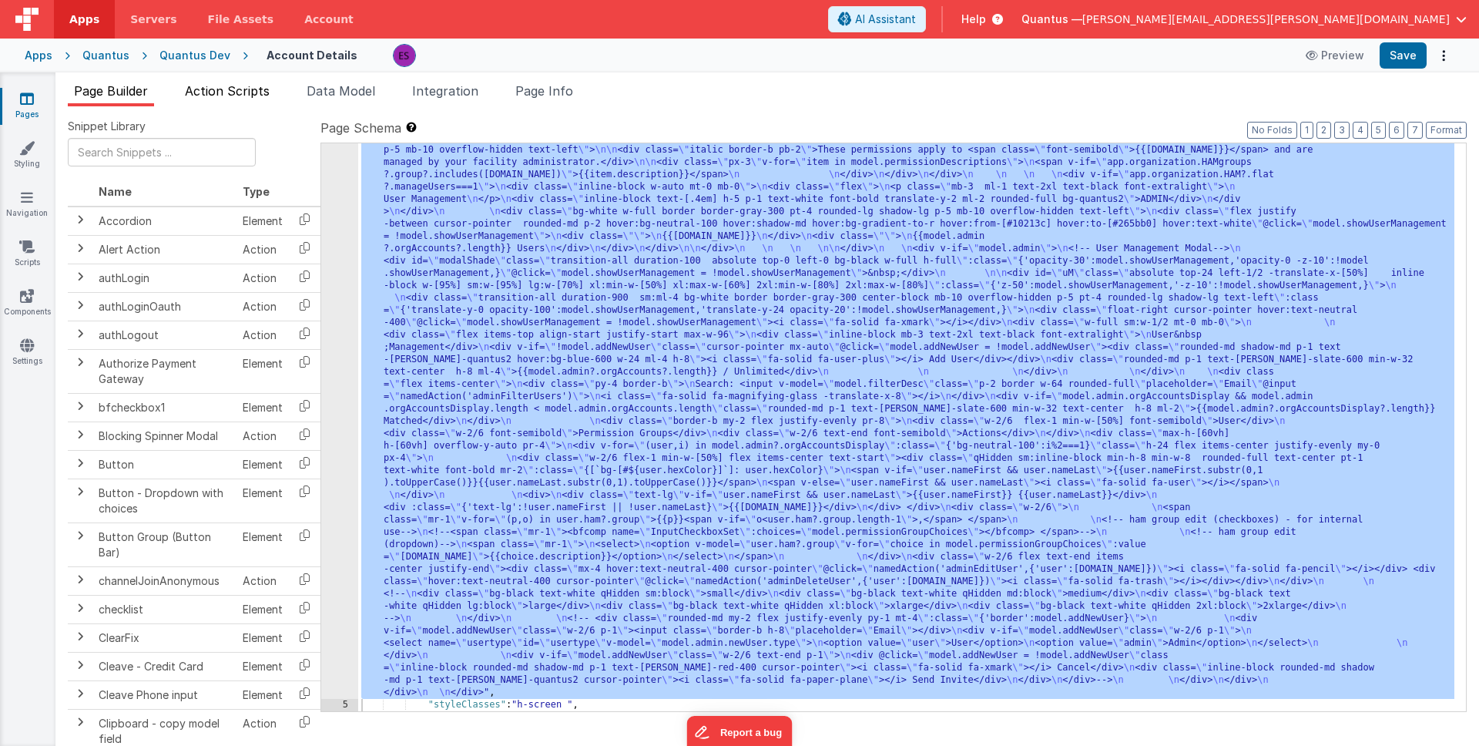
click at [231, 92] on span "Action Scripts" at bounding box center [227, 90] width 85 height 15
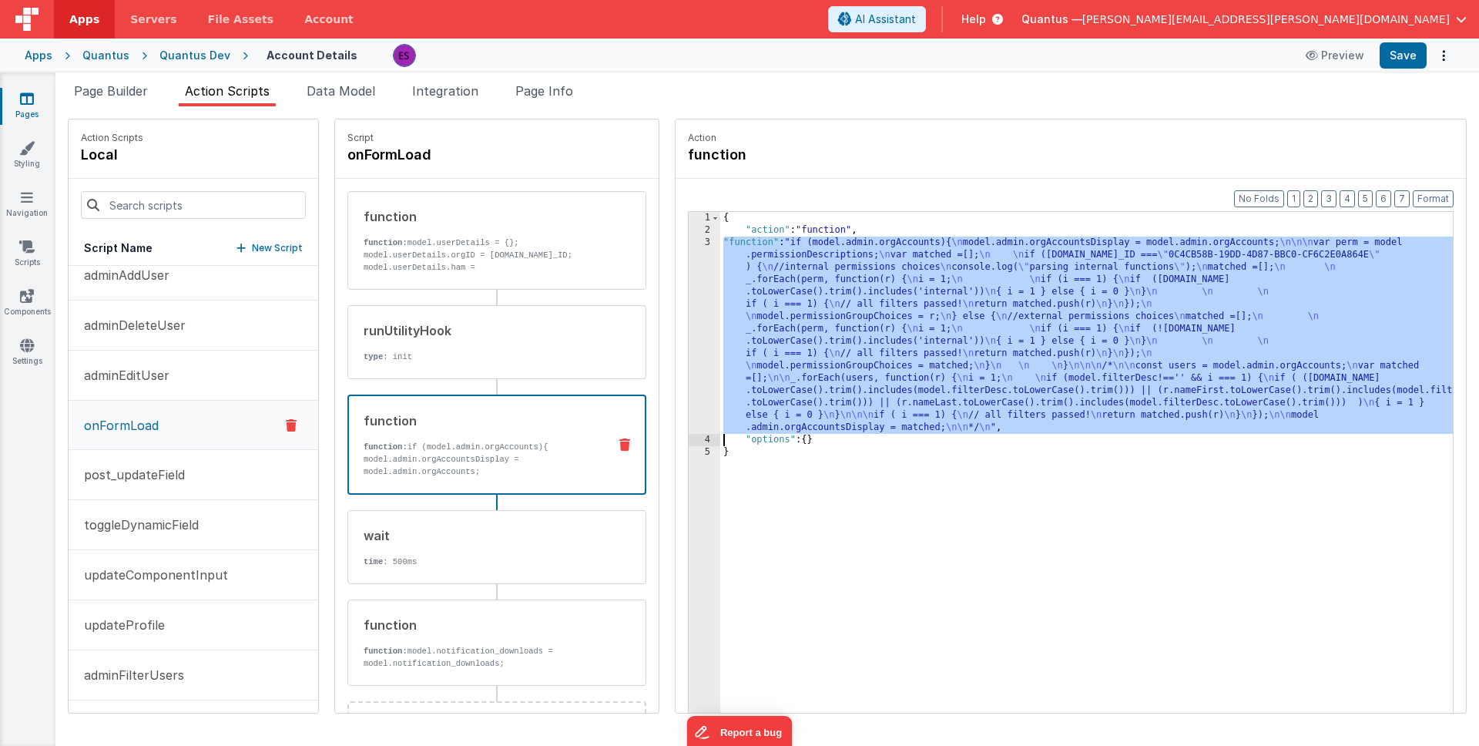
click at [720, 386] on div "{ "action" : "function" , "function" : "if (model.admin.orgAccounts){ \n model.…" at bounding box center [1106, 498] width 773 height 573
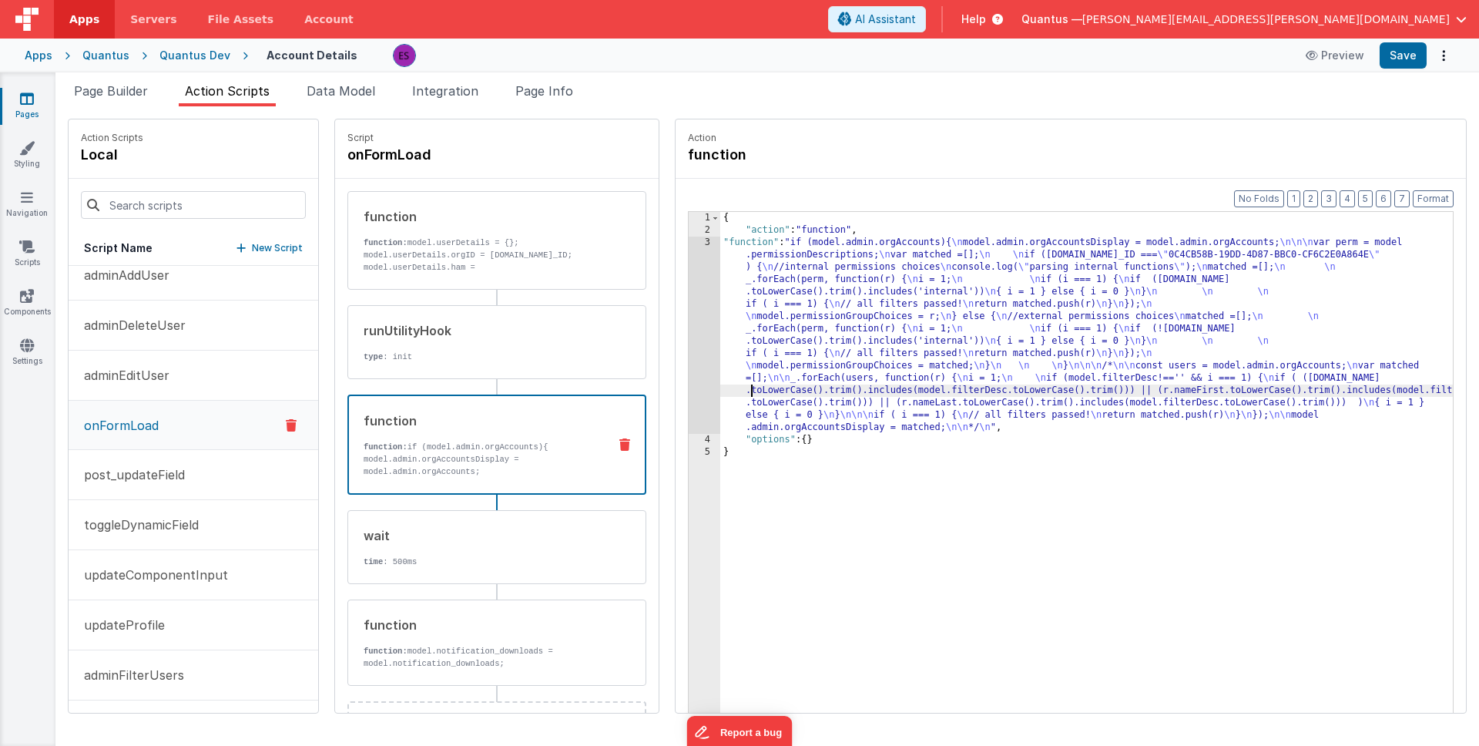
click at [689, 382] on div "3" at bounding box center [705, 335] width 32 height 197
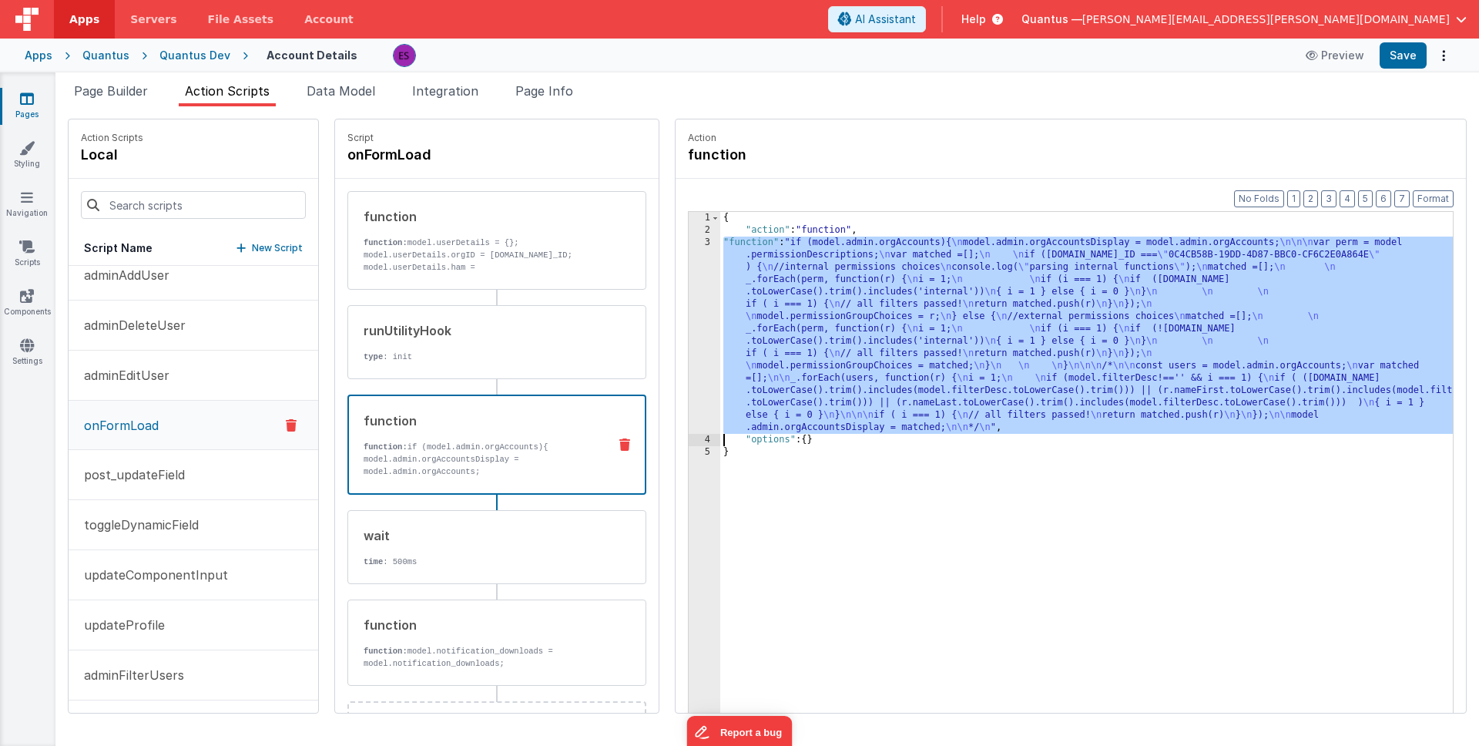
click at [689, 387] on div "3" at bounding box center [705, 335] width 32 height 197
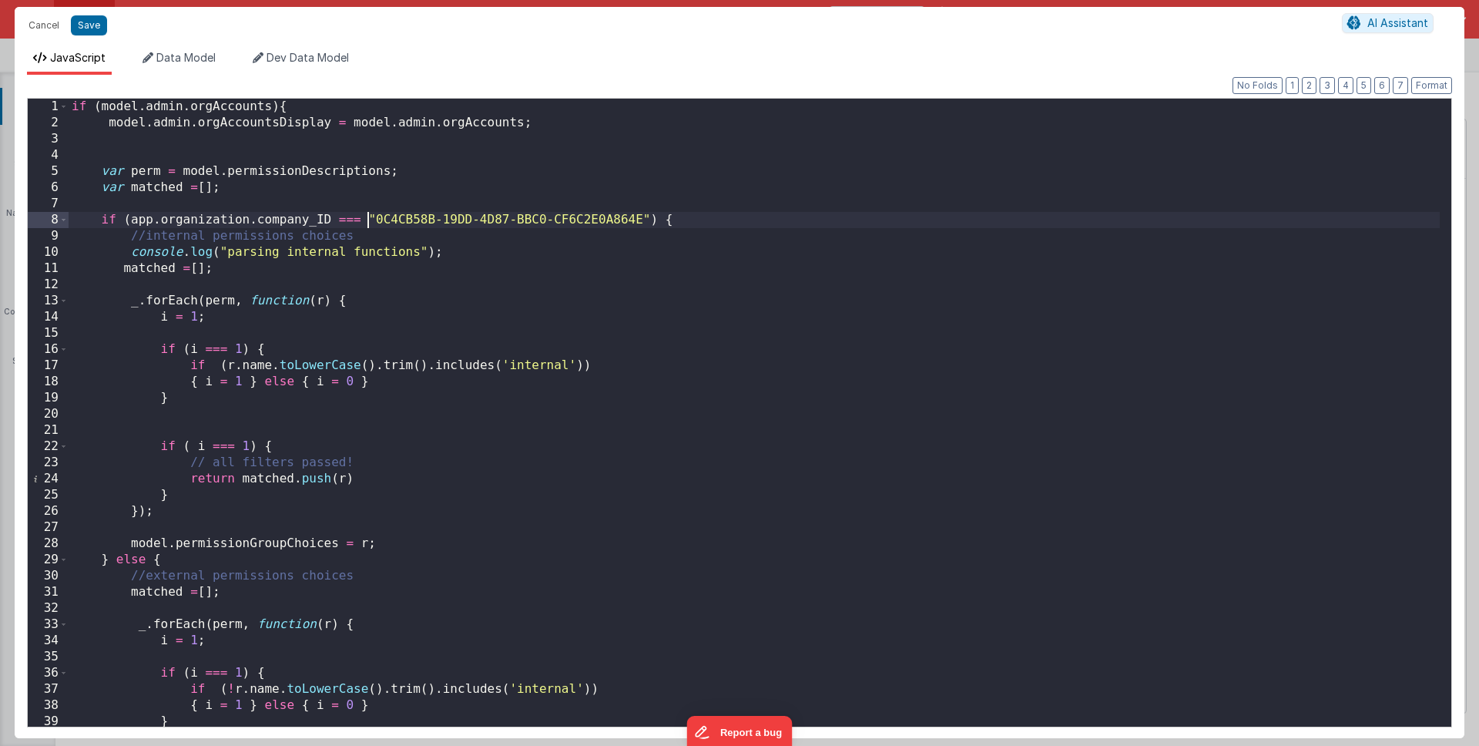
click at [367, 221] on div "if ( model . admin . orgAccounts ) { model . admin . orgAccountsDisplay = model…" at bounding box center [755, 429] width 1372 height 660
click at [672, 217] on div "if ( model . admin . orgAccounts ) { model . admin . orgAccountsDisplay = model…" at bounding box center [755, 429] width 1372 height 660
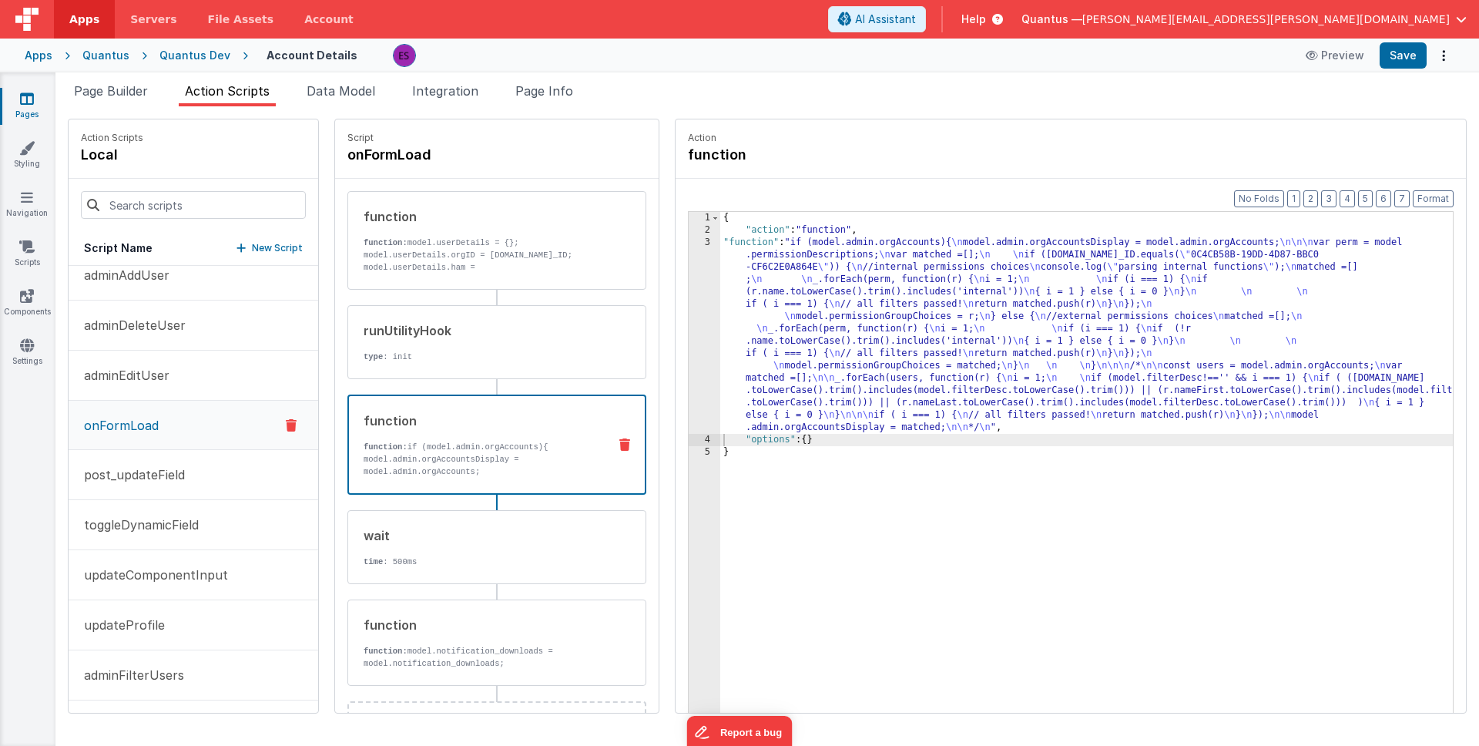
click at [757, 307] on div "{ "action" : "function" , "function" : "if (model.admin.orgAccounts){ \n model.…" at bounding box center [1106, 498] width 773 height 573
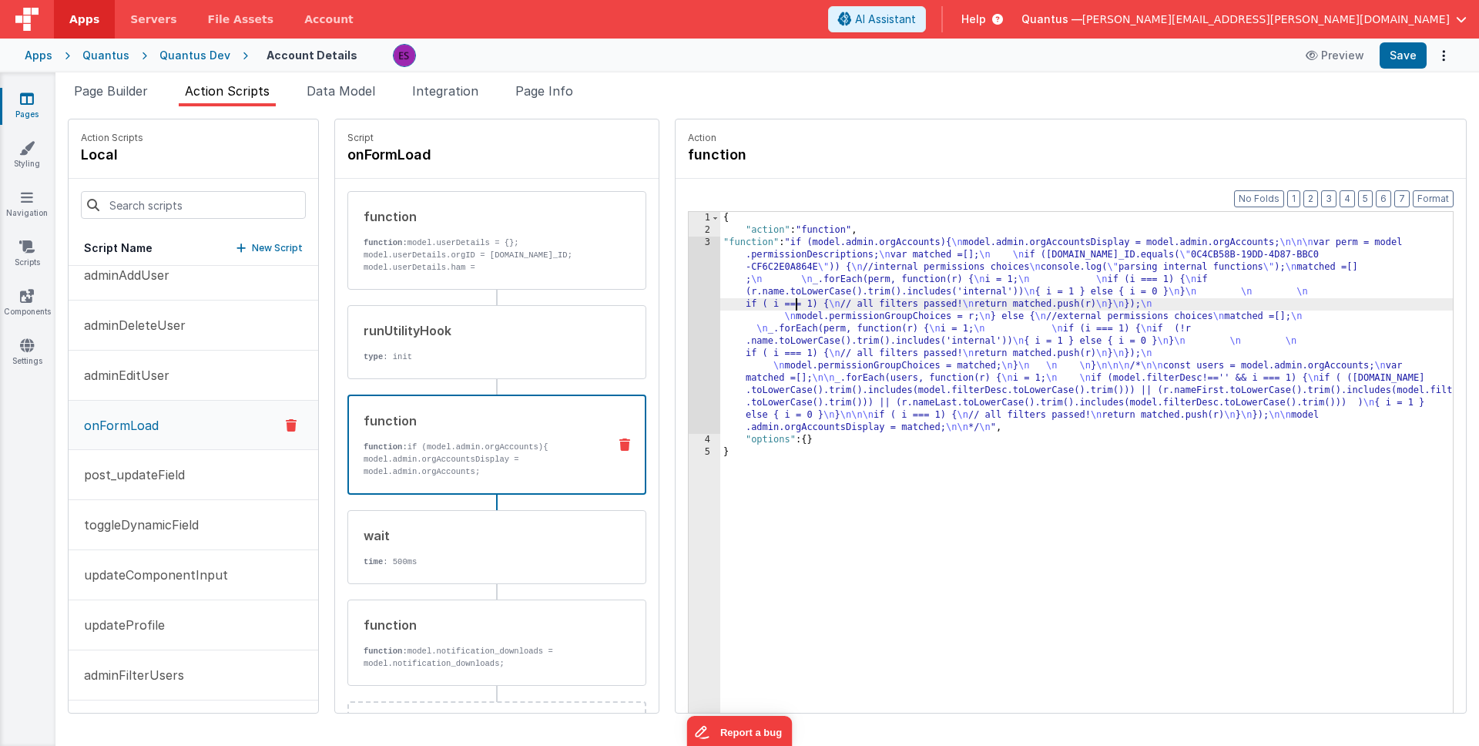
click at [689, 324] on div "3" at bounding box center [705, 335] width 32 height 197
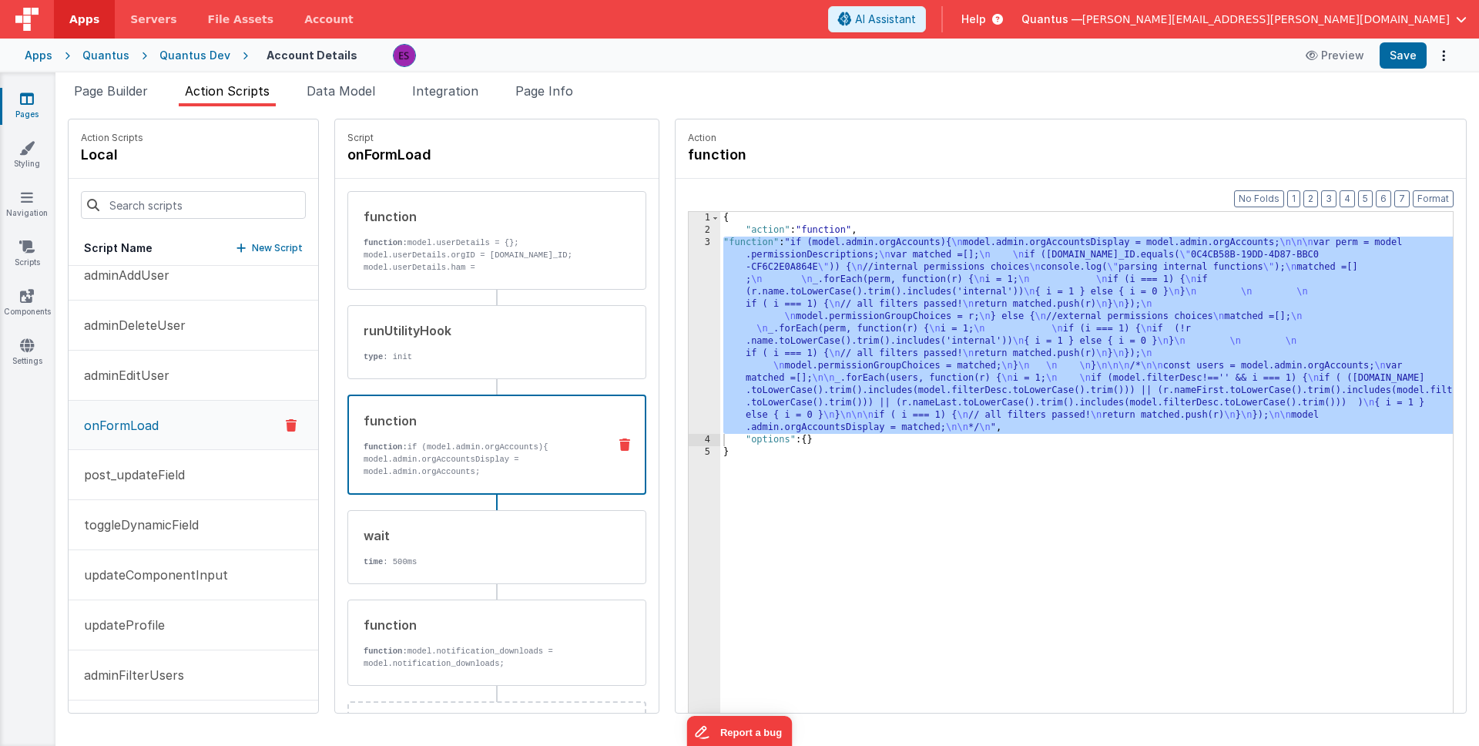
click at [734, 301] on div "{ "action" : "function" , "function" : "if (model.admin.orgAccounts){ \n model.…" at bounding box center [1106, 498] width 773 height 573
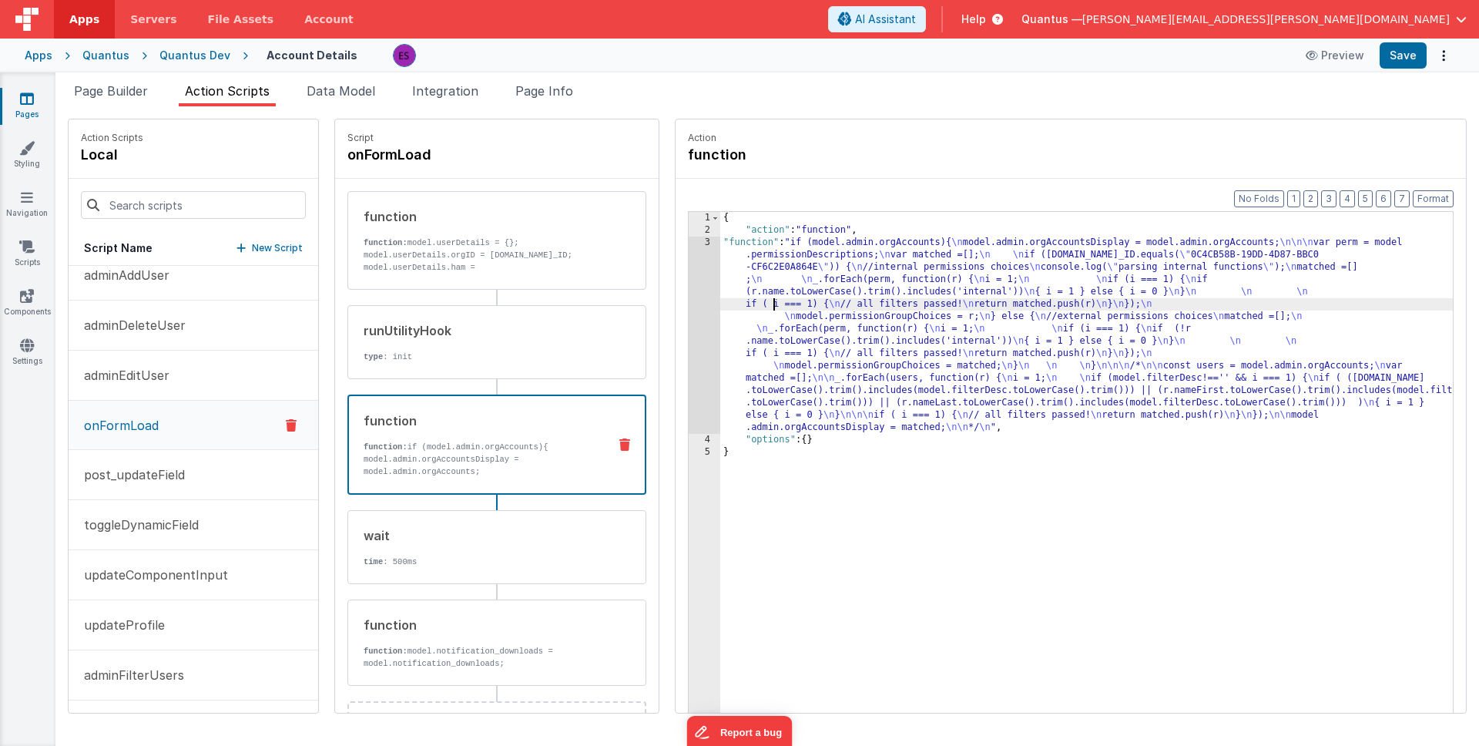
click at [689, 317] on div "3" at bounding box center [705, 335] width 32 height 197
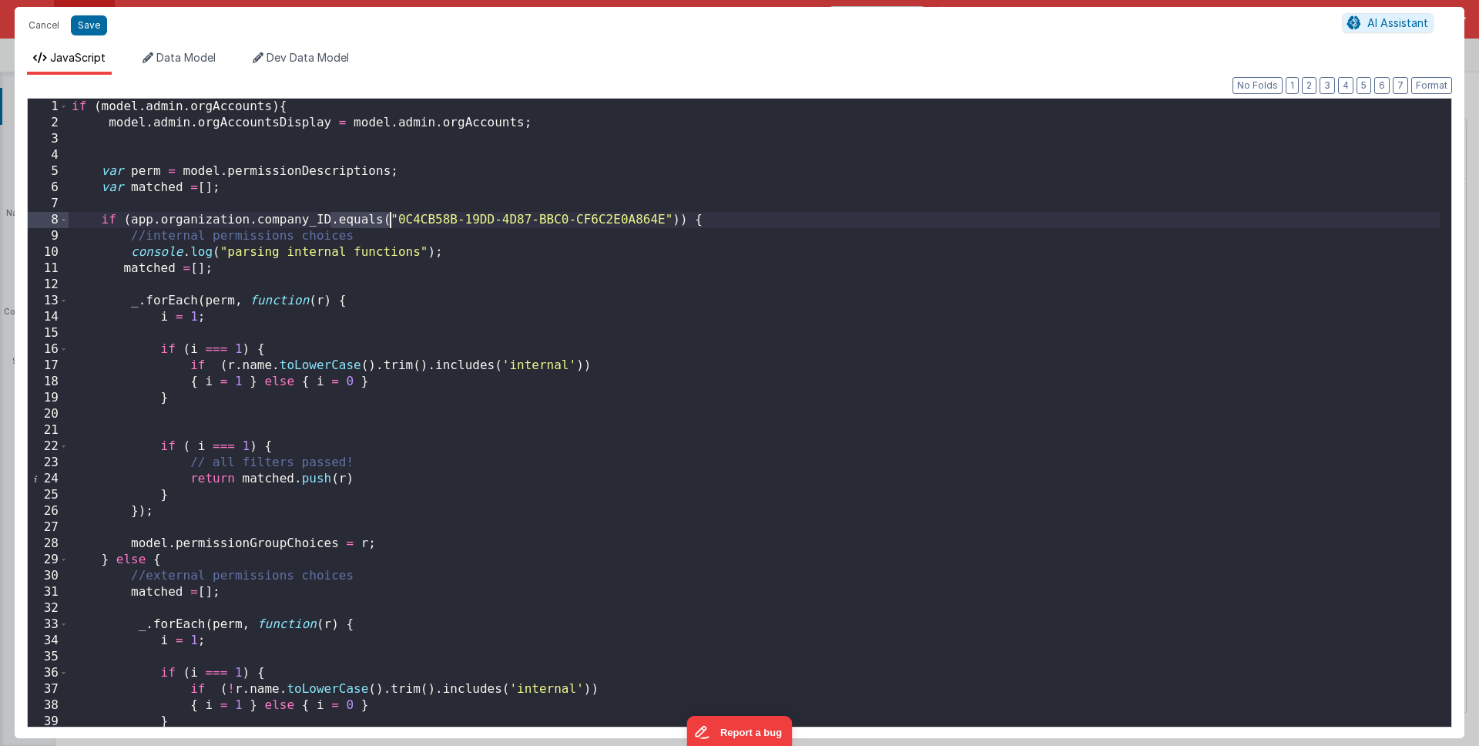
drag, startPoint x: 333, startPoint y: 222, endPoint x: 388, endPoint y: 220, distance: 54.7
click at [388, 220] on div "if ( model . admin . orgAccounts ) { model . admin . orgAccountsDisplay = model…" at bounding box center [755, 429] width 1372 height 660
click at [655, 222] on div "if ( model . admin . orgAccounts ) { model . admin . orgAccountsDisplay = model…" at bounding box center [755, 429] width 1372 height 660
click at [257, 222] on div "if ( model . admin . orgAccounts ) { model . admin . orgAccountsDisplay = model…" at bounding box center [755, 429] width 1372 height 660
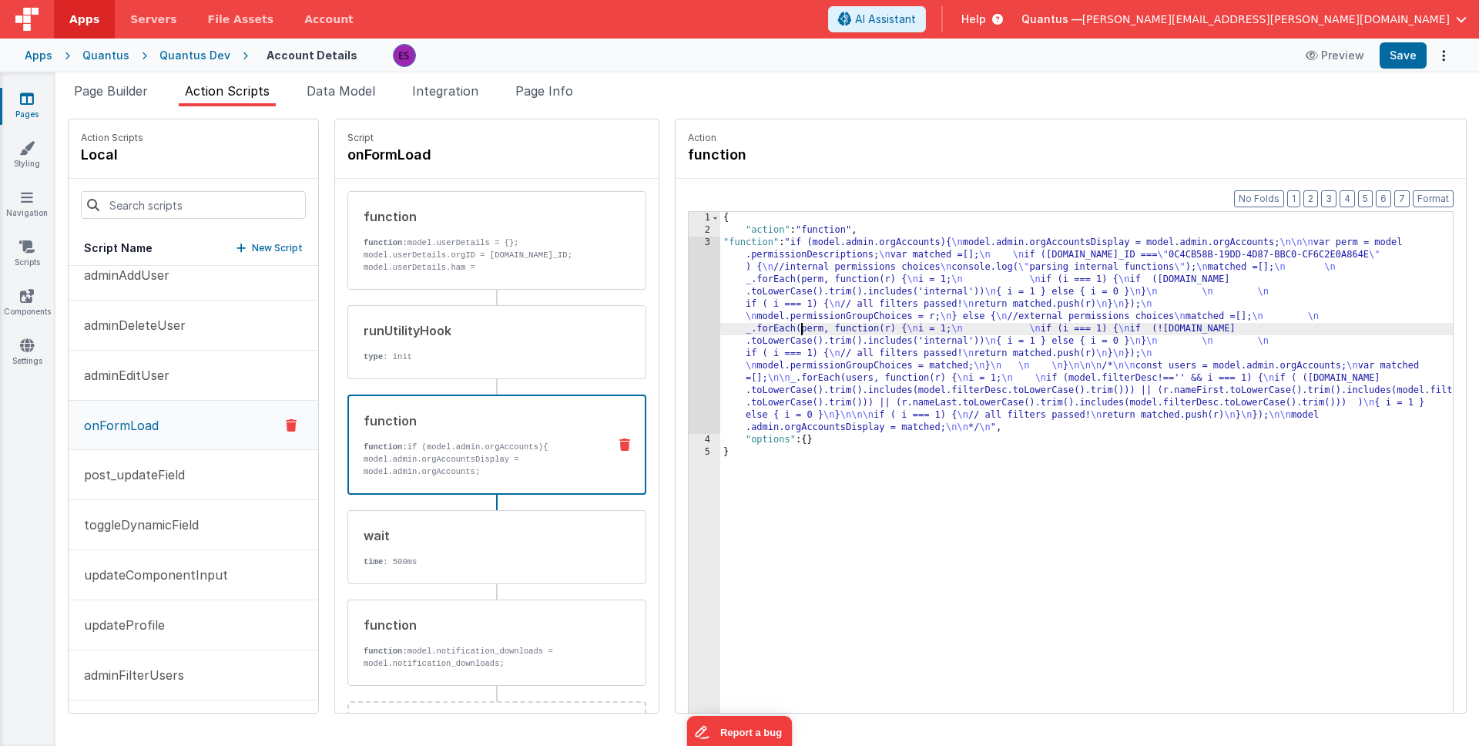
click at [764, 334] on div "{ "action" : "function" , "function" : "if (model.admin.orgAccounts){ \n model.…" at bounding box center [1106, 498] width 773 height 573
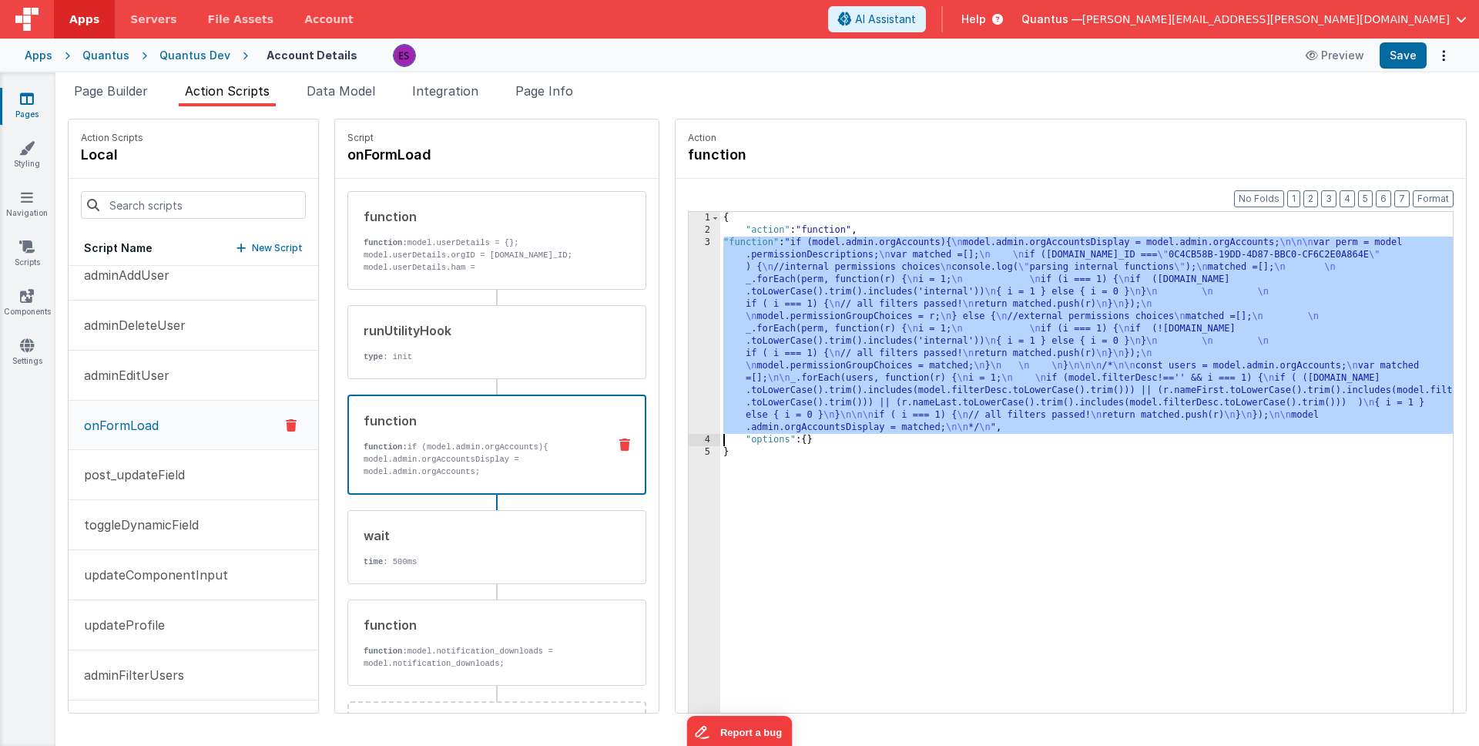
click at [689, 341] on div "3" at bounding box center [705, 335] width 32 height 197
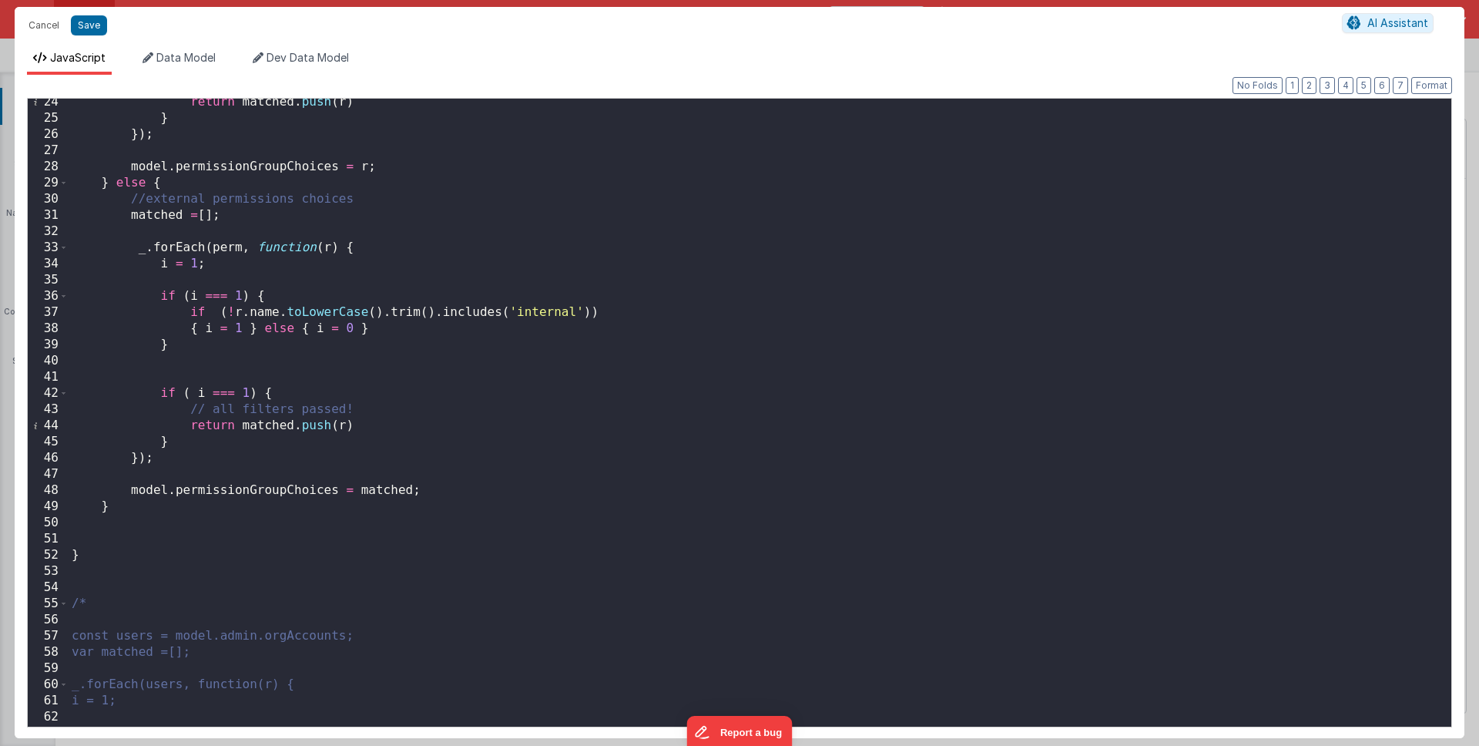
scroll to position [386, 0]
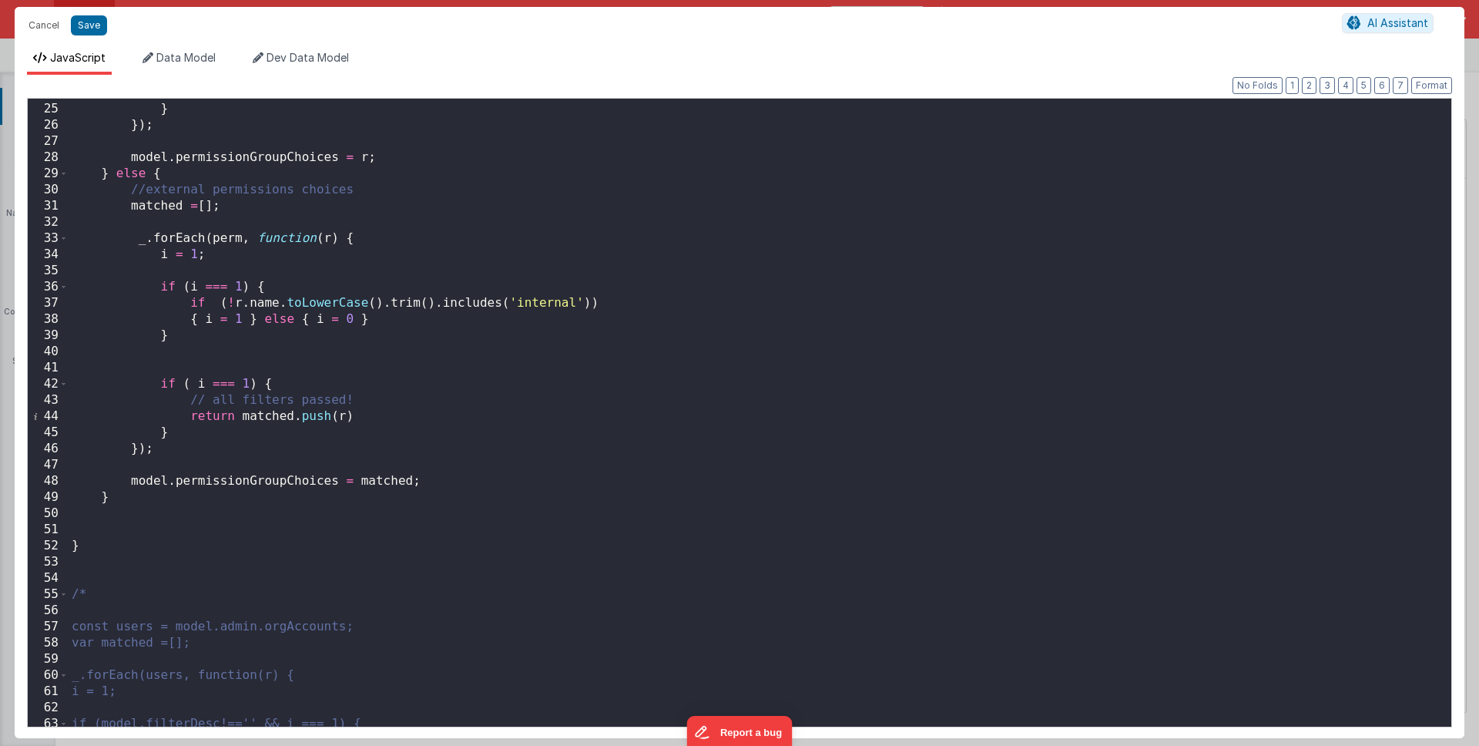
click at [257, 508] on div "return matched . push ( r ) } }) ; model . permissionGroupChoices = r ; } else …" at bounding box center [755, 415] width 1372 height 660
drag, startPoint x: 429, startPoint y: 487, endPoint x: 133, endPoint y: 481, distance: 296.7
click at [133, 481] on div "return matched . push ( r ) } }) ; model . permissionGroupChoices = r ; } else …" at bounding box center [755, 415] width 1372 height 660
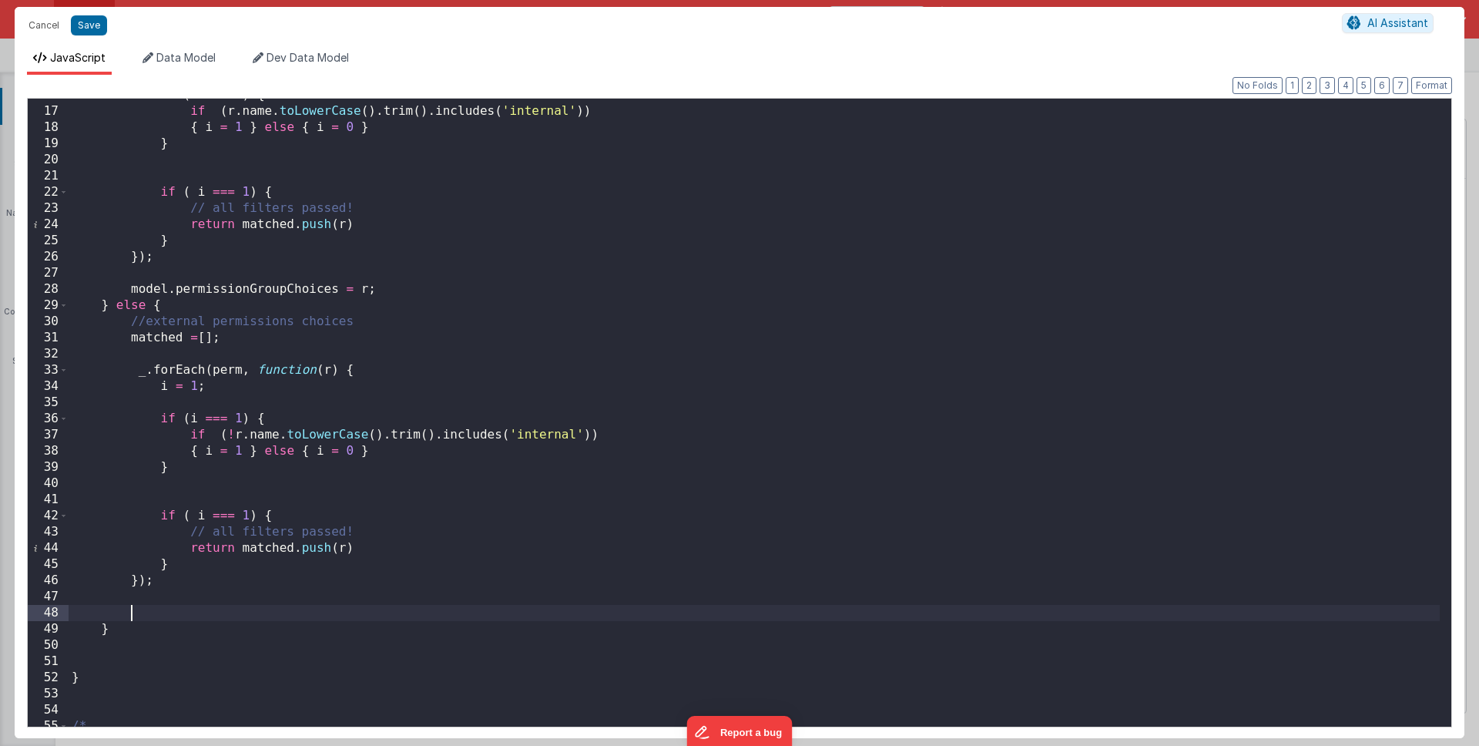
scroll to position [235, 0]
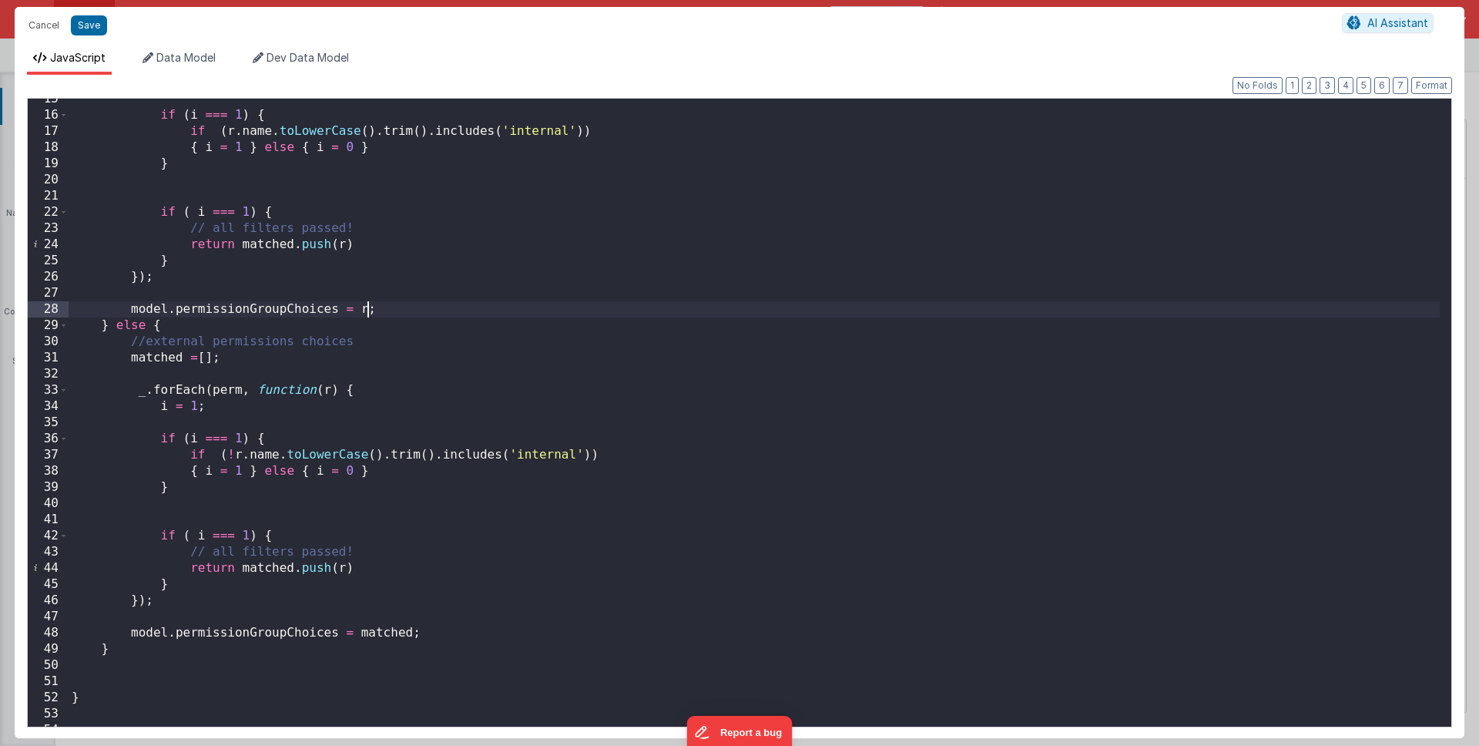
click at [364, 308] on div "if ( i === 1 ) { if ( r . name . toLowerCase ( ) . trim ( ) . includes ( 'inter…" at bounding box center [755, 421] width 1372 height 660
